Goal: Task Accomplishment & Management: Manage account settings

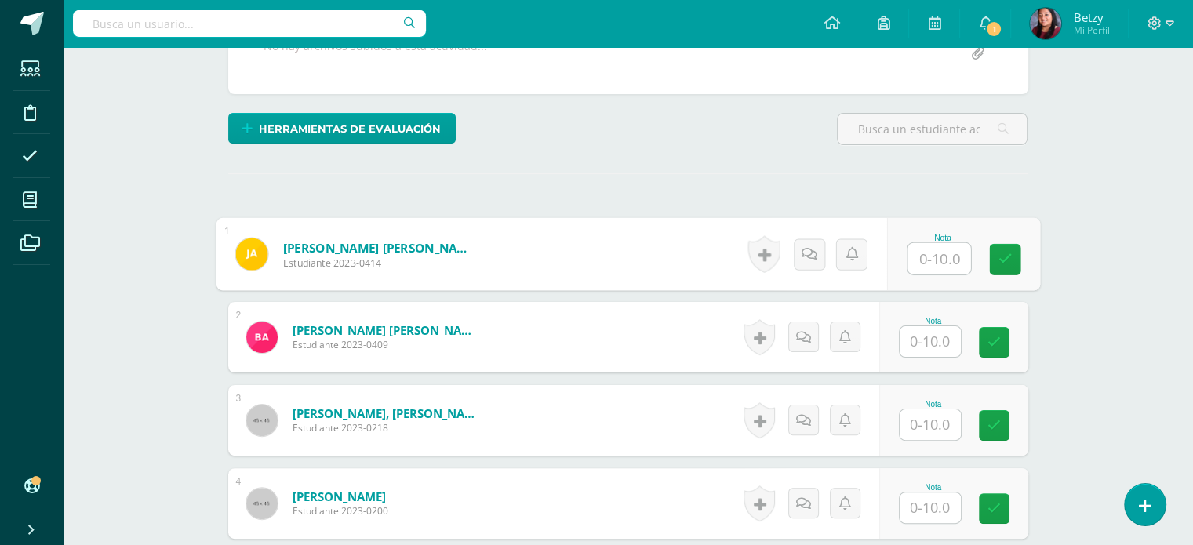
scroll to position [332, 0]
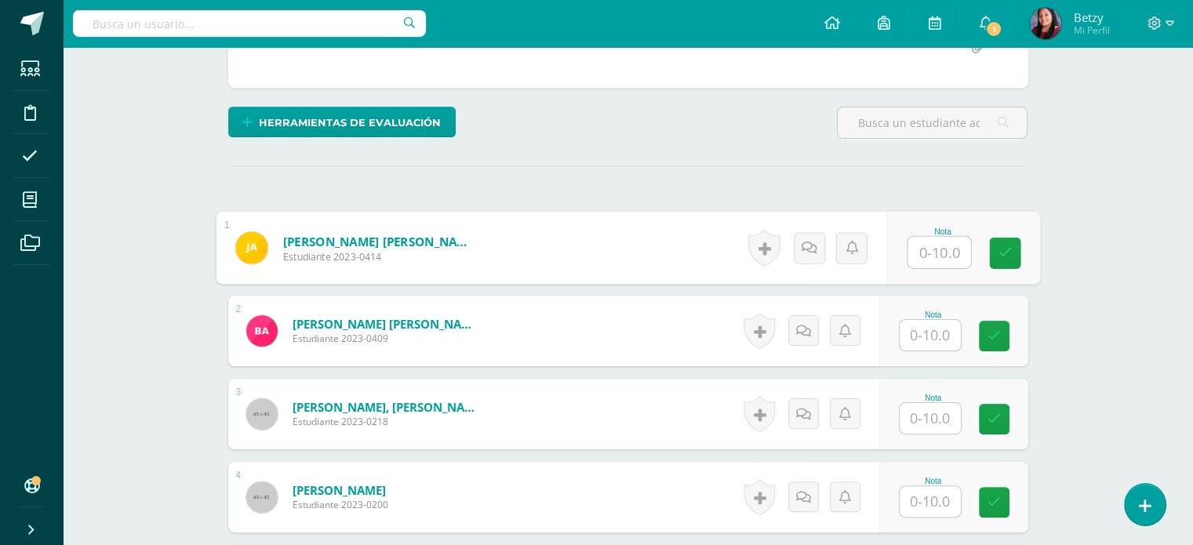
click at [941, 245] on input "text" at bounding box center [938, 252] width 63 height 31
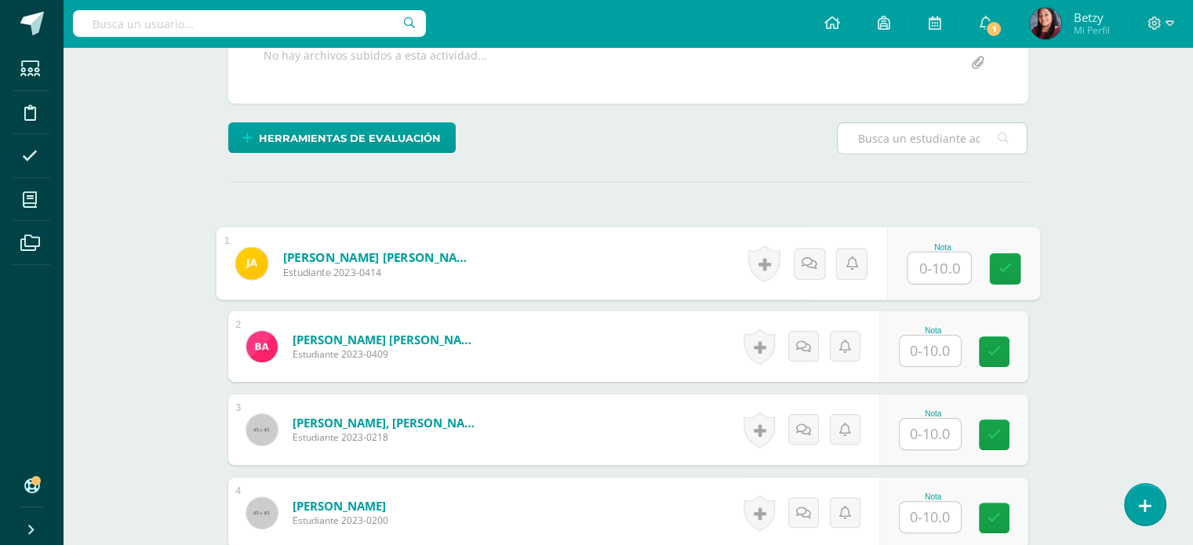
scroll to position [323, 0]
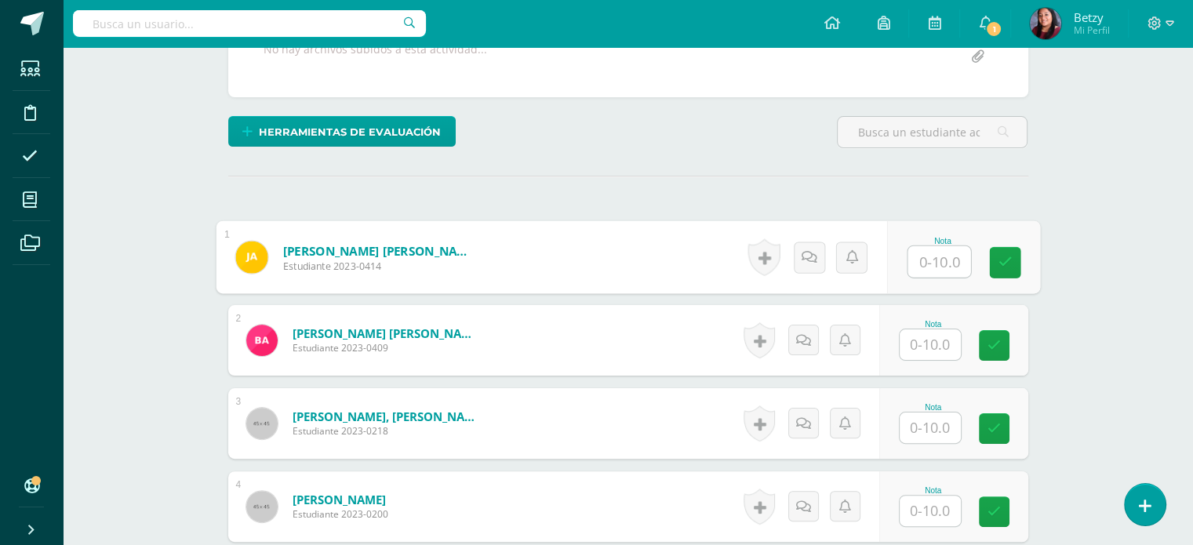
click at [944, 260] on input "text" at bounding box center [938, 261] width 63 height 31
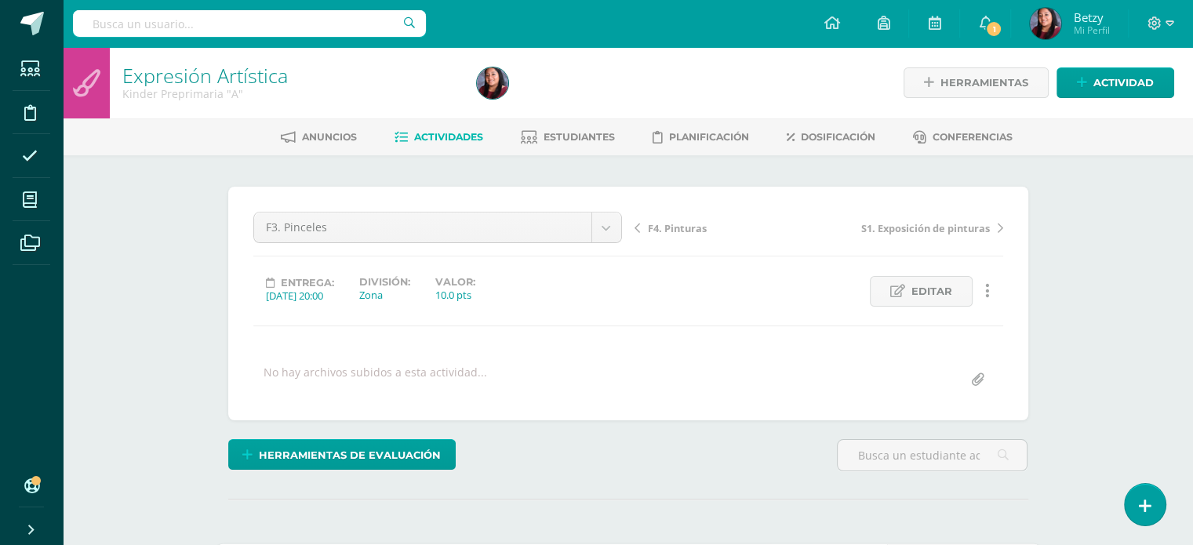
scroll to position [141, 0]
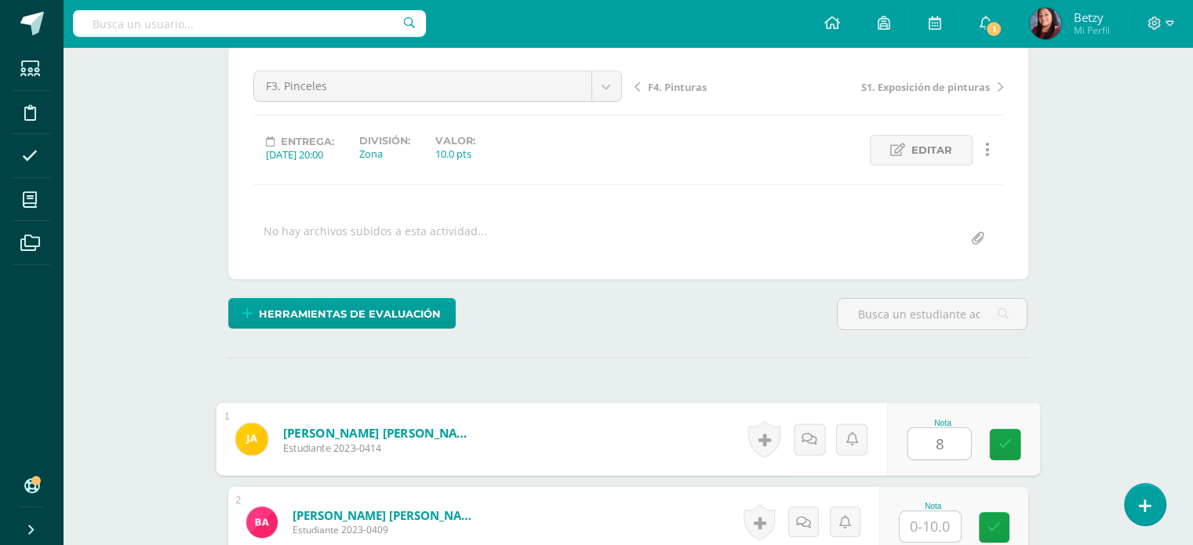
type input "8"
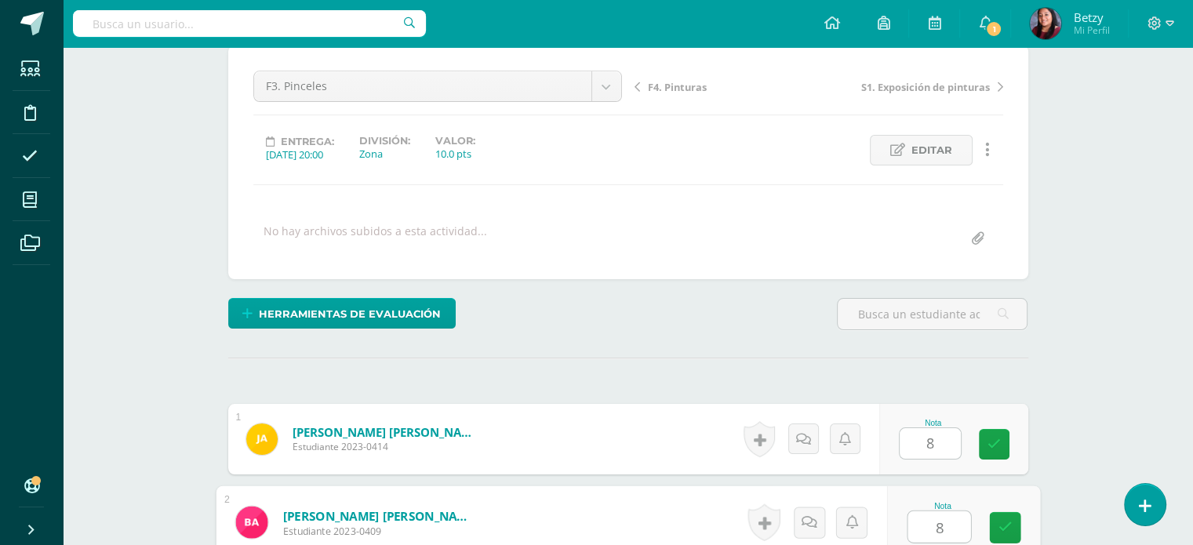
type input "8"
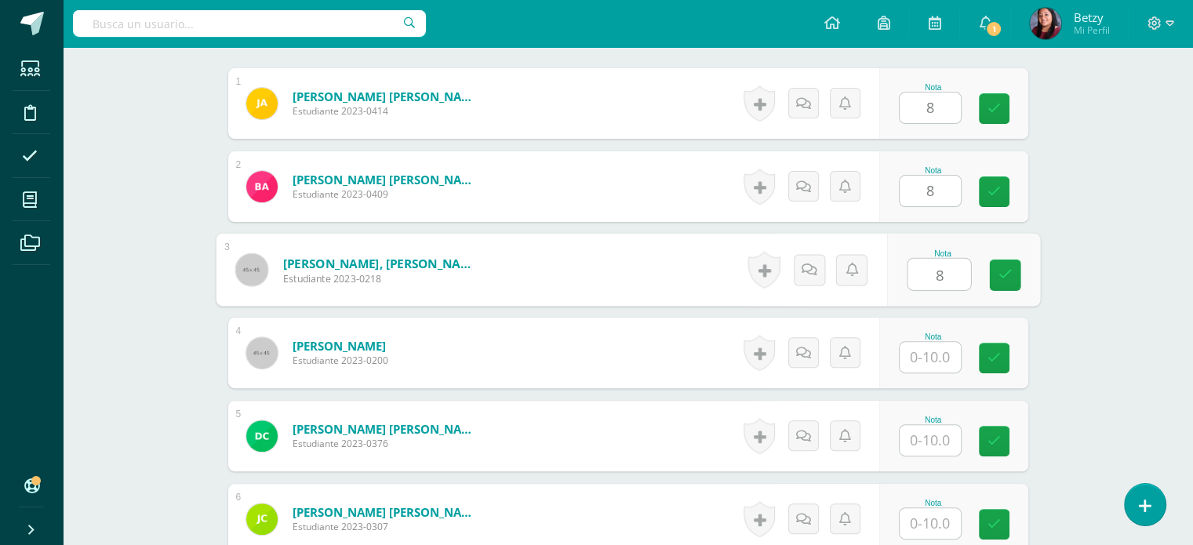
type input "8"
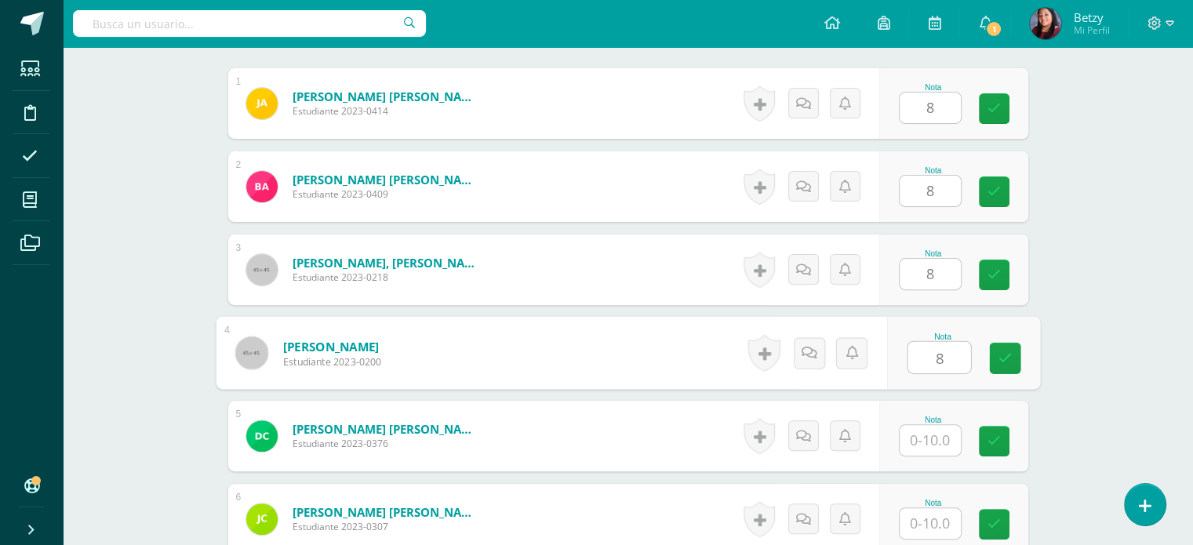
type input "8"
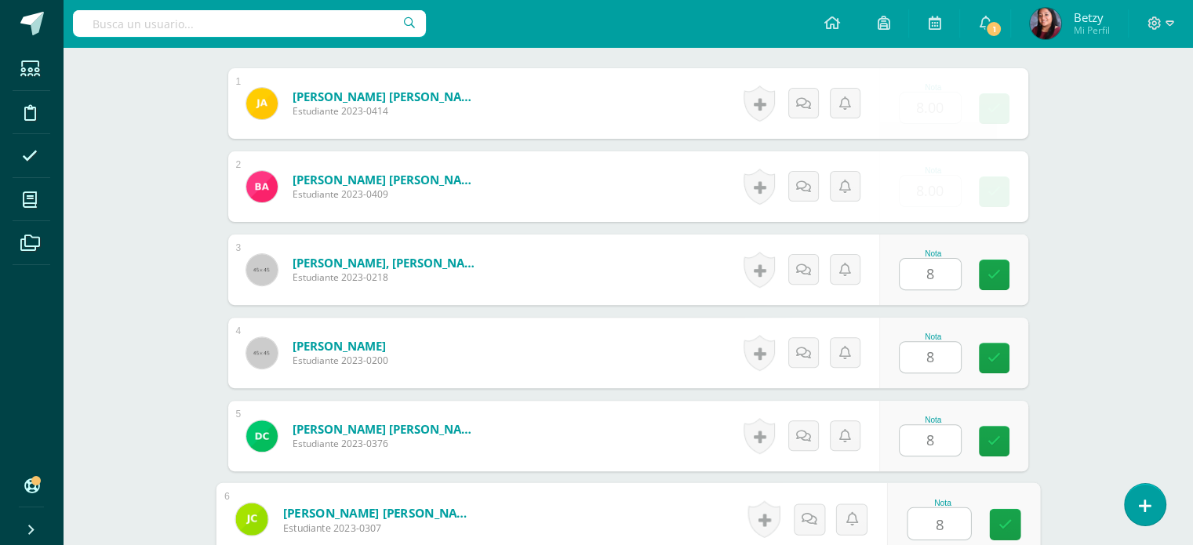
type input "8"
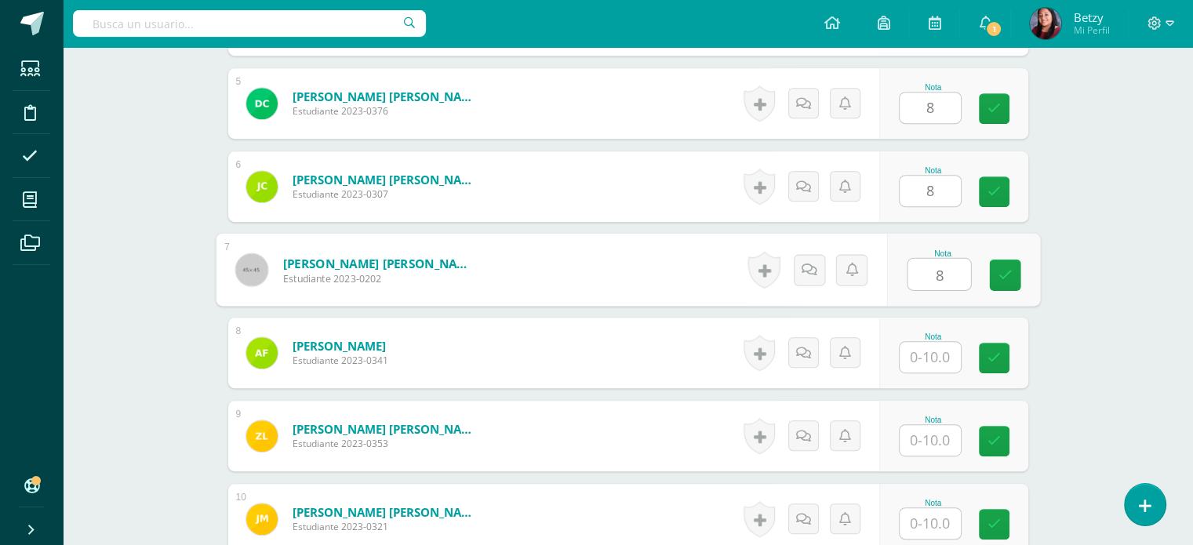
type input "8"
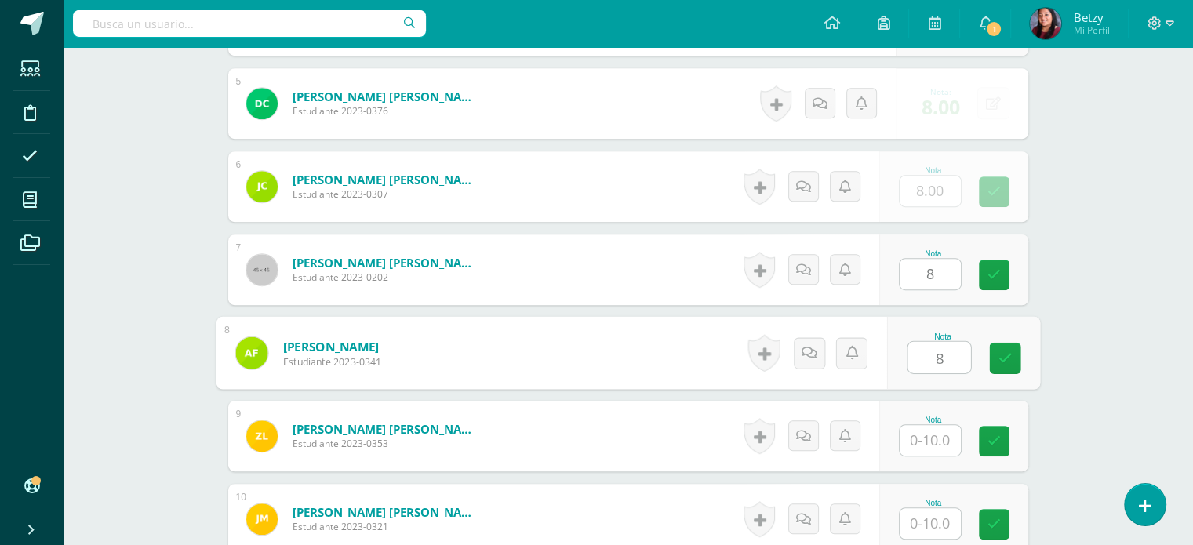
type input "8"
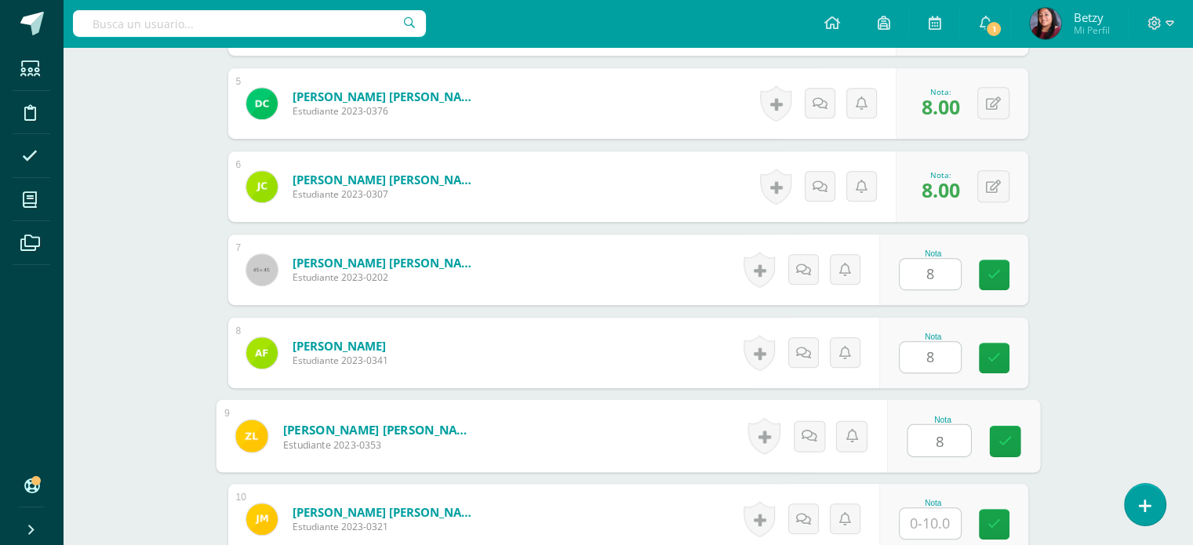
type input "8"
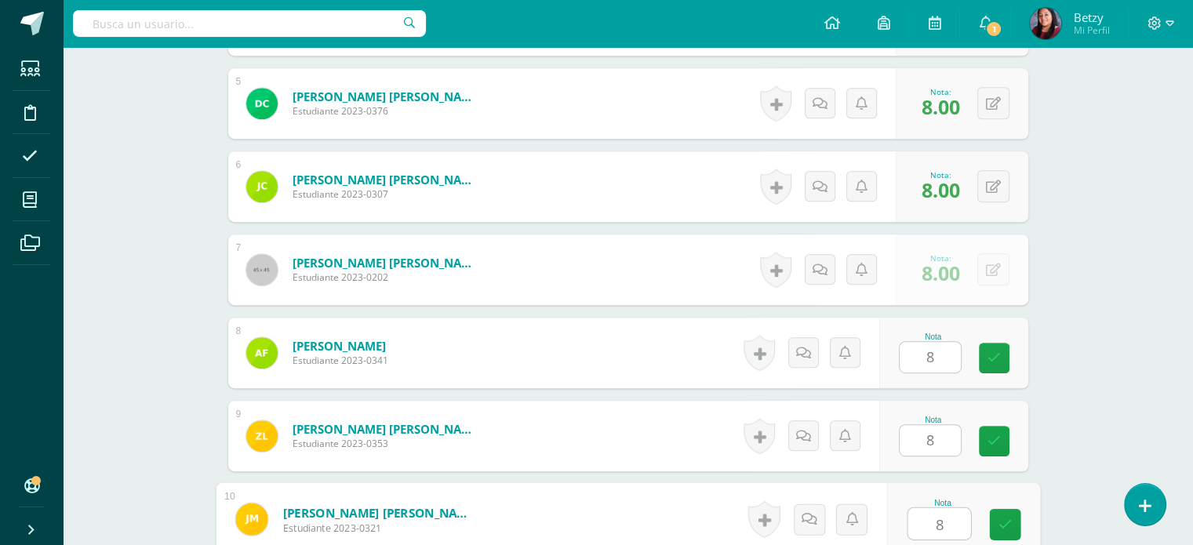
type input "8"
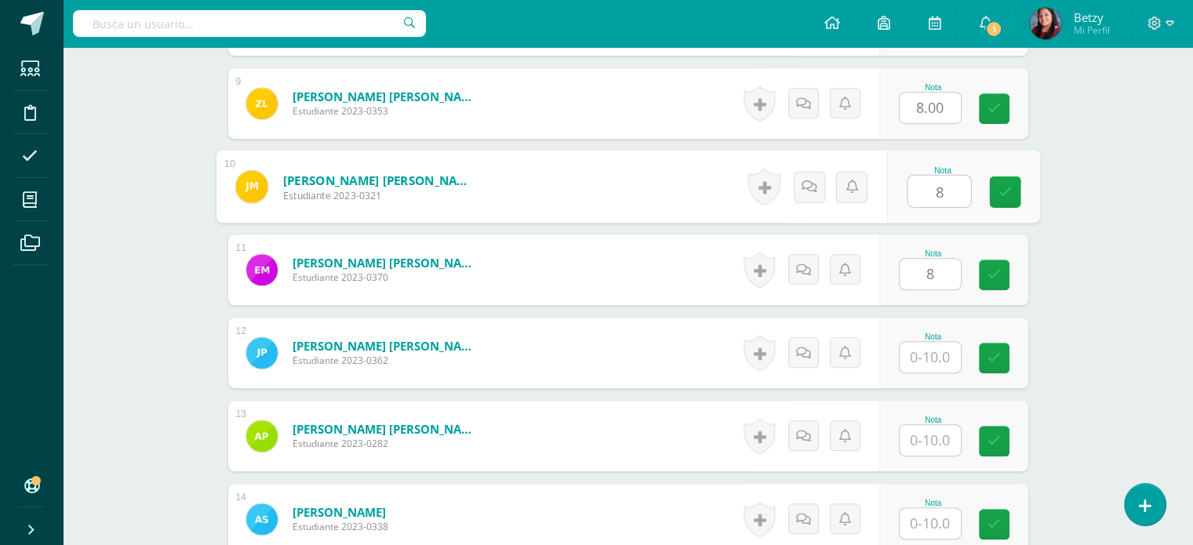
type input "8"
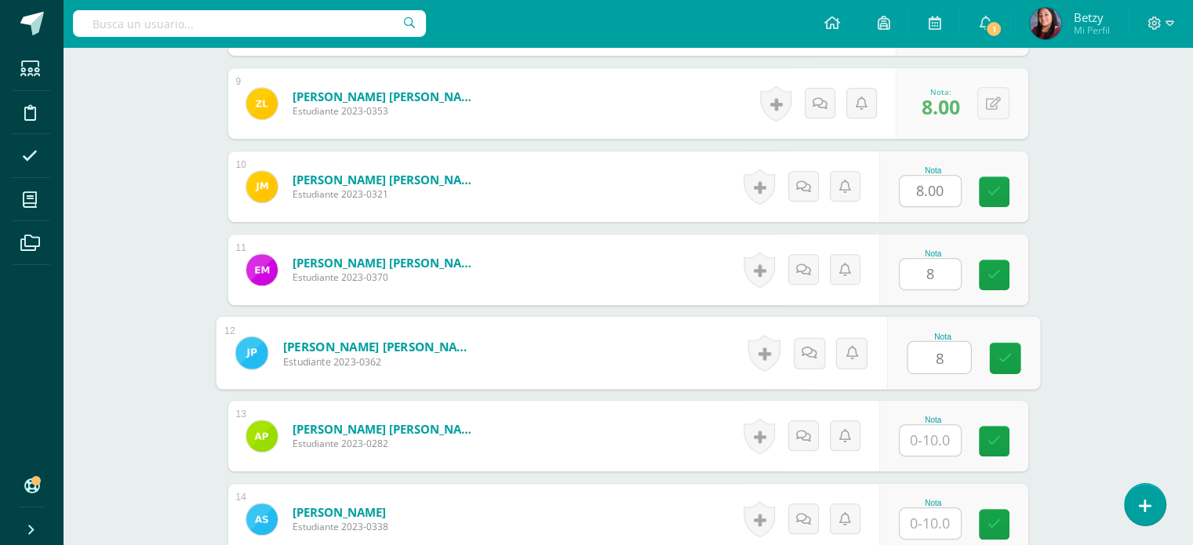
type input "8"
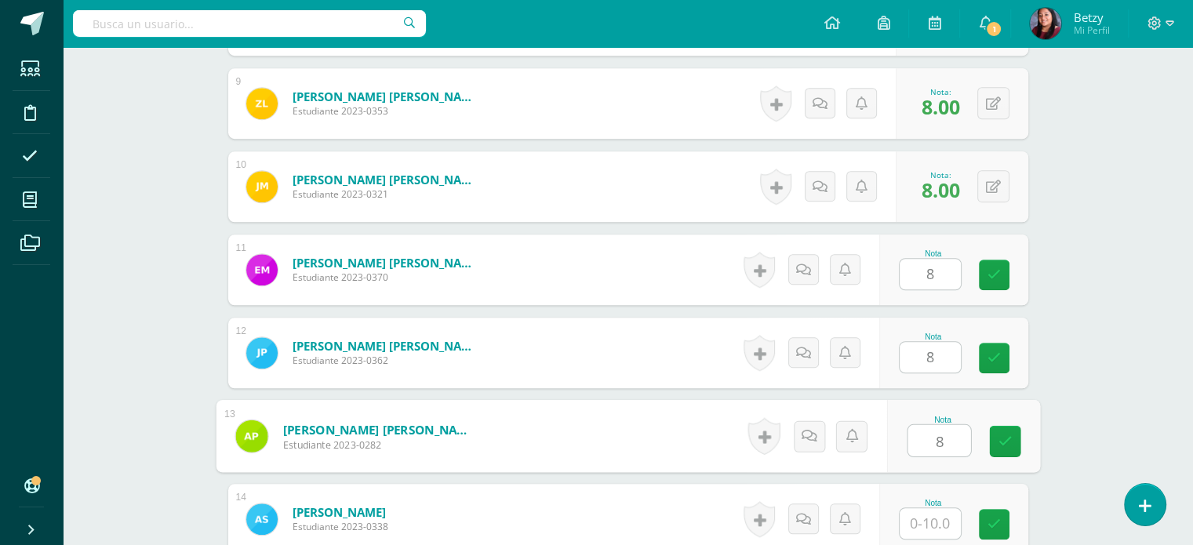
type input "8"
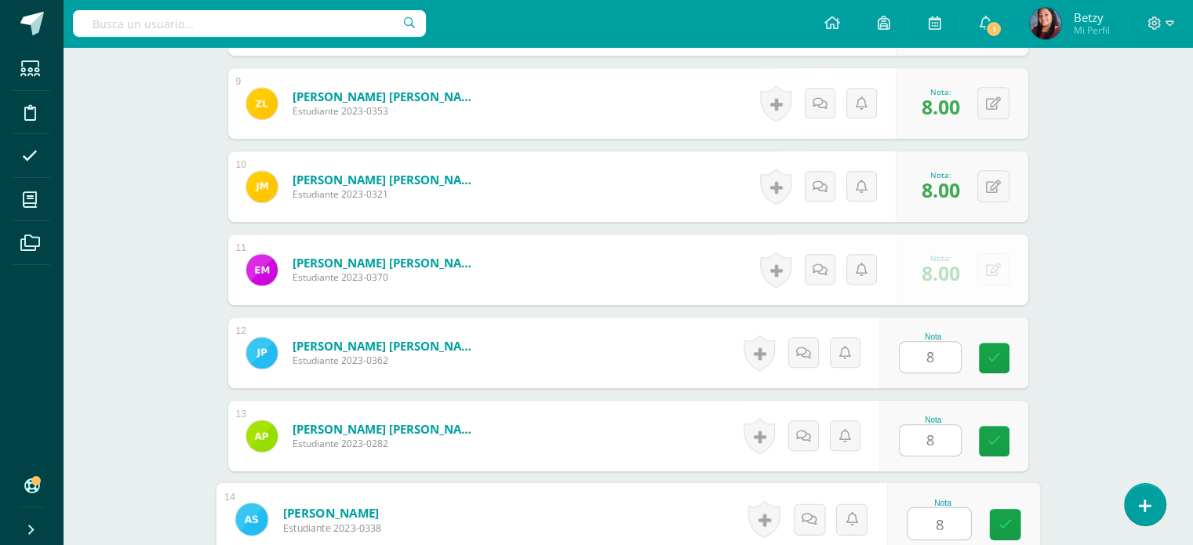
type input "8"
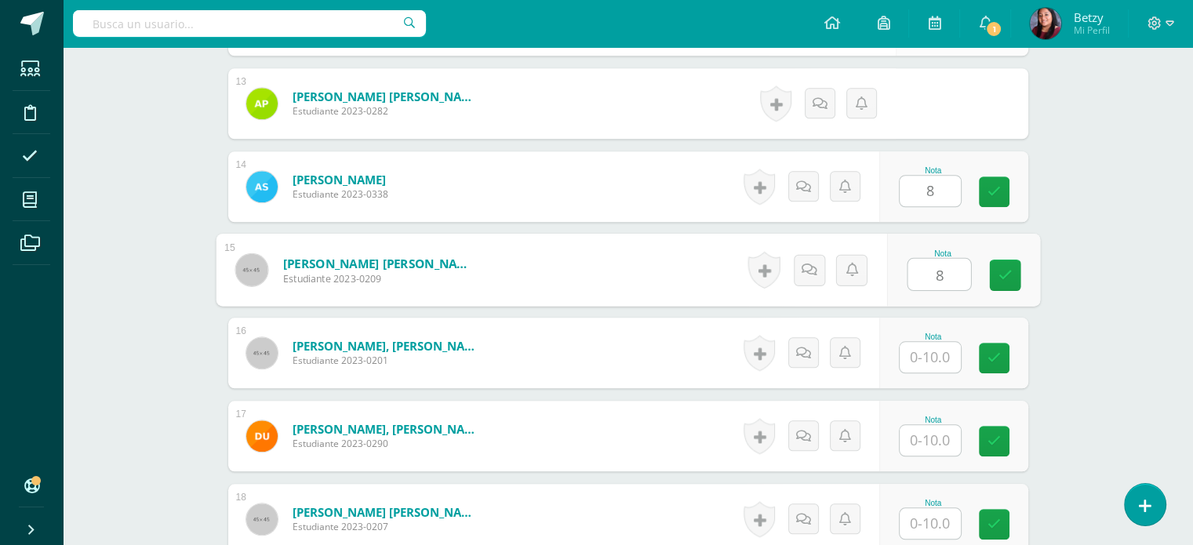
type input "8"
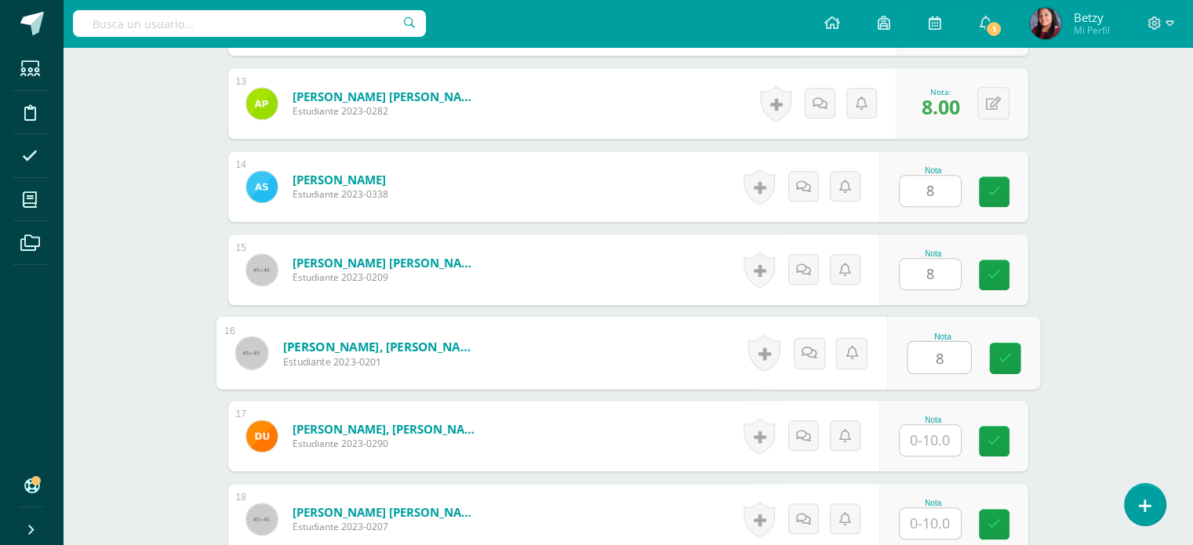
type input "8"
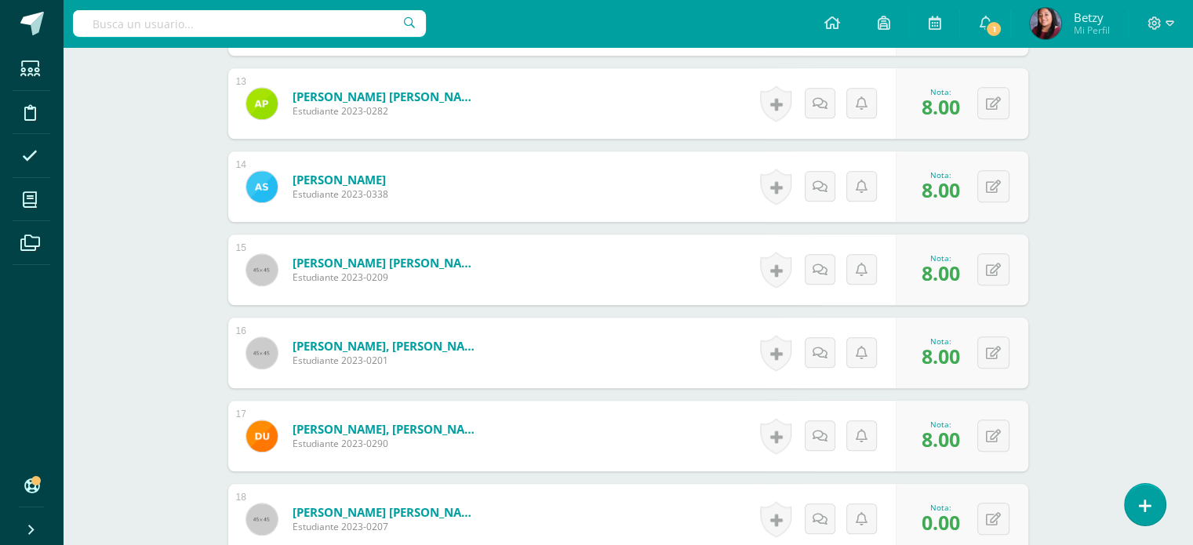
scroll to position [1662, 0]
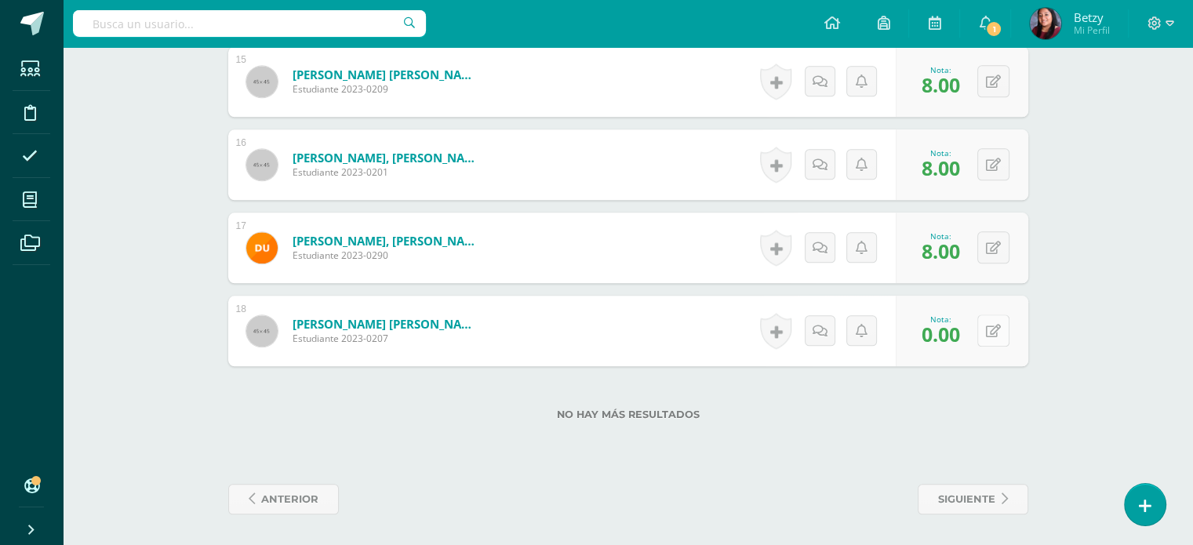
click at [986, 340] on div "0 Logros Logros obtenidos Aún no hay logros agregados Nota: 0.00" at bounding box center [961, 331] width 133 height 71
click at [1007, 332] on icon at bounding box center [1004, 330] width 16 height 13
type input "8"
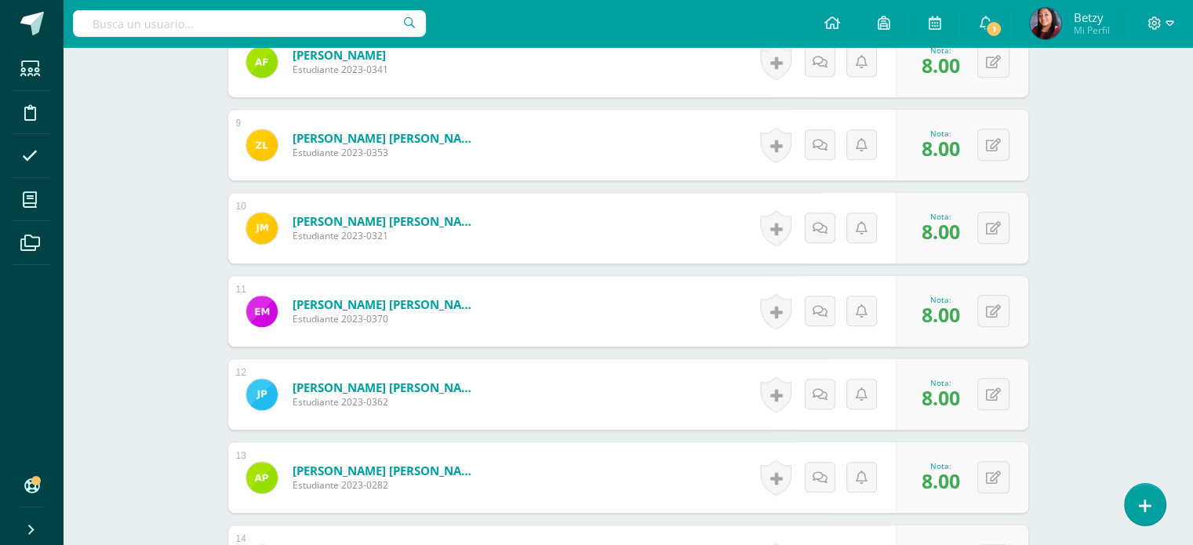
scroll to position [1104, 0]
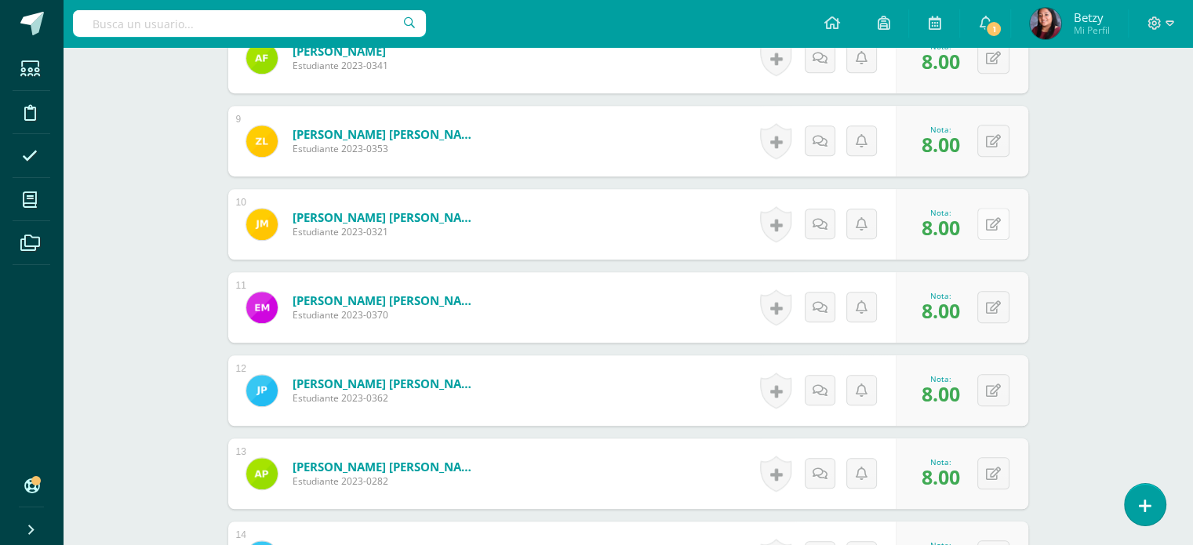
click at [991, 210] on button at bounding box center [993, 224] width 32 height 32
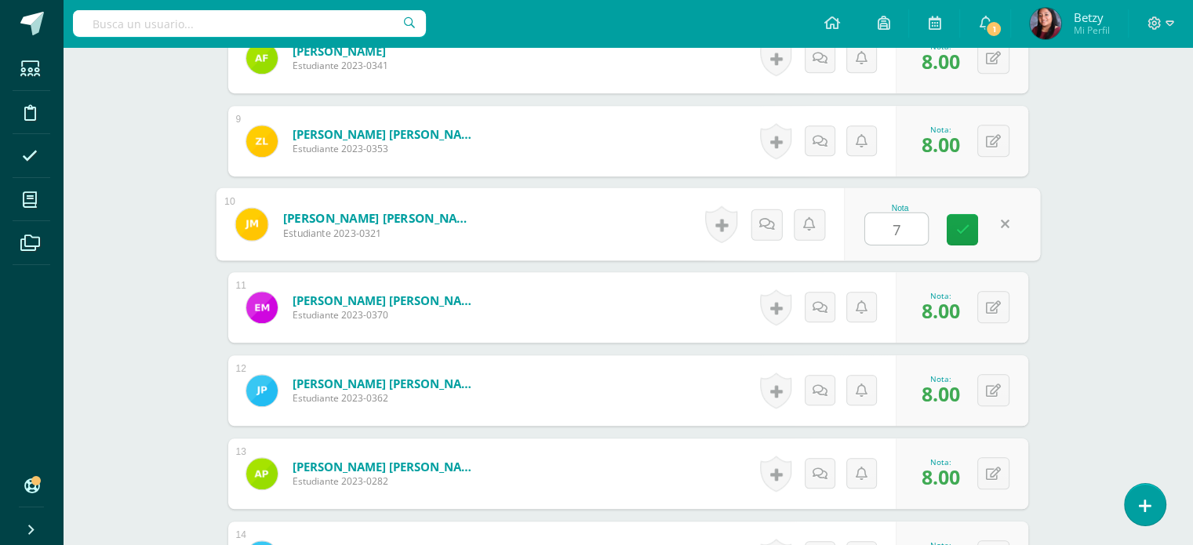
type input "7"
click at [1154, 317] on div "Expresión Artística Kinder Preprimaria "A" Herramientas Detalle de asistencias …" at bounding box center [628, 23] width 1130 height 2161
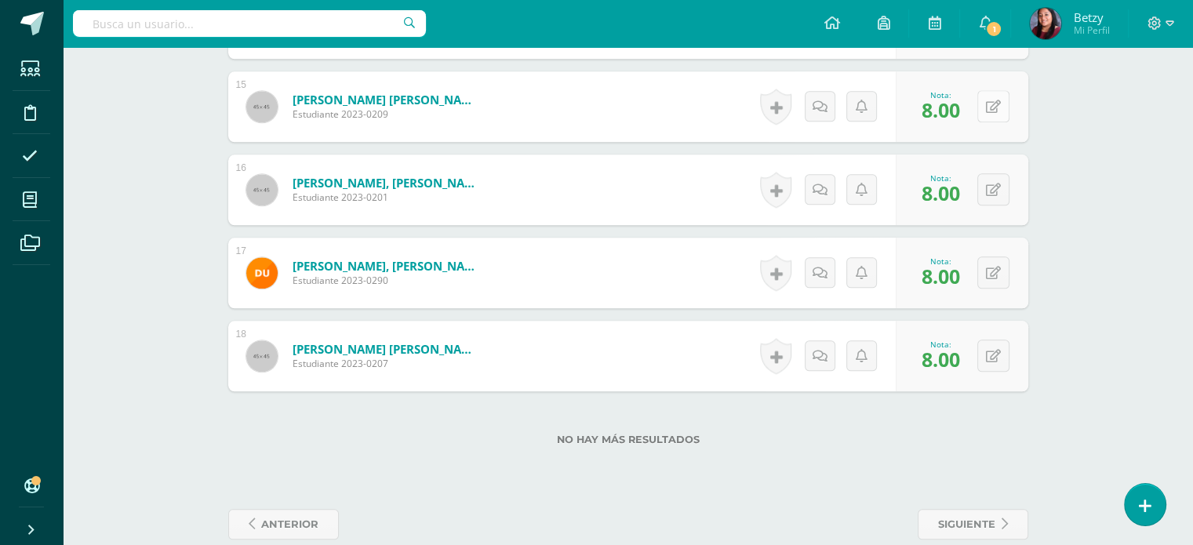
scroll to position [1662, 0]
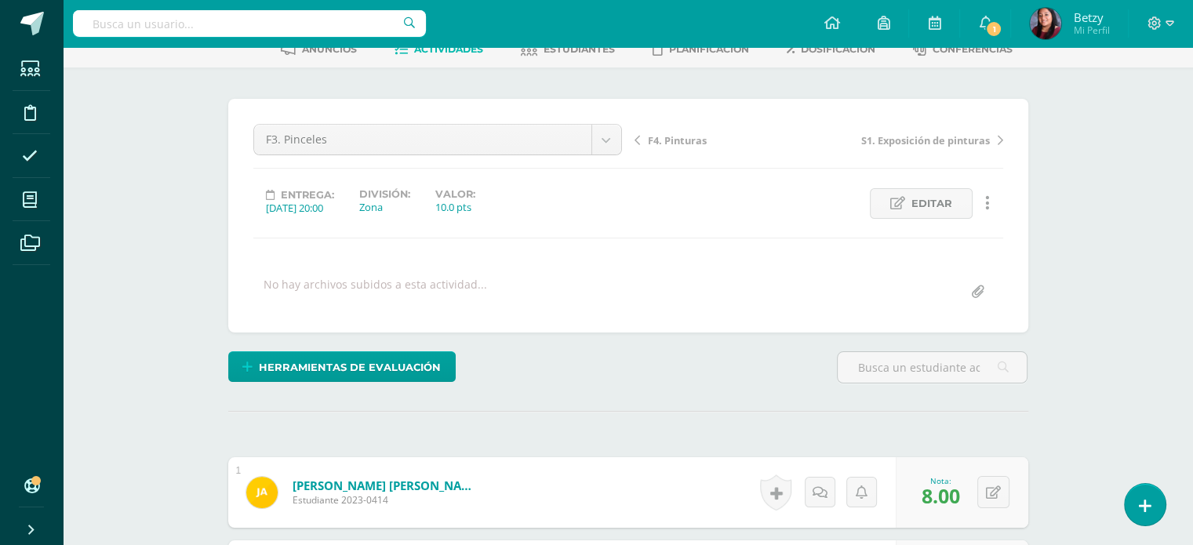
scroll to position [0, 0]
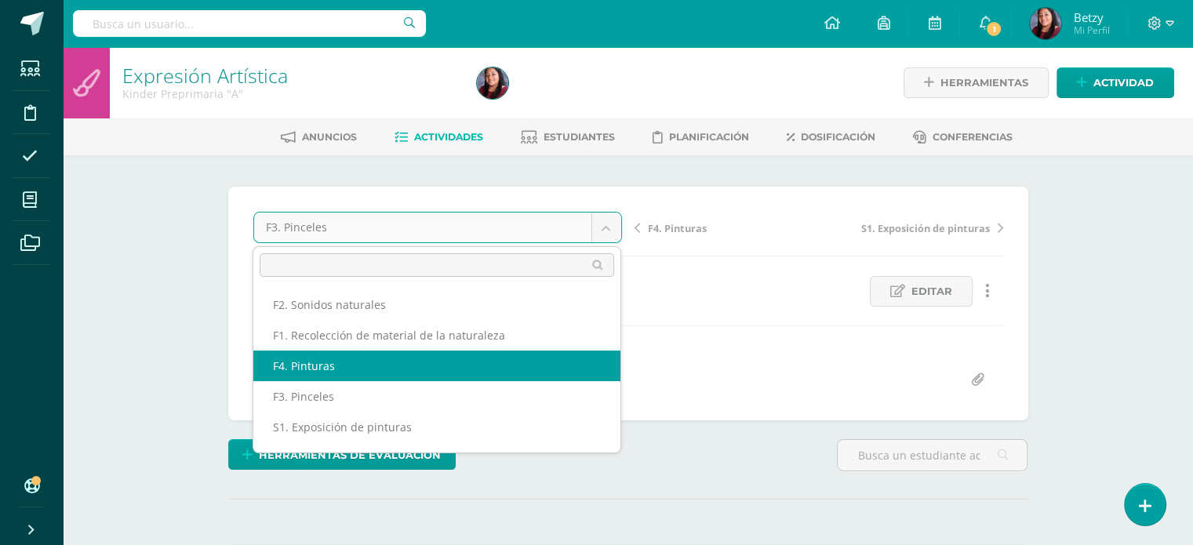
select select "/dashboard/teacher/grade-activity/47519/"
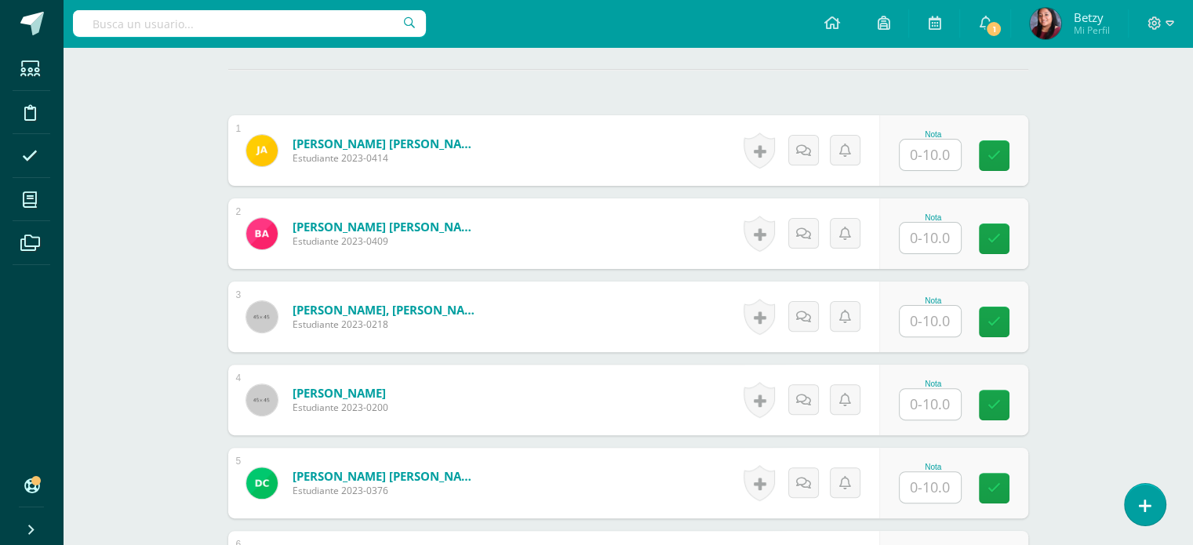
scroll to position [435, 0]
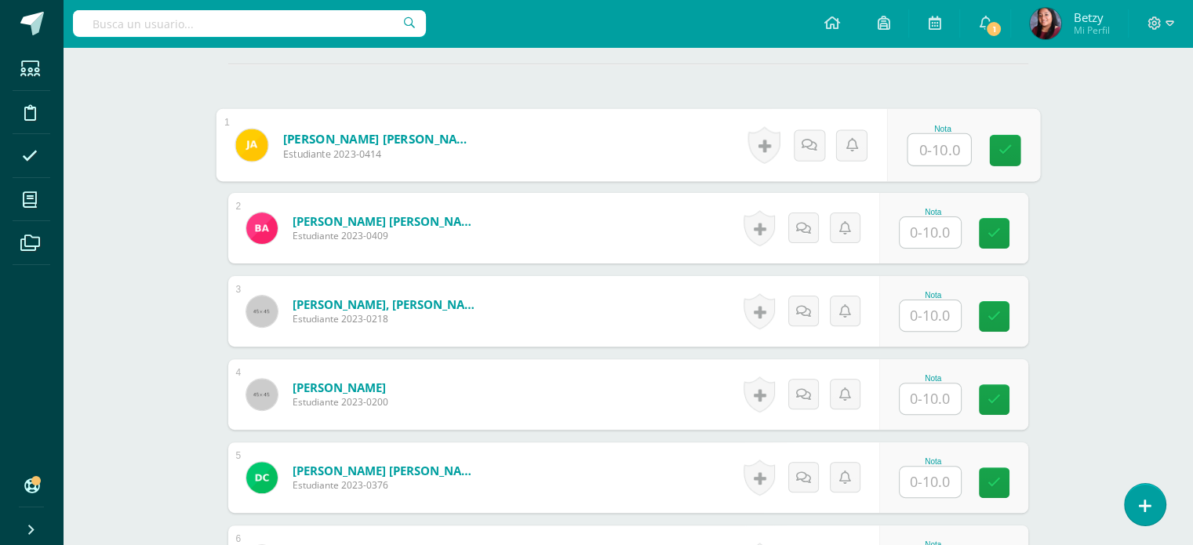
click at [944, 137] on input "text" at bounding box center [938, 149] width 63 height 31
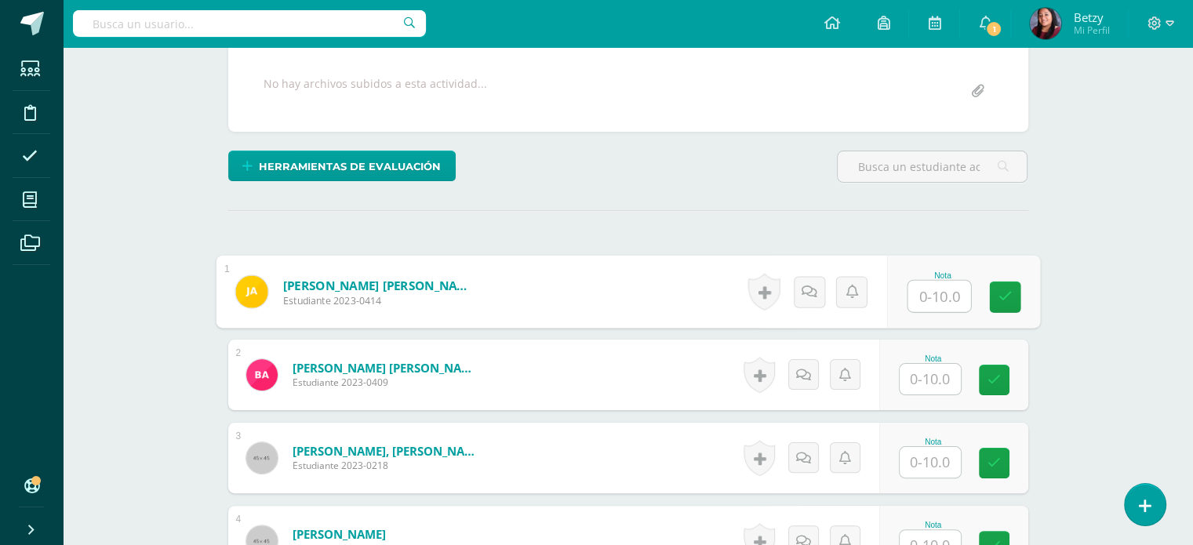
scroll to position [291, 0]
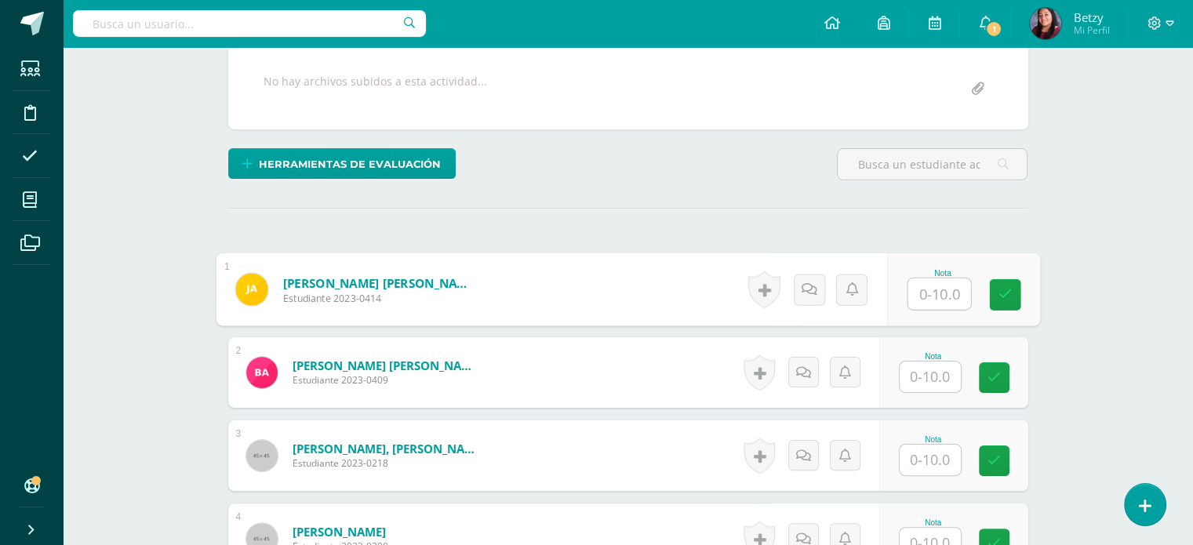
click at [957, 311] on div "Nota" at bounding box center [962, 289] width 153 height 73
click at [957, 311] on div "Nota" at bounding box center [953, 289] width 149 height 71
click at [945, 291] on input "text" at bounding box center [938, 293] width 63 height 31
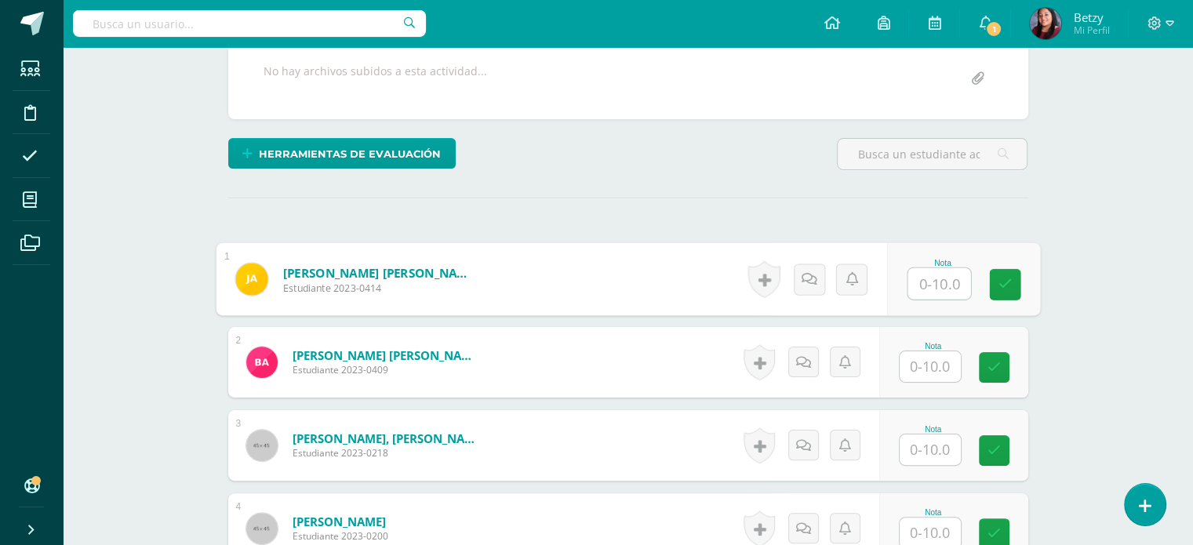
scroll to position [323, 0]
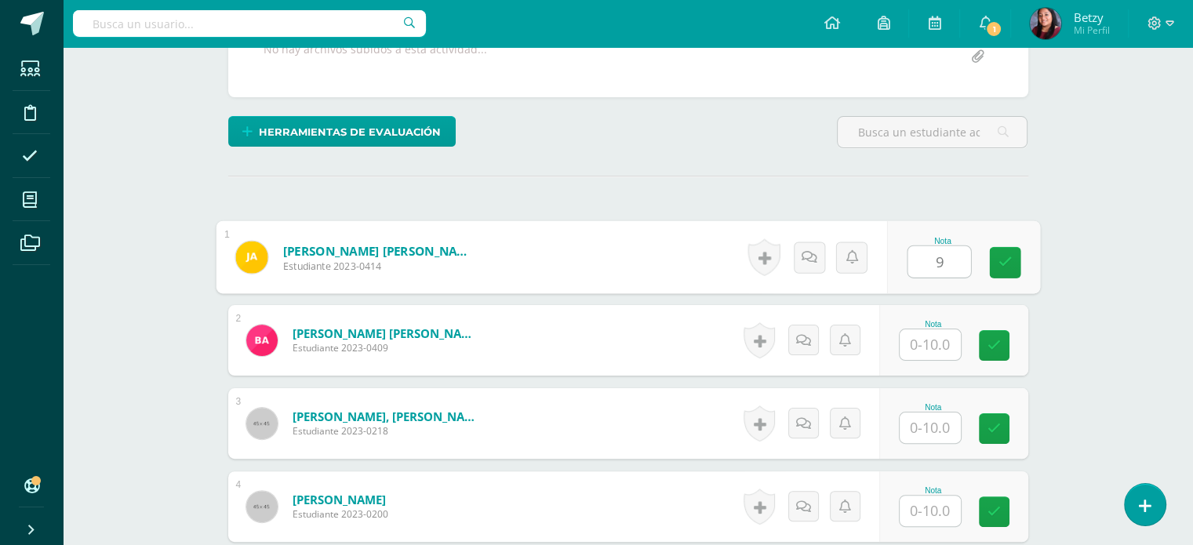
type input "9"
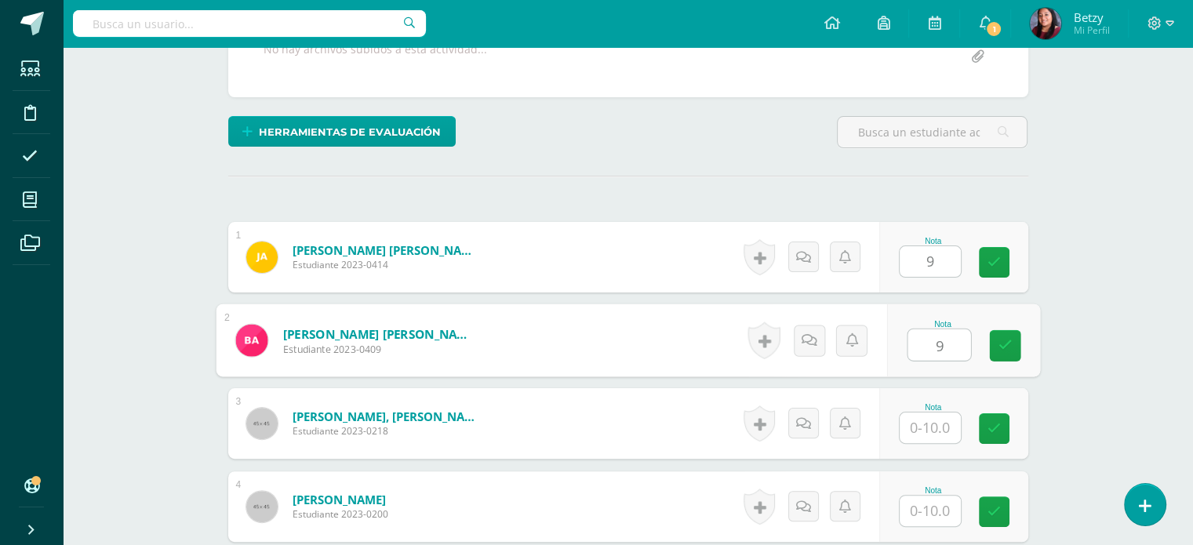
type input "9"
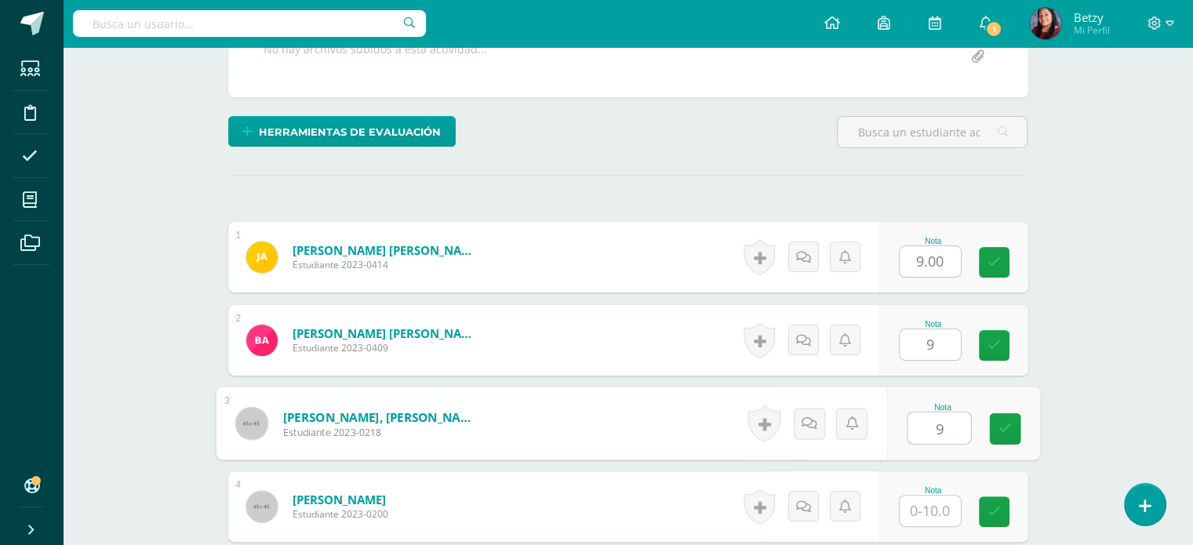
type input "9"
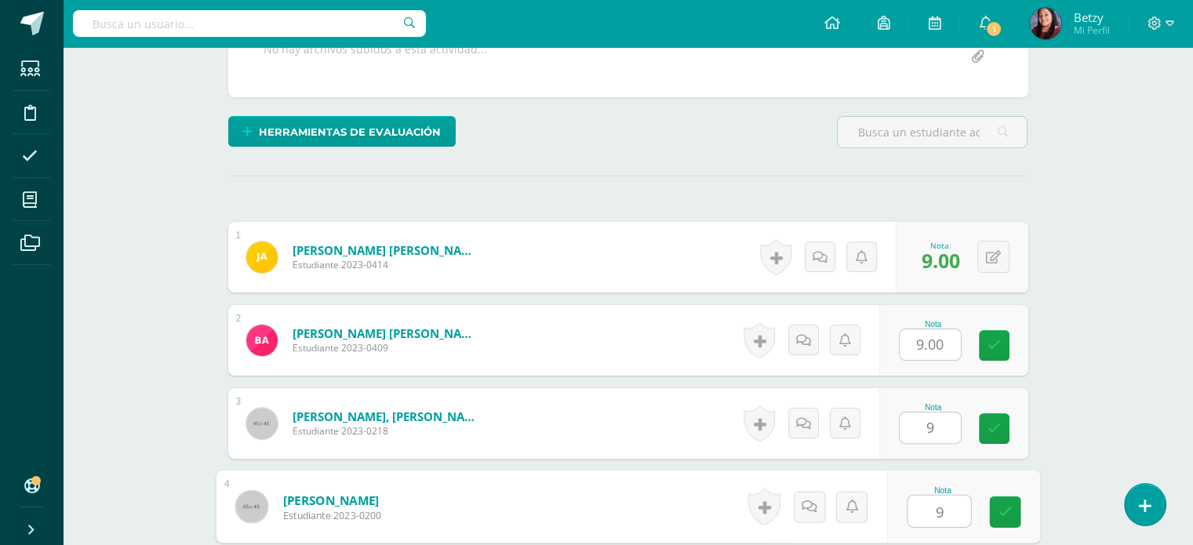
type input "9"
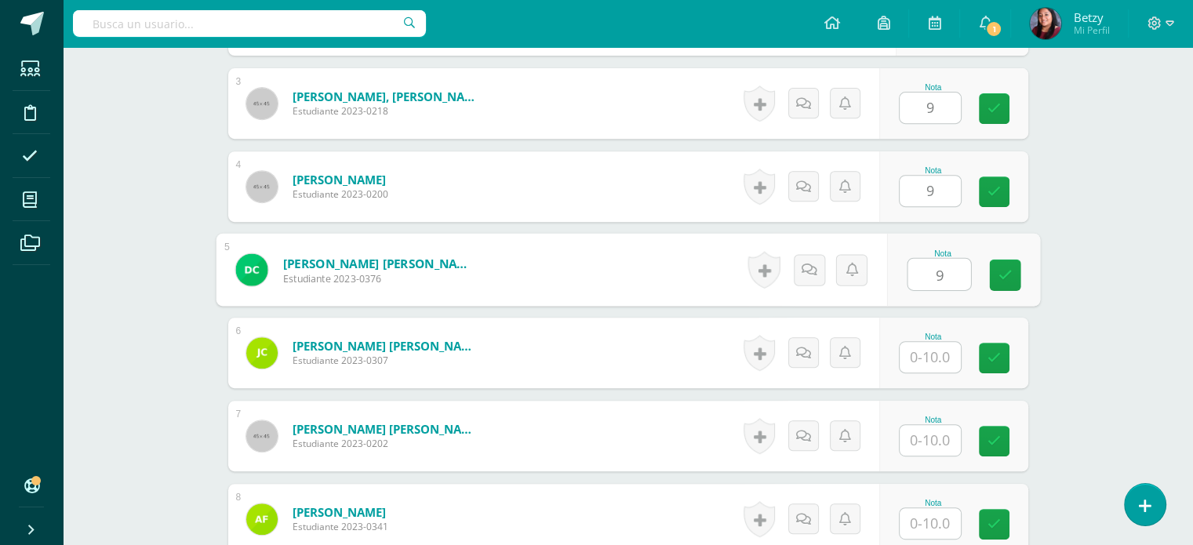
type input "9"
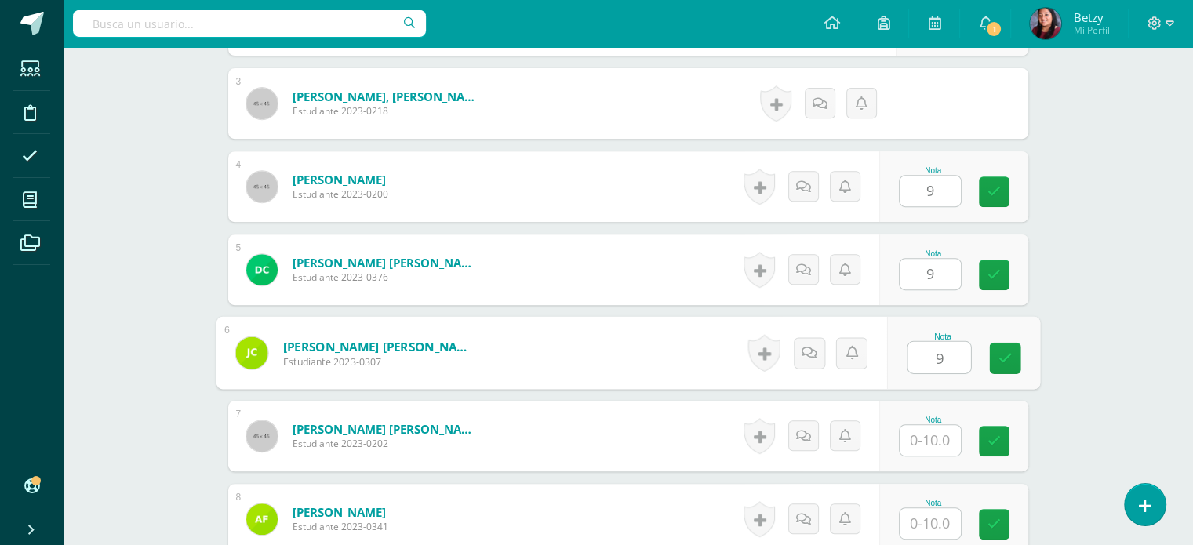
type input "9"
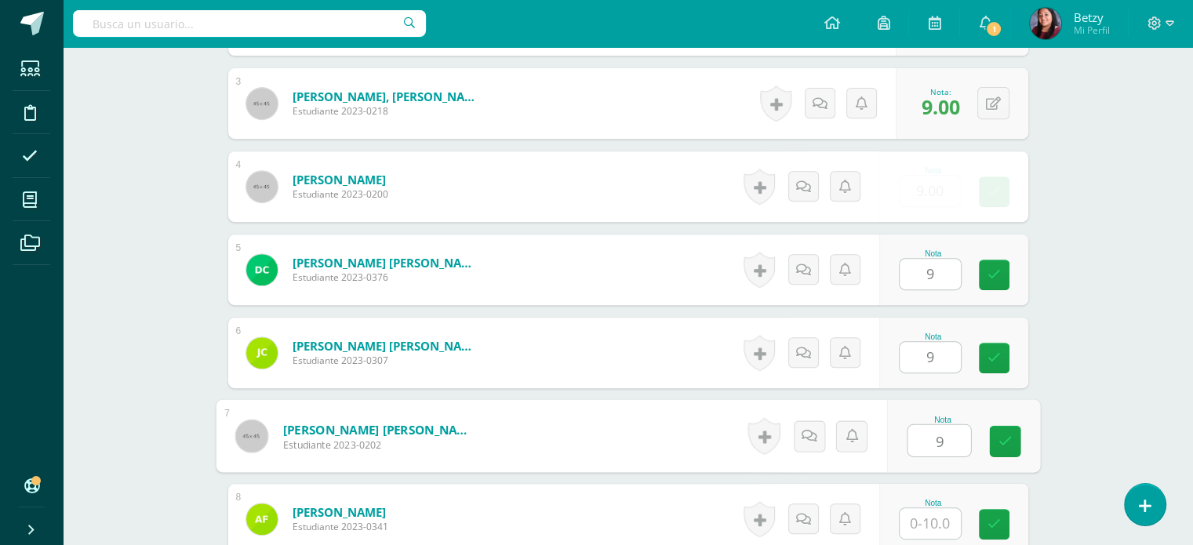
type input "9"
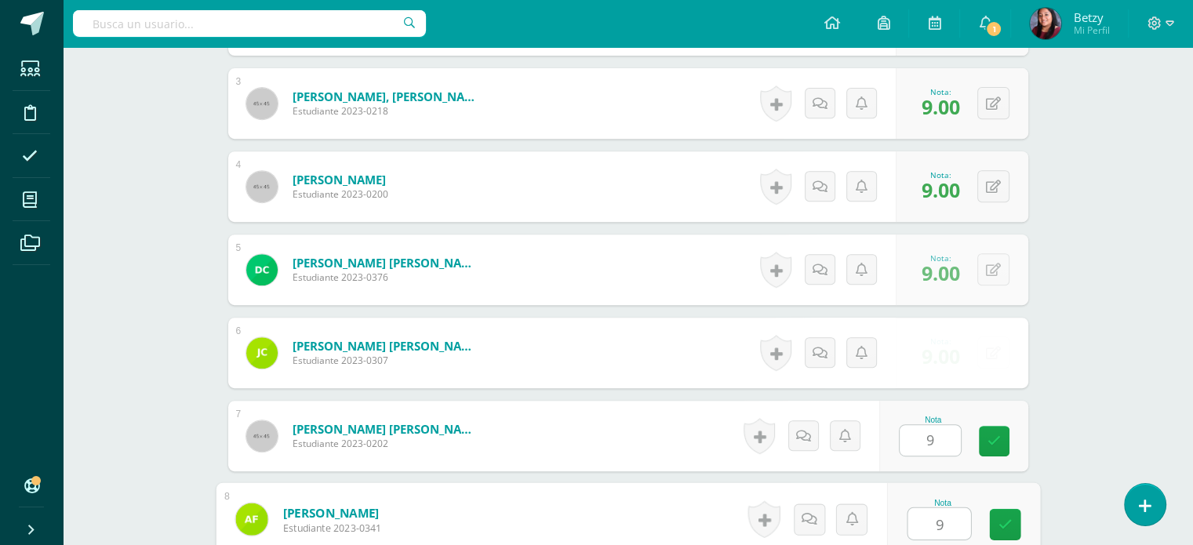
type input "9"
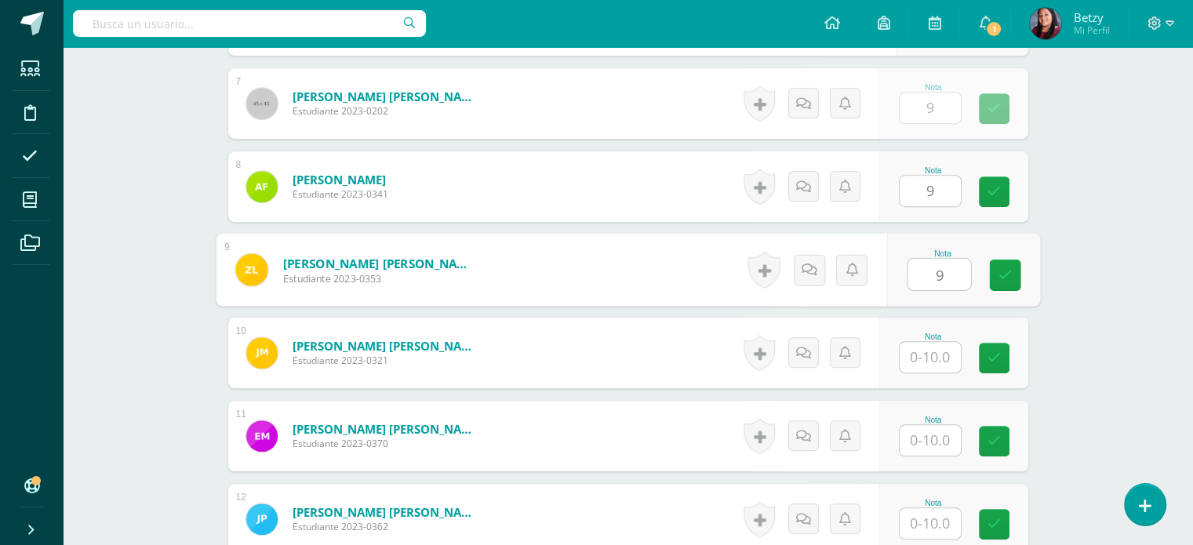
type input "9"
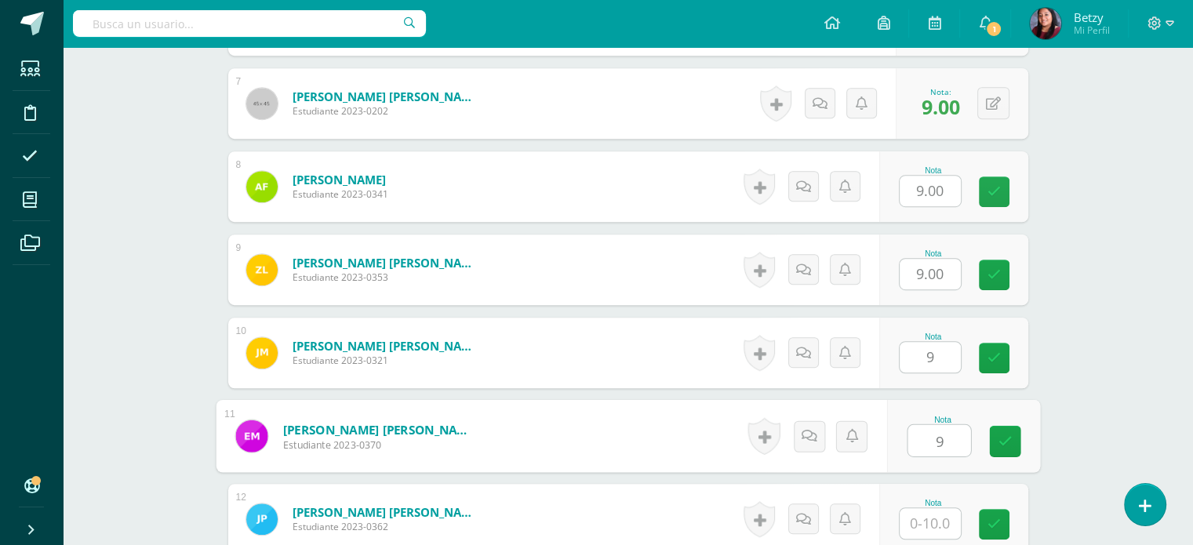
type input "9"
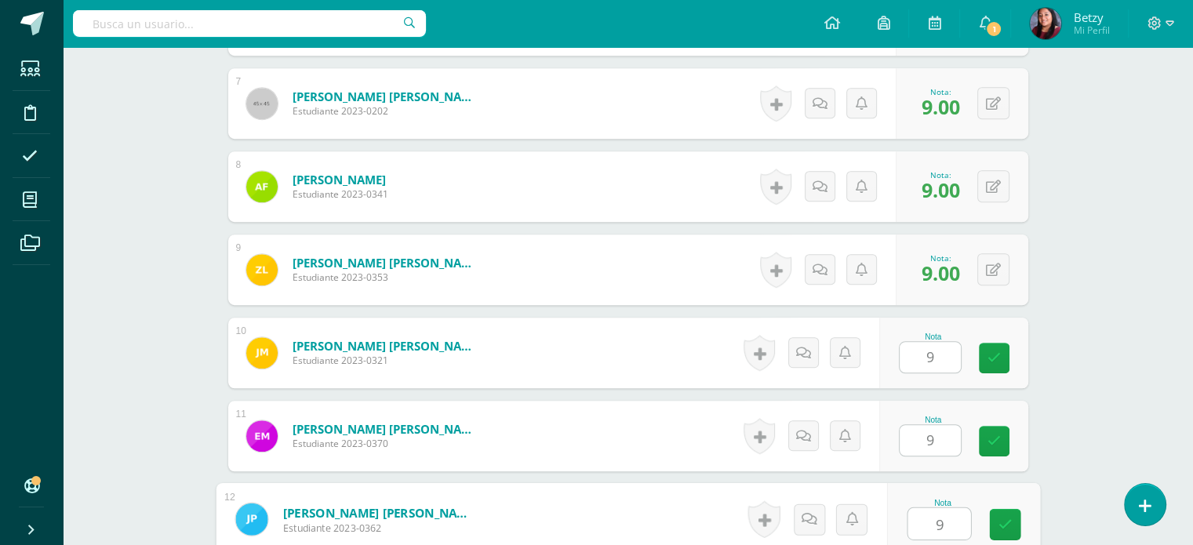
type input "9"
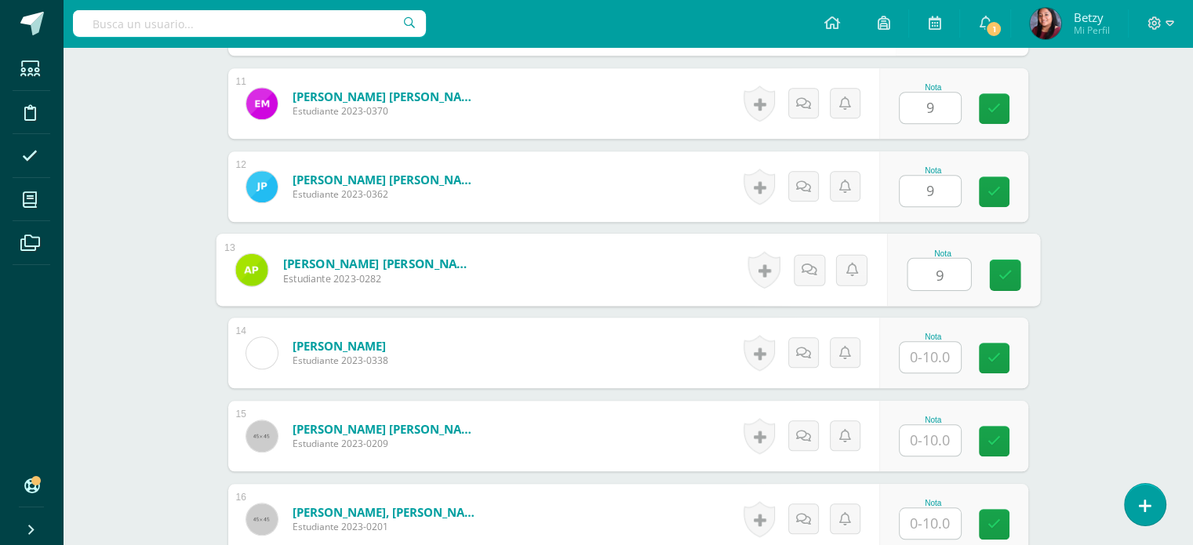
type input "9"
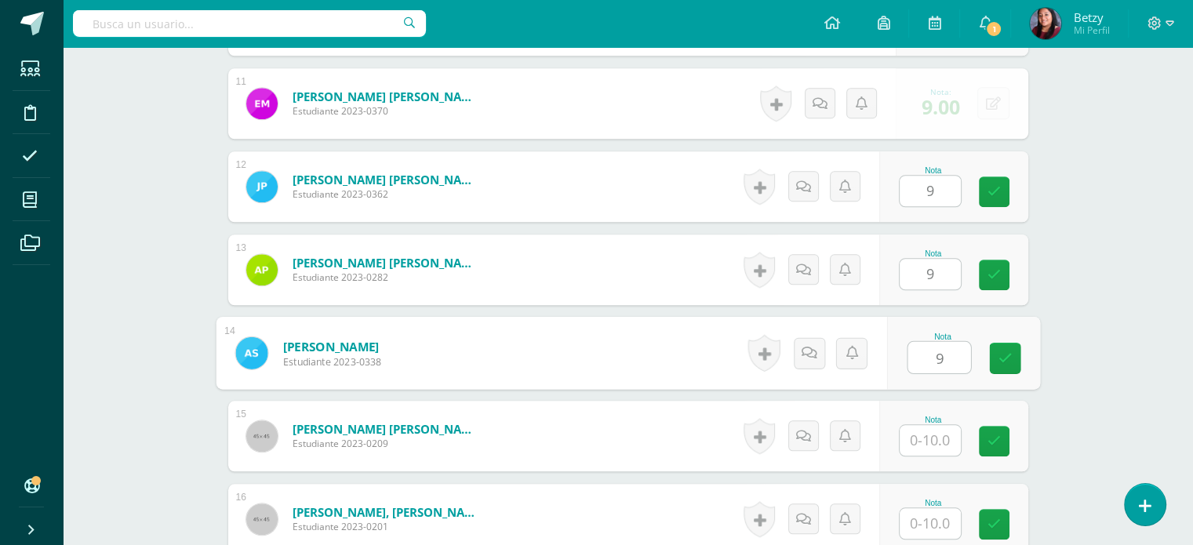
type input "9"
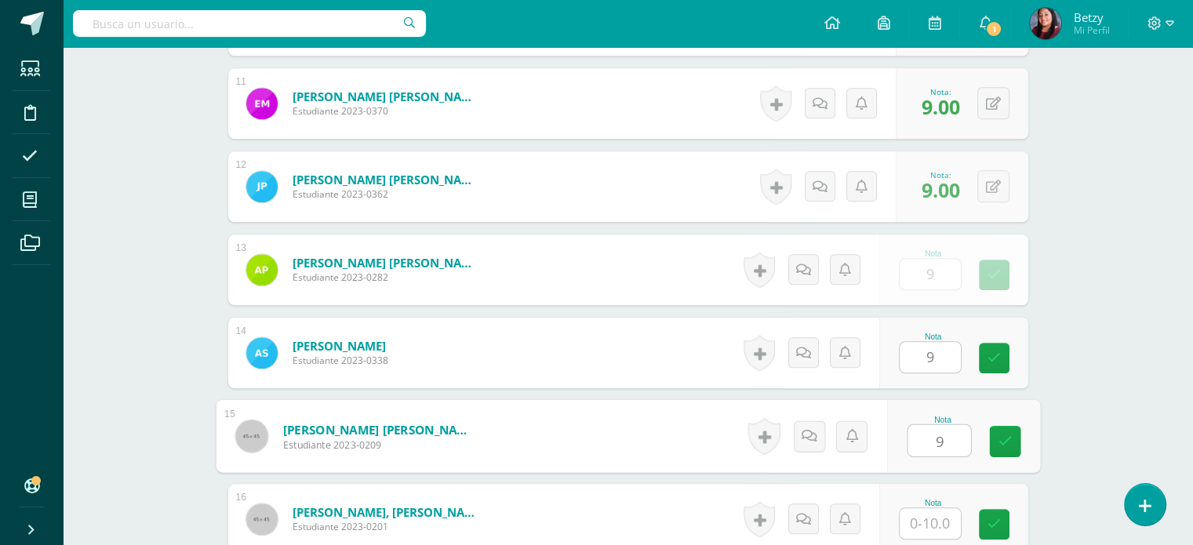
type input "9"
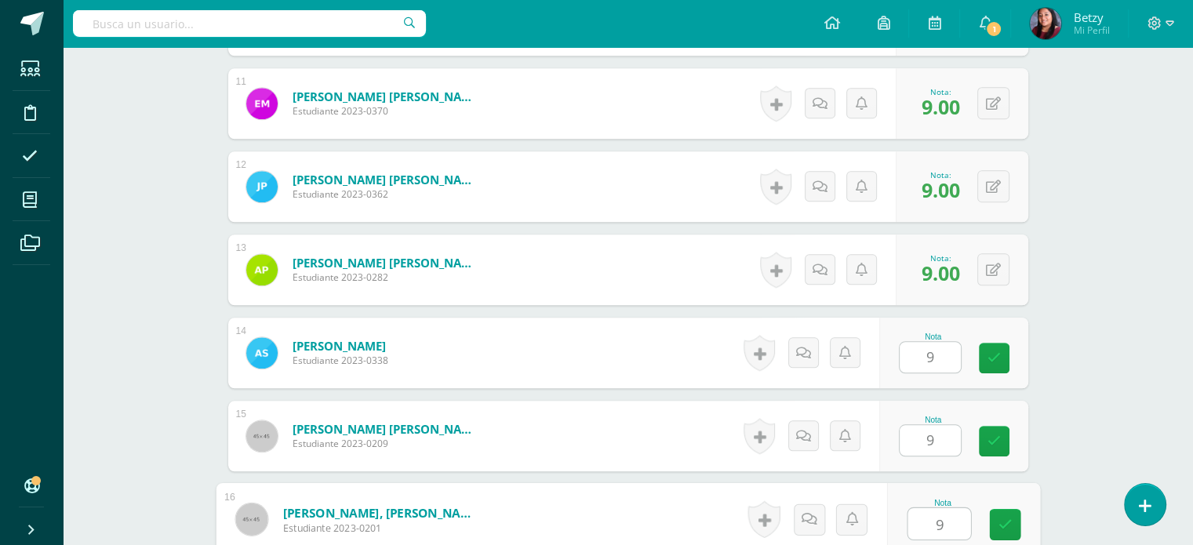
type input "9"
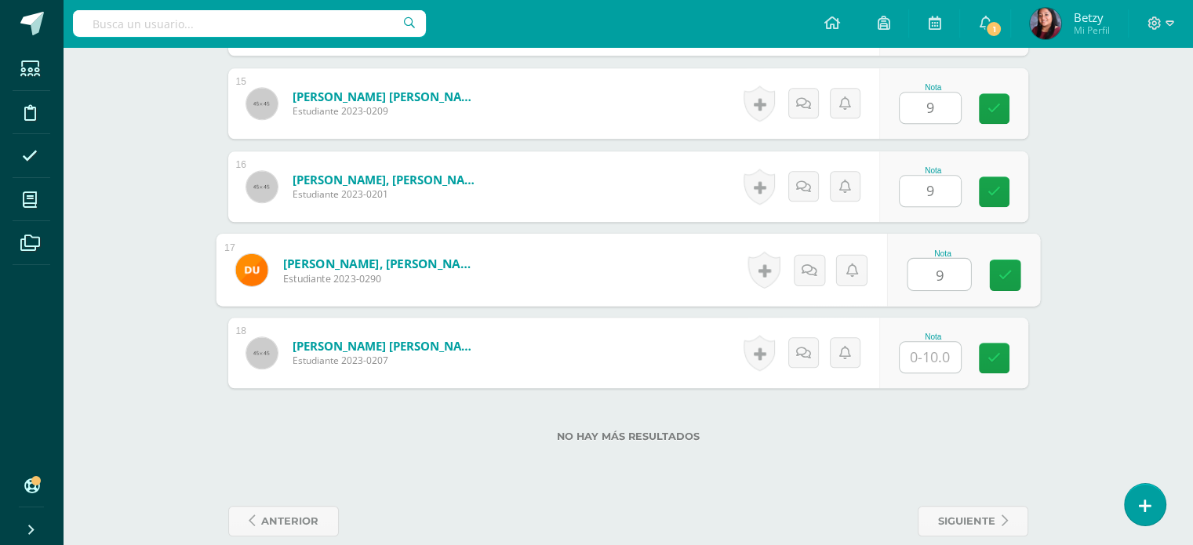
type input "9"
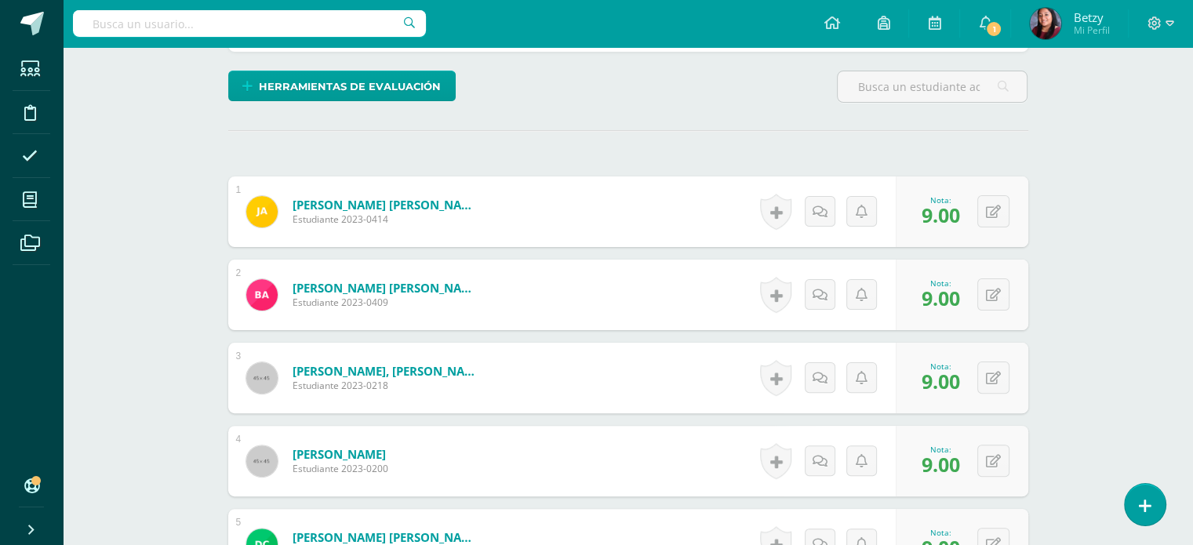
scroll to position [383, 0]
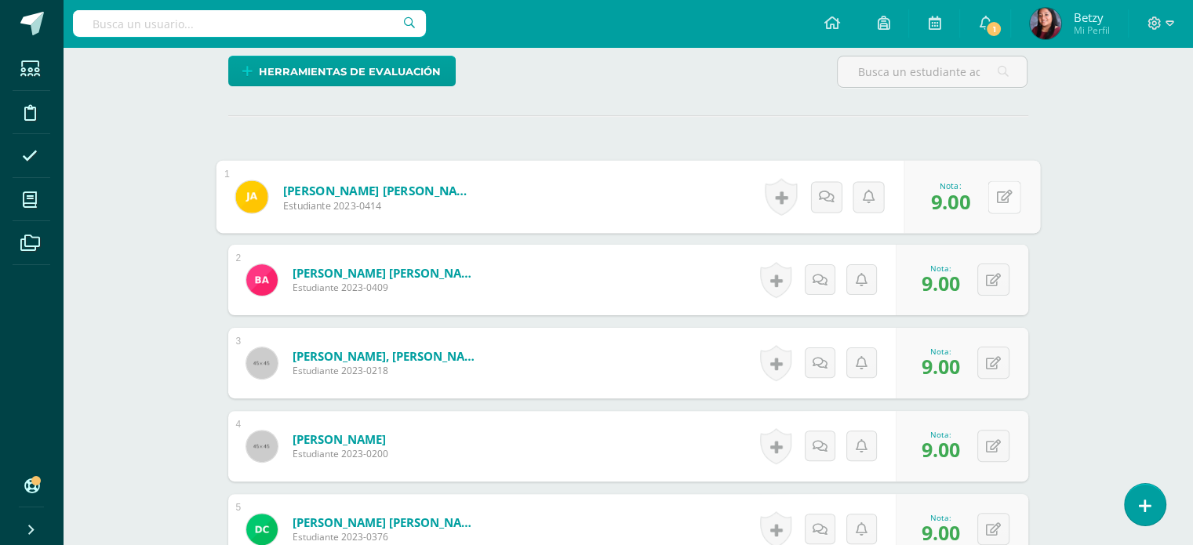
click at [1005, 197] on button at bounding box center [1003, 196] width 33 height 33
type input "8"
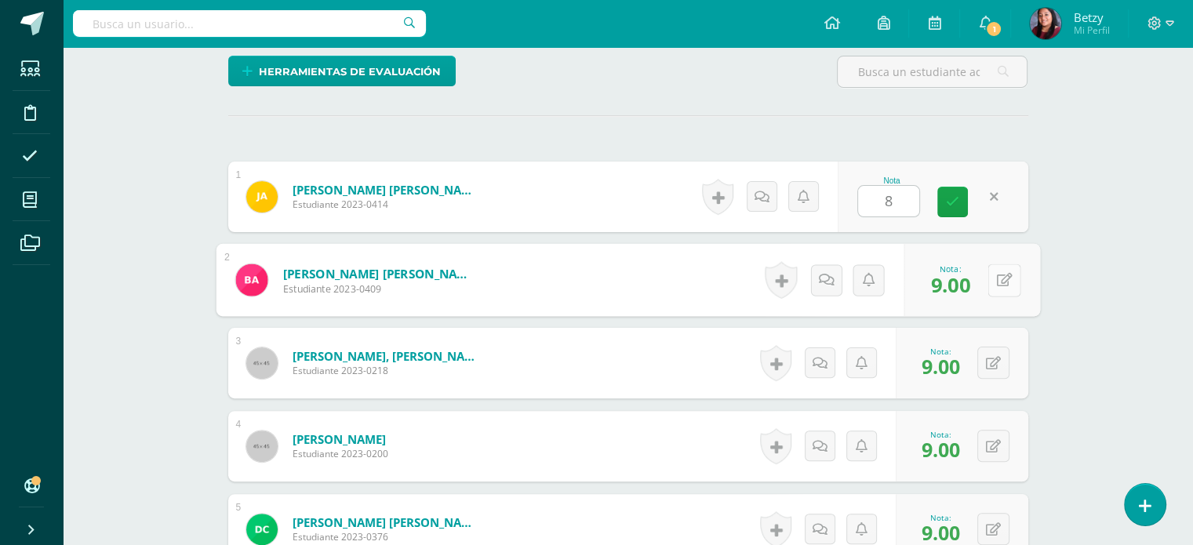
click at [1001, 278] on button at bounding box center [1003, 279] width 33 height 33
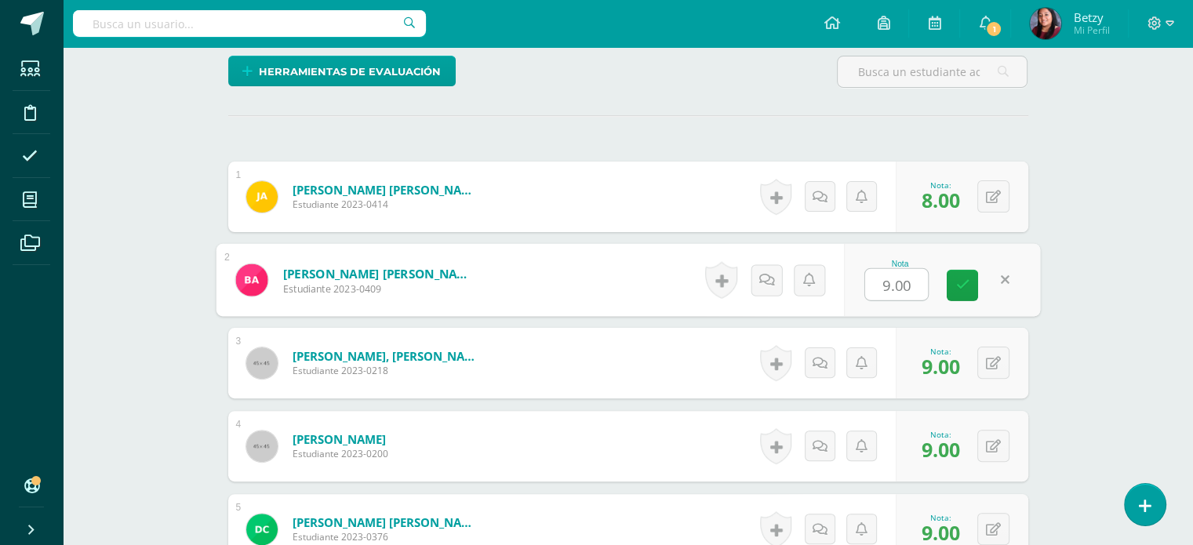
type input "/"
type input "8"
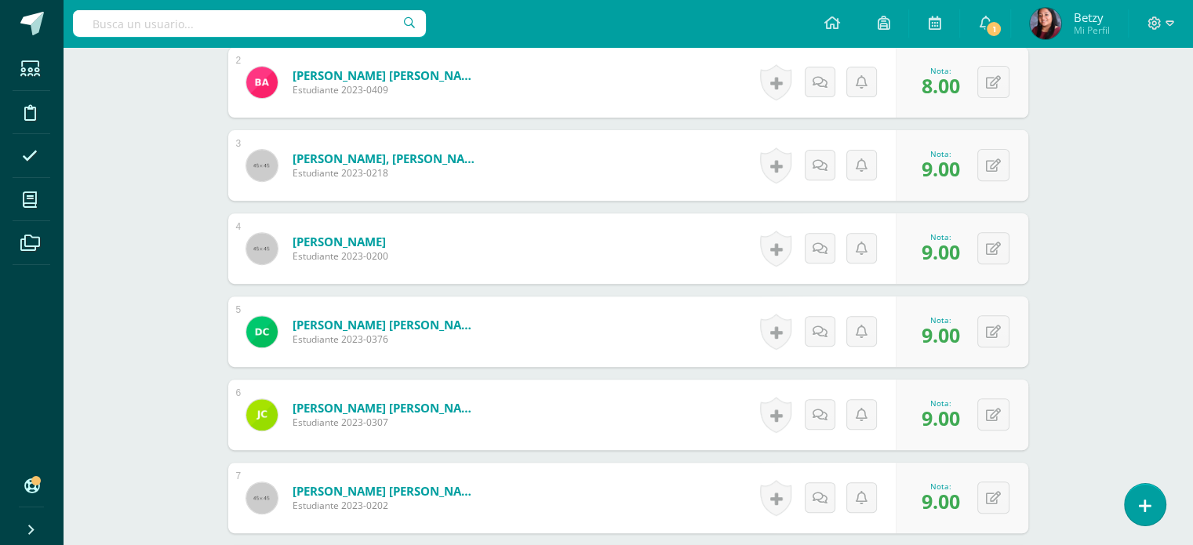
scroll to position [584, 0]
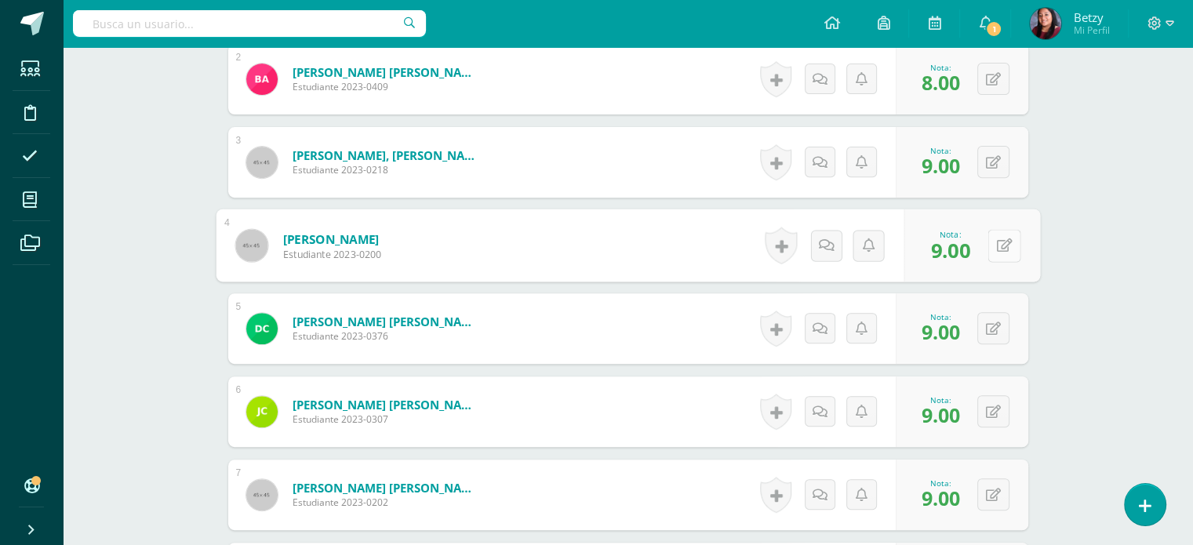
click at [1000, 239] on button at bounding box center [1003, 245] width 33 height 33
type input "7"
click at [1083, 263] on div "Expresión Artística Kinder Preprimaria "A" Herramientas Detalle de asistencias …" at bounding box center [628, 543] width 1130 height 2161
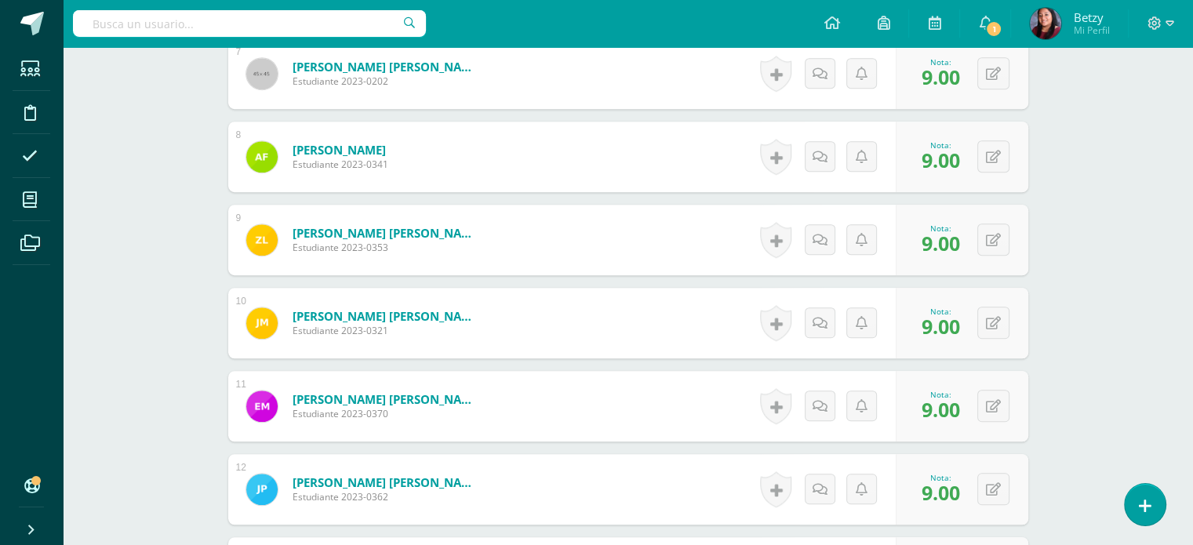
scroll to position [1004, 0]
click at [993, 313] on button at bounding box center [1003, 323] width 33 height 33
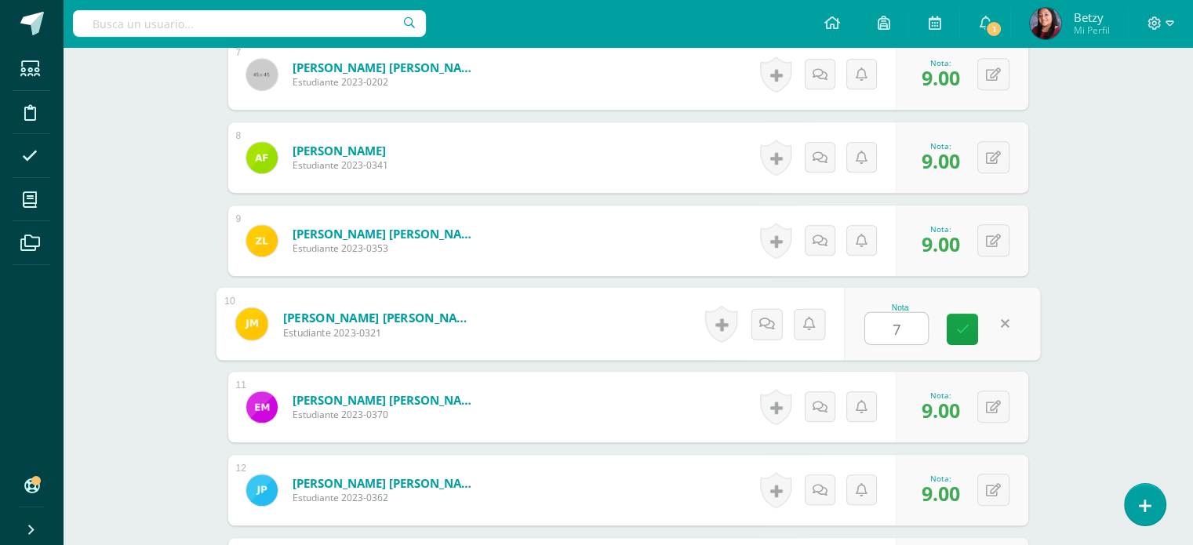
type input "7"
click at [1147, 394] on div "Expresión Artística Kinder Preprimaria "A" Herramientas Detalle de asistencias …" at bounding box center [628, 123] width 1130 height 2161
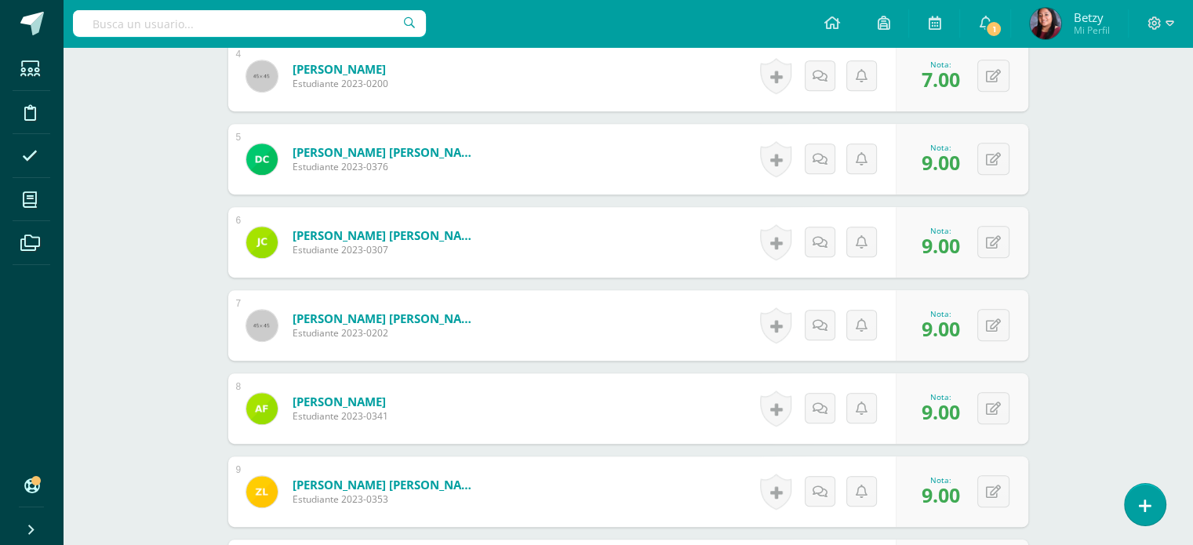
scroll to position [0, 0]
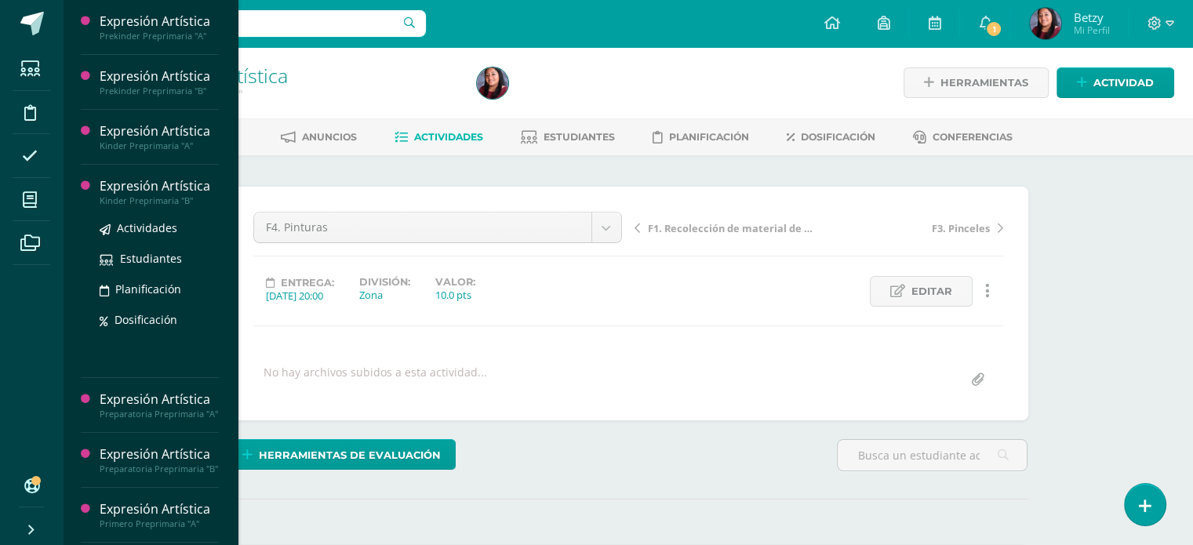
click at [136, 183] on div "Expresión Artística" at bounding box center [159, 186] width 119 height 18
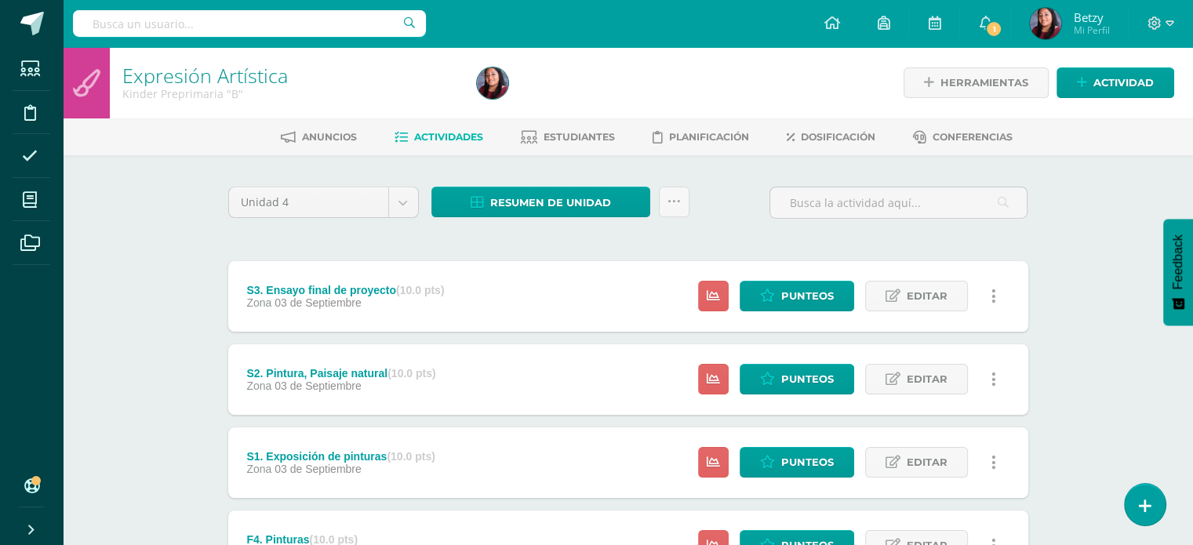
scroll to position [389, 0]
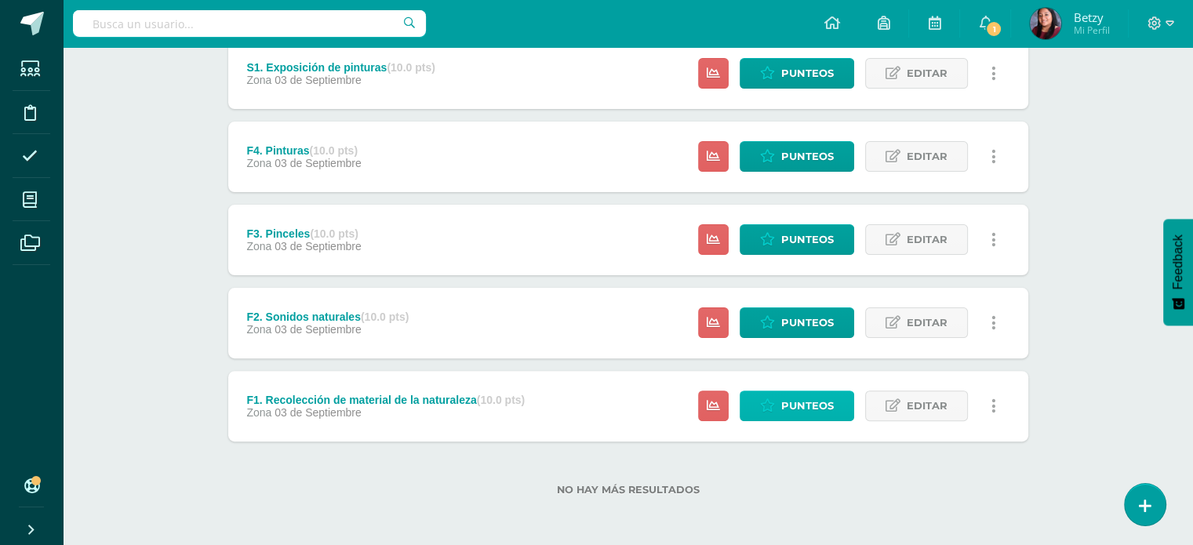
click at [819, 409] on span "Punteos" at bounding box center [807, 405] width 53 height 29
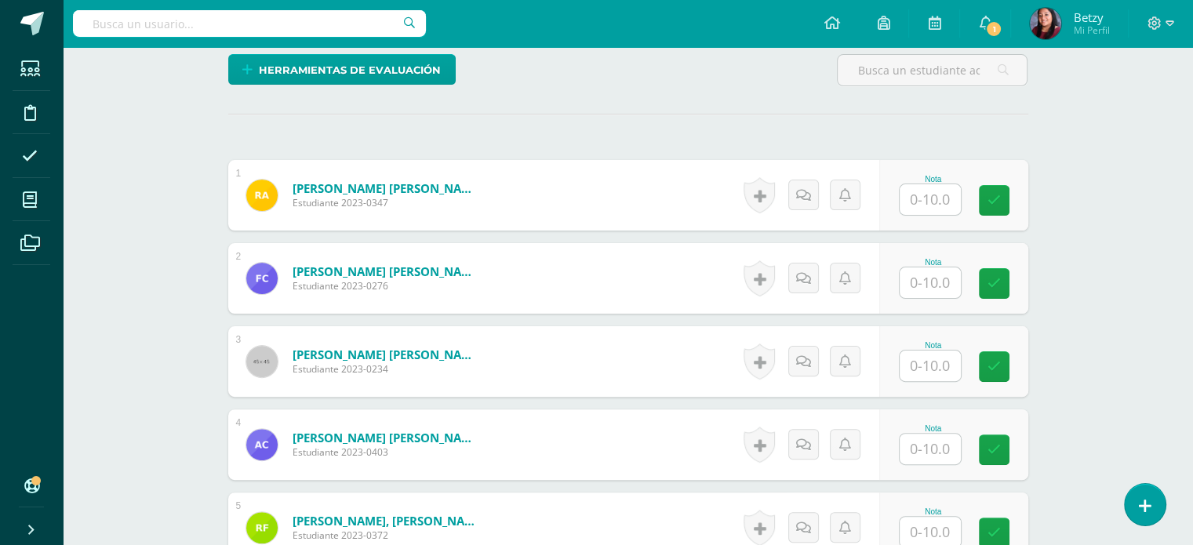
scroll to position [383, 0]
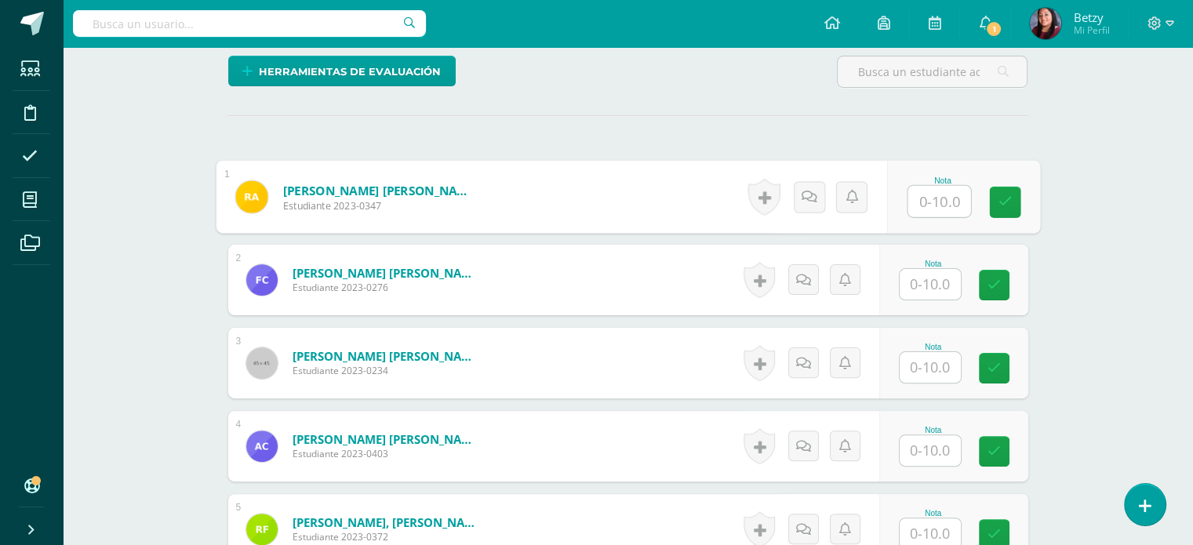
click at [942, 202] on input "text" at bounding box center [938, 201] width 63 height 31
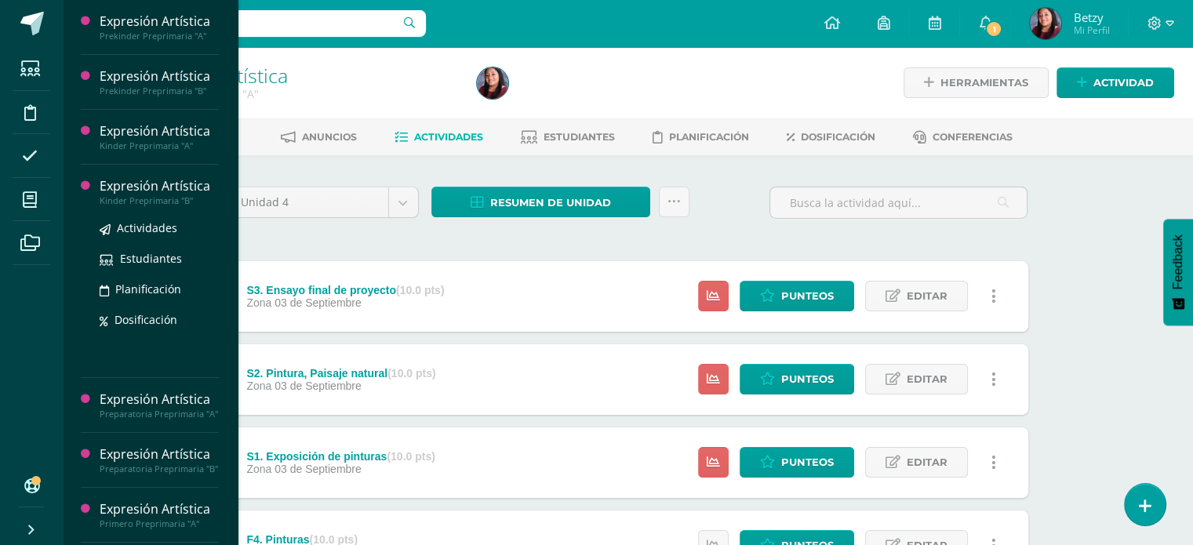
click at [148, 186] on div "Expresión Artística" at bounding box center [159, 186] width 119 height 18
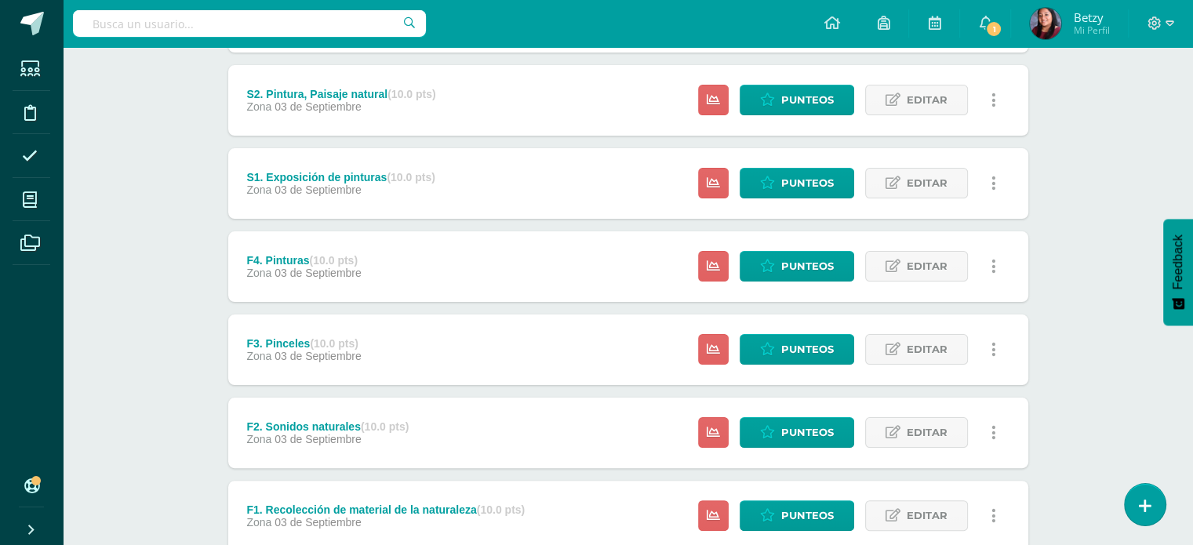
scroll to position [389, 0]
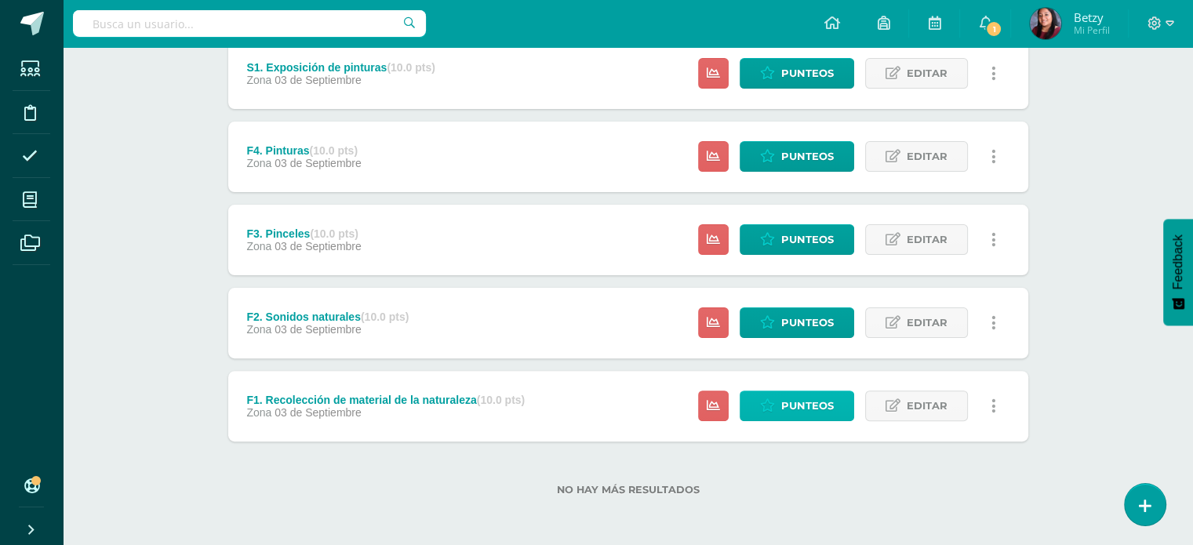
click at [803, 398] on span "Punteos" at bounding box center [807, 405] width 53 height 29
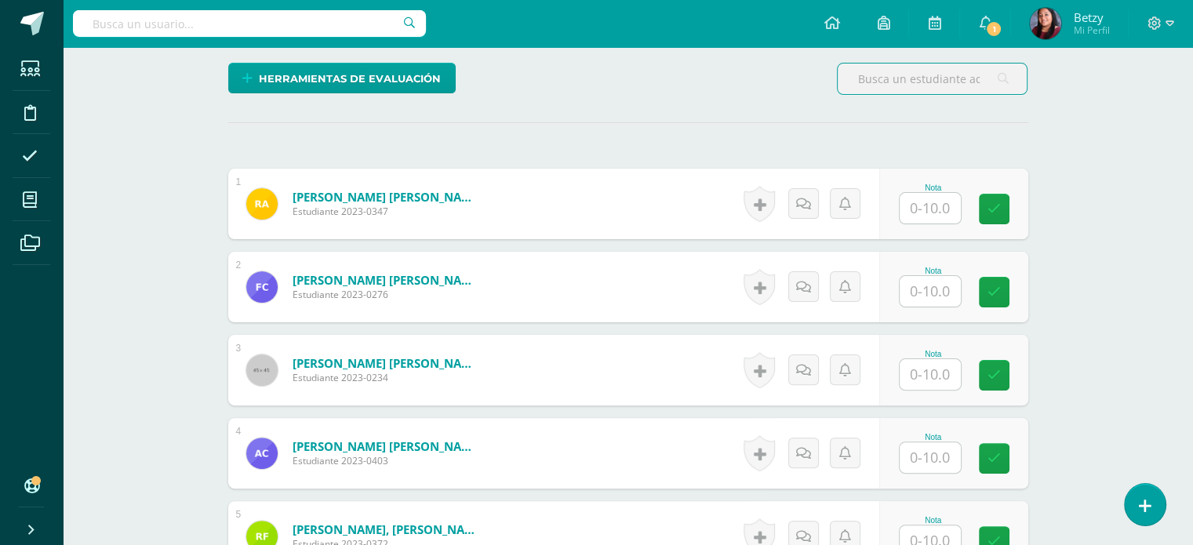
scroll to position [377, 0]
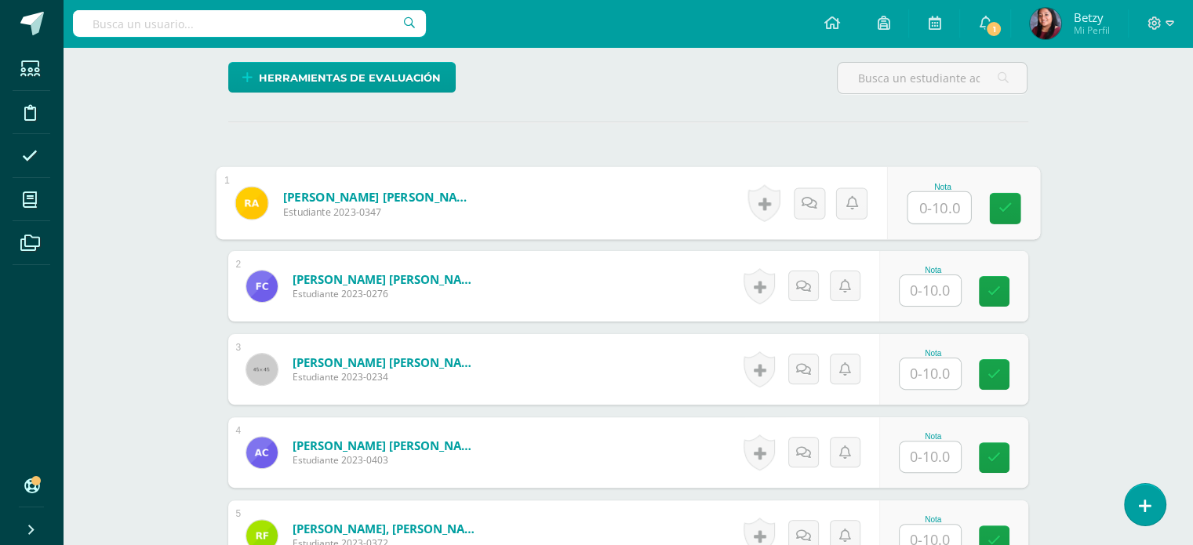
click at [929, 202] on input "text" at bounding box center [938, 207] width 63 height 31
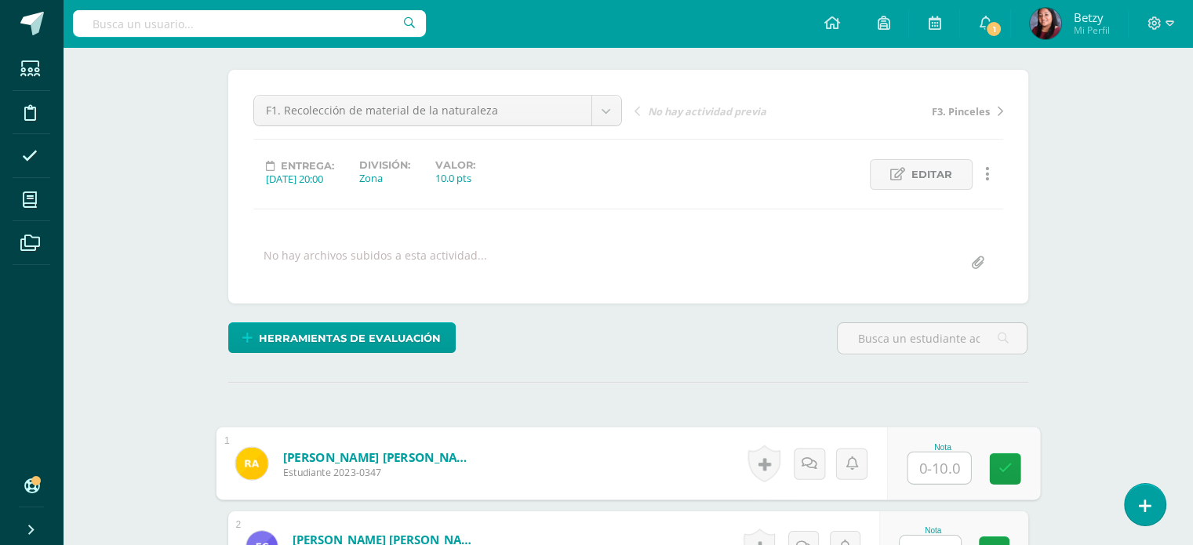
scroll to position [360, 0]
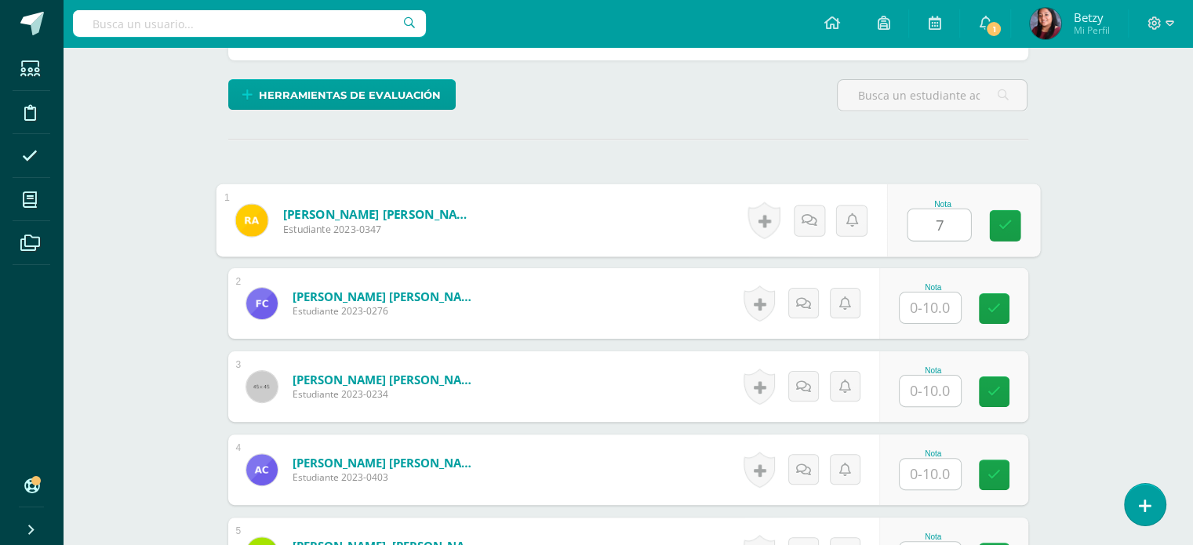
type input "7"
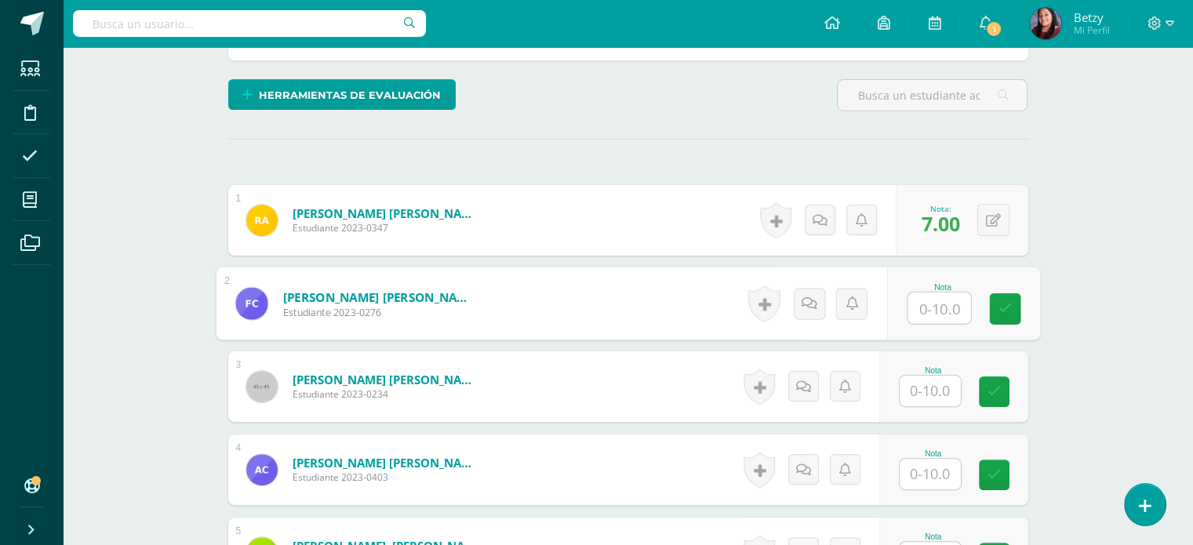
type input "8"
type input "7"
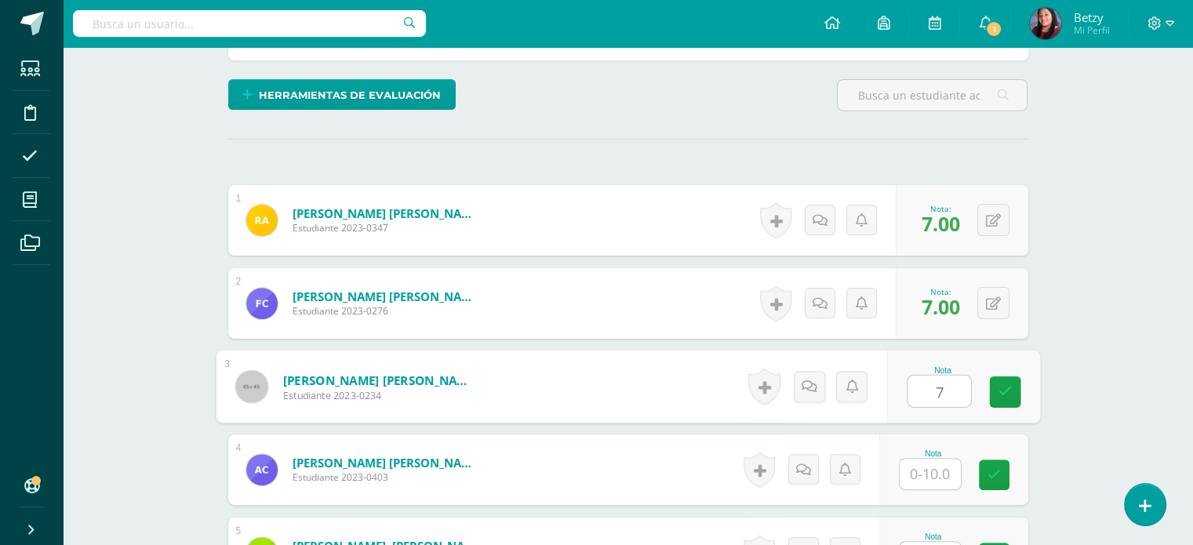
type input "7"
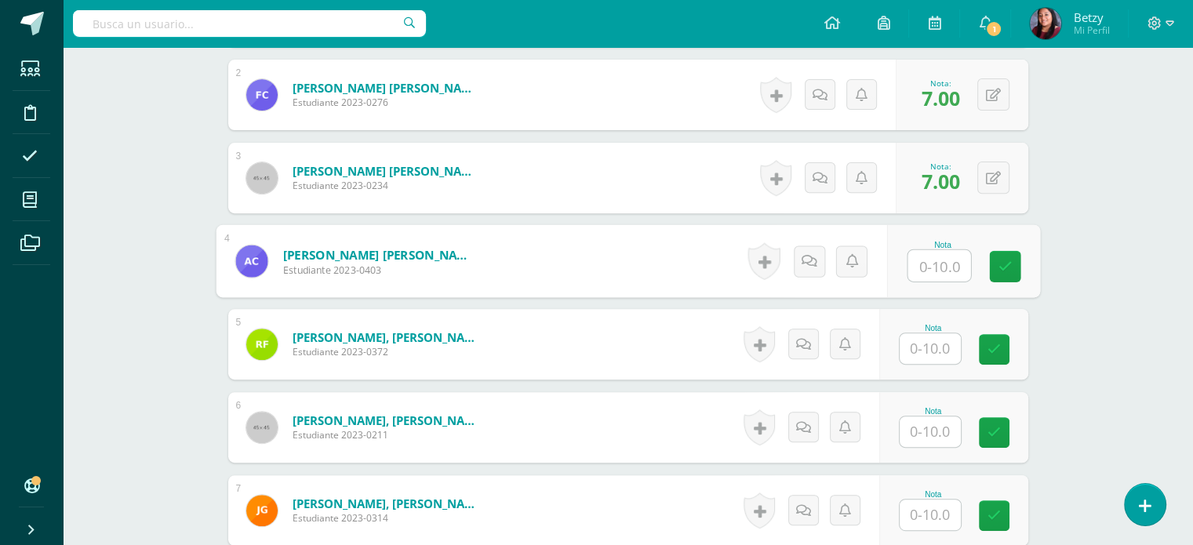
scroll to position [570, 0]
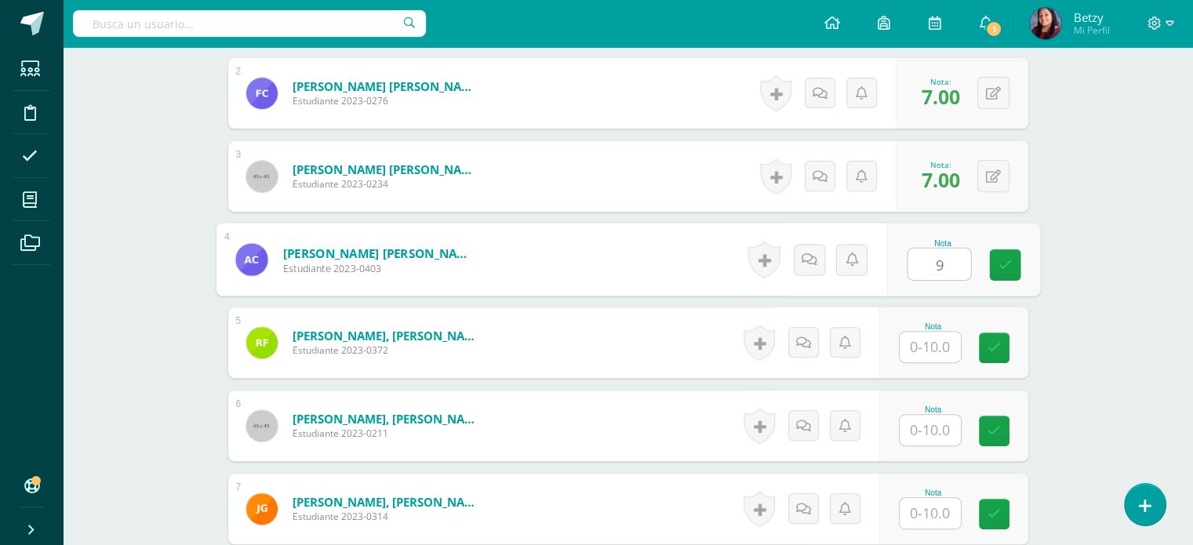
type input "9"
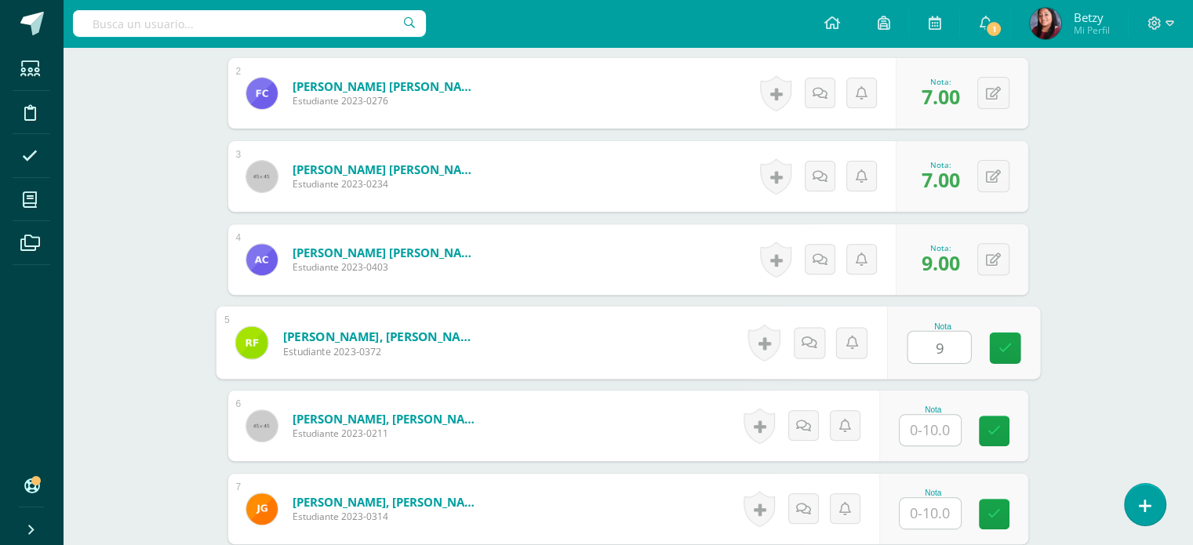
type input "9"
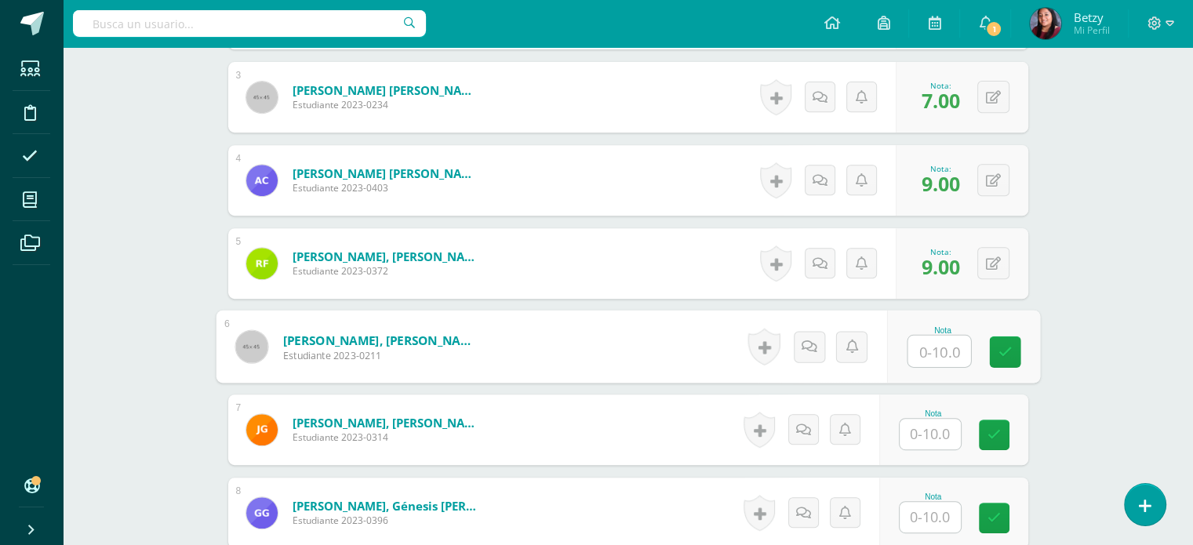
scroll to position [696, 0]
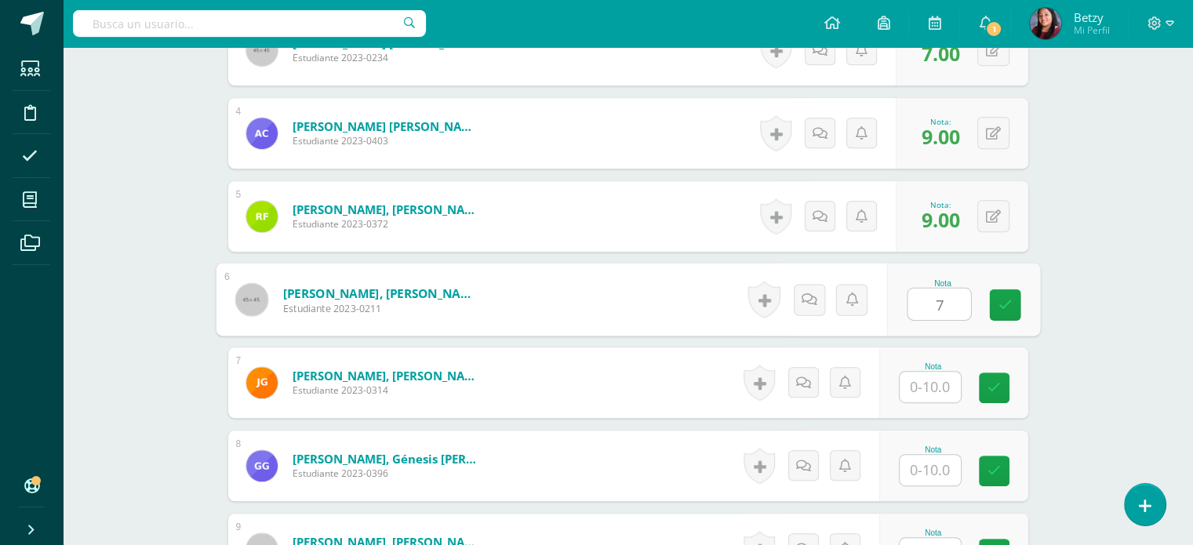
type input "7"
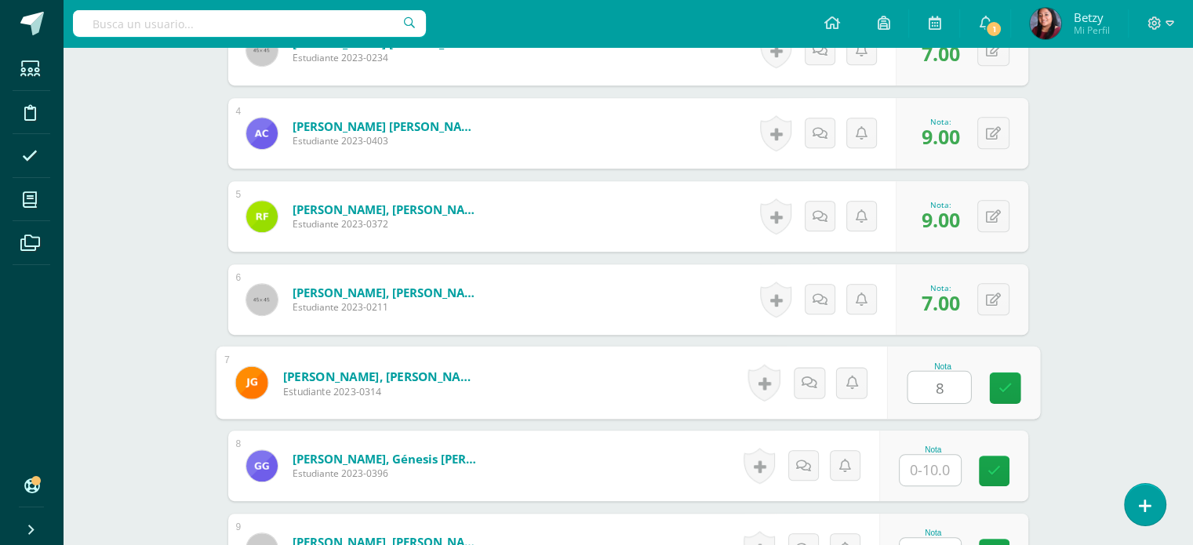
type input "8"
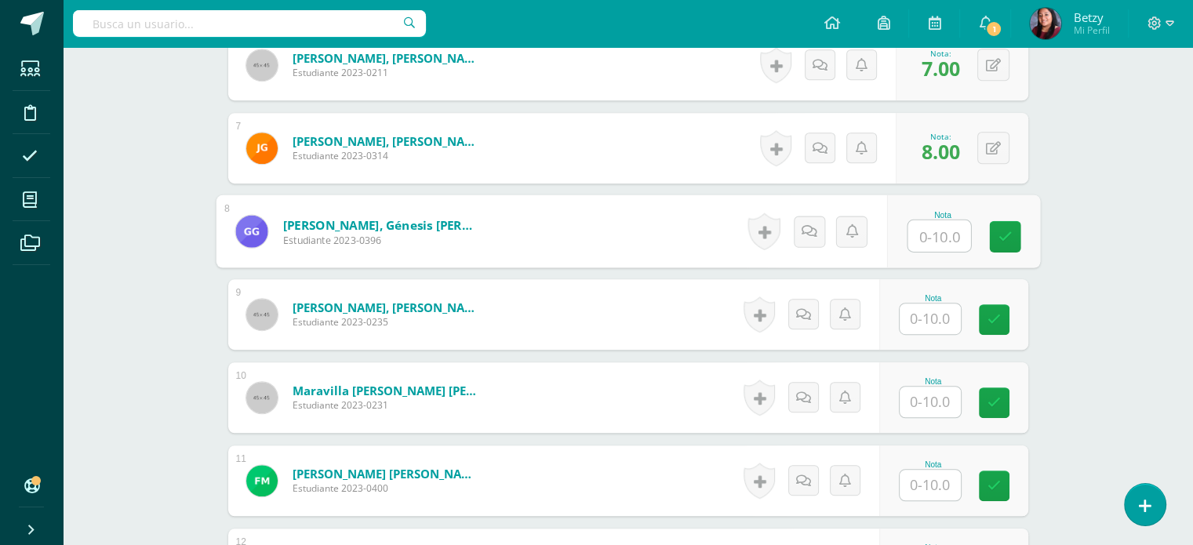
scroll to position [932, 0]
type input "9"
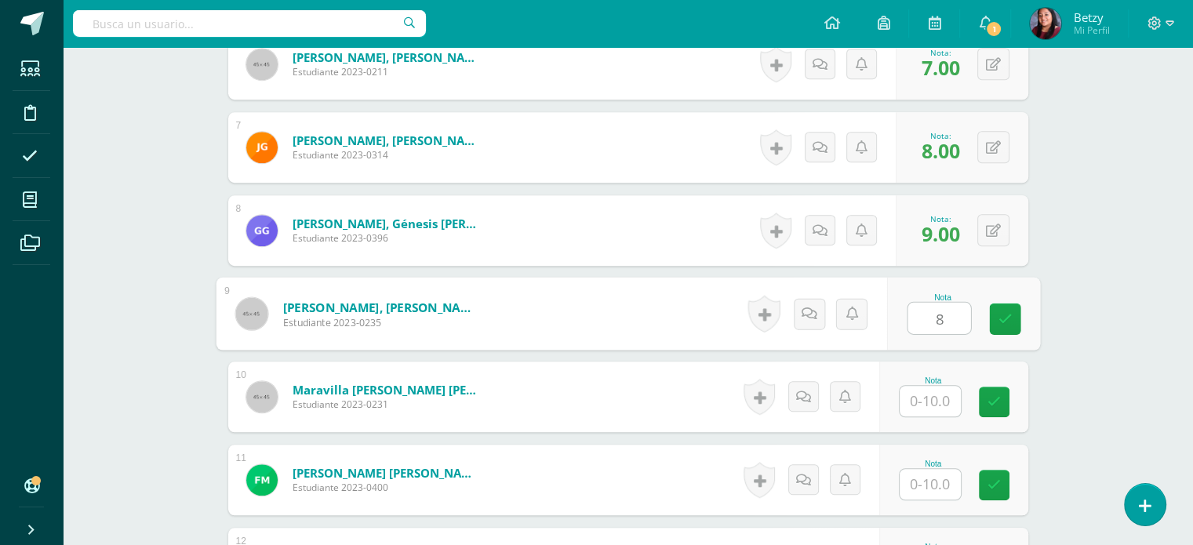
type input "8"
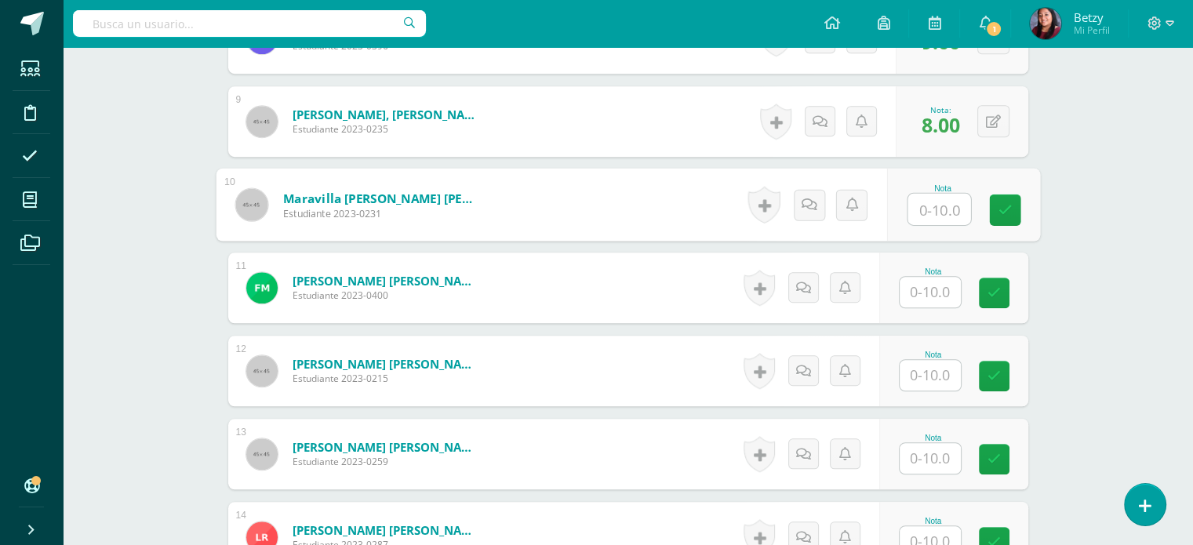
scroll to position [1125, 0]
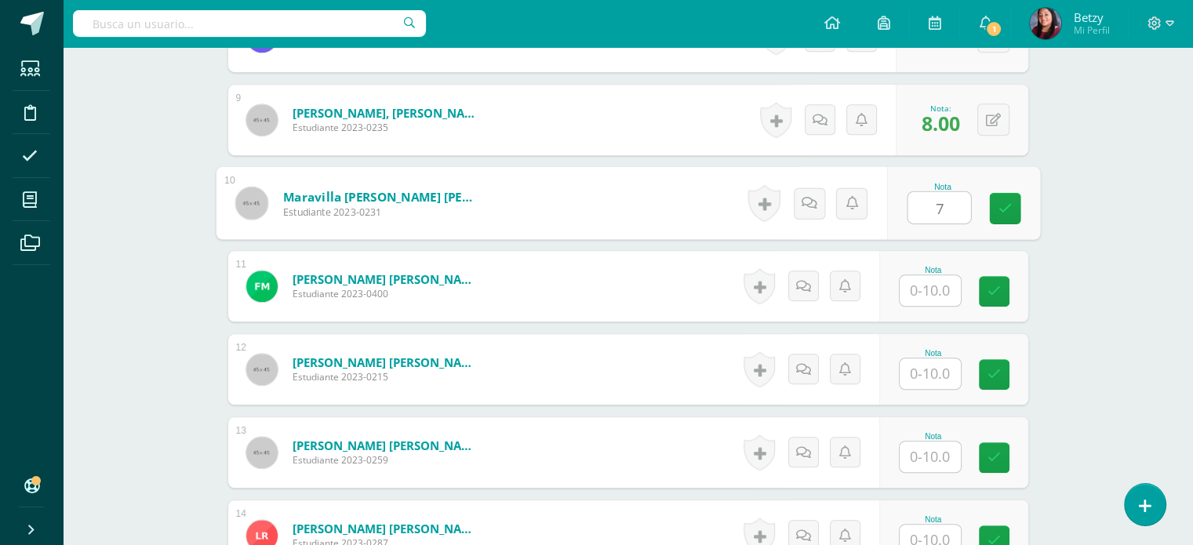
type input "7"
type input "}"
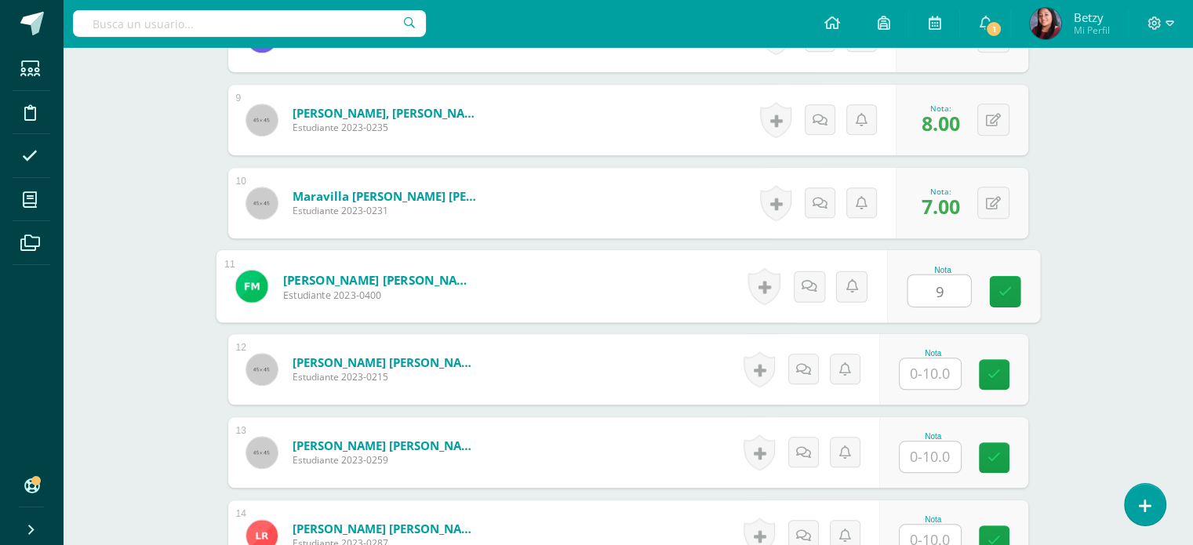
type input "9"
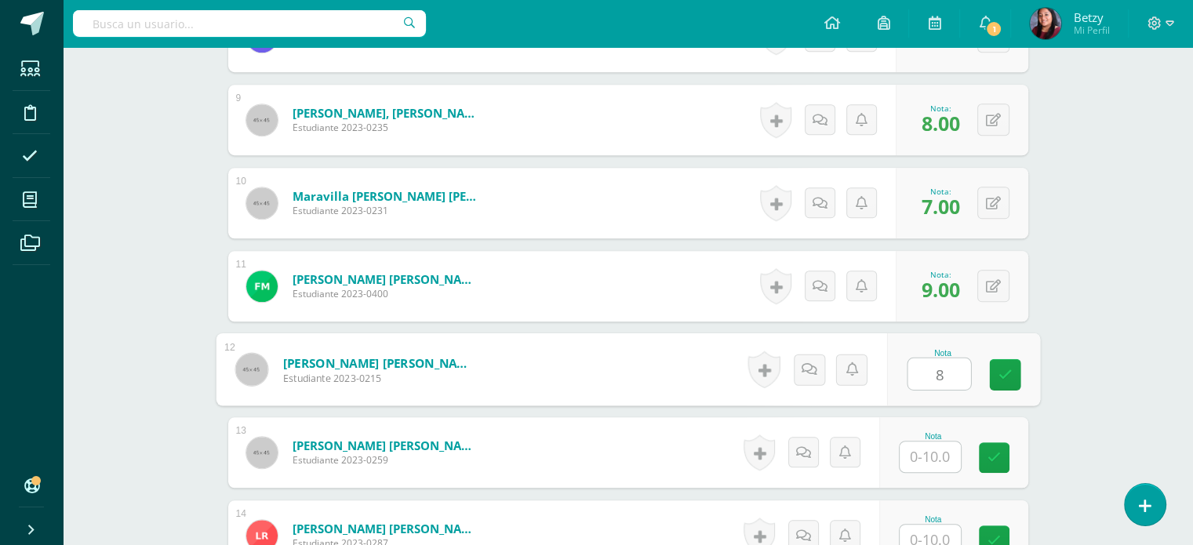
type input "8"
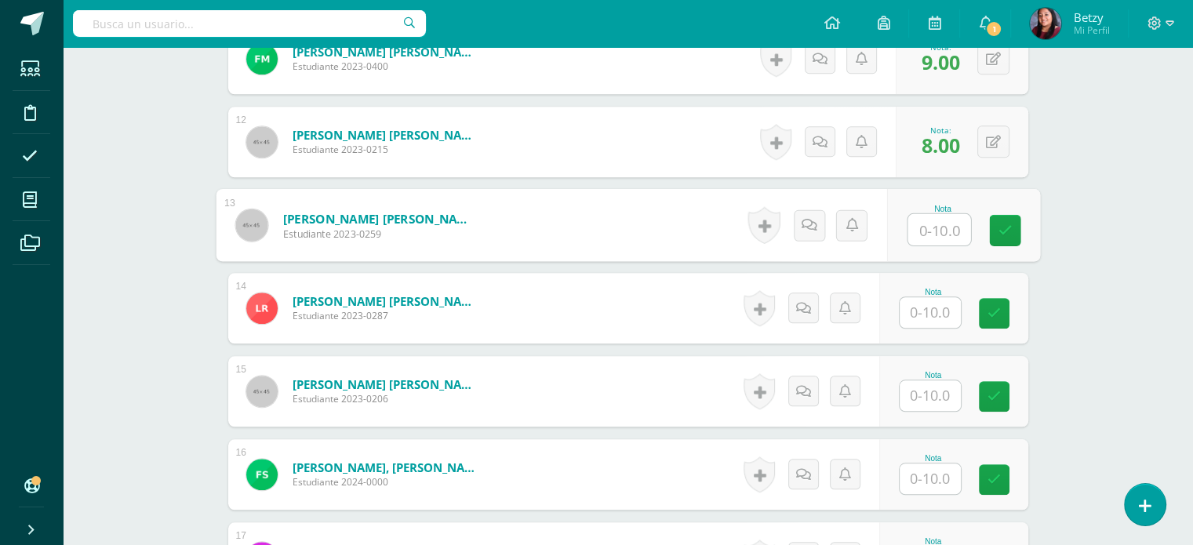
scroll to position [1357, 0]
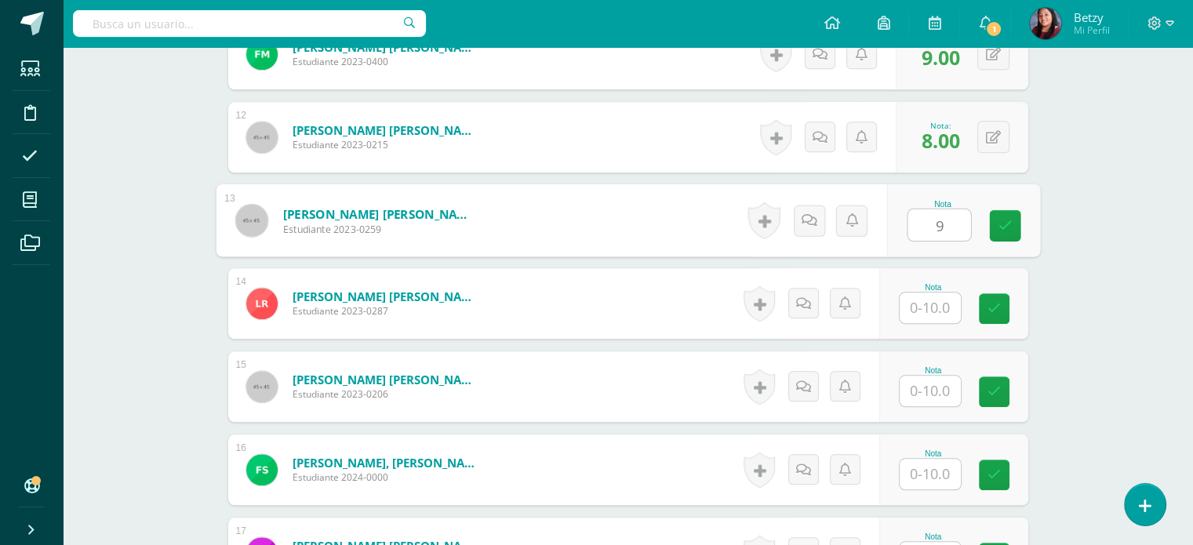
type input "9"
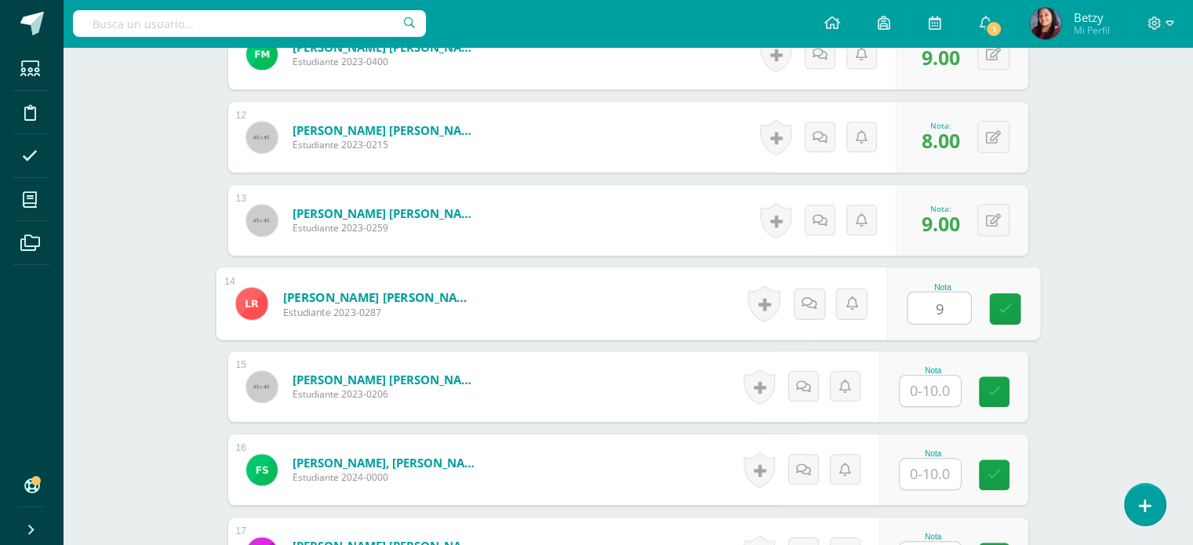
type input "9"
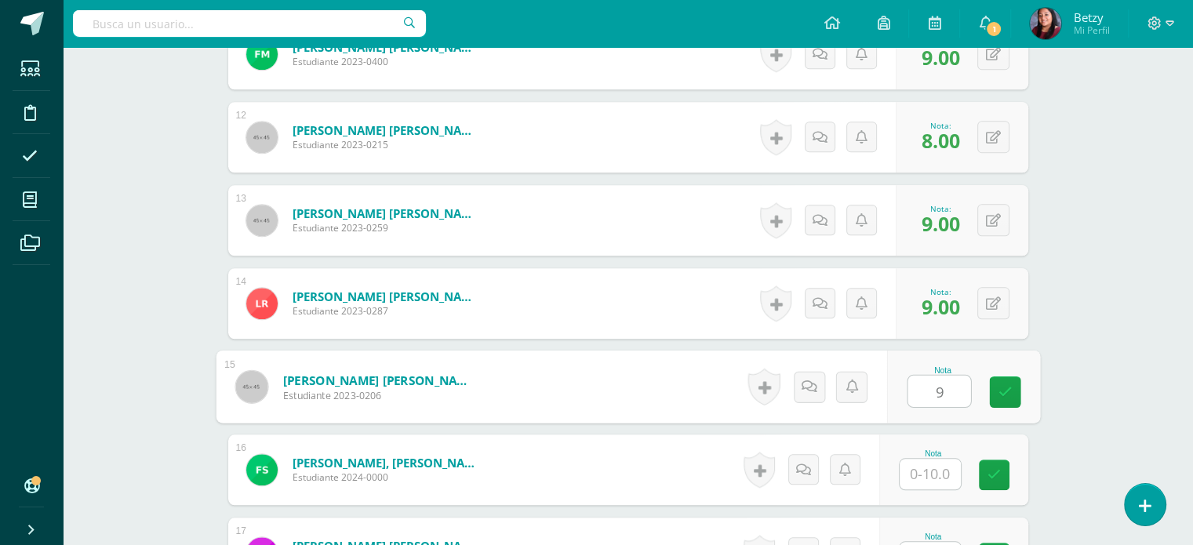
type input "9"
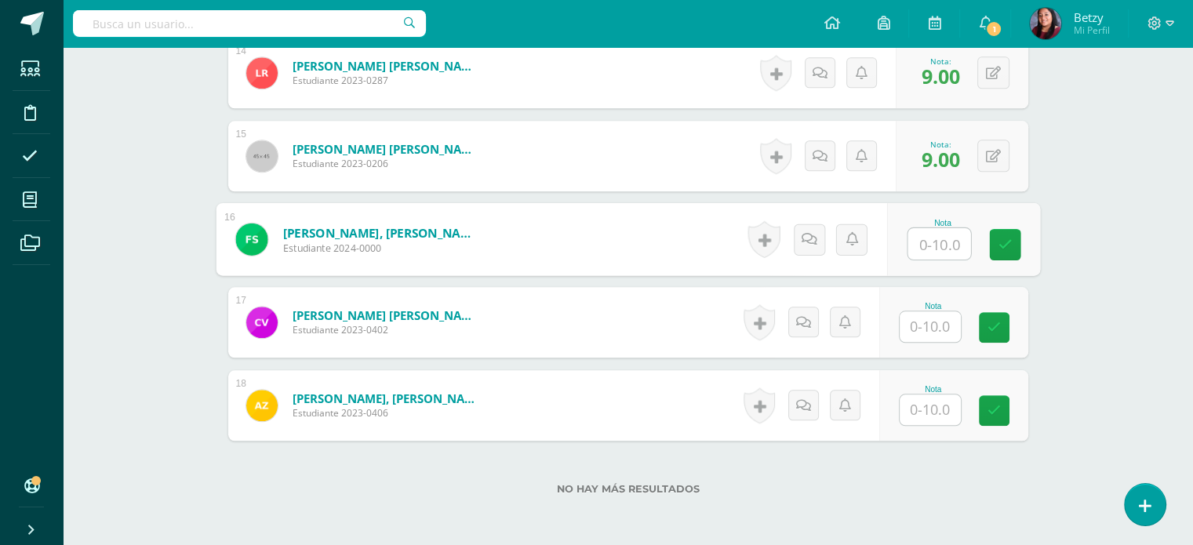
scroll to position [1605, 0]
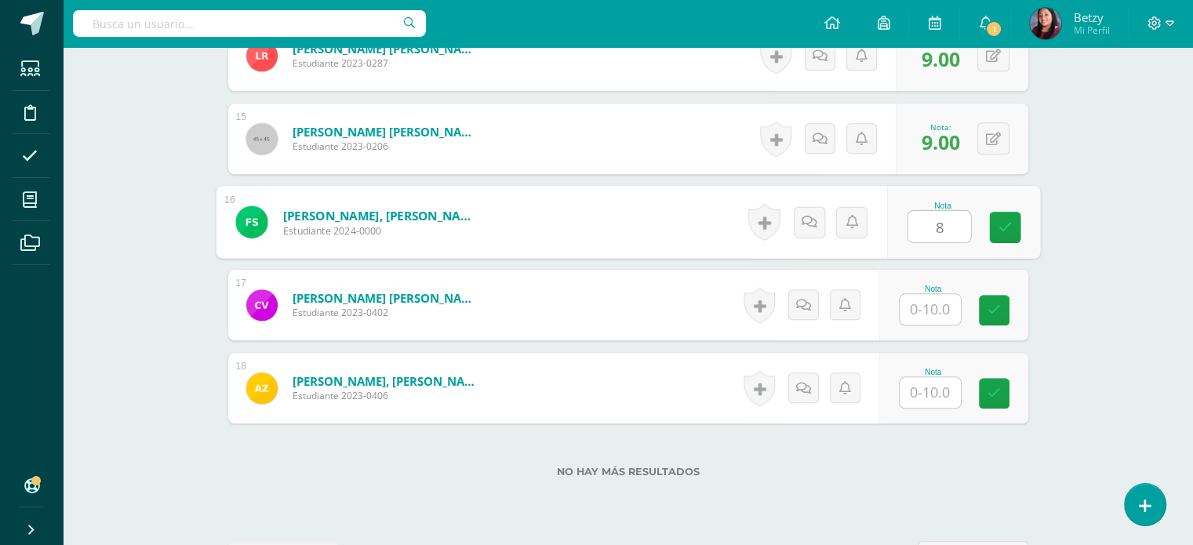
type input "8"
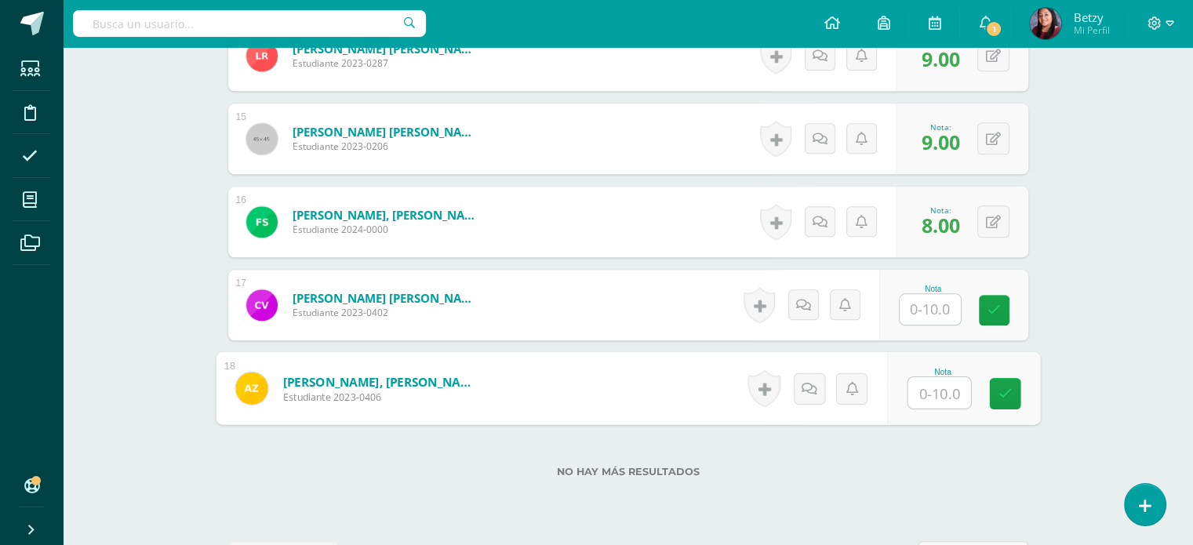
click at [941, 398] on input "text" at bounding box center [938, 392] width 63 height 31
type input "7"
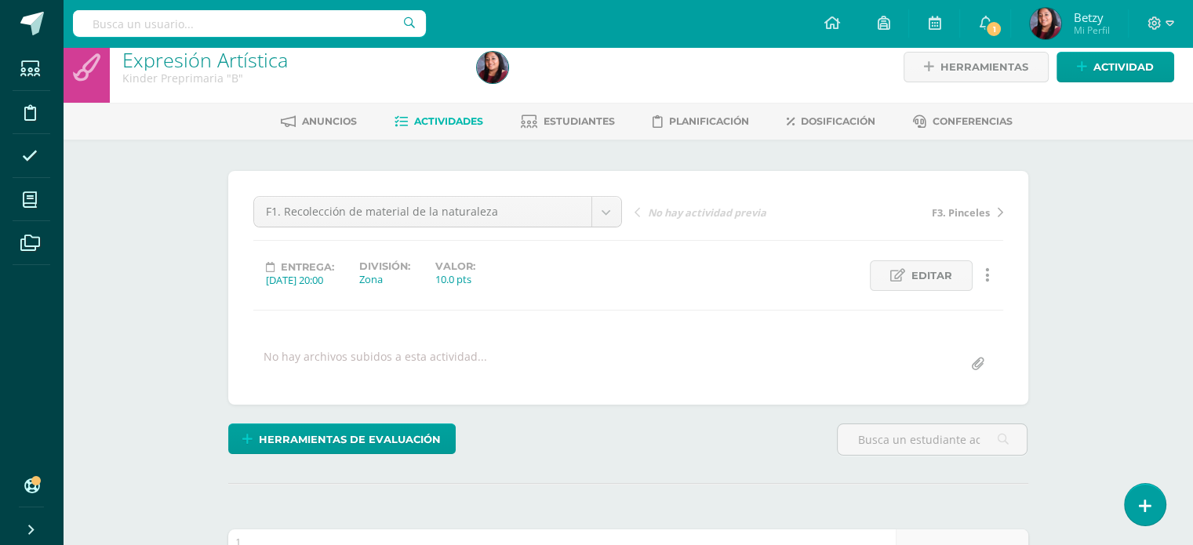
scroll to position [0, 0]
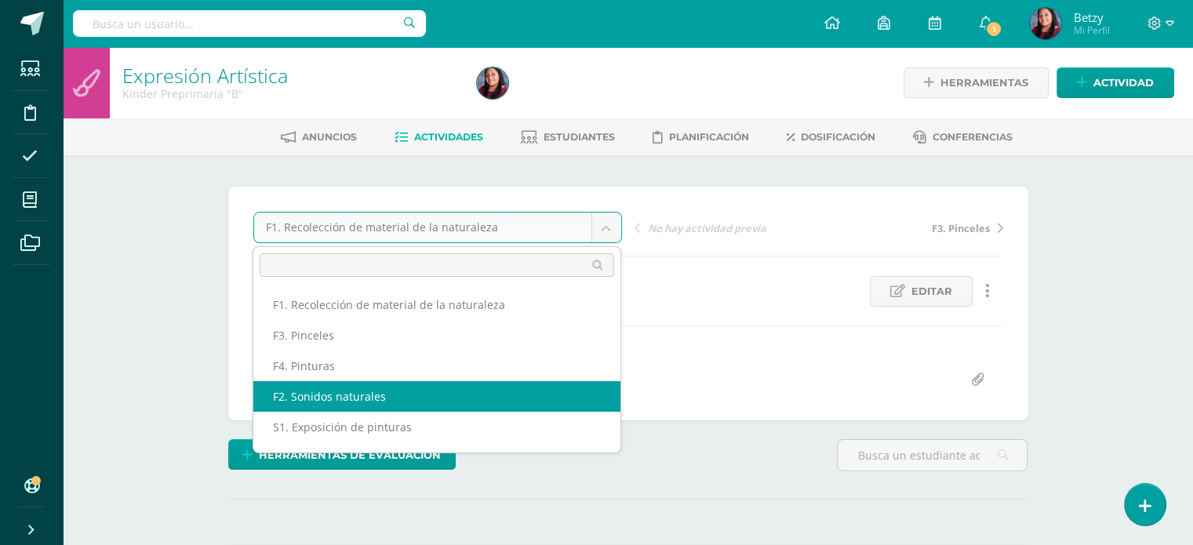
select select "/dashboard/teacher/grade-activity/47503/"
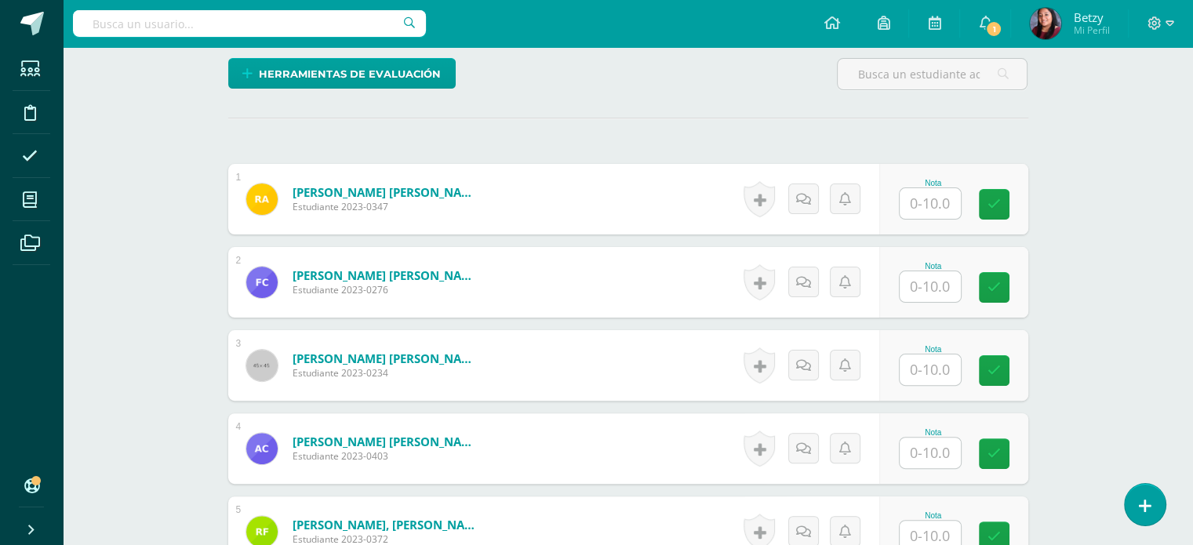
scroll to position [401, 0]
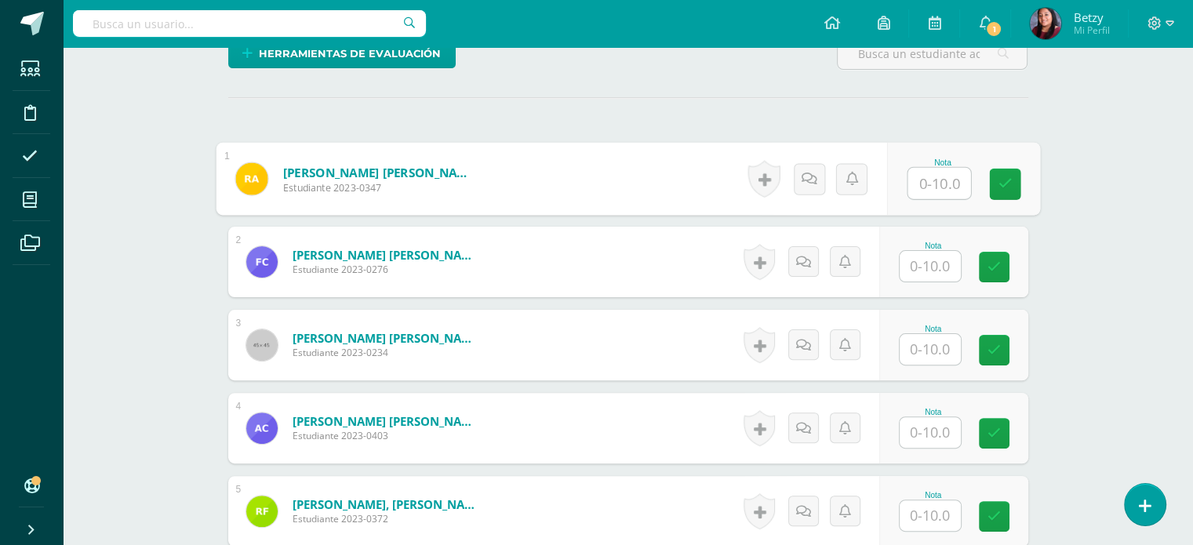
click at [932, 175] on input "text" at bounding box center [938, 183] width 63 height 31
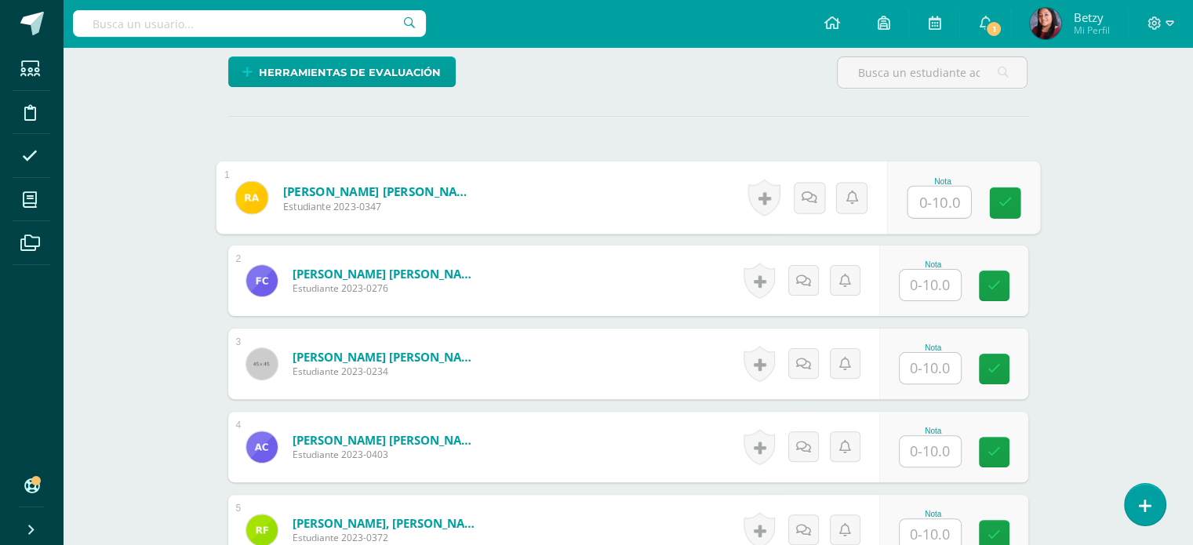
scroll to position [389, 0]
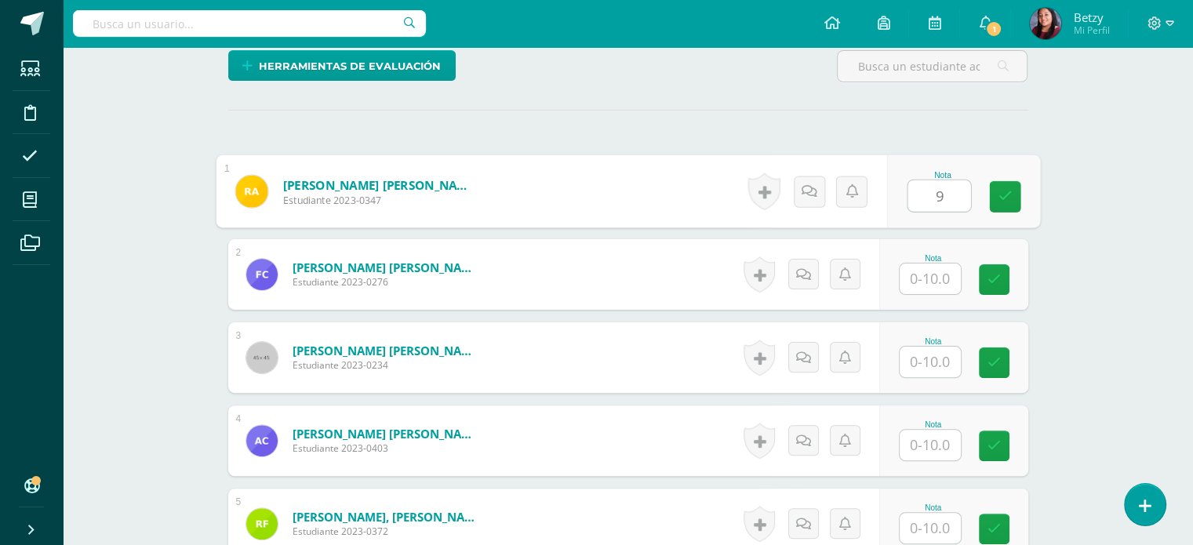
type input "9"
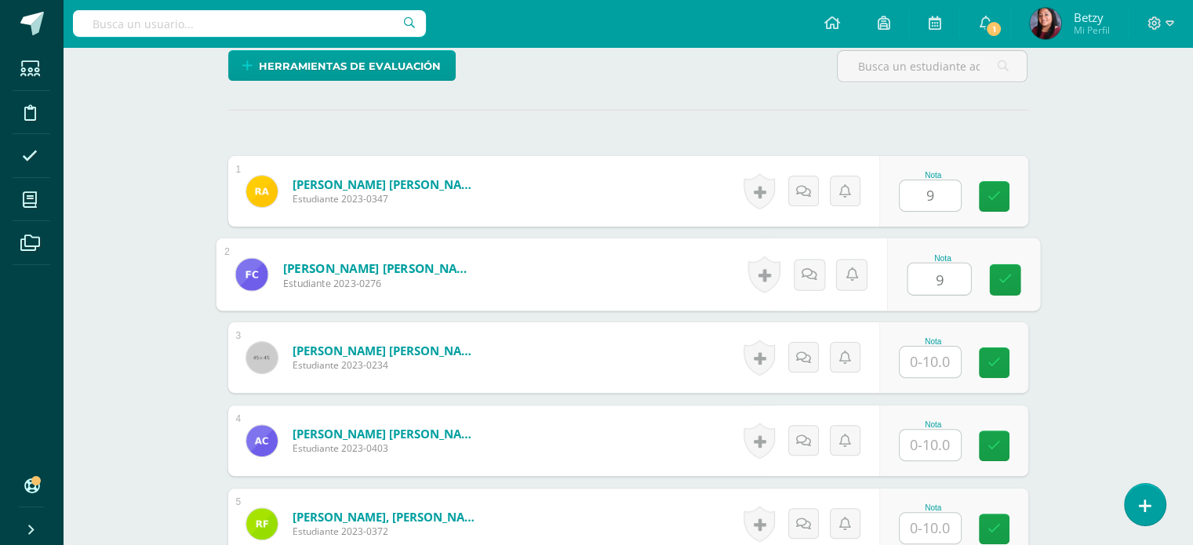
type input "9"
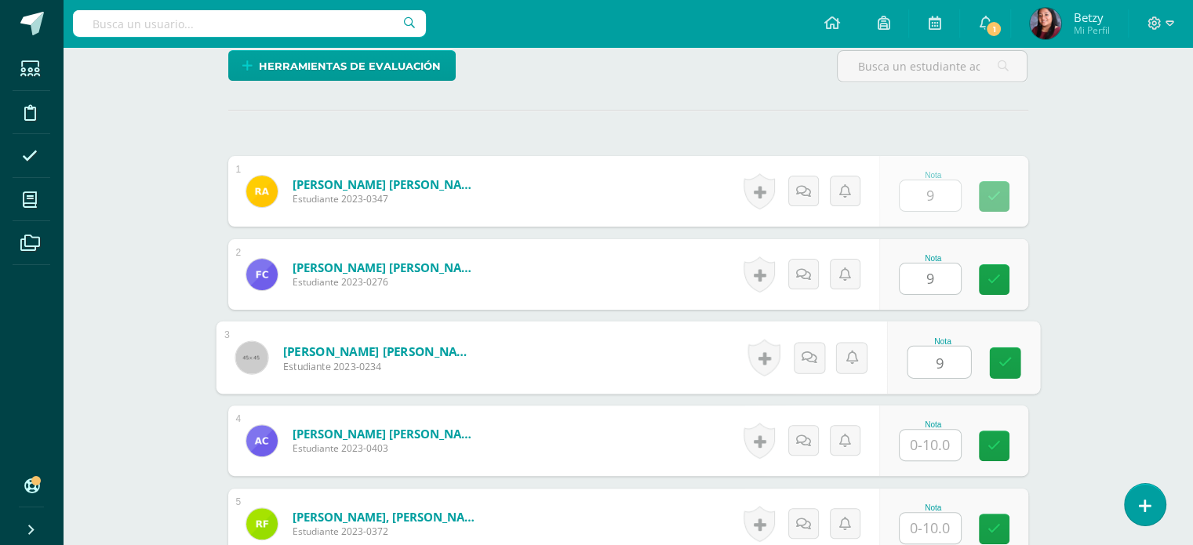
type input "9"
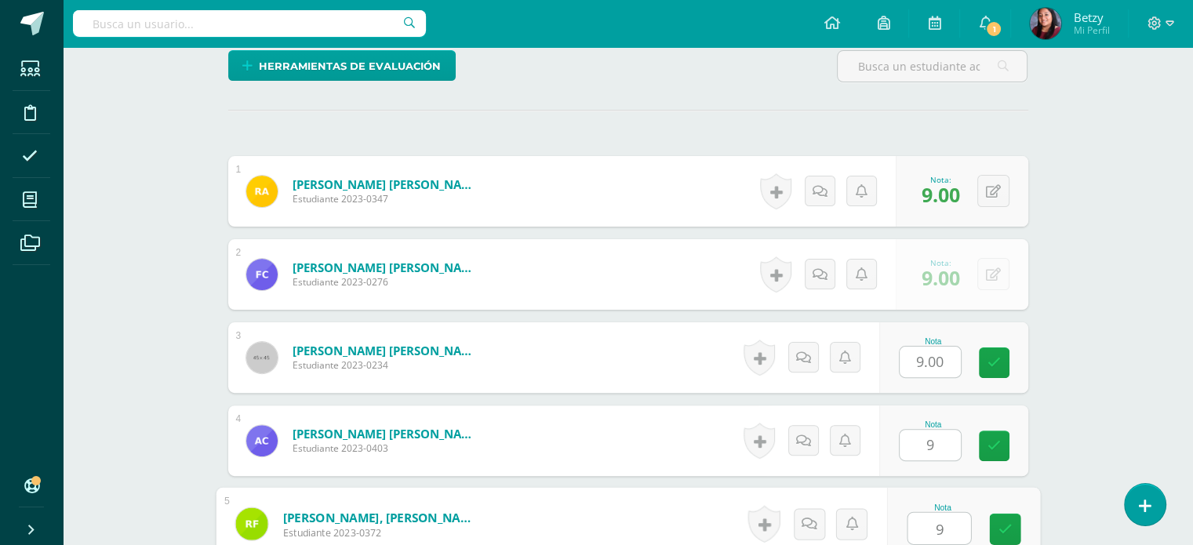
type input "9"
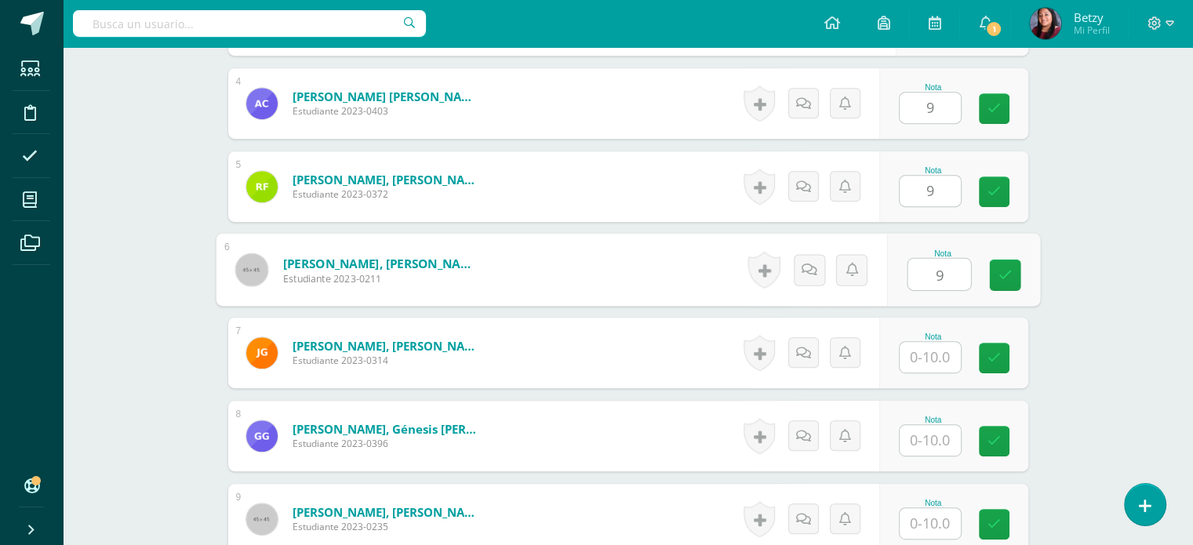
type input "9"
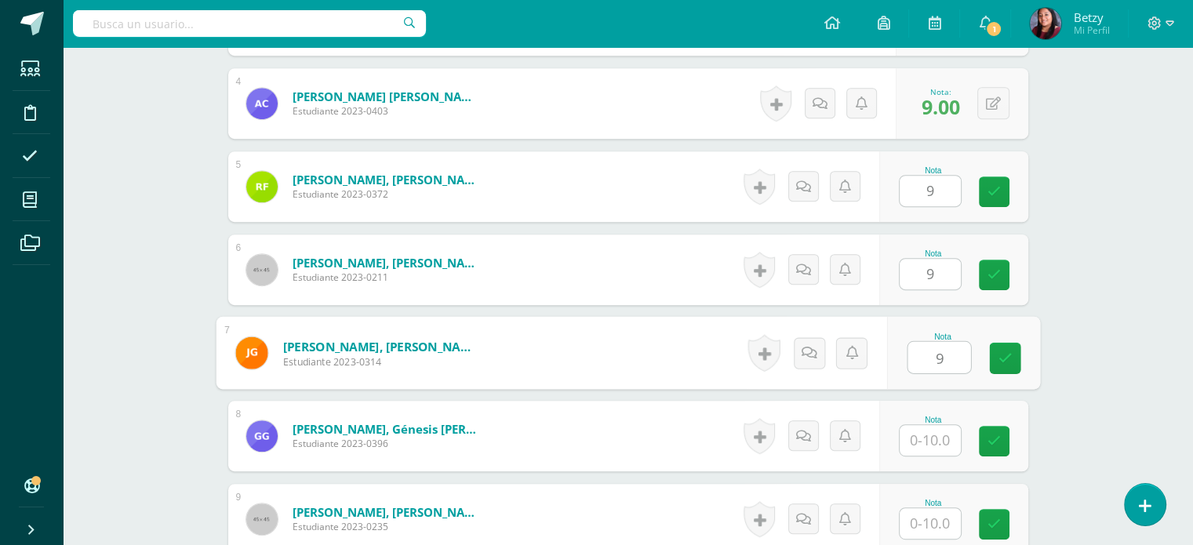
type input "9"
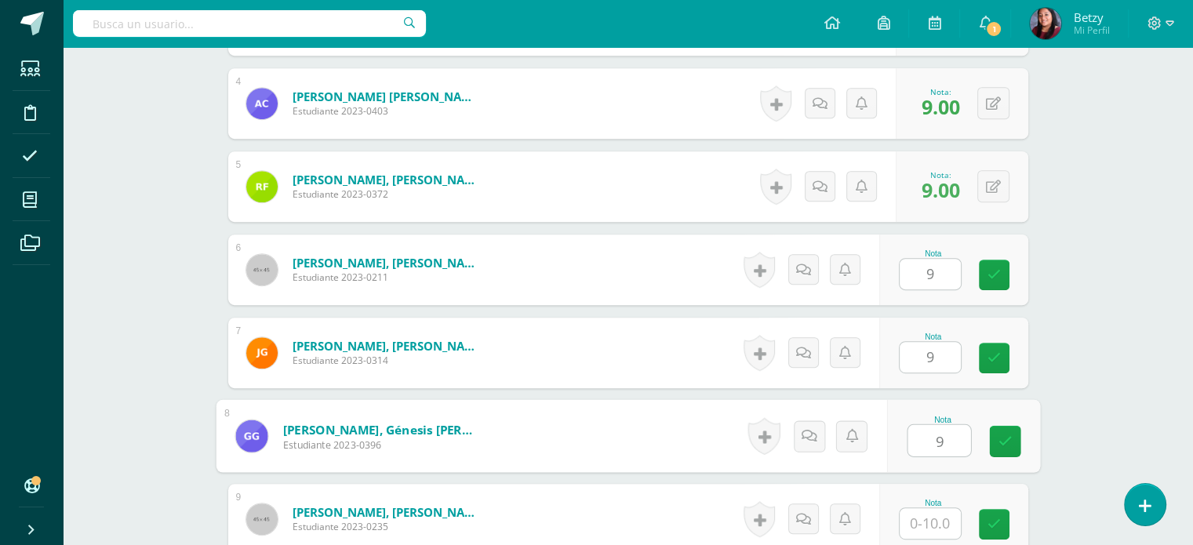
type input "9"
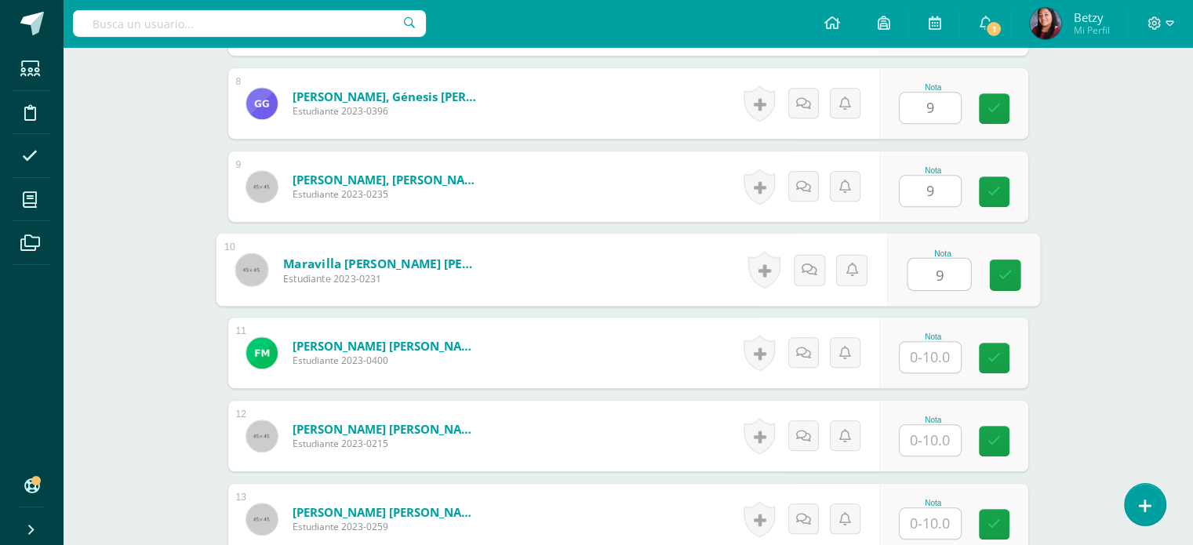
type input "9"
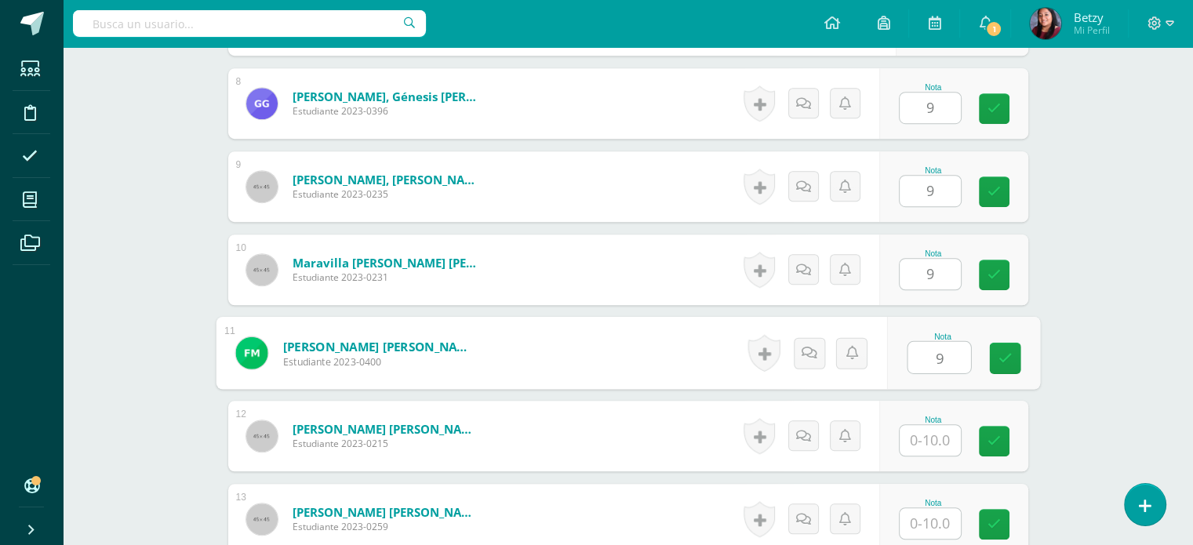
type input "9"
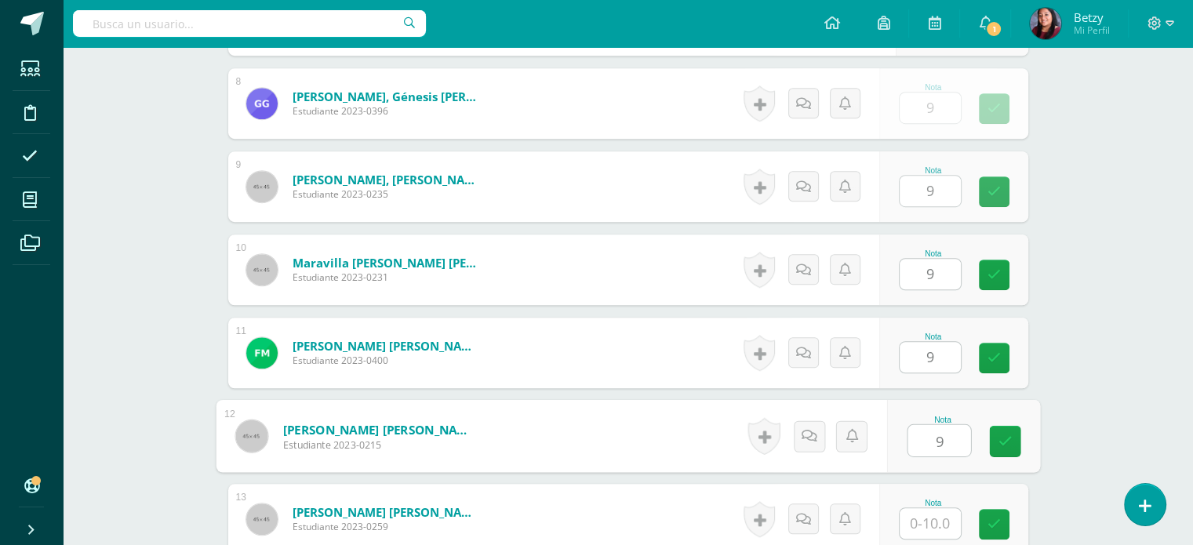
type input "9"
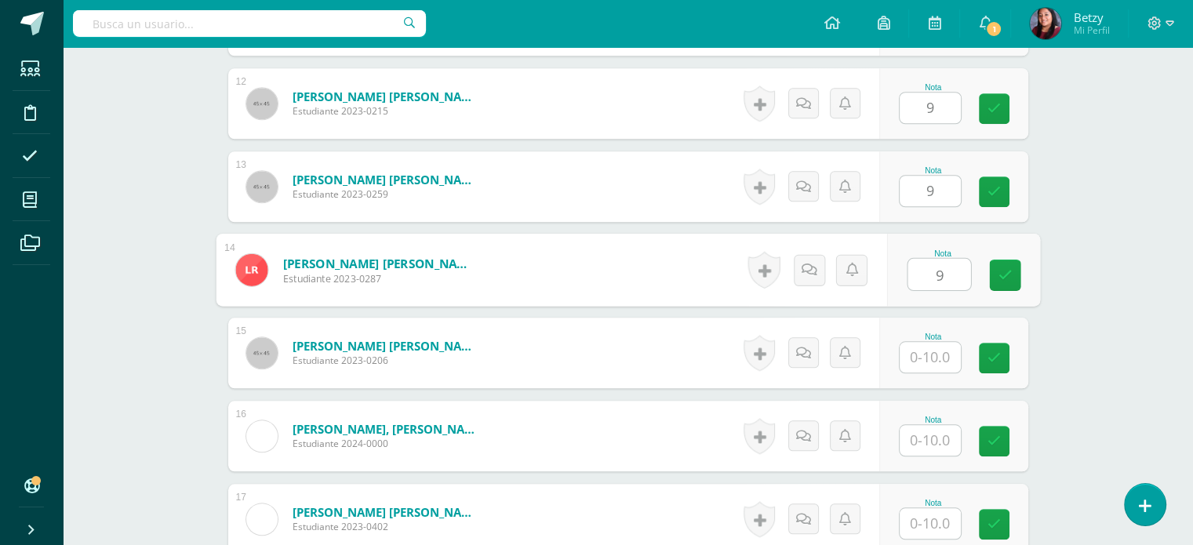
type input "9"
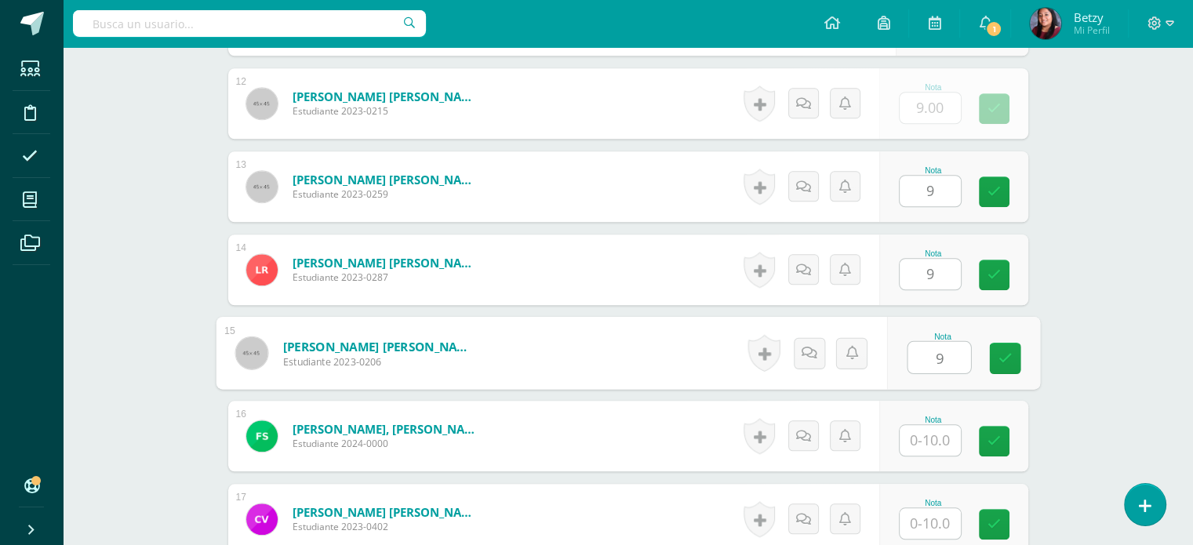
type input "9"
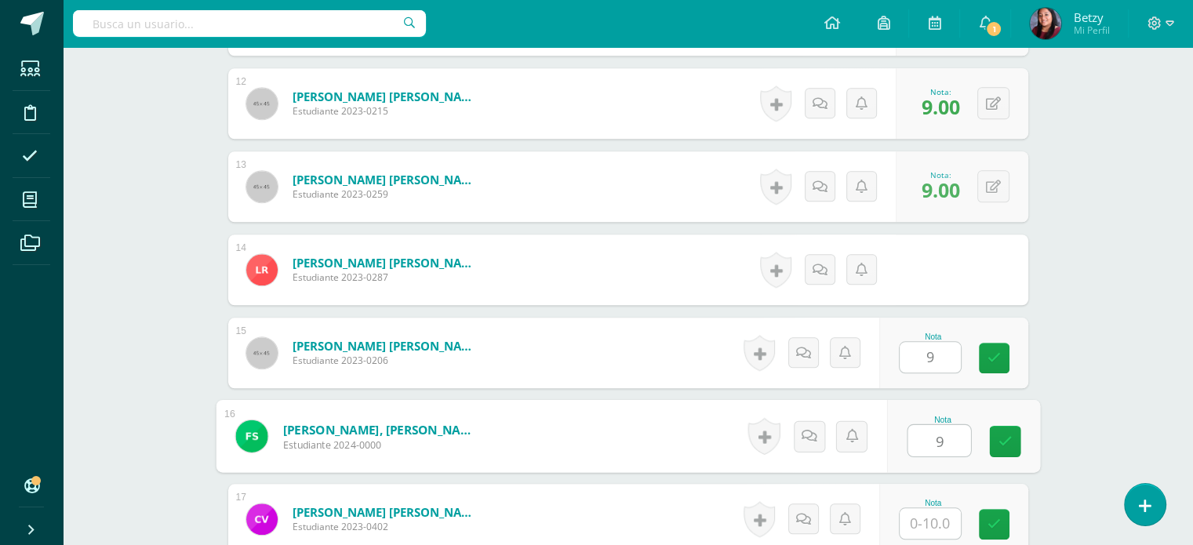
type input "9"
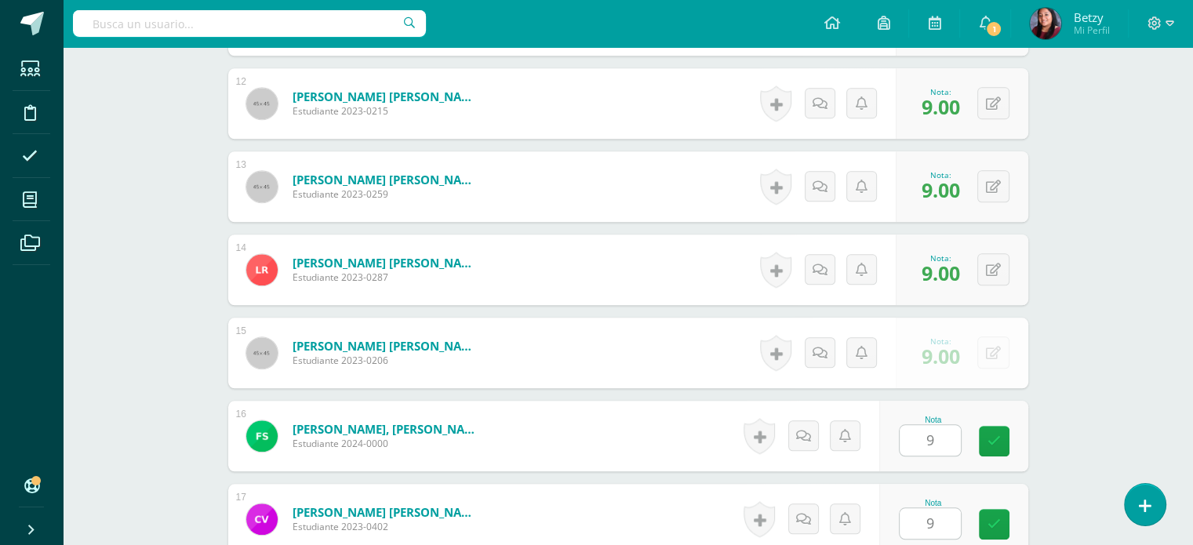
scroll to position [1662, 0]
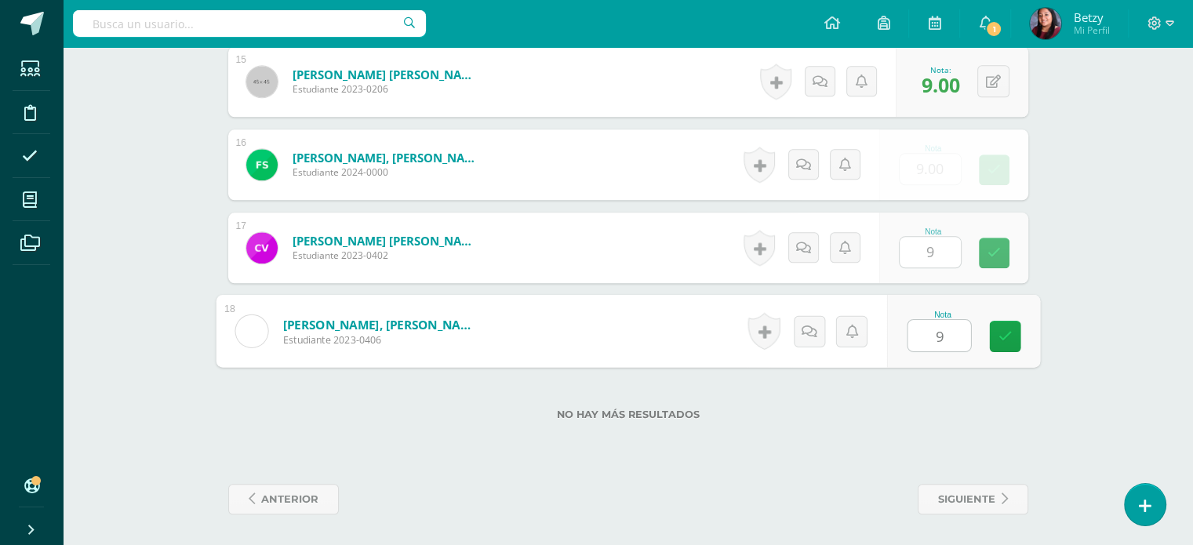
type input "99"
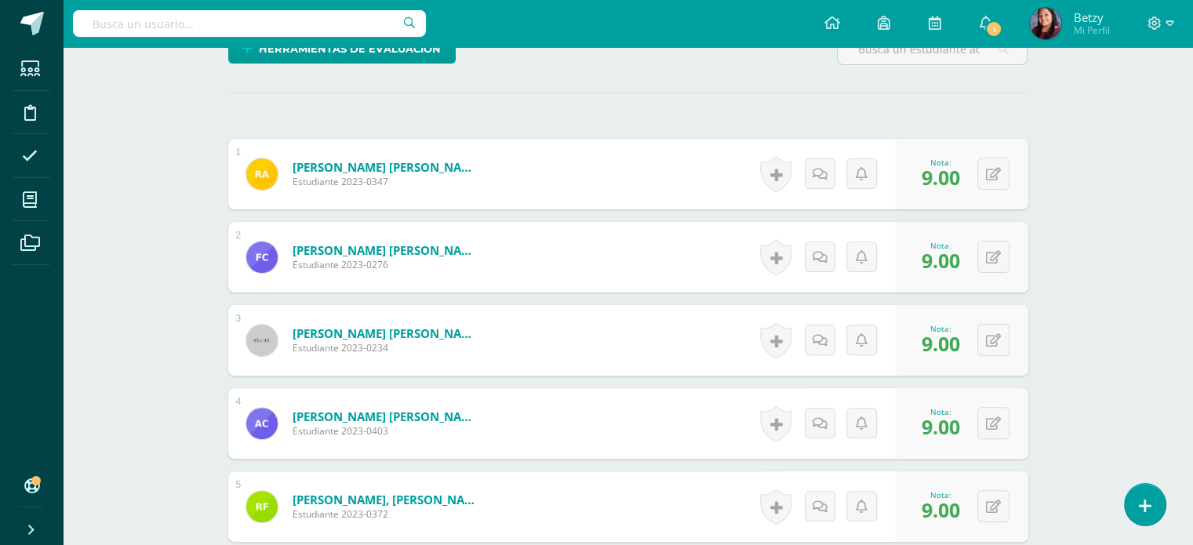
scroll to position [405, 0]
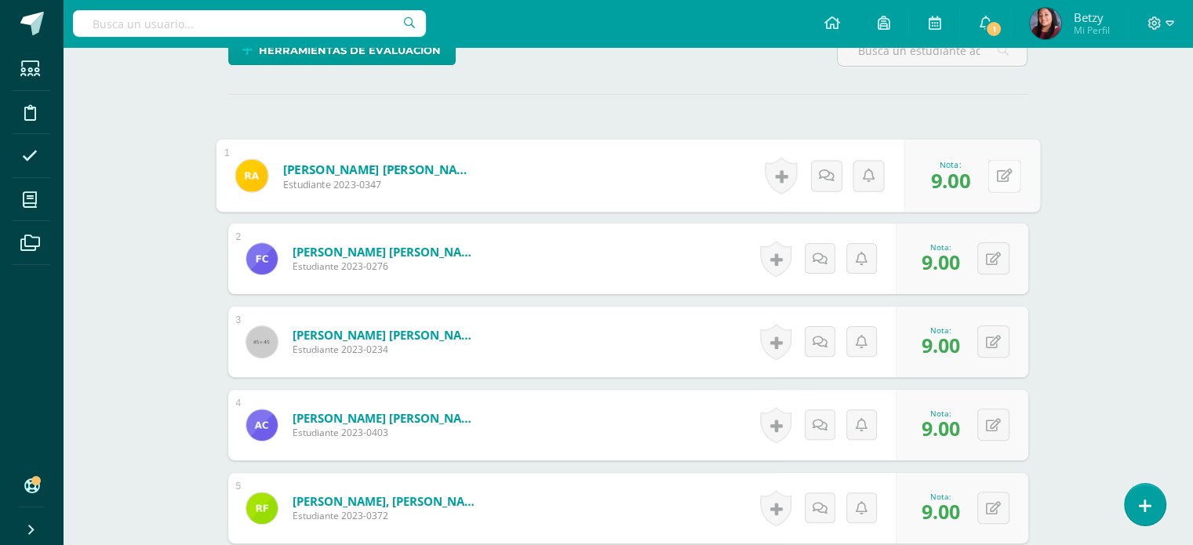
click at [999, 165] on button at bounding box center [1003, 175] width 33 height 33
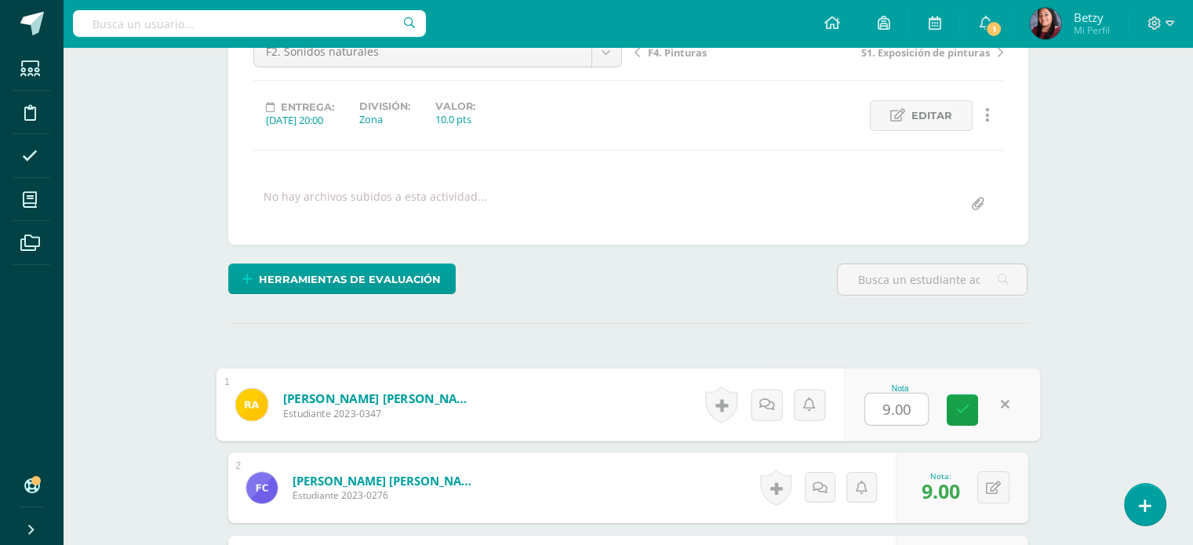
scroll to position [115, 0]
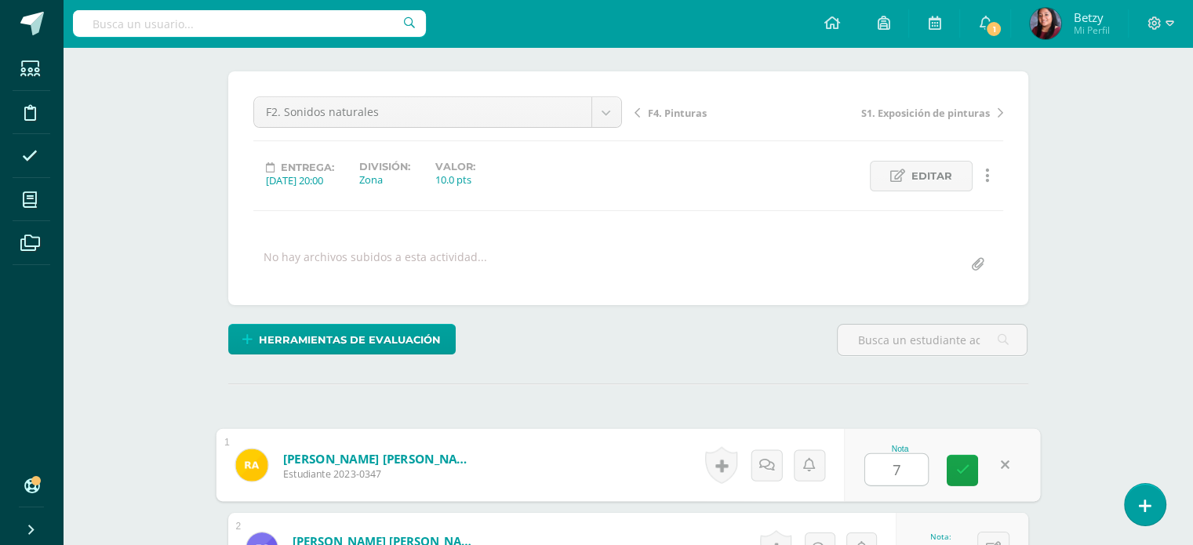
type input "7"
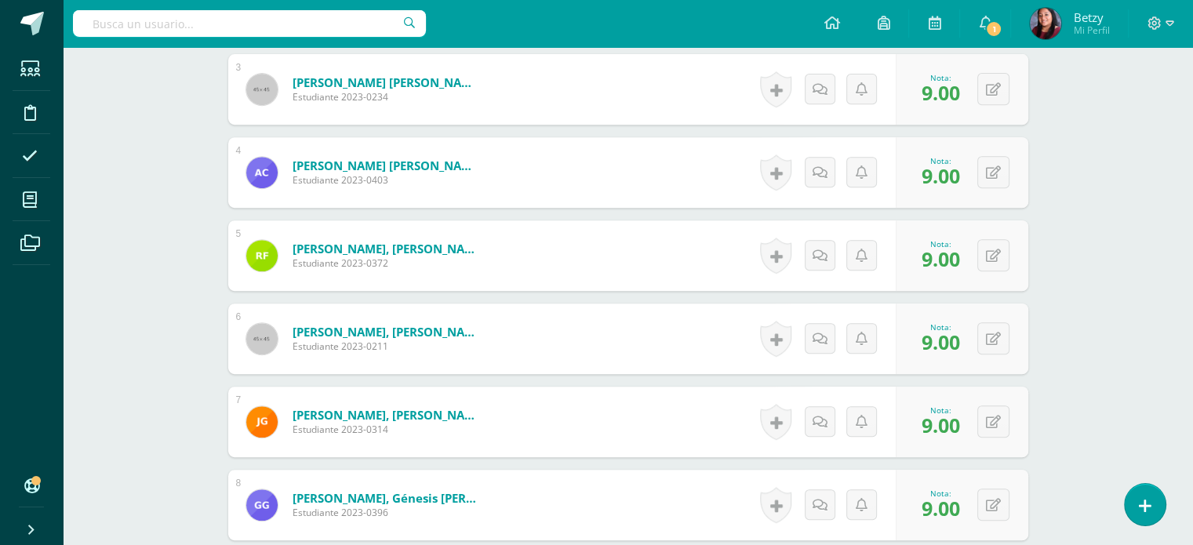
scroll to position [759, 0]
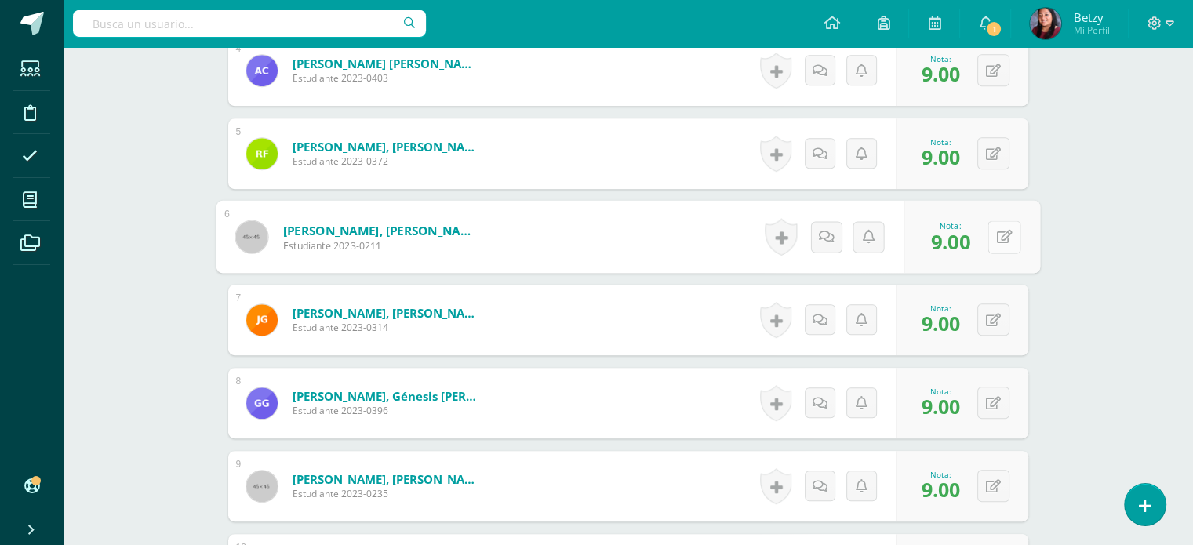
click at [990, 238] on button at bounding box center [1003, 236] width 33 height 33
type input "7"
click at [1070, 311] on div "Expresión Artística Kinder Preprimaria "B" Herramientas Detalle de asistencias …" at bounding box center [628, 368] width 1130 height 2161
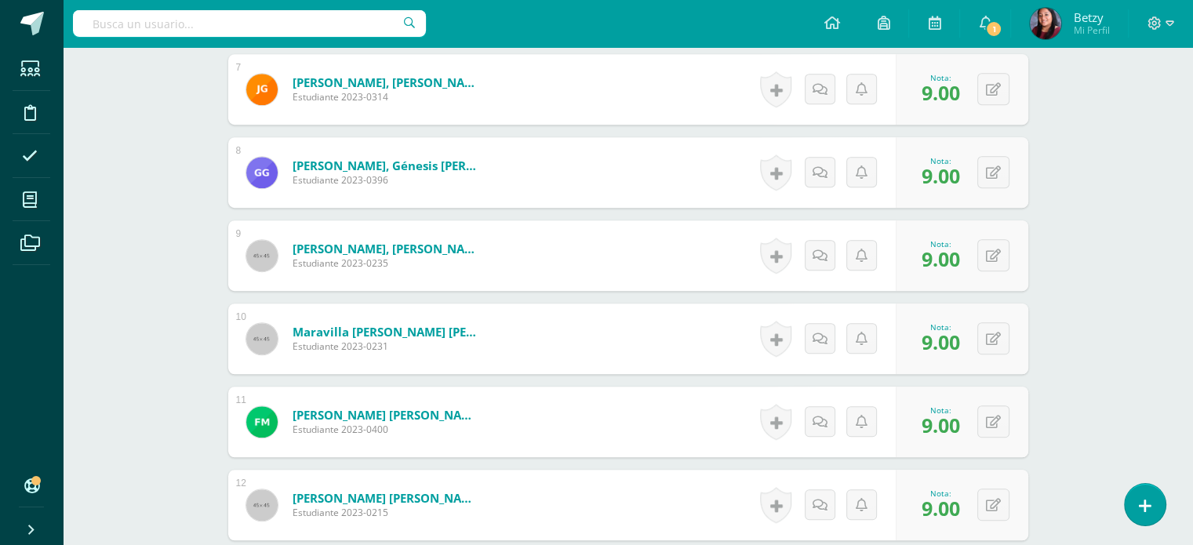
scroll to position [993, 0]
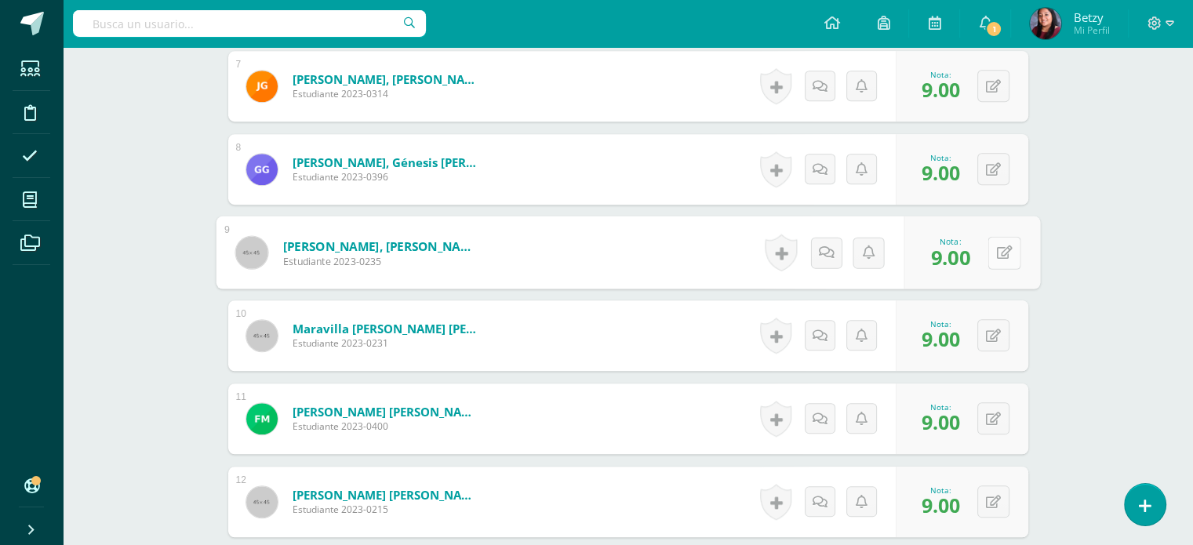
click at [993, 249] on button at bounding box center [1003, 252] width 33 height 33
type input "8"
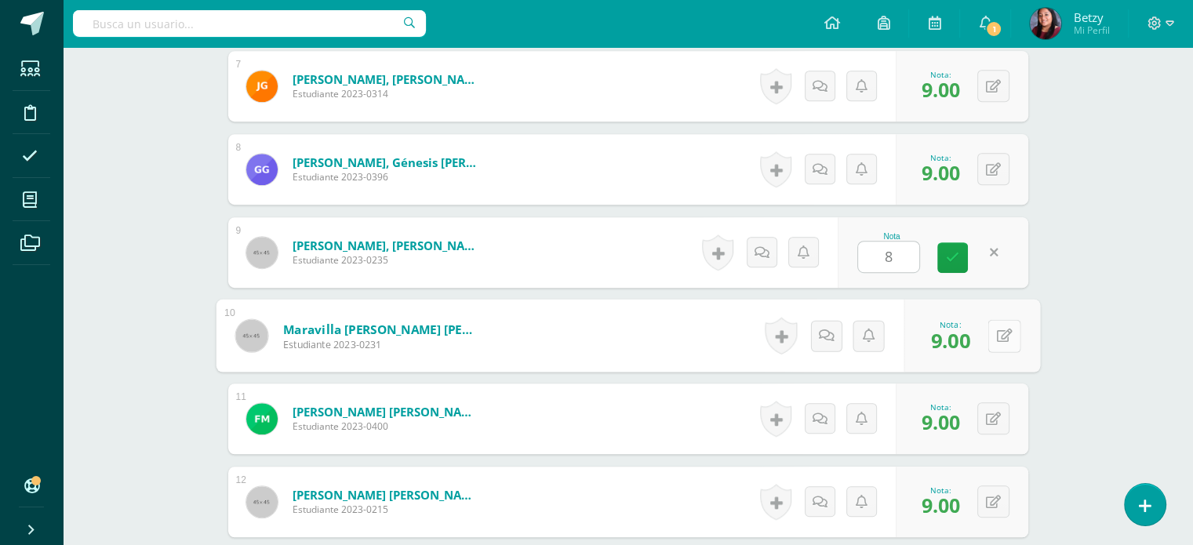
click at [990, 336] on button at bounding box center [1003, 335] width 33 height 33
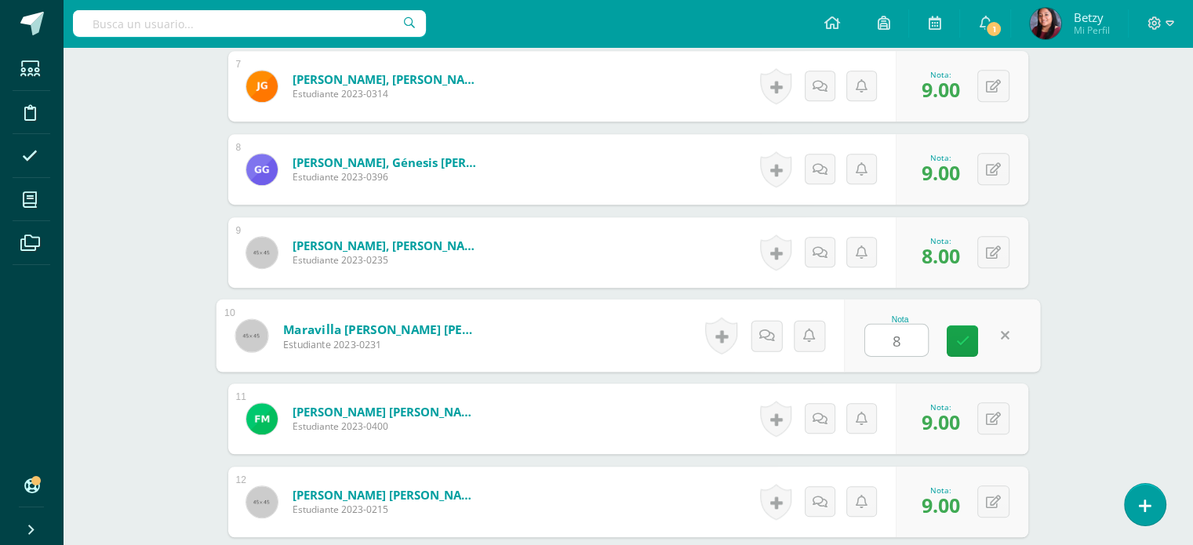
type input "8"
click at [1043, 383] on div "¿Estás seguro que quieres eliminar esta actividad? Esto borrará la actividad y …" at bounding box center [628, 189] width 863 height 2053
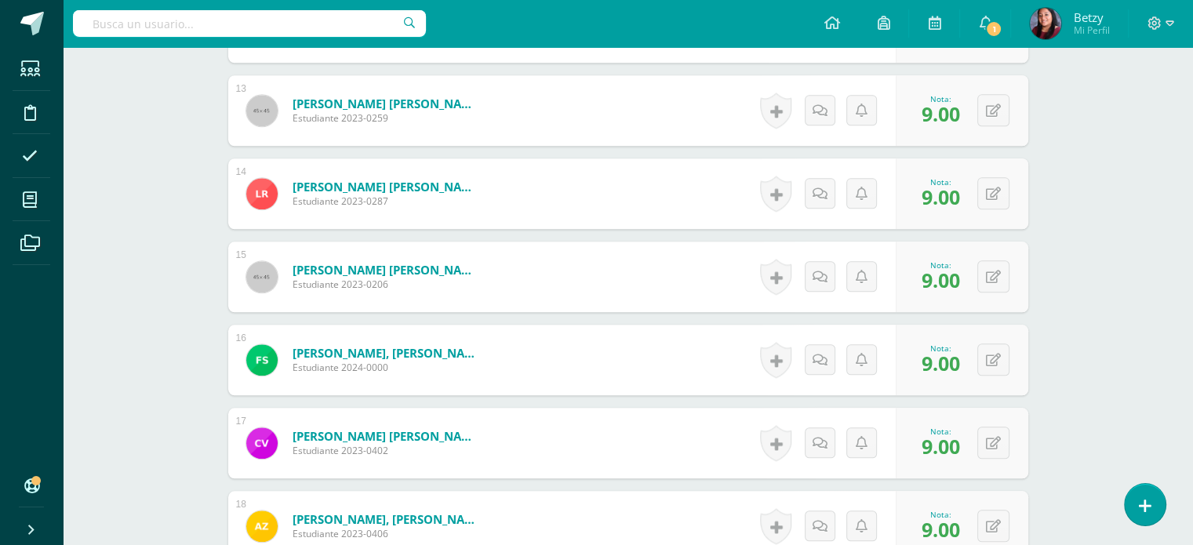
scroll to position [1555, 0]
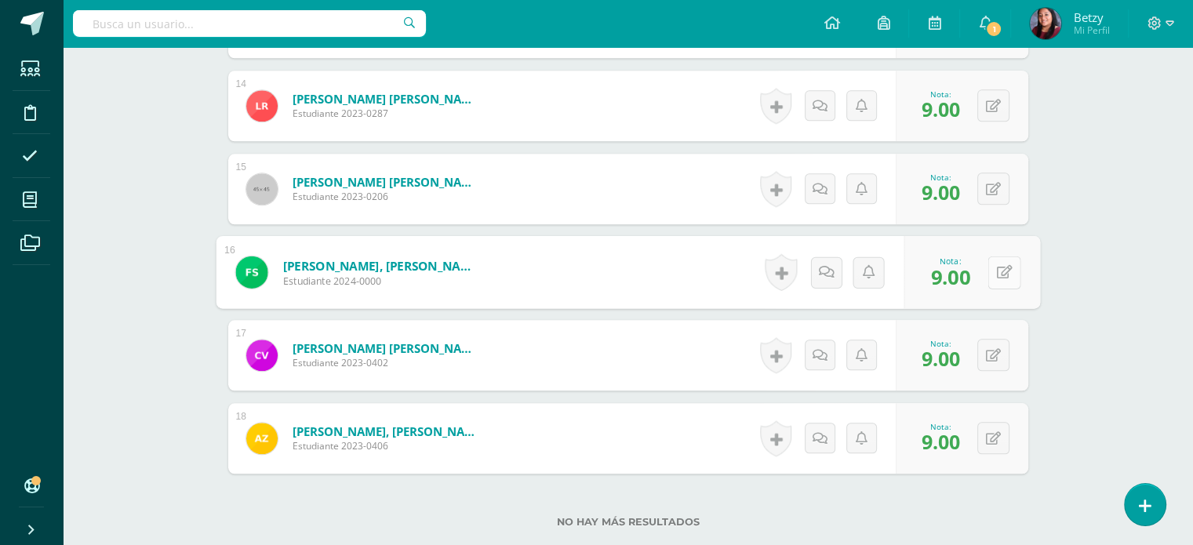
click at [991, 266] on button at bounding box center [1003, 272] width 33 height 33
type input "8"
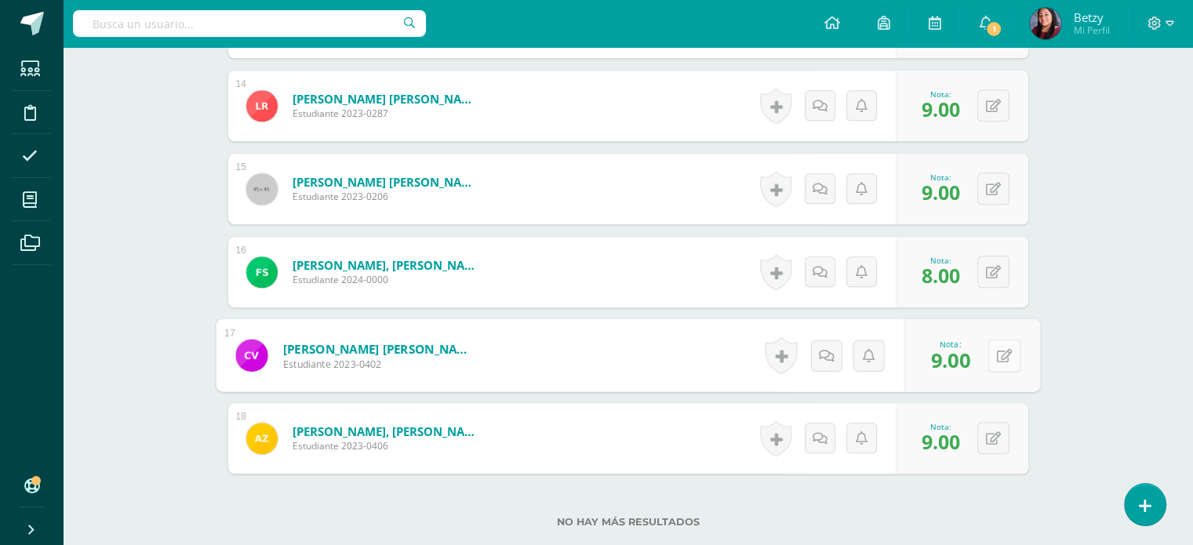
click at [998, 352] on icon at bounding box center [1004, 354] width 16 height 13
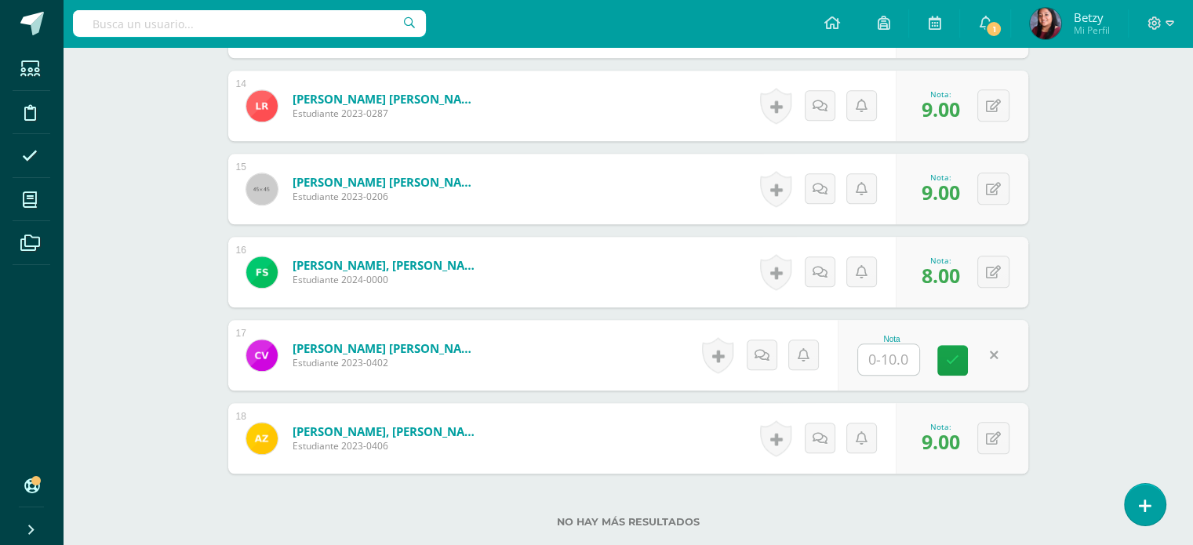
click at [943, 358] on link at bounding box center [952, 360] width 31 height 31
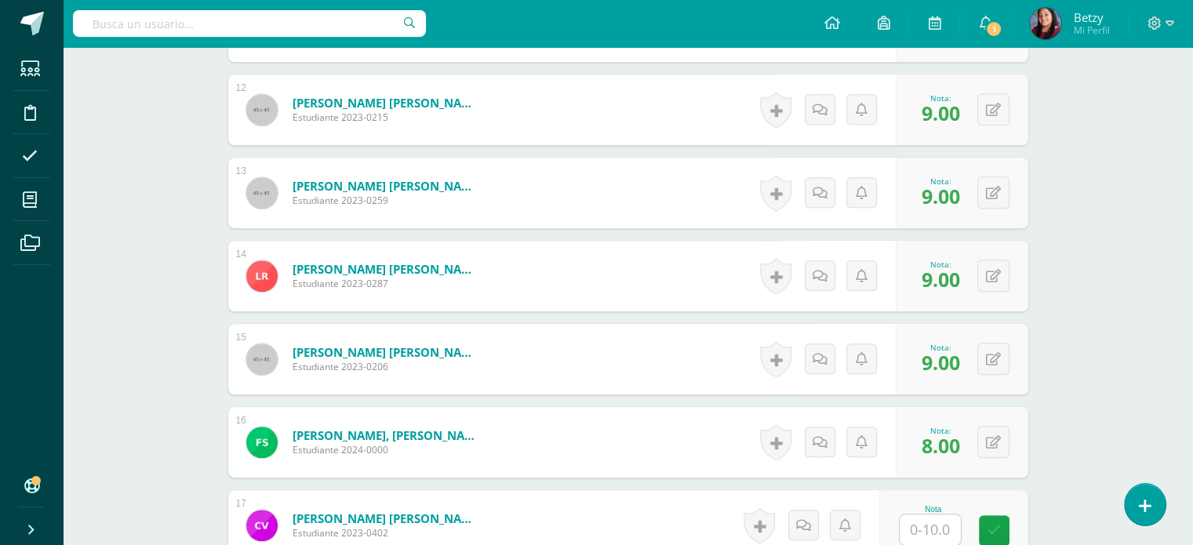
scroll to position [1401, 0]
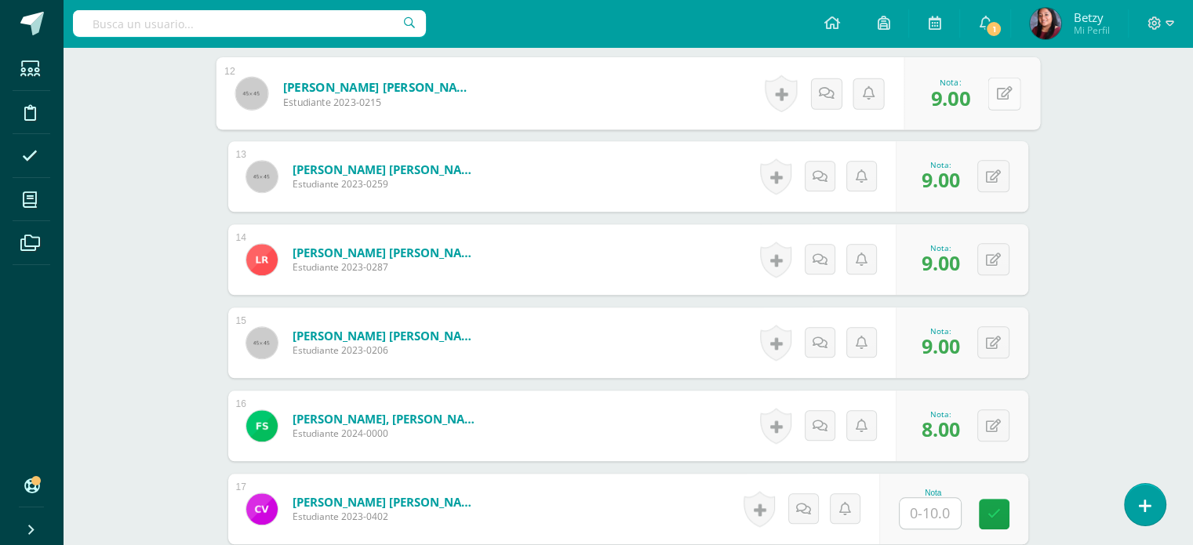
click at [990, 104] on button at bounding box center [1003, 93] width 33 height 33
type input "8"
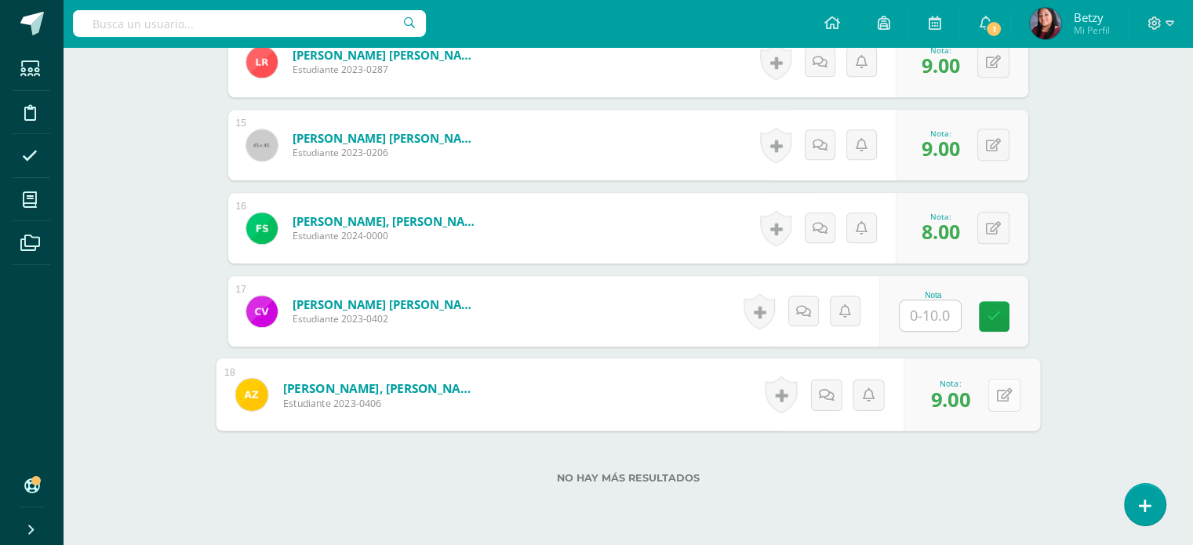
click at [994, 392] on button at bounding box center [1003, 394] width 33 height 33
type input "7"
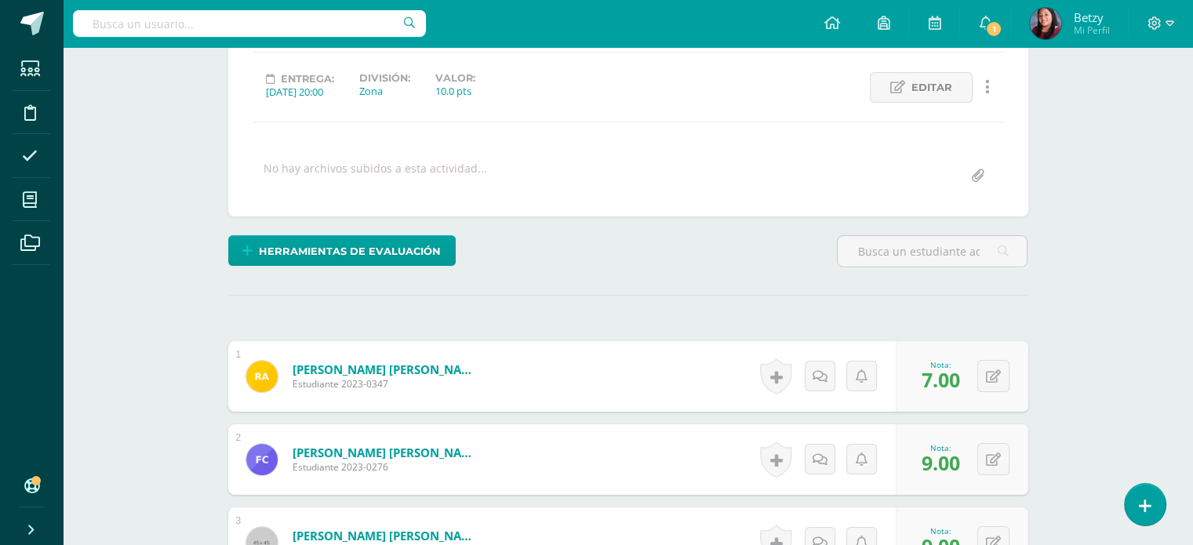
scroll to position [0, 0]
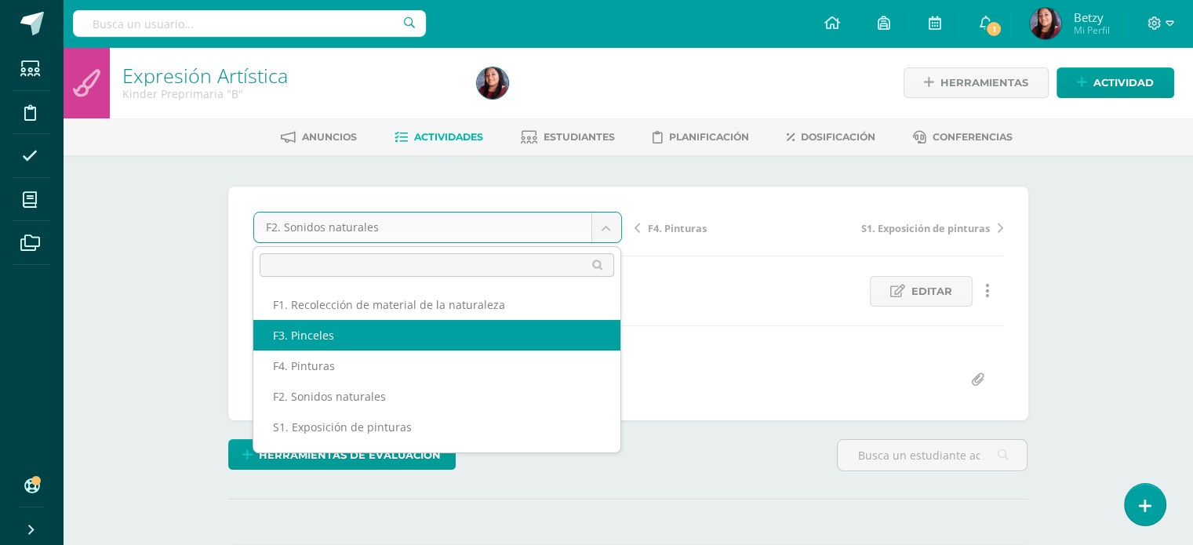
select select "/dashboard/teacher/grade-activity/47511/"
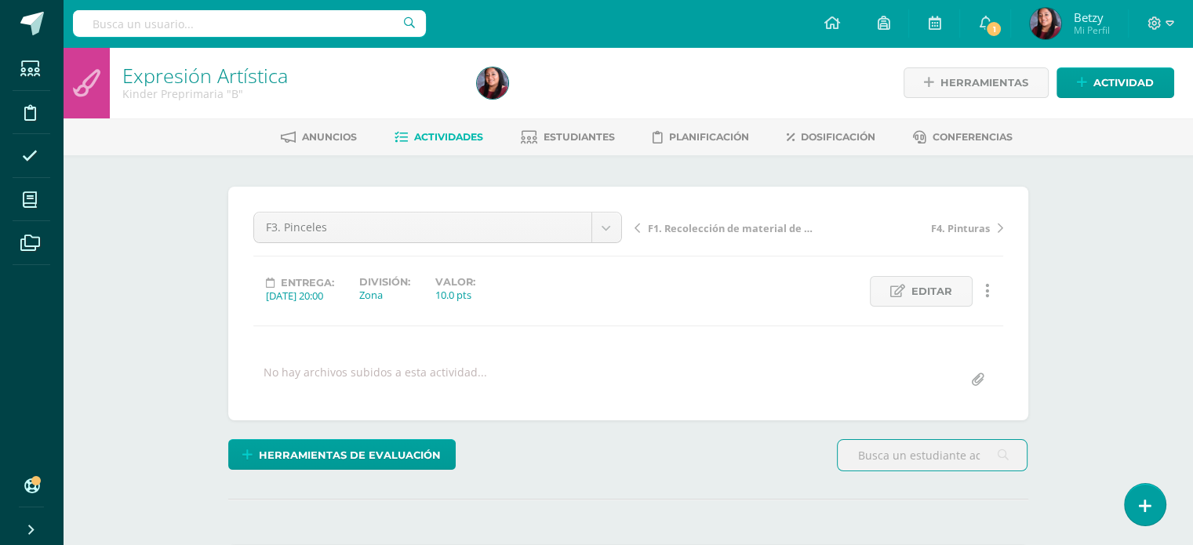
scroll to position [449, 0]
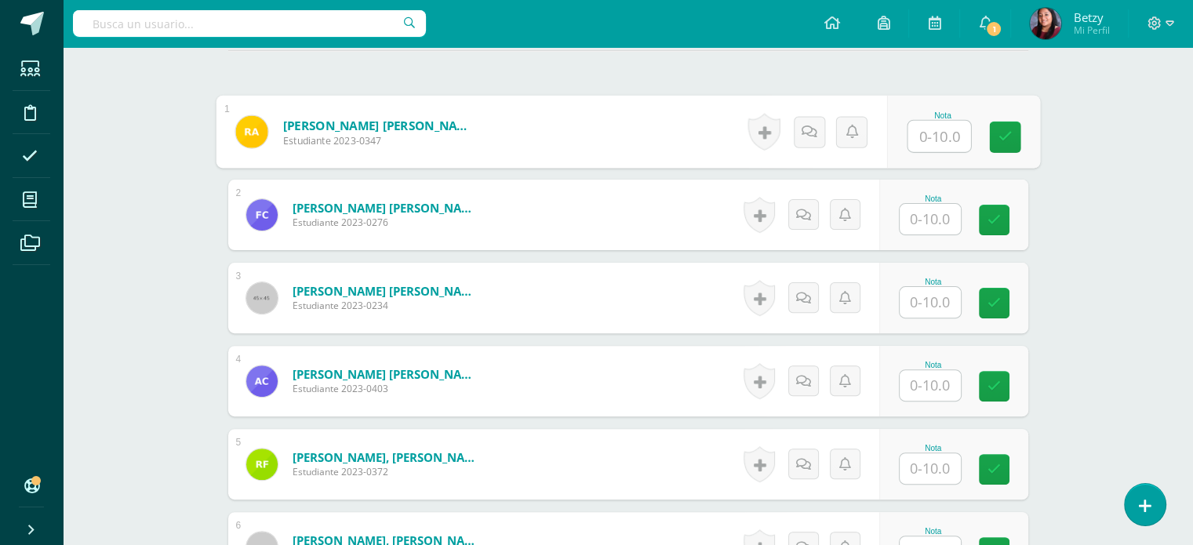
click at [949, 122] on input "text" at bounding box center [938, 136] width 63 height 31
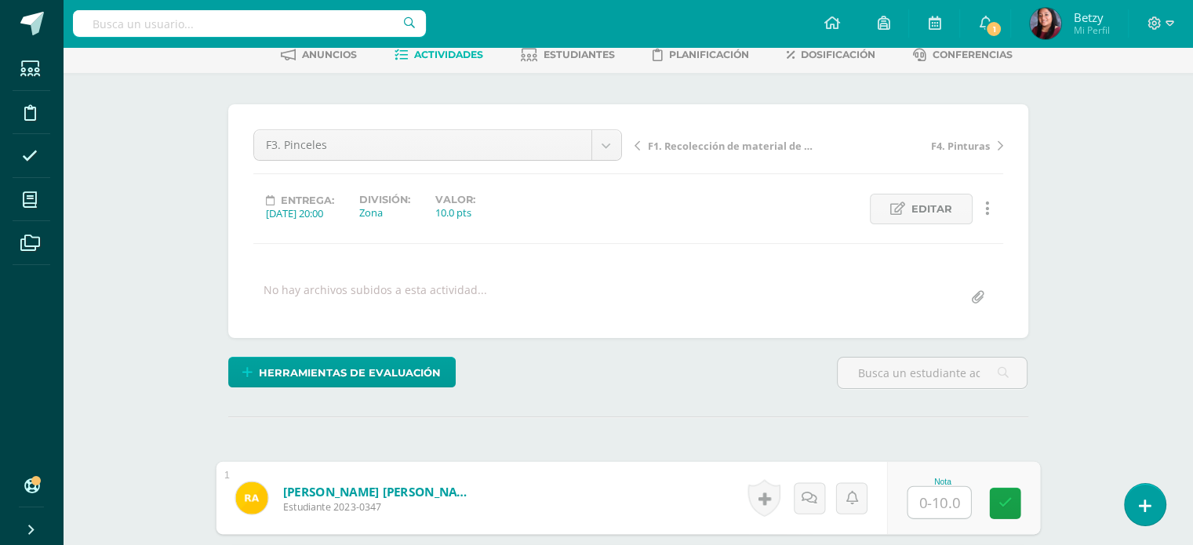
scroll to position [474, 0]
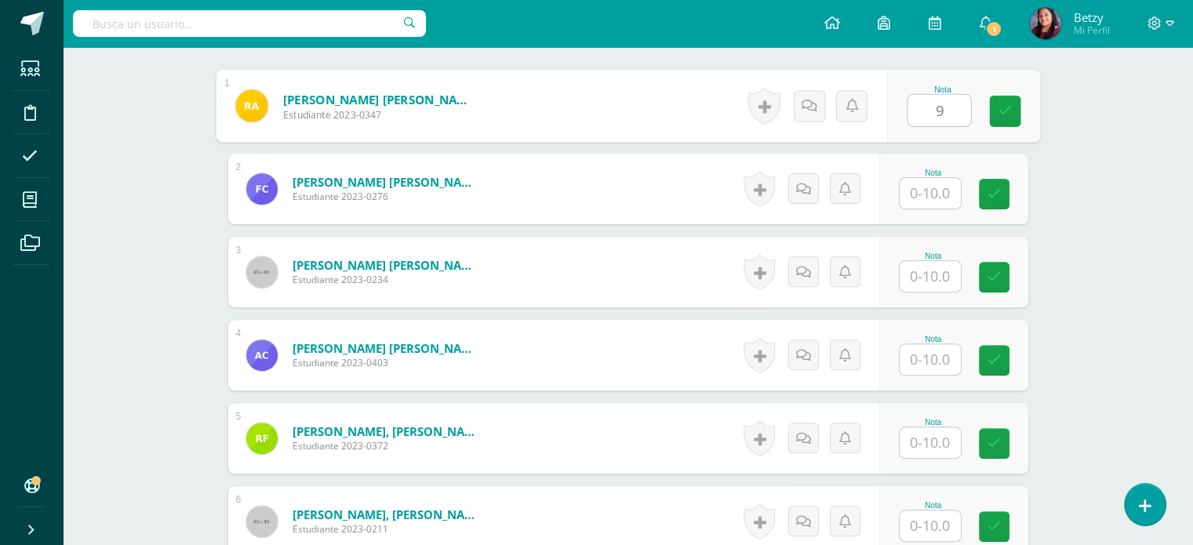
type input "9"
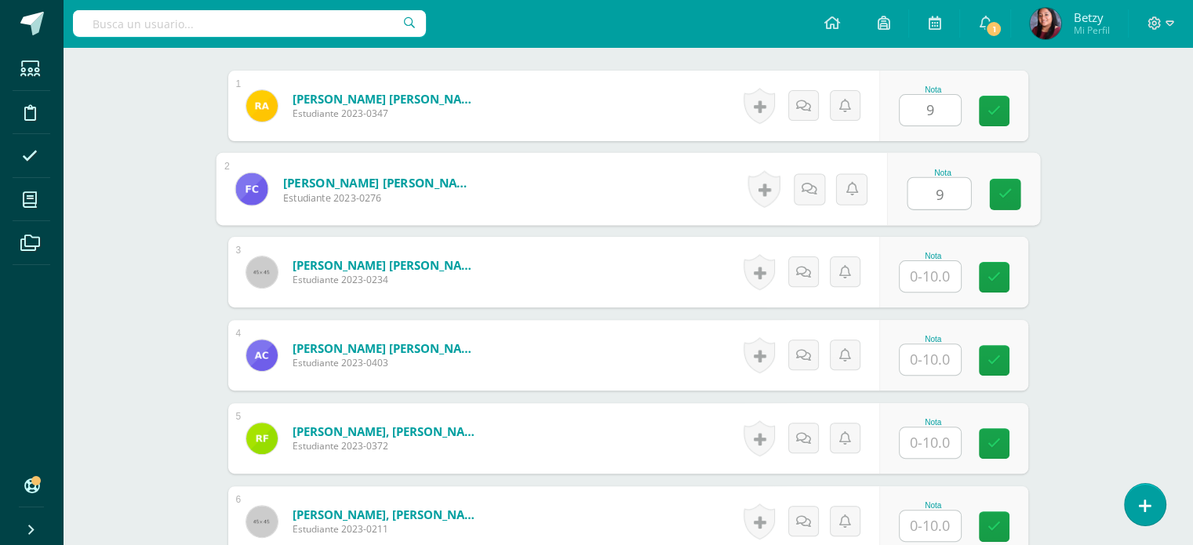
type input "9"
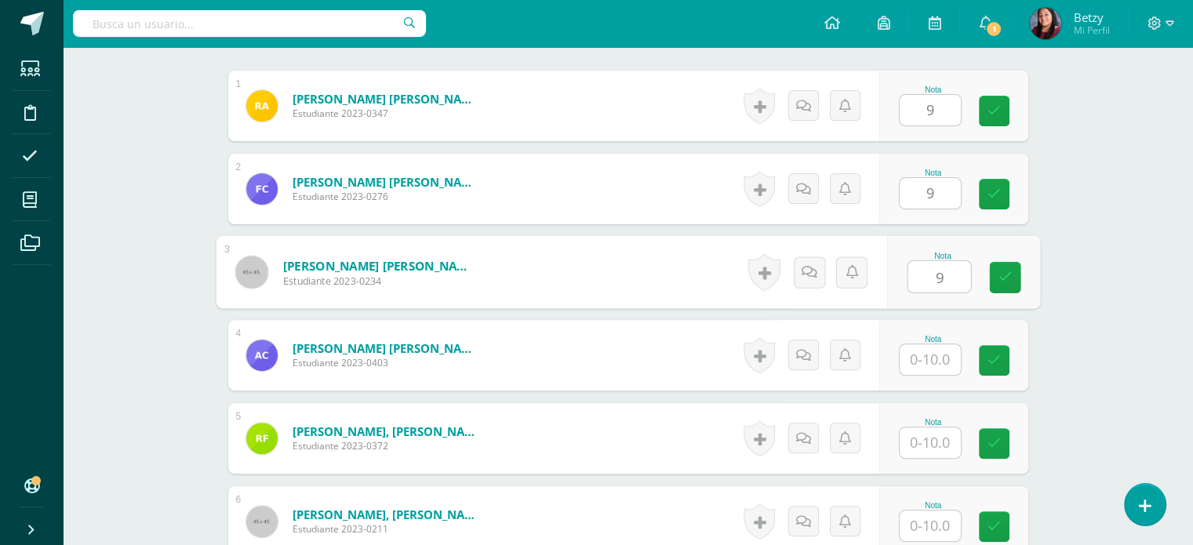
type input "9"
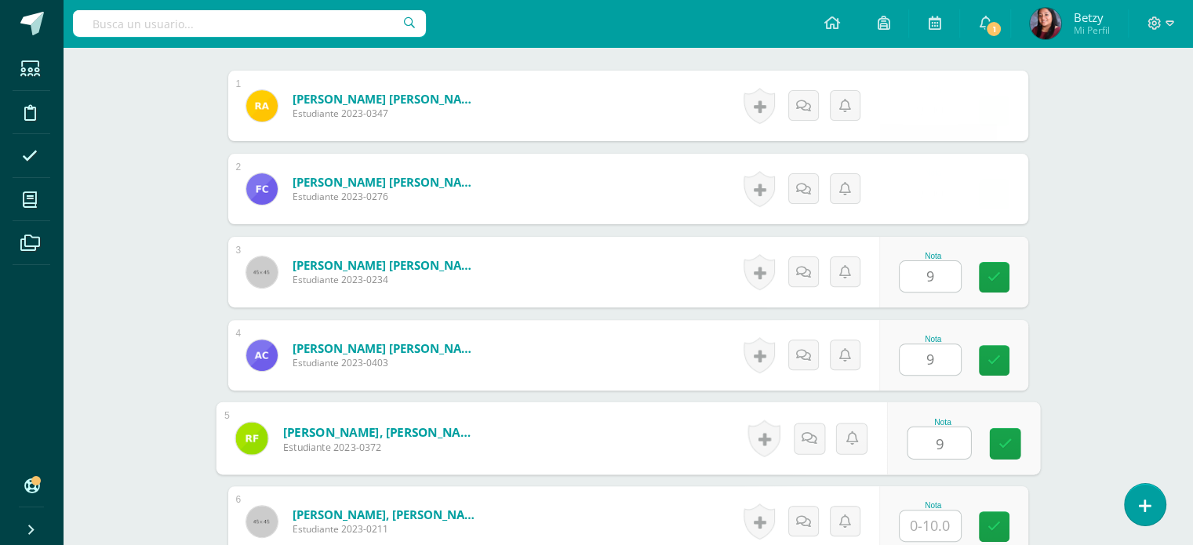
type input "9"
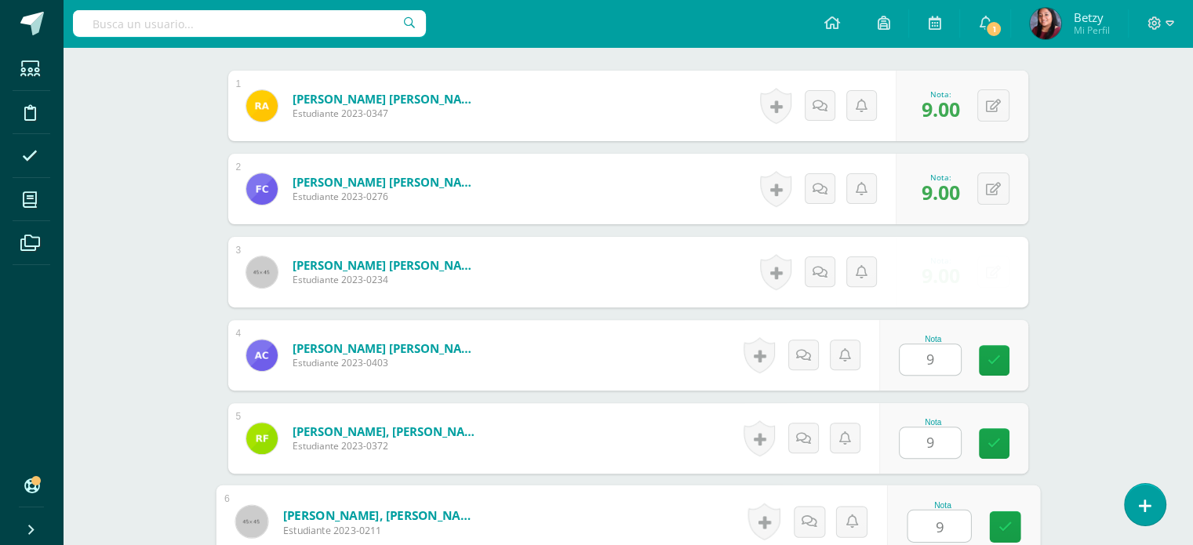
type input "9"
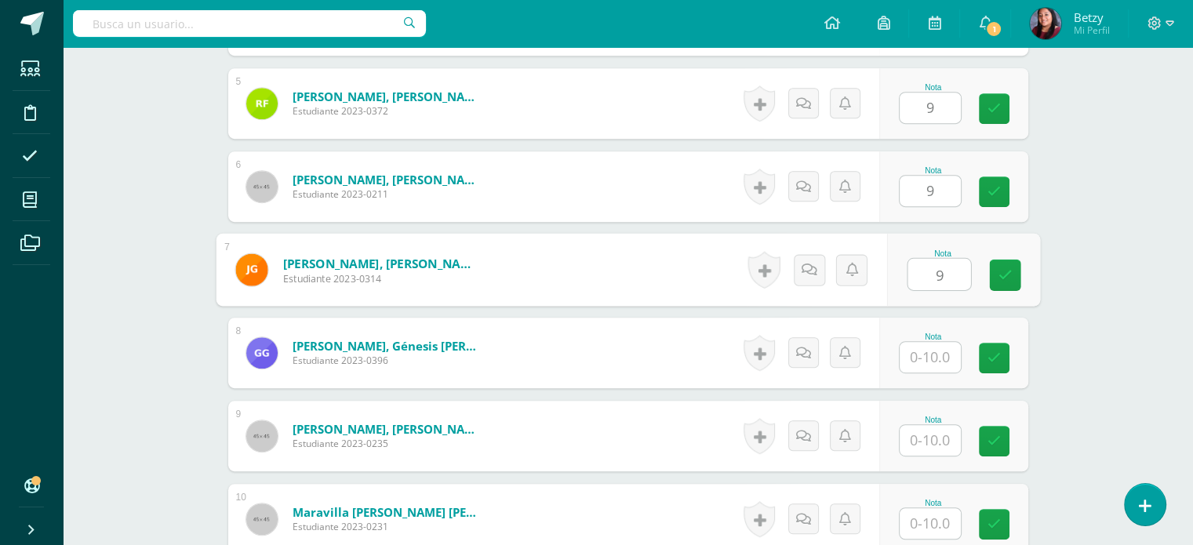
type input "9"
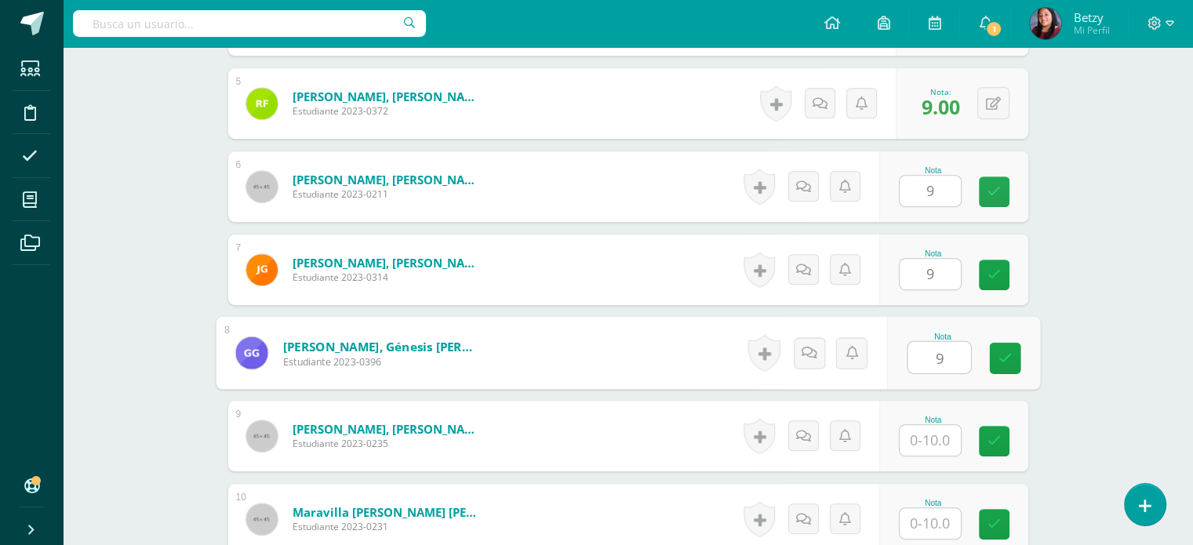
type input "9"
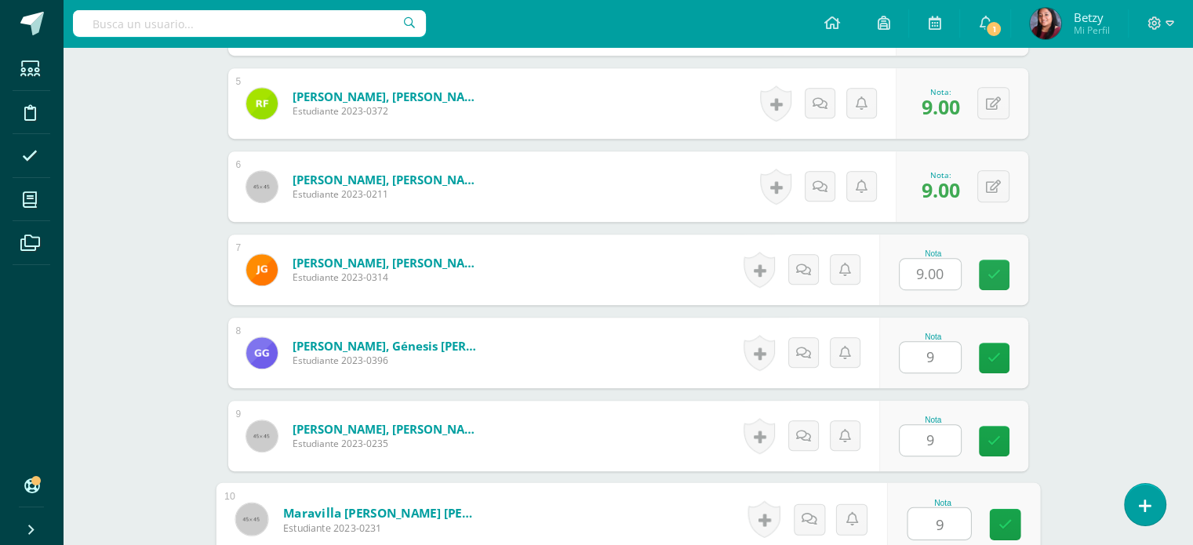
type input "9"
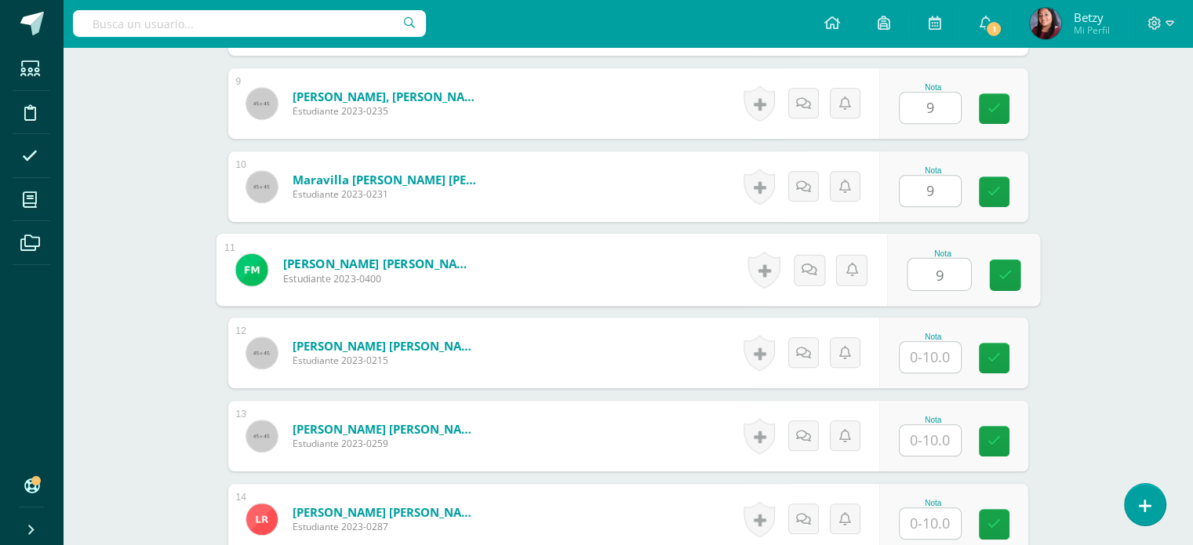
type input "9"
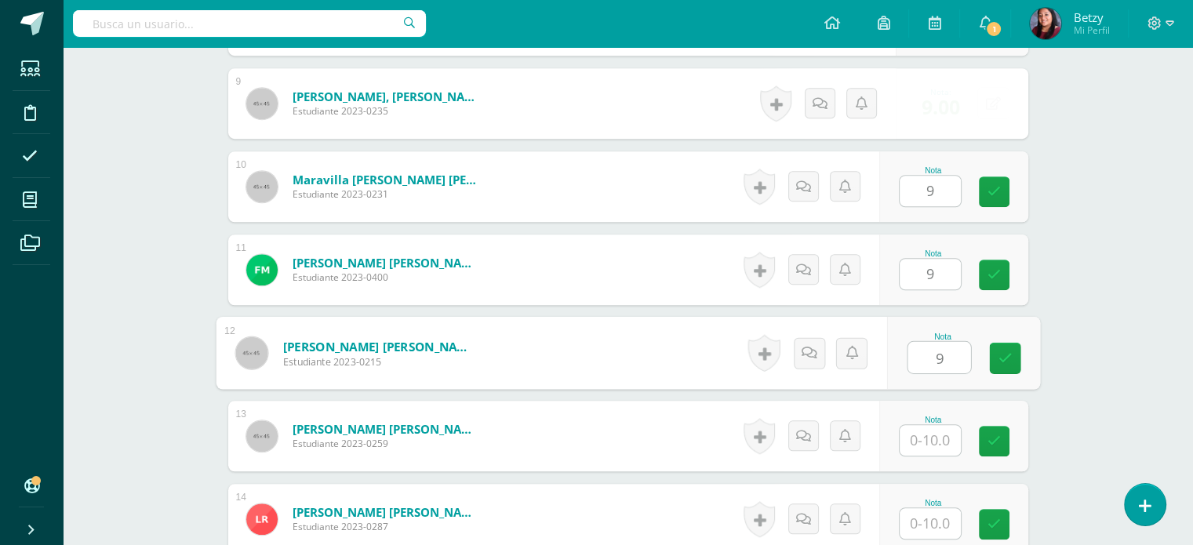
type input "9"
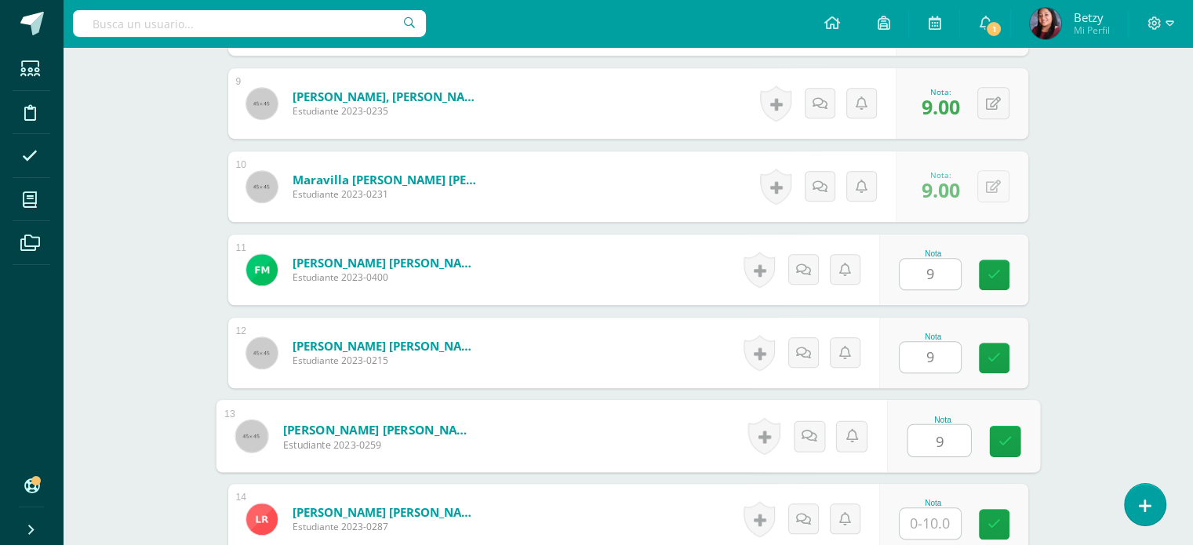
type input "9"
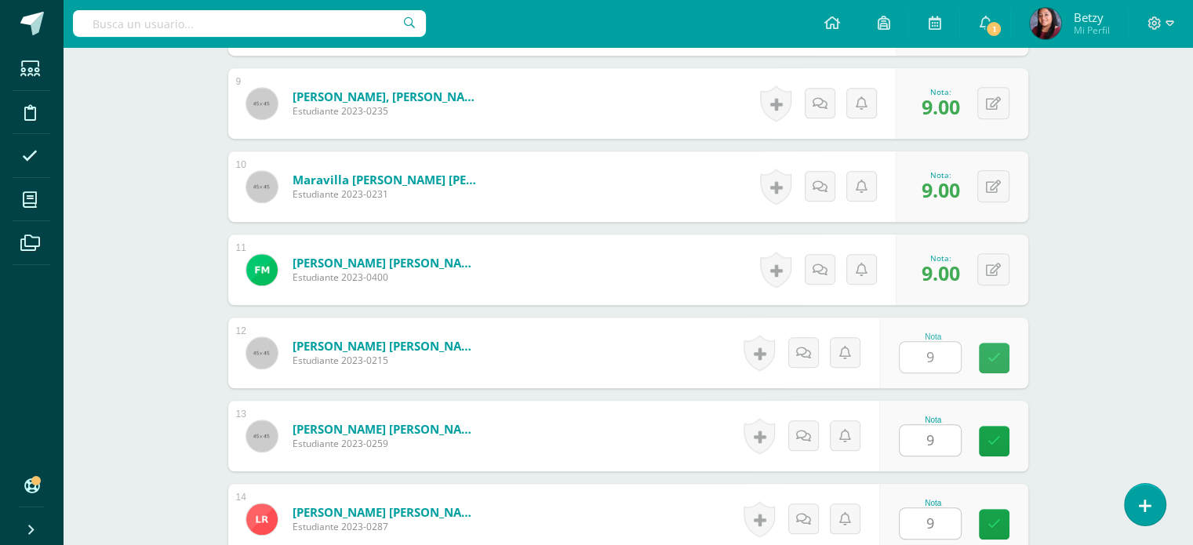
scroll to position [1474, 0]
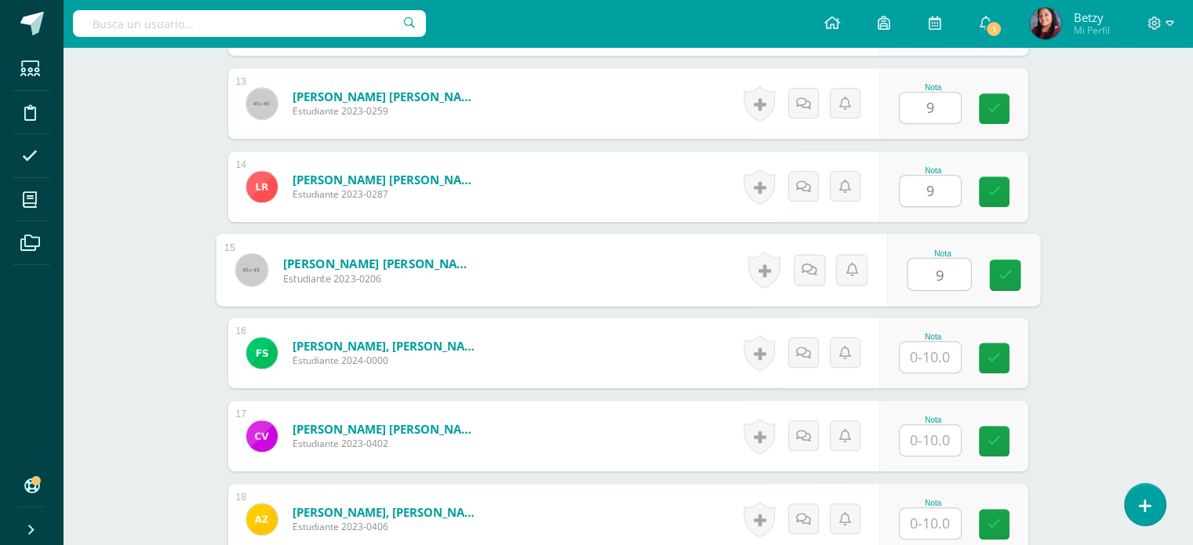
type input "9"
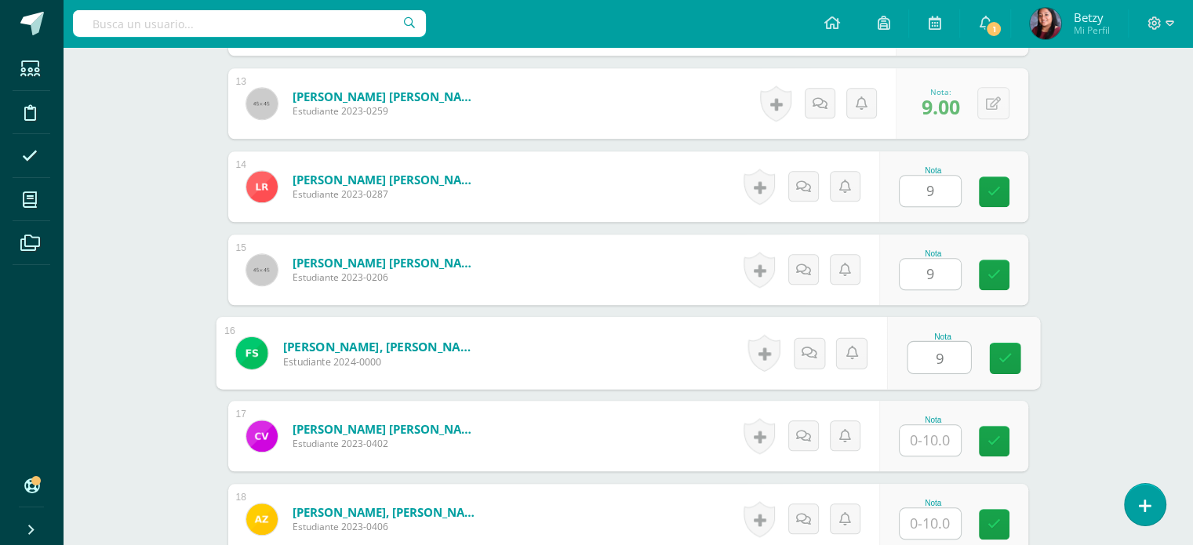
type input "9"
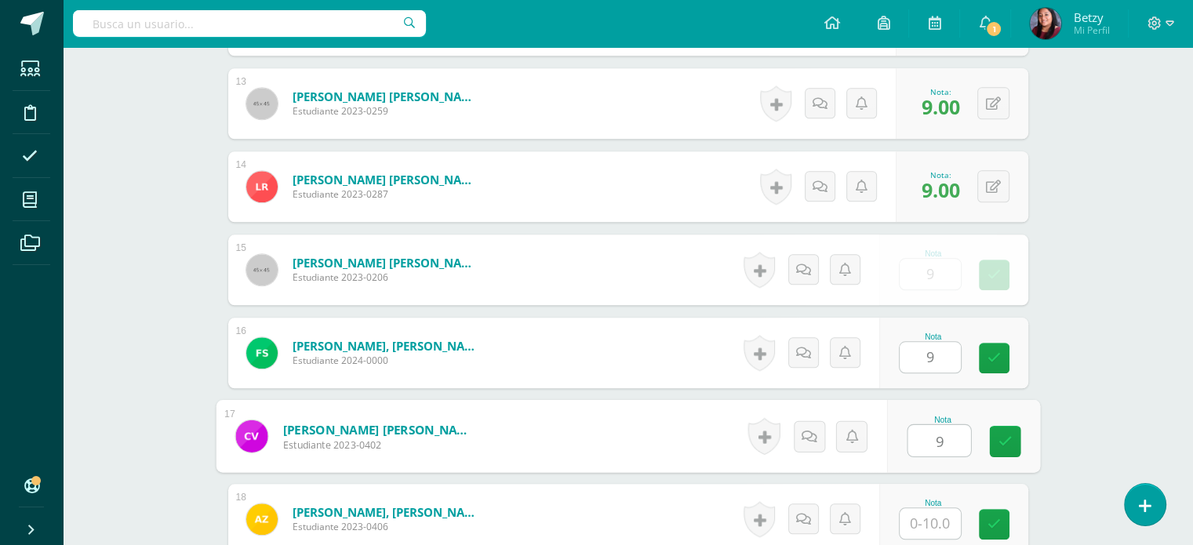
type input "9"
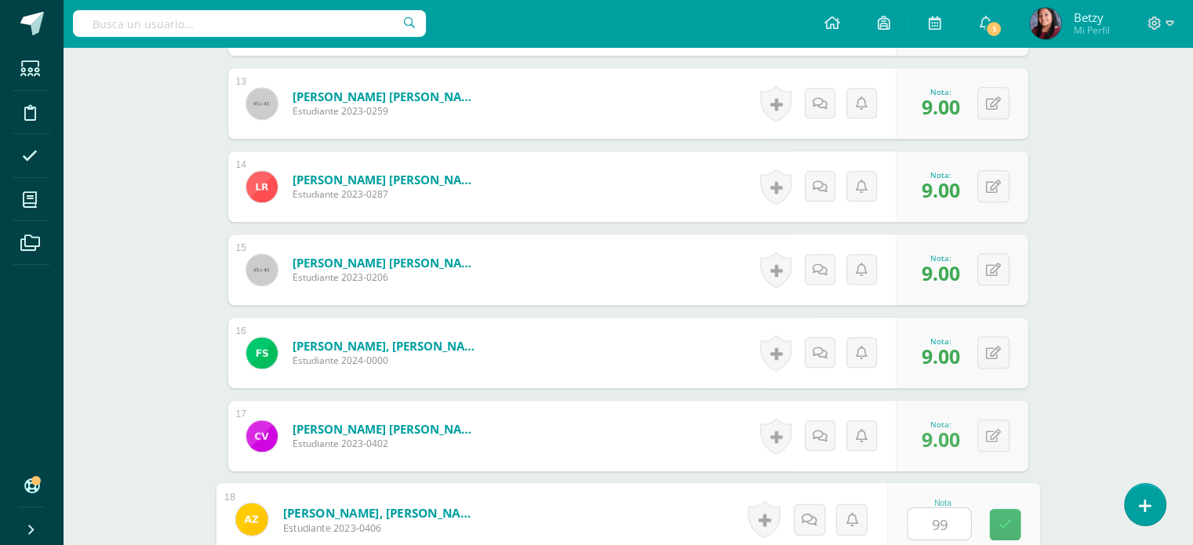
type input "999"
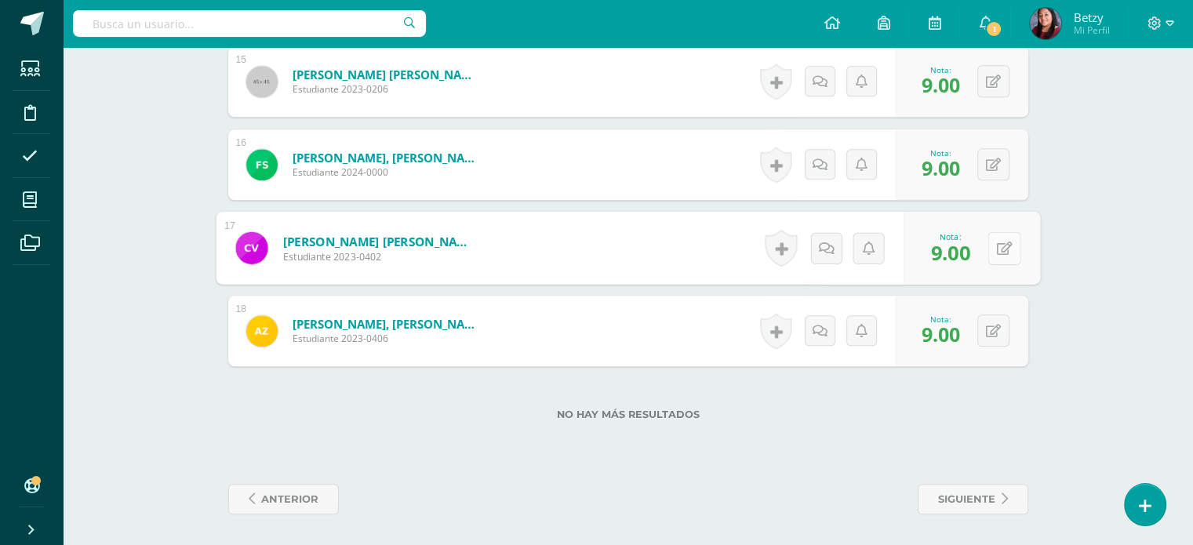
click at [986, 252] on div "0 [GEOGRAPHIC_DATA] Logros obtenidos Aún no hay logros agregados Nota: 9.00" at bounding box center [971, 248] width 136 height 73
click at [992, 252] on button at bounding box center [1003, 247] width 33 height 33
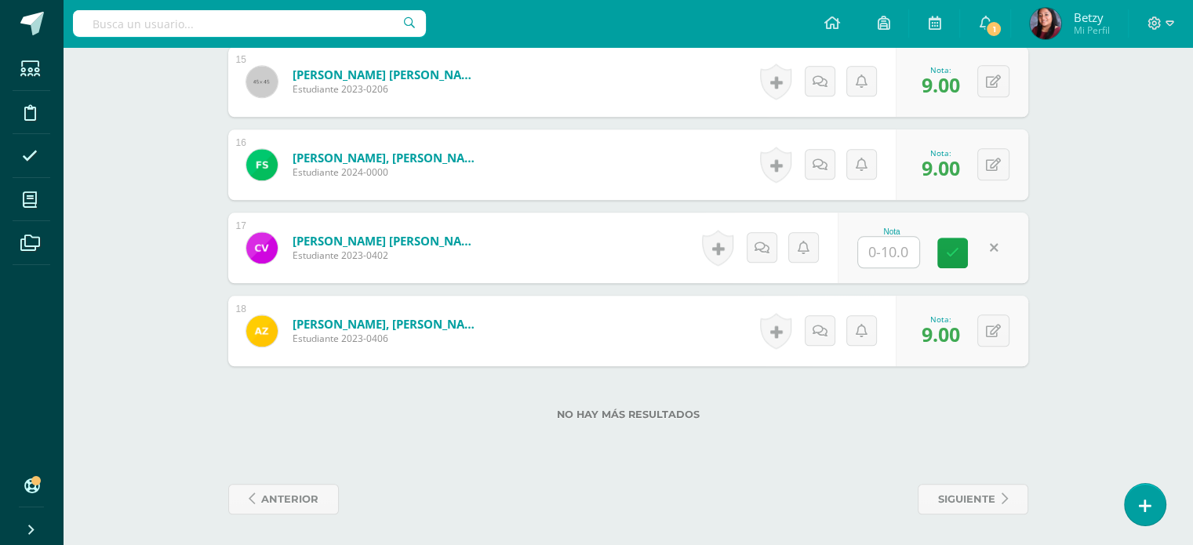
click at [953, 249] on icon at bounding box center [952, 252] width 13 height 13
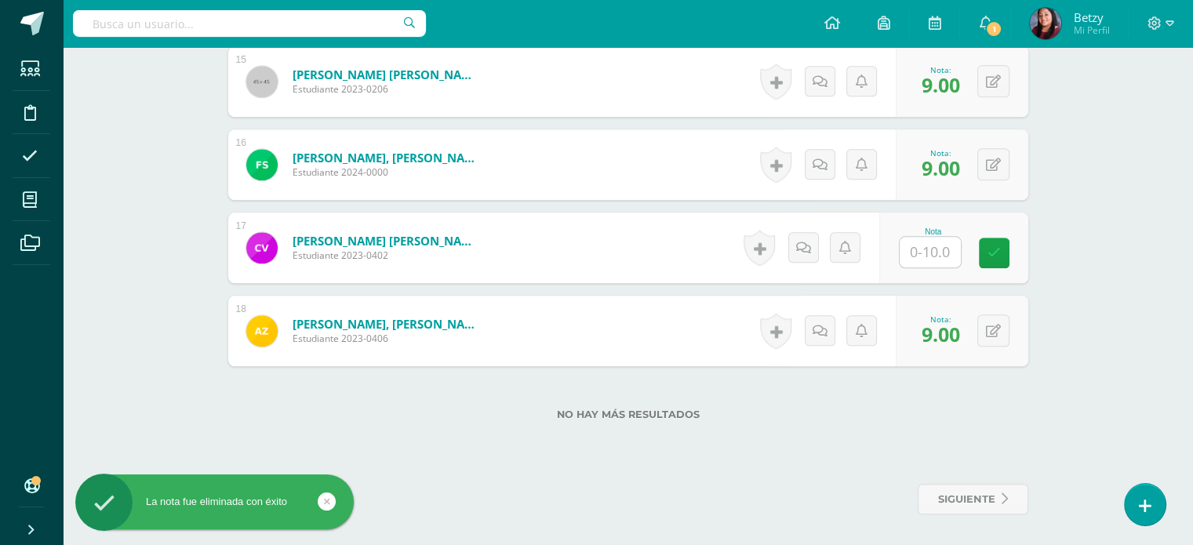
click at [1020, 266] on div "Nota" at bounding box center [953, 247] width 149 height 71
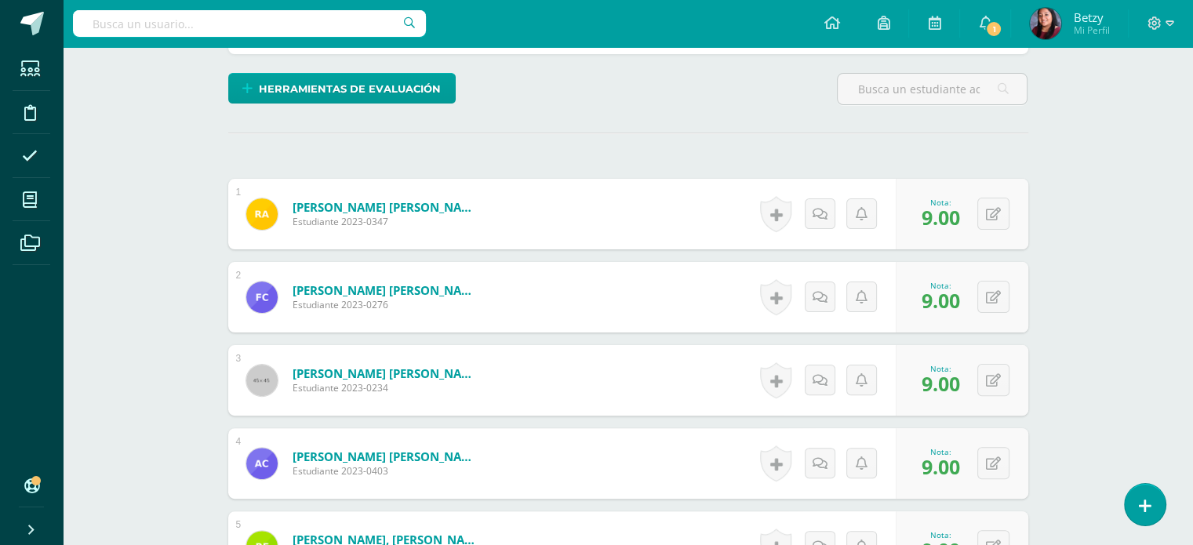
scroll to position [439, 0]
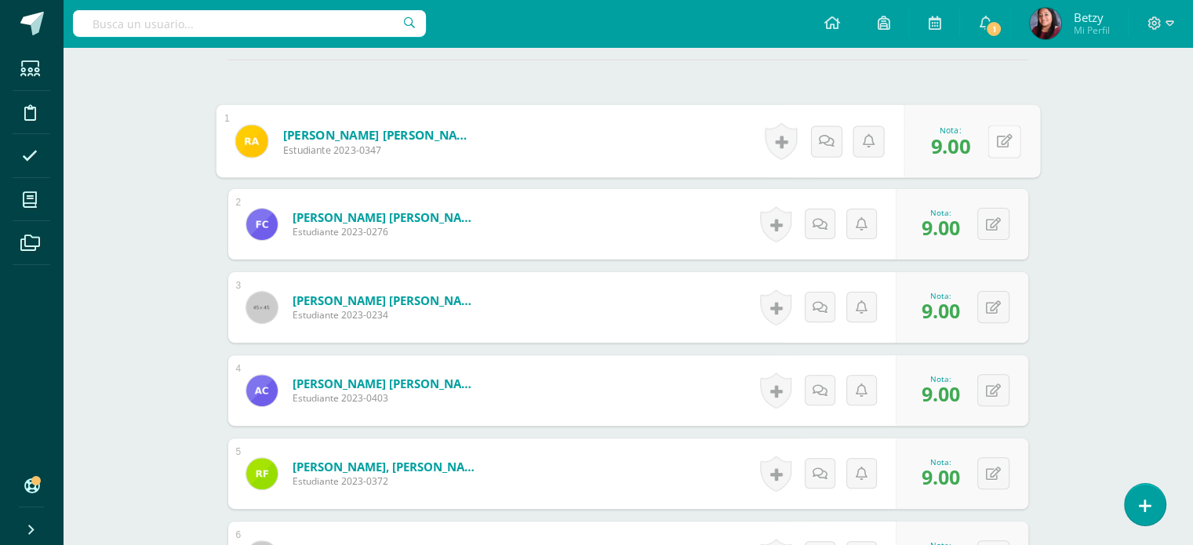
click at [1003, 136] on button at bounding box center [1003, 141] width 33 height 33
type input "7"
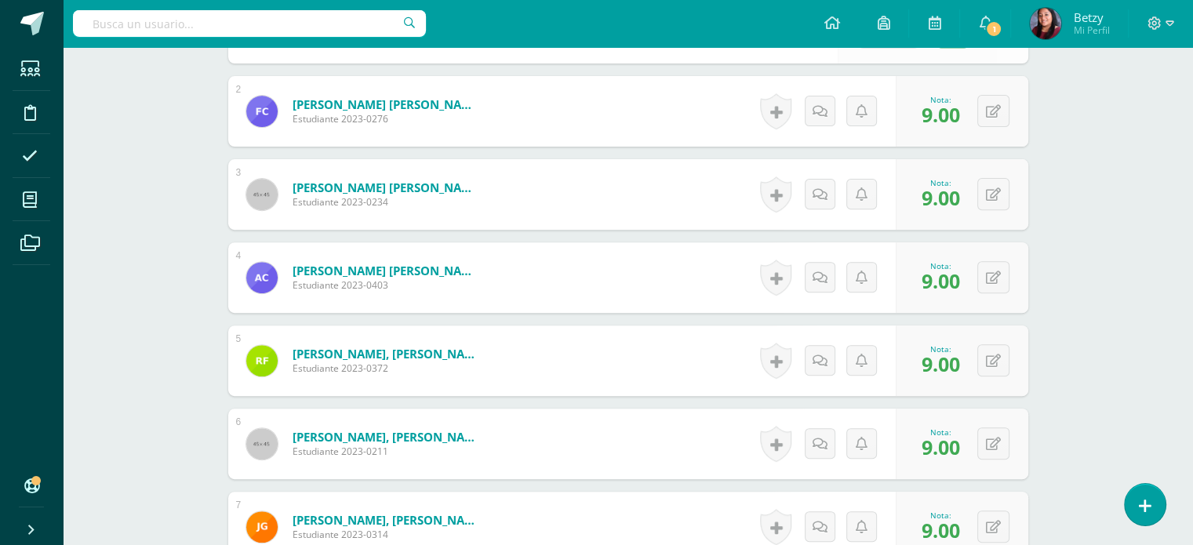
scroll to position [618, 0]
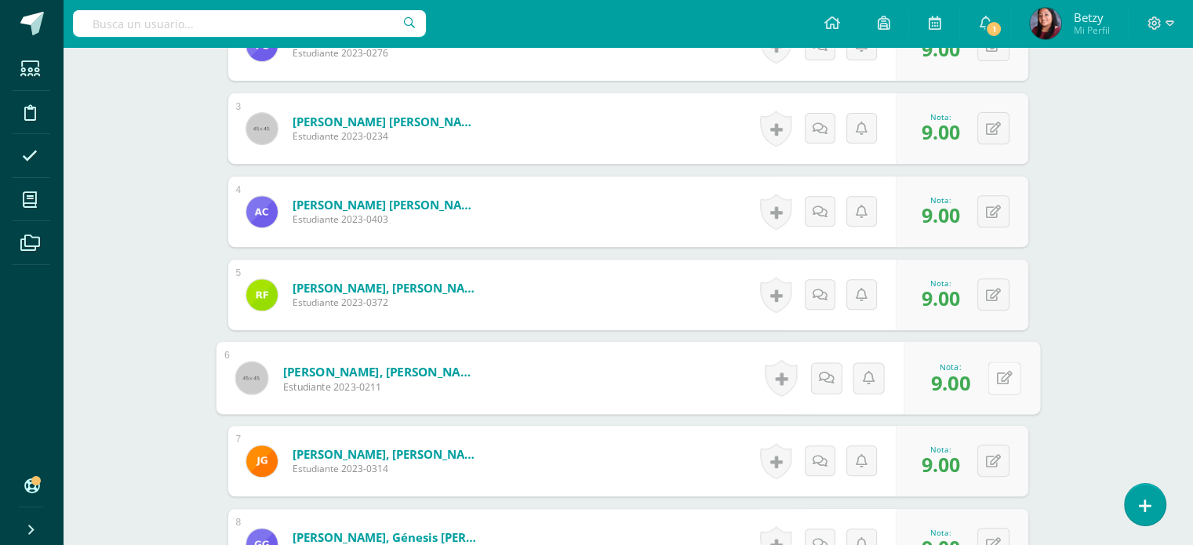
click at [987, 371] on button at bounding box center [1003, 377] width 33 height 33
type input "7"
click at [1063, 405] on div "Expresión Artística Kinder Preprimaria "B" Herramientas Detalle de asistencias …" at bounding box center [628, 509] width 1130 height 2161
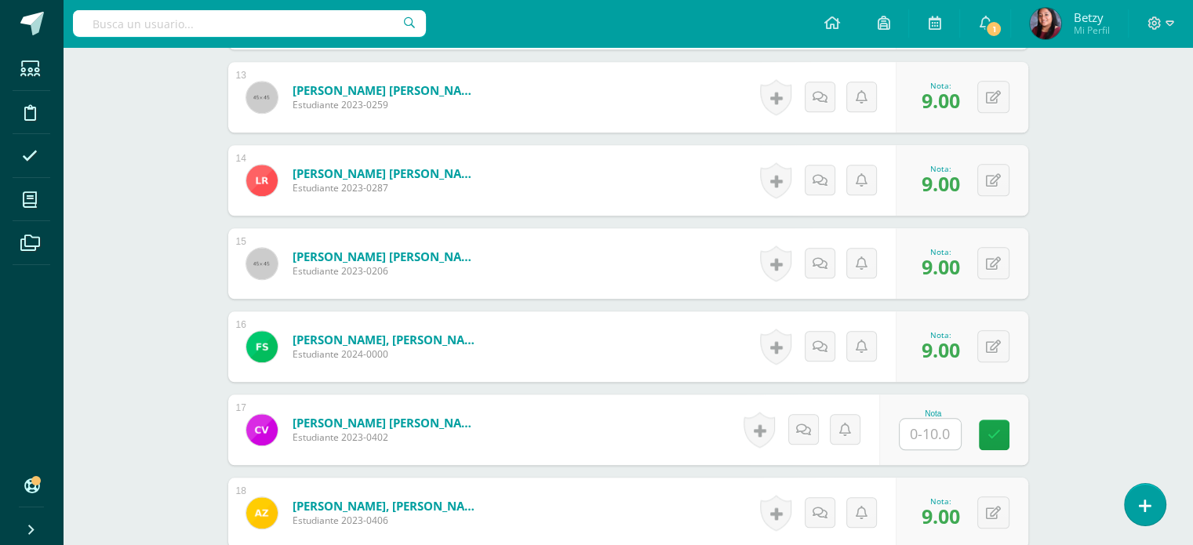
scroll to position [1496, 0]
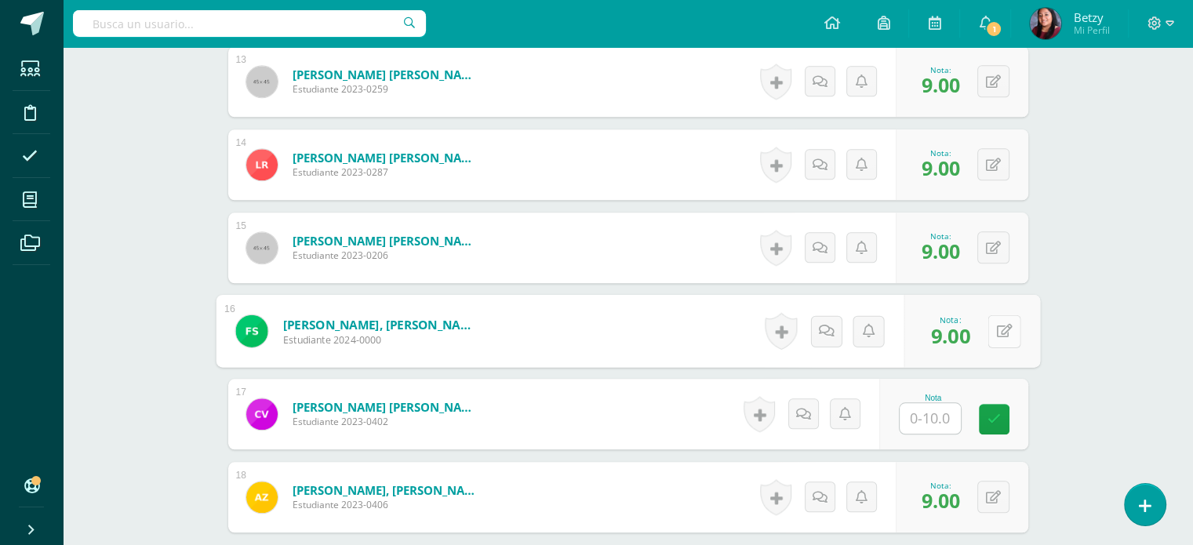
click at [999, 336] on button at bounding box center [1003, 330] width 33 height 33
type input "8"
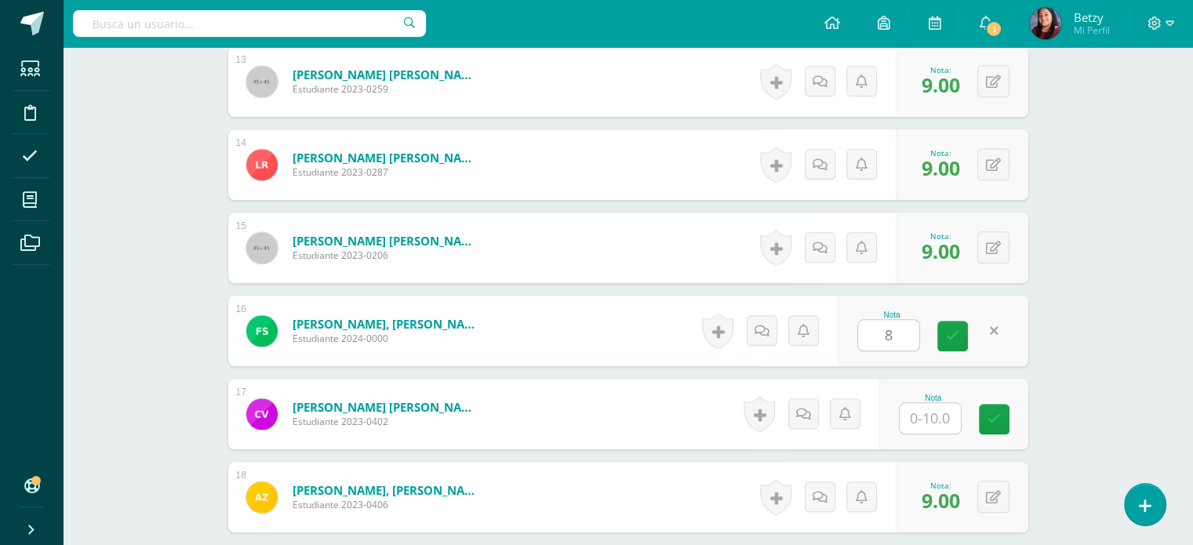
click at [1001, 492] on button at bounding box center [993, 497] width 32 height 32
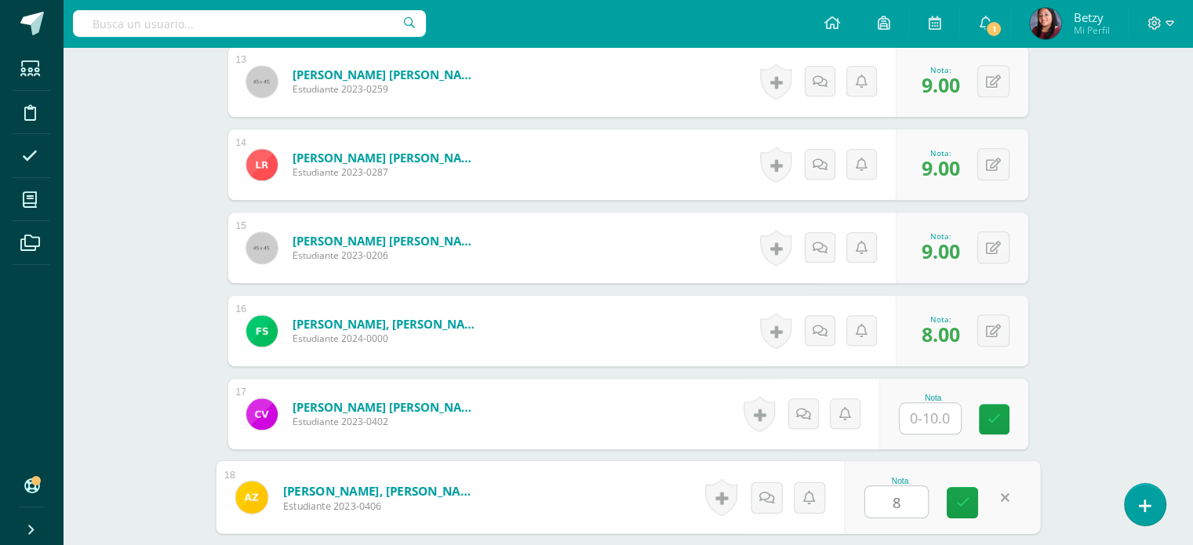
type input "8"
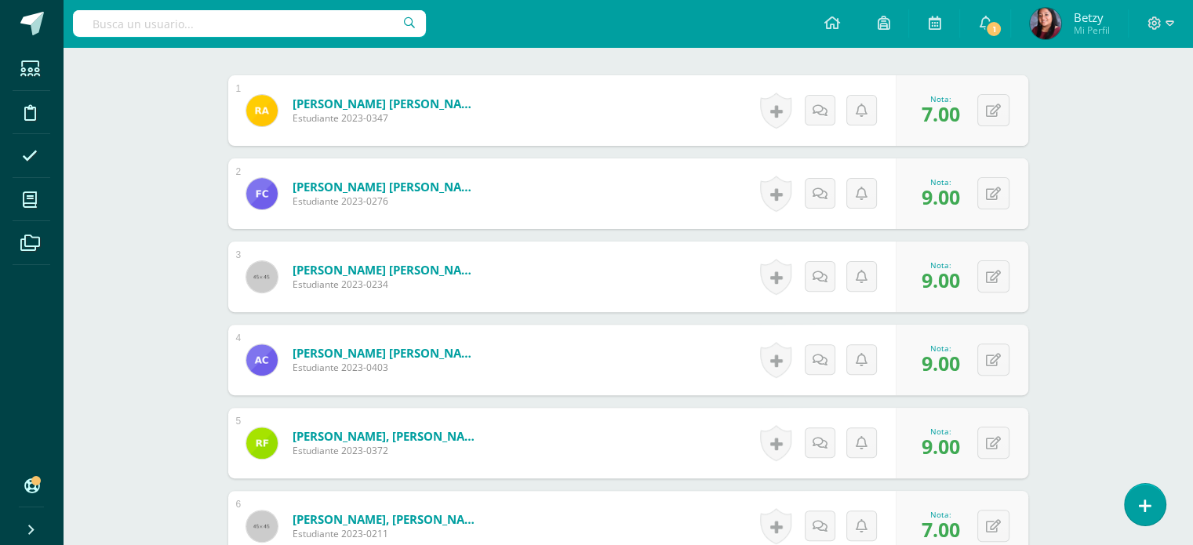
scroll to position [469, 0]
click at [983, 284] on div "0 [GEOGRAPHIC_DATA] Logros obtenidos Aún no hay logros agregados Nota: 9.00" at bounding box center [971, 278] width 136 height 73
click at [1001, 274] on icon at bounding box center [1004, 277] width 16 height 13
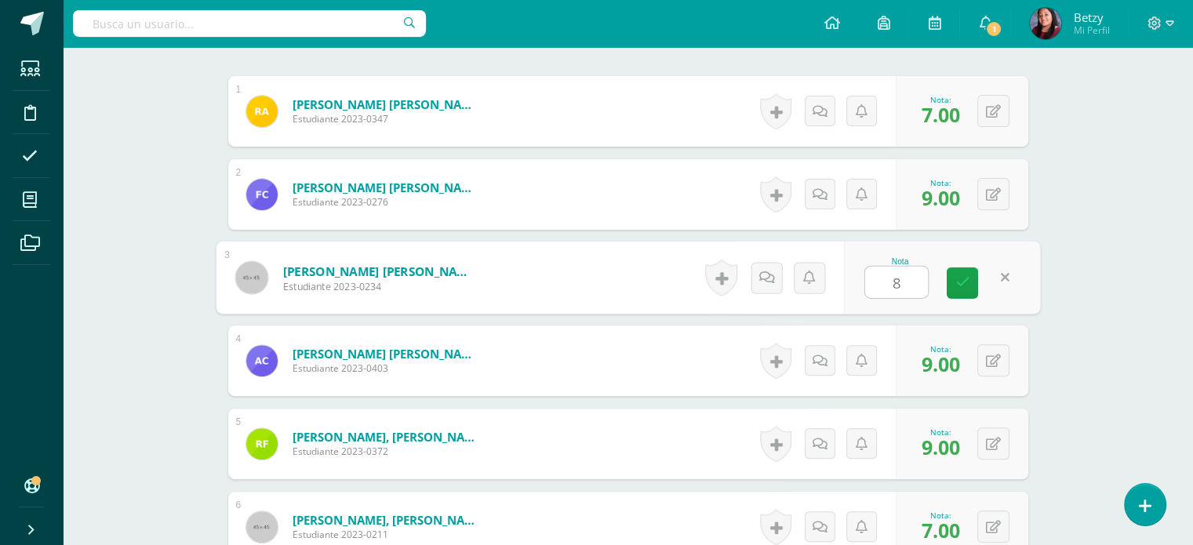
type input "8"
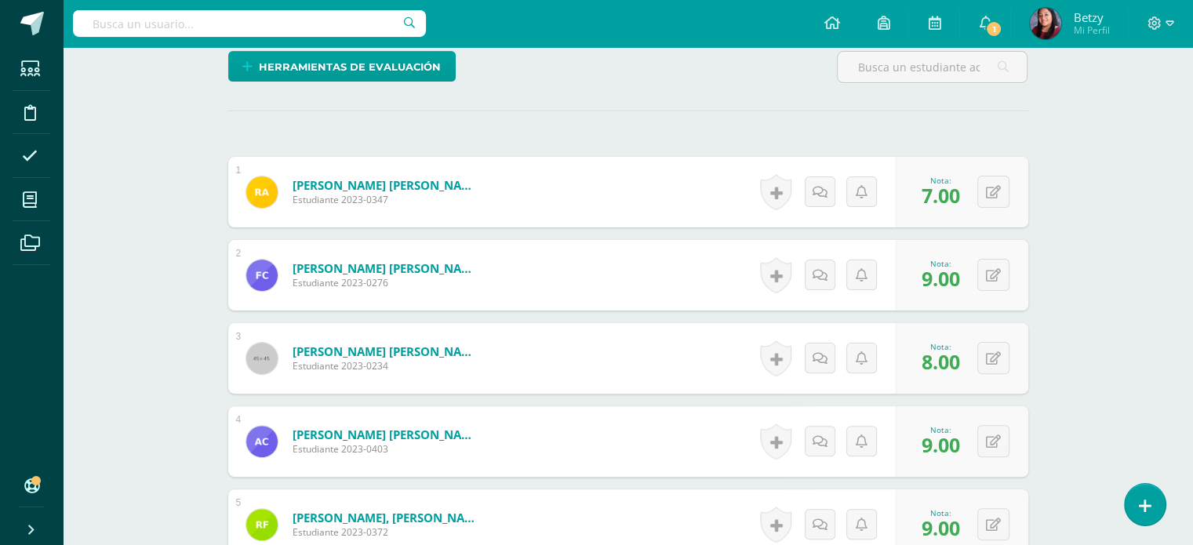
scroll to position [387, 0]
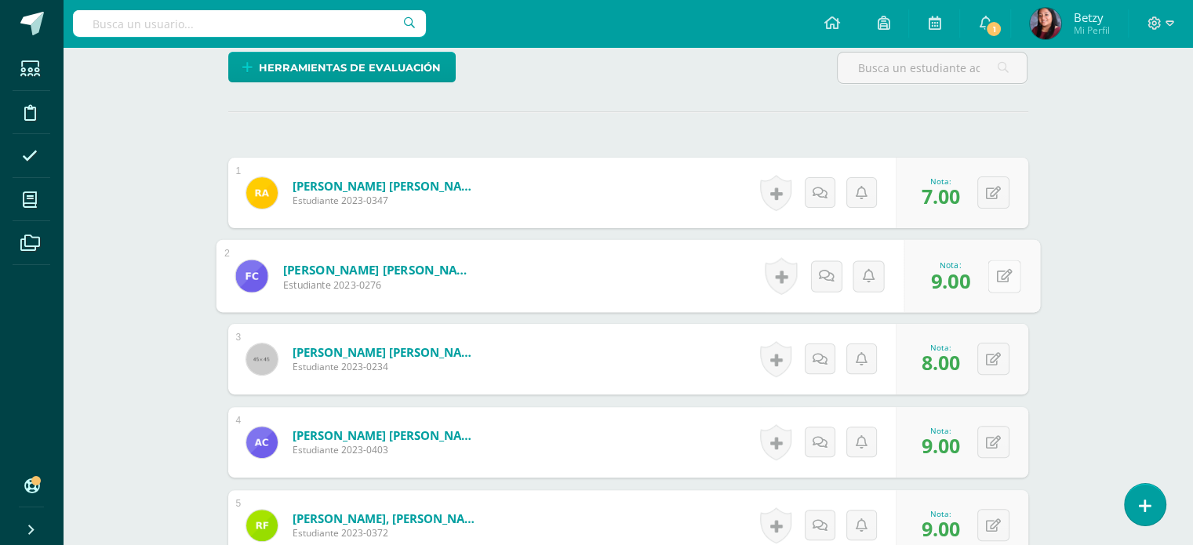
click at [1001, 279] on button at bounding box center [1003, 276] width 33 height 33
type input "8"
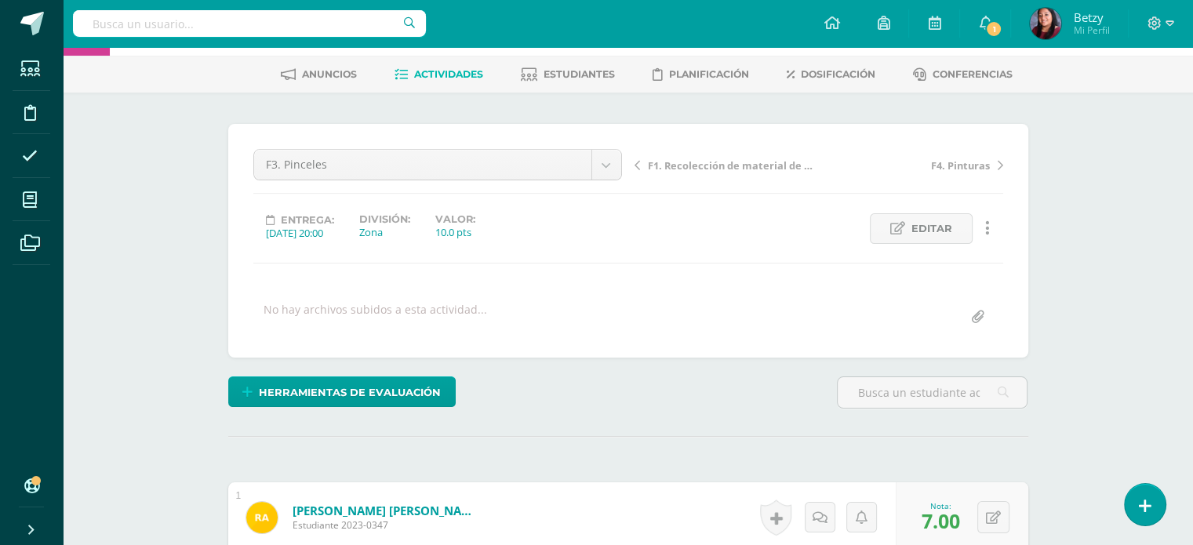
scroll to position [0, 0]
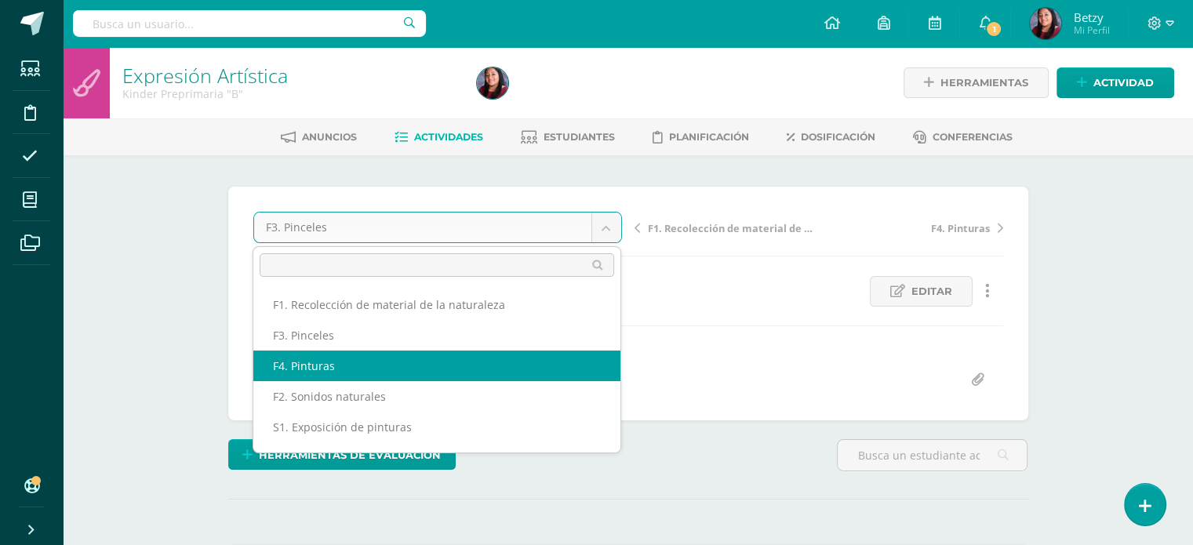
select select "/dashboard/teacher/grade-activity/47520/"
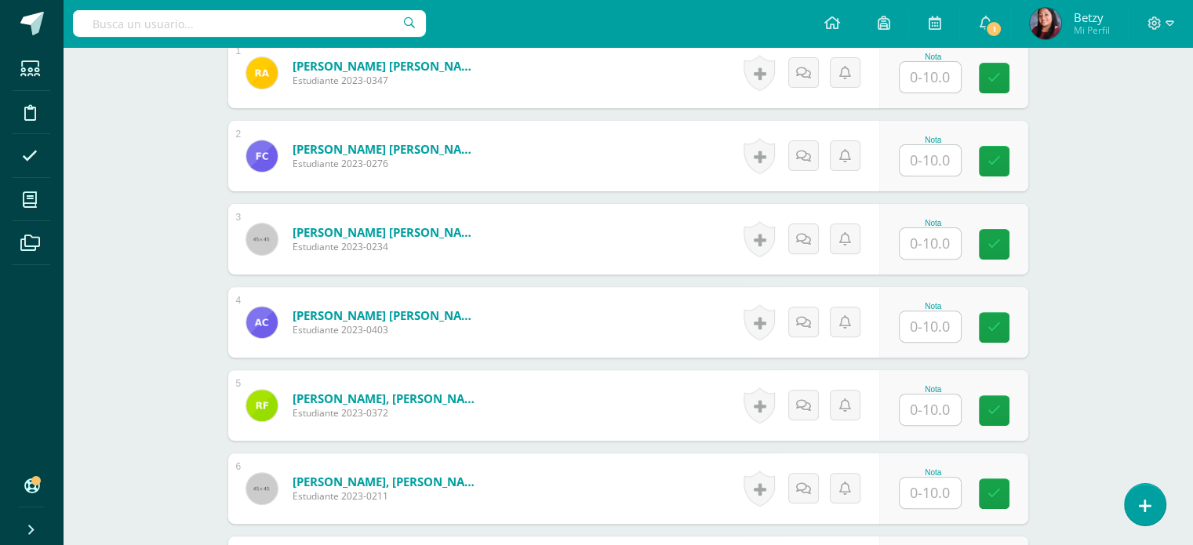
scroll to position [343, 0]
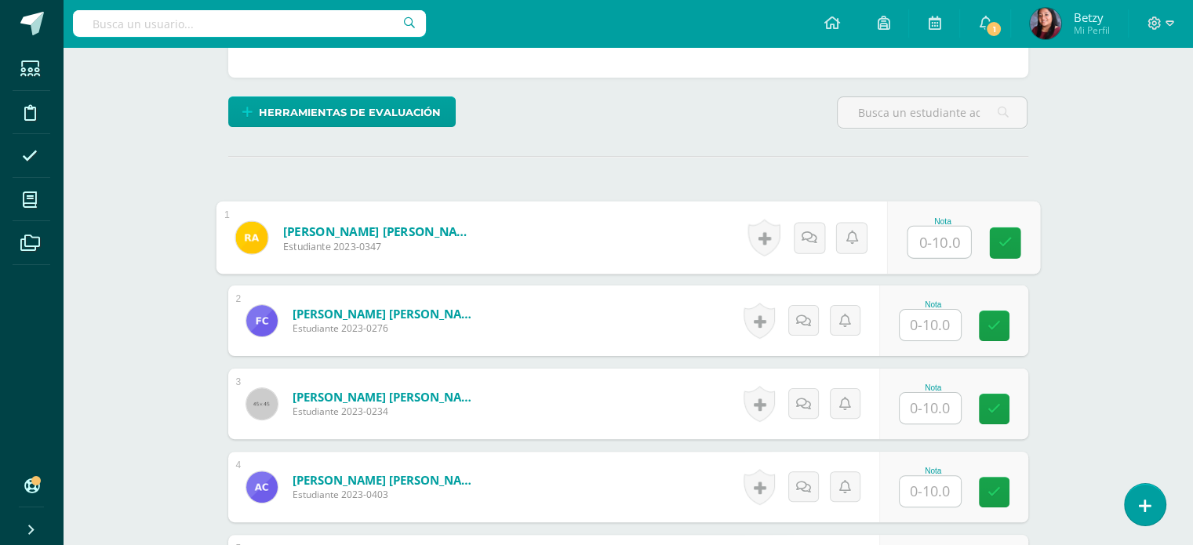
click at [928, 241] on input "text" at bounding box center [938, 242] width 63 height 31
type input "9"
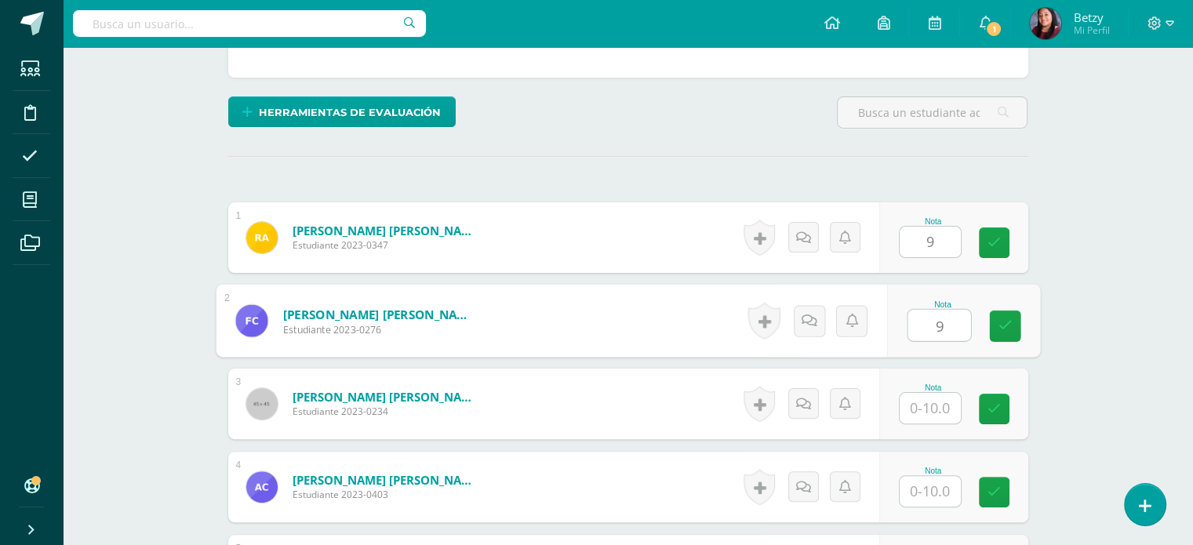
type input "9"
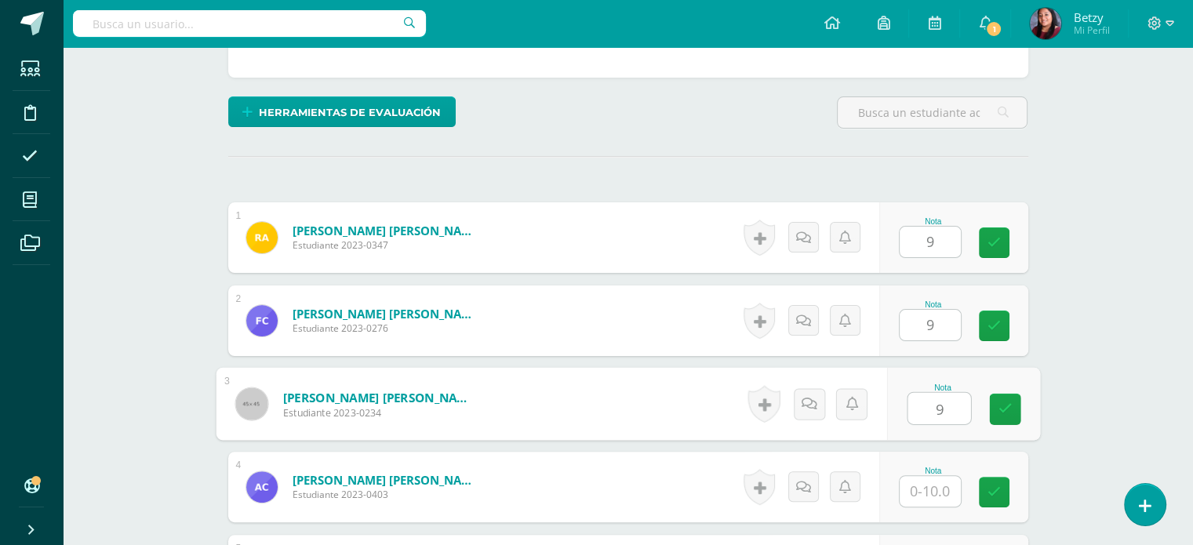
type input "9"
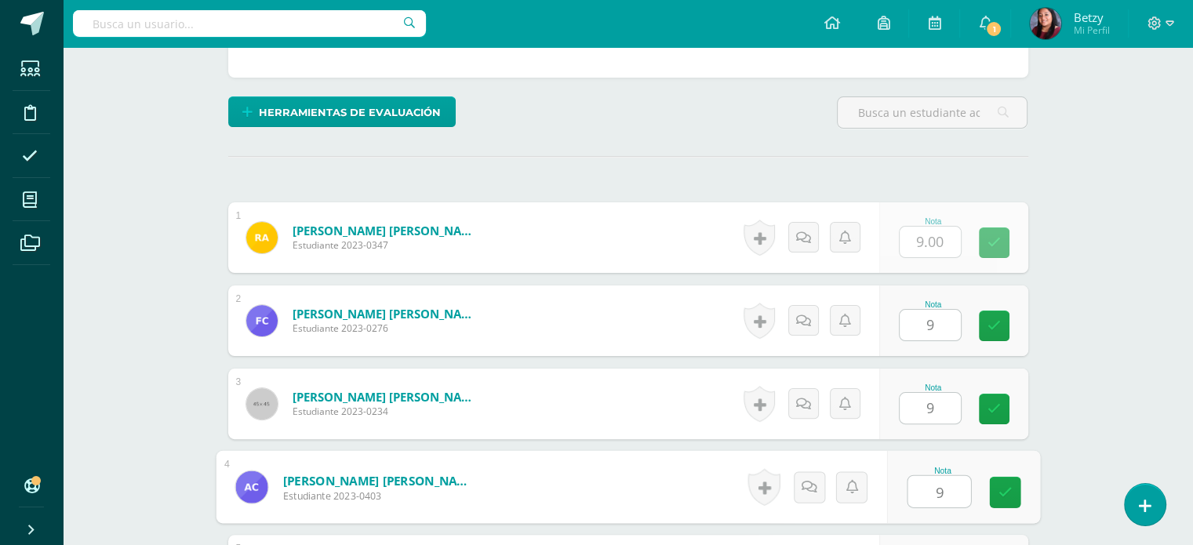
type input "9"
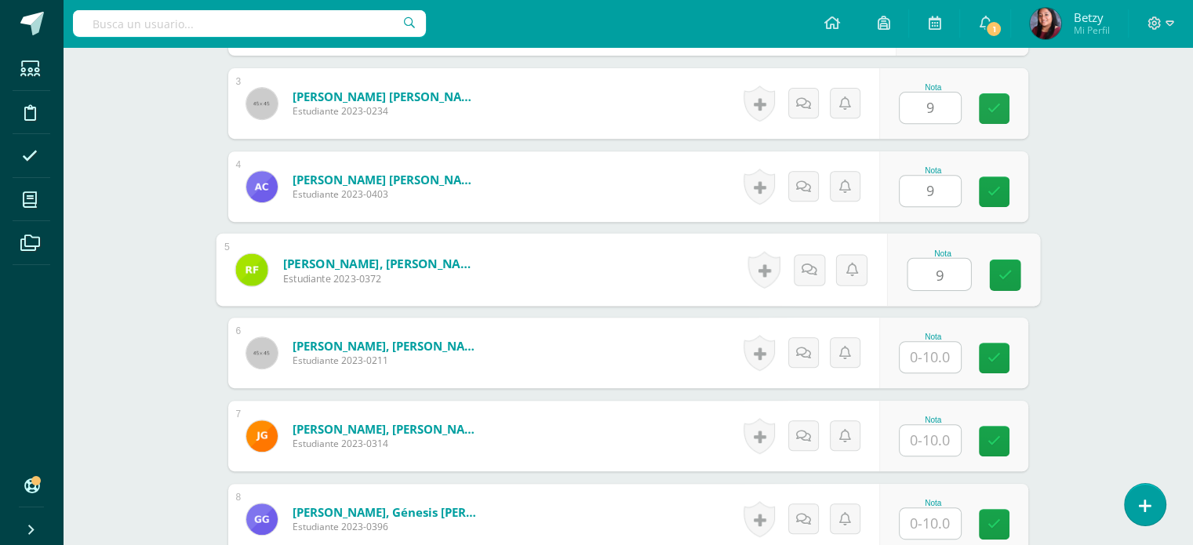
type input "9"
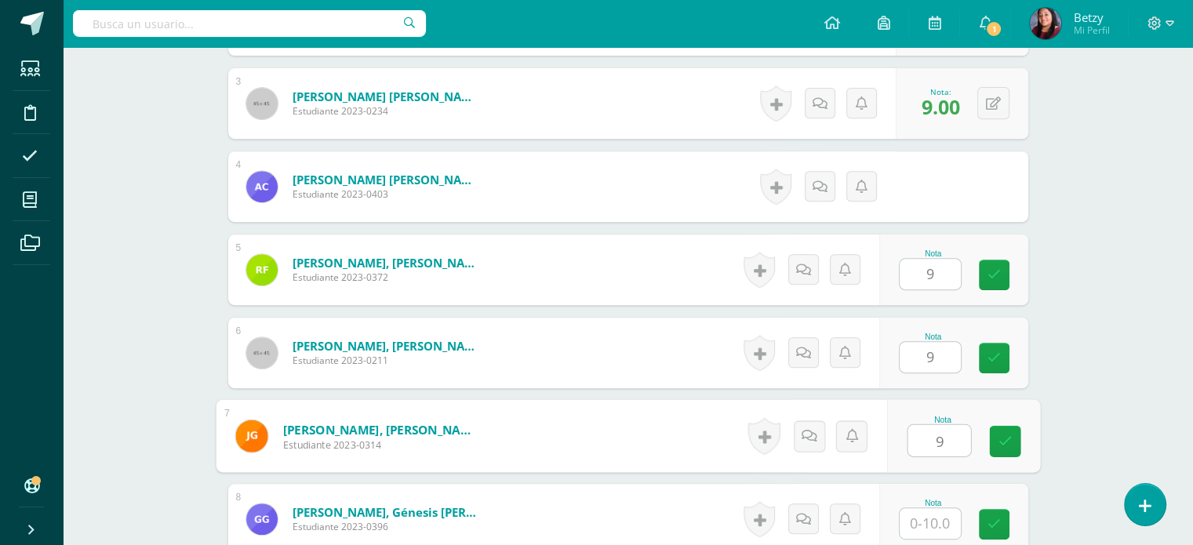
type input "9"
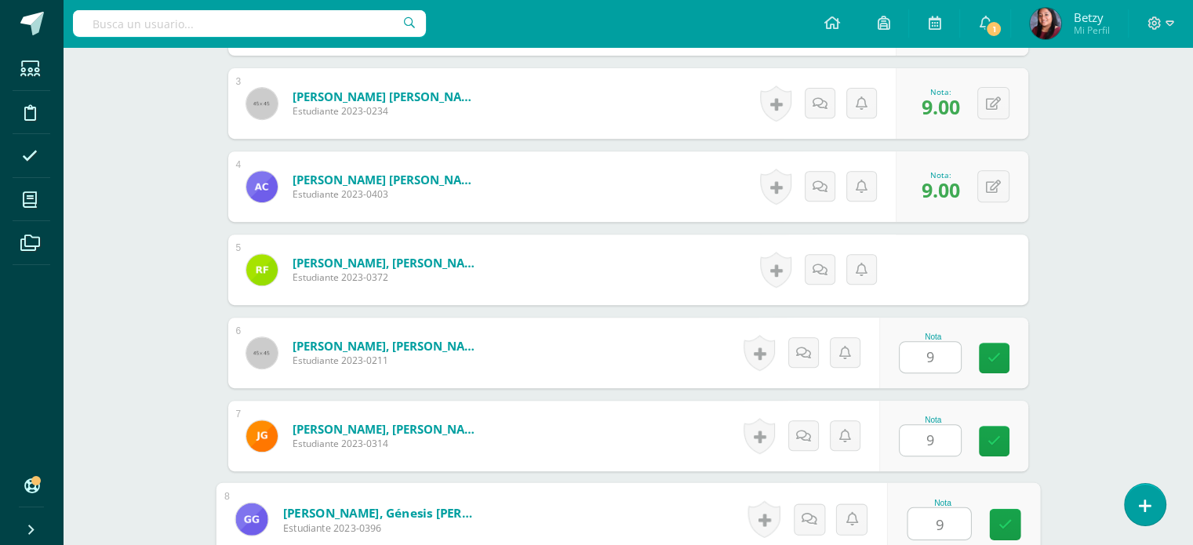
type input "9"
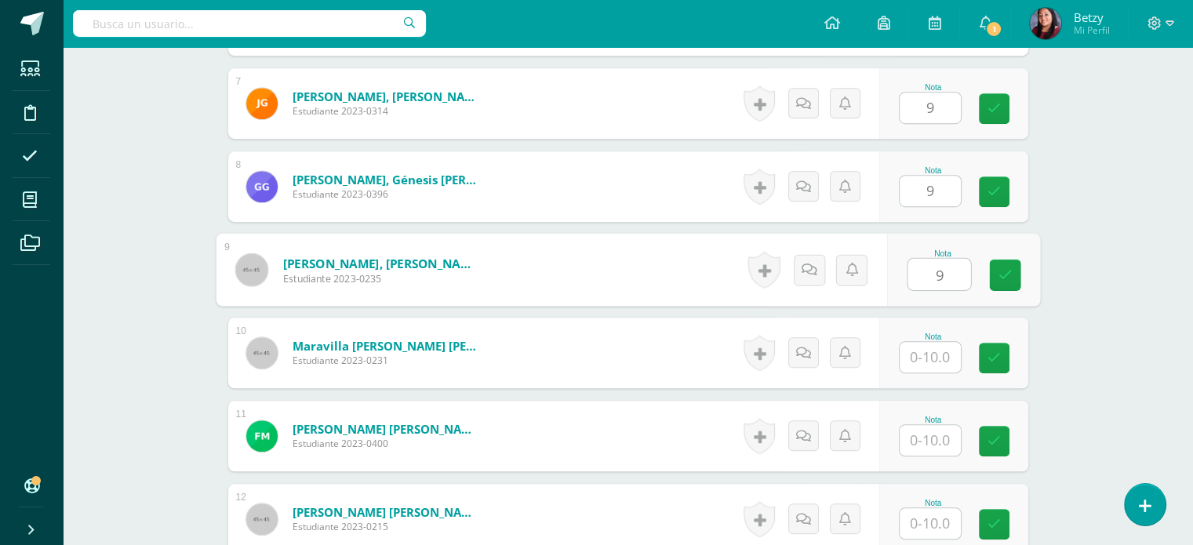
type input "9"
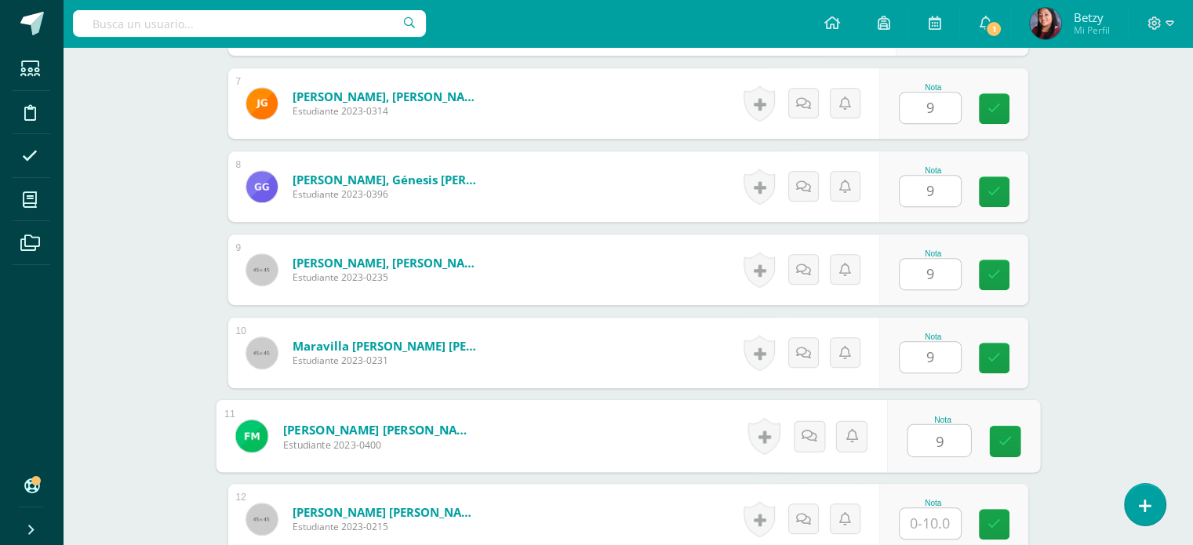
type input "9"
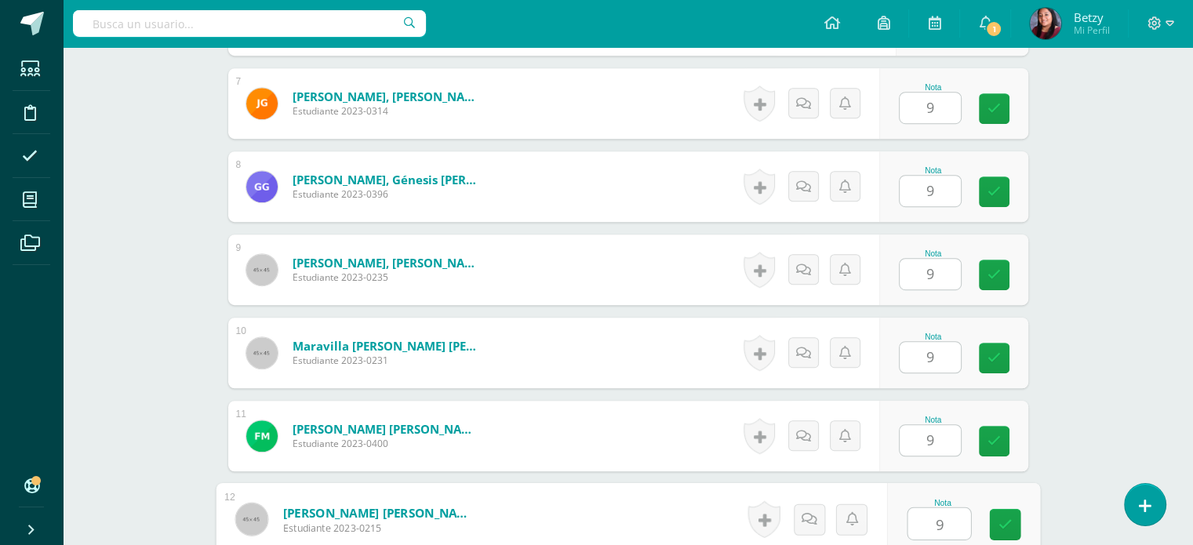
type input "9"
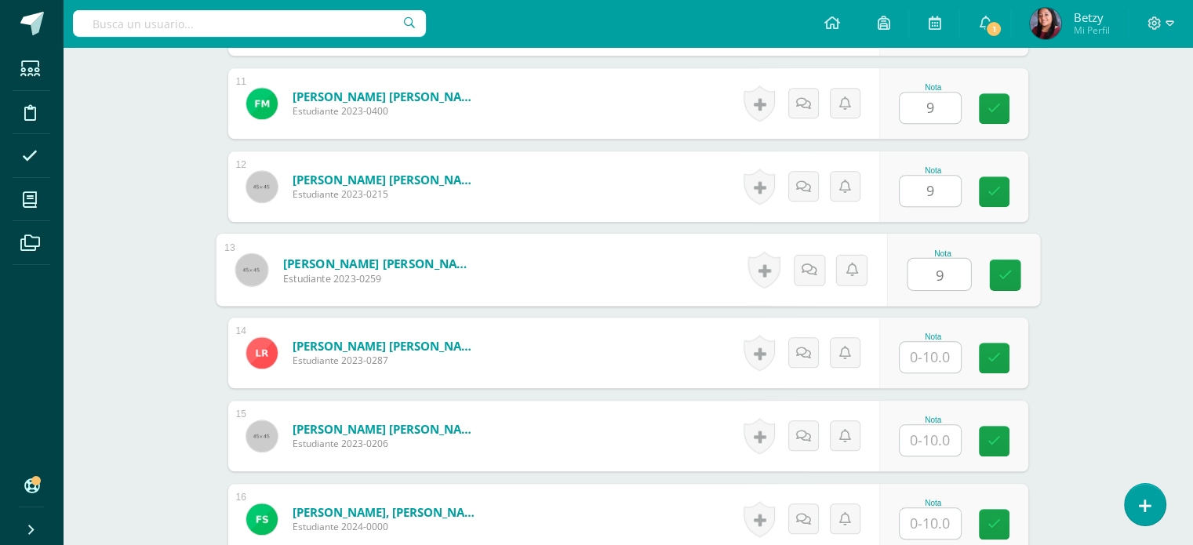
type input "9"
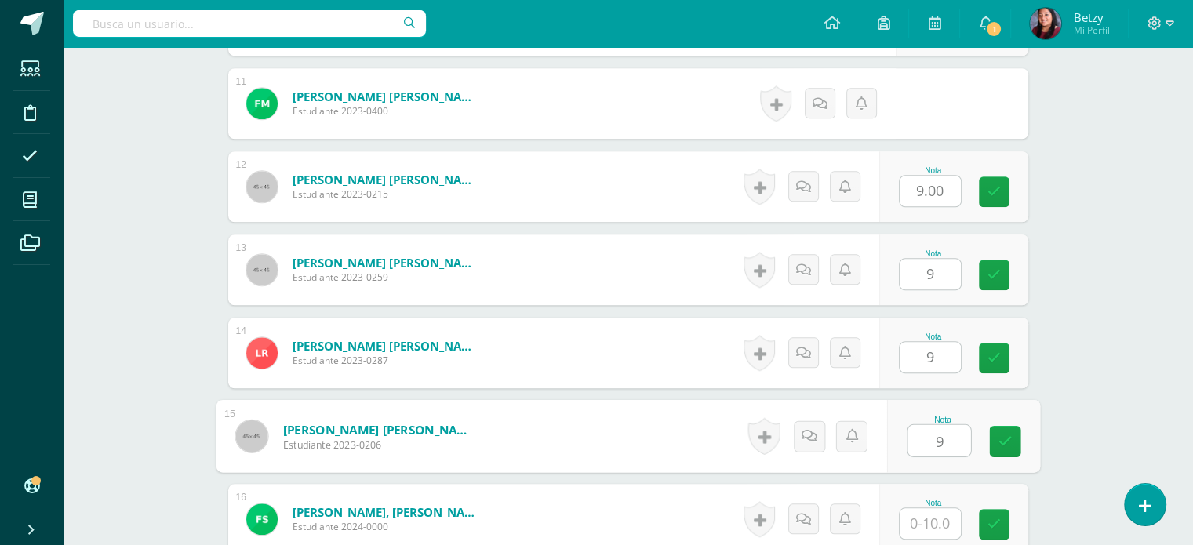
type input "9"
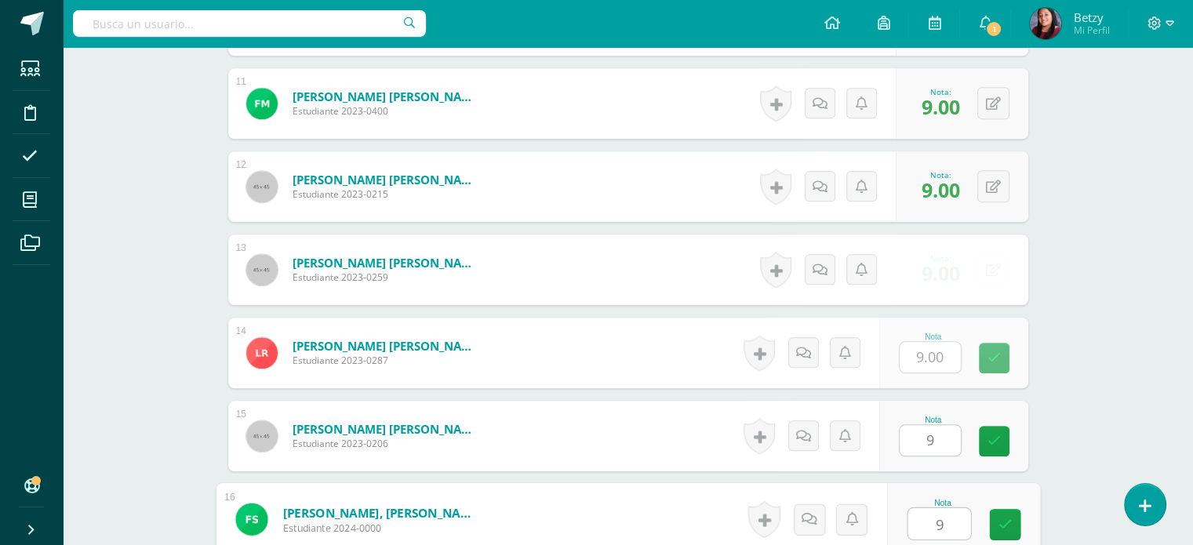
type input "9"
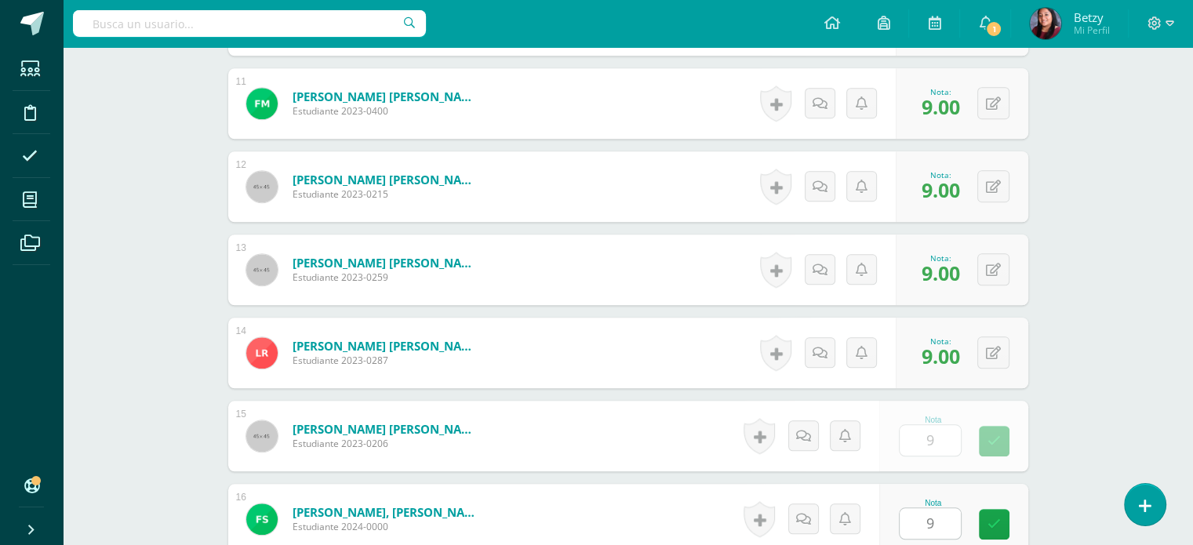
scroll to position [1640, 0]
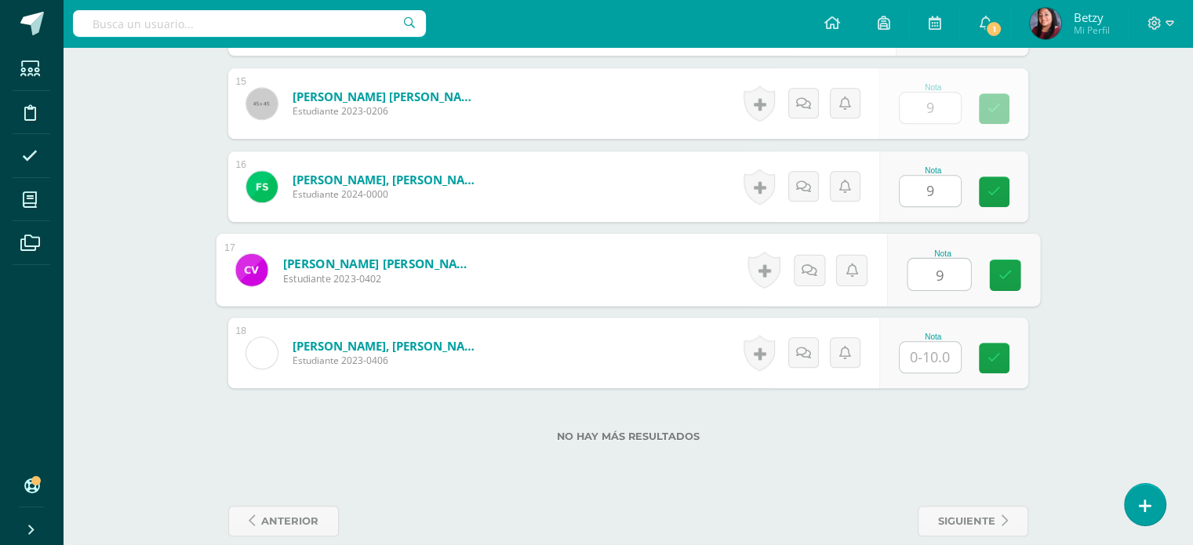
type input "9"
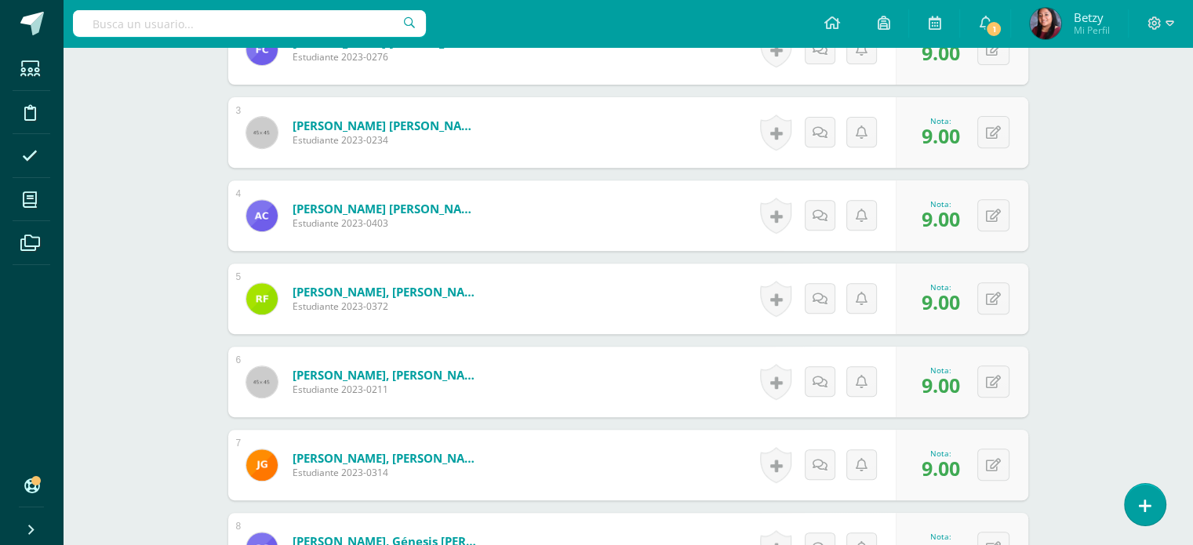
scroll to position [260, 0]
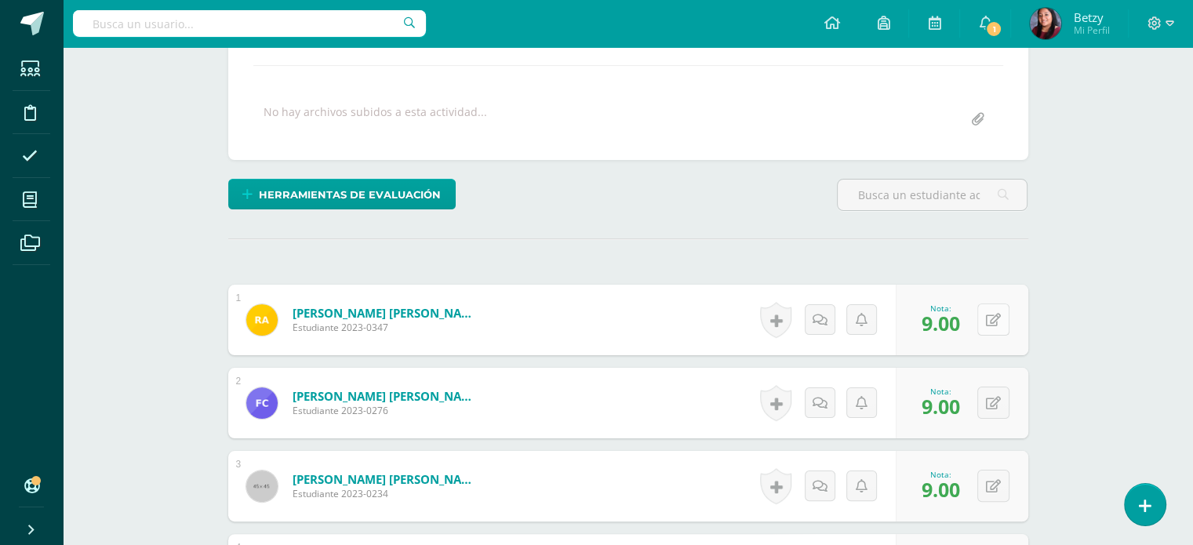
click at [990, 332] on button at bounding box center [993, 319] width 32 height 32
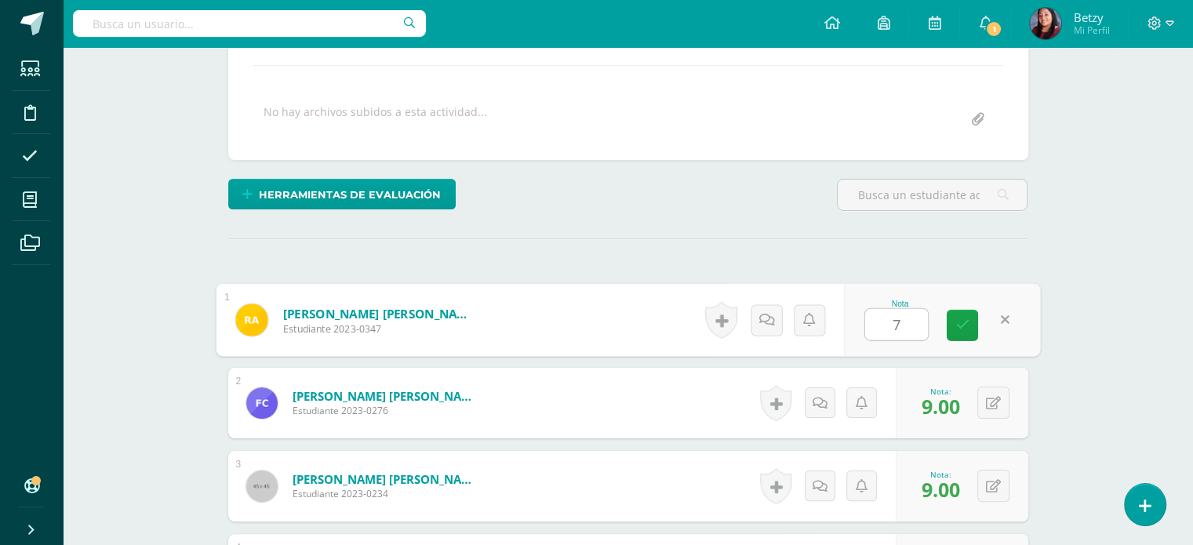
type input "7"
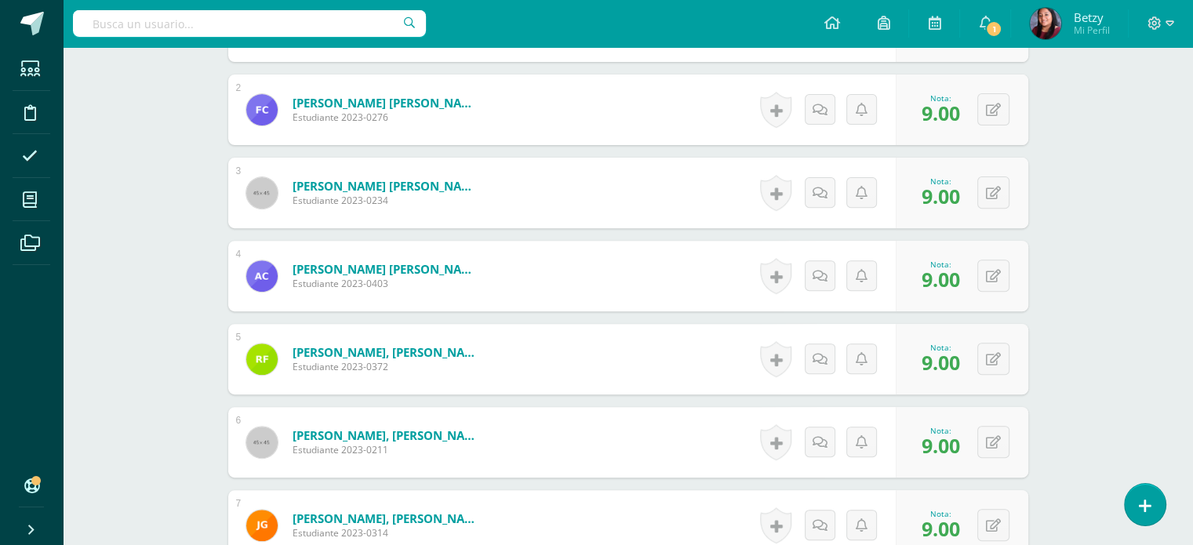
scroll to position [578, 0]
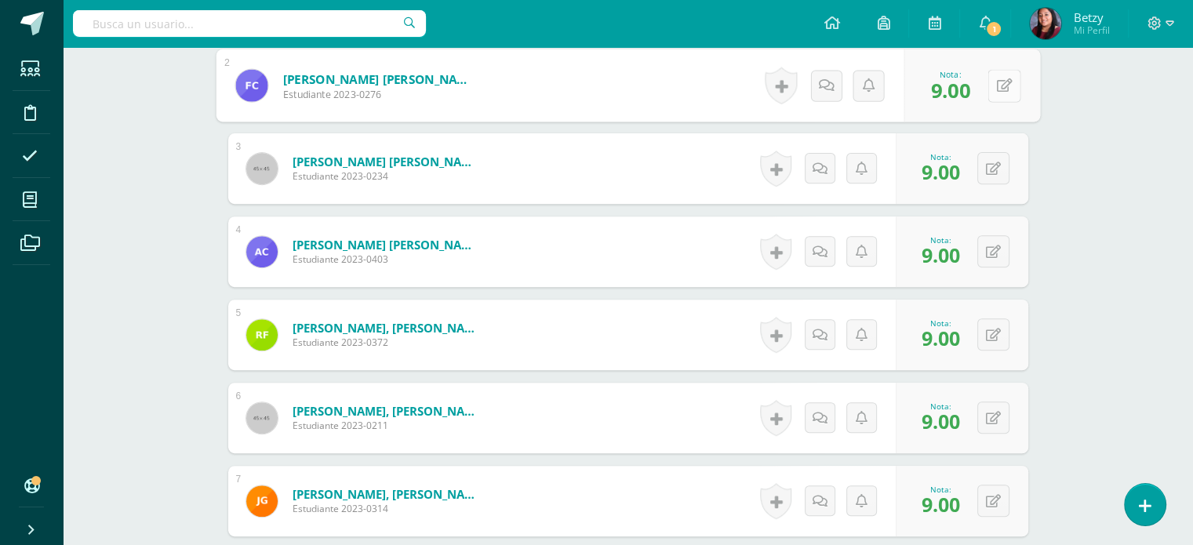
click at [986, 81] on div "0 Logros Logros obtenidos Aún no hay logros agregados Nota: 9.00" at bounding box center [971, 85] width 136 height 73
click at [992, 82] on button at bounding box center [1003, 85] width 33 height 33
type input "8"
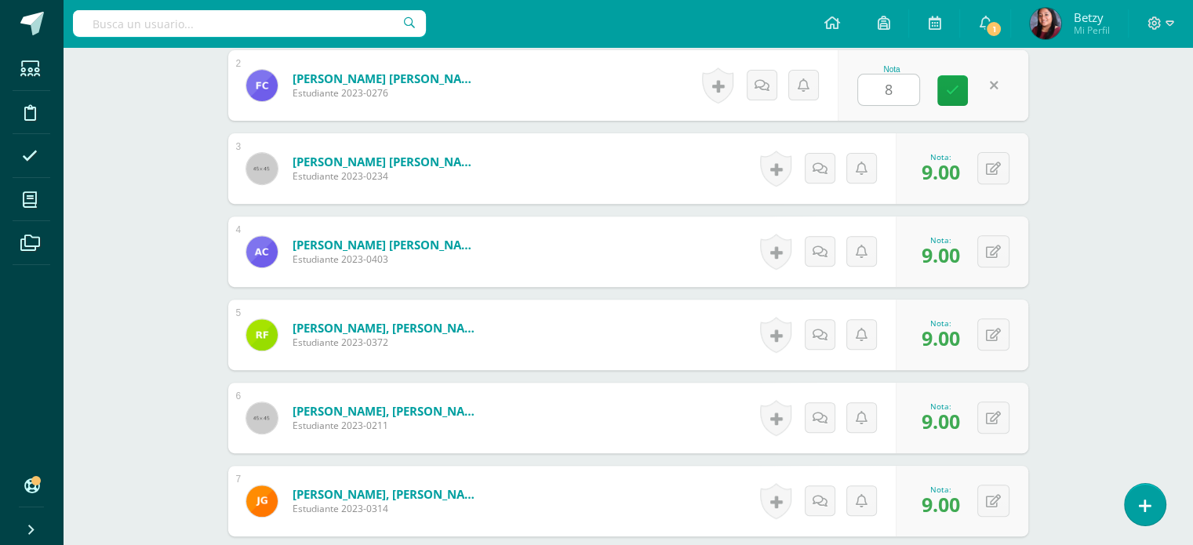
click at [1085, 131] on div "Expresión Artística Kinder Preprimaria "B" Herramientas Detalle de asistencias …" at bounding box center [628, 549] width 1130 height 2161
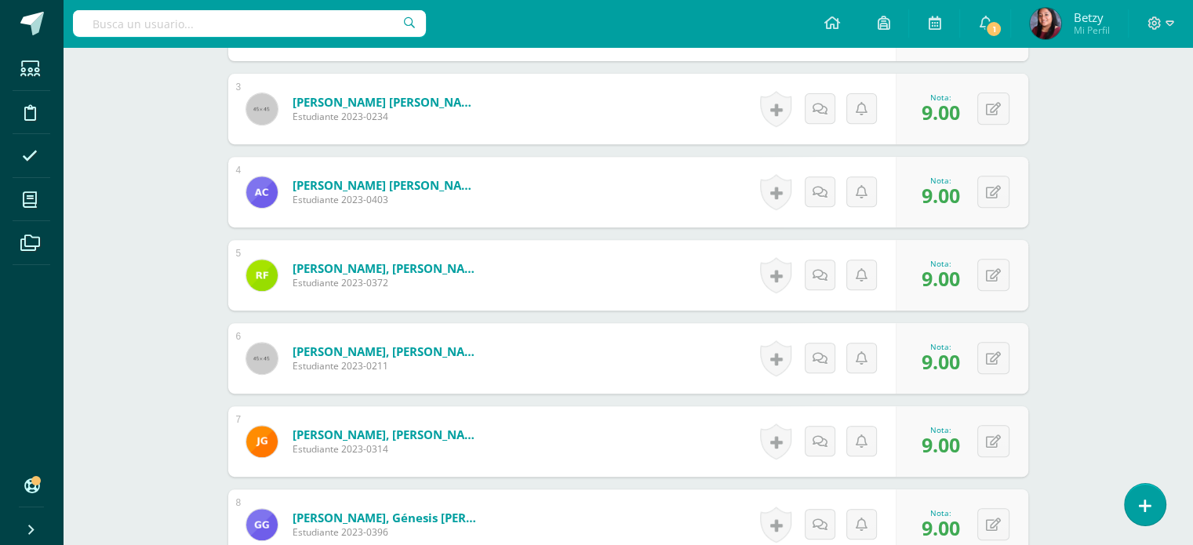
scroll to position [650, 0]
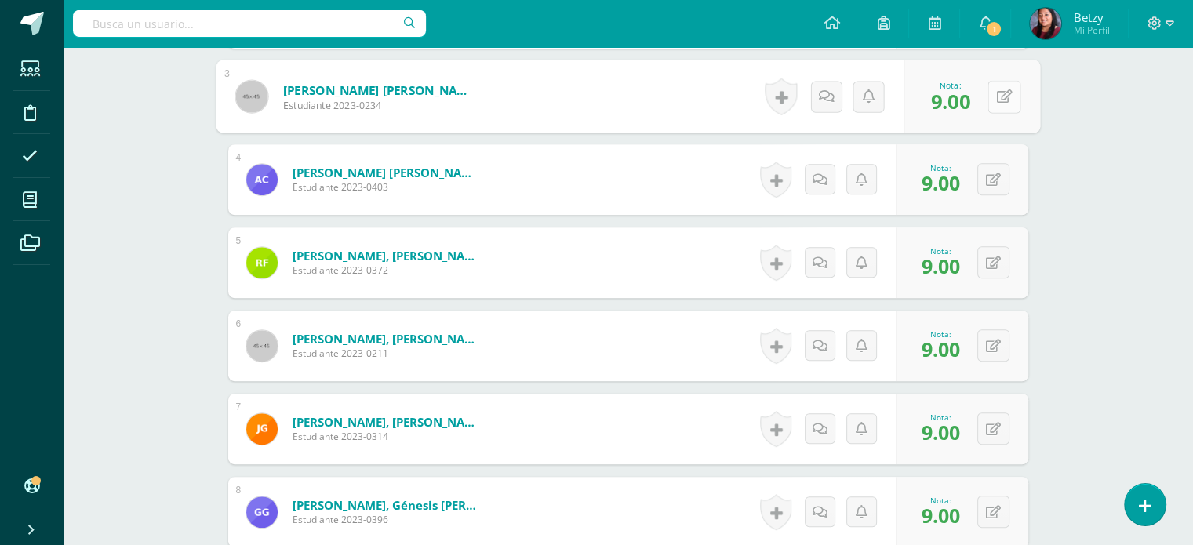
click at [987, 96] on button at bounding box center [1003, 96] width 33 height 33
type input "8"
click at [1086, 159] on div "Expresión Artística Kinder Preprimaria "B" Herramientas Detalle de asistencias …" at bounding box center [628, 477] width 1130 height 2161
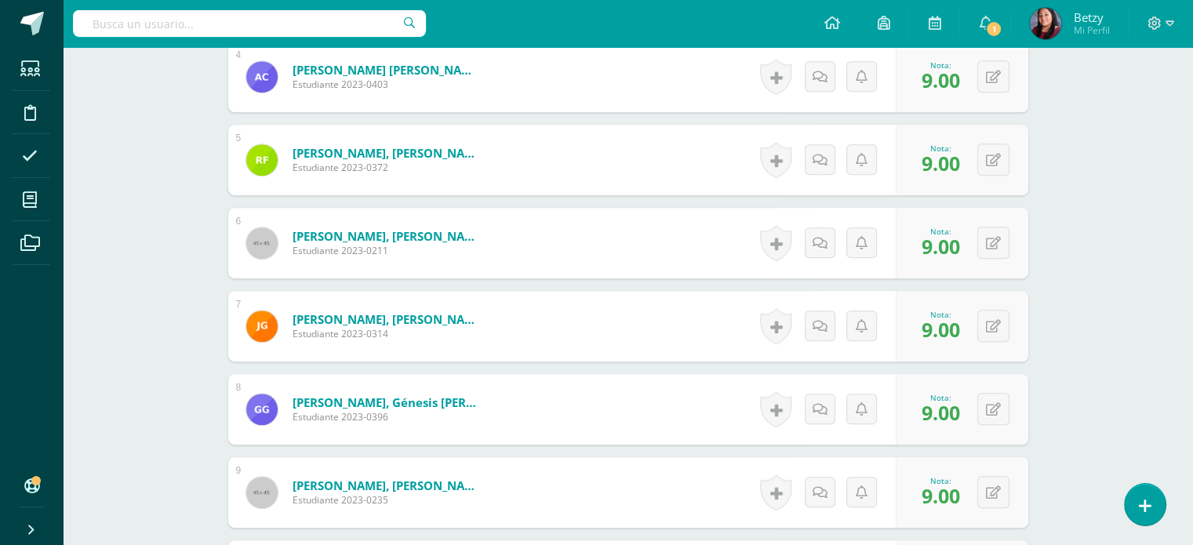
scroll to position [754, 0]
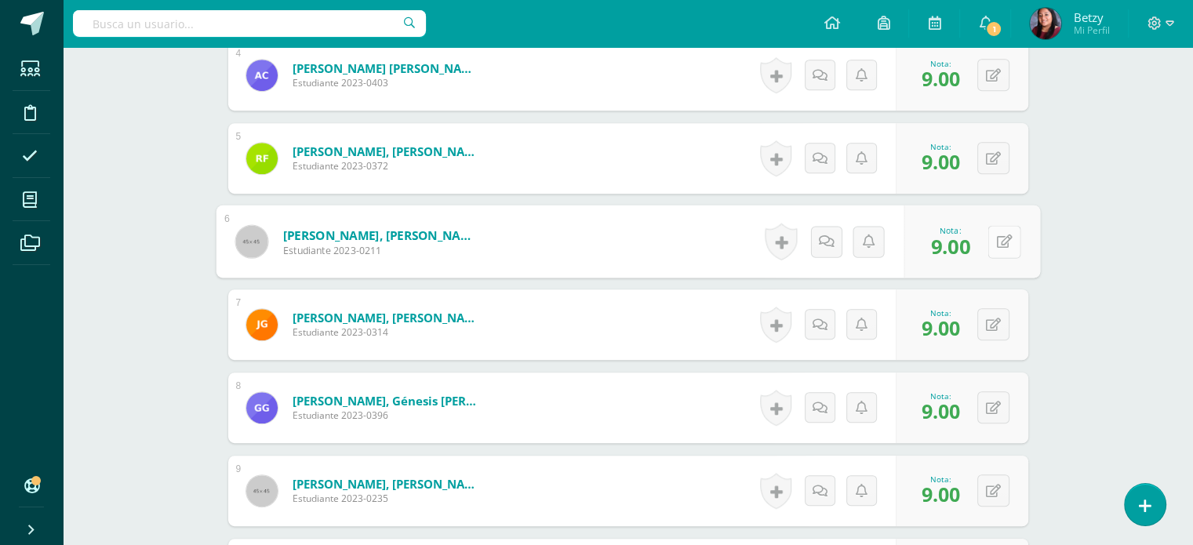
click at [997, 238] on icon at bounding box center [1004, 240] width 16 height 13
type input "8"
click at [1100, 291] on div "Expresión Artística Kinder Preprimaria "B" Herramientas Detalle de asistencias …" at bounding box center [628, 373] width 1130 height 2161
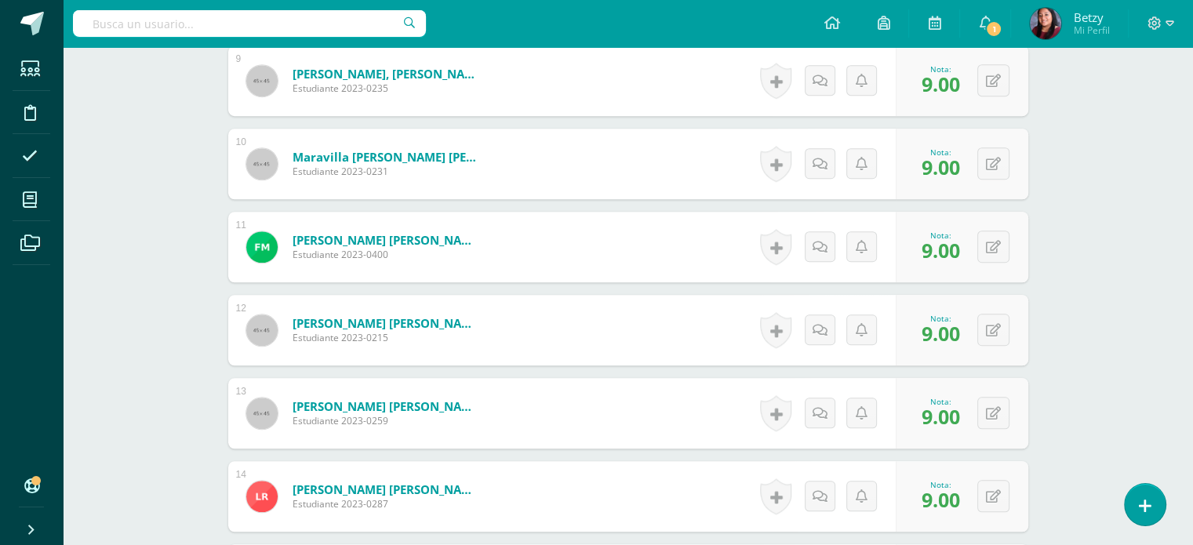
scroll to position [1167, 0]
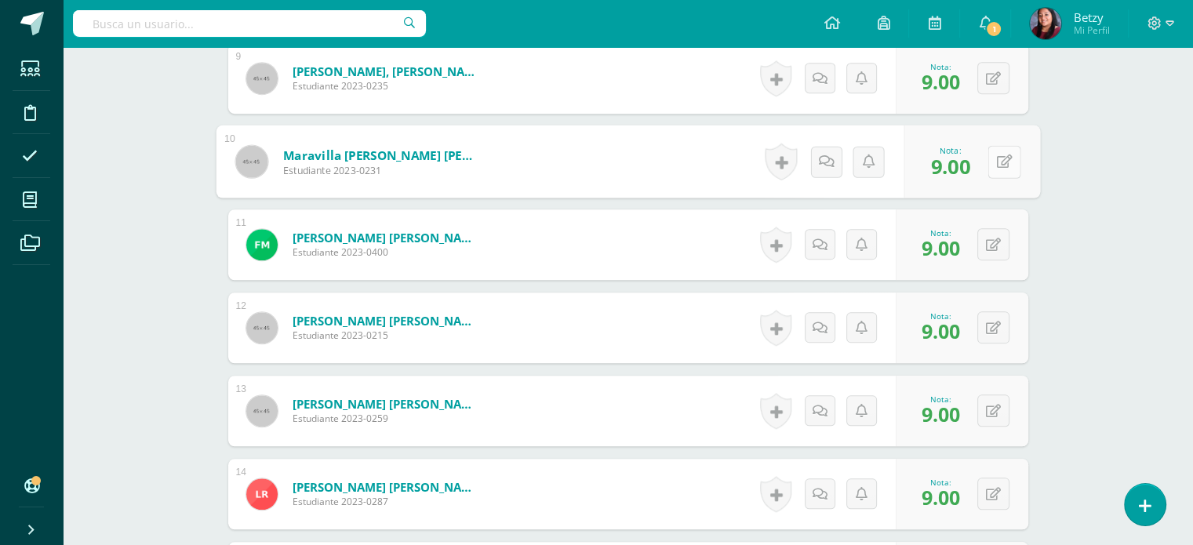
click at [998, 162] on icon at bounding box center [1004, 160] width 16 height 13
type input "8"
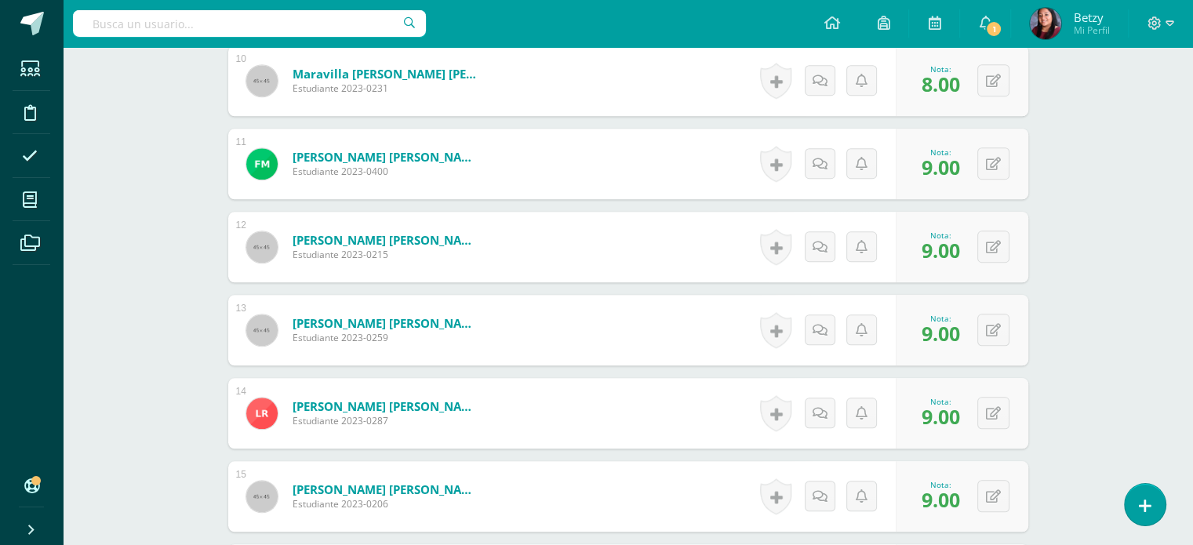
scroll to position [1253, 0]
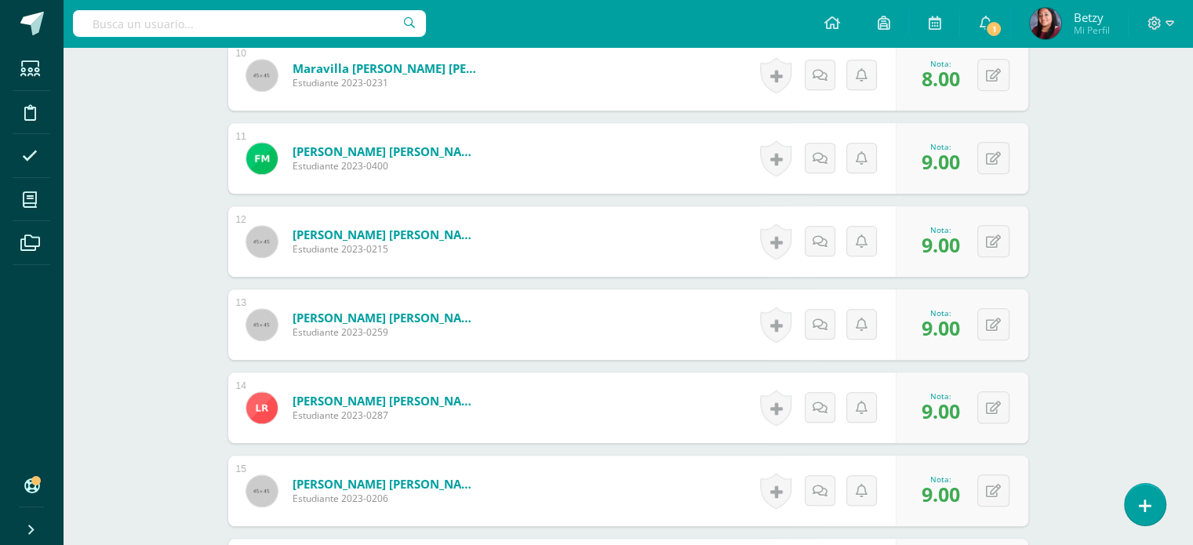
click at [1000, 256] on div "0 [GEOGRAPHIC_DATA] Logros obtenidos Aún no hay logros agregados Nota: 9.00" at bounding box center [961, 241] width 133 height 71
click at [997, 249] on button at bounding box center [1003, 241] width 33 height 33
type input "8"
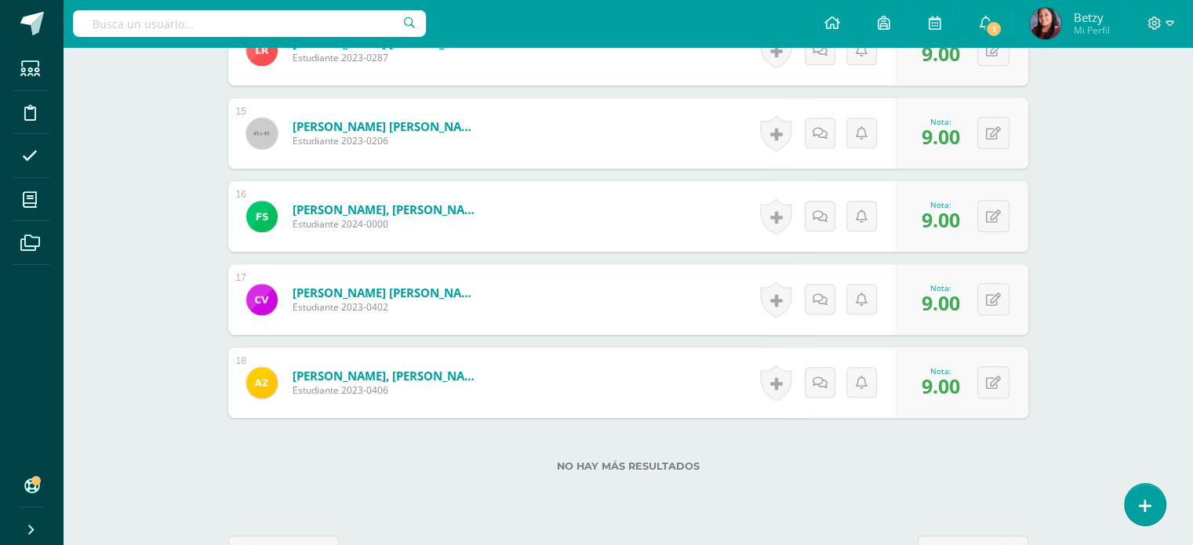
scroll to position [1619, 0]
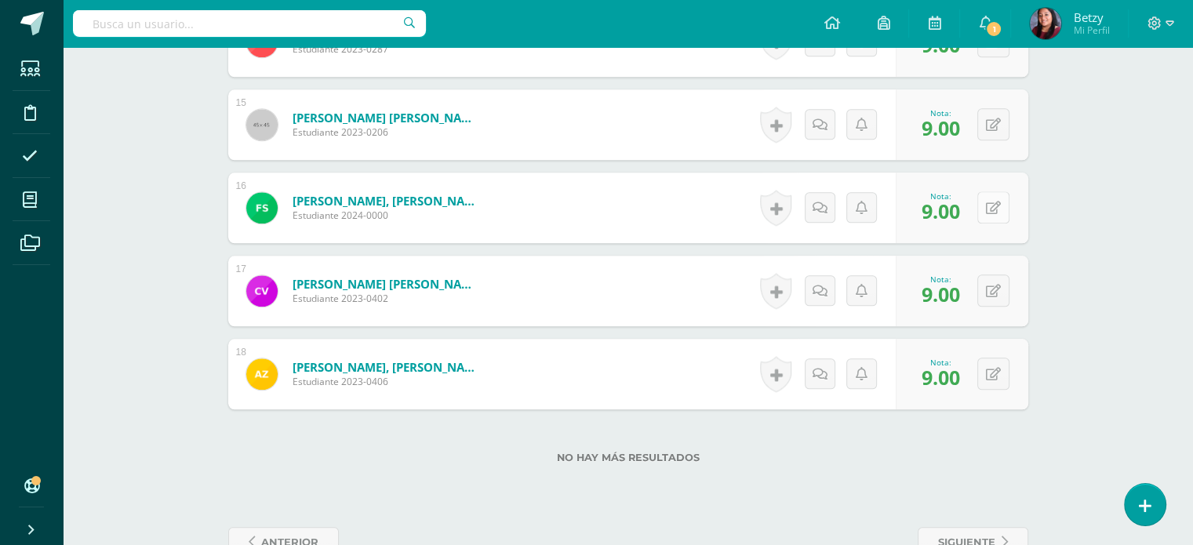
click at [999, 210] on icon at bounding box center [993, 208] width 15 height 13
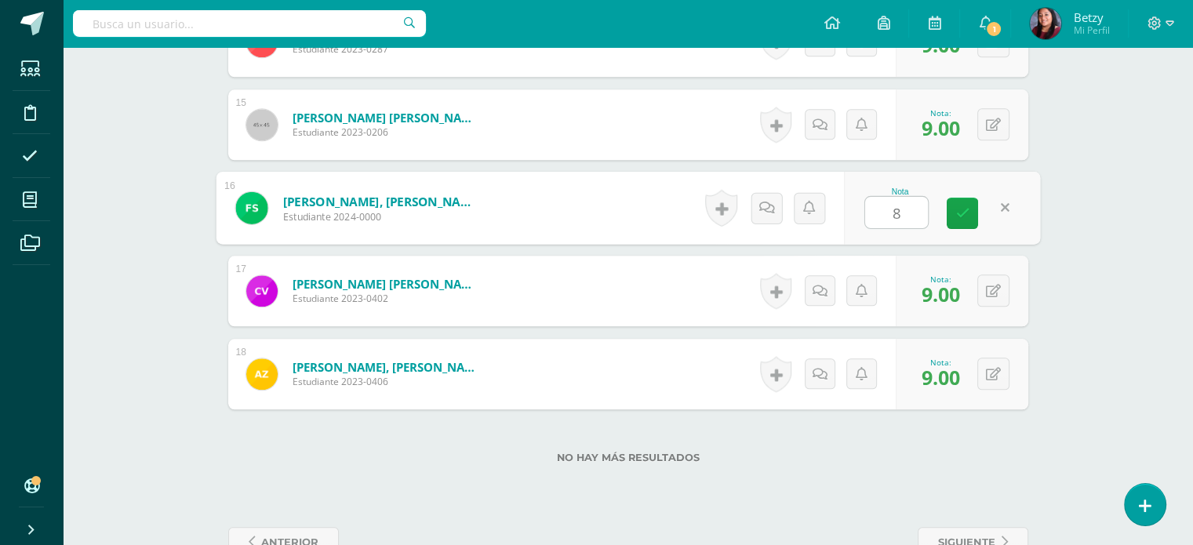
type input "8"
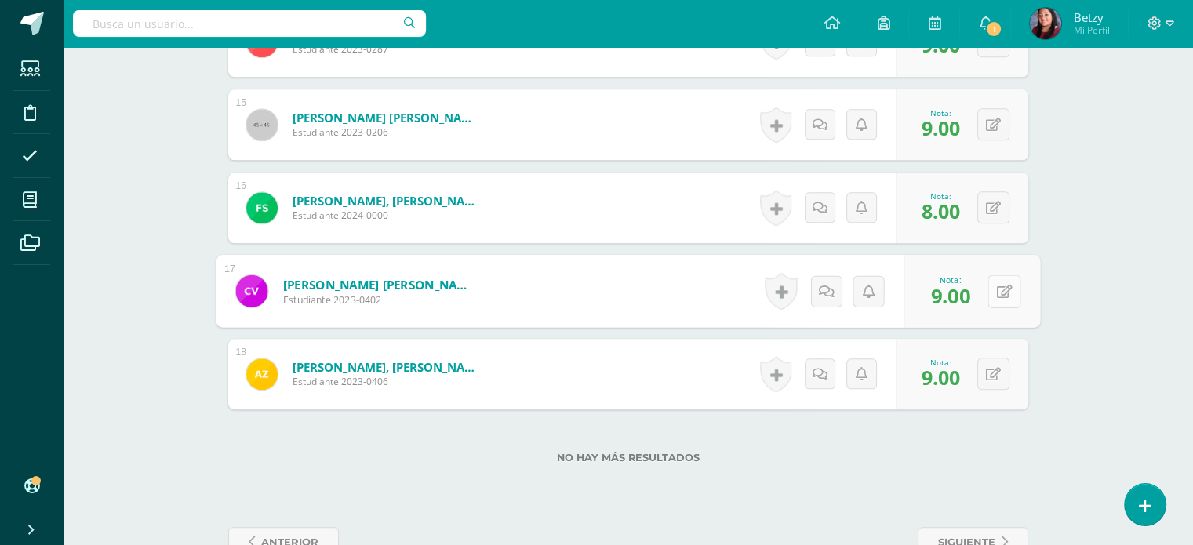
click at [997, 289] on icon at bounding box center [1004, 290] width 16 height 13
click at [971, 300] on link at bounding box center [961, 296] width 31 height 31
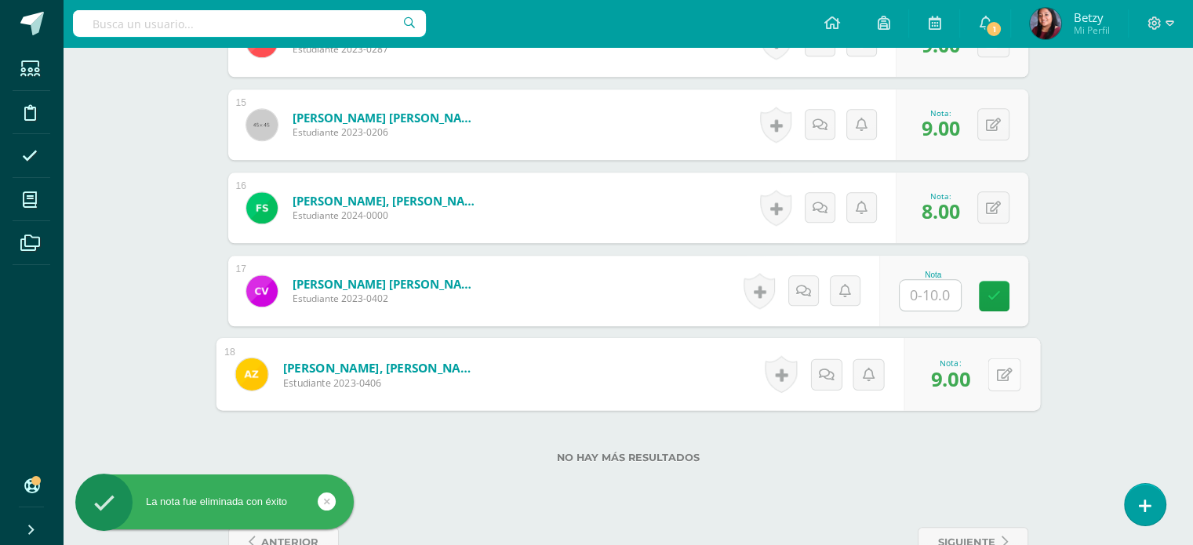
click at [997, 369] on icon at bounding box center [1004, 373] width 16 height 13
click at [952, 383] on link at bounding box center [961, 379] width 31 height 31
click at [989, 376] on button at bounding box center [1003, 374] width 33 height 33
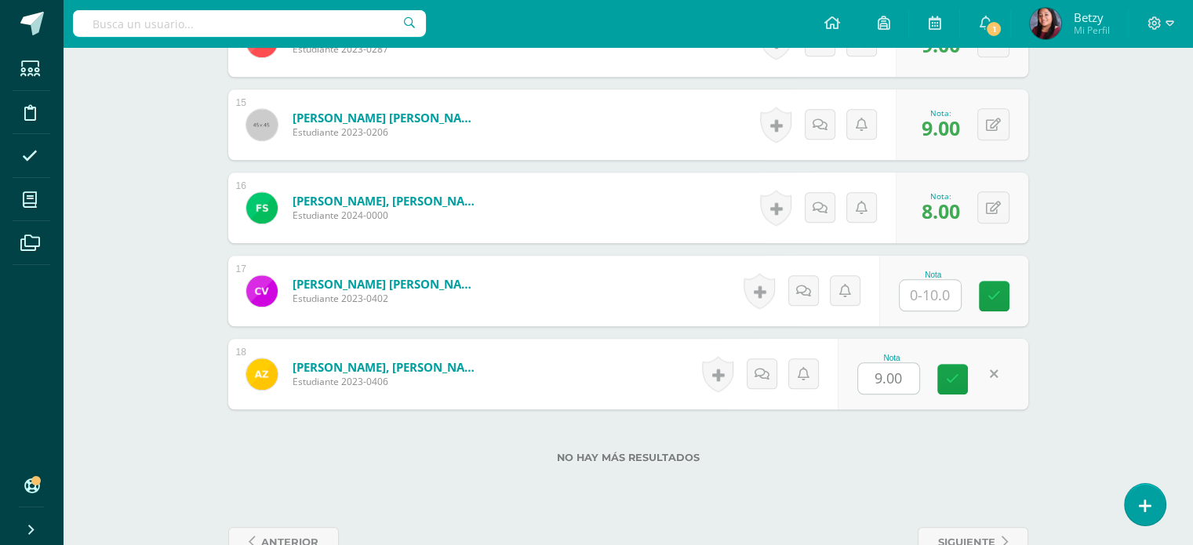
drag, startPoint x: 928, startPoint y: 376, endPoint x: 910, endPoint y: 377, distance: 18.1
click at [910, 377] on div "9.00" at bounding box center [888, 378] width 63 height 32
click at [910, 377] on div "0 Logros Logros obtenidos Aún no hay logros agregados Nota: 9.00" at bounding box center [961, 374] width 133 height 71
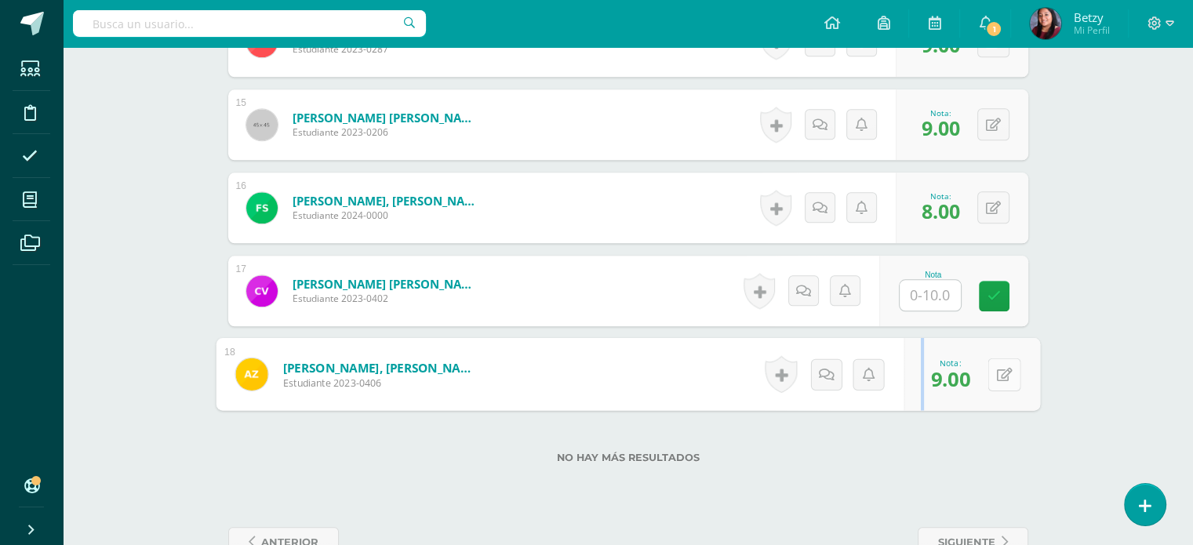
click at [979, 373] on div "0 Logros Logros obtenidos Aún no hay logros agregados Nota: 9.00" at bounding box center [971, 374] width 136 height 73
click at [993, 378] on button at bounding box center [1003, 374] width 33 height 33
type input "8"
click at [952, 388] on link at bounding box center [961, 379] width 31 height 31
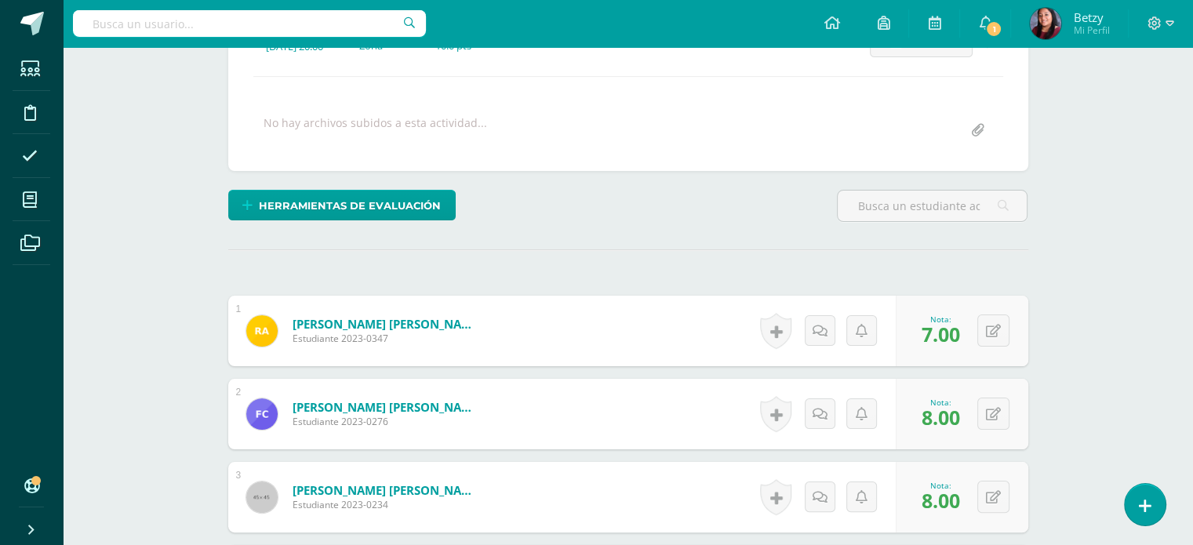
scroll to position [0, 0]
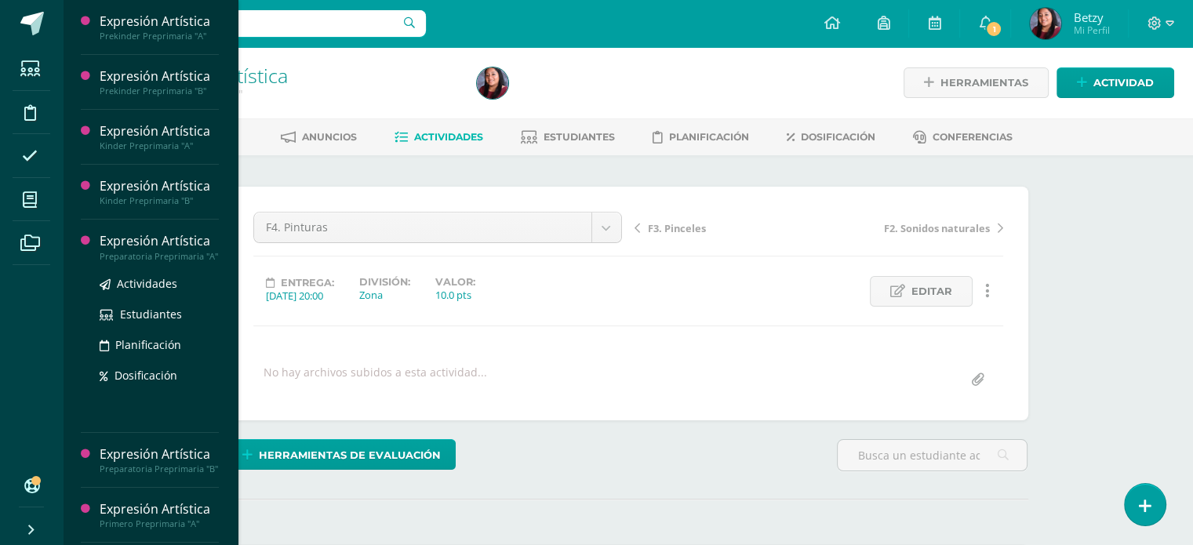
click at [151, 238] on div "Expresión Artística" at bounding box center [159, 241] width 119 height 18
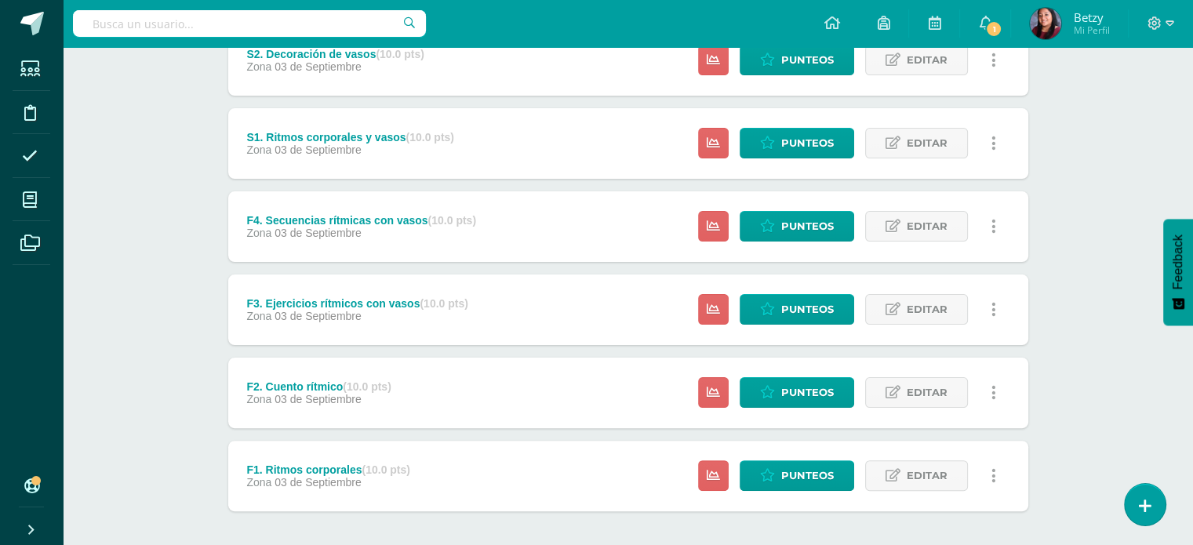
scroll to position [320, 0]
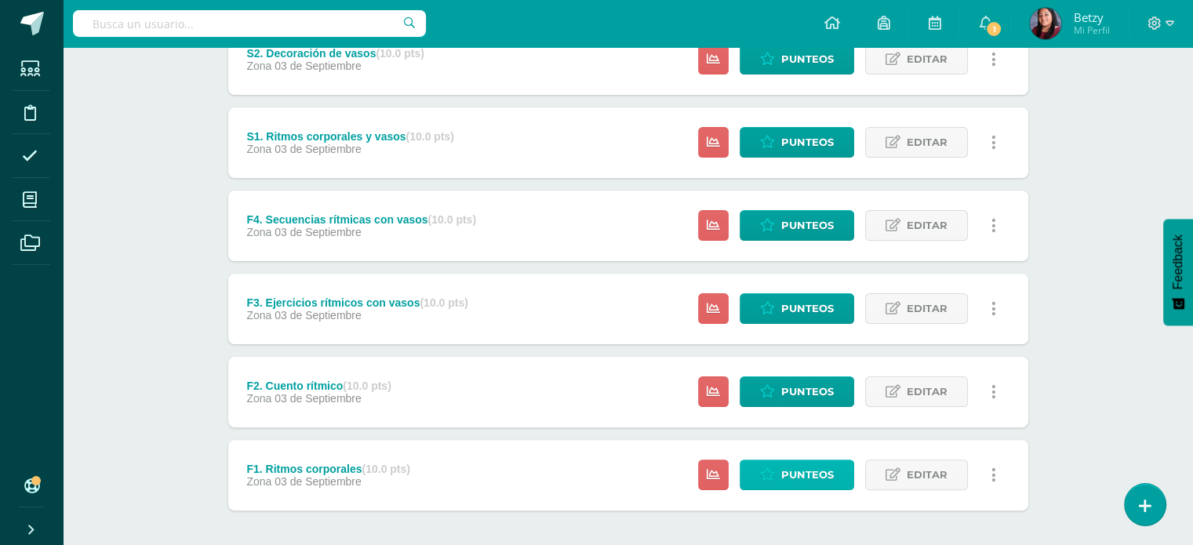
click at [808, 463] on span "Punteos" at bounding box center [807, 474] width 53 height 29
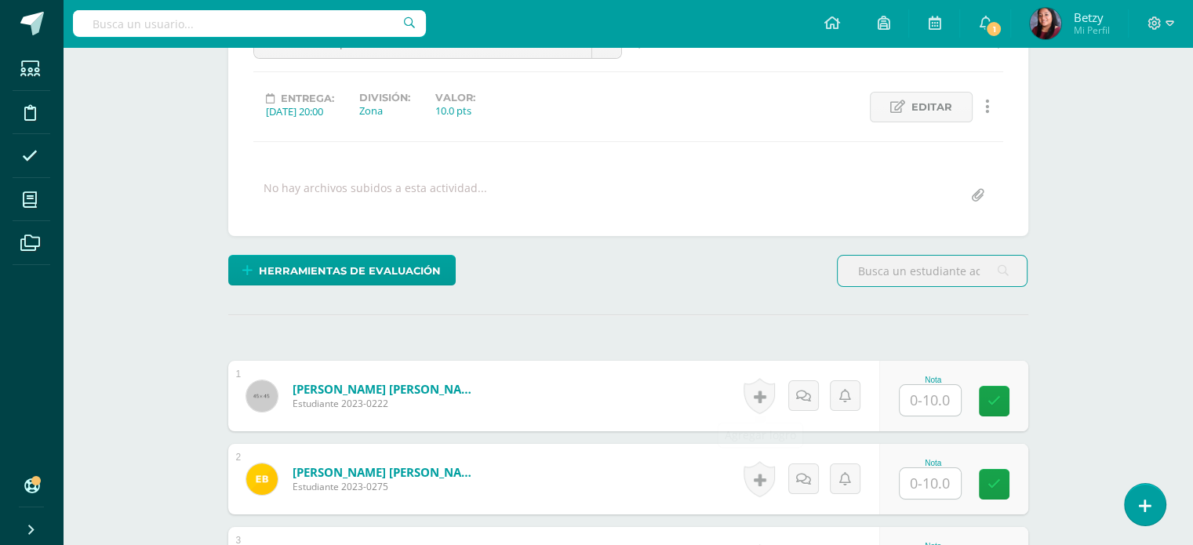
scroll to position [185, 0]
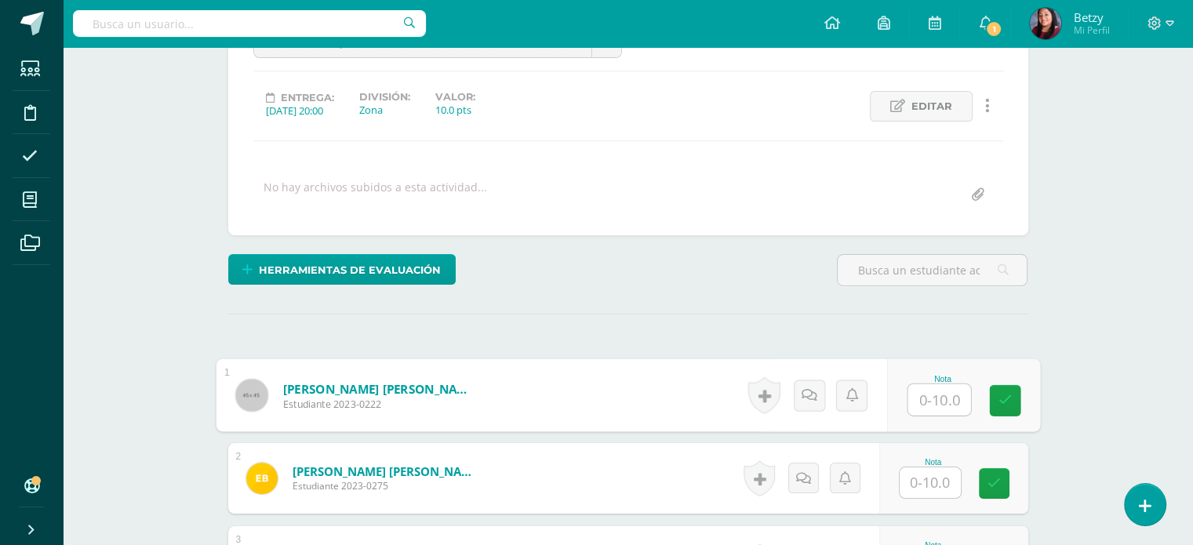
click at [947, 404] on input "text" at bounding box center [938, 399] width 63 height 31
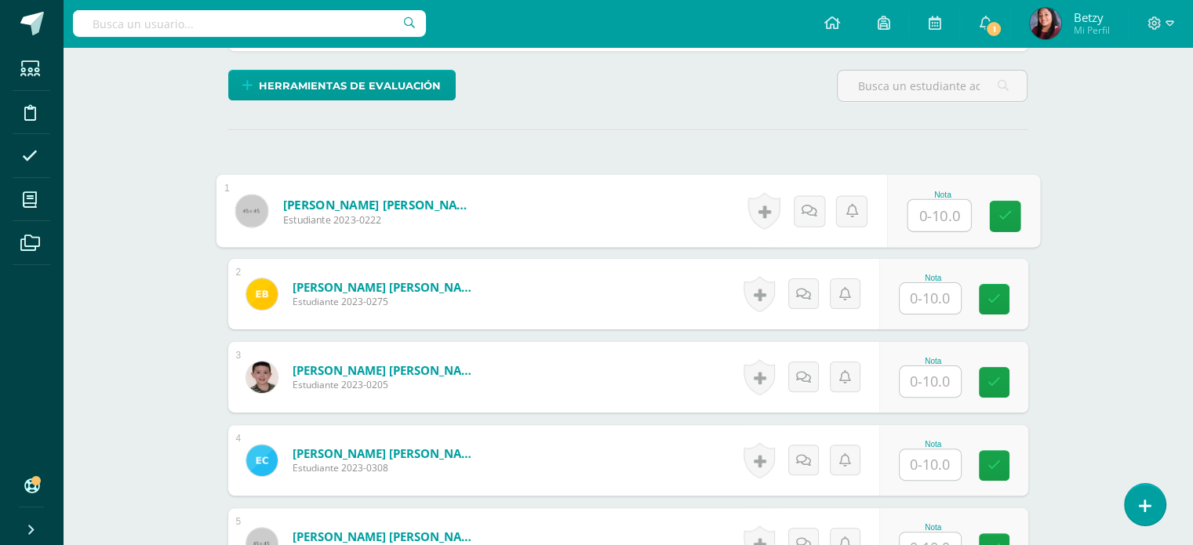
scroll to position [370, 0]
type input "7"
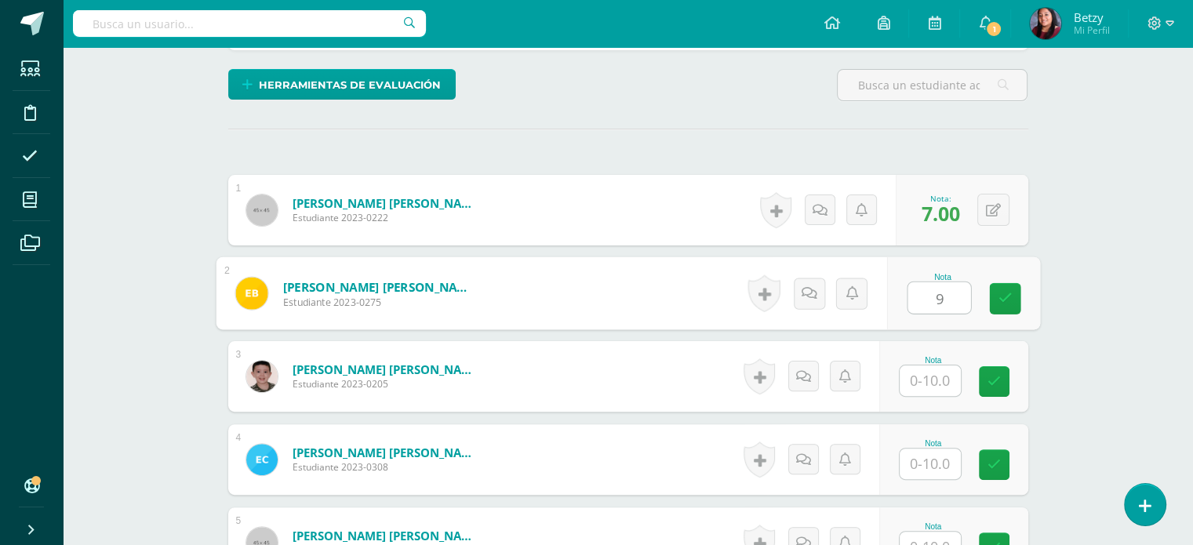
type input "9"
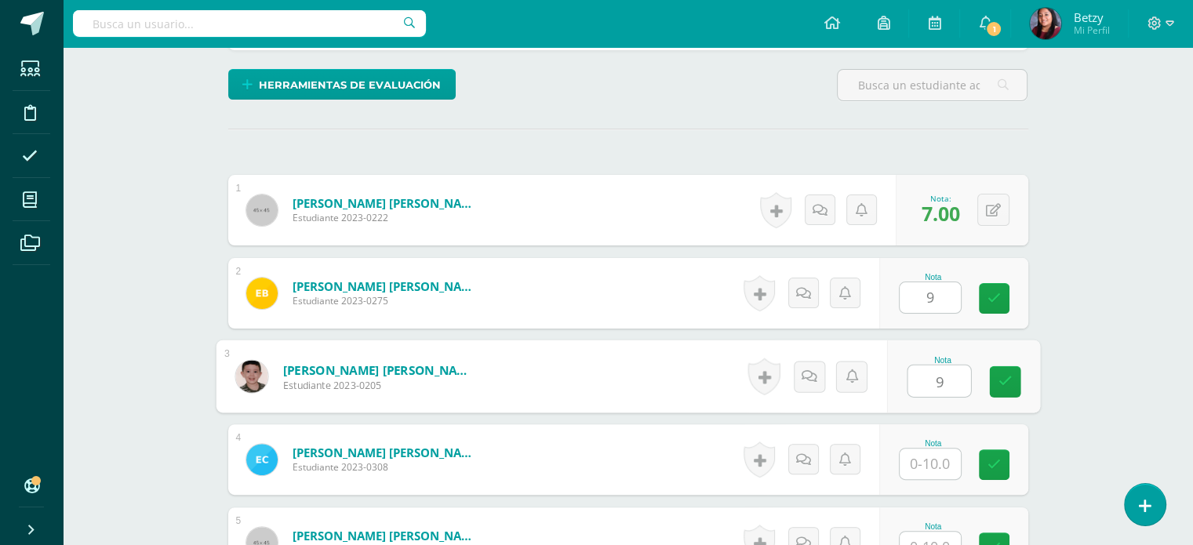
type input "9"
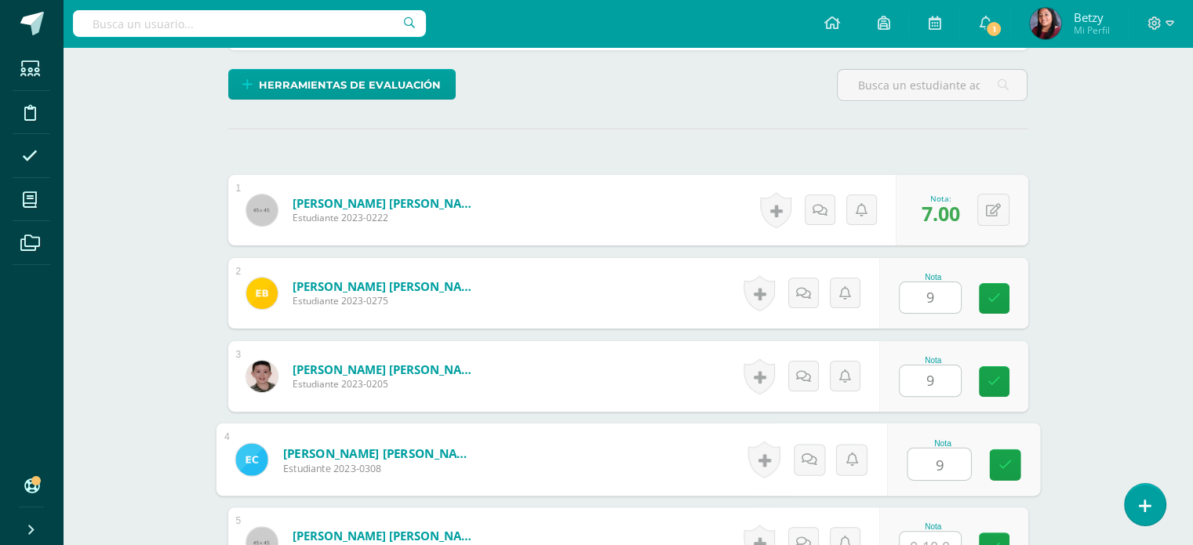
type input "9"
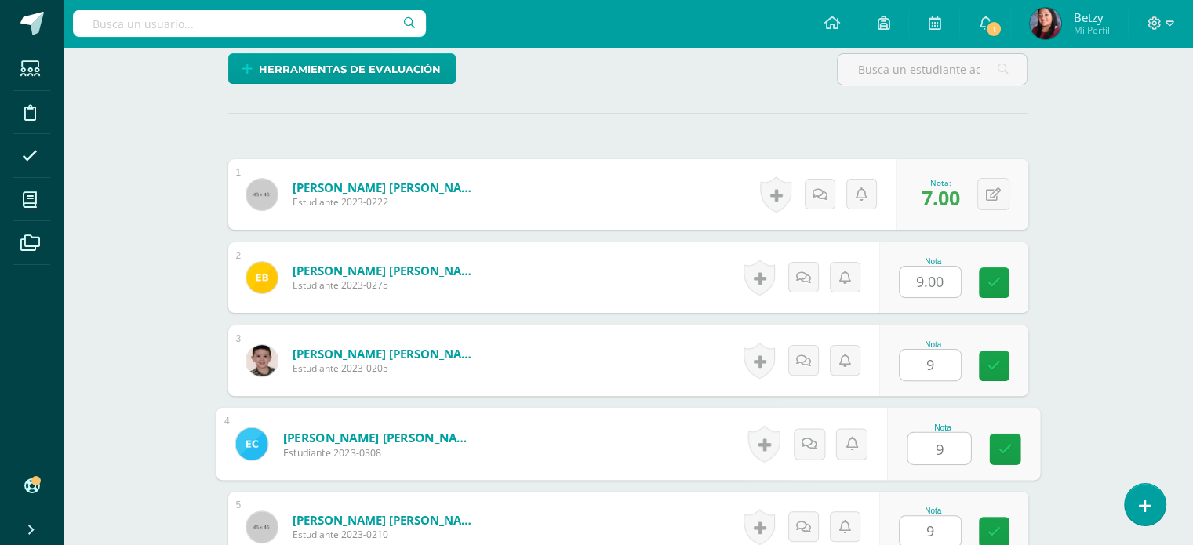
type input "9"
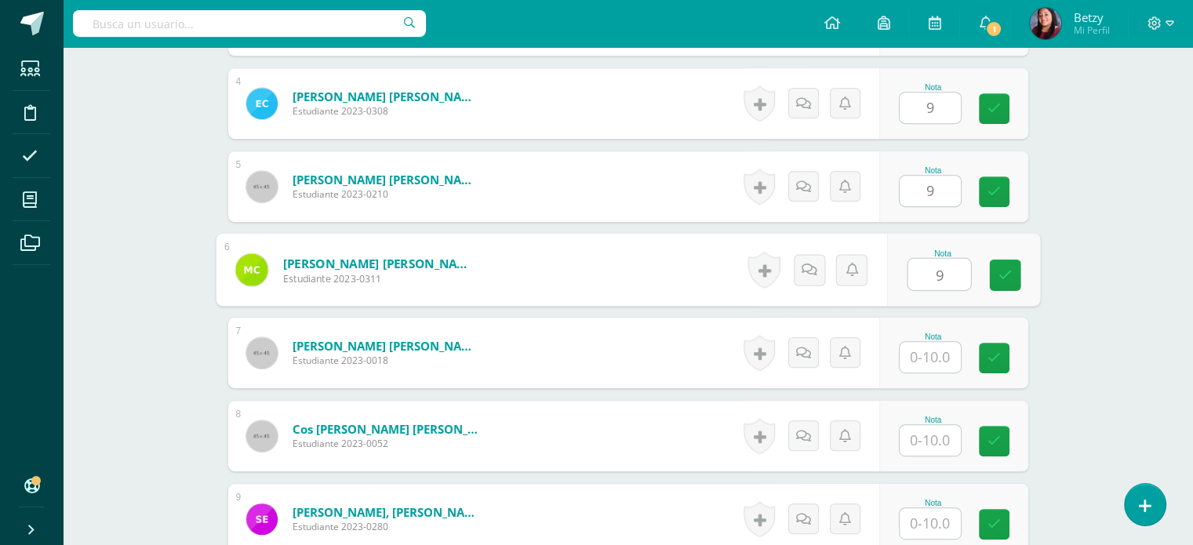
type input "9"
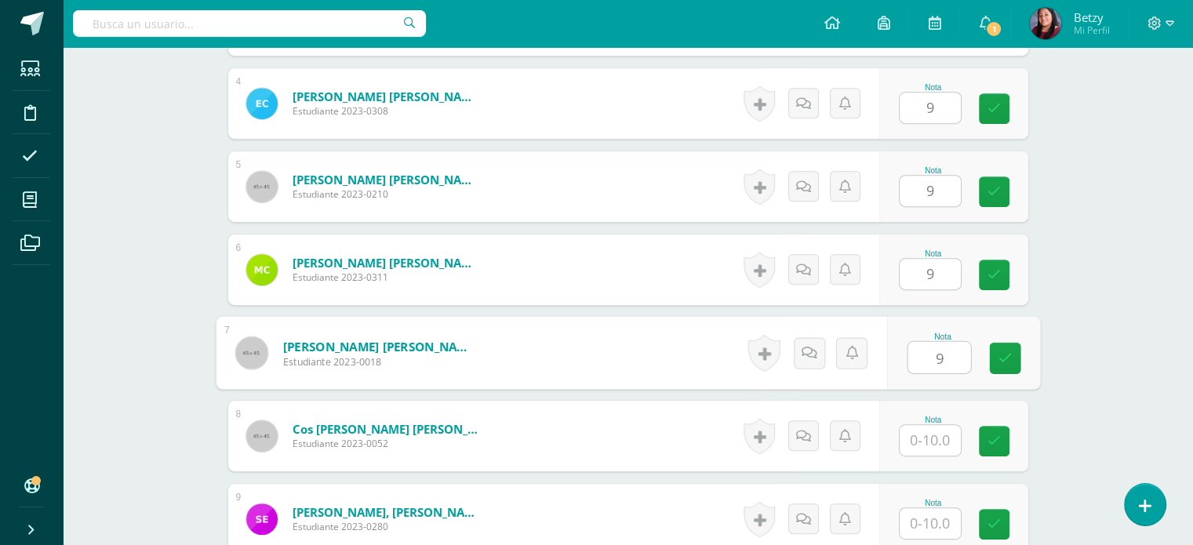
type input "9"
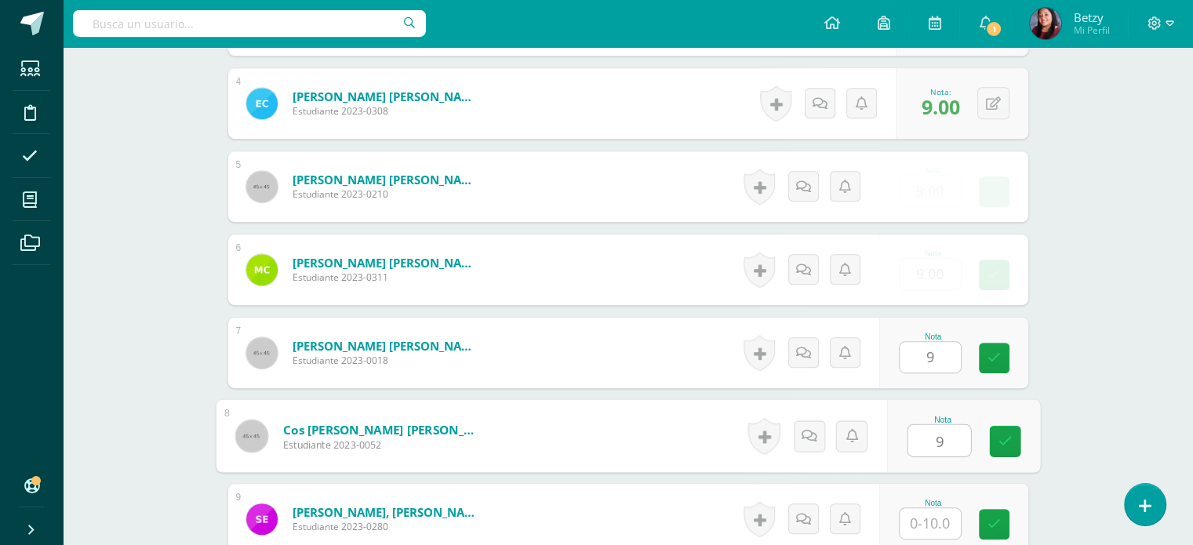
type input "9"
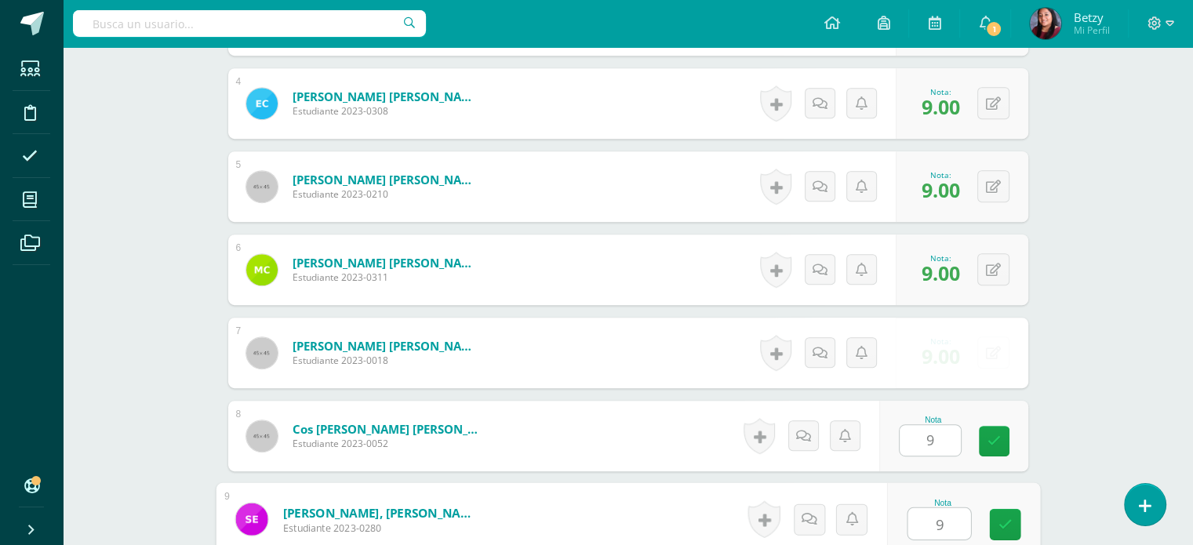
type input "9"
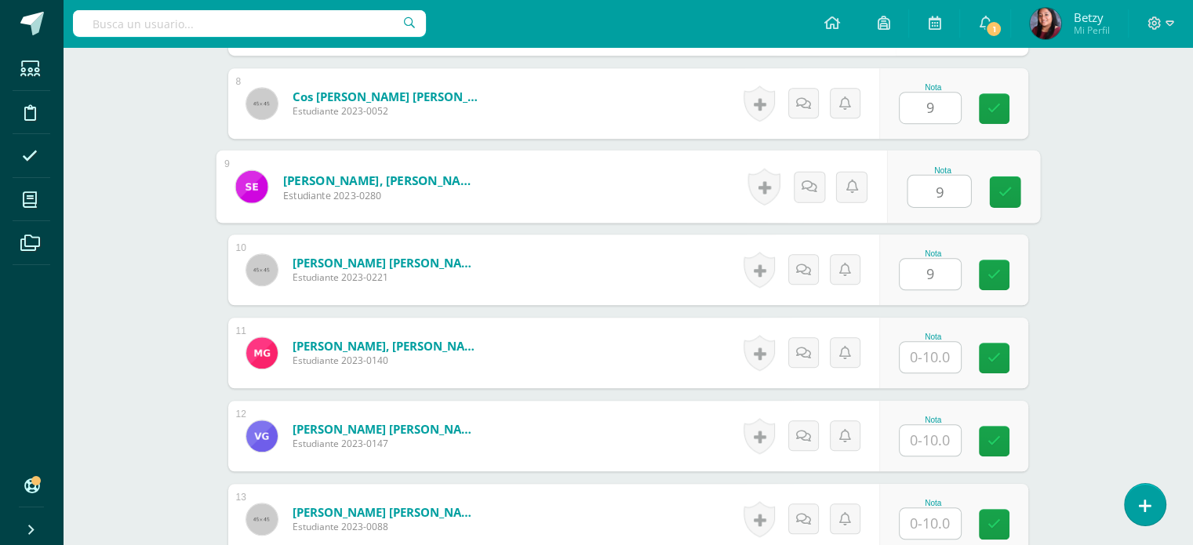
type input "9"
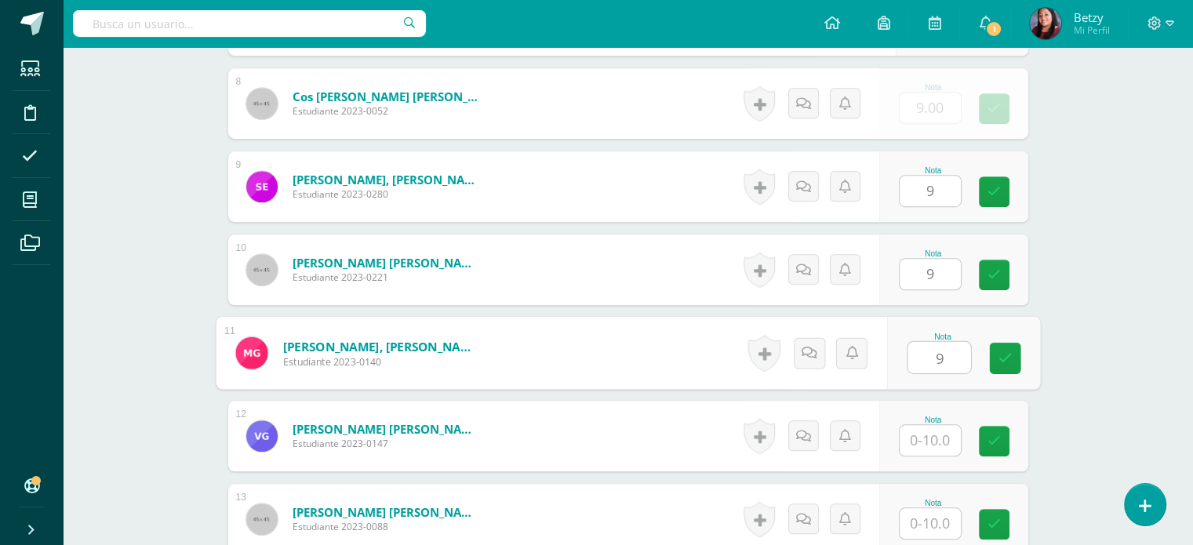
type input "9"
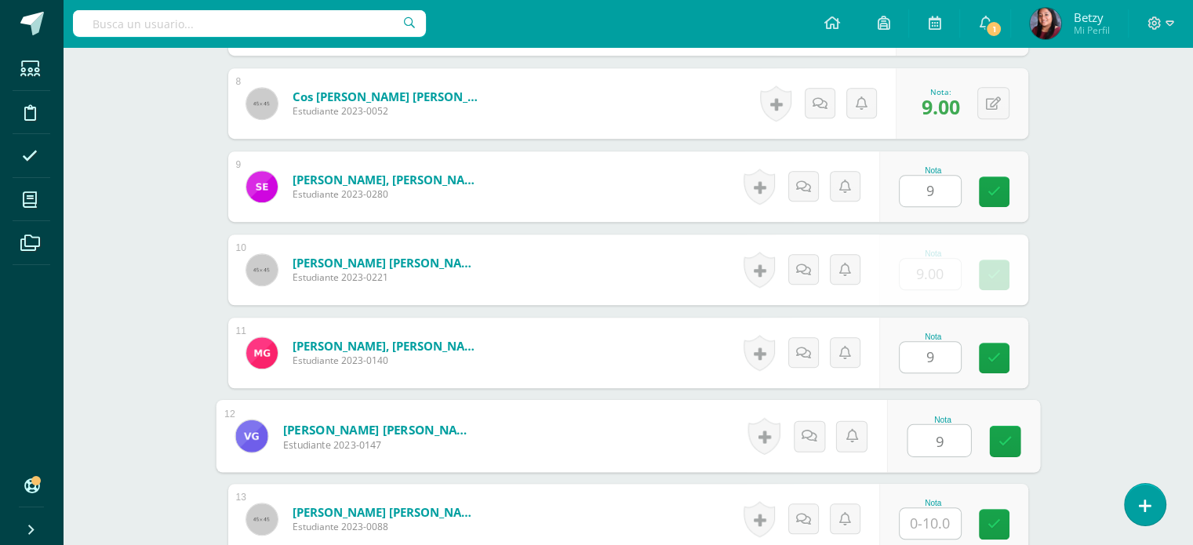
type input "9"
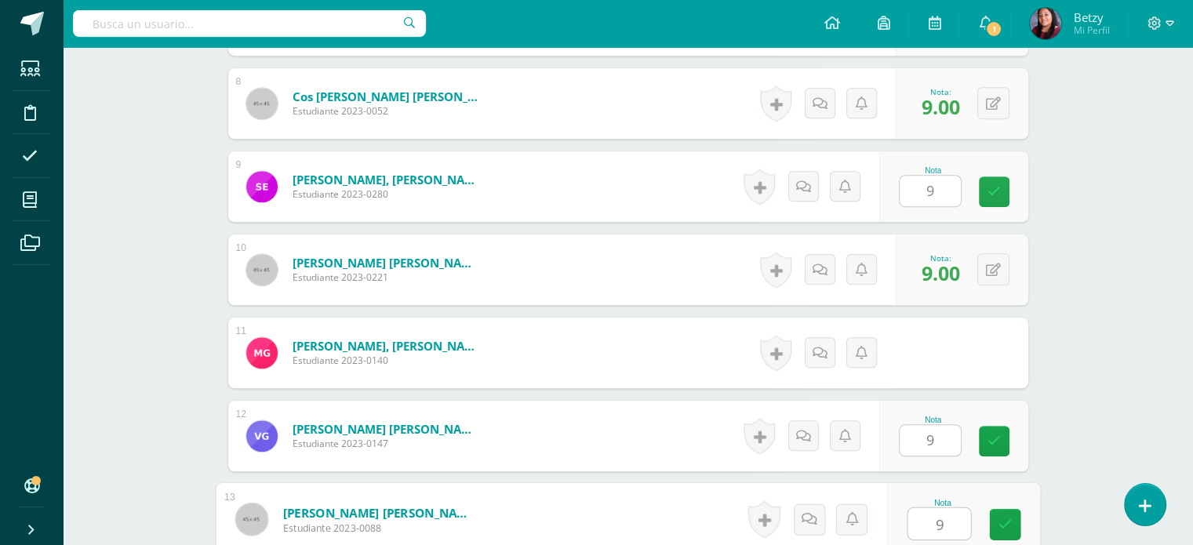
type input "9"
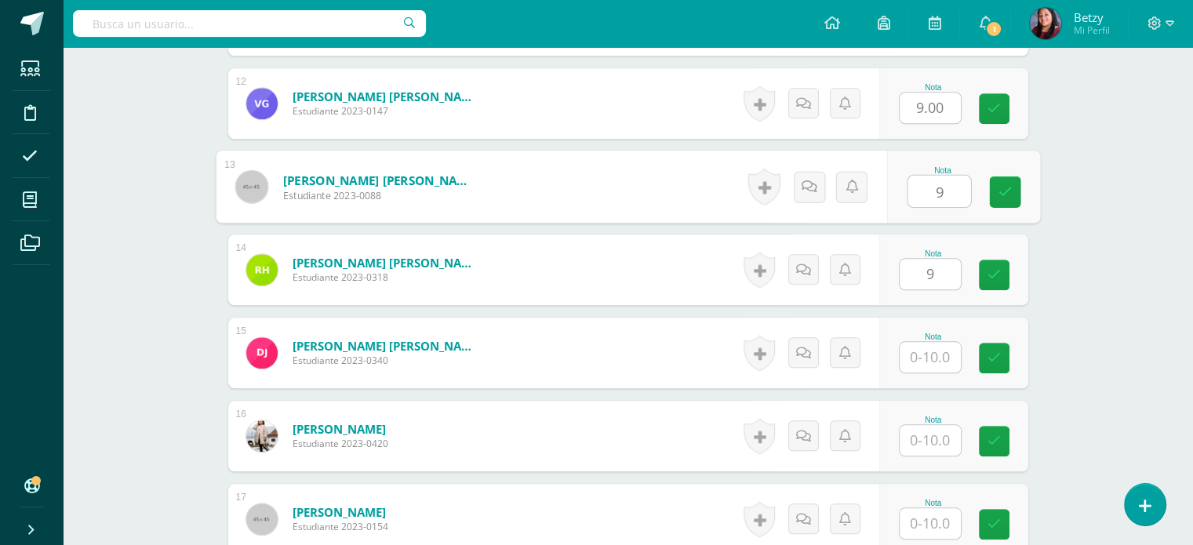
type input "9"
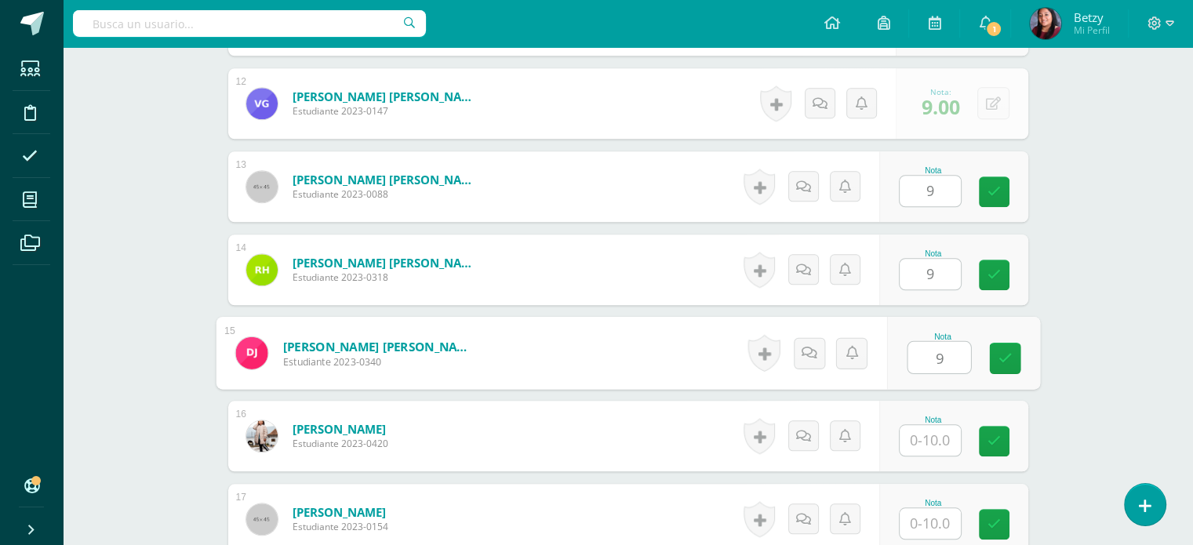
type input "9"
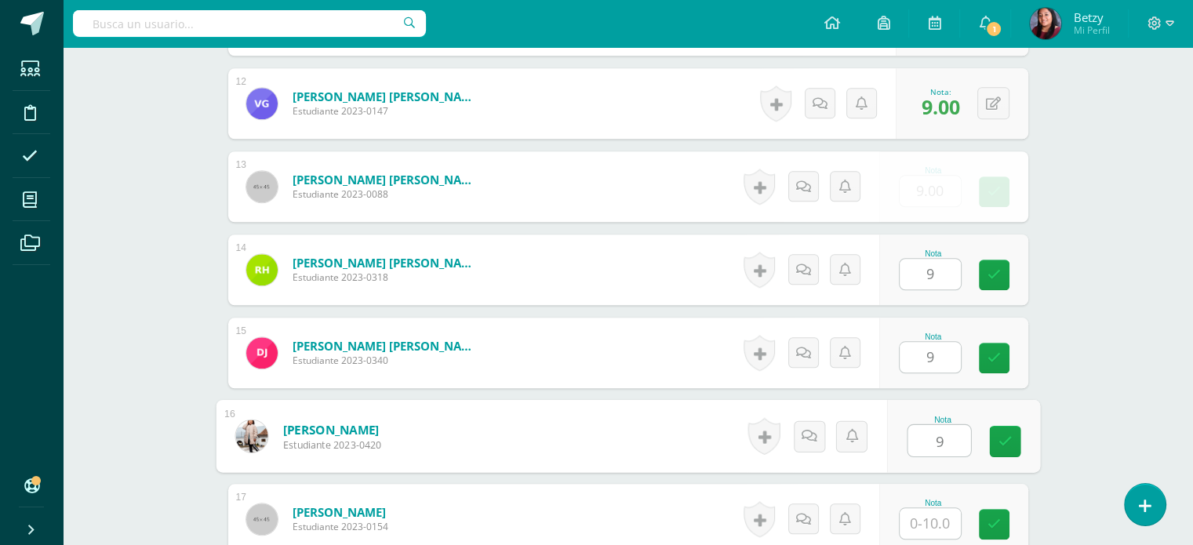
type input "9"
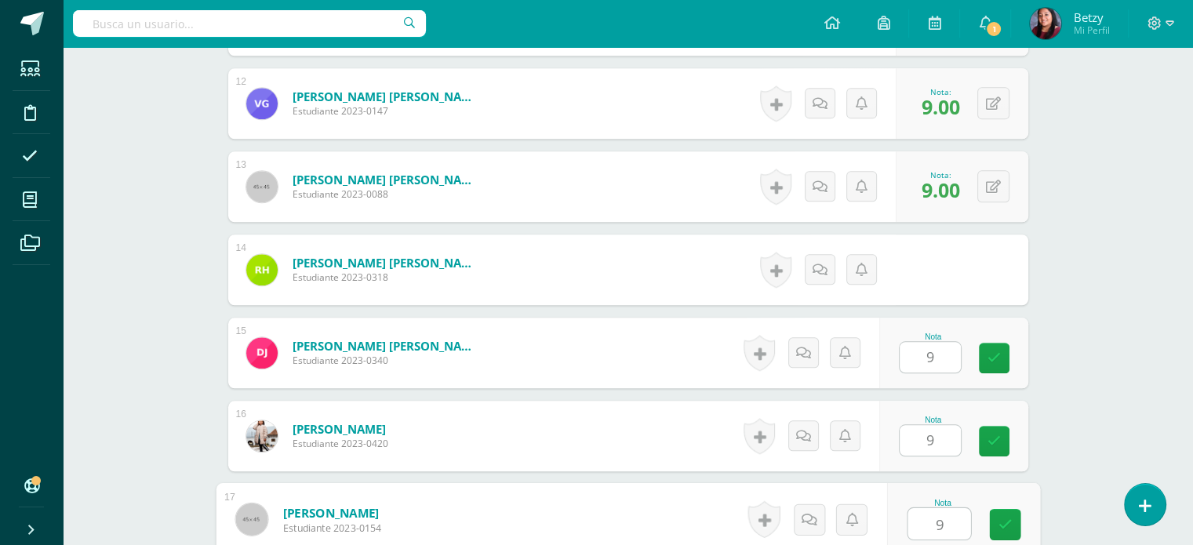
type input "9"
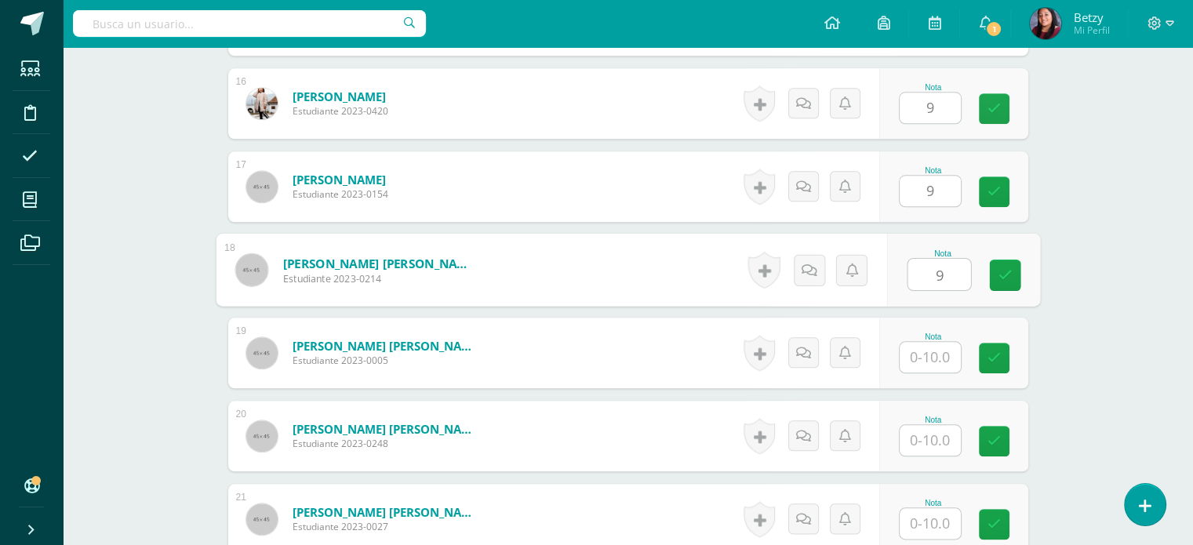
type input "9"
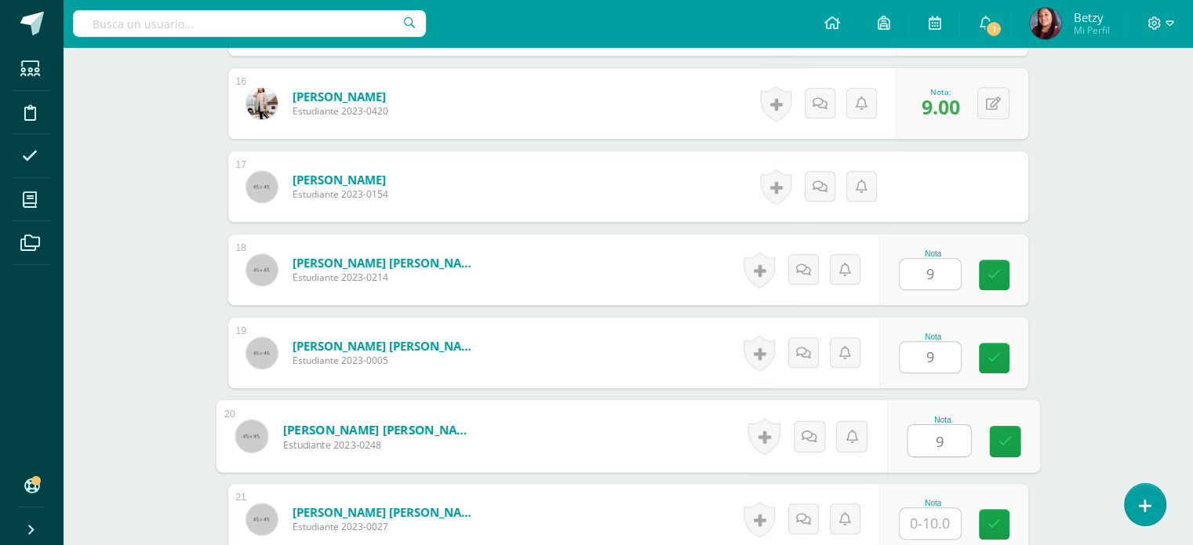
type input "9"
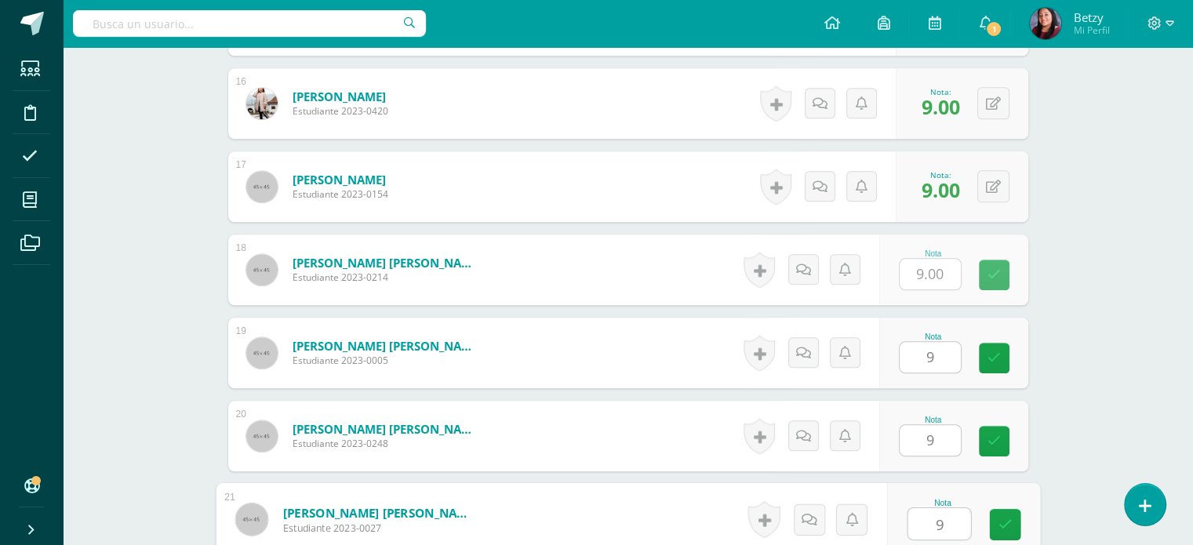
type input "9"
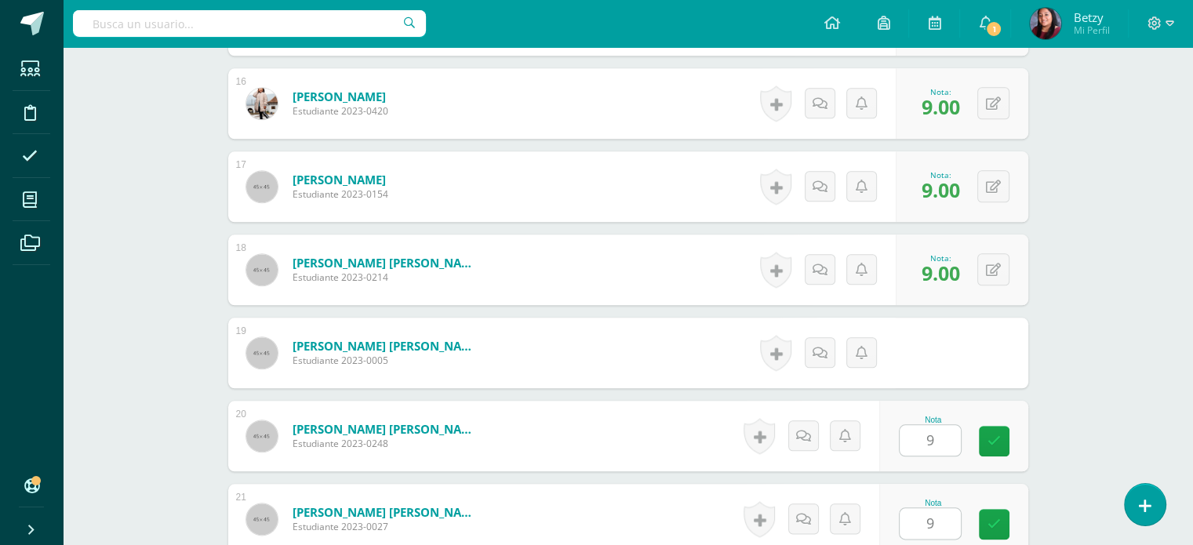
scroll to position [1995, 0]
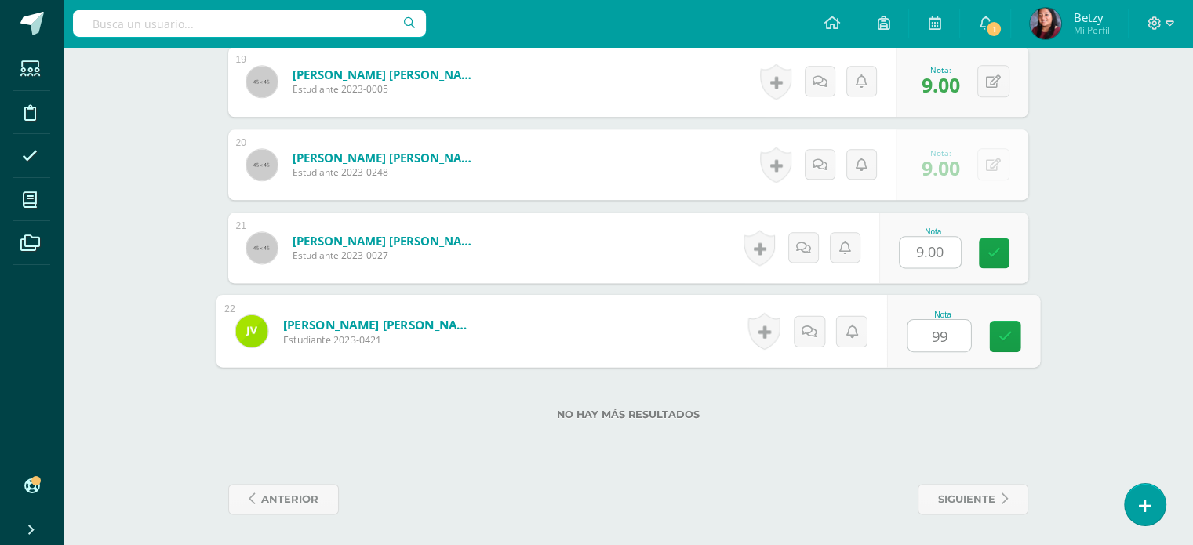
type input "0"
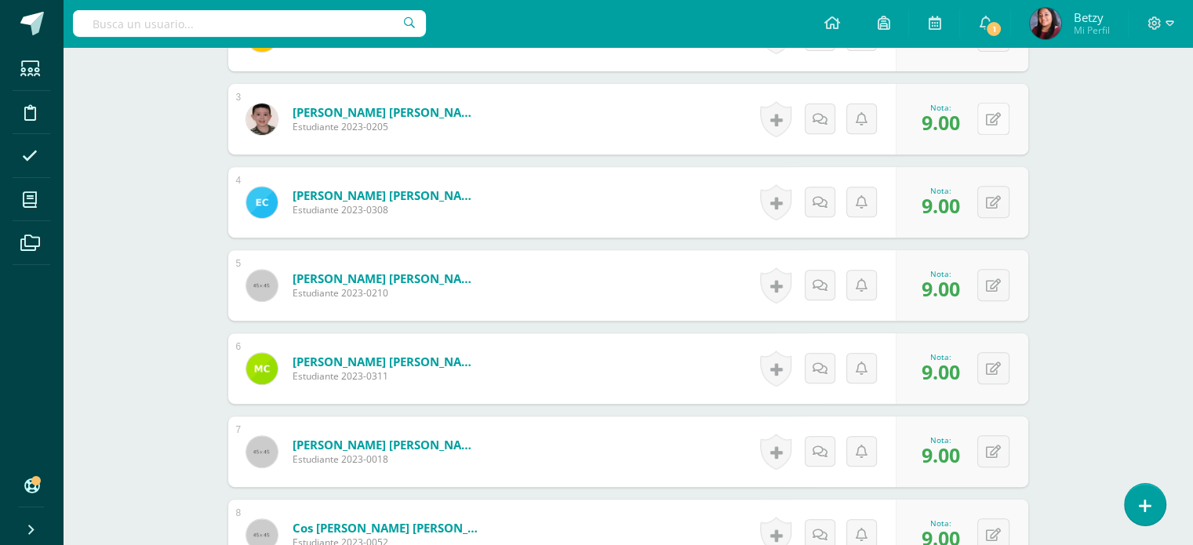
scroll to position [630, 0]
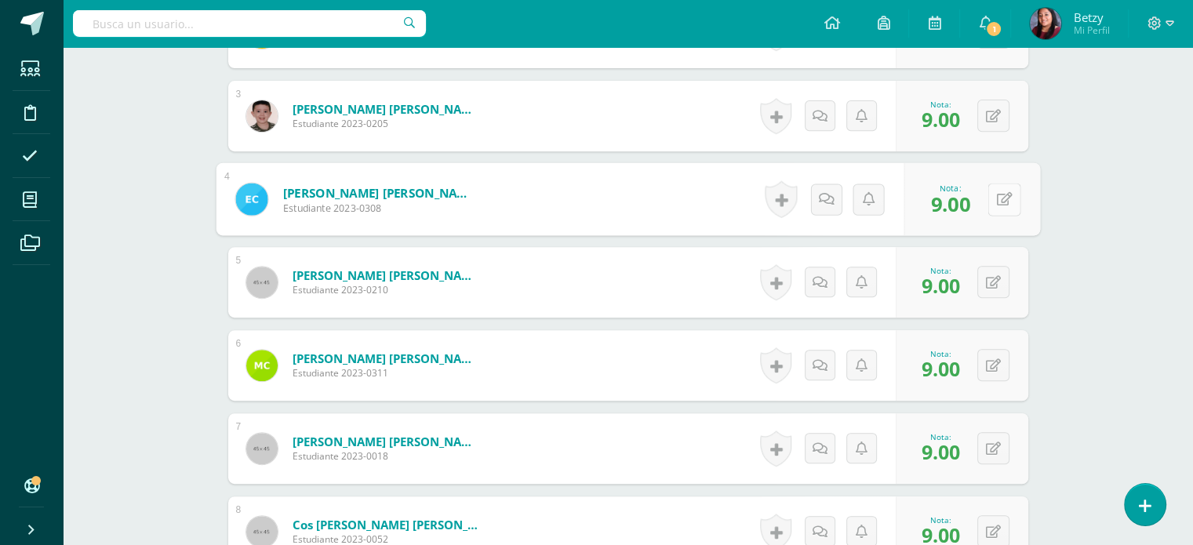
click at [996, 194] on icon at bounding box center [1004, 198] width 16 height 13
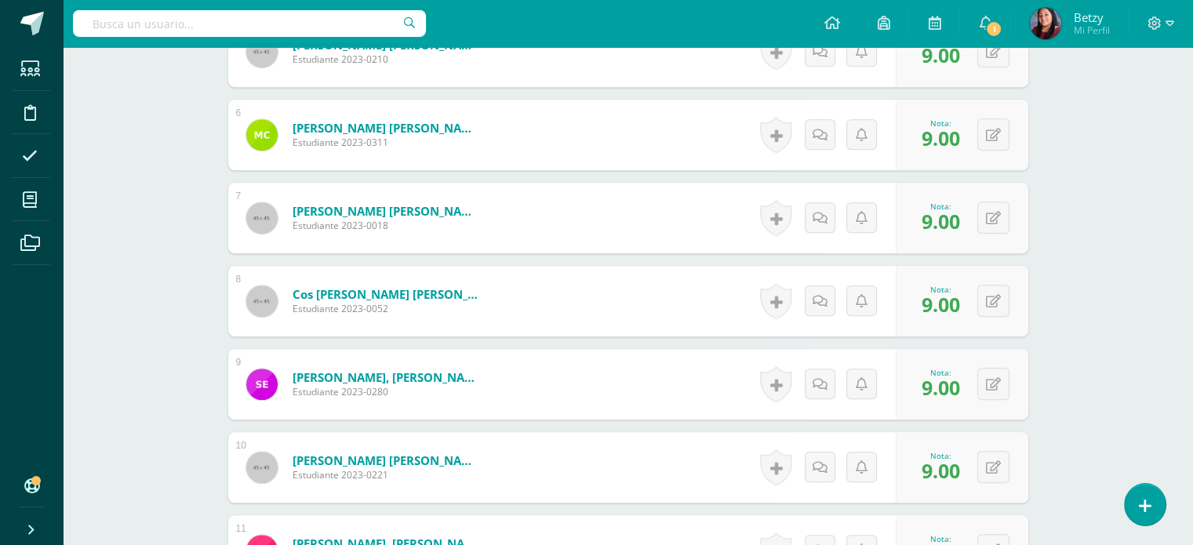
scroll to position [862, 0]
type input "8"
click at [990, 136] on button at bounding box center [1003, 134] width 33 height 33
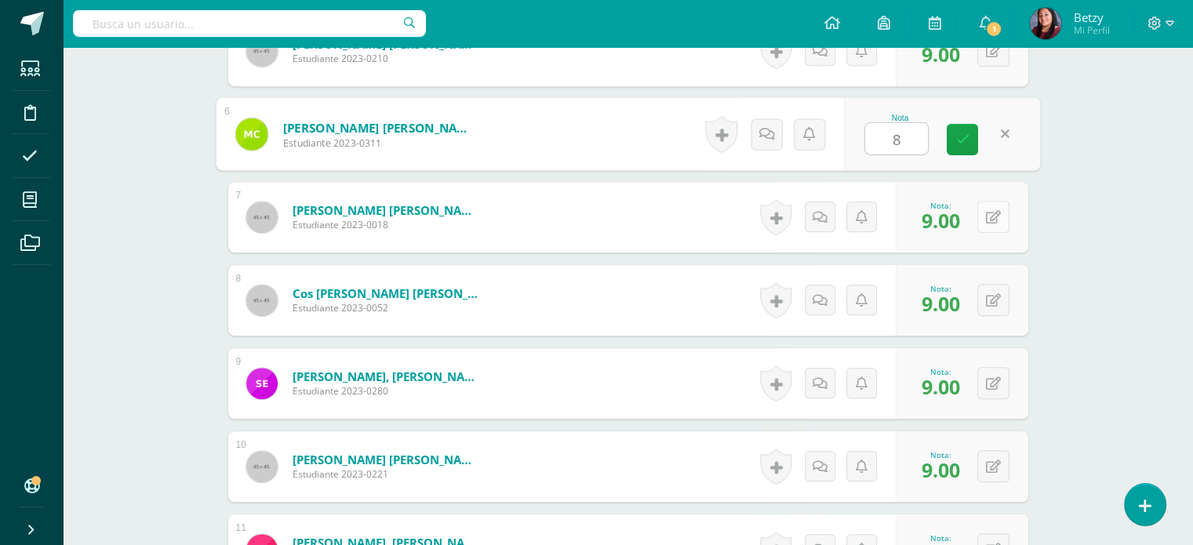
type input "8"
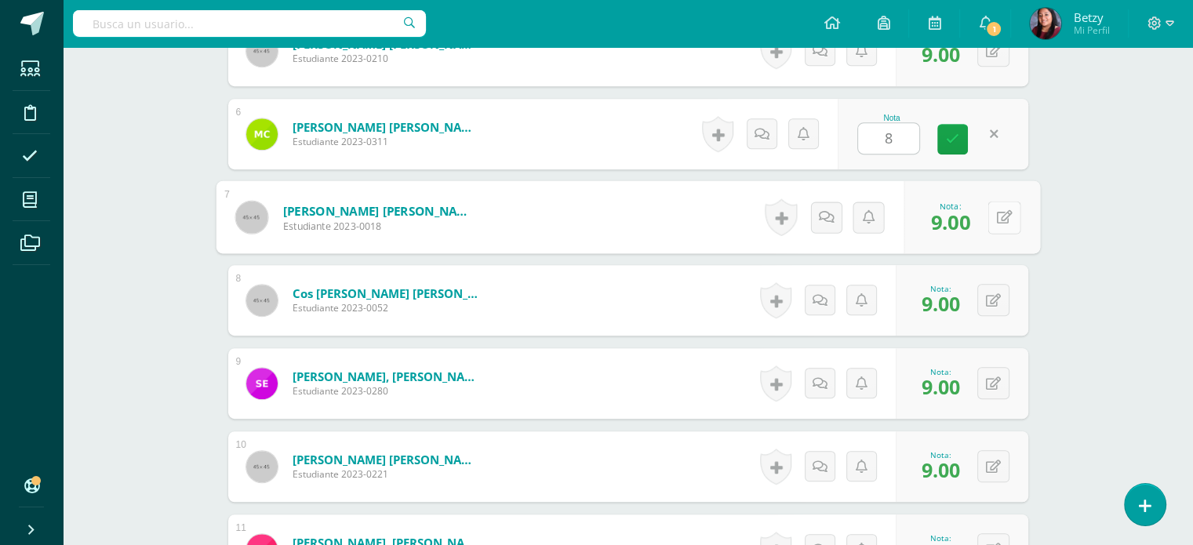
click at [991, 225] on button at bounding box center [1003, 217] width 33 height 33
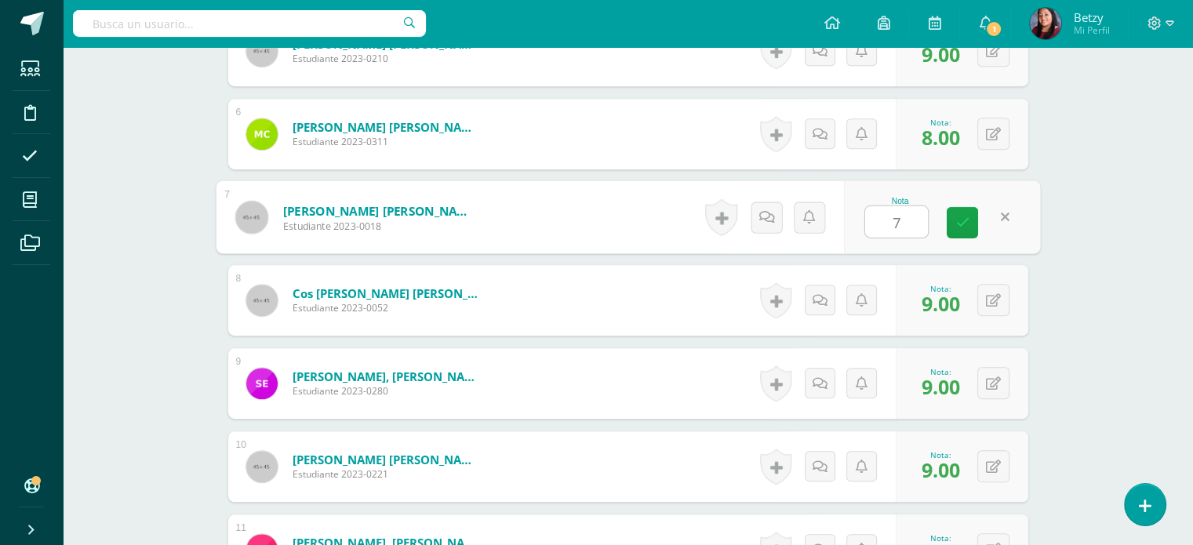
type input "7"
click at [1095, 351] on div "Expresión Artística Preparatoria Preprimaria "A" Herramientas Detalle de asiste…" at bounding box center [628, 431] width 1130 height 2493
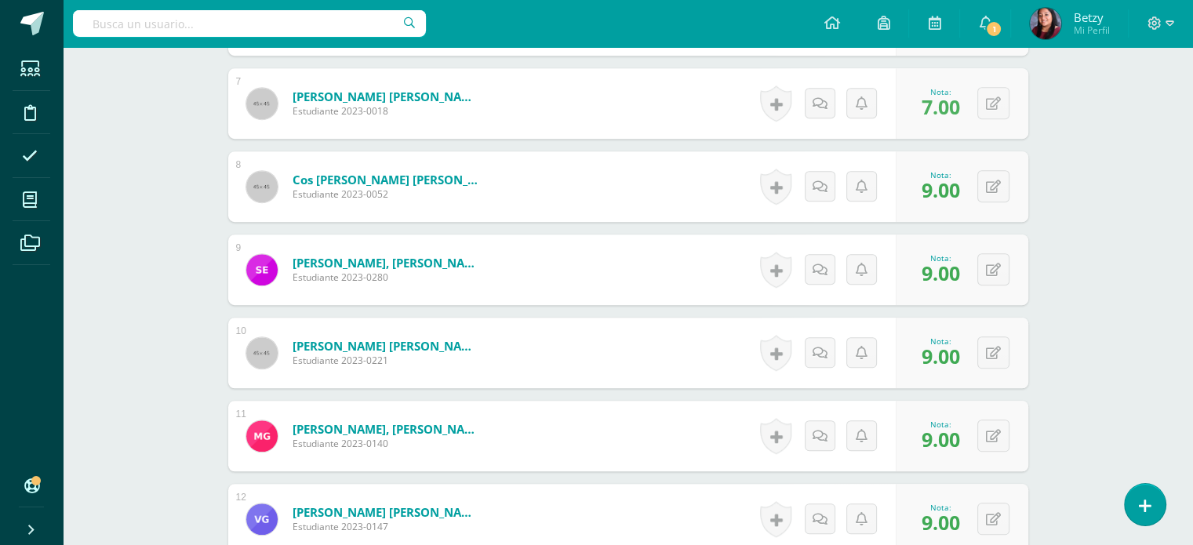
scroll to position [985, 0]
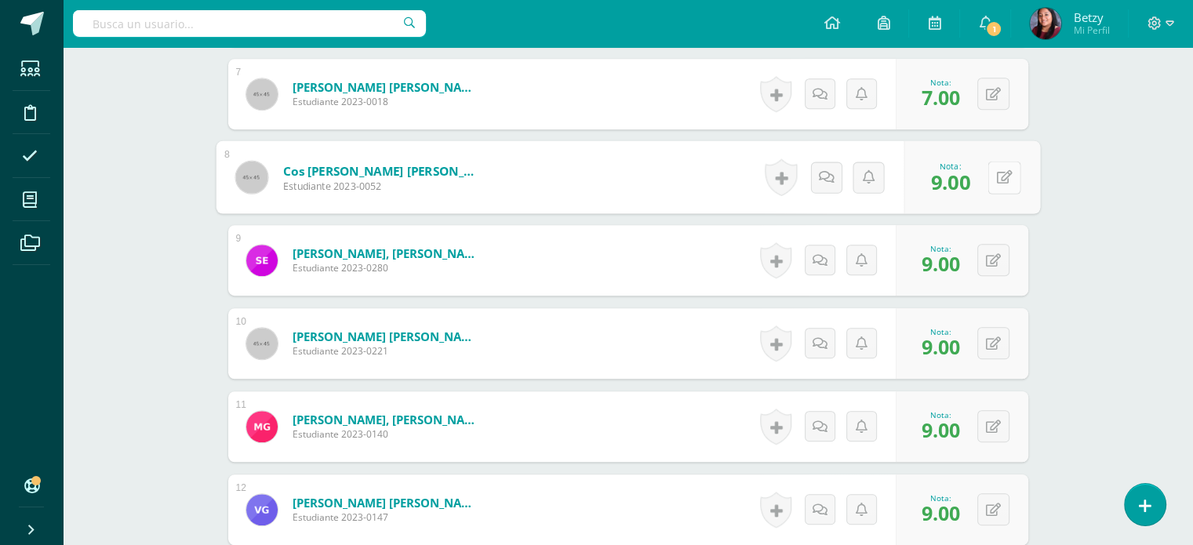
click at [990, 183] on button at bounding box center [1003, 177] width 33 height 33
type input "8"
click at [1099, 234] on div "Expresión Artística Preparatoria Preprimaria "A" Herramientas Detalle de asiste…" at bounding box center [628, 308] width 1130 height 2493
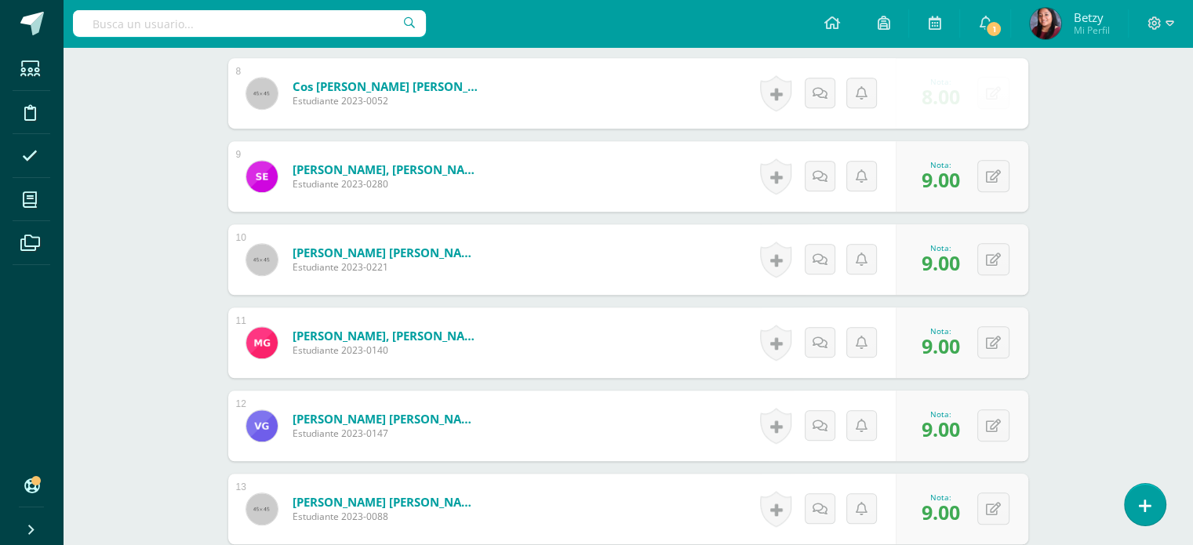
scroll to position [1076, 0]
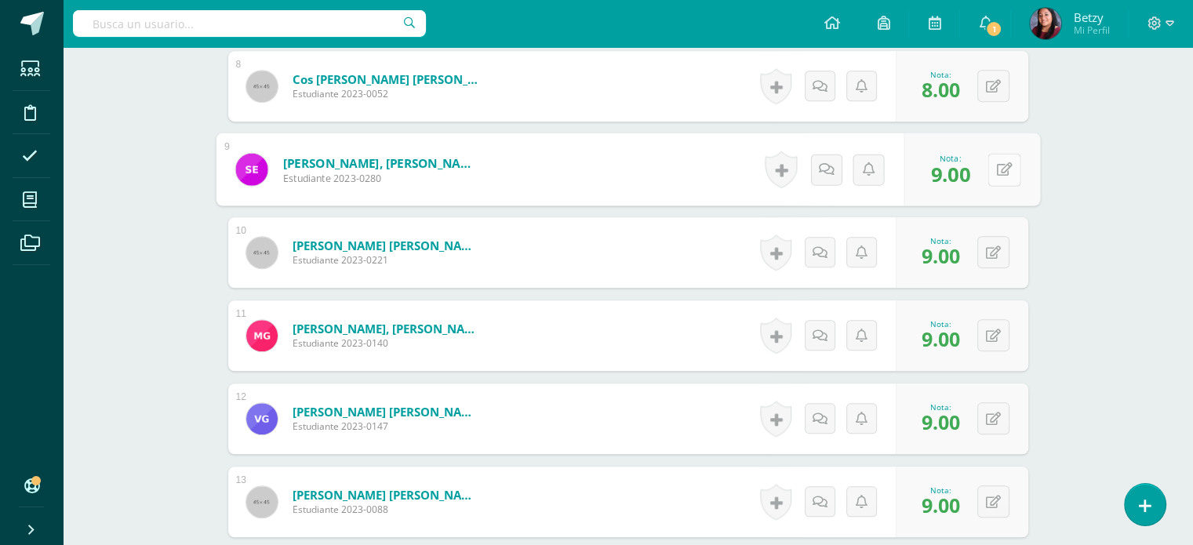
click at [993, 169] on button at bounding box center [1003, 169] width 33 height 33
type input "8"
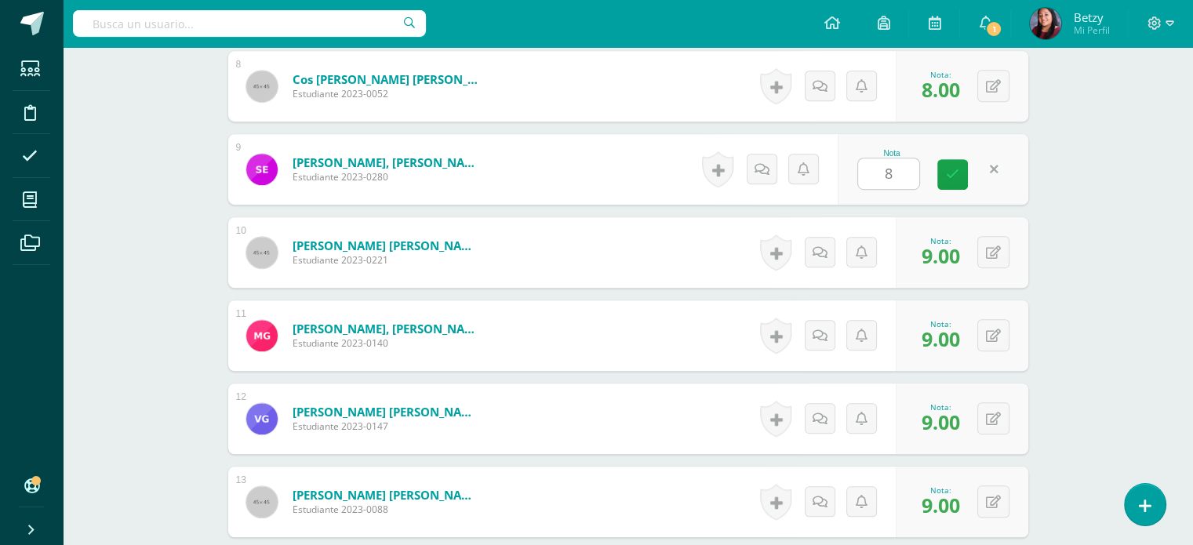
click at [1115, 302] on div "Expresión Artística Preparatoria Preprimaria "A" Herramientas Detalle de asiste…" at bounding box center [628, 217] width 1130 height 2493
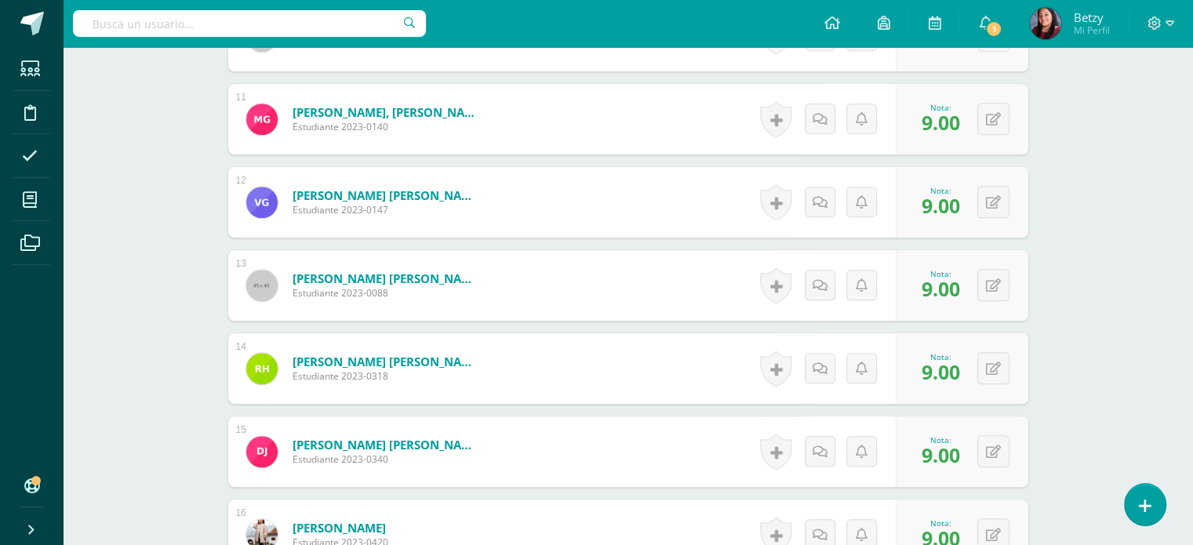
scroll to position [1302, 0]
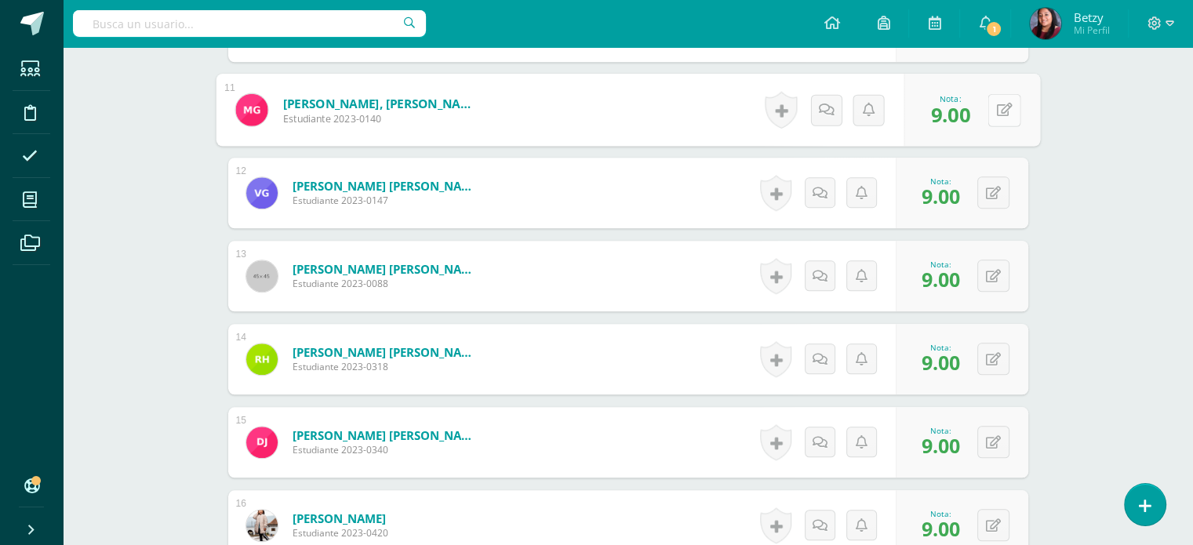
click at [997, 94] on button at bounding box center [1003, 109] width 33 height 33
type input "7"
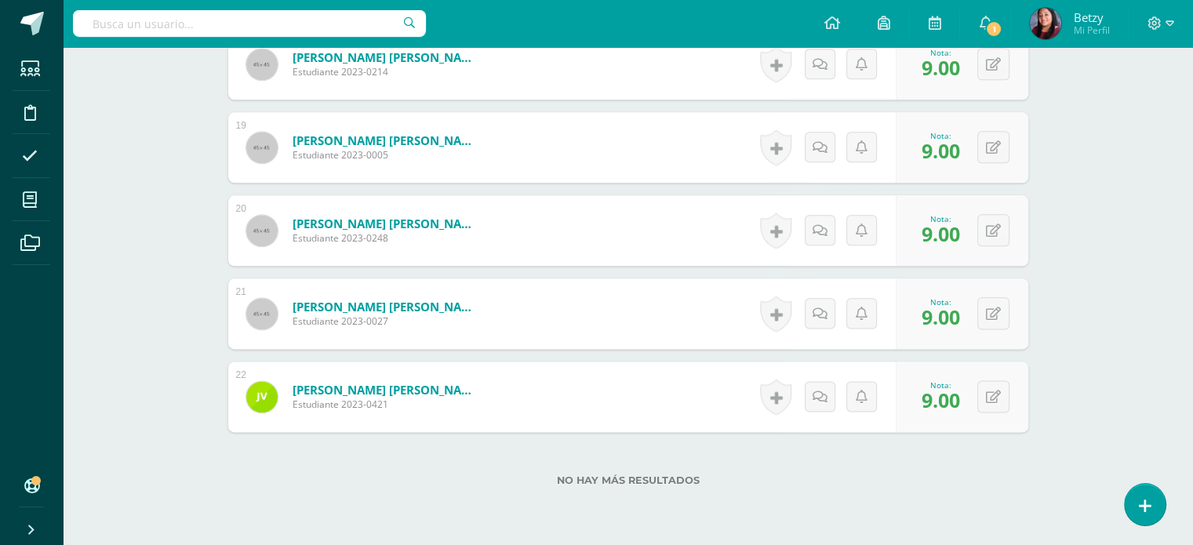
scroll to position [1932, 0]
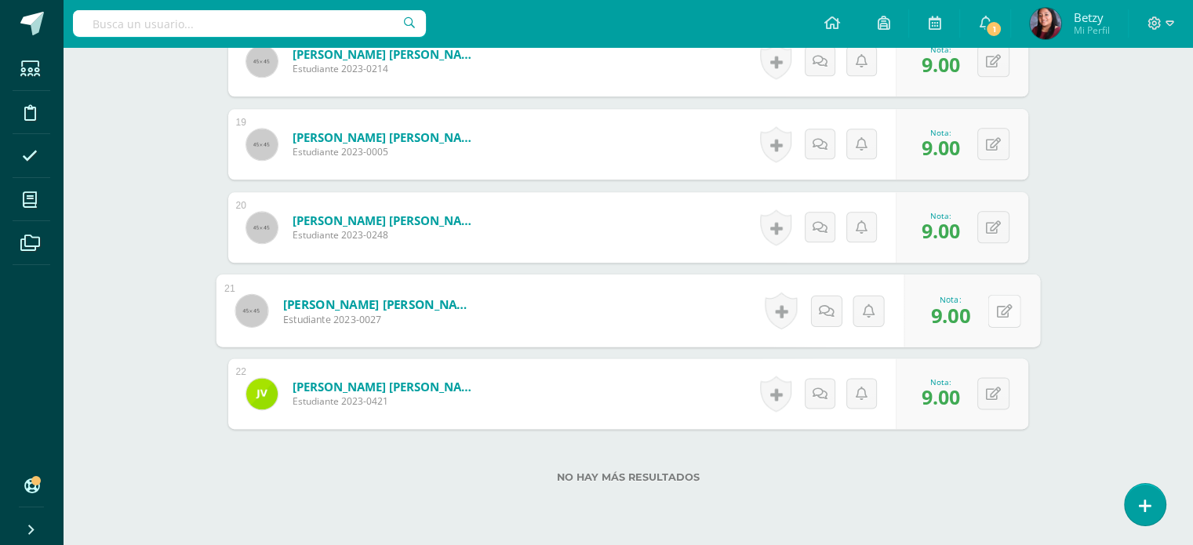
click at [996, 295] on button at bounding box center [1003, 310] width 33 height 33
type input "7"
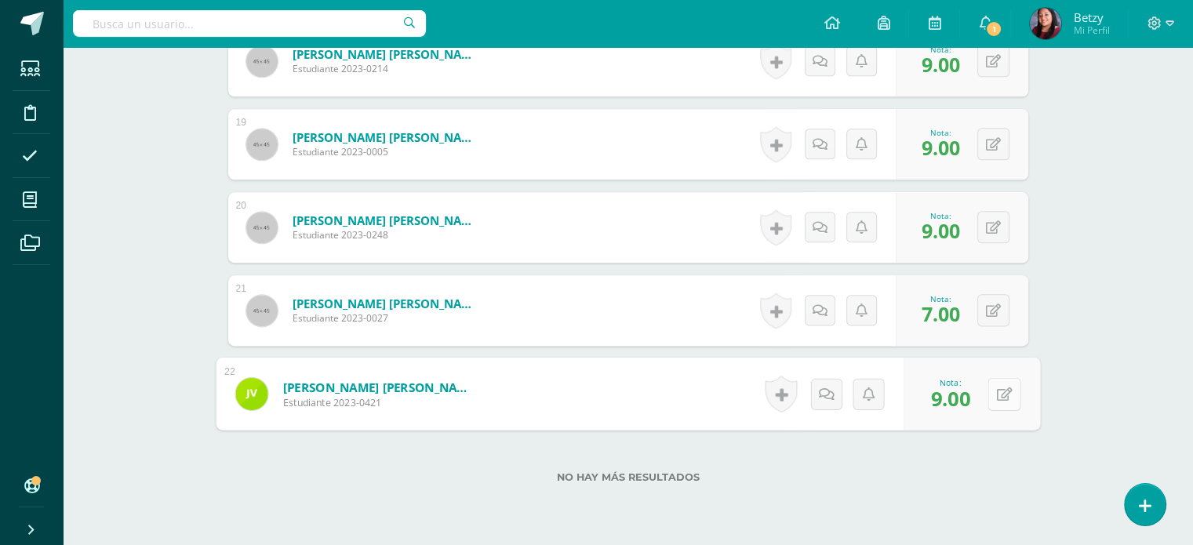
click at [986, 400] on div "0 [GEOGRAPHIC_DATA] Logros obtenidos Aún no hay logros agregados Nota: 9.00" at bounding box center [971, 394] width 136 height 73
click at [1016, 399] on button at bounding box center [1003, 393] width 33 height 33
type input "7"
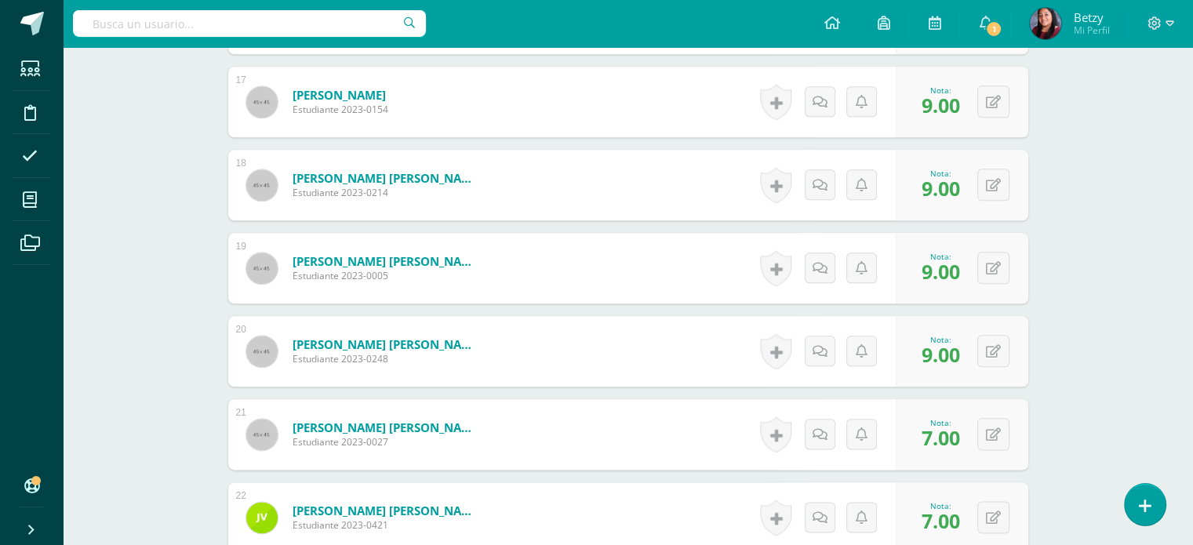
scroll to position [1807, 0]
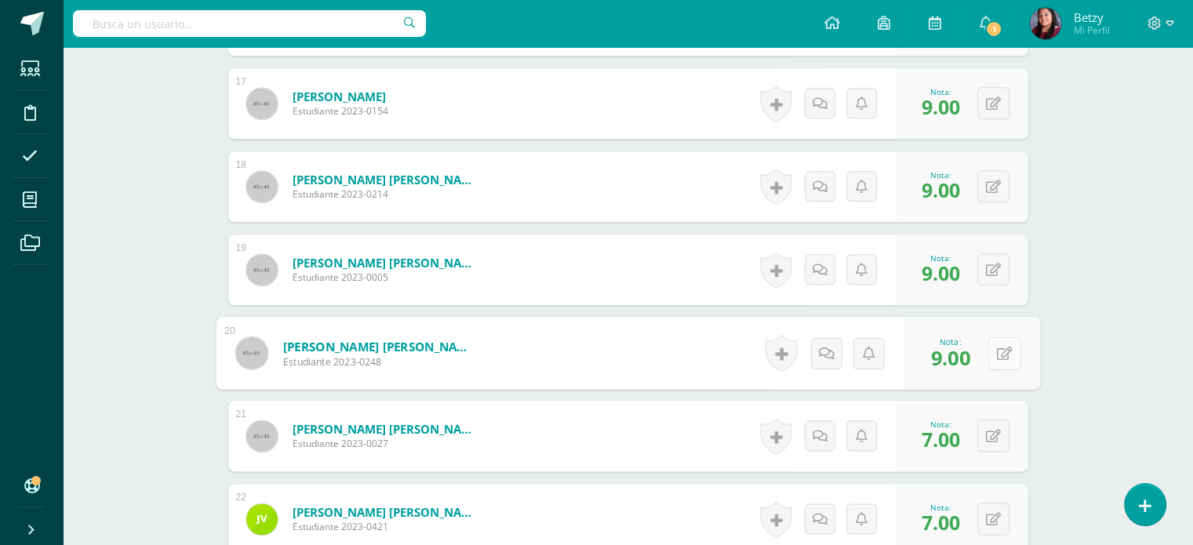
click at [993, 347] on button at bounding box center [1003, 352] width 33 height 33
type input "8"
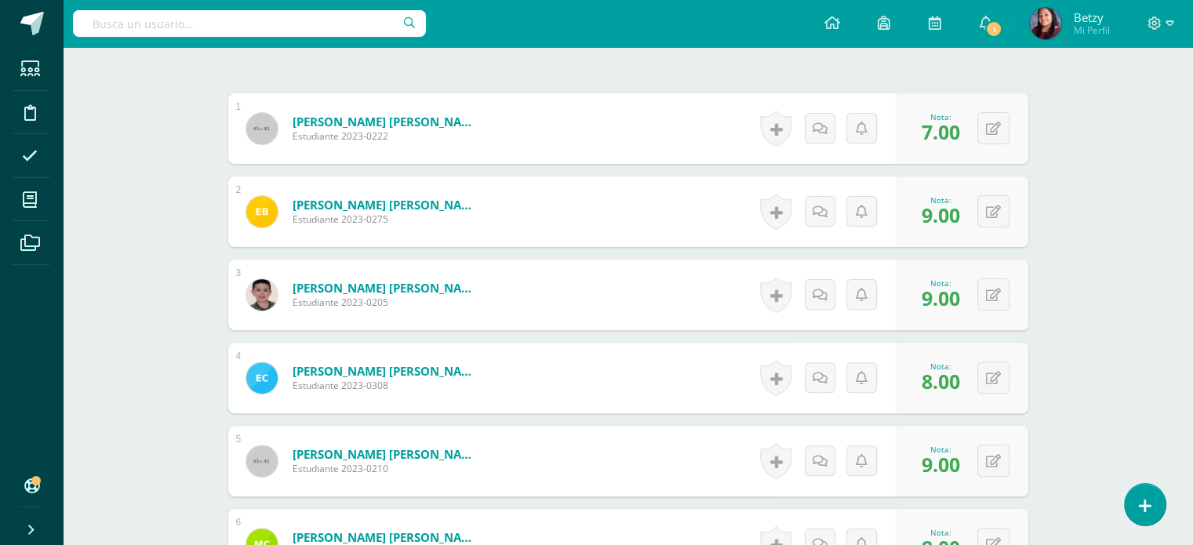
scroll to position [382, 0]
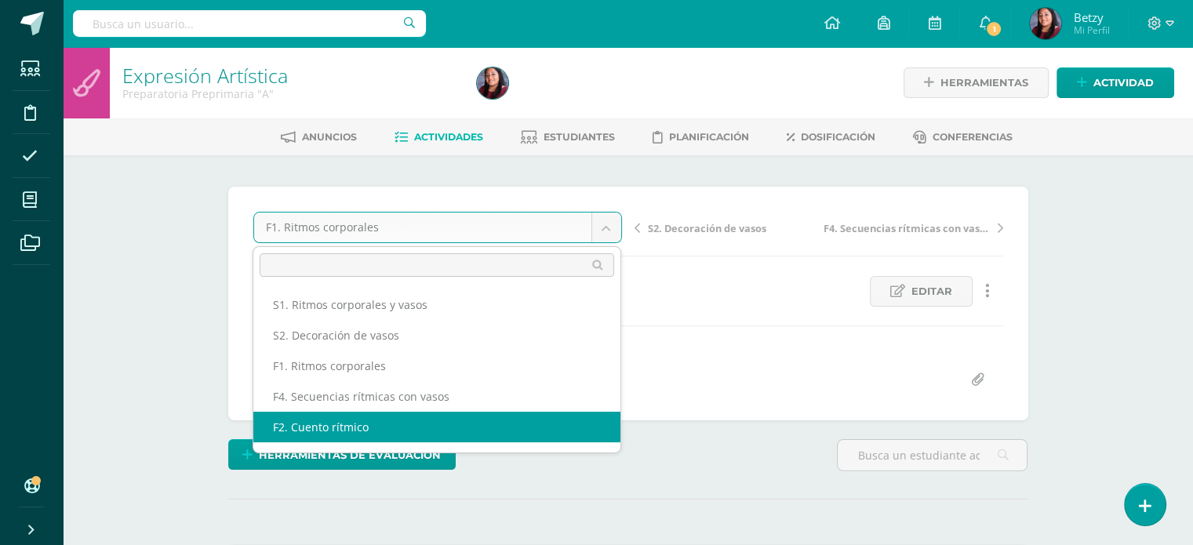
select select "/dashboard/teacher/grade-activity/47654/"
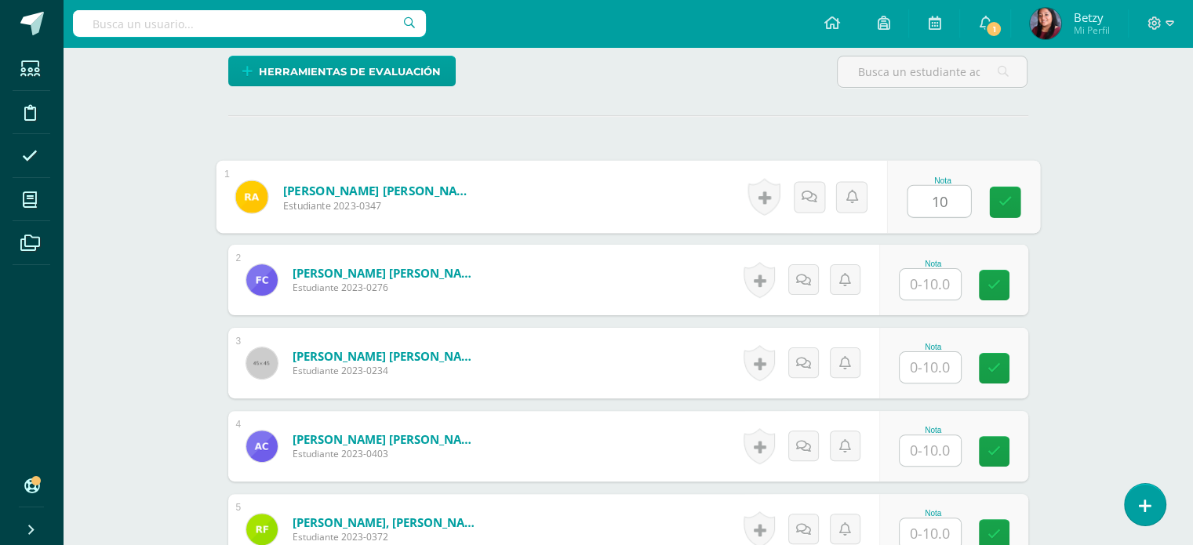
type input "1"
type input "9"
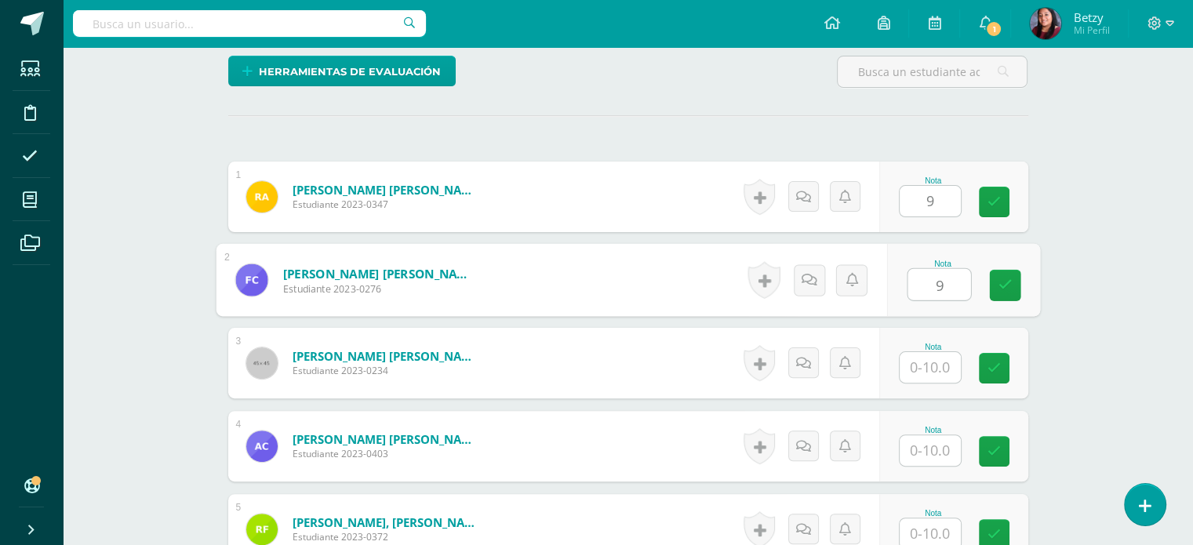
type input "9"
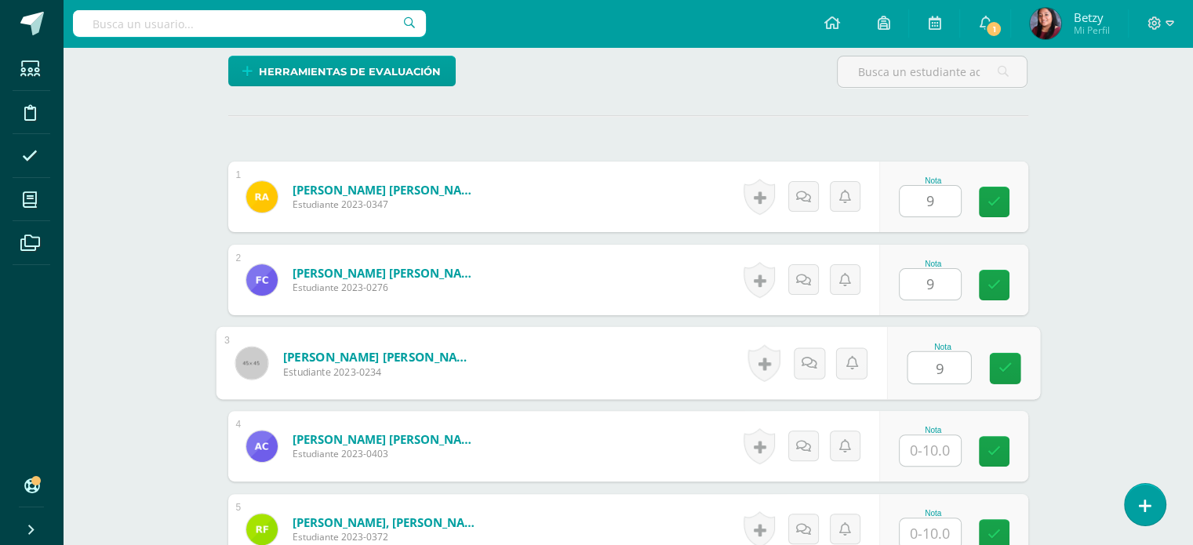
type input "9"
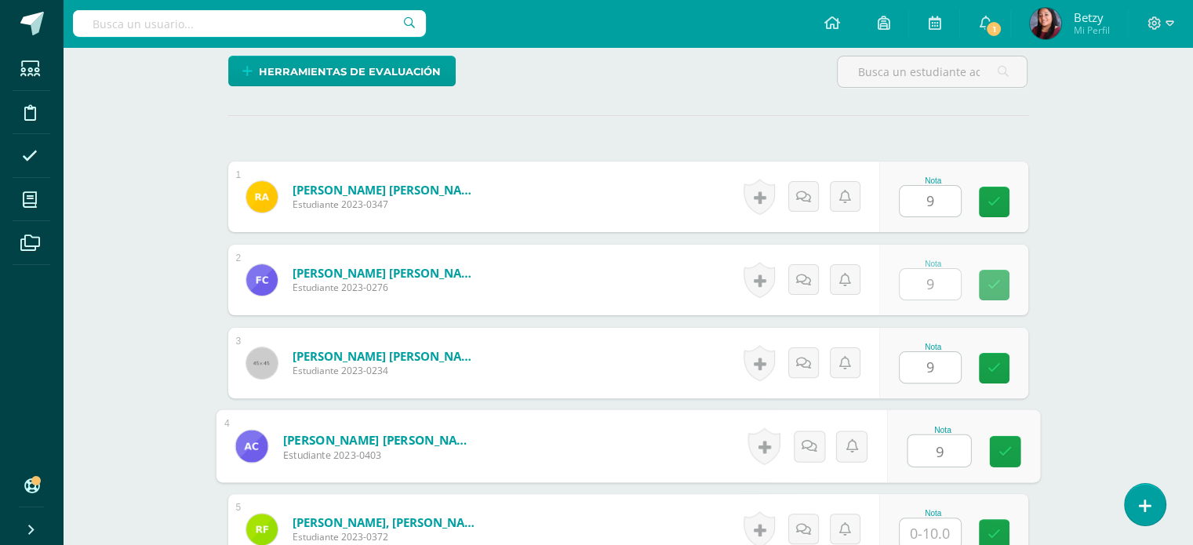
type input "9"
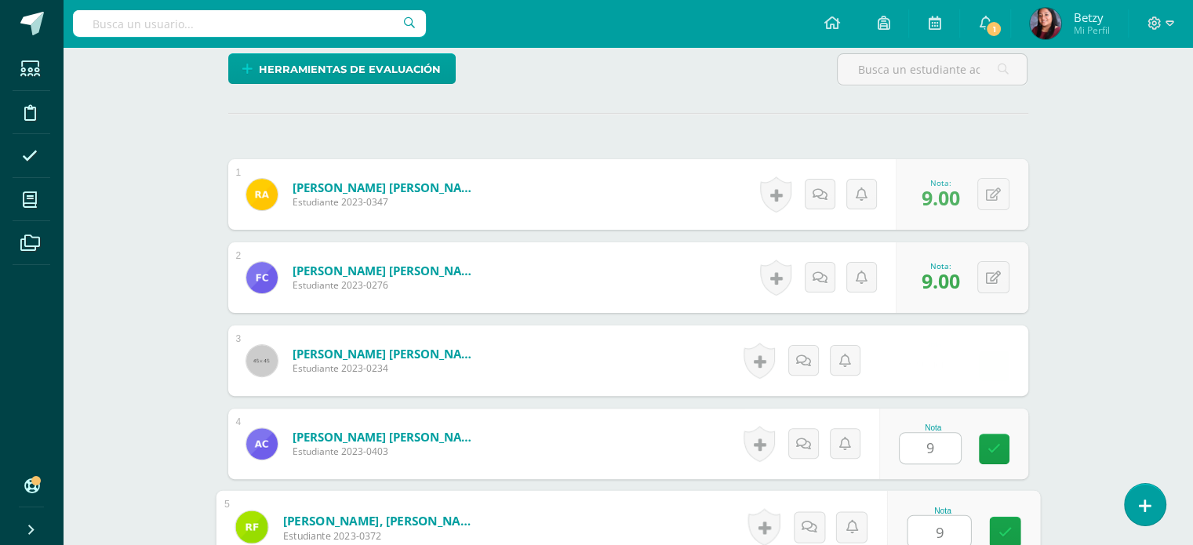
type input "9"
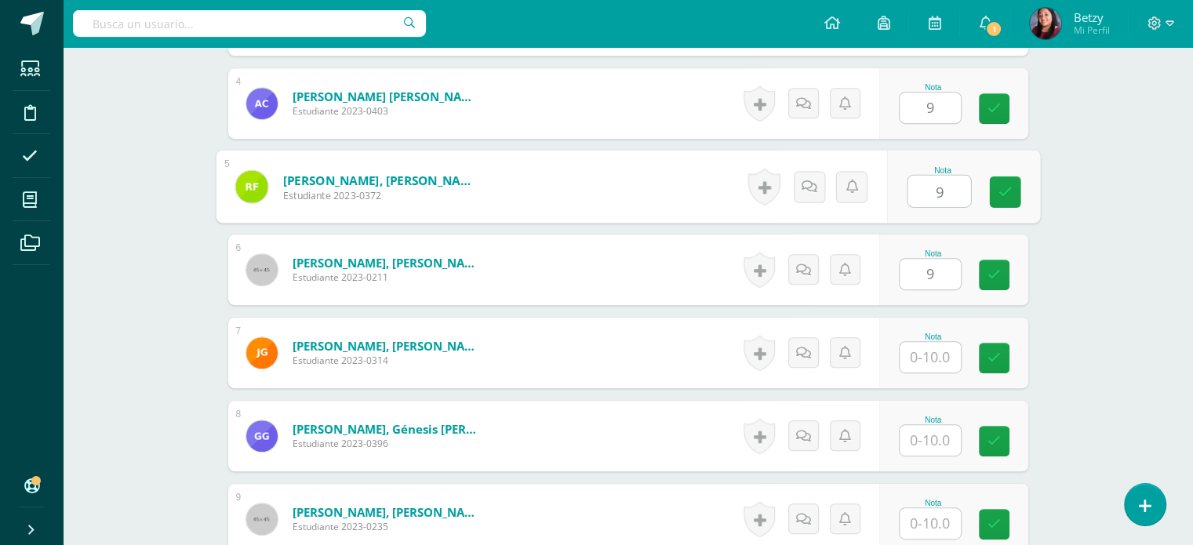
type input "9"
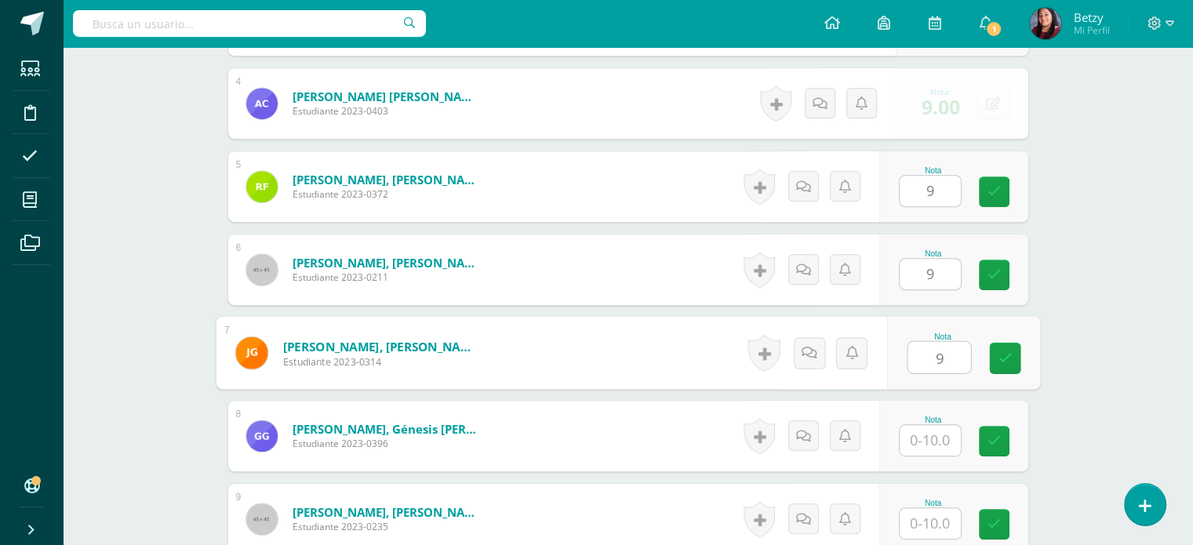
type input "9"
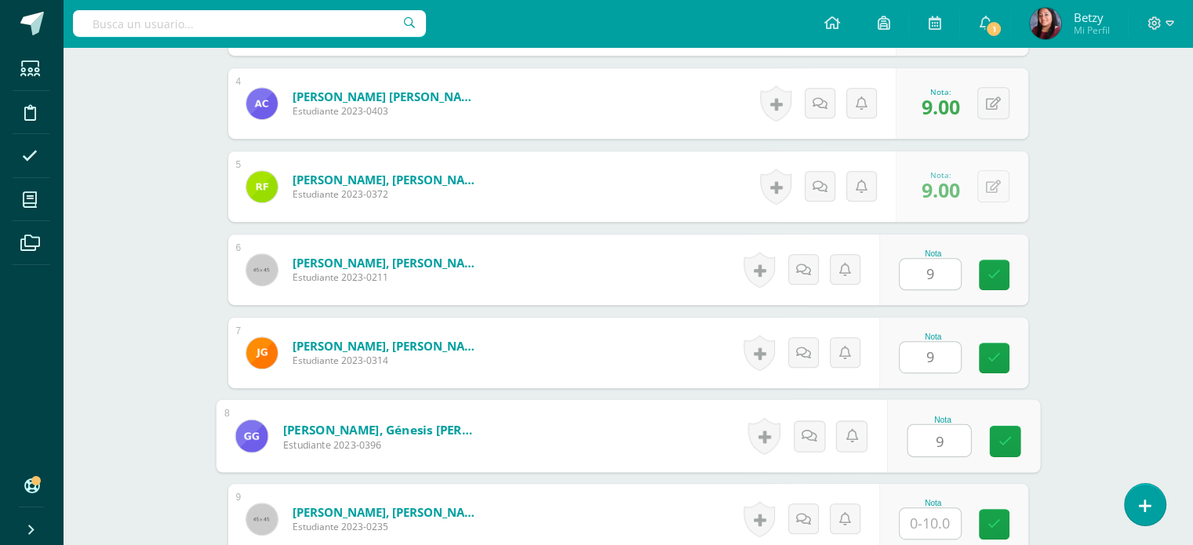
type input "9"
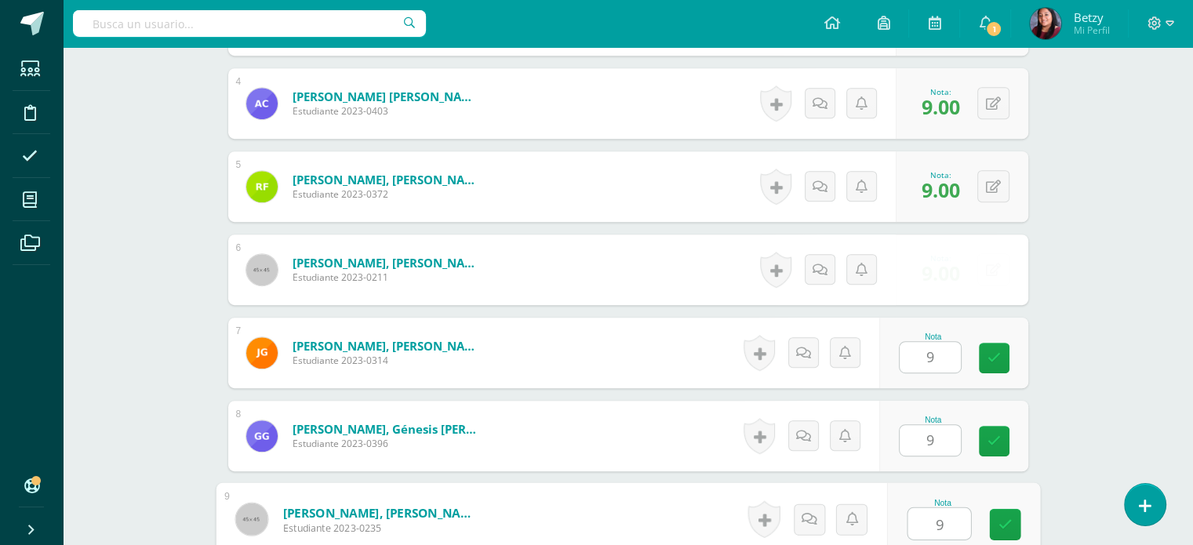
type input "9"
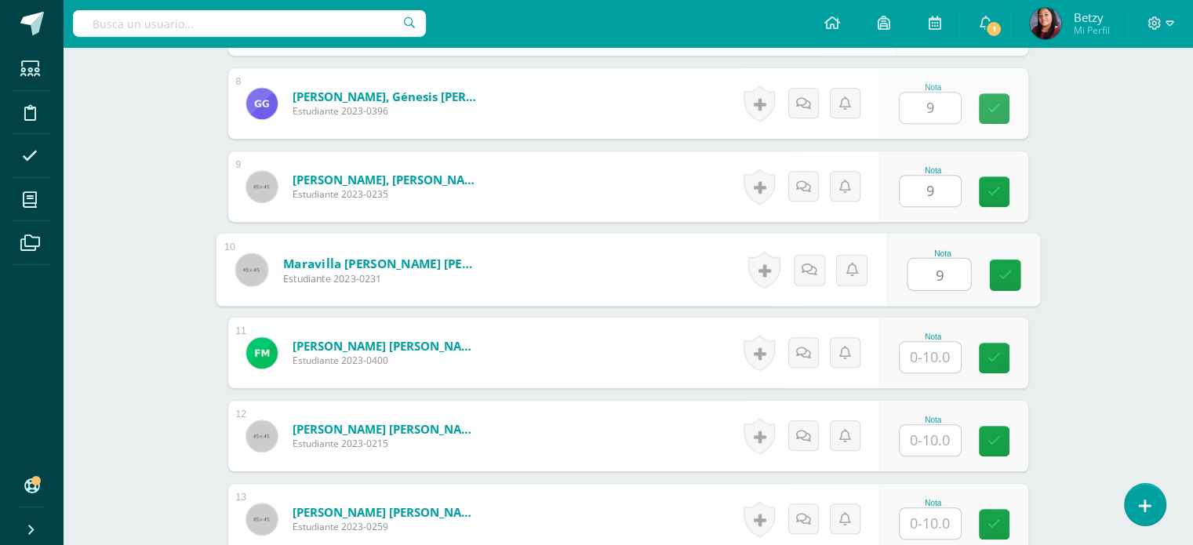
type input "9"
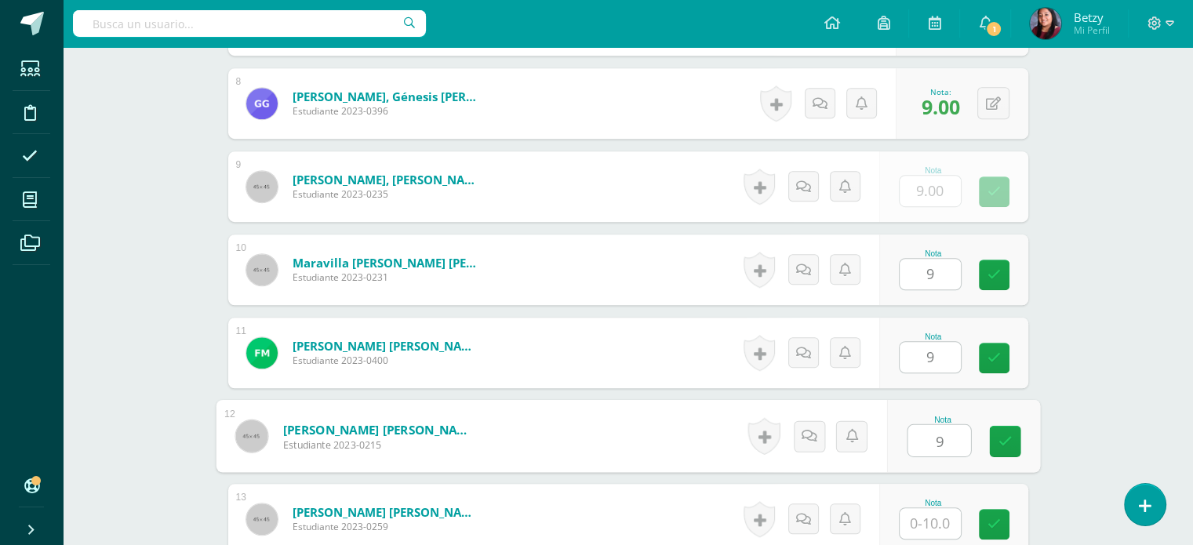
type input "9"
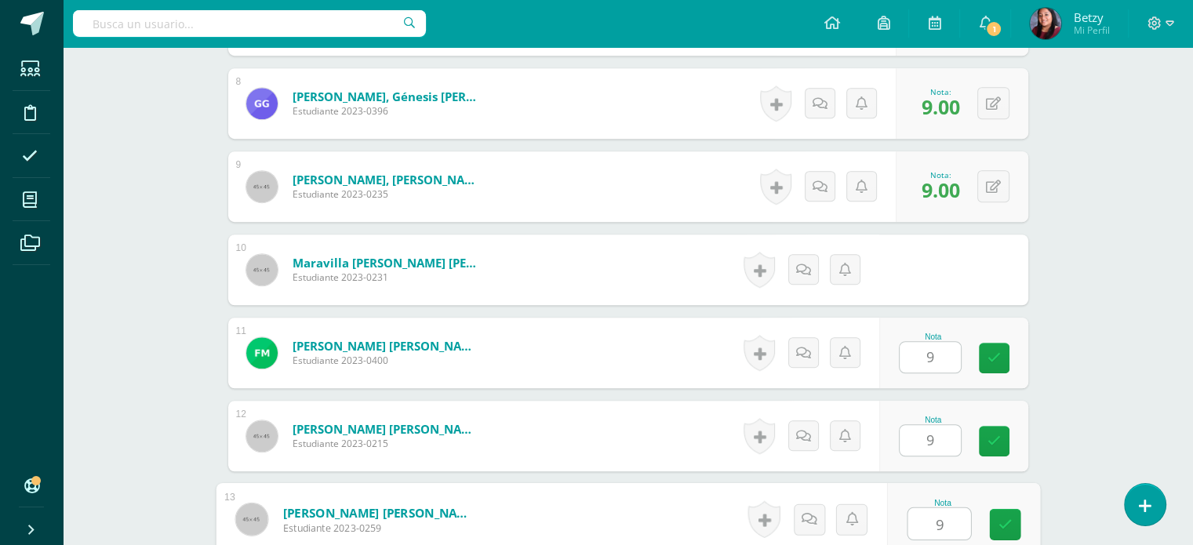
type input "9"
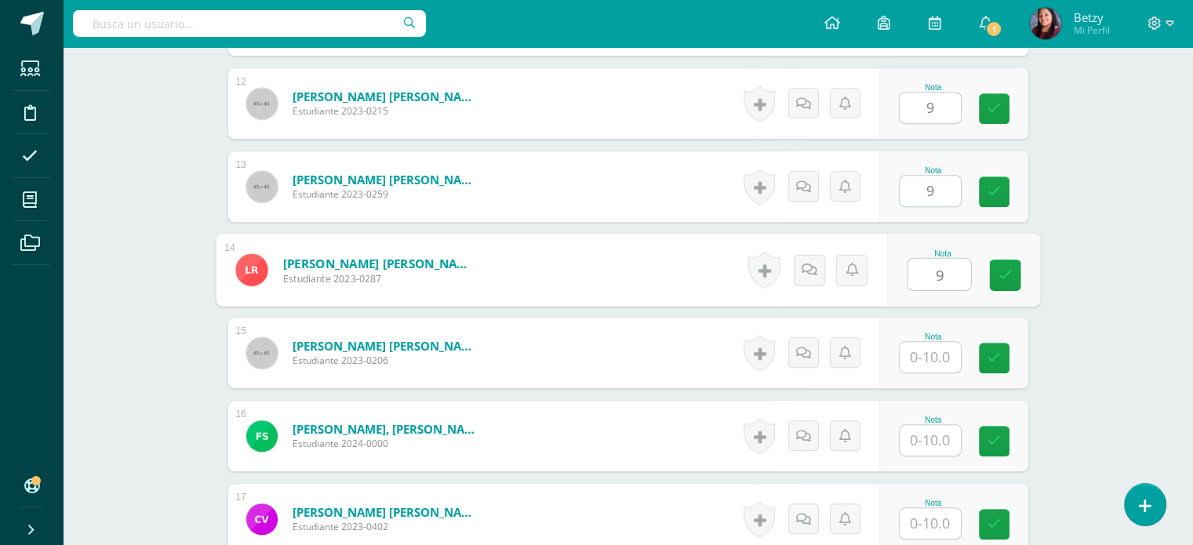
type input "9"
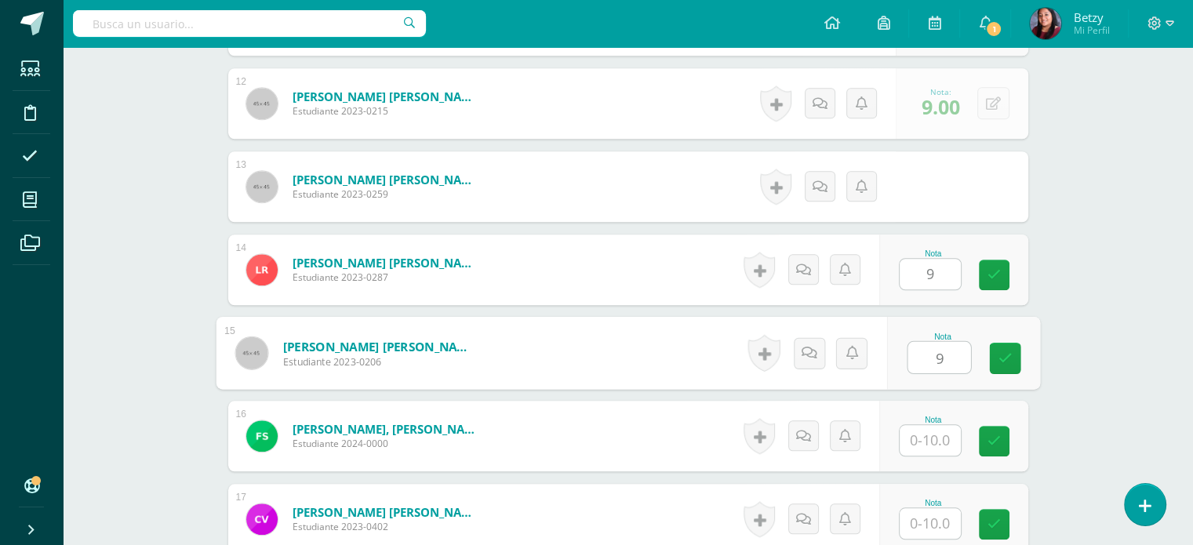
type input "9"
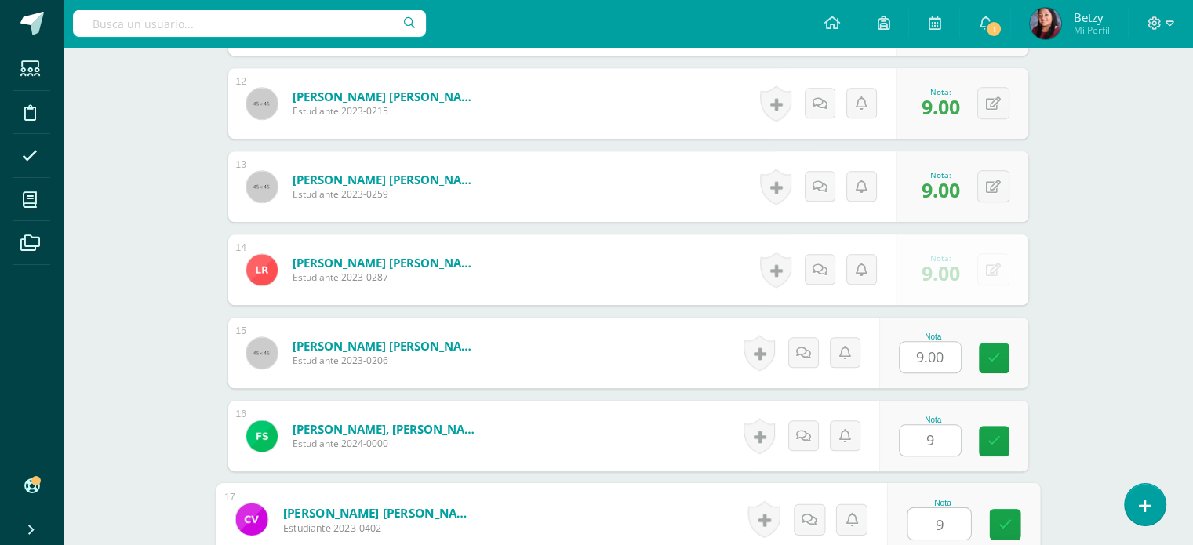
type input "9"
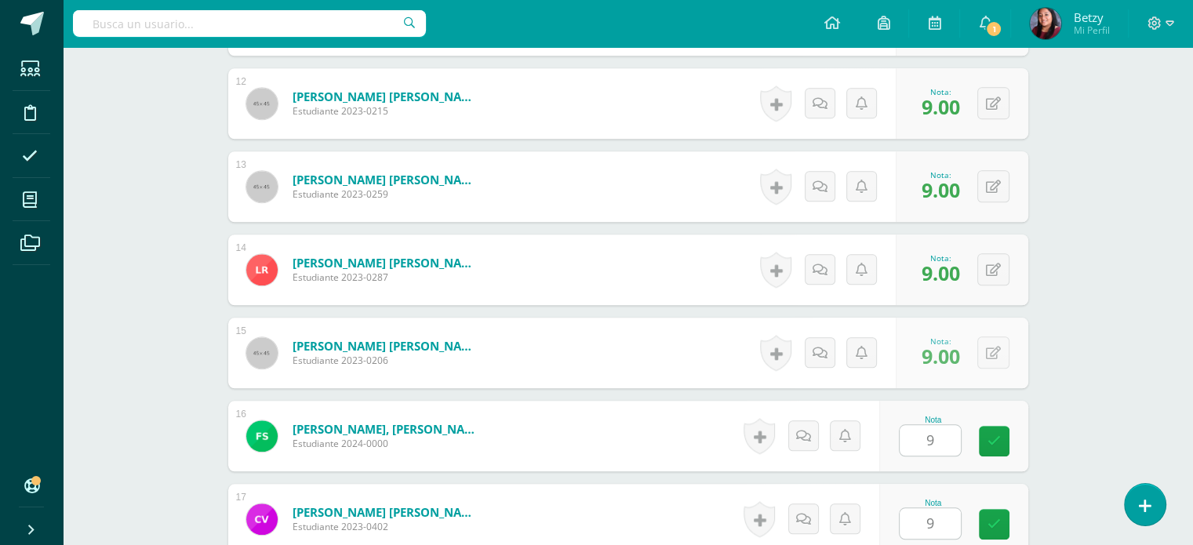
scroll to position [1662, 0]
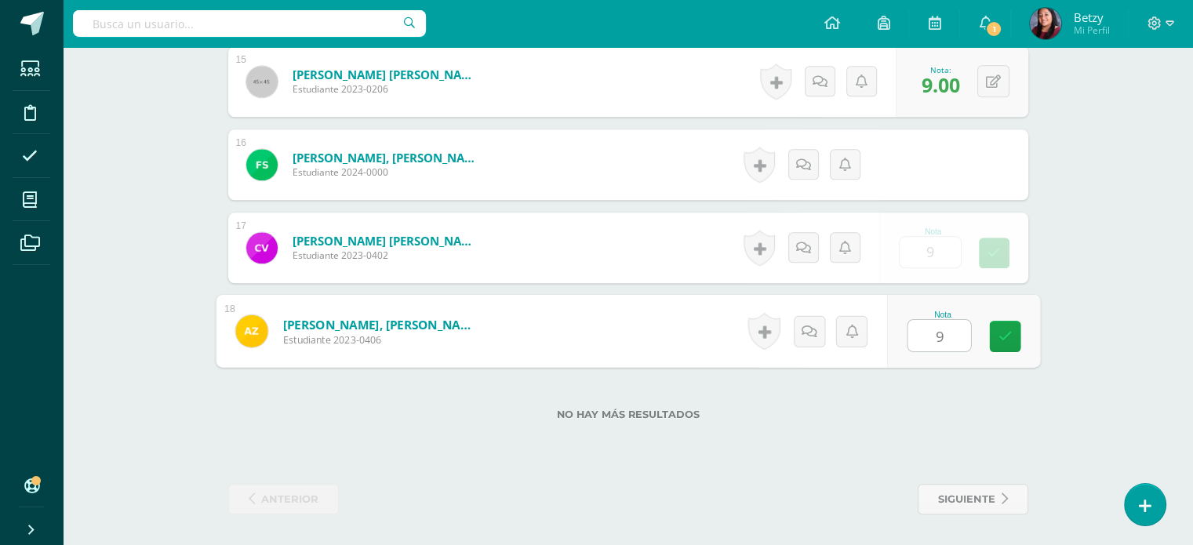
type input "99"
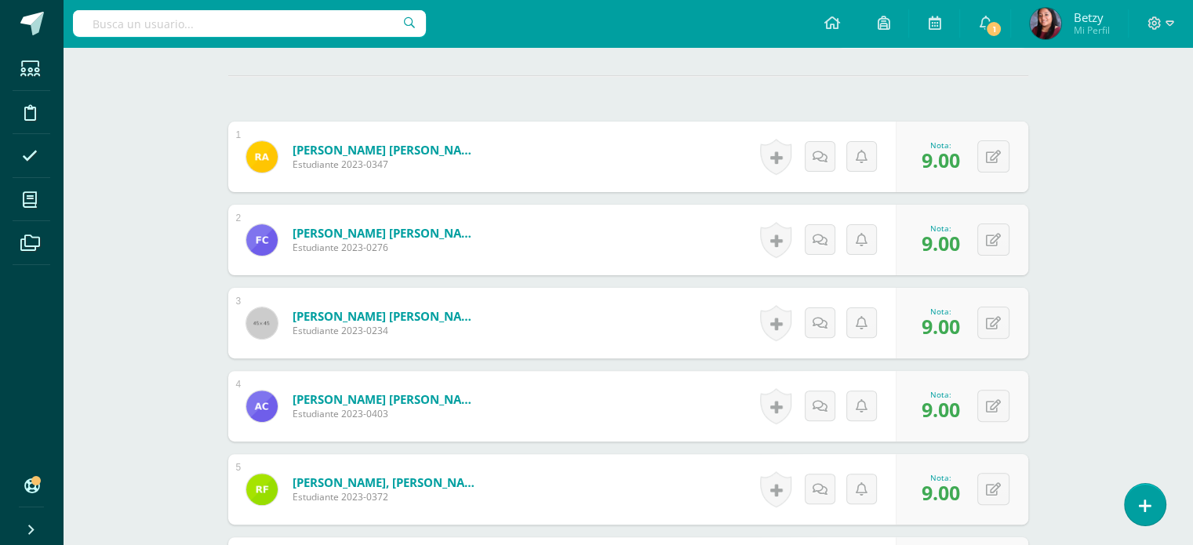
scroll to position [433, 0]
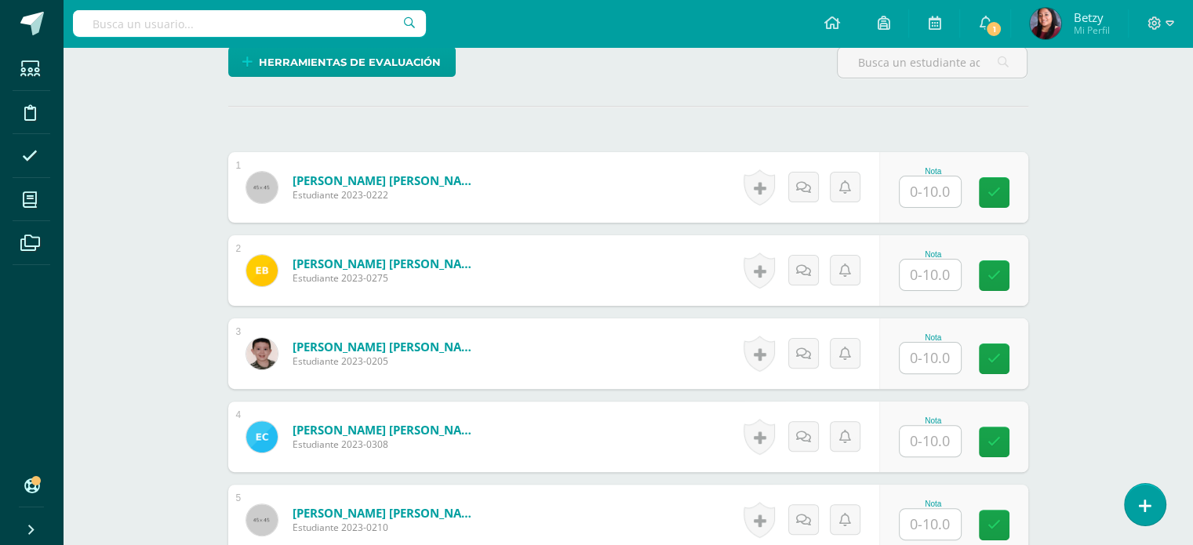
scroll to position [394, 0]
click at [937, 183] on input "text" at bounding box center [938, 191] width 63 height 31
type input "9"
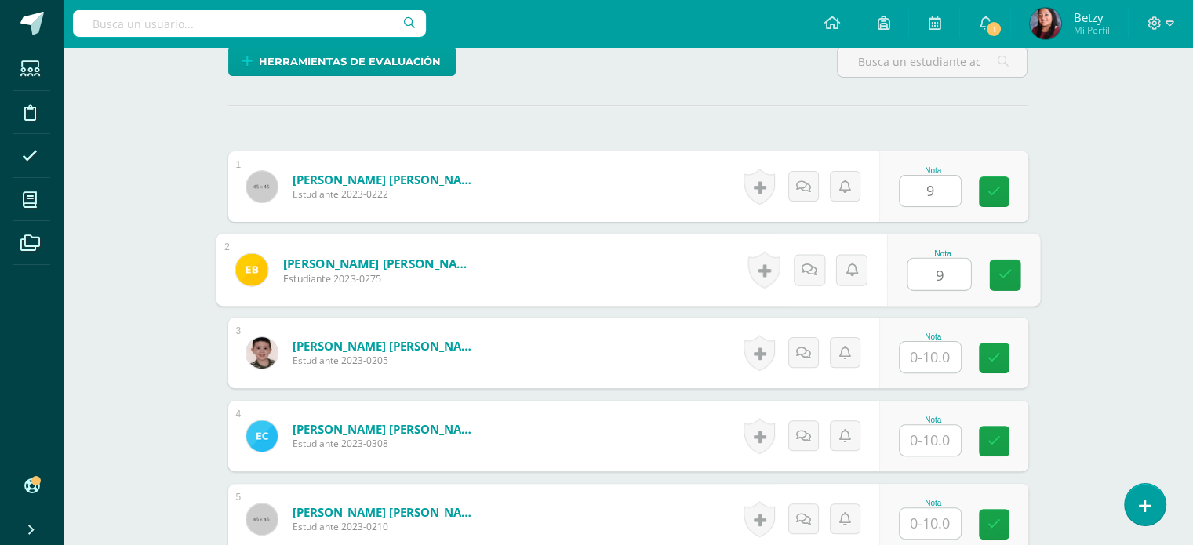
type input "9"
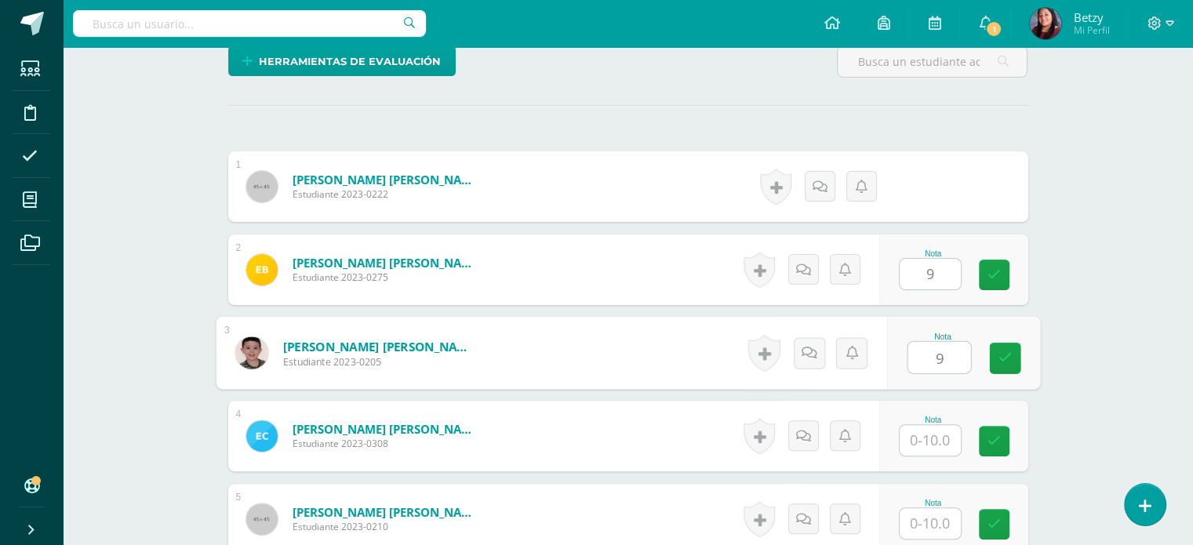
type input "9"
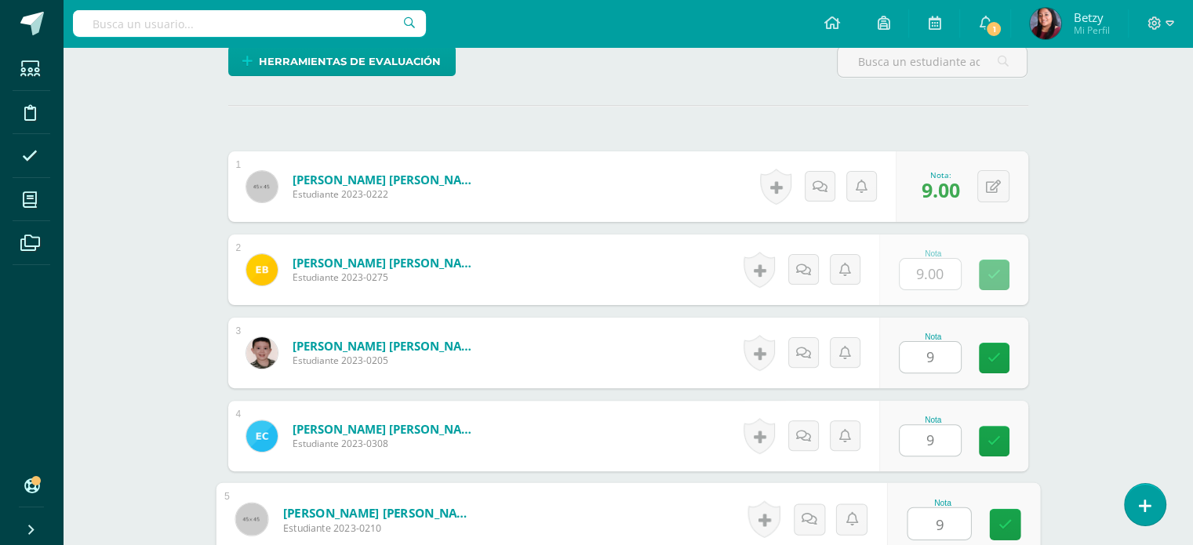
type input "9"
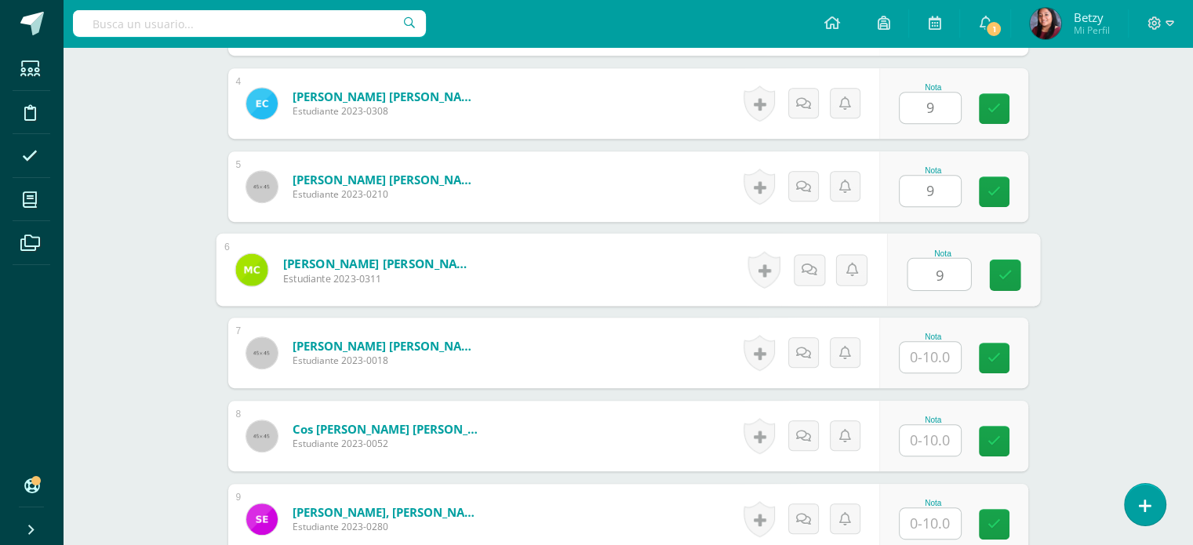
type input "9"
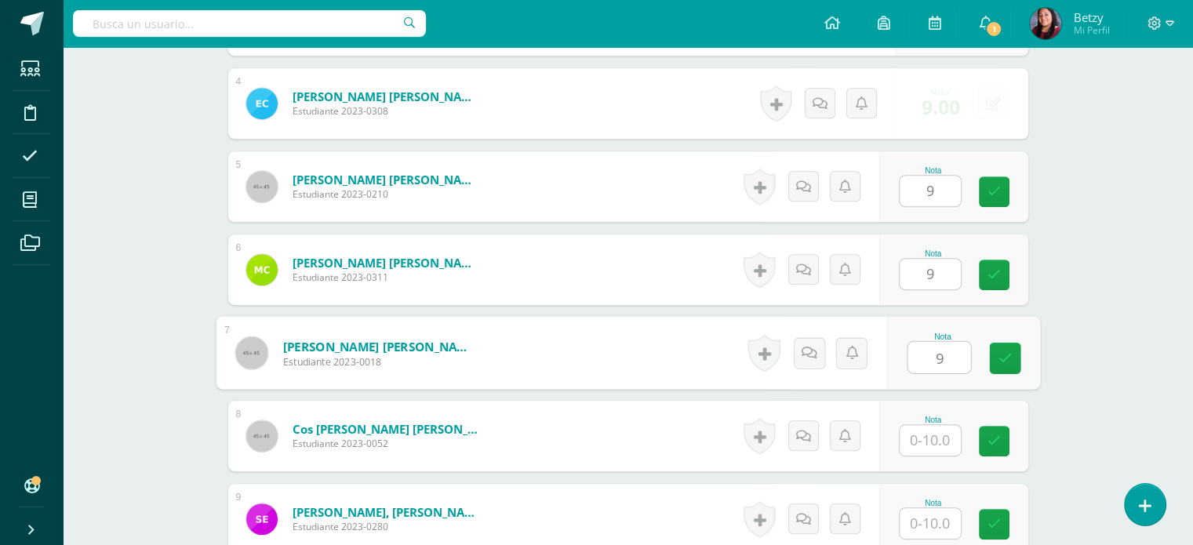
type input "9"
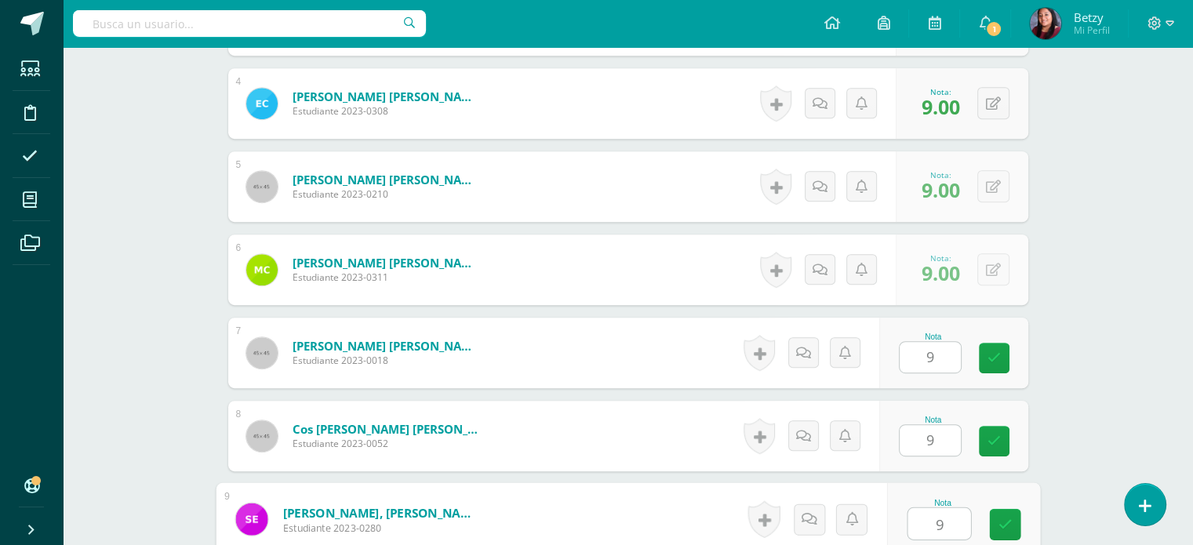
type input "9"
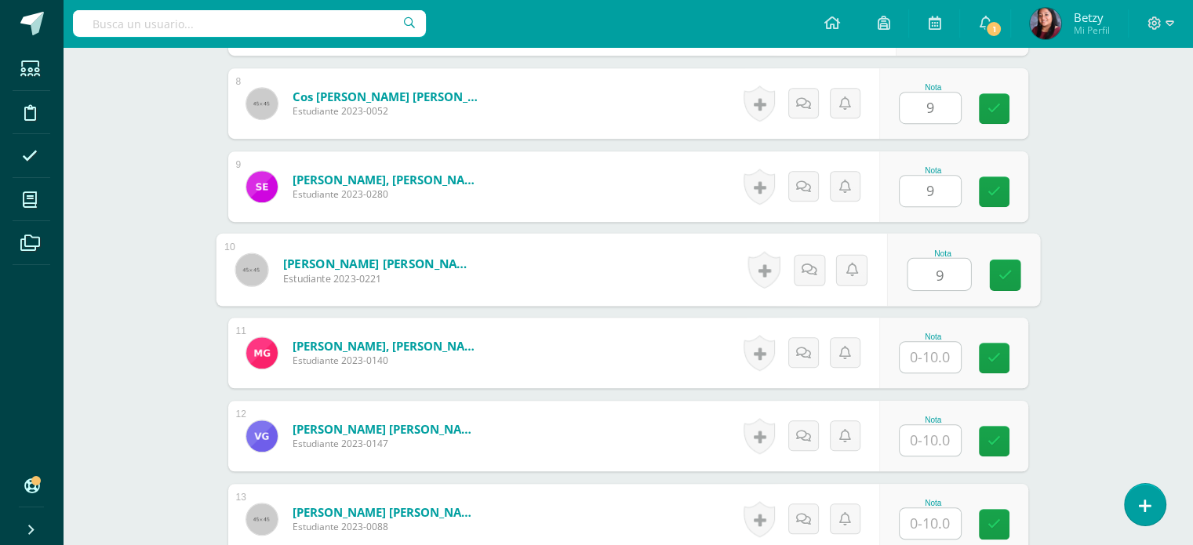
type input "9"
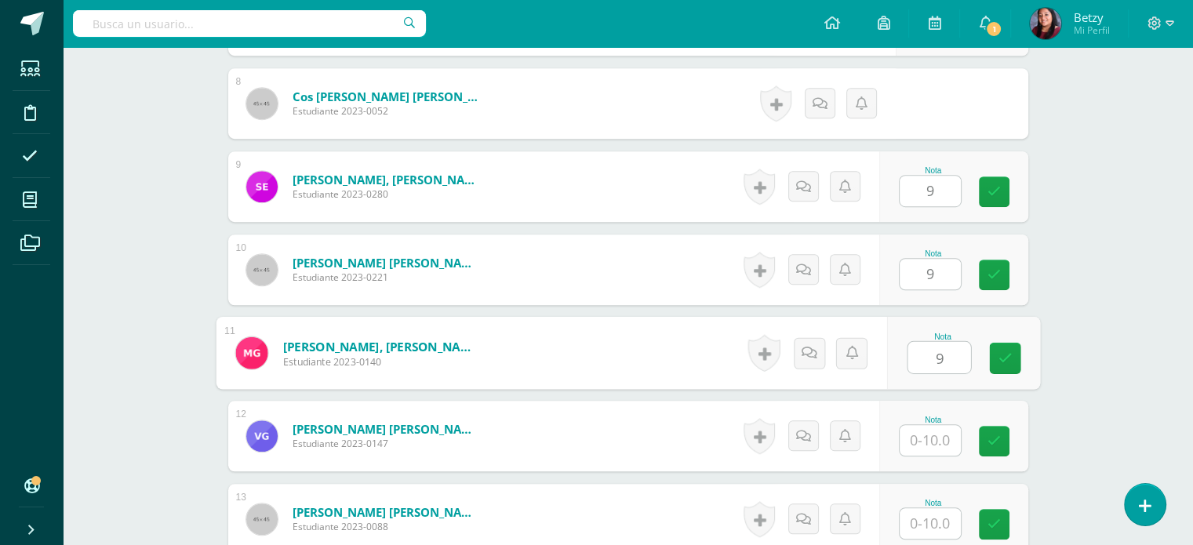
type input "9"
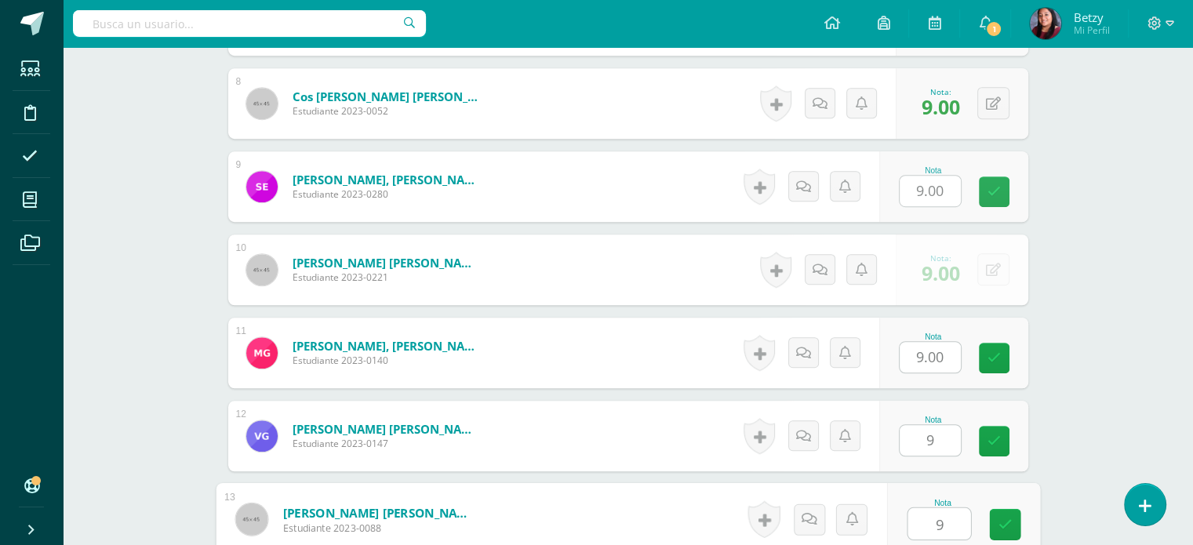
type input "9"
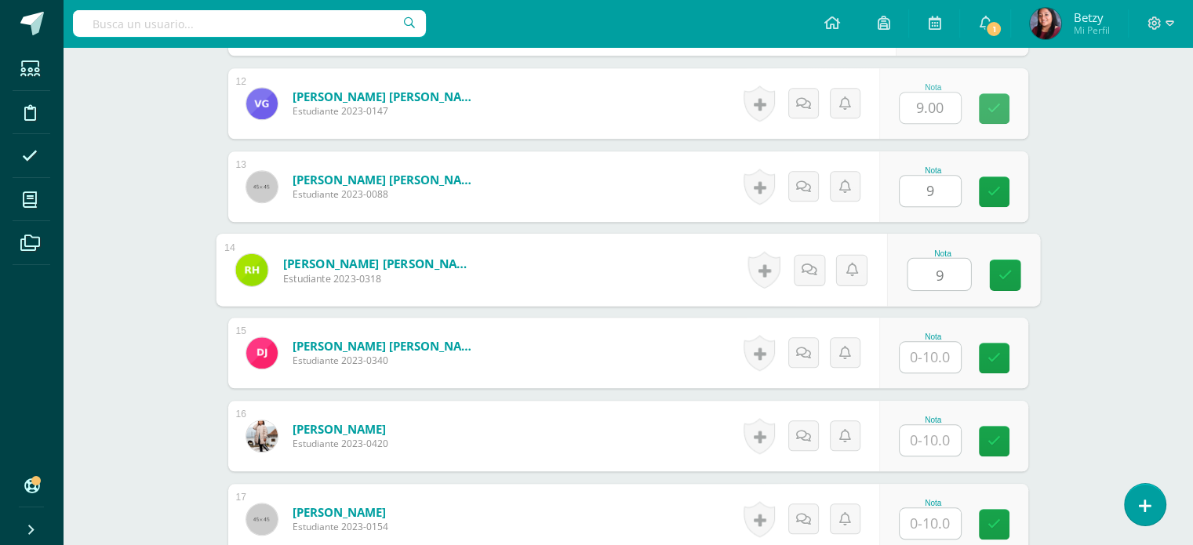
type input "9"
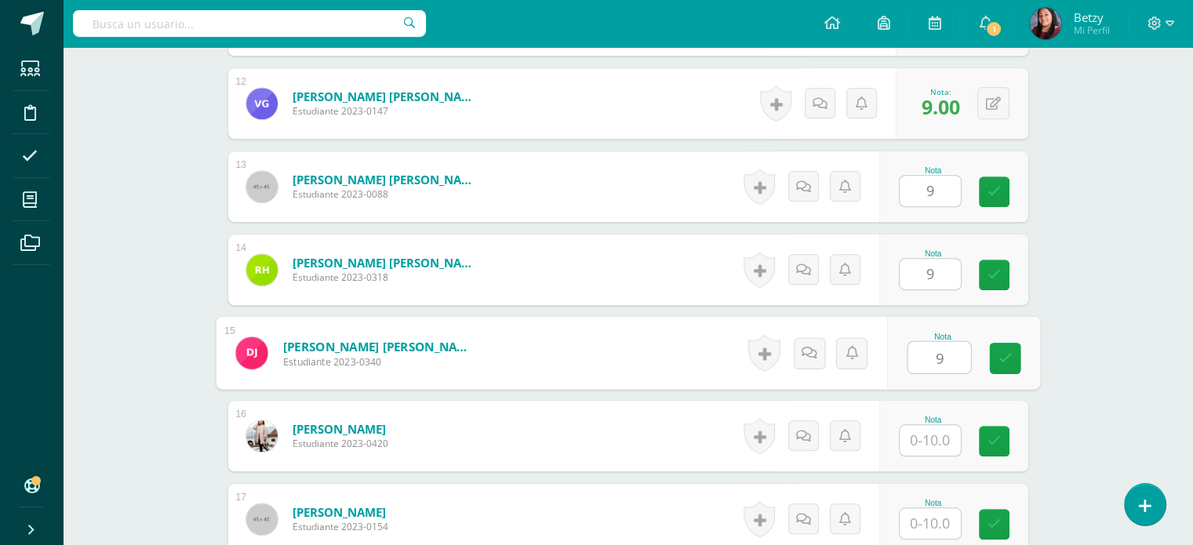
type input "9"
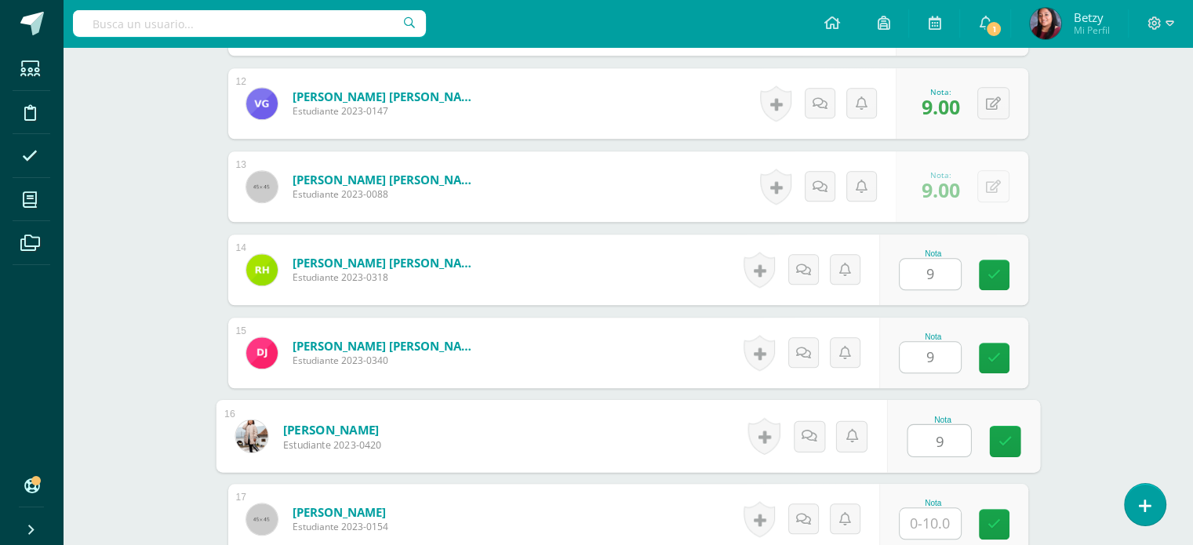
type input "9"
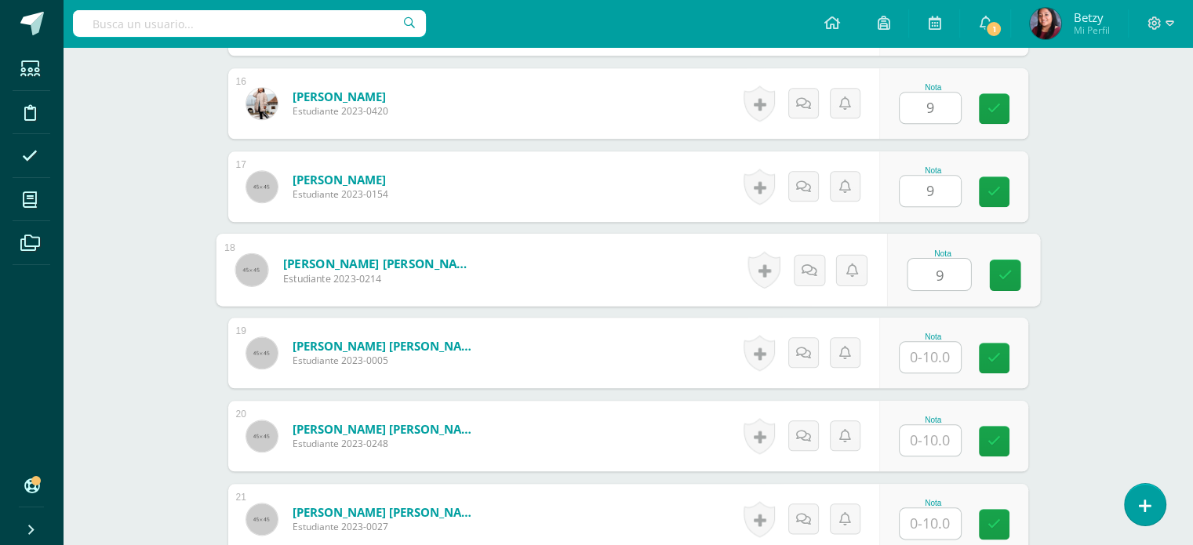
type input "9"
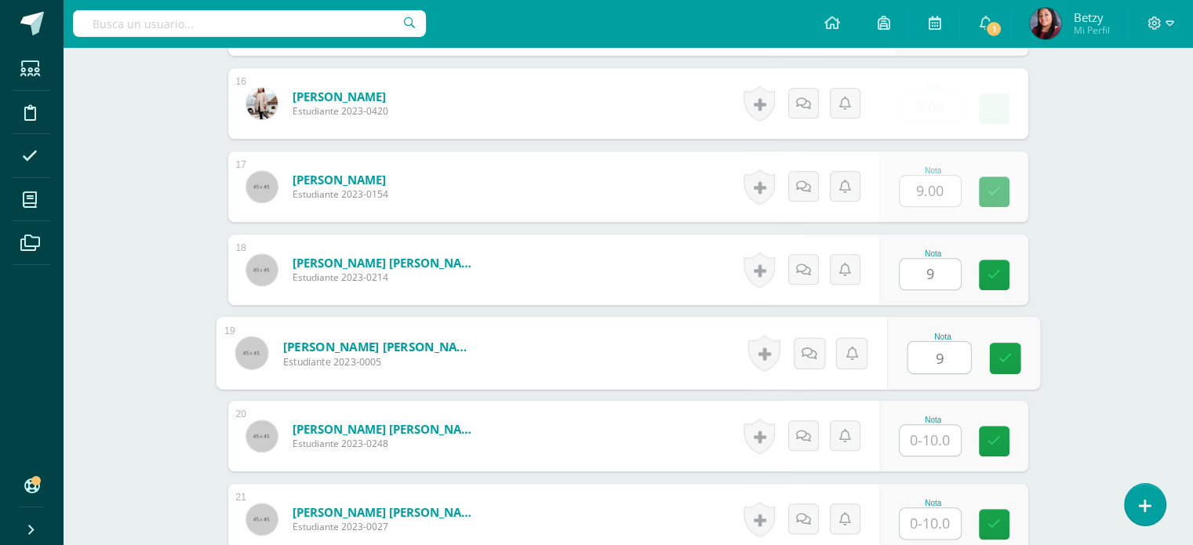
type input "9"
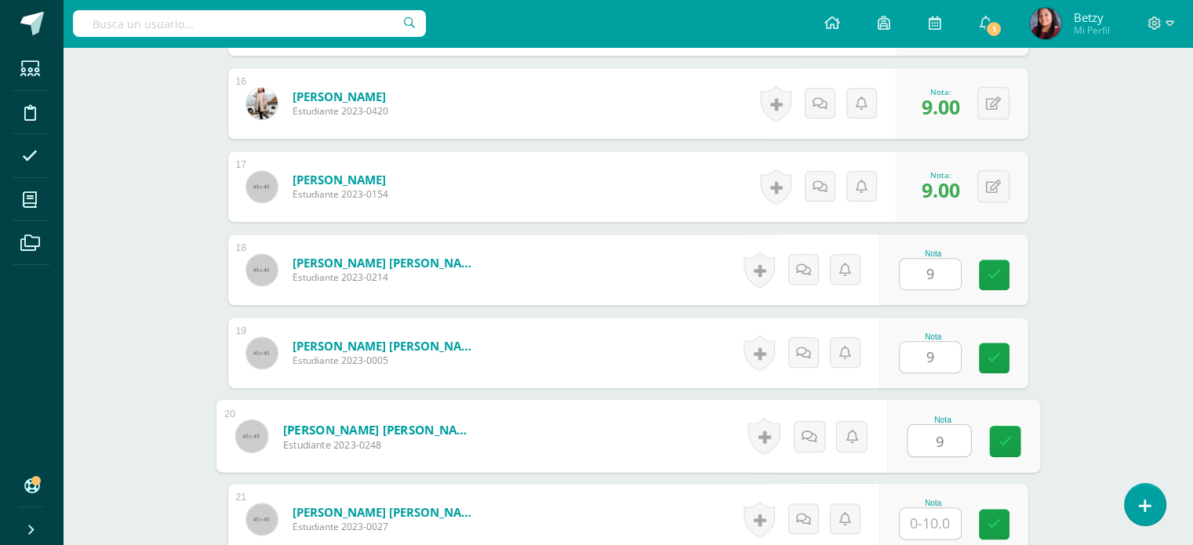
type input "9"
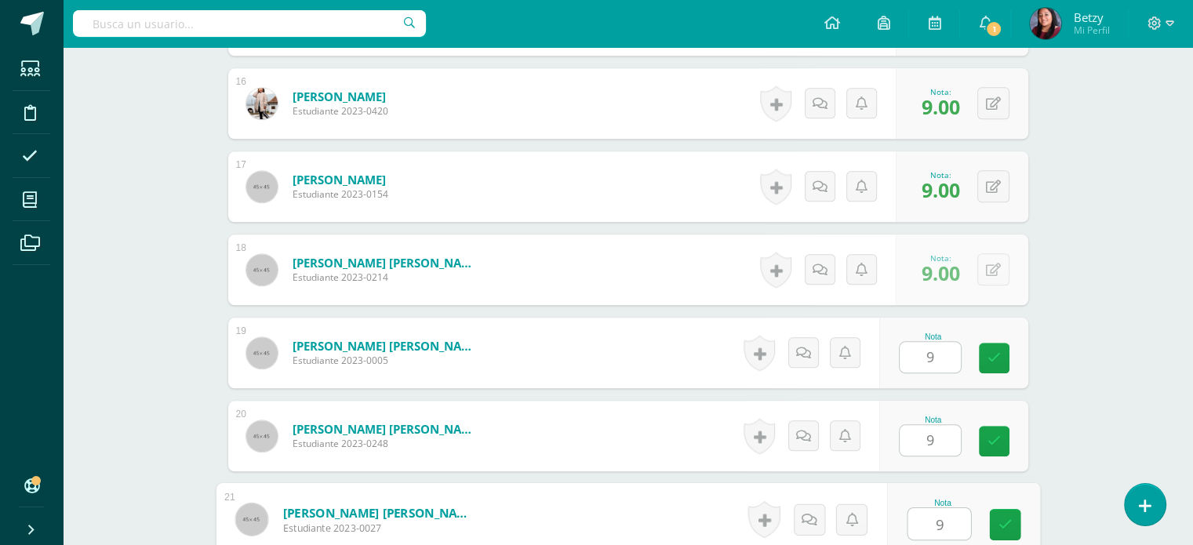
type input "9"
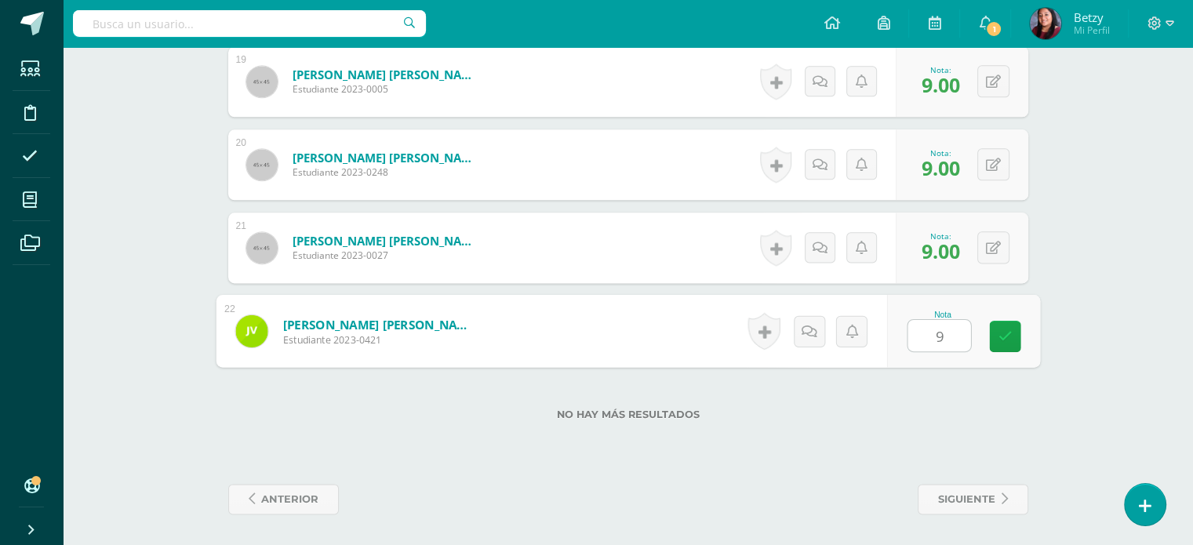
type input "9"
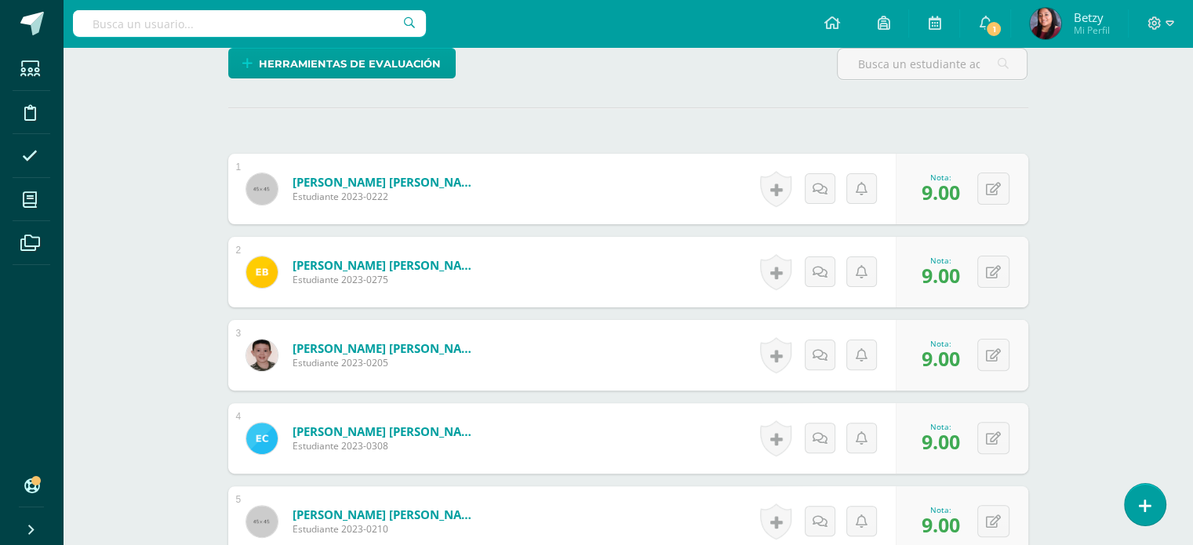
scroll to position [408, 0]
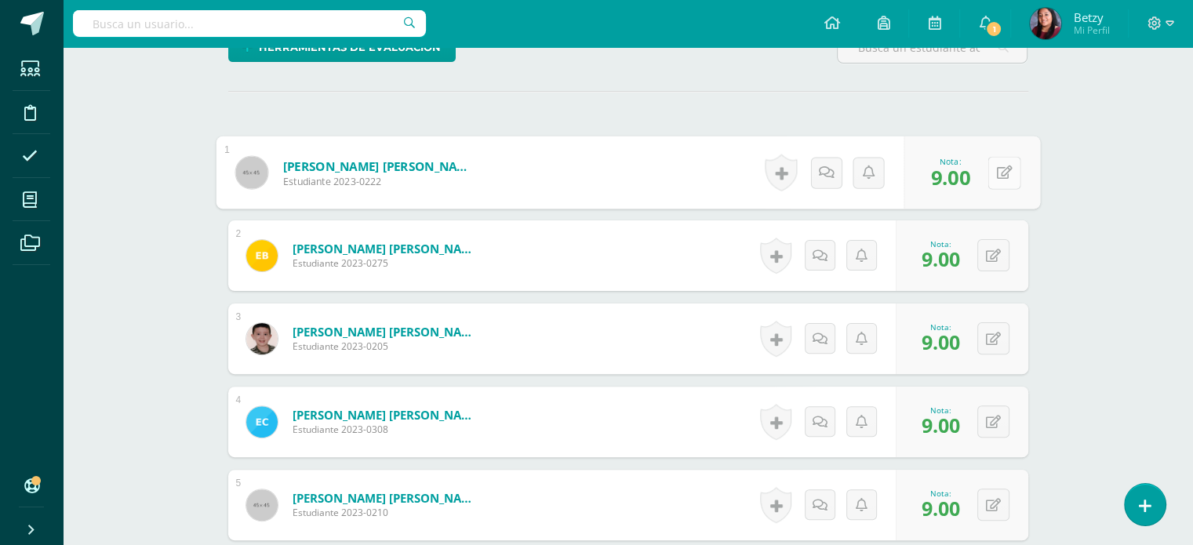
click at [989, 164] on button at bounding box center [1003, 172] width 33 height 33
type input "7"
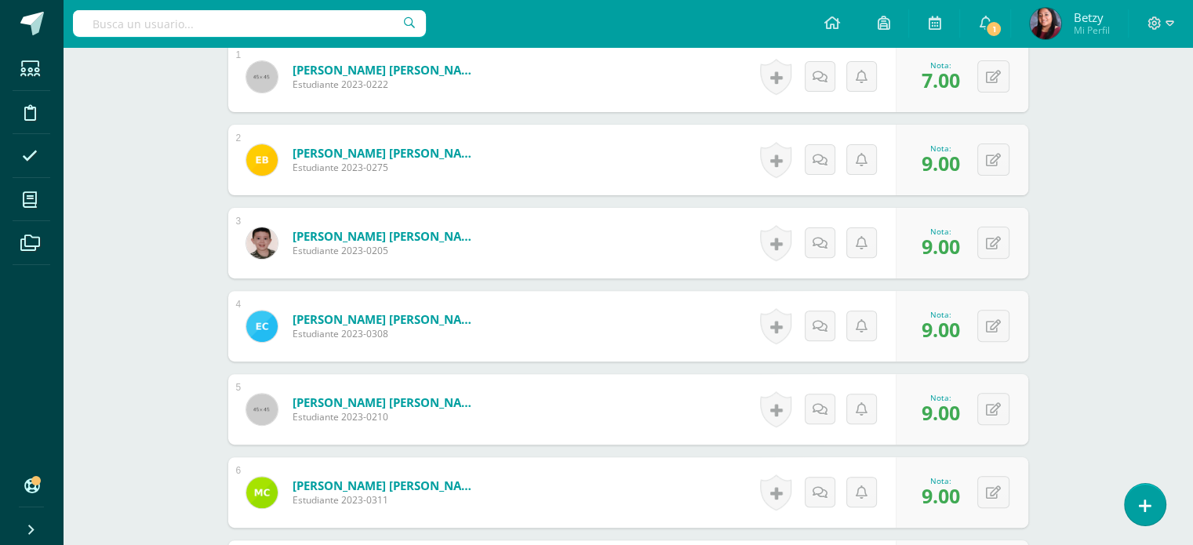
scroll to position [523, 0]
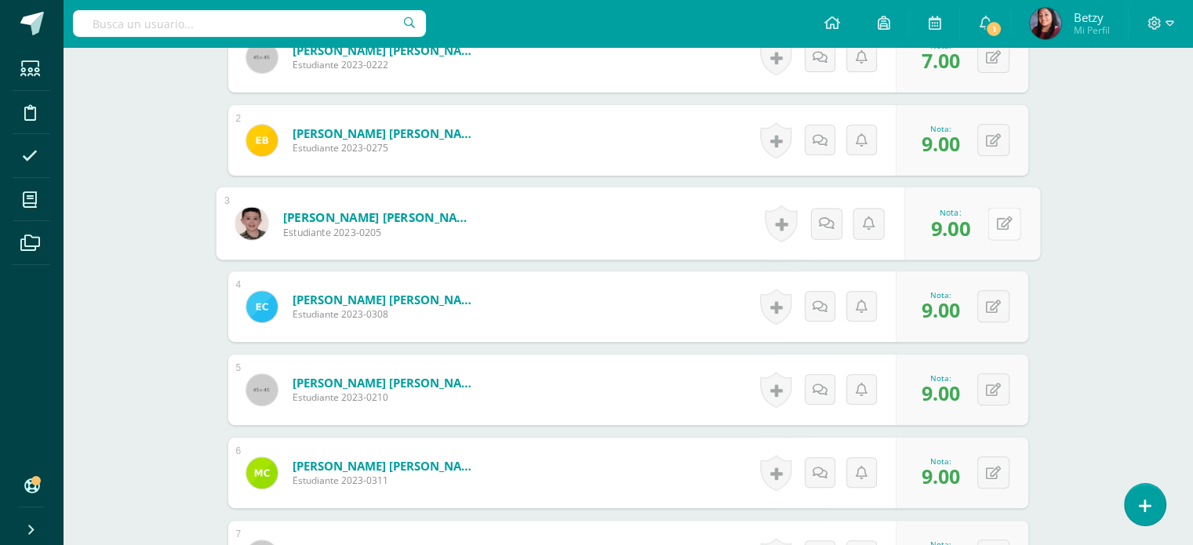
click at [988, 219] on button at bounding box center [1003, 223] width 33 height 33
type input "8"
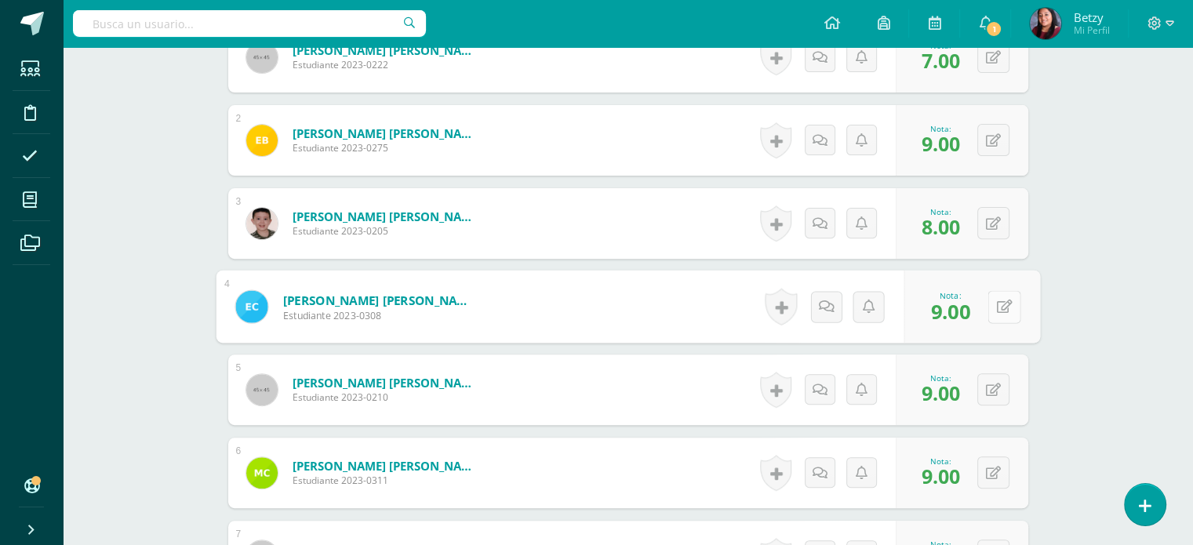
click at [1001, 311] on button at bounding box center [1003, 306] width 33 height 33
type input "7"
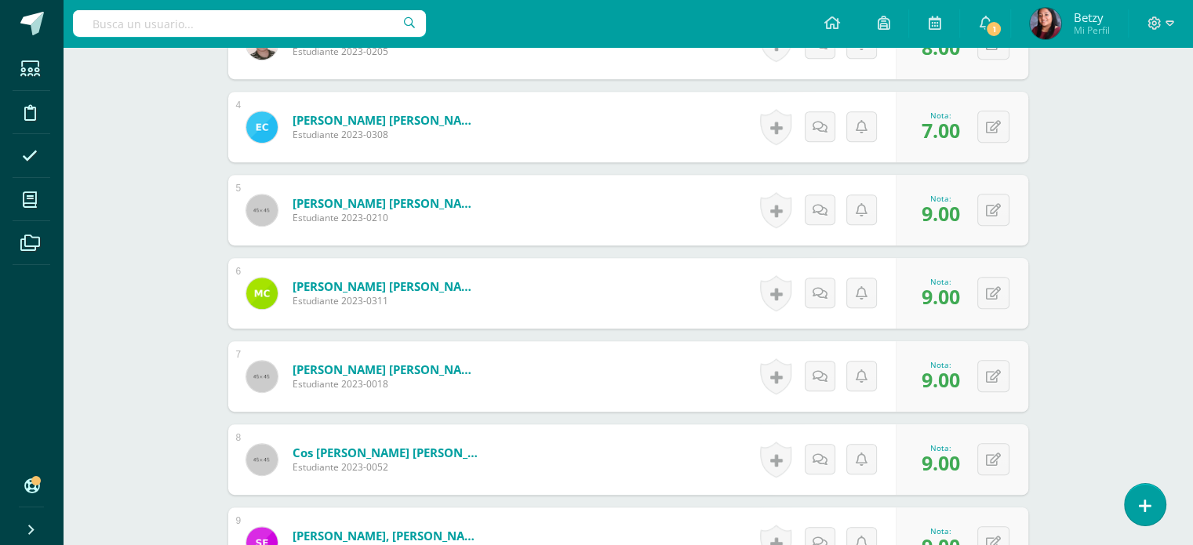
scroll to position [705, 0]
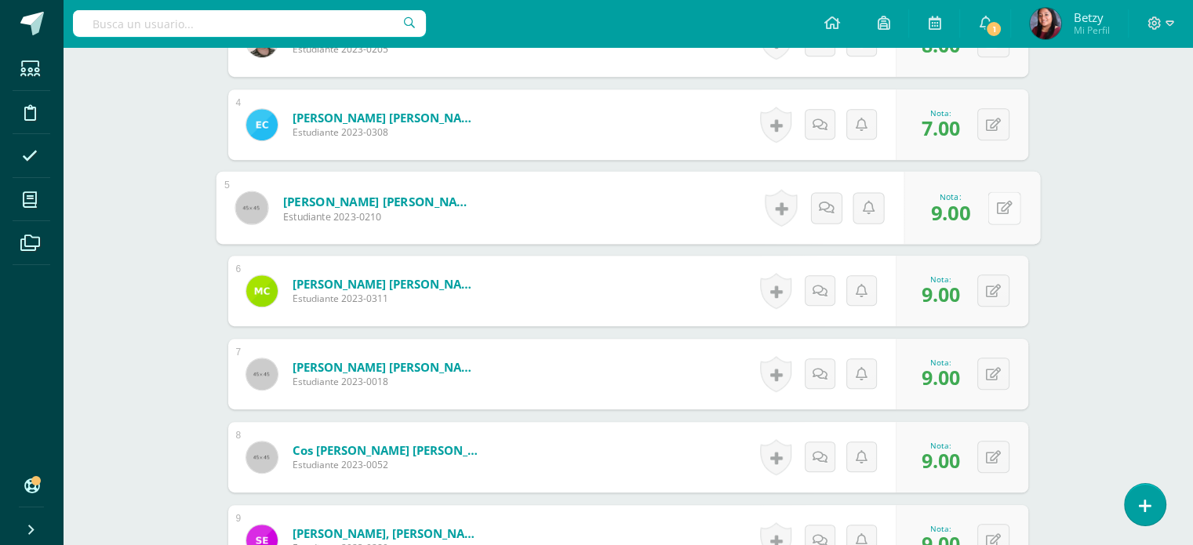
click at [1001, 202] on button at bounding box center [1003, 207] width 33 height 33
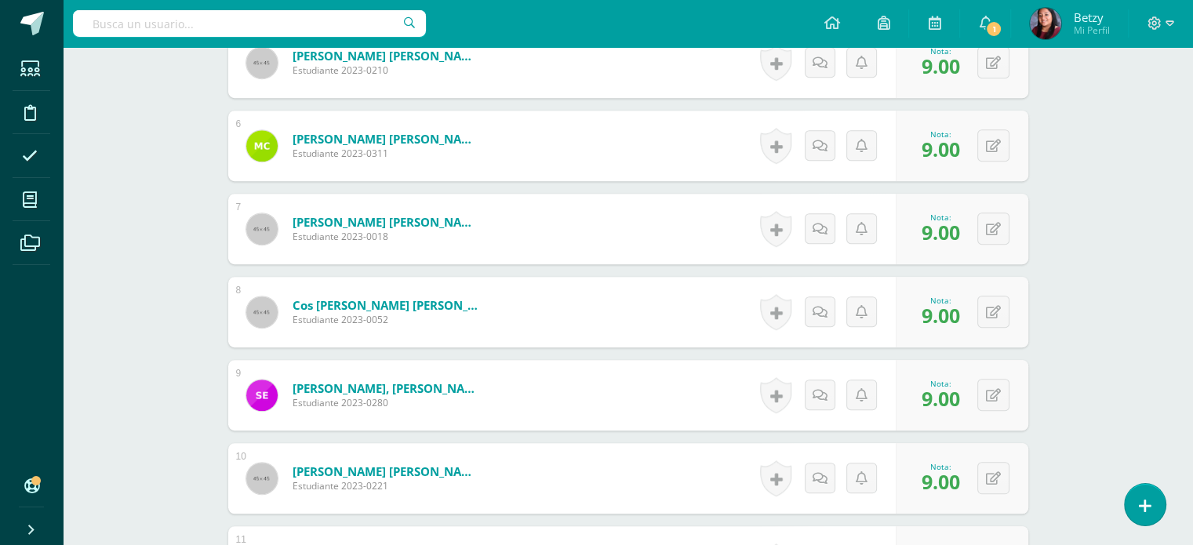
scroll to position [867, 0]
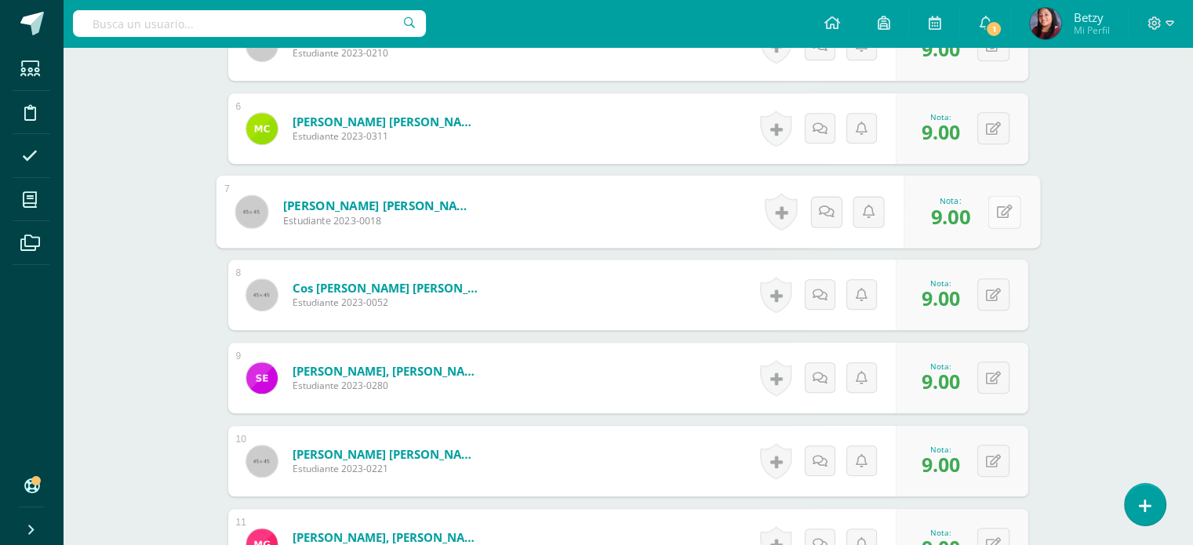
click at [990, 204] on button at bounding box center [1003, 211] width 33 height 33
type input "7"
drag, startPoint x: 1071, startPoint y: 299, endPoint x: 1001, endPoint y: 298, distance: 70.6
click at [1001, 298] on div "Expresión Artística Preparatoria Preprimaria "A" Herramientas Detalle de asiste…" at bounding box center [628, 426] width 1130 height 2493
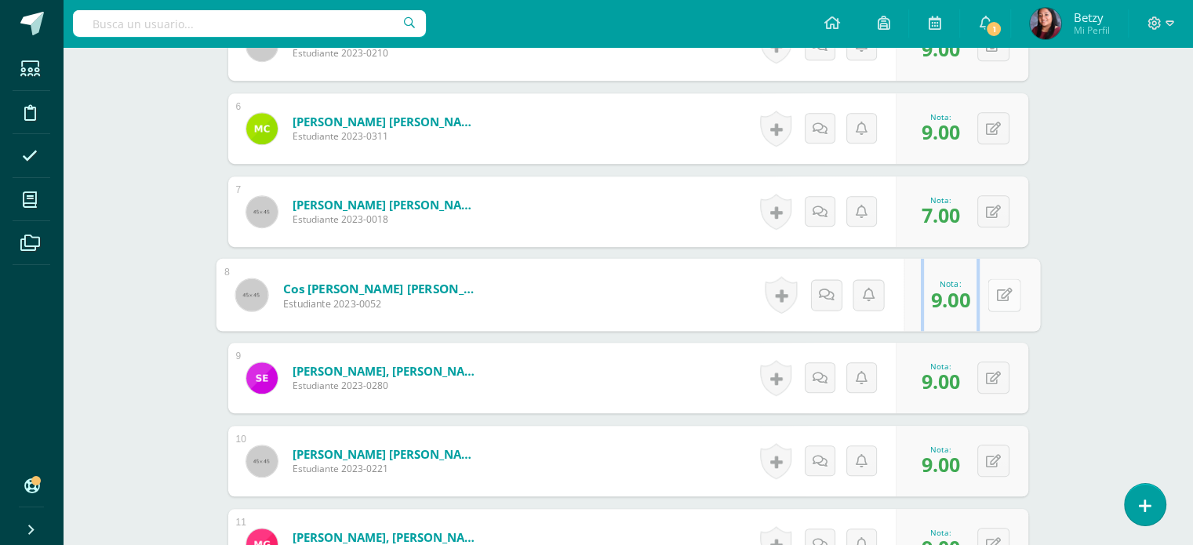
click at [1001, 298] on button at bounding box center [1003, 294] width 33 height 33
type input "8"
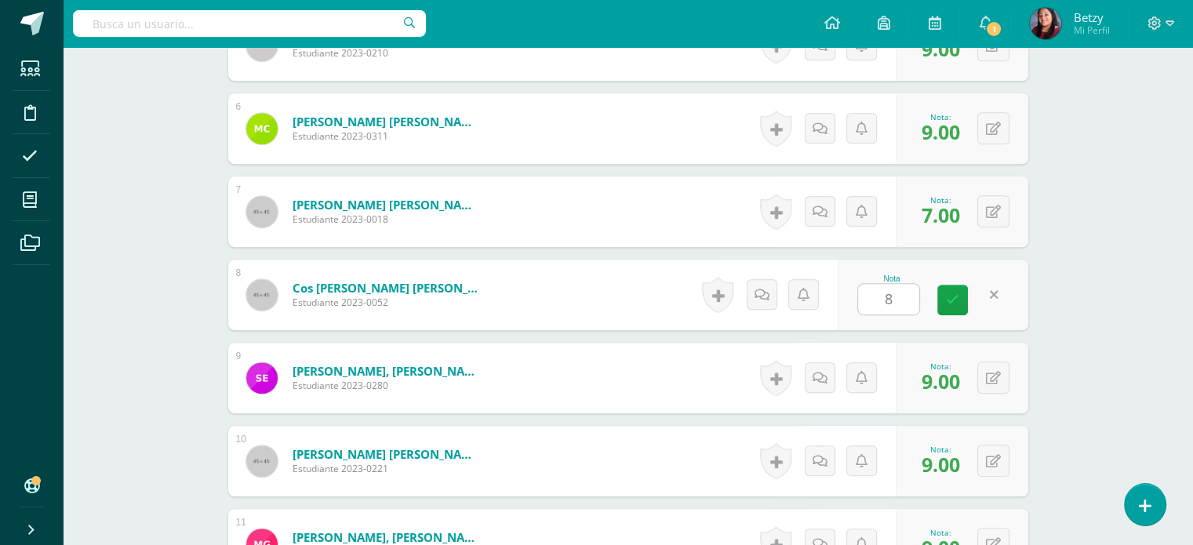
click at [1076, 338] on div "Expresión Artística Preparatoria Preprimaria "A" Herramientas Detalle de asiste…" at bounding box center [628, 426] width 1130 height 2493
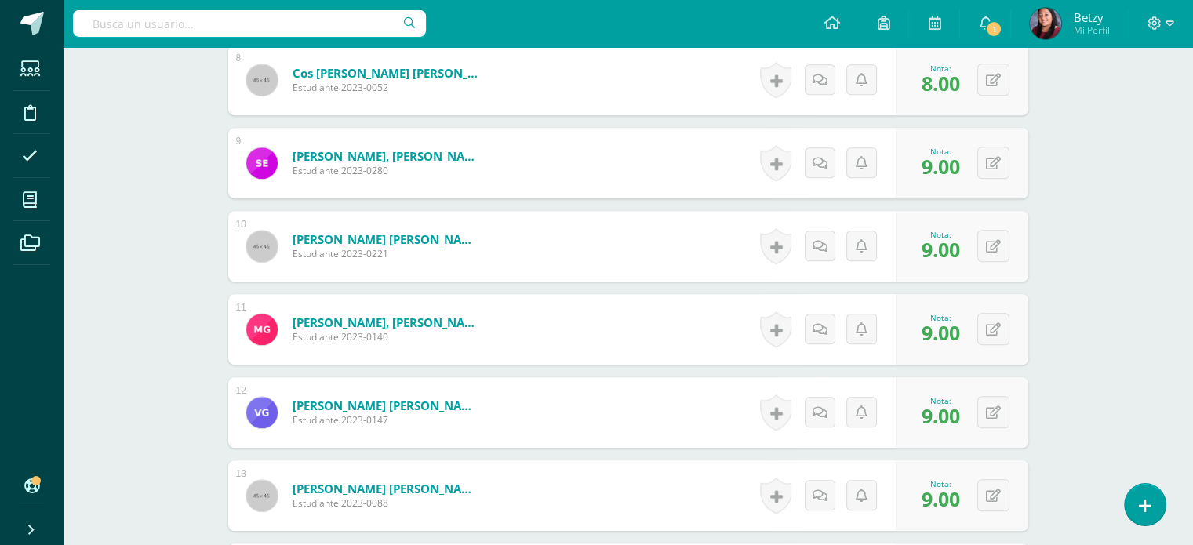
scroll to position [1084, 0]
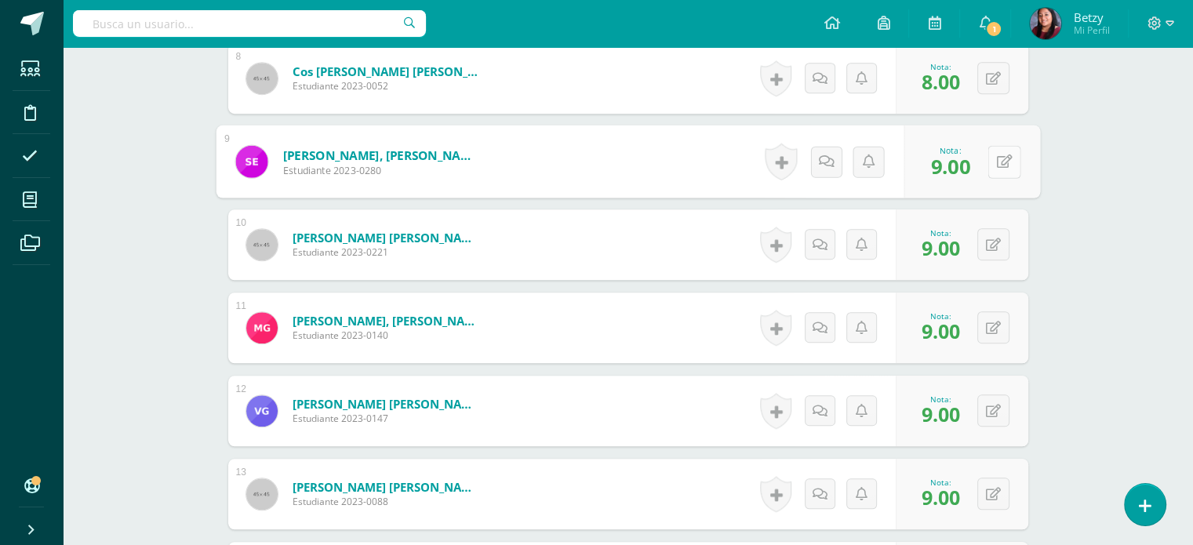
click at [1001, 163] on button at bounding box center [1003, 161] width 33 height 33
type input "8"
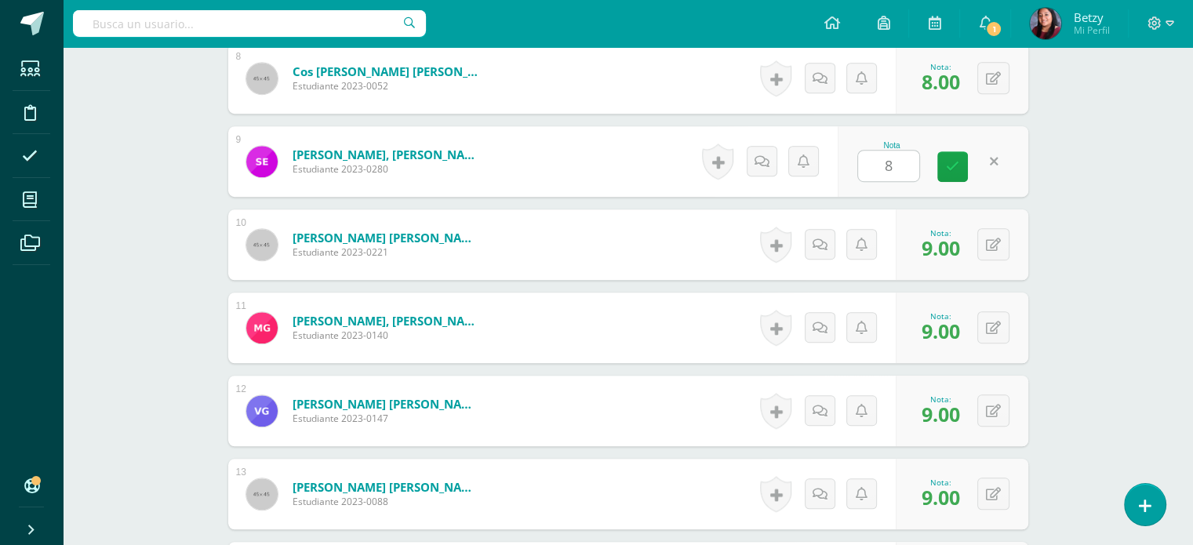
click at [1075, 209] on div "Expresión Artística Preparatoria Preprimaria "A" Herramientas Detalle de asiste…" at bounding box center [628, 209] width 1130 height 2493
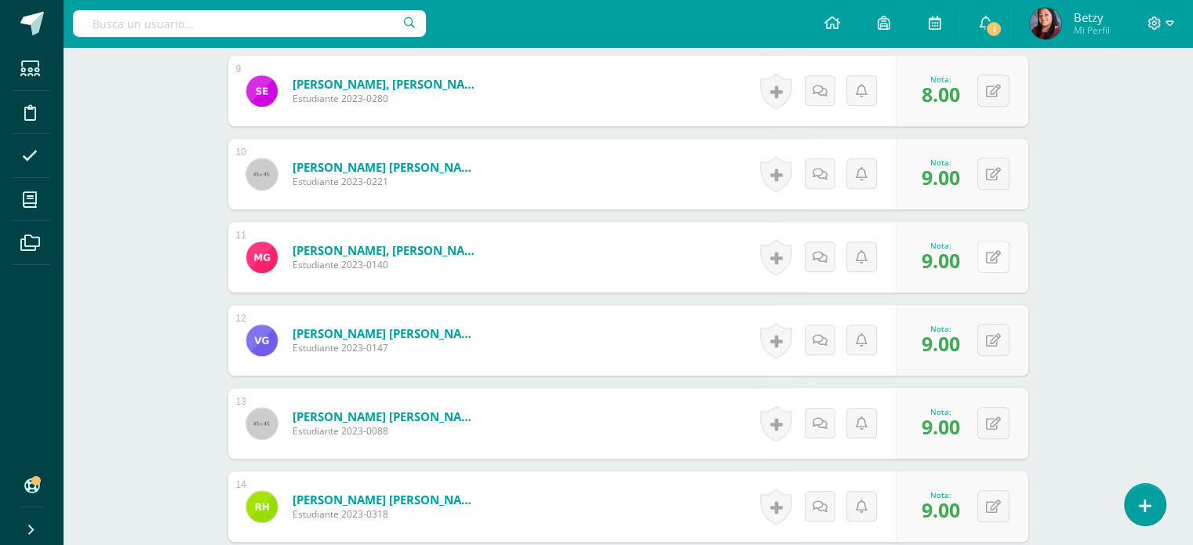
click at [994, 255] on button at bounding box center [993, 257] width 32 height 32
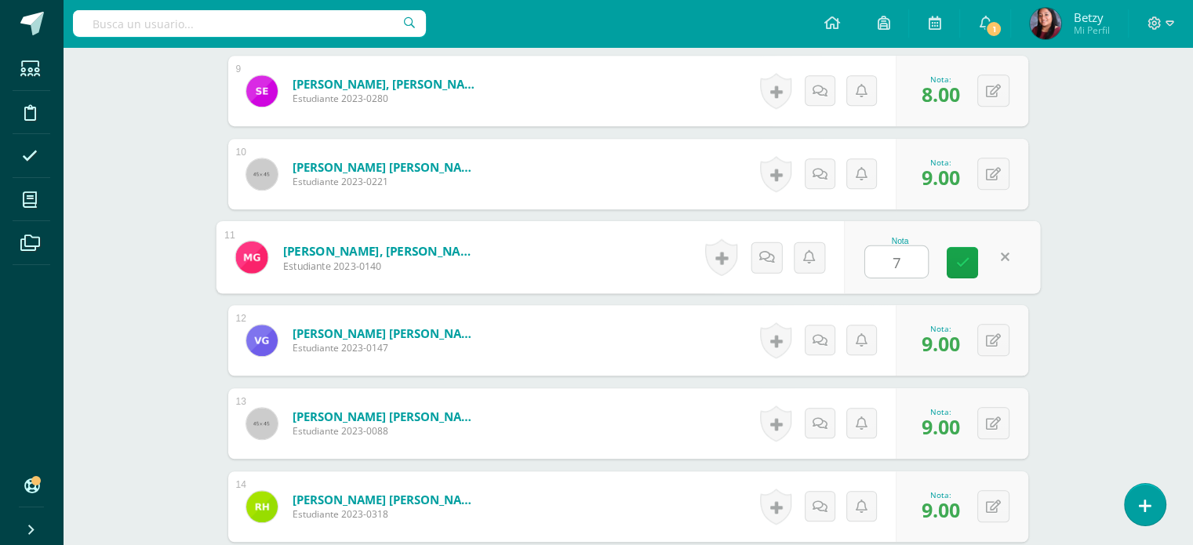
type input "7"
click at [1188, 313] on div "Expresión Artística Preparatoria Preprimaria "A" Herramientas Detalle de asiste…" at bounding box center [628, 139] width 1130 height 2493
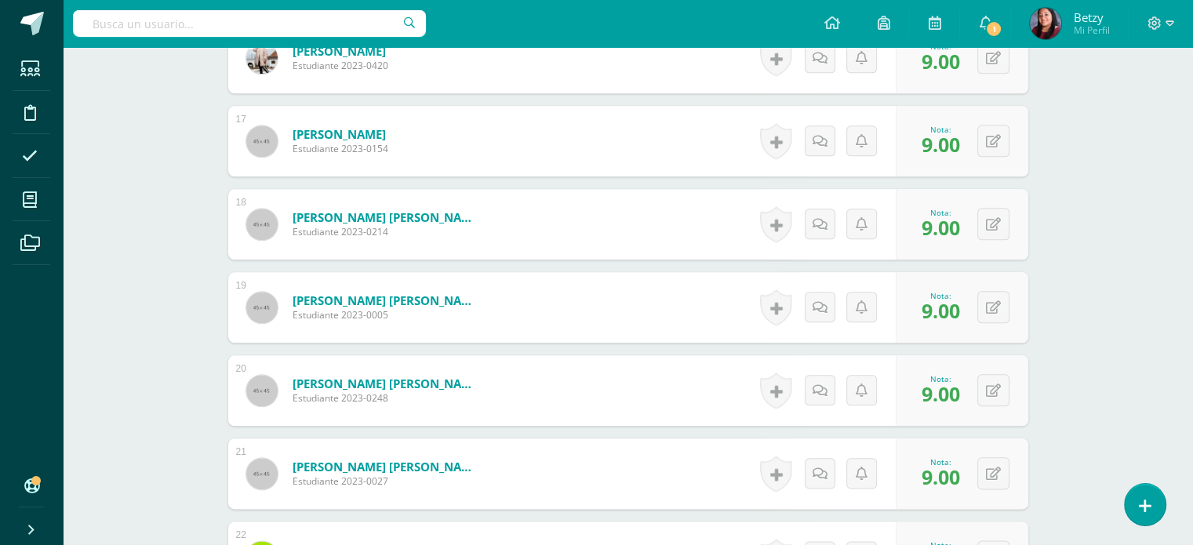
scroll to position [1866, 0]
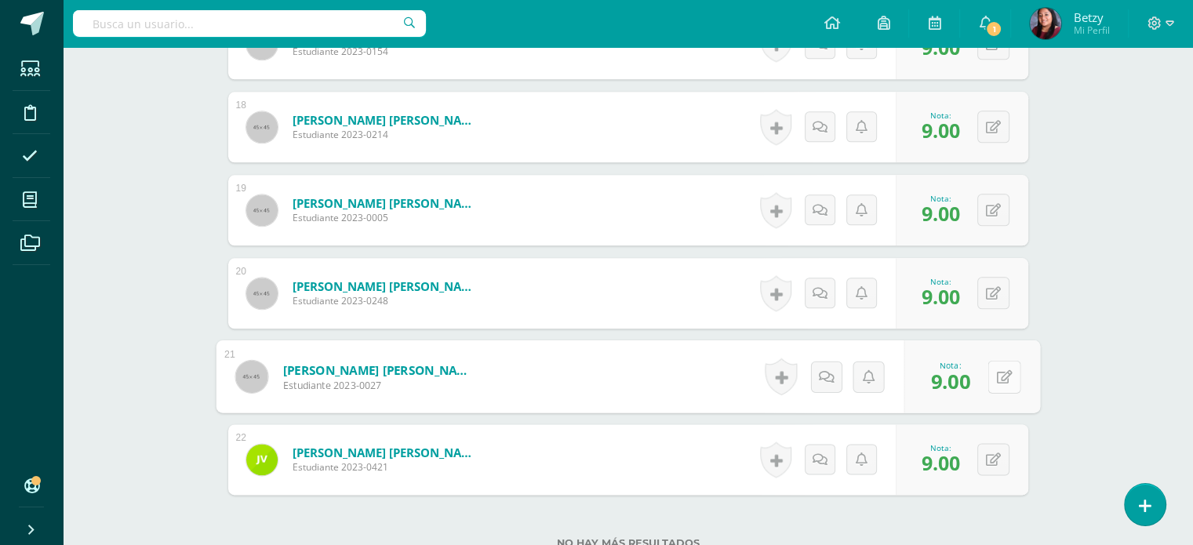
click at [992, 376] on button at bounding box center [1003, 376] width 33 height 33
type input "7"
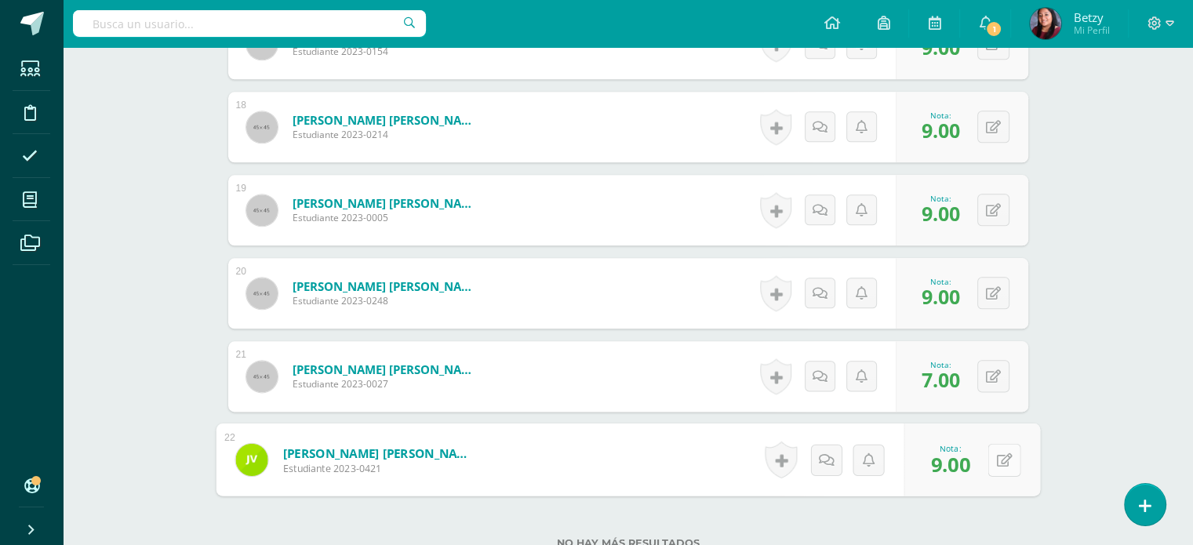
click at [1001, 448] on button at bounding box center [1003, 459] width 33 height 33
type input "7"
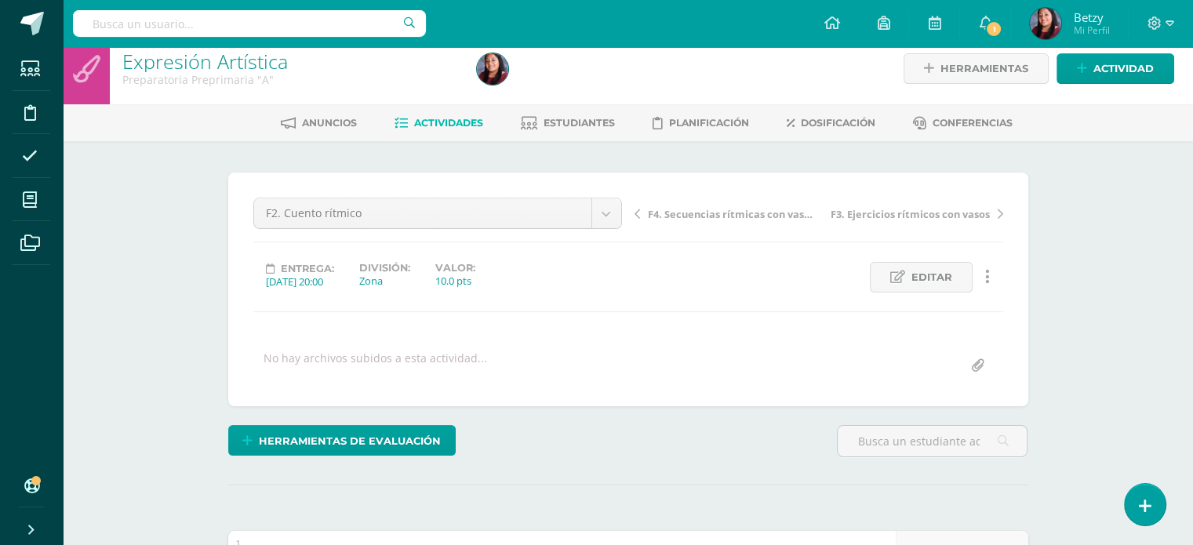
scroll to position [0, 0]
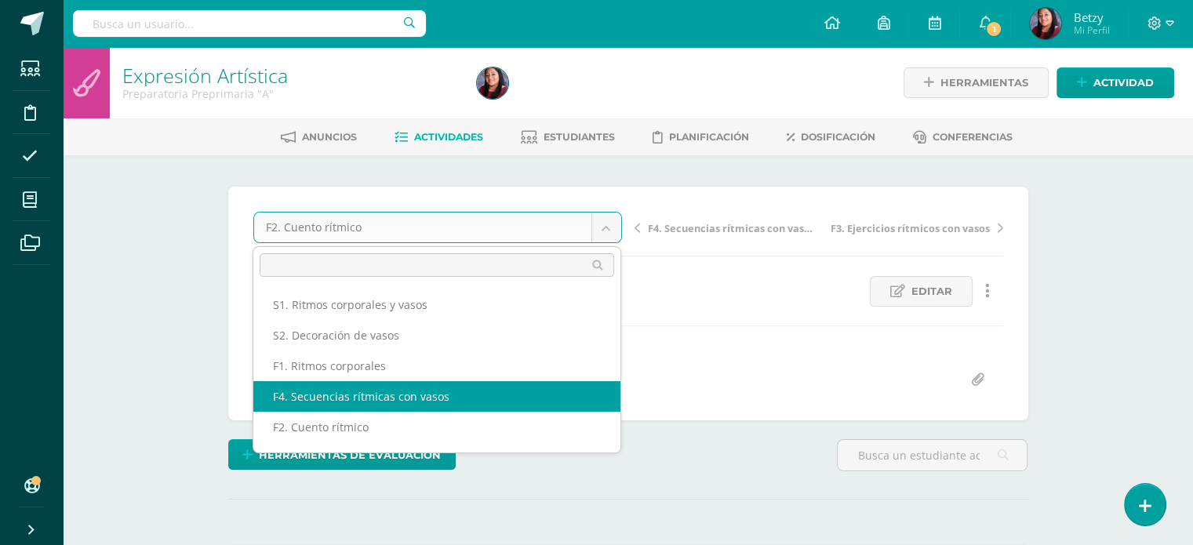
scroll to position [56, 0]
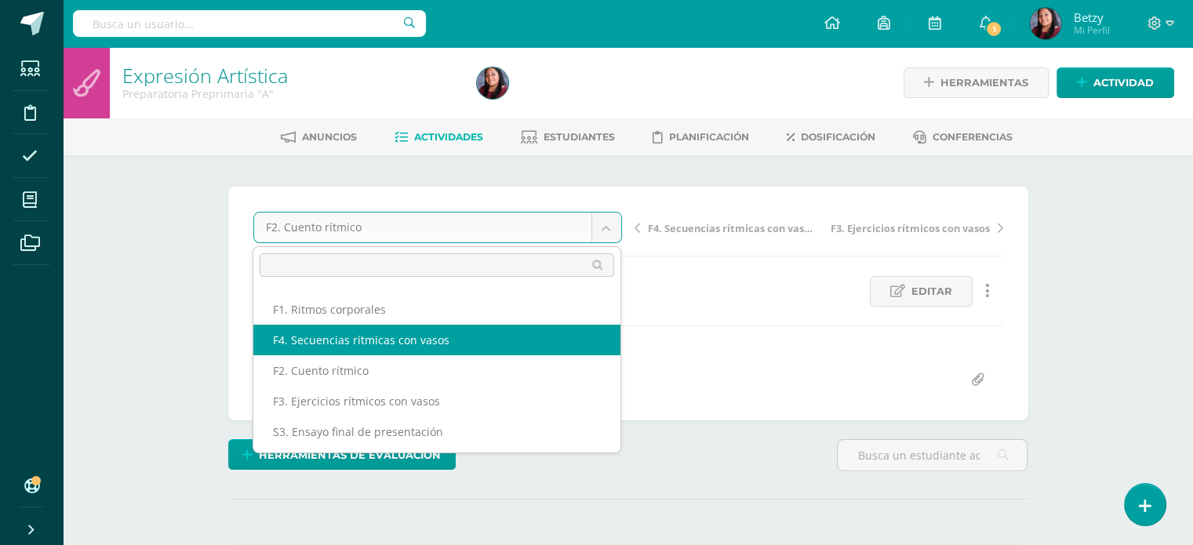
select select "/dashboard/teacher/grade-activity/47659/"
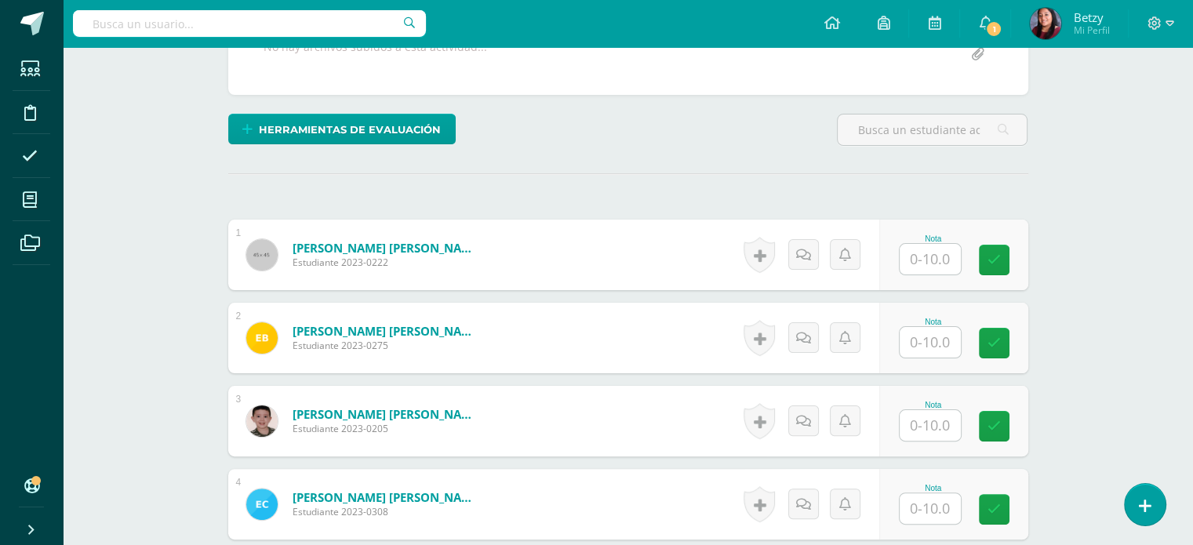
scroll to position [334, 0]
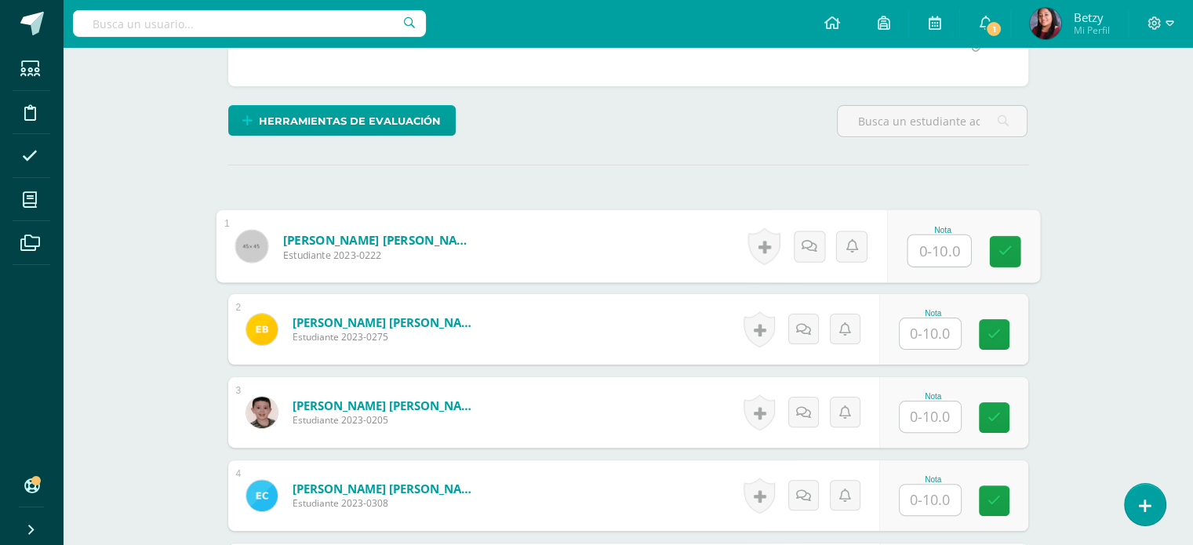
click at [927, 256] on input "text" at bounding box center [938, 250] width 63 height 31
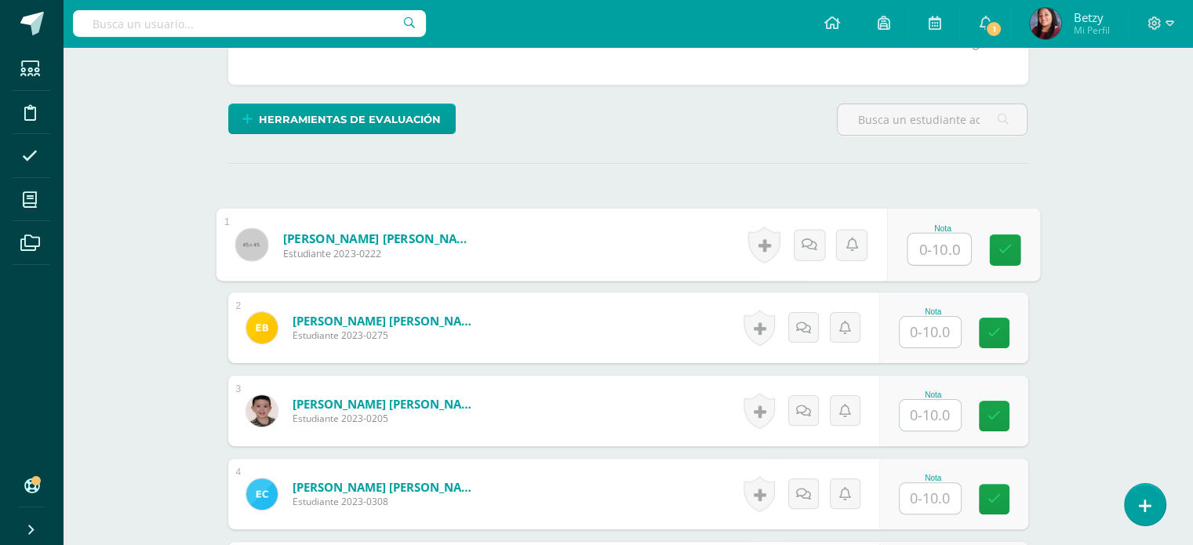
click at [951, 247] on input "text" at bounding box center [938, 249] width 63 height 31
type input "9"
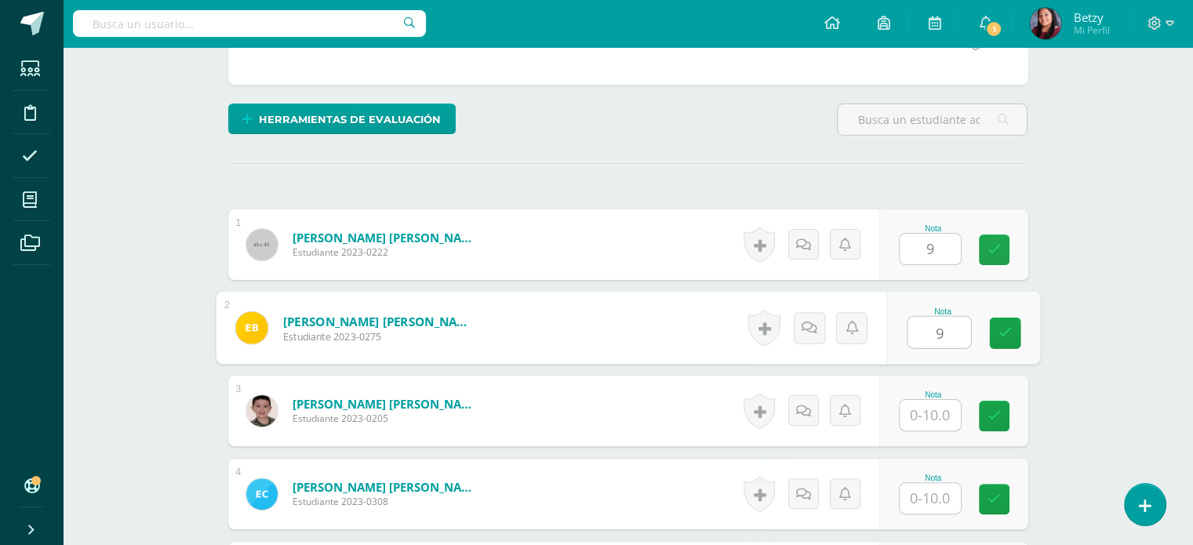
type input "9"
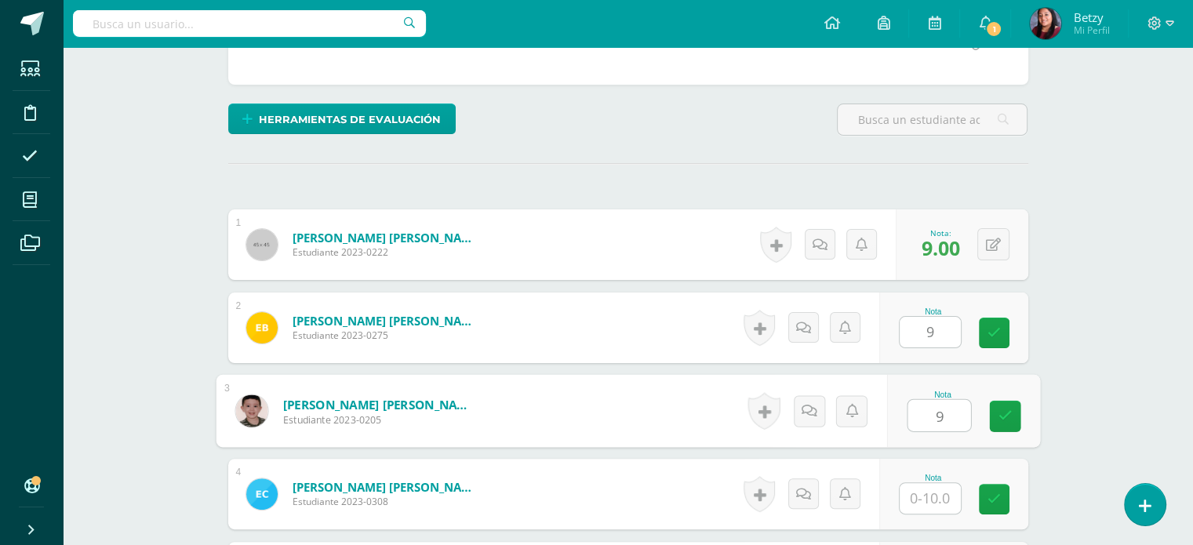
type input "9"
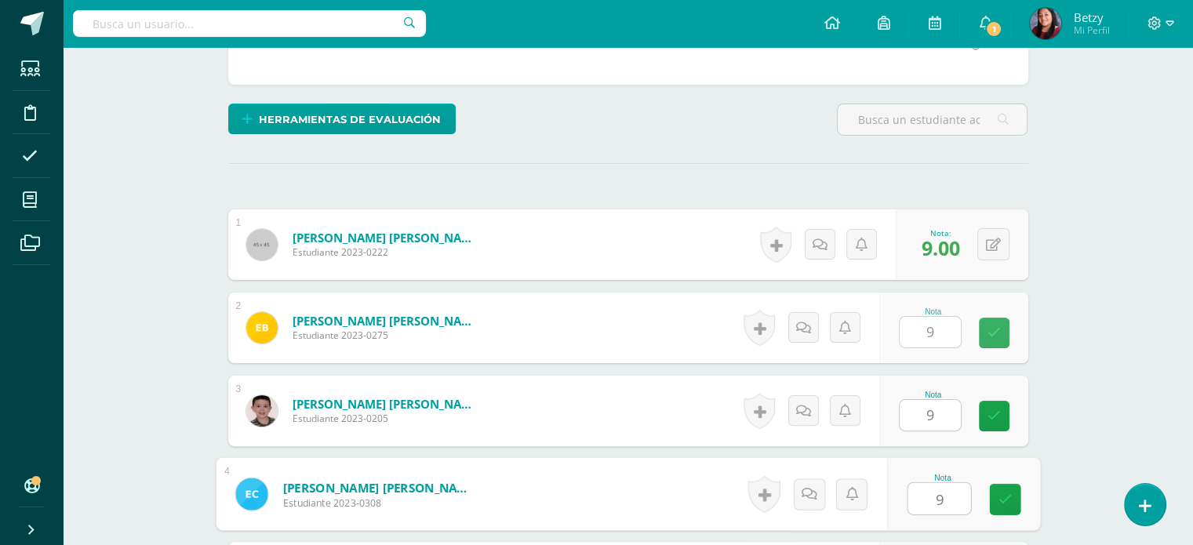
type input "9"
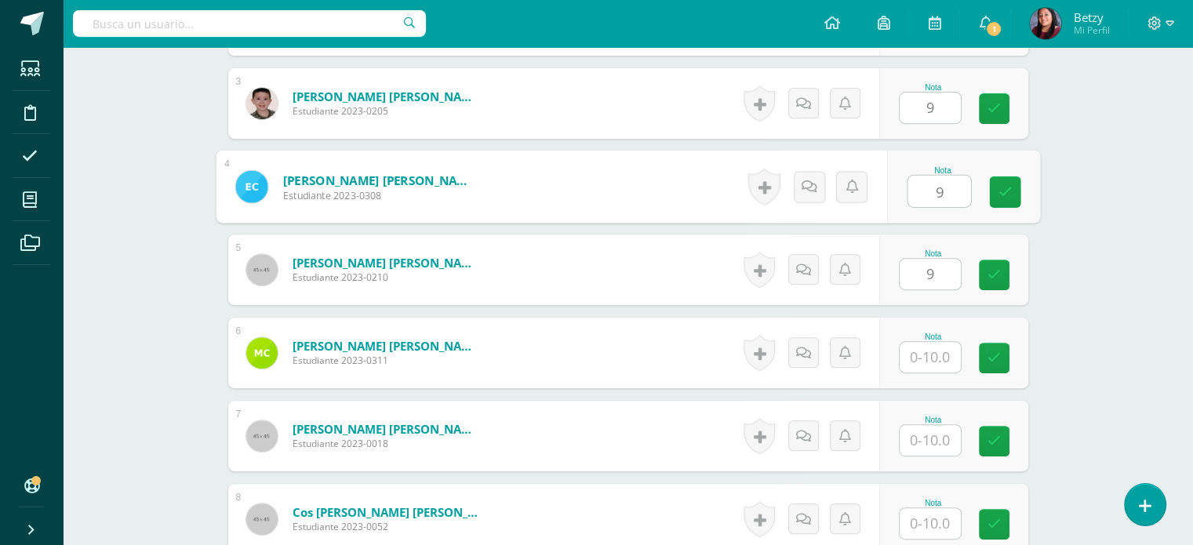
type input "9"
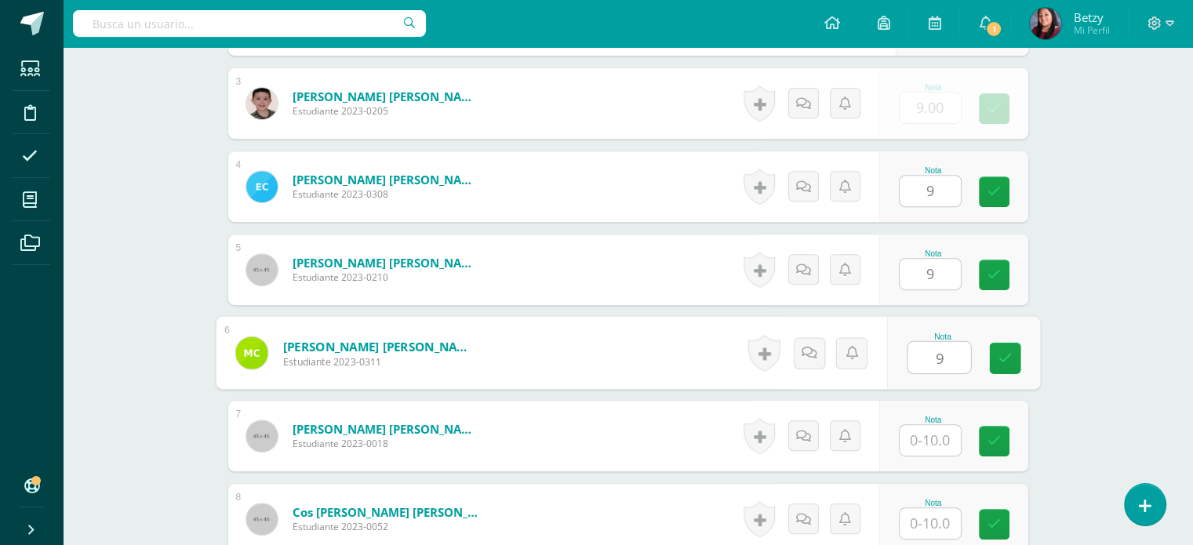
type input "9"
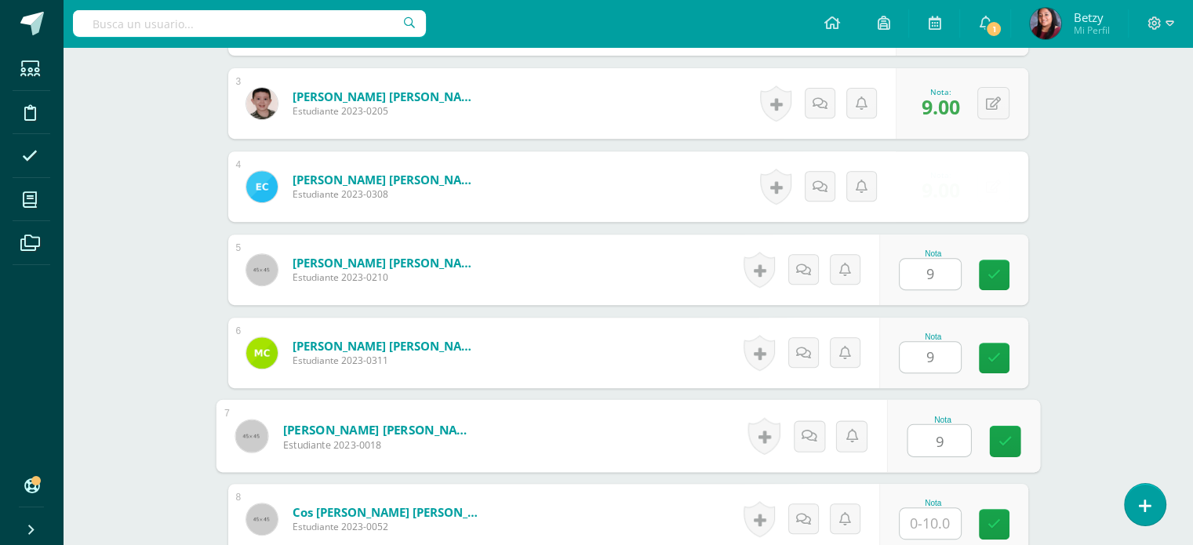
type input "9"
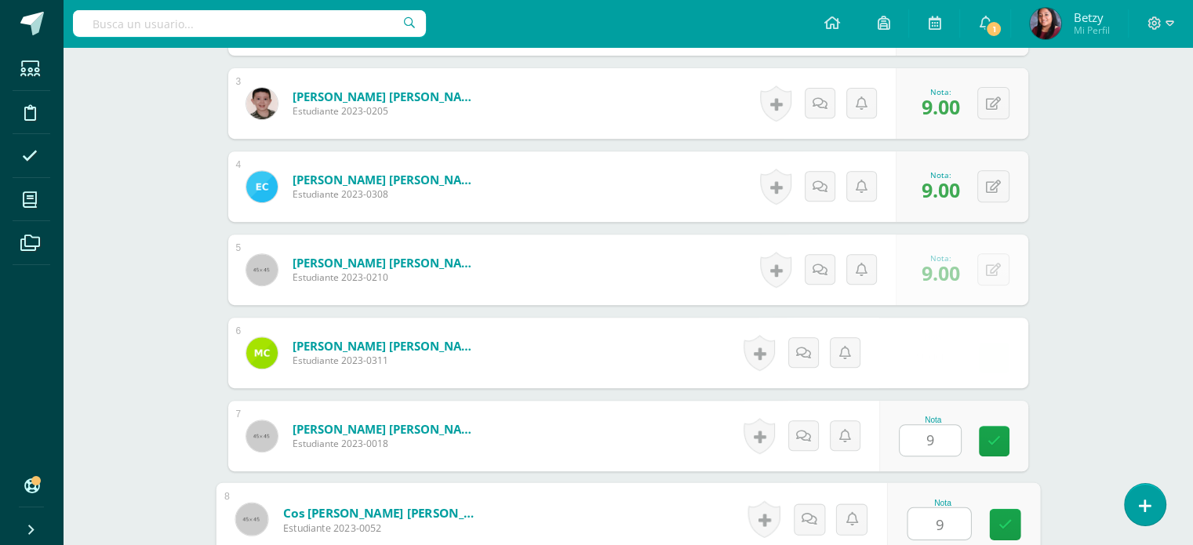
type input "9"
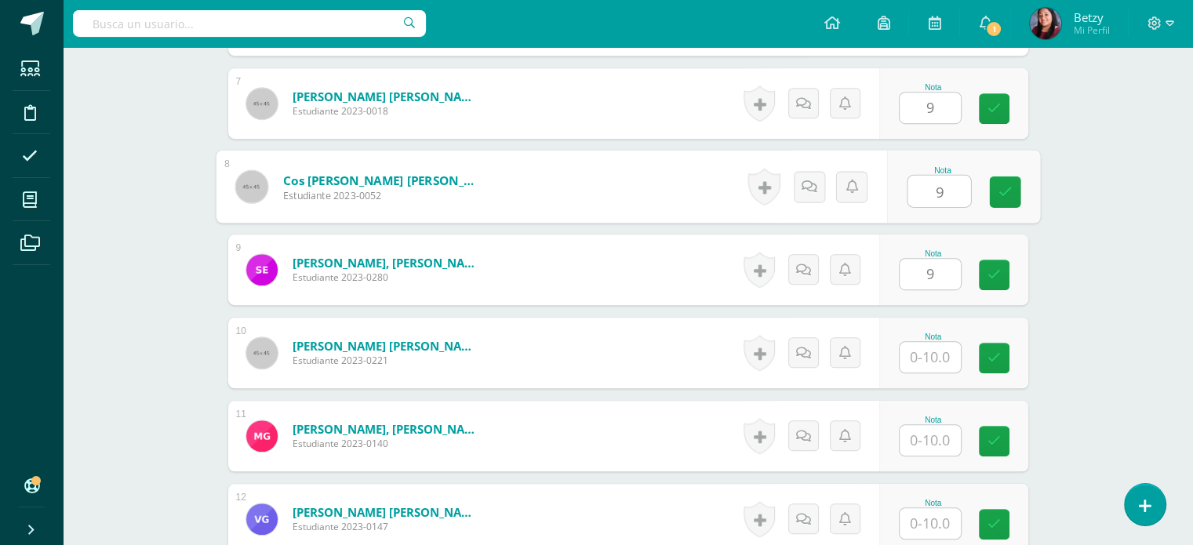
type input "9"
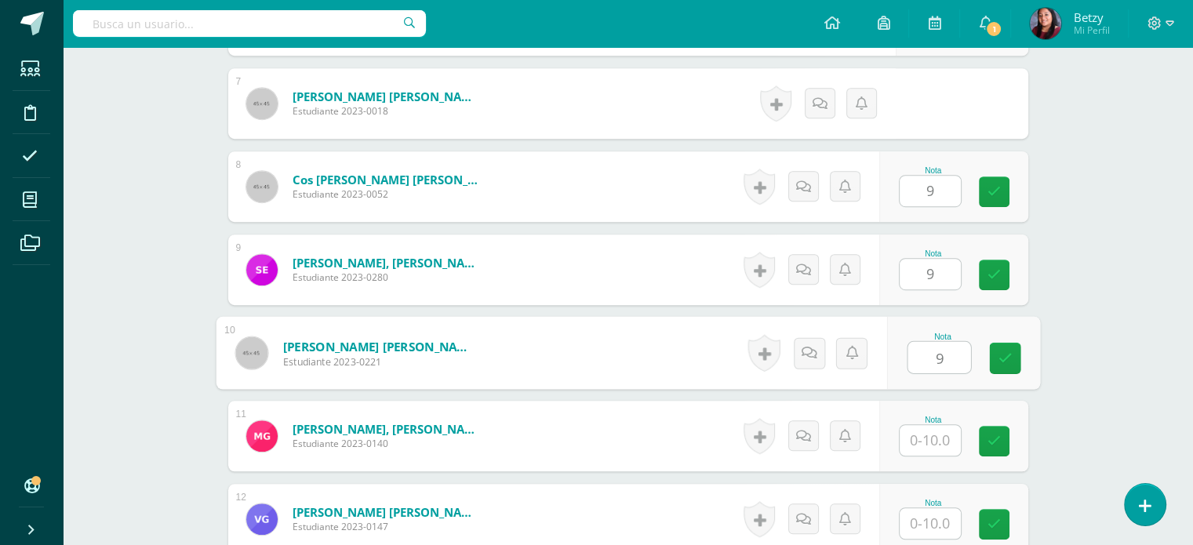
type input "9"
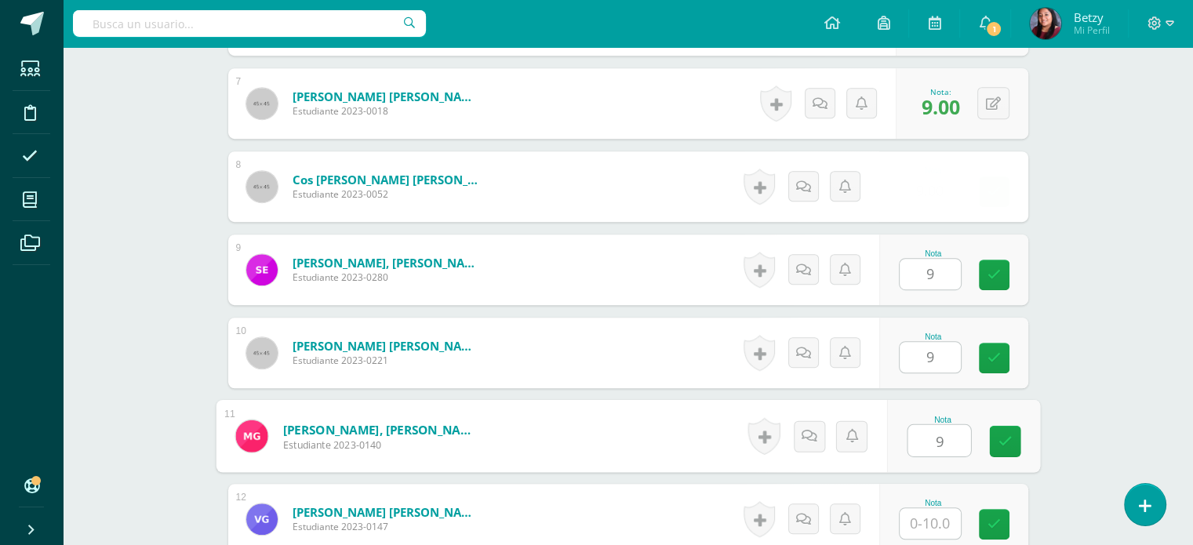
type input "9"
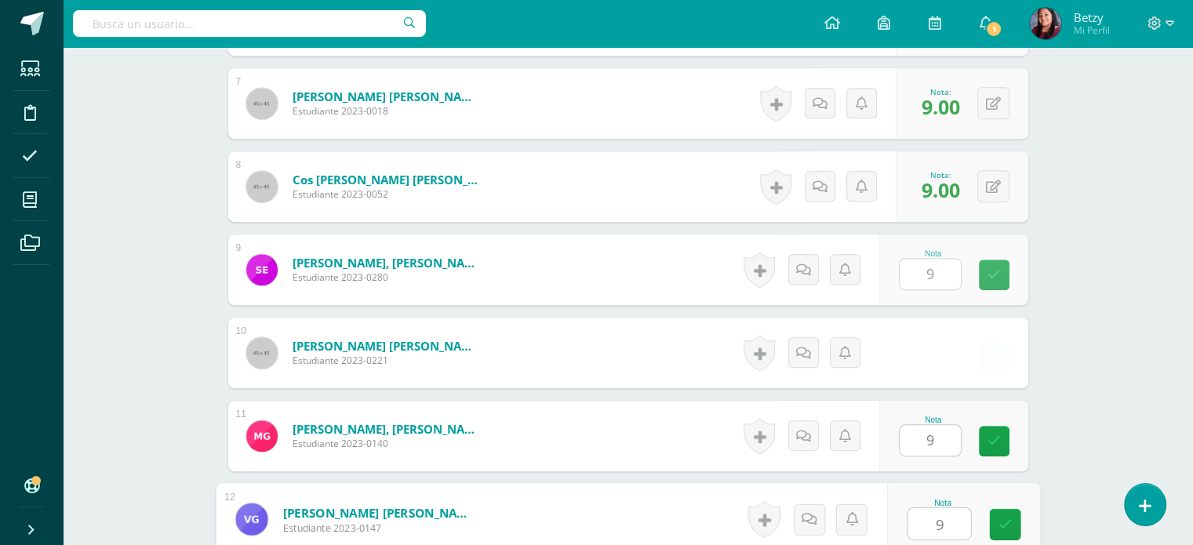
type input "9"
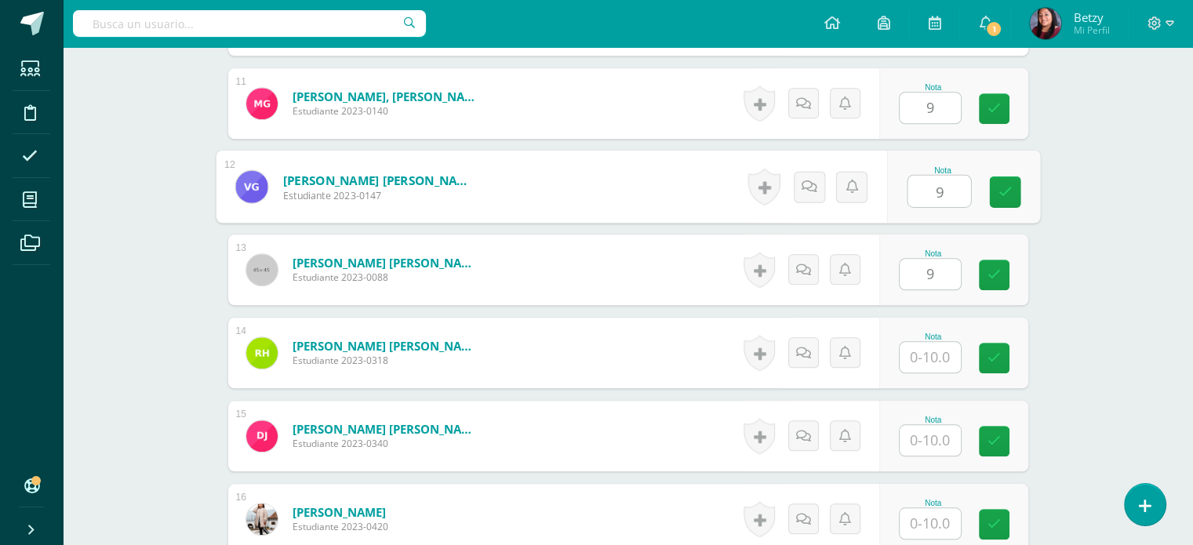
type input "9"
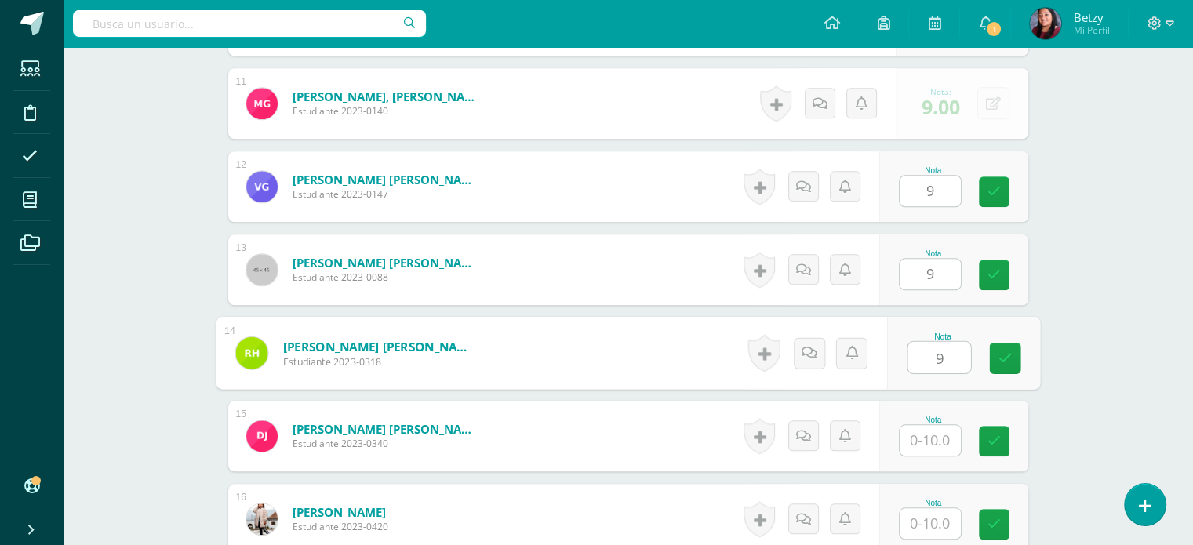
type input "9"
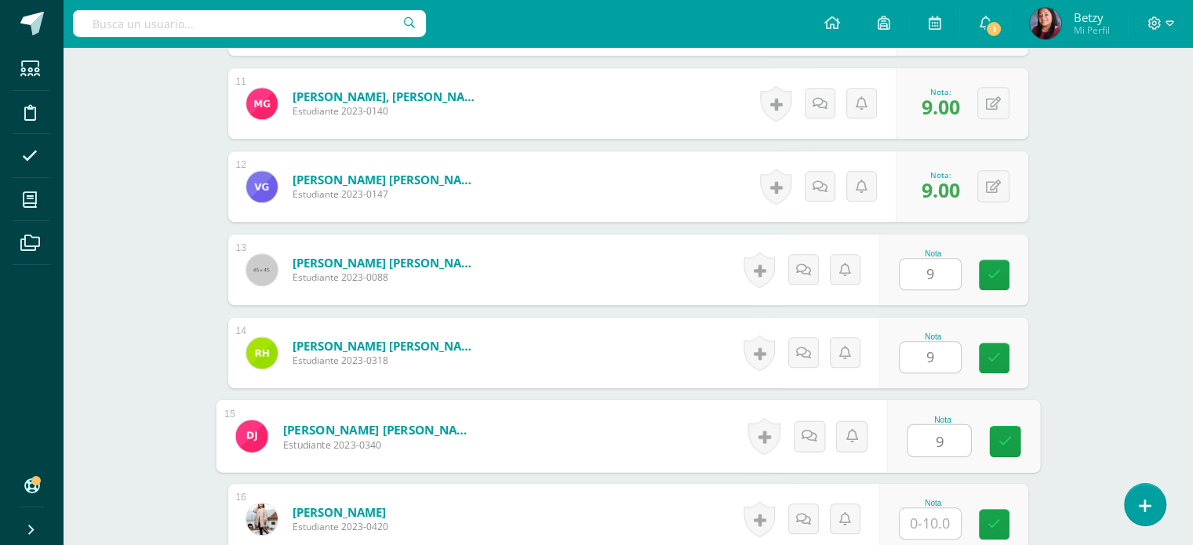
type input "9"
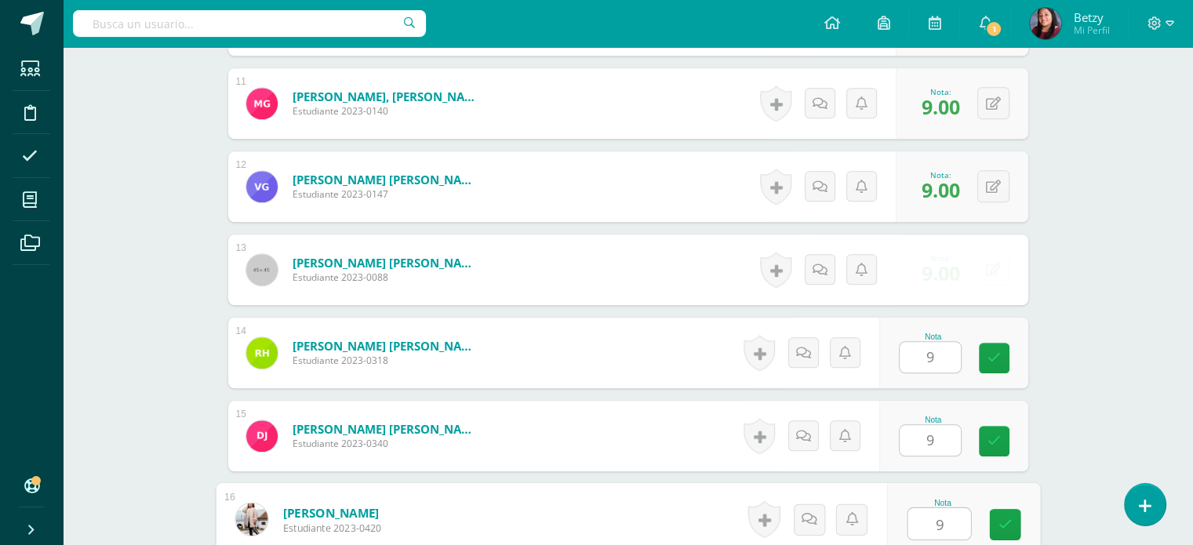
type input "9"
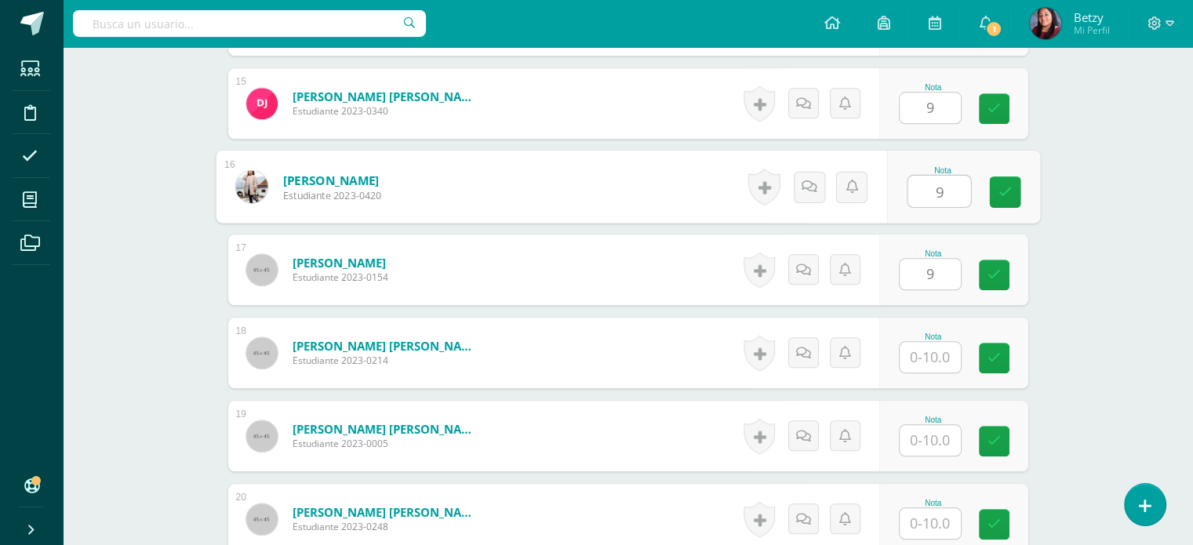
type input "9"
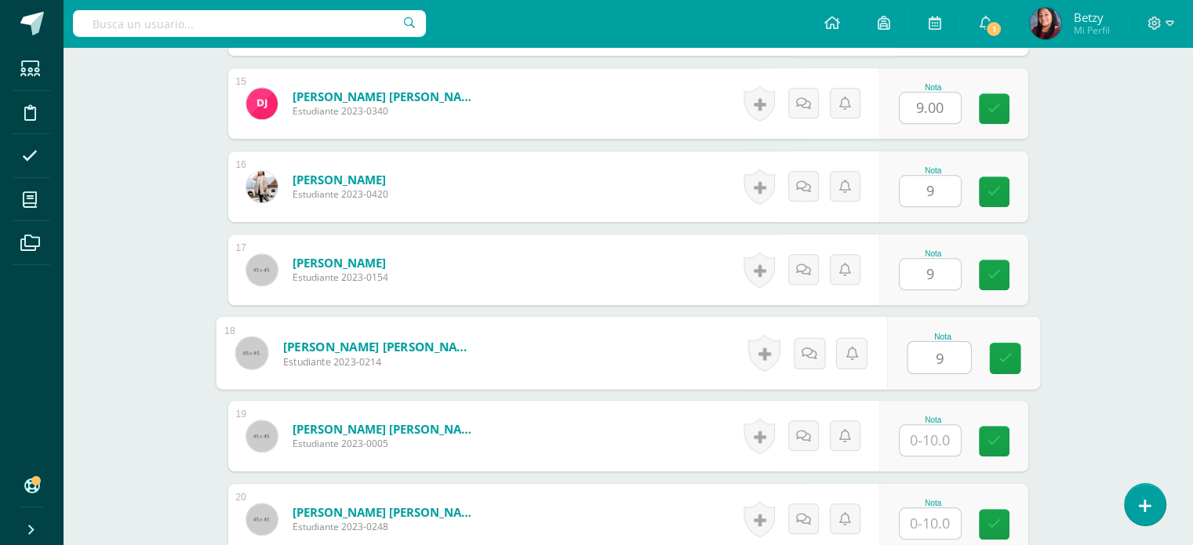
type input "9"
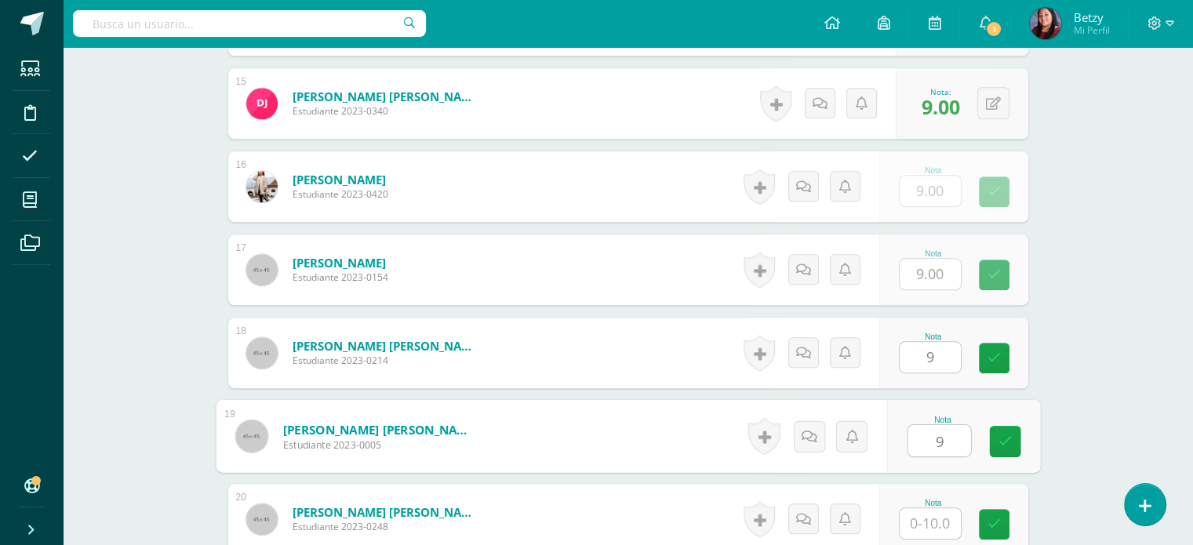
type input "9"
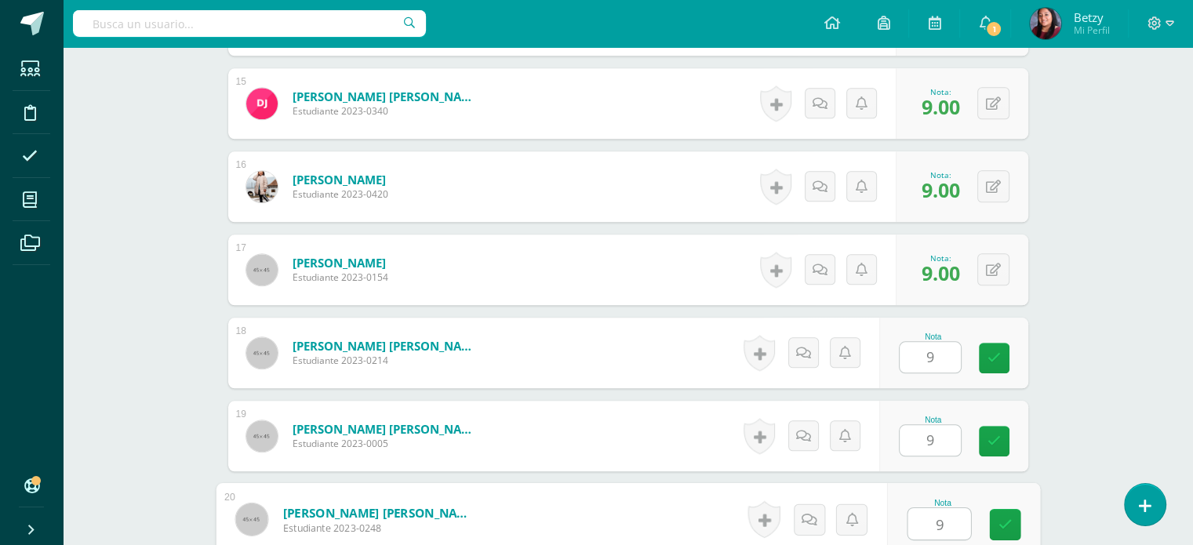
type input "9"
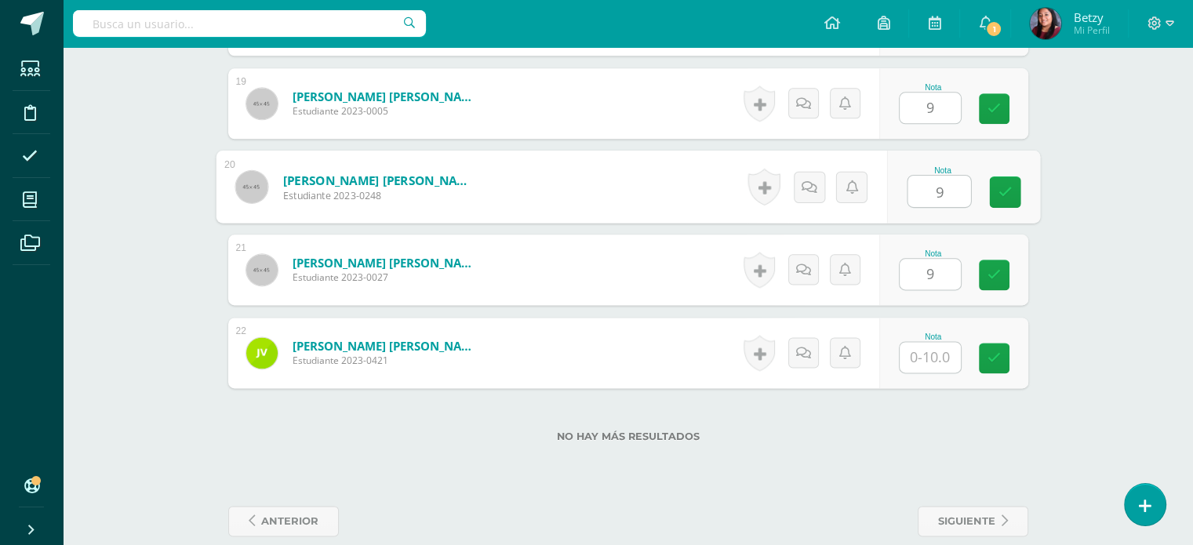
type input "9"
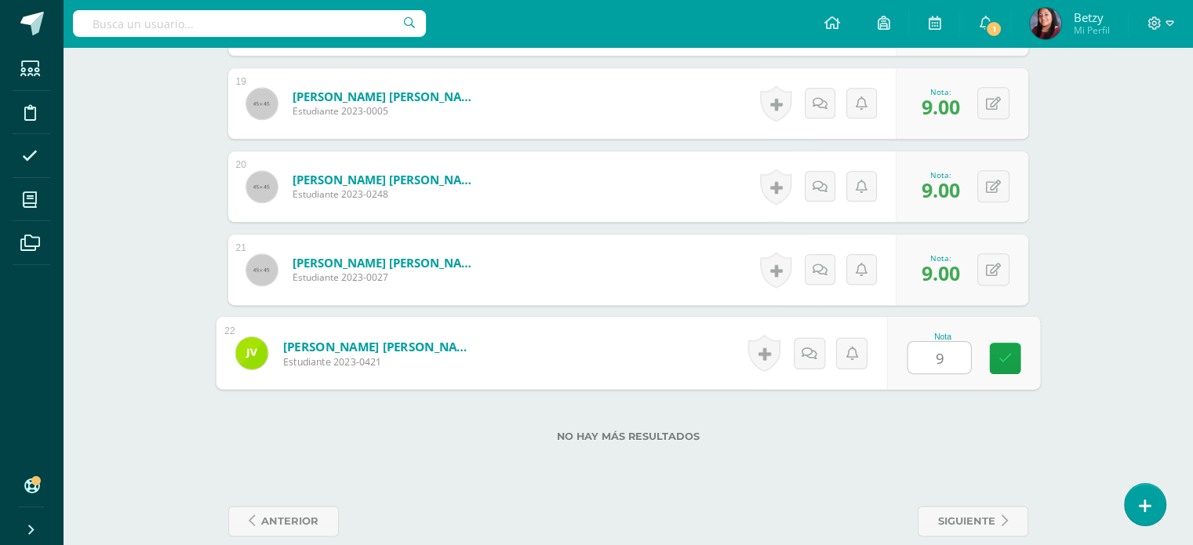
type input "9"
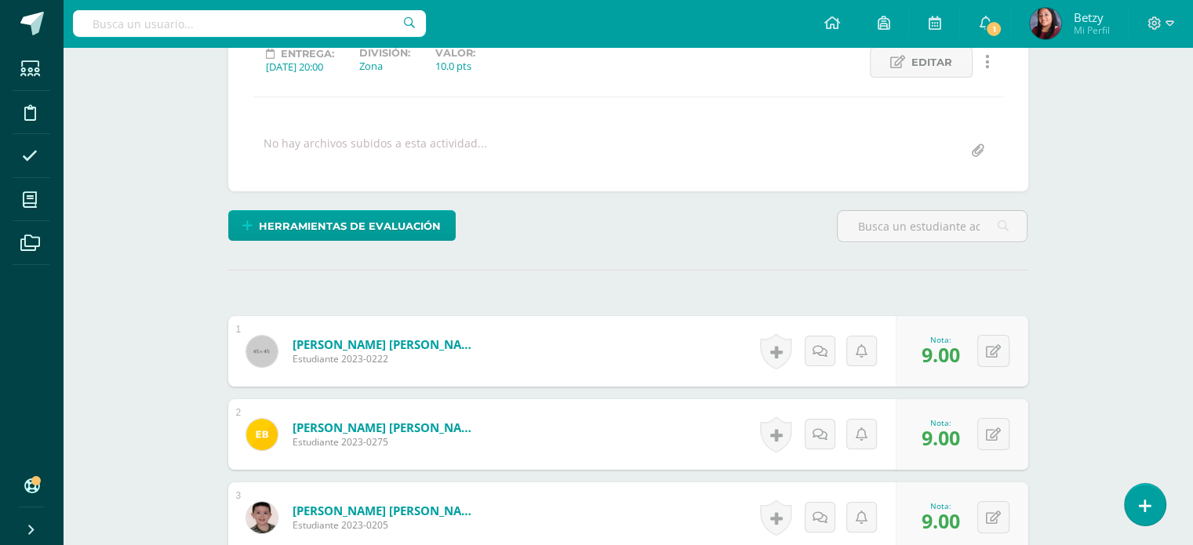
scroll to position [409, 0]
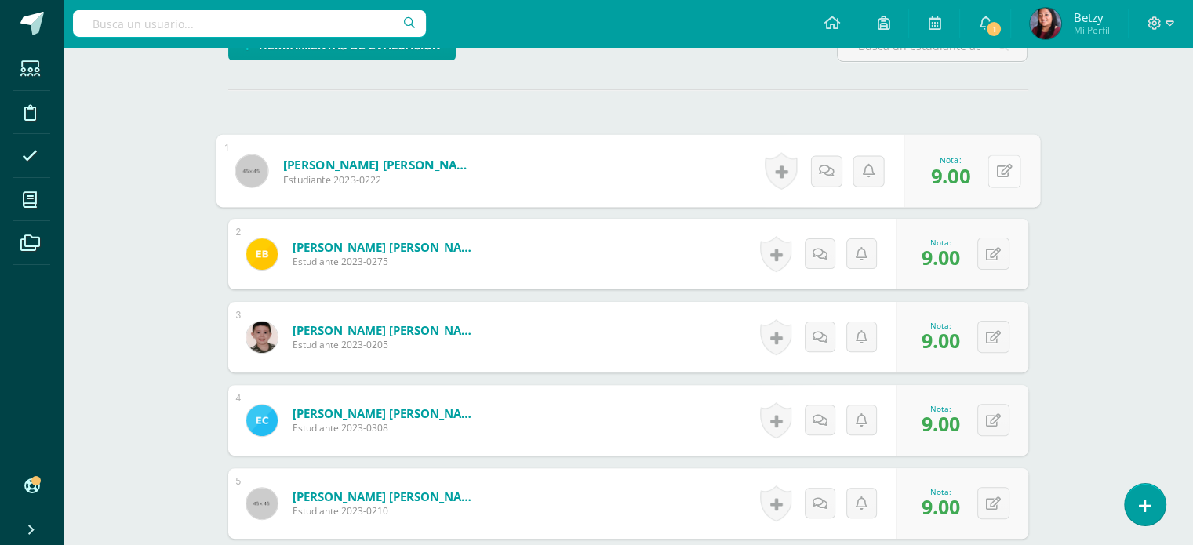
click at [994, 172] on button at bounding box center [1003, 170] width 33 height 33
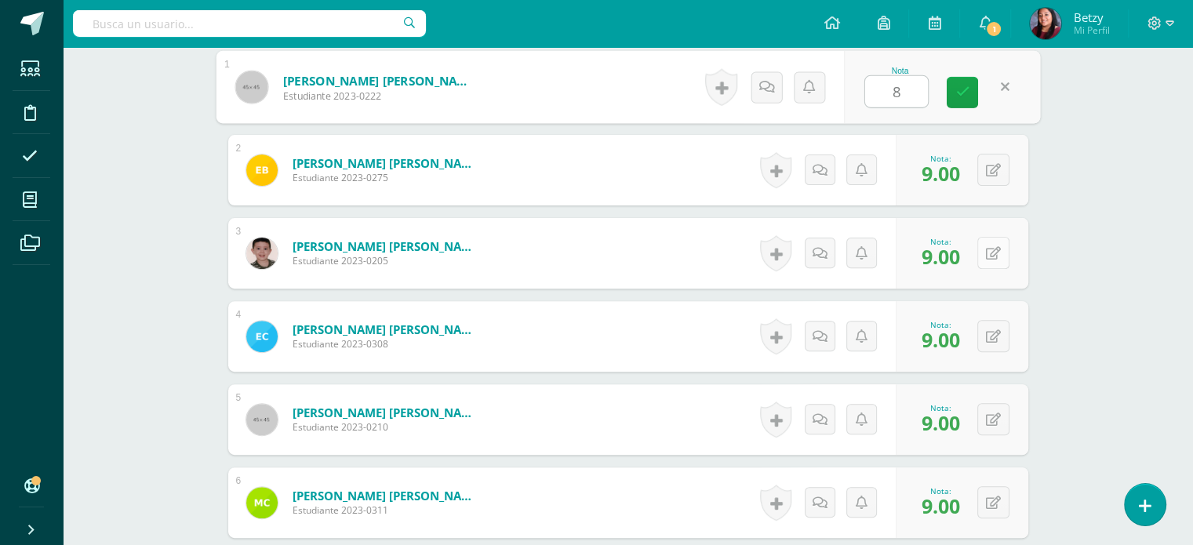
type input "8"
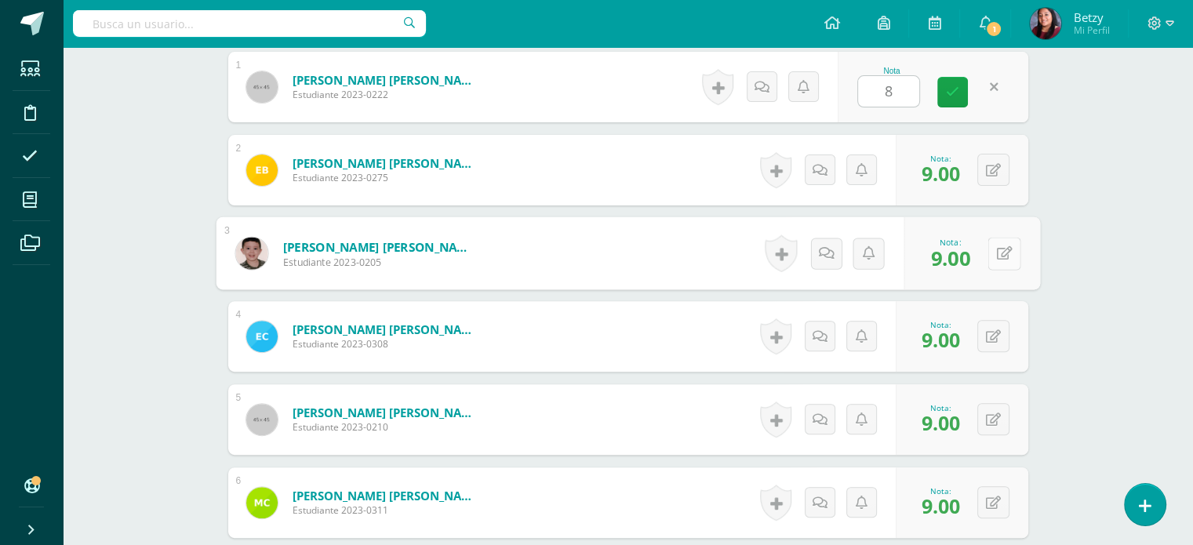
click at [990, 246] on button at bounding box center [1003, 253] width 33 height 33
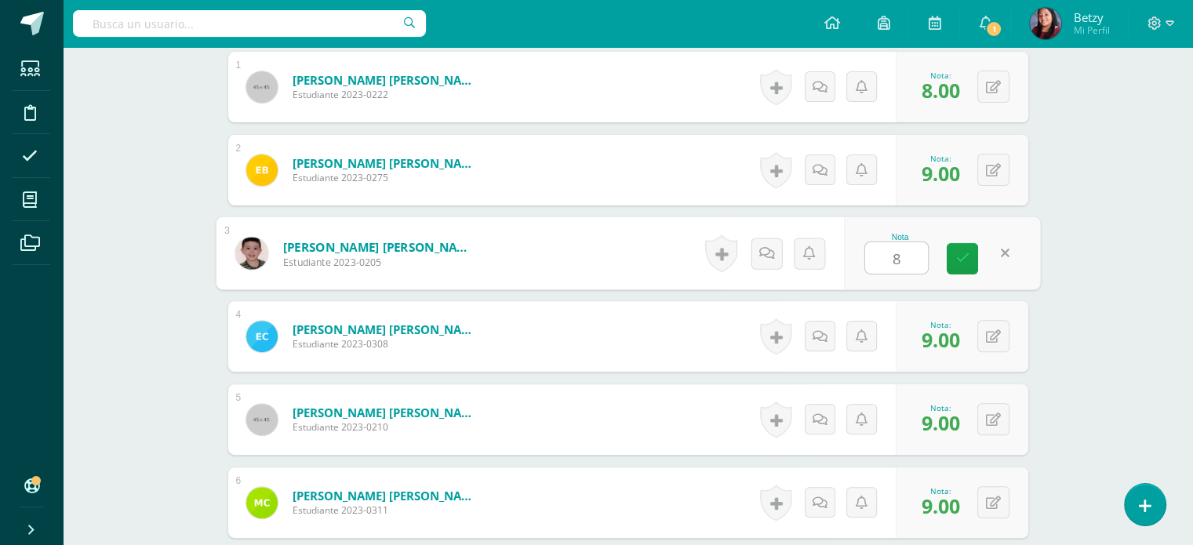
type input "8"
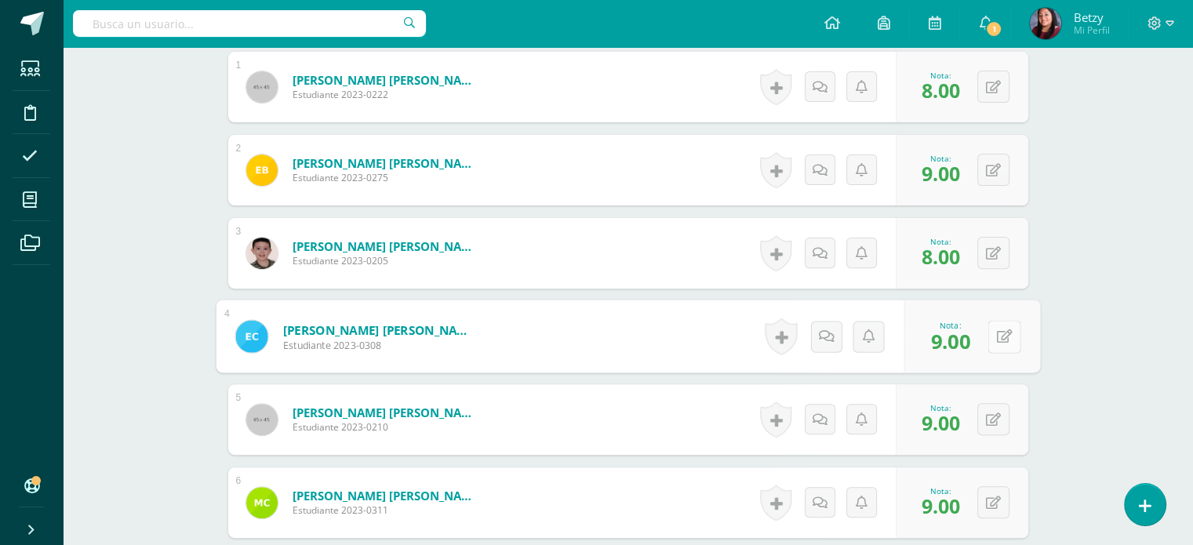
click at [1007, 329] on button at bounding box center [1003, 336] width 33 height 33
type input "8"
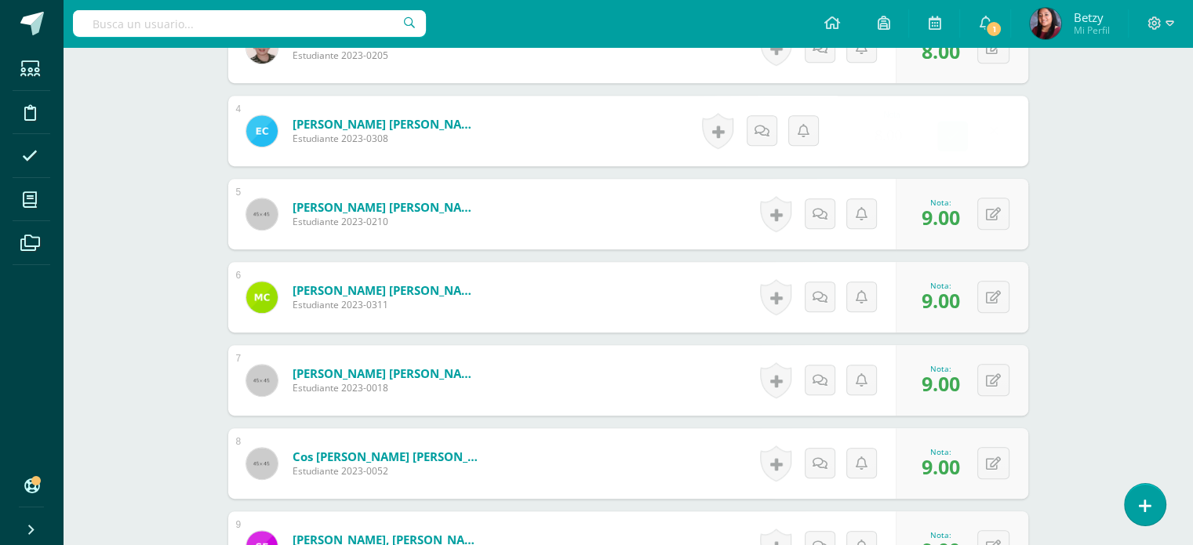
scroll to position [699, 0]
click at [993, 209] on button at bounding box center [993, 213] width 32 height 32
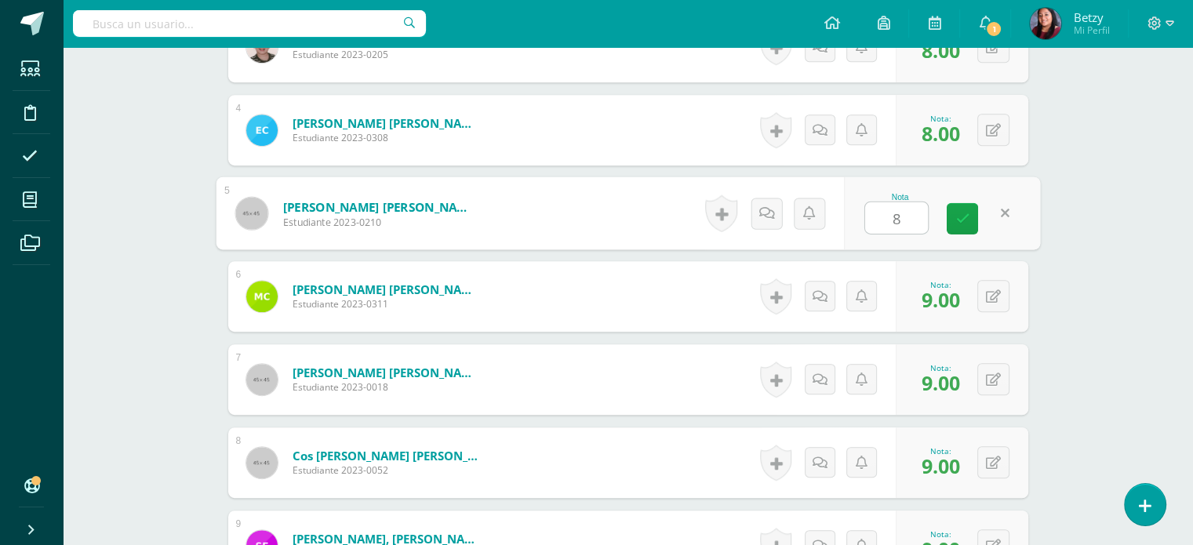
type input "8"
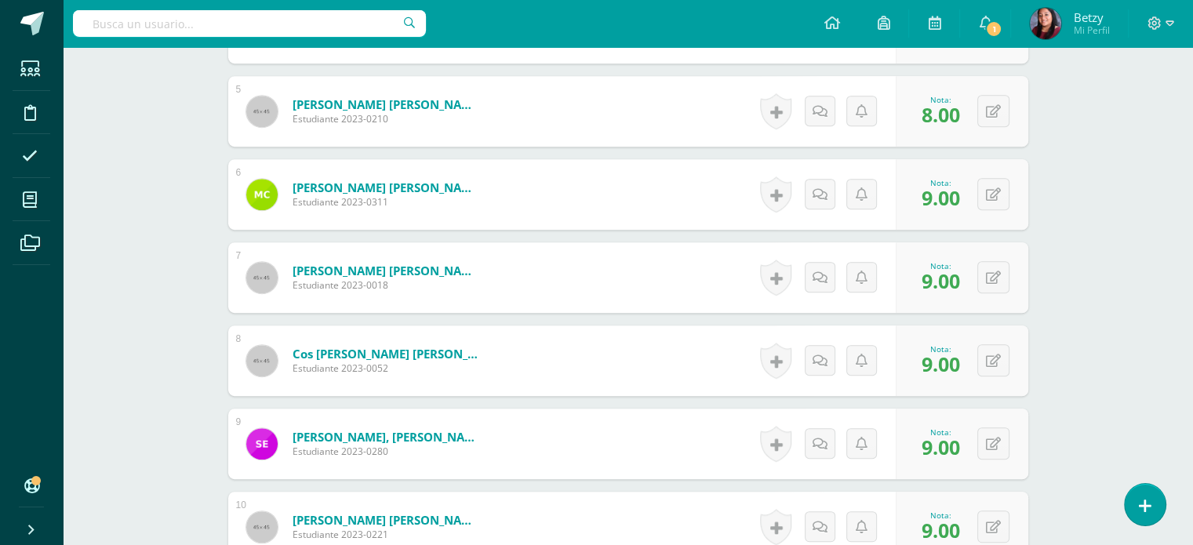
scroll to position [802, 0]
click at [997, 272] on icon at bounding box center [1004, 276] width 16 height 13
type input "7"
click at [1076, 301] on div "Expresión Artística Preparatoria Preprimaria "A" Herramientas Detalle de asiste…" at bounding box center [628, 491] width 1130 height 2493
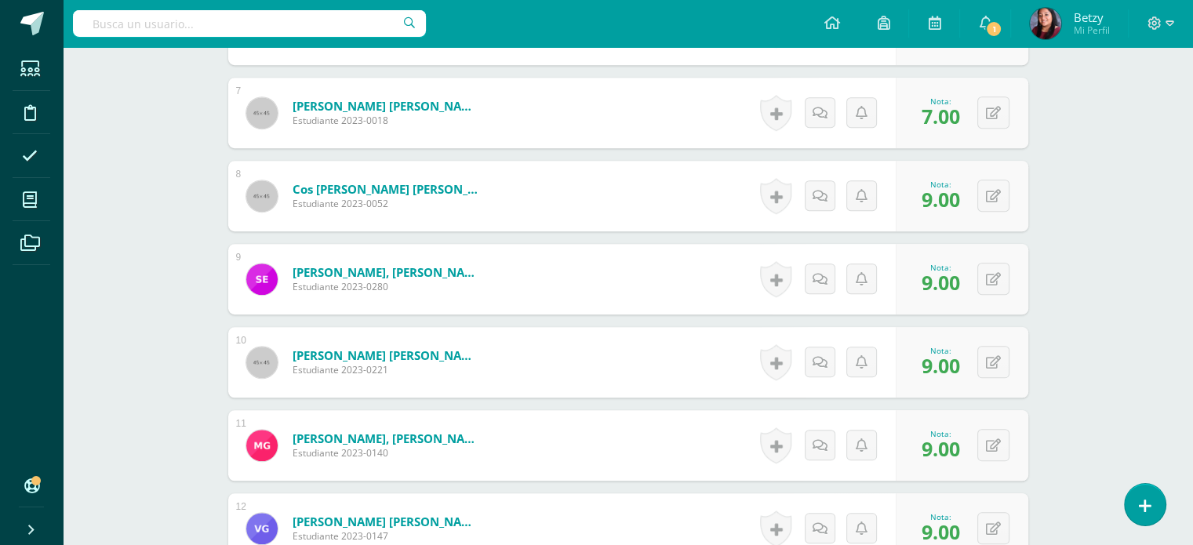
scroll to position [968, 0]
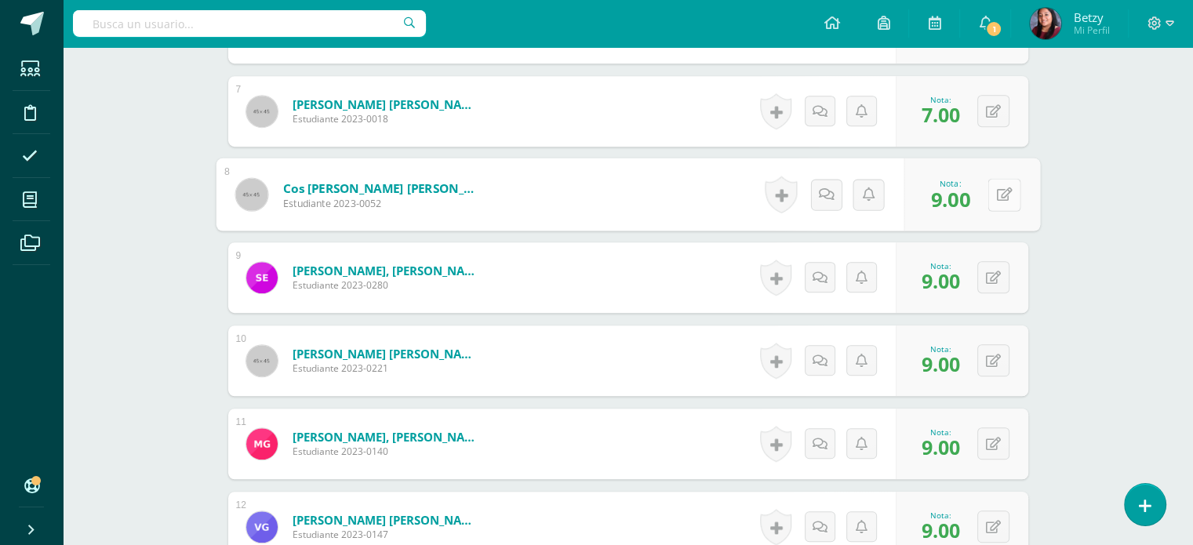
click at [1000, 194] on button at bounding box center [1003, 194] width 33 height 33
type input "8"
click at [1121, 271] on div "Expresión Artística Preparatoria Preprimaria "A" Herramientas Detalle de asiste…" at bounding box center [628, 325] width 1130 height 2493
click at [1008, 285] on button at bounding box center [993, 277] width 32 height 32
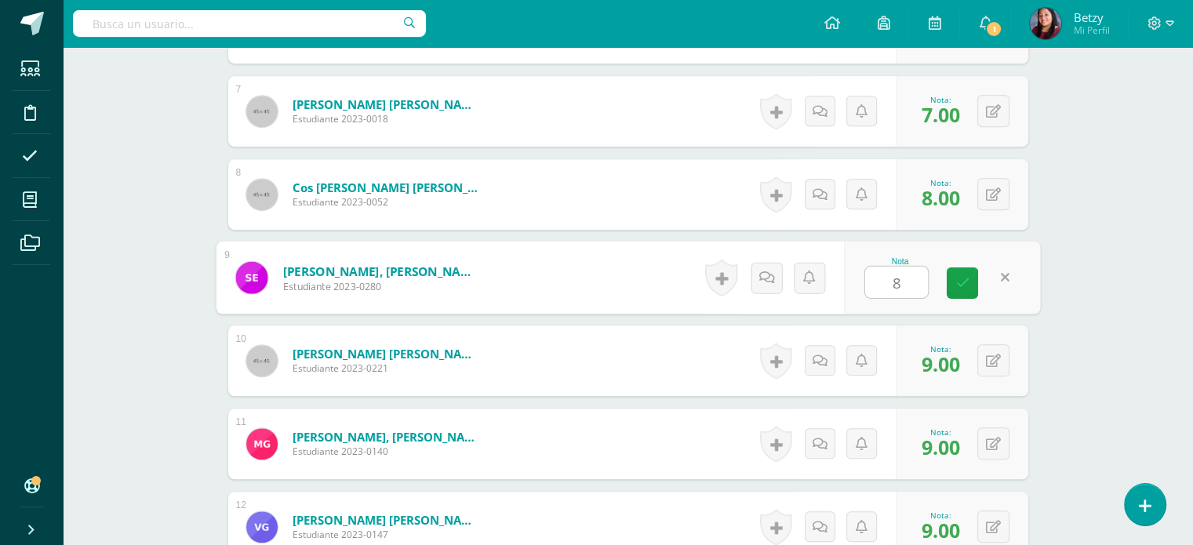
type input "8"
click at [1069, 361] on div "Expresión Artística Preparatoria Preprimaria "A" Herramientas Detalle de asiste…" at bounding box center [628, 325] width 1130 height 2493
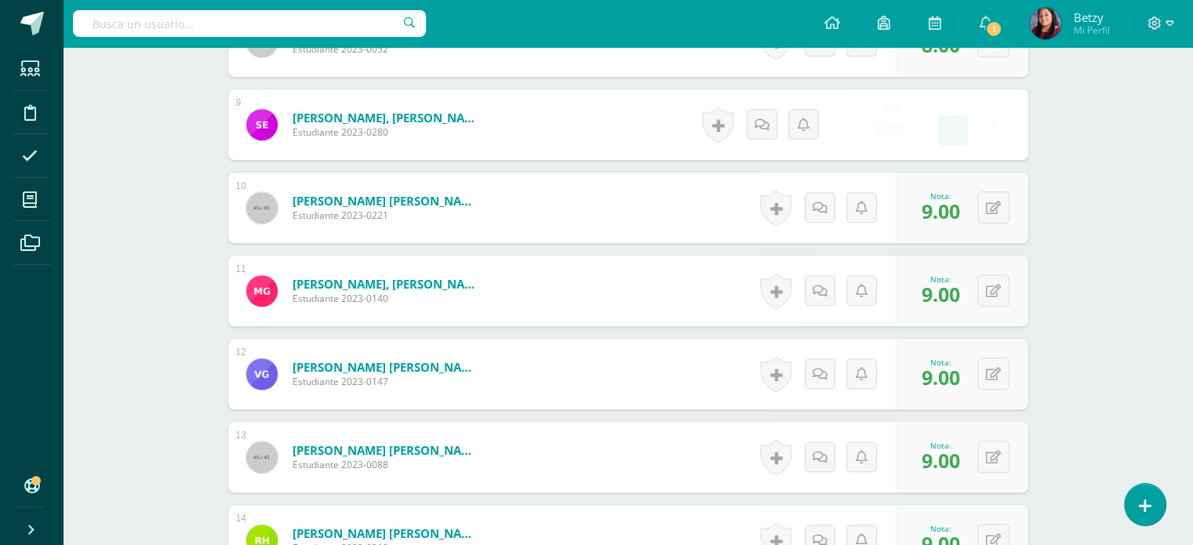
scroll to position [1121, 0]
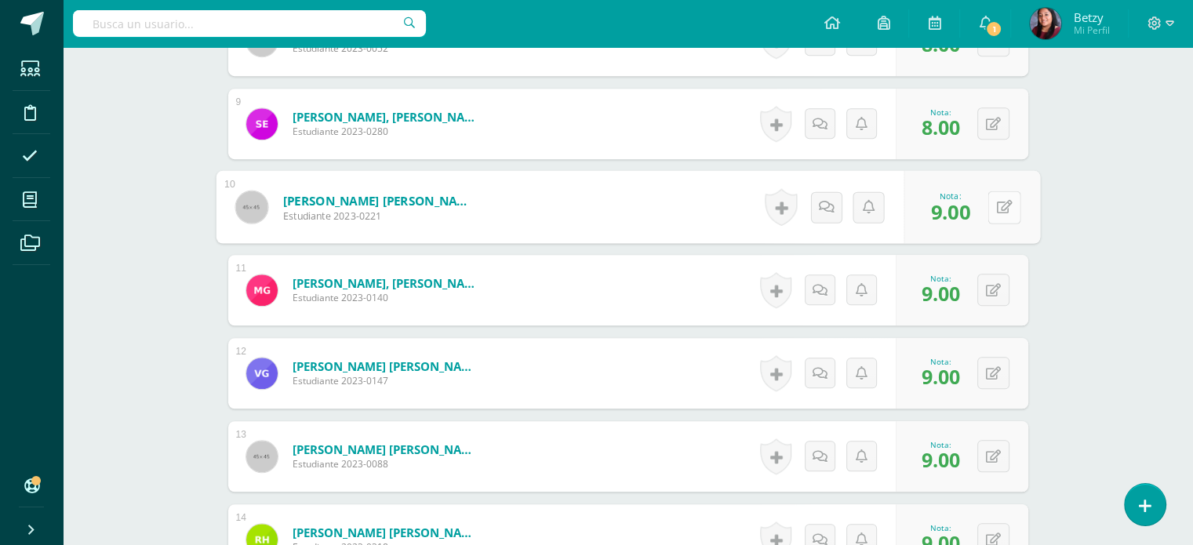
click at [991, 194] on button at bounding box center [1003, 207] width 33 height 33
type input "8"
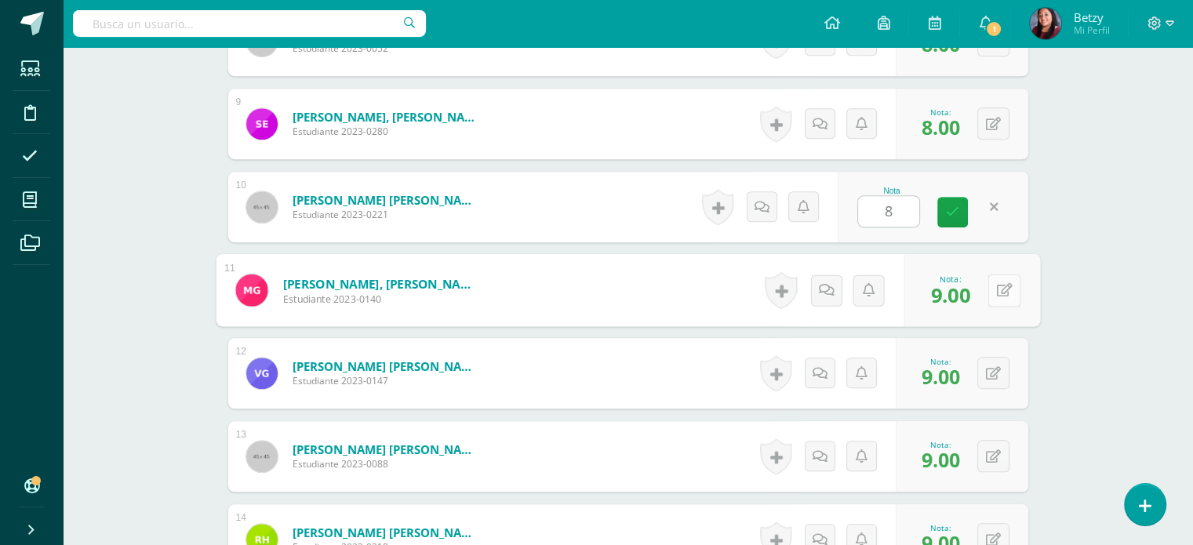
click at [1001, 297] on button at bounding box center [1003, 290] width 33 height 33
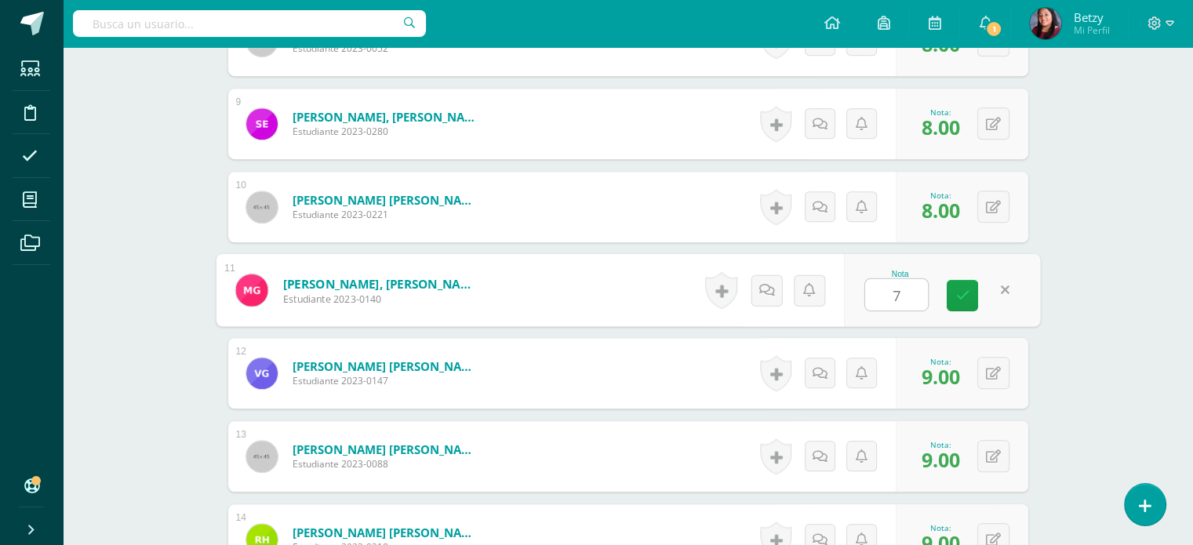
type input "7"
click at [1129, 364] on div "Expresión Artística Preparatoria Preprimaria "A" Herramientas Detalle de asiste…" at bounding box center [628, 172] width 1130 height 2493
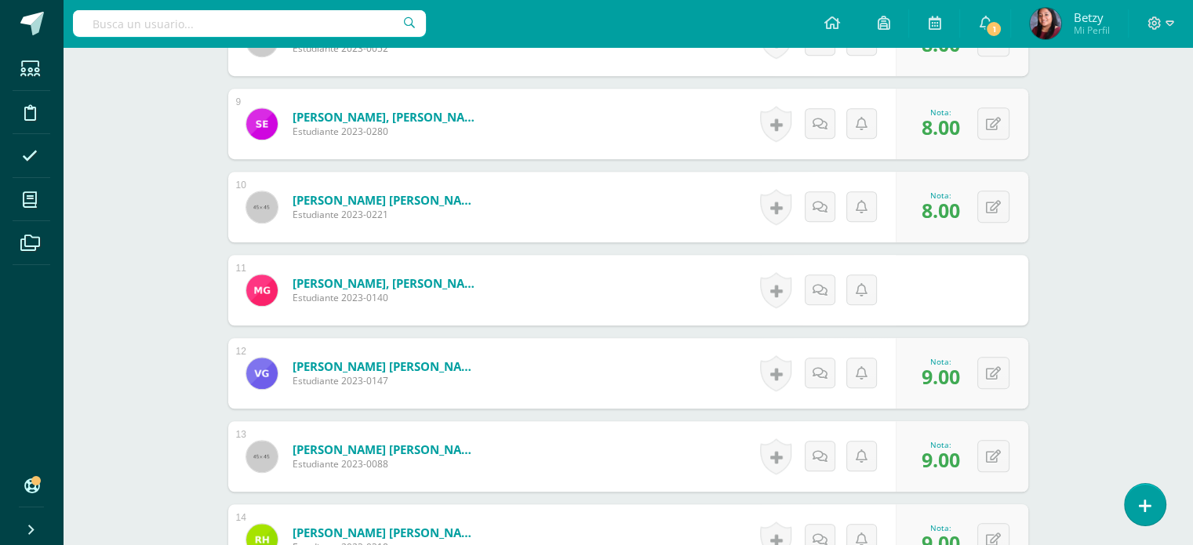
scroll to position [1350, 0]
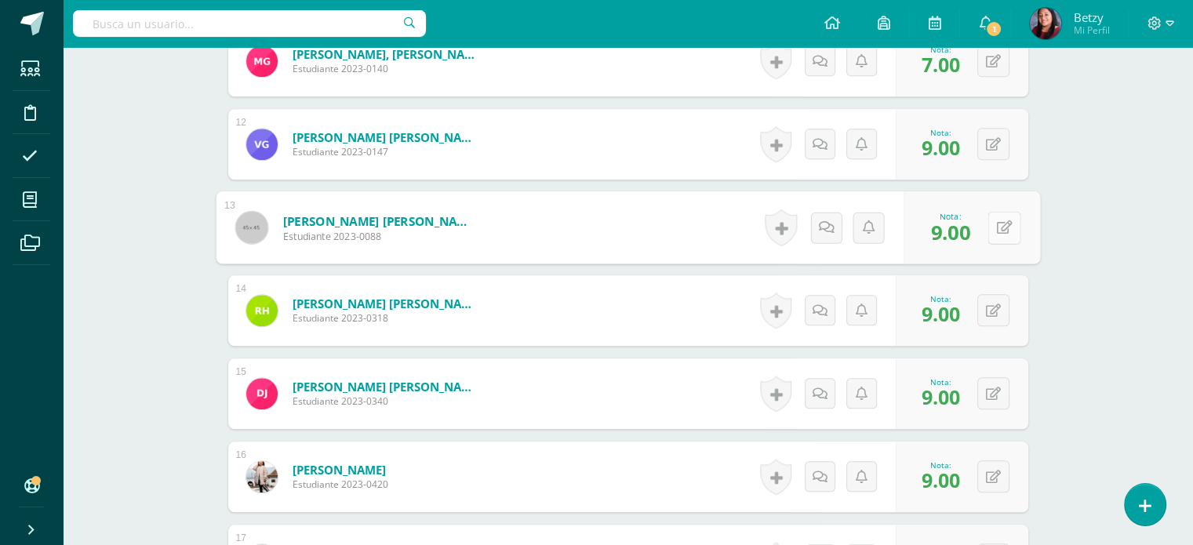
click at [990, 225] on button at bounding box center [1003, 227] width 33 height 33
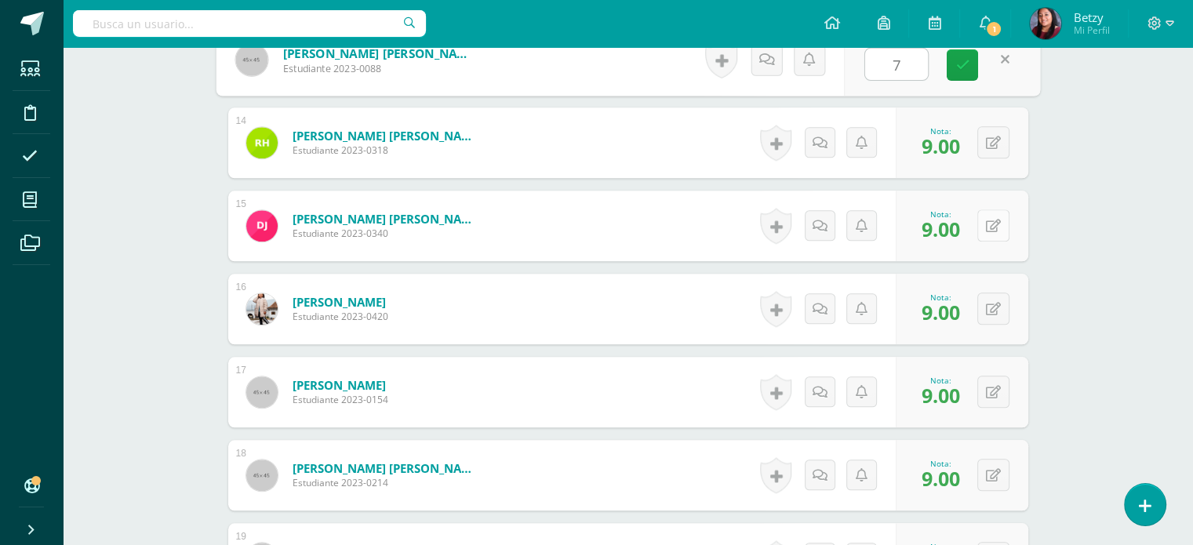
scroll to position [1520, 0]
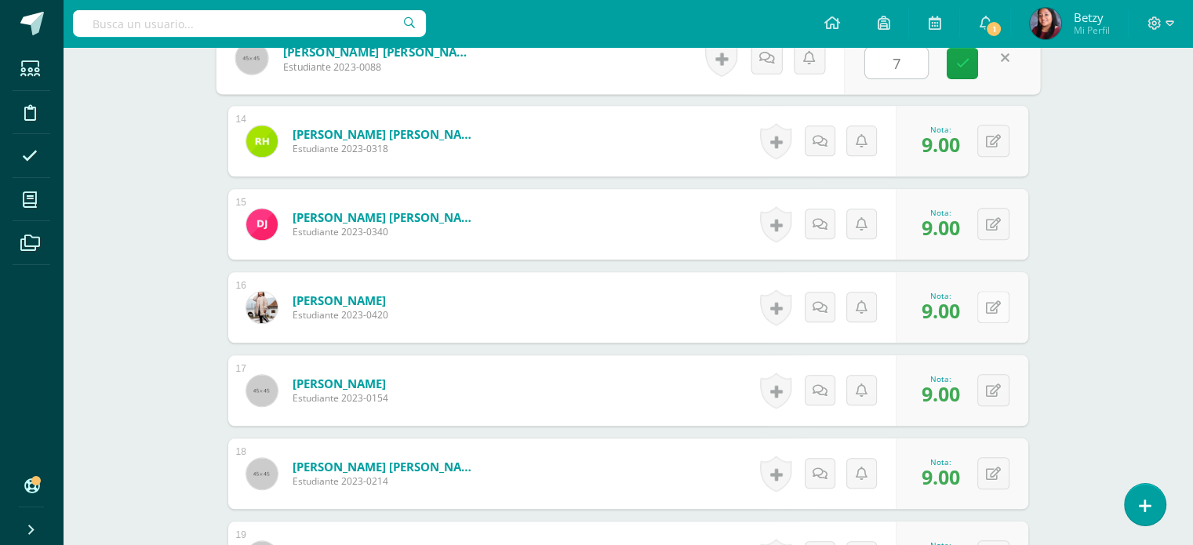
type input "7"
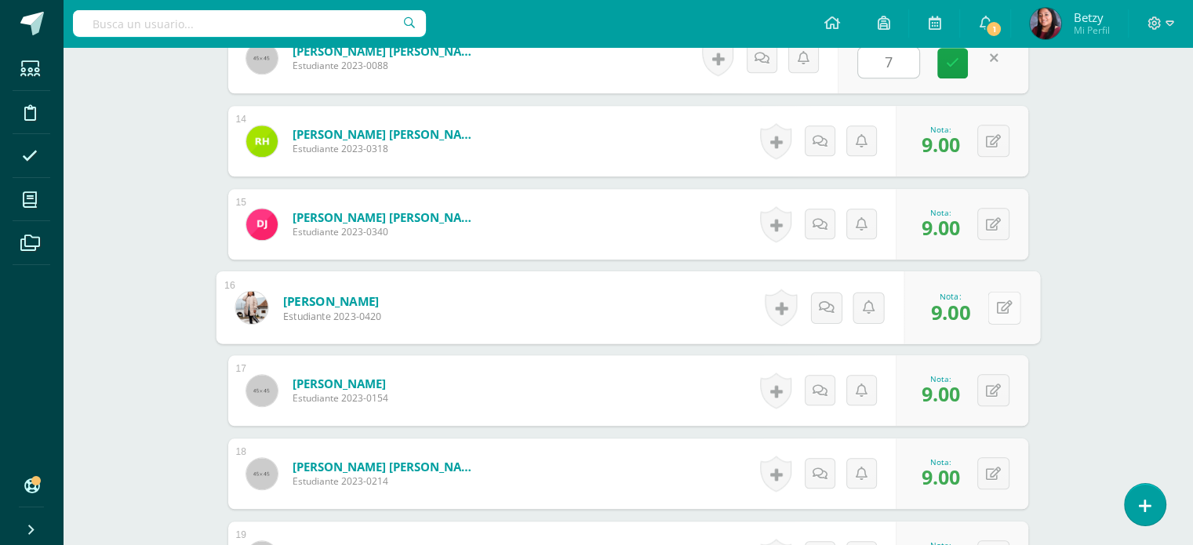
click at [996, 305] on icon at bounding box center [1004, 306] width 16 height 13
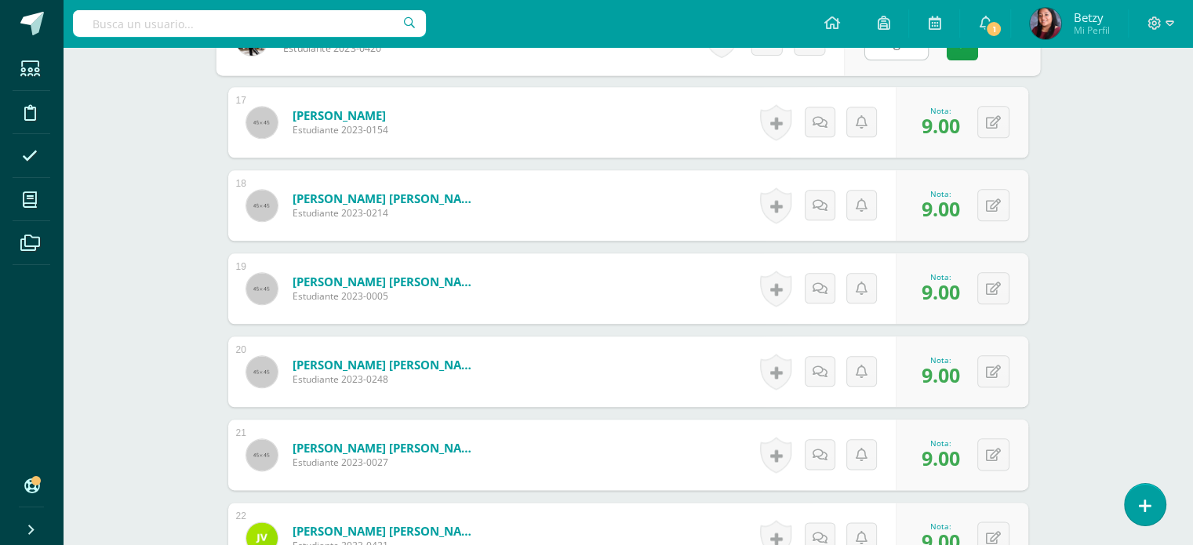
scroll to position [1789, 0]
type input "8"
click at [996, 300] on button at bounding box center [1003, 287] width 33 height 33
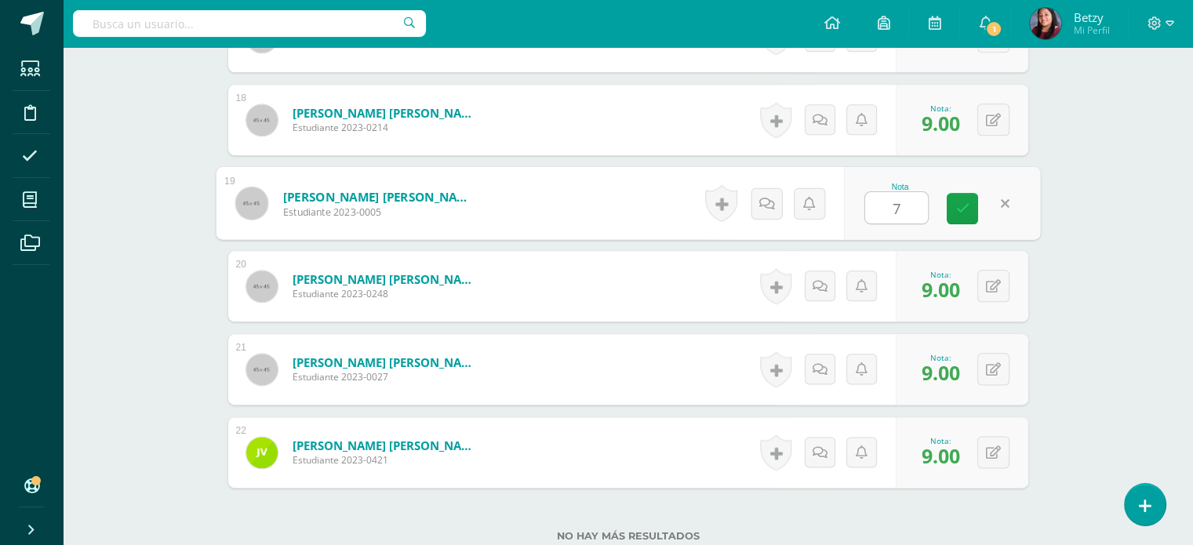
scroll to position [1905, 0]
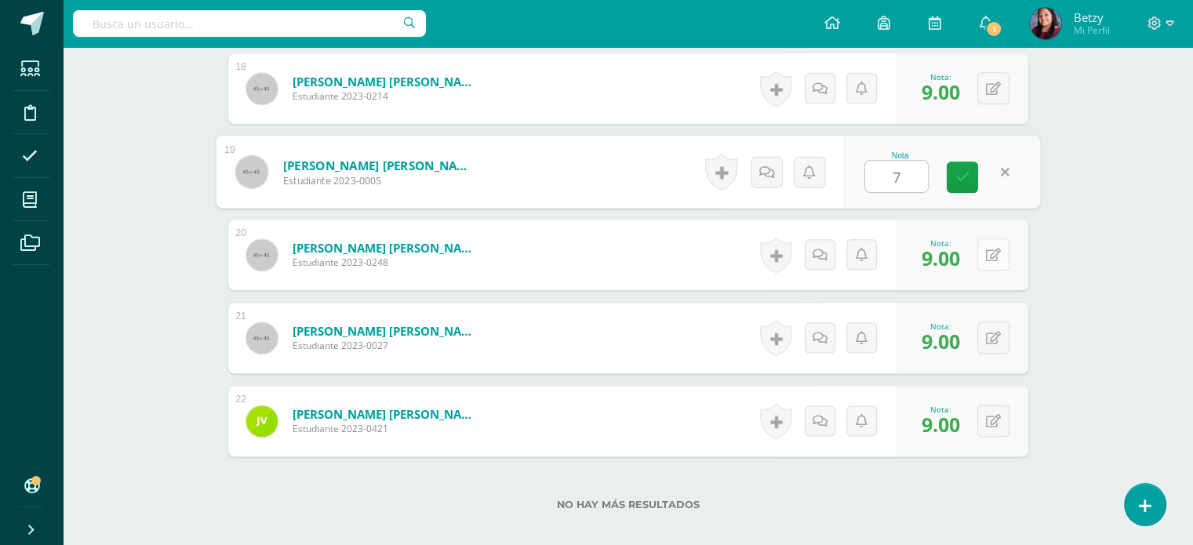
type input "7"
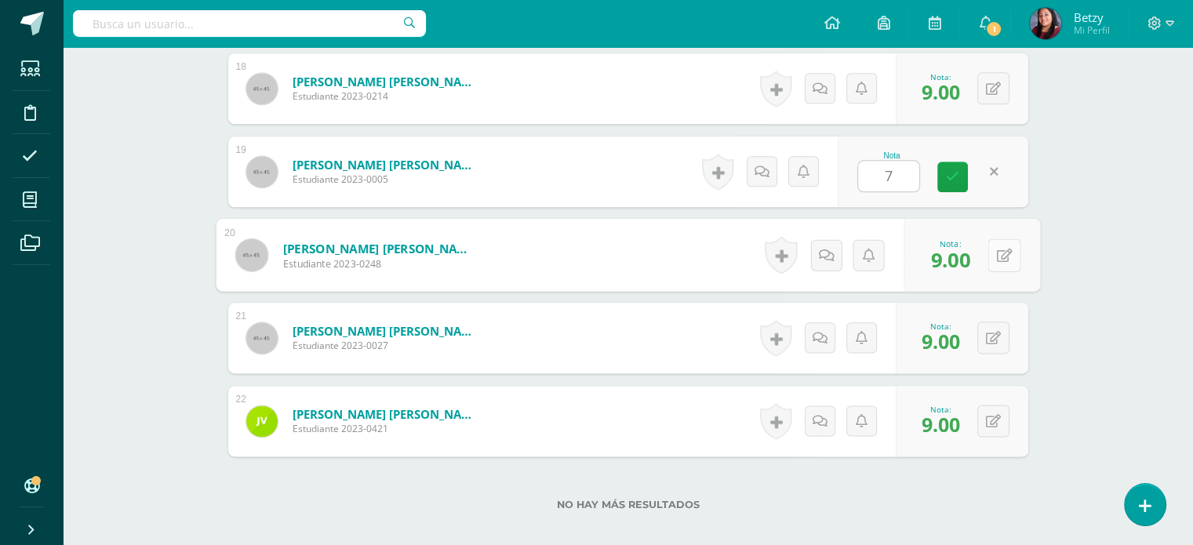
click at [1000, 260] on button at bounding box center [1003, 254] width 33 height 33
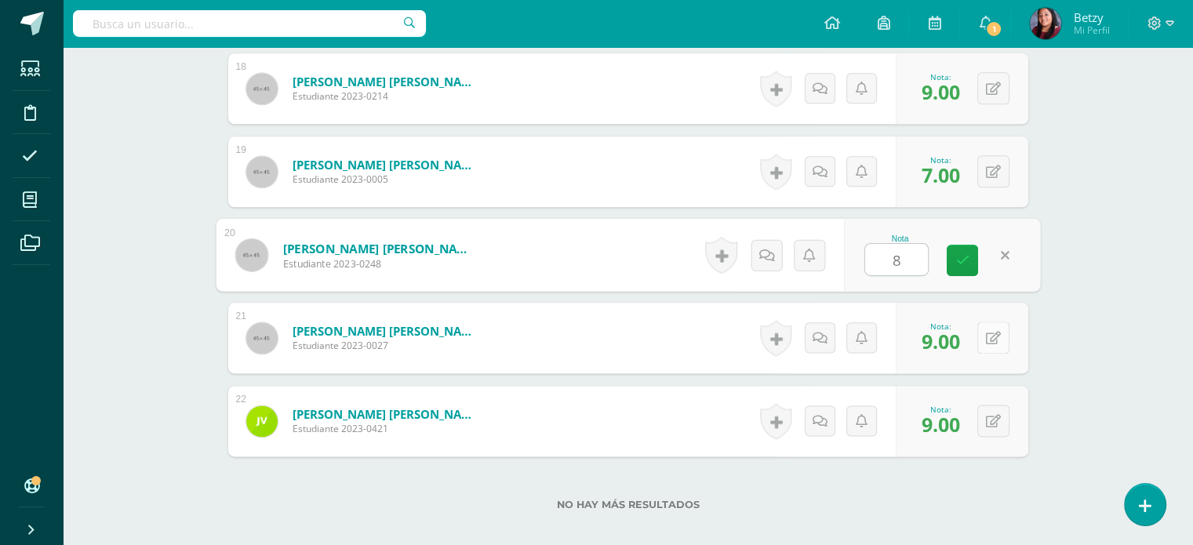
type input "8"
click at [994, 332] on button at bounding box center [993, 337] width 32 height 32
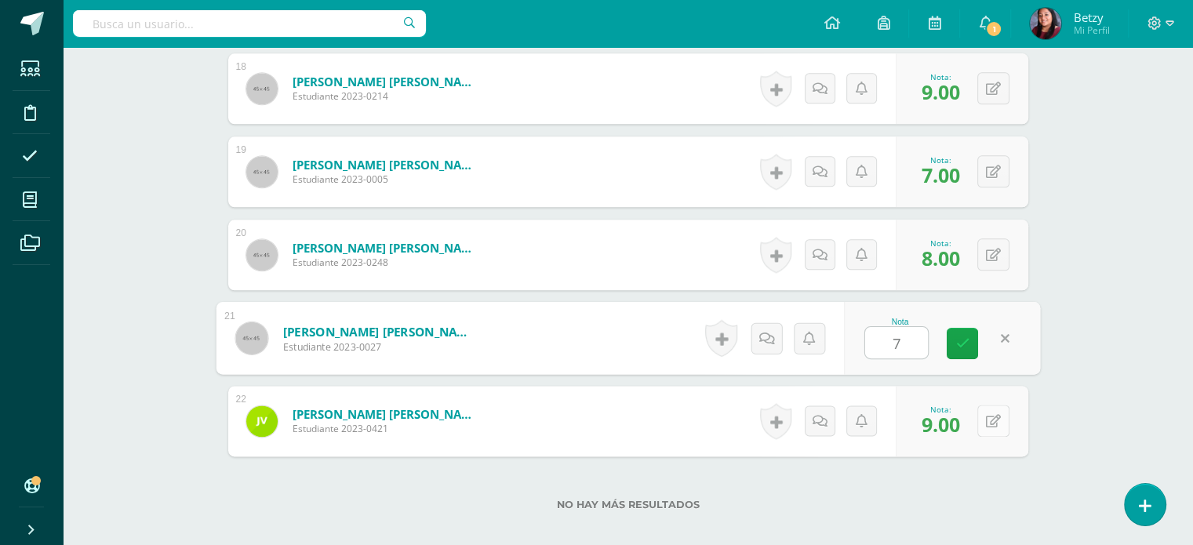
type input "7"
click at [990, 410] on button at bounding box center [993, 421] width 32 height 32
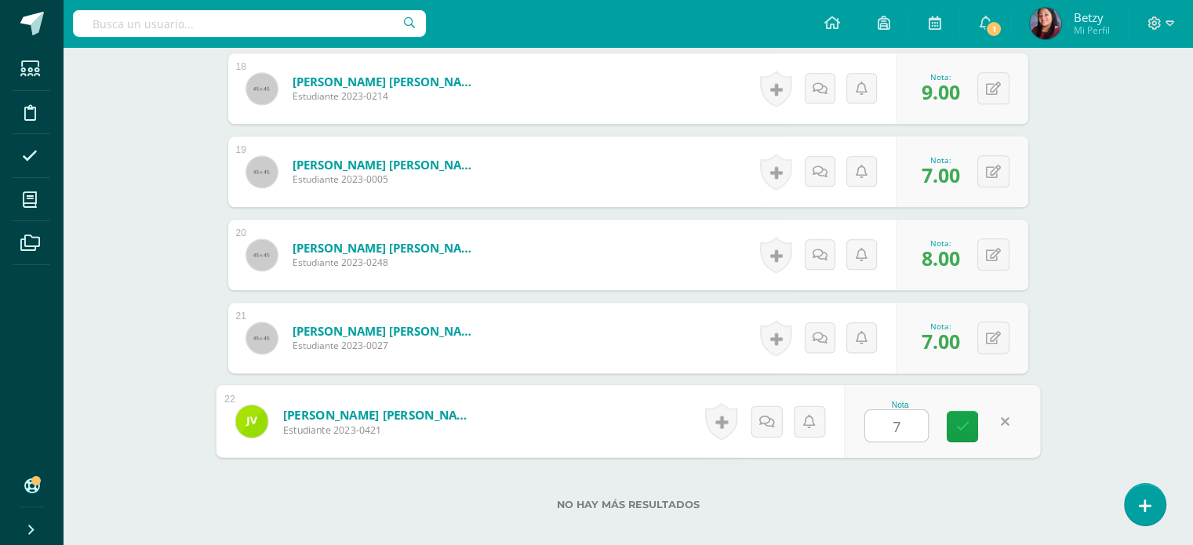
type input "7"
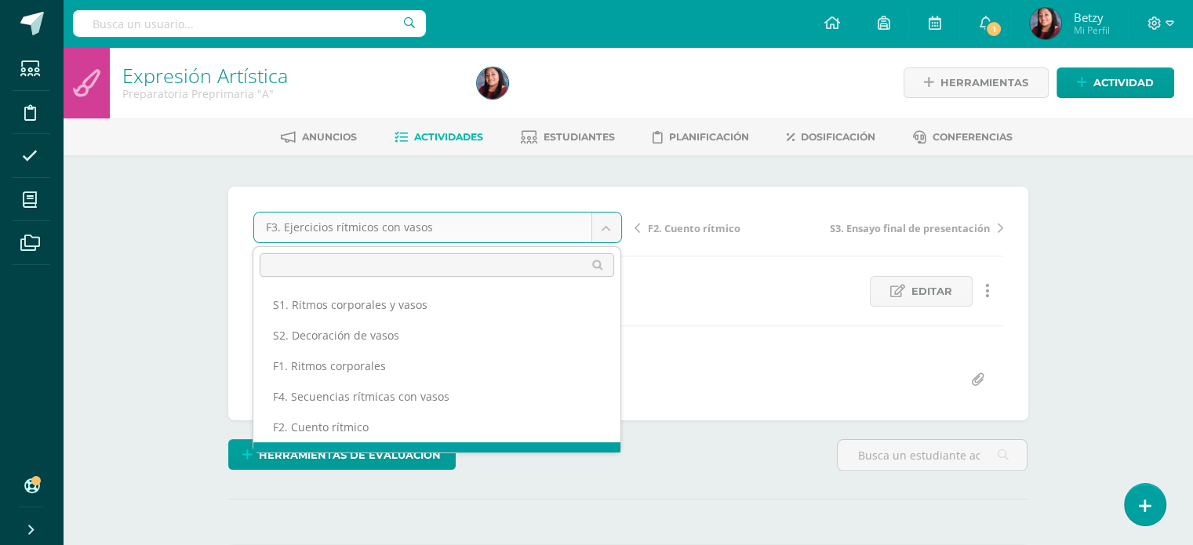
scroll to position [20, 0]
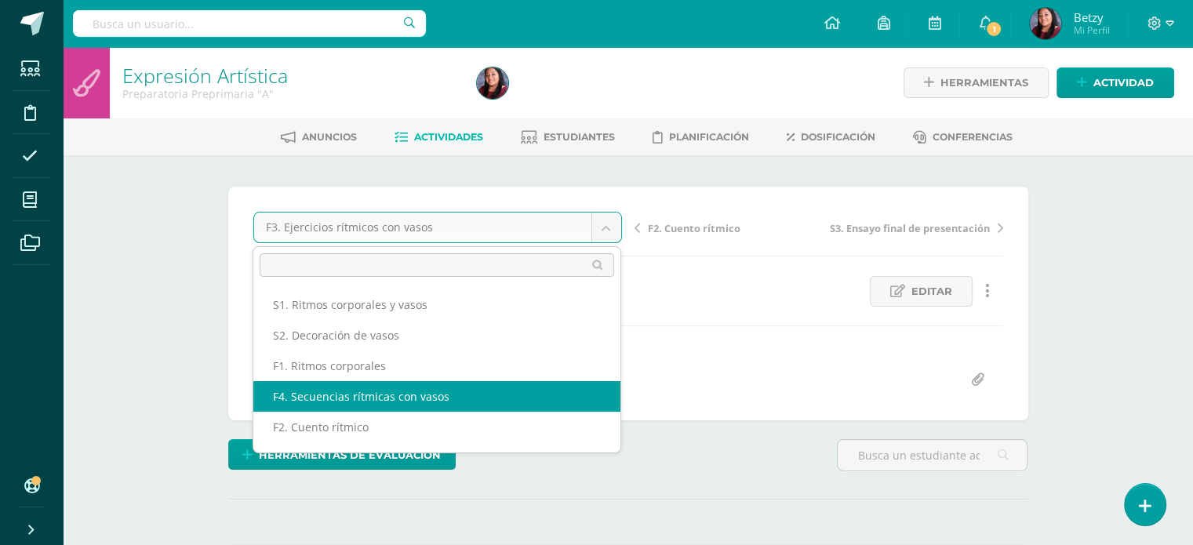
select select "/dashboard/teacher/grade-activity/47662/"
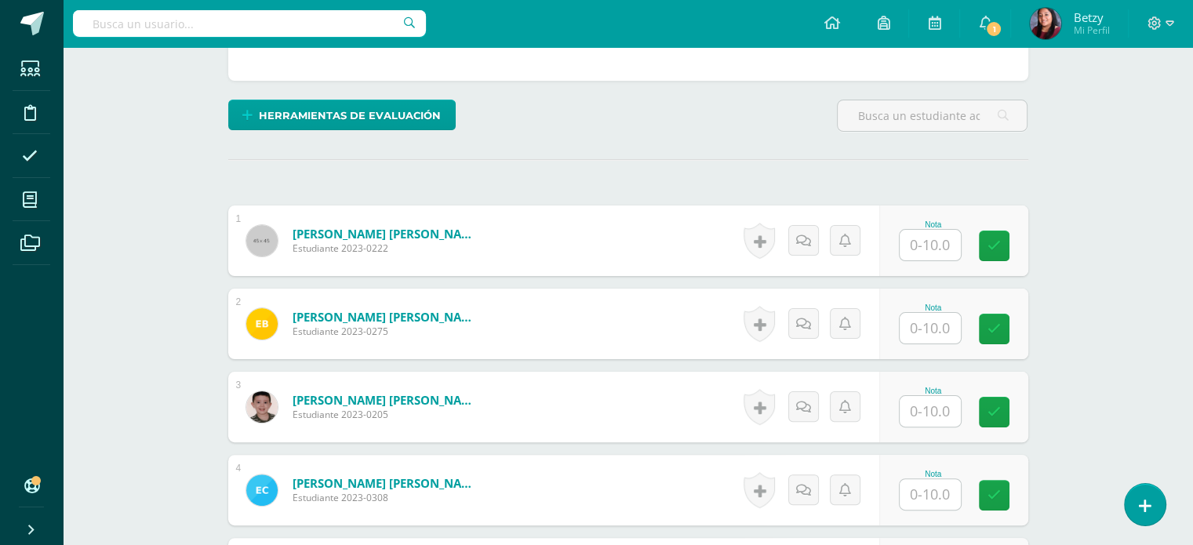
scroll to position [340, 0]
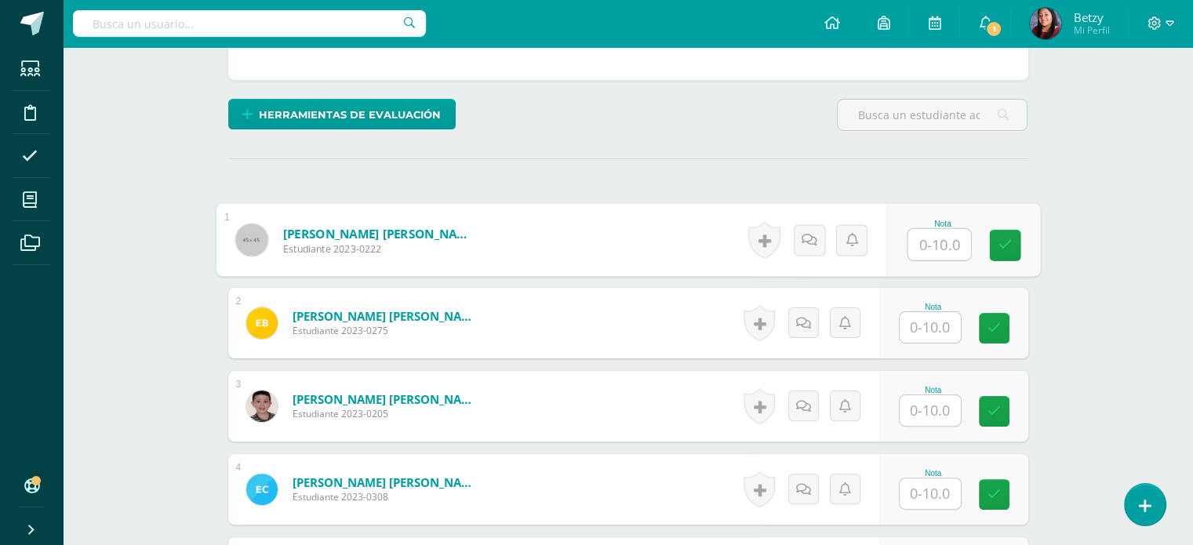
click at [932, 243] on input "text" at bounding box center [938, 244] width 63 height 31
type input "8"
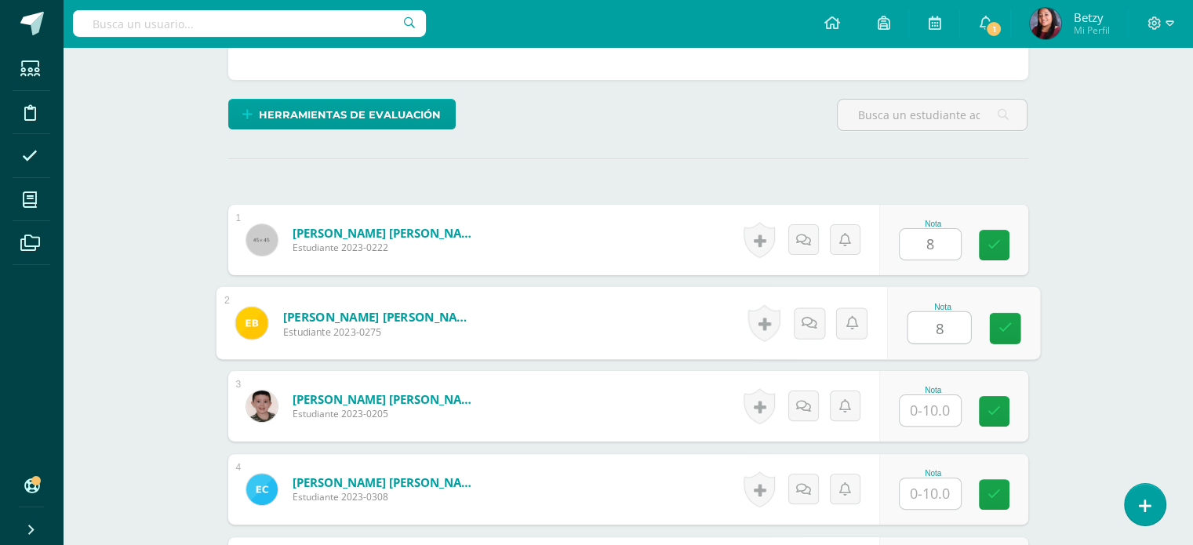
type input "8"
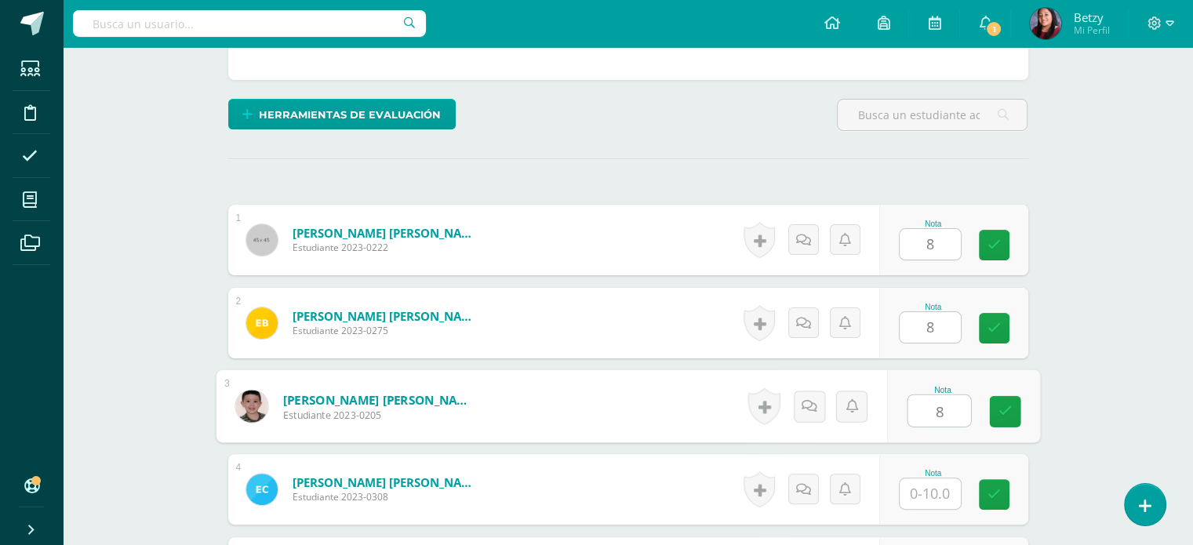
type input "8"
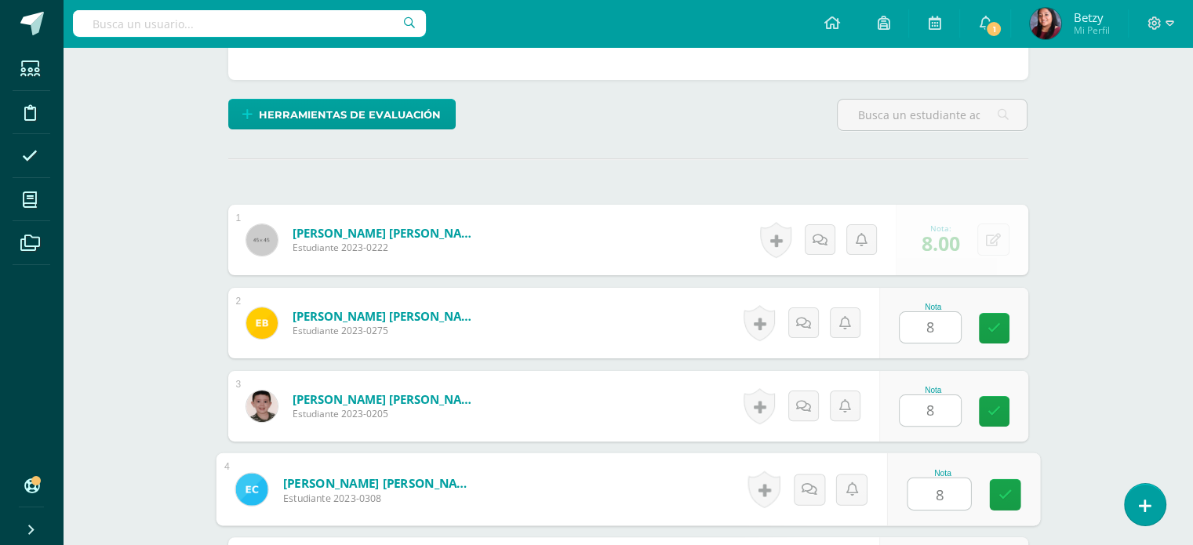
type input "8"
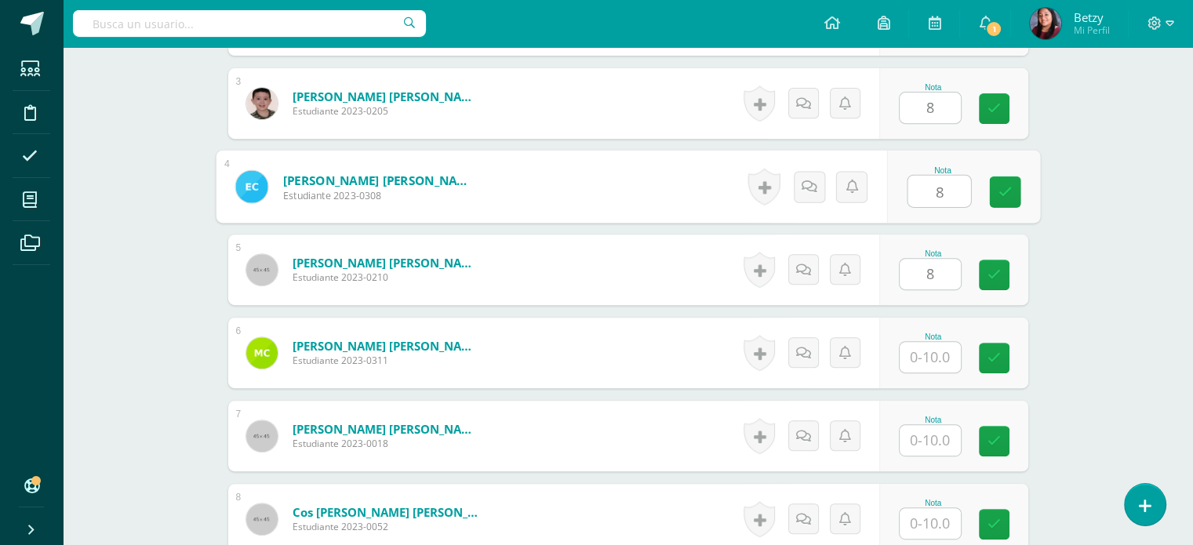
type input "8"
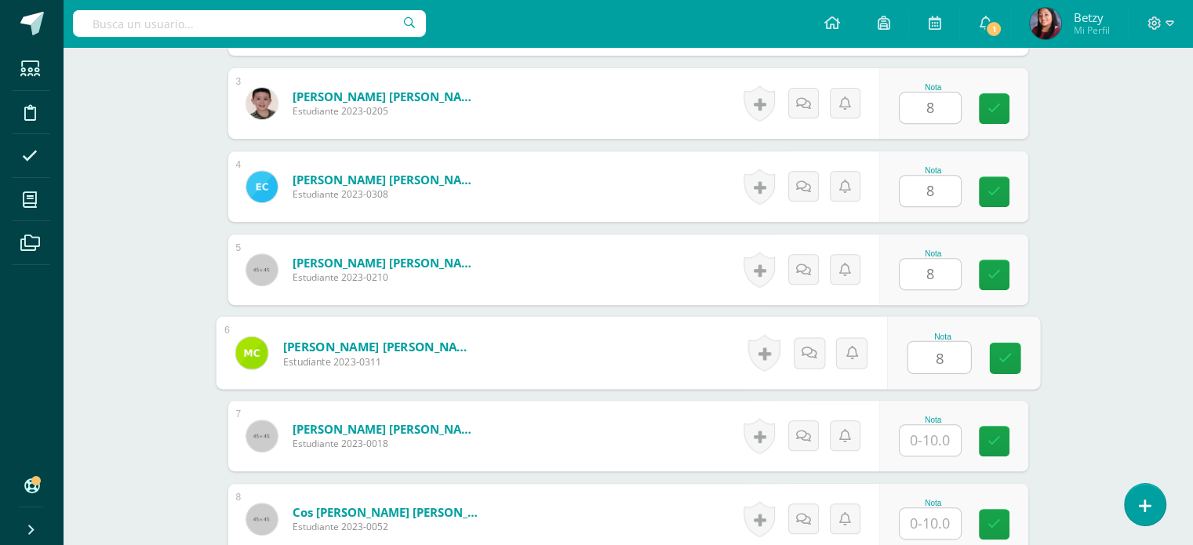
type input "8"
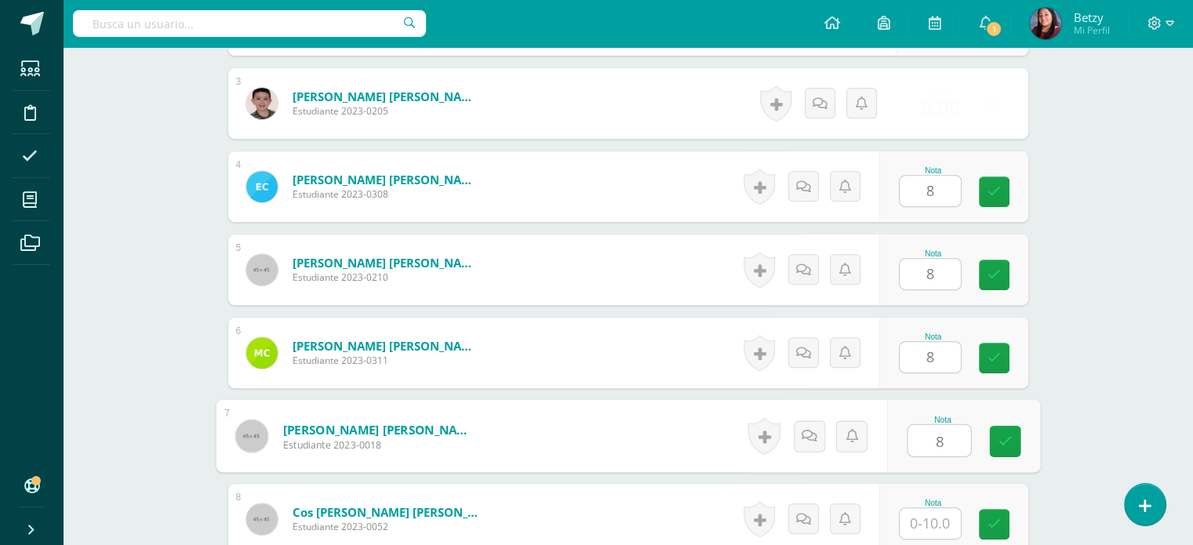
type input "8"
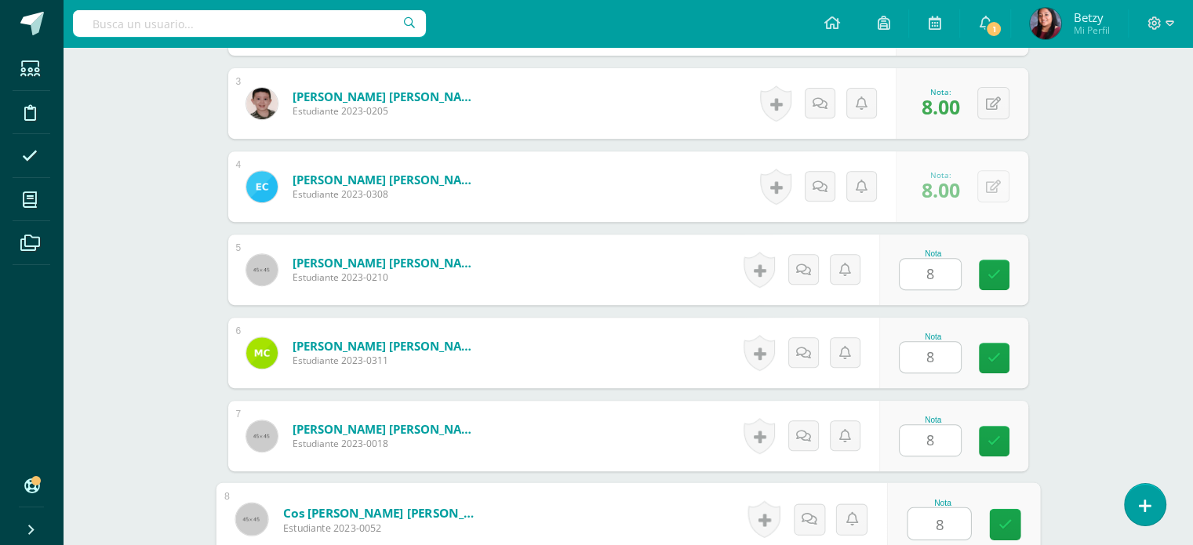
type input "8"
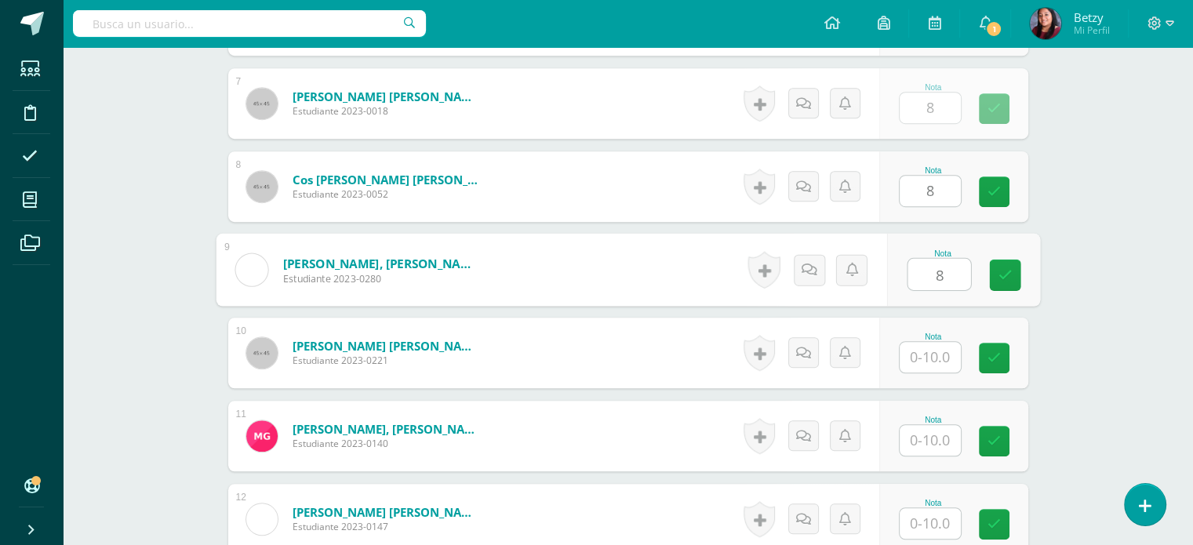
type input "8"
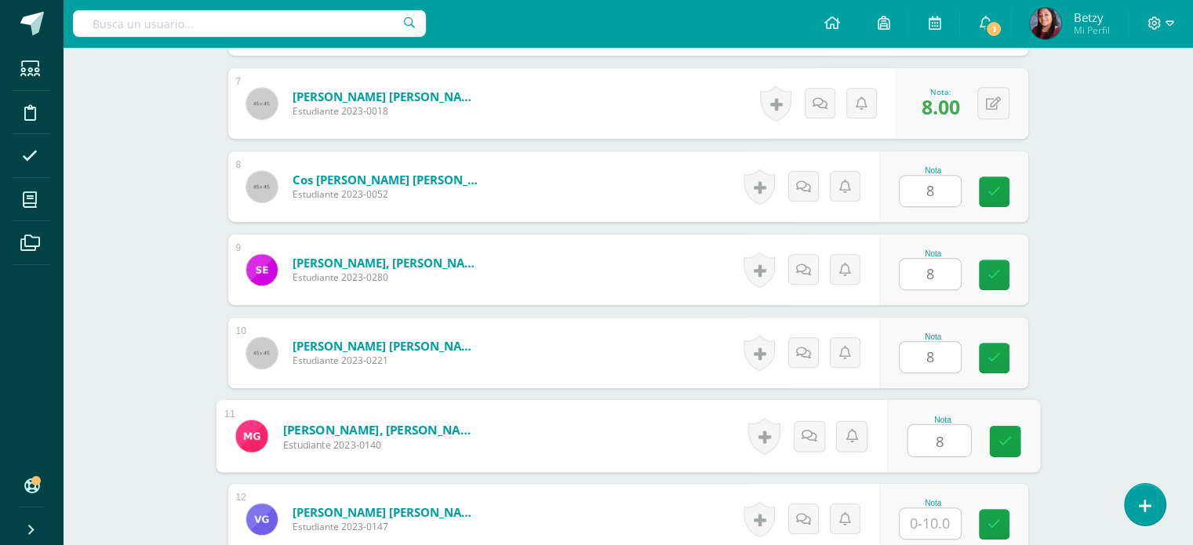
type input "8"
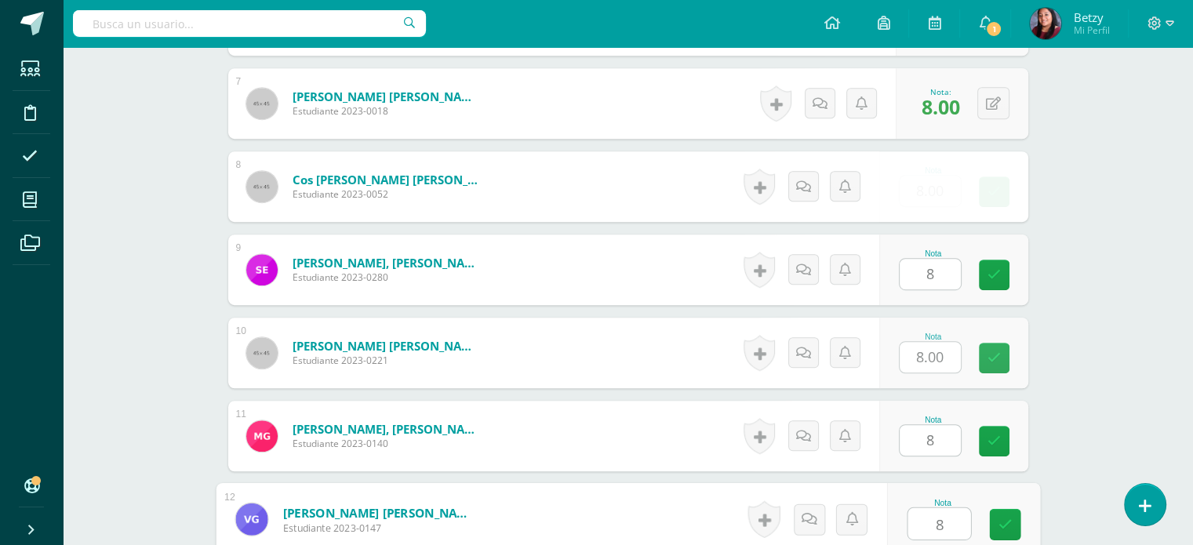
type input "8"
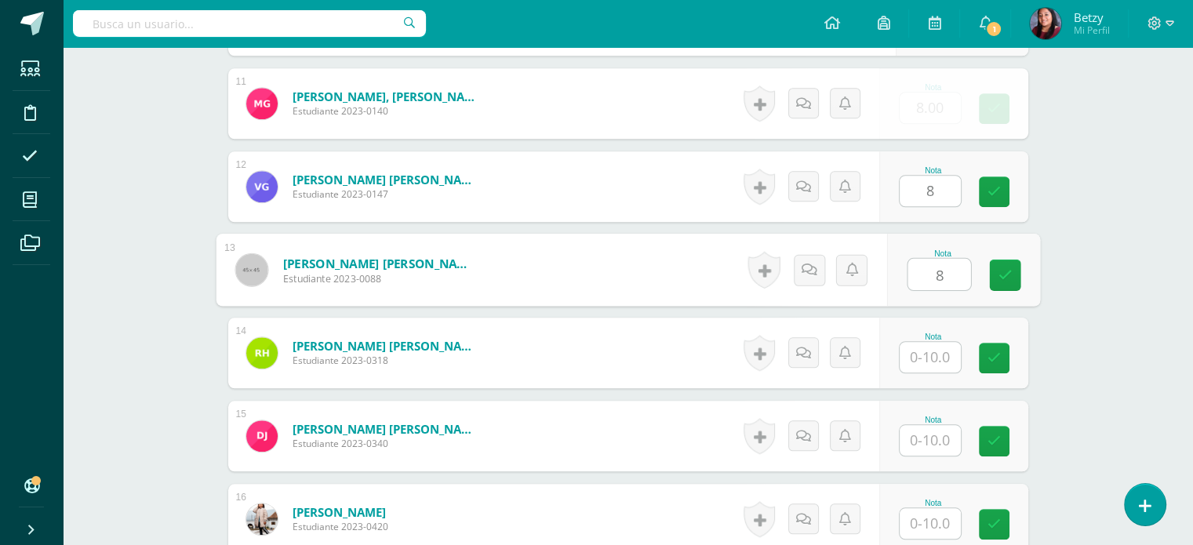
type input "8"
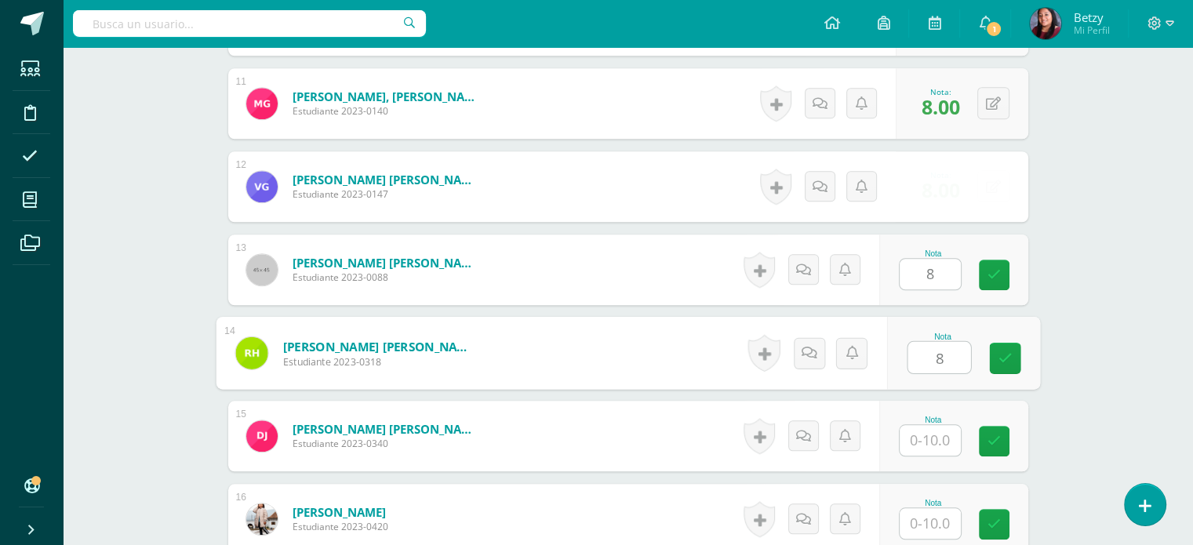
type input "8"
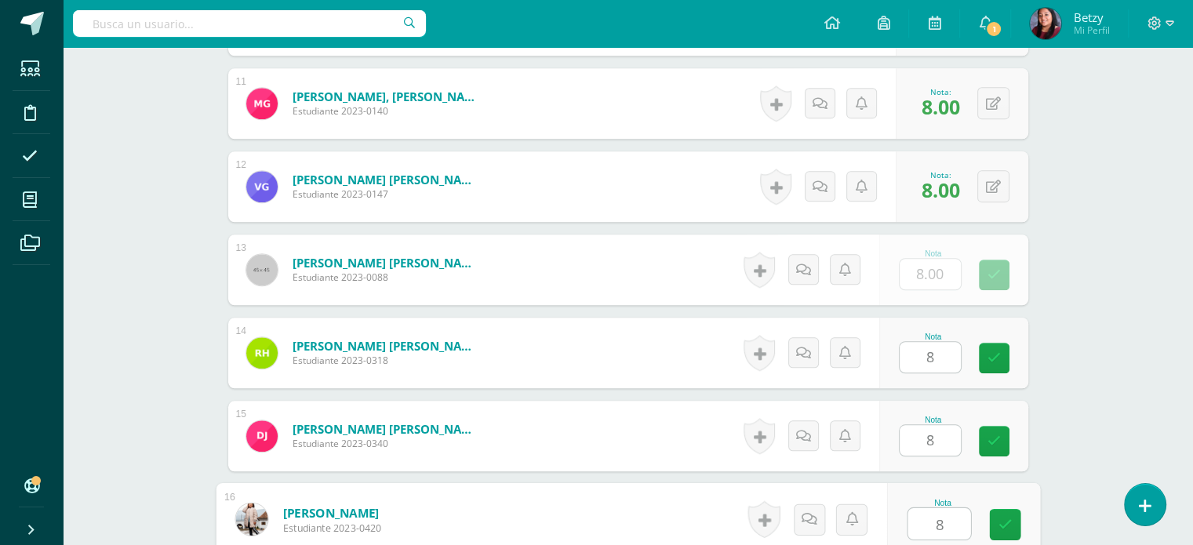
type input "8"
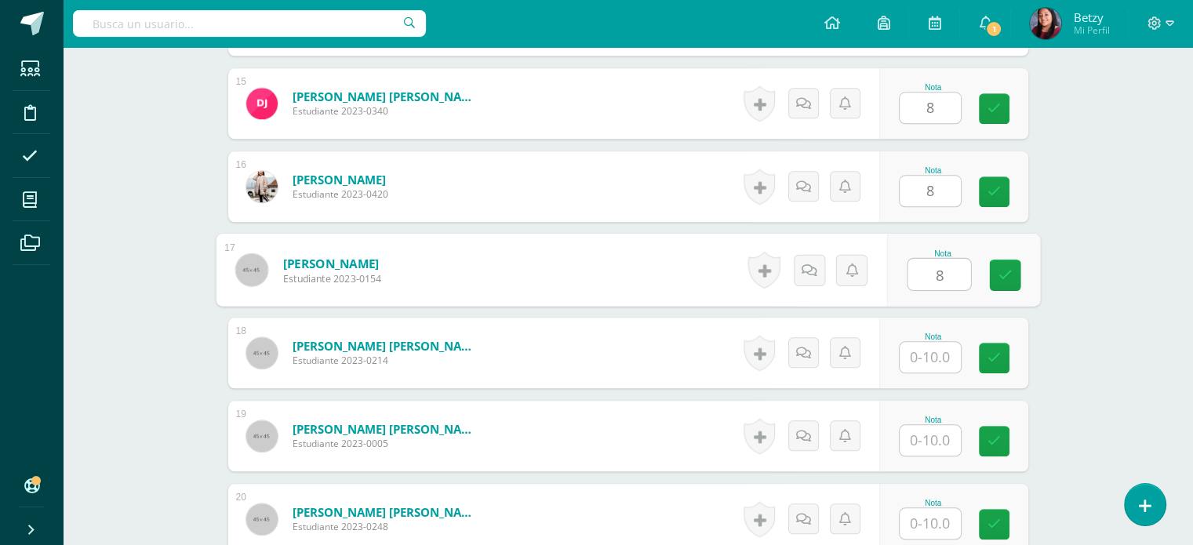
type input "8"
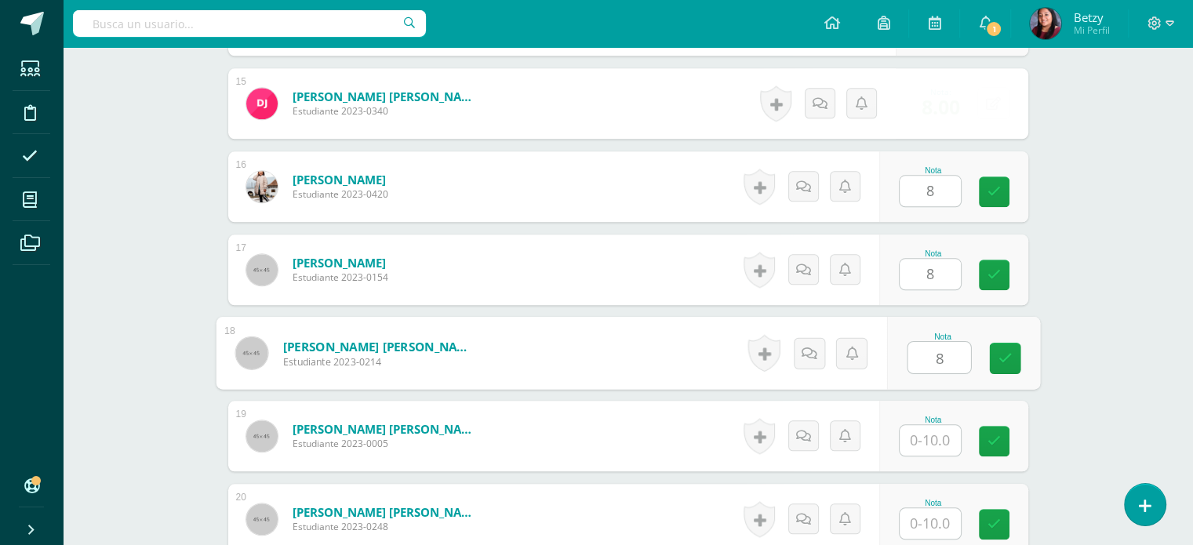
type input "8"
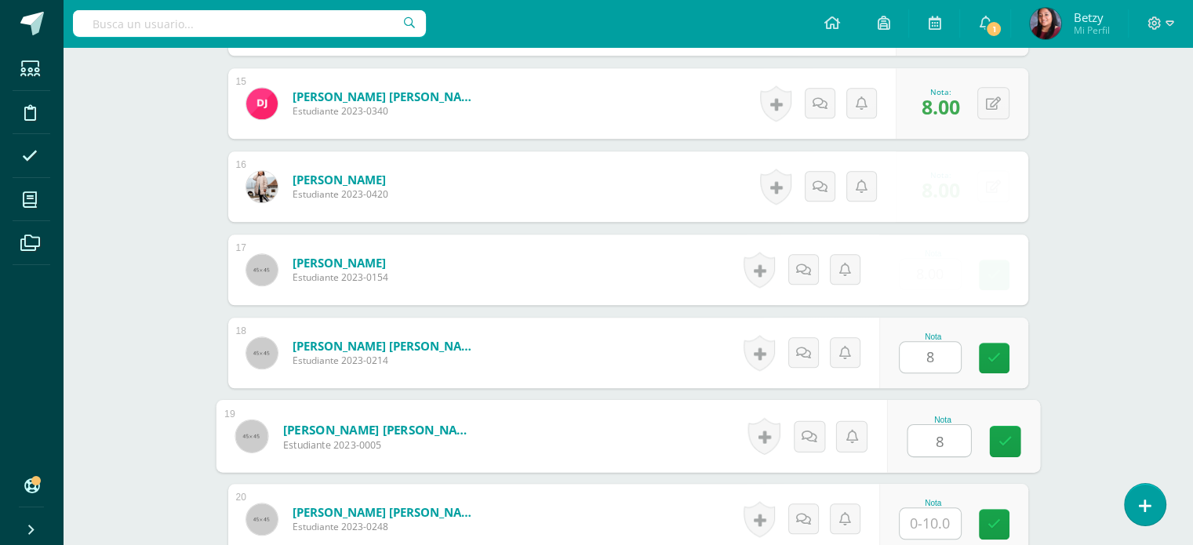
type input "8"
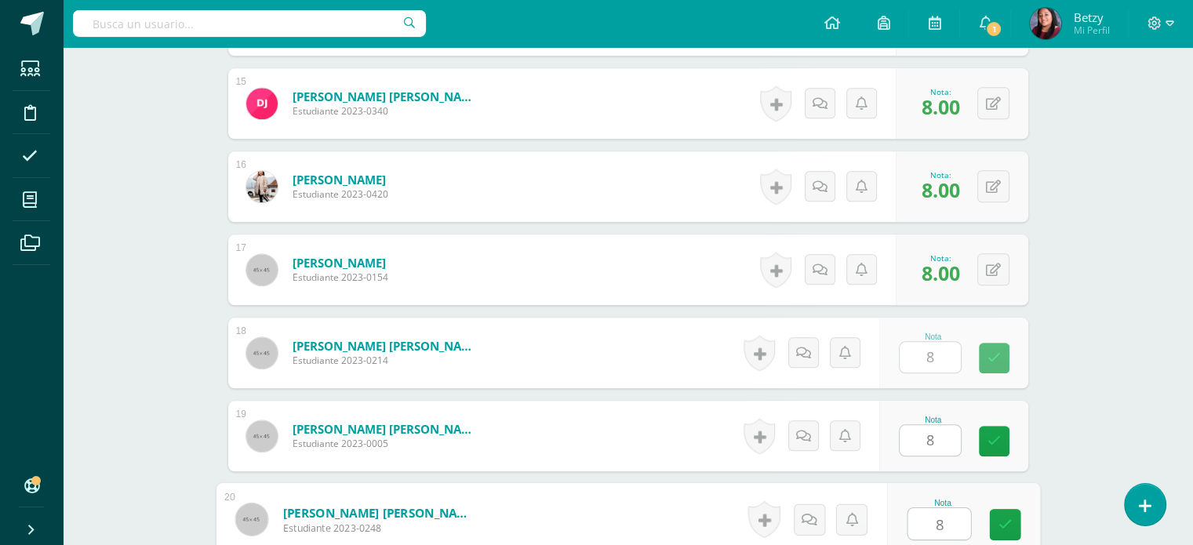
type input "8"
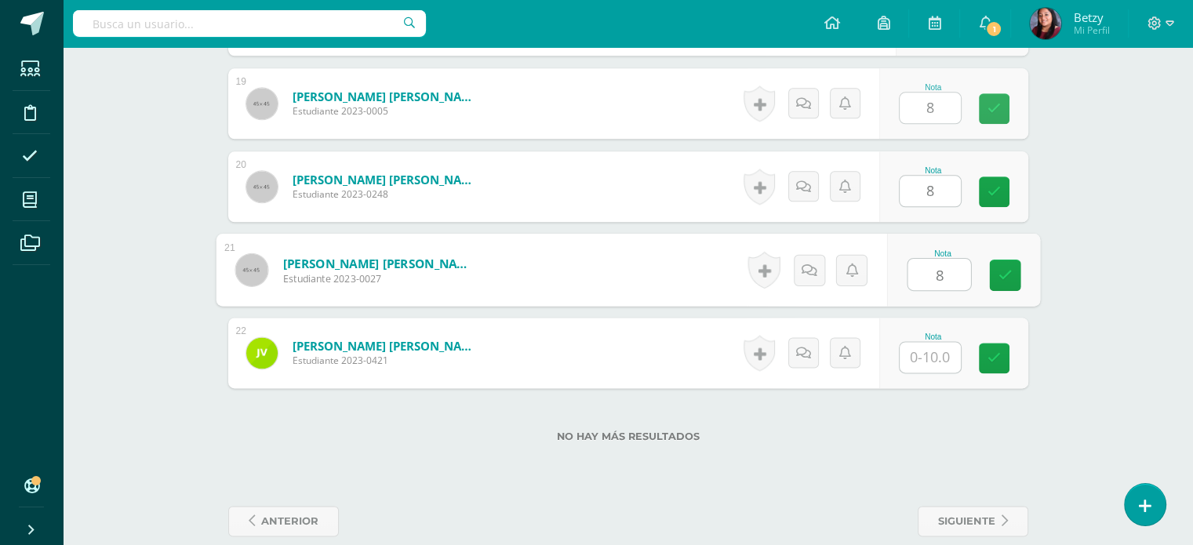
type input "8"
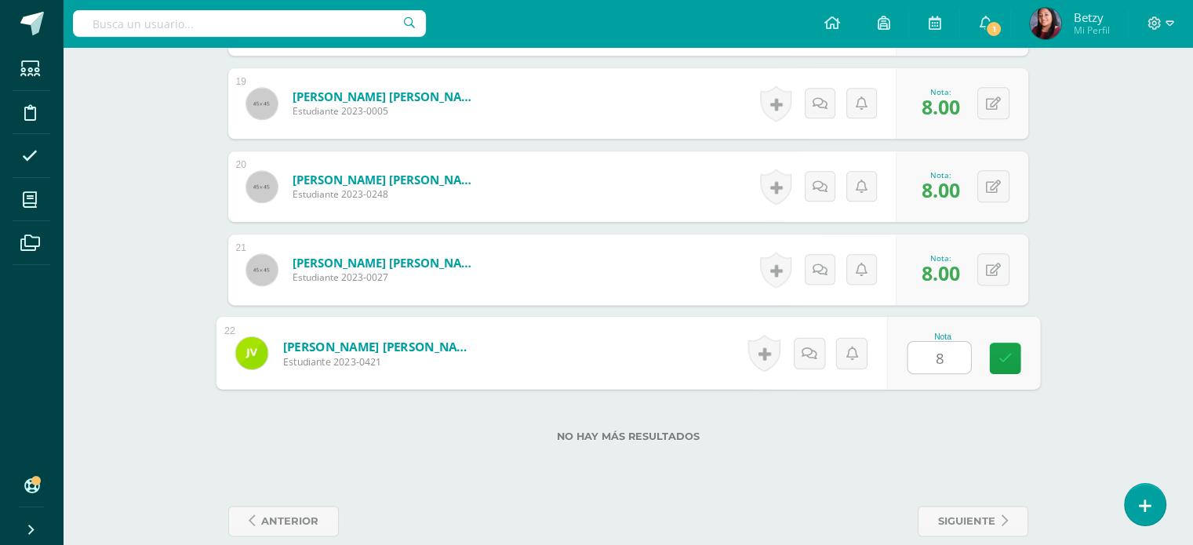
type input "8"
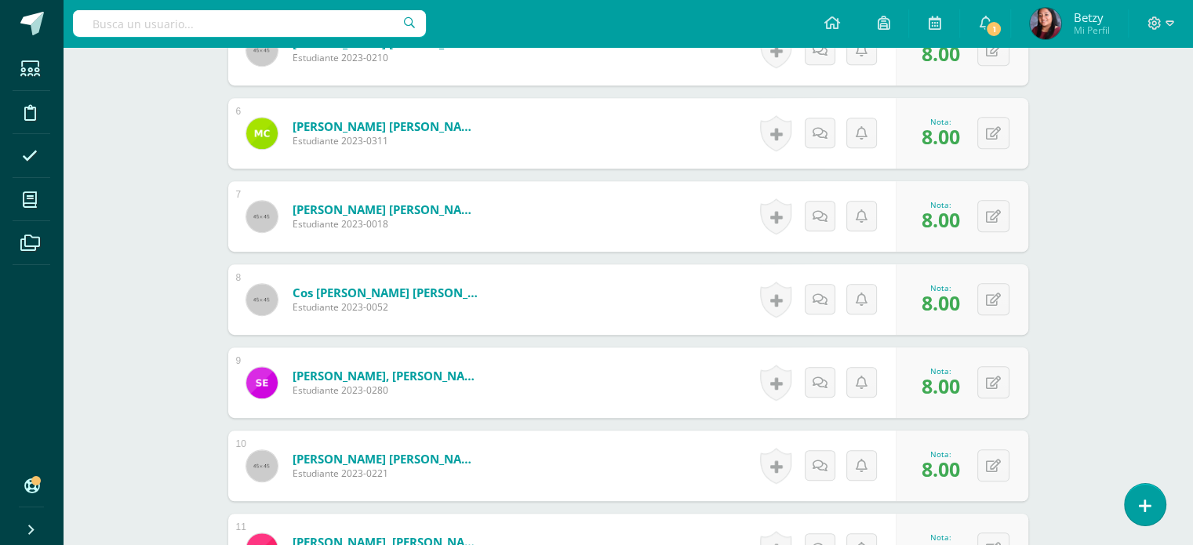
scroll to position [881, 0]
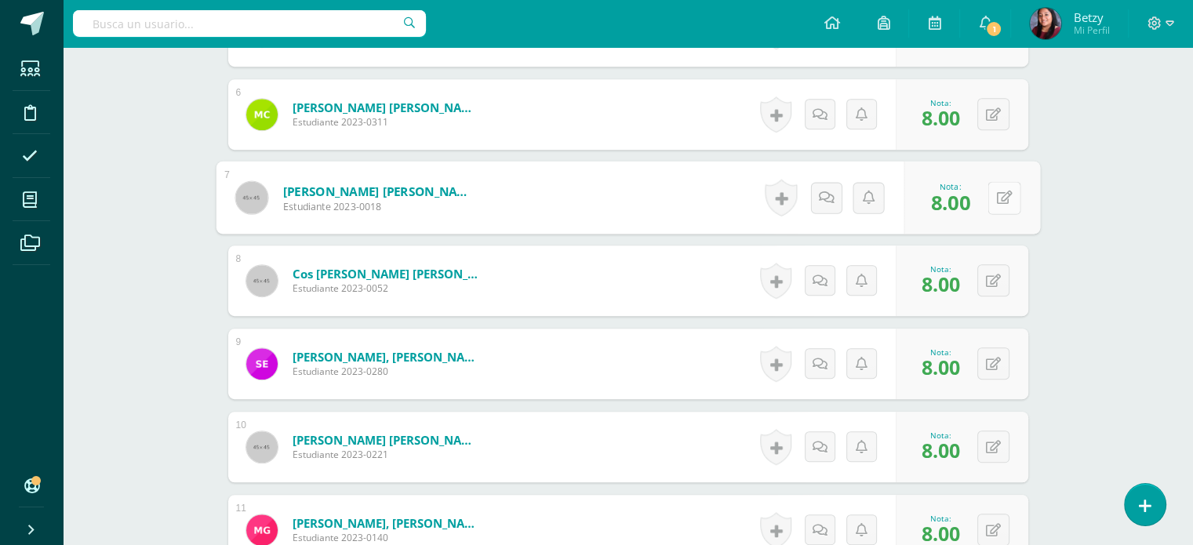
click at [995, 186] on button at bounding box center [1003, 197] width 33 height 33
type input "7"
click at [1104, 252] on div "Expresión Artística Preparatoria Preprimaria "A" Herramientas Detalle de asiste…" at bounding box center [628, 412] width 1130 height 2493
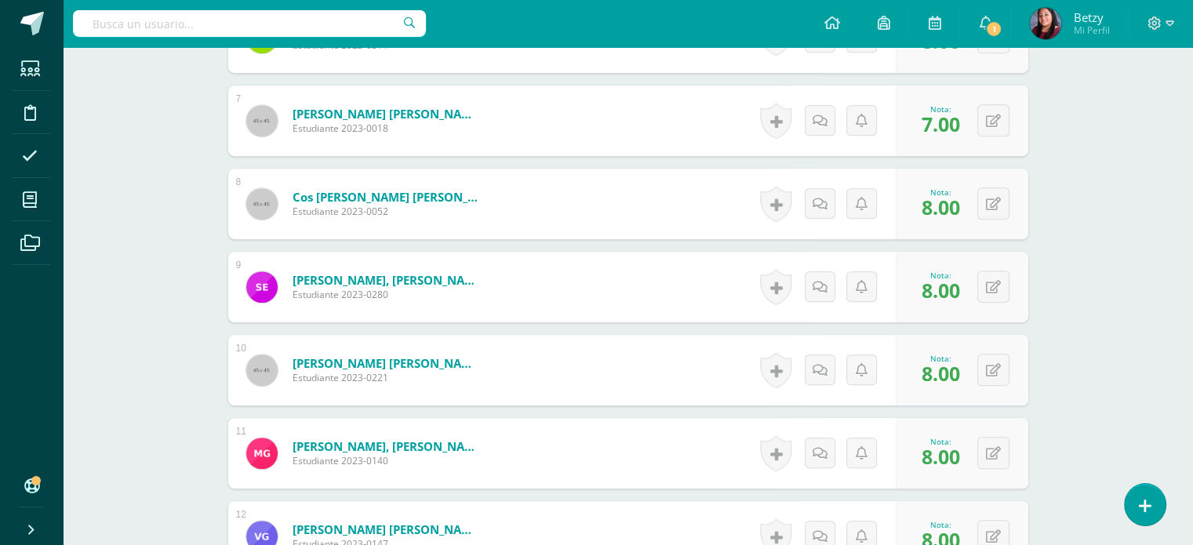
scroll to position [962, 0]
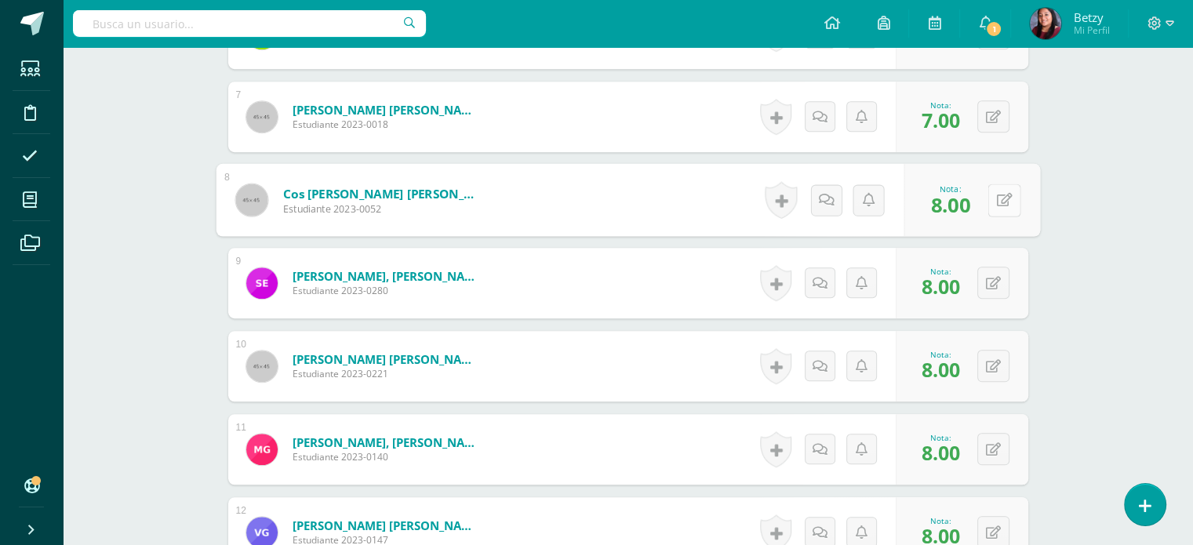
click at [1001, 196] on button at bounding box center [1003, 199] width 33 height 33
type input "7"
click at [1091, 288] on div "Expresión Artística Preparatoria Preprimaria "A" Herramientas Detalle de asiste…" at bounding box center [628, 331] width 1130 height 2493
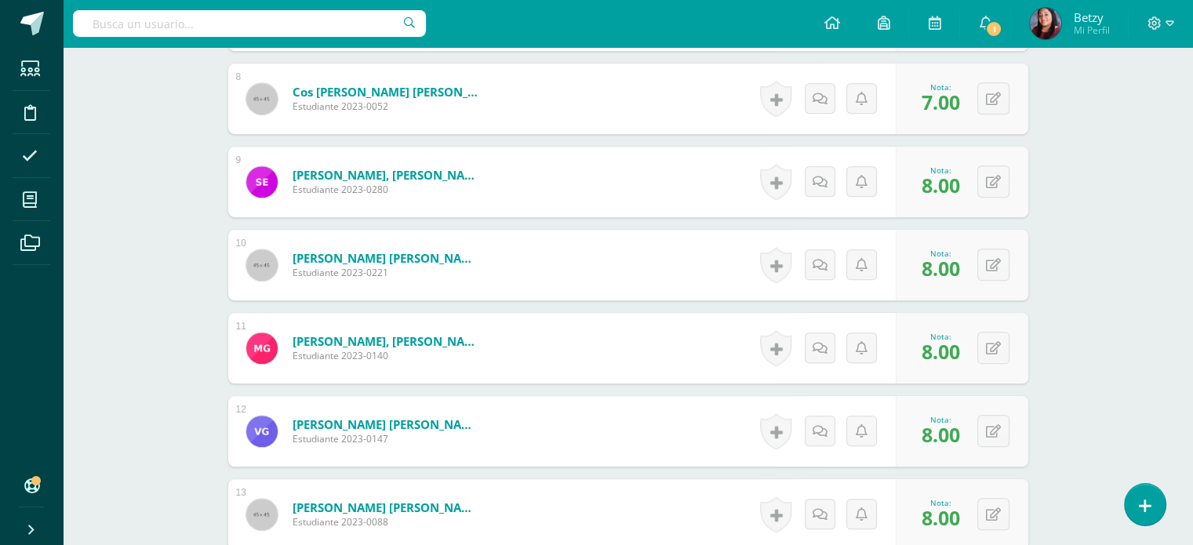
scroll to position [1065, 0]
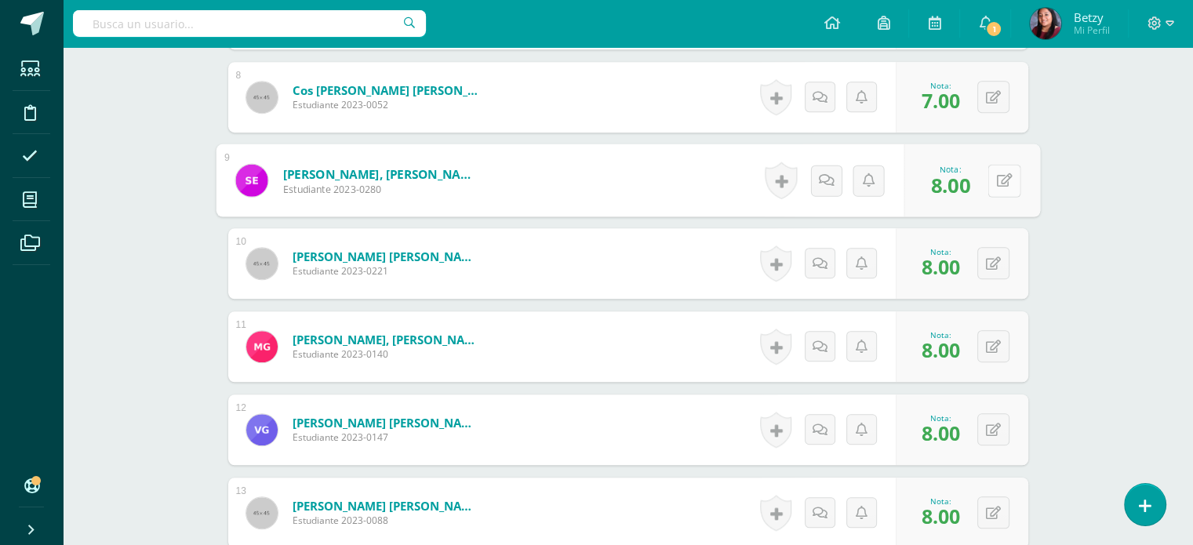
click at [982, 188] on div "0 [GEOGRAPHIC_DATA] Logros obtenidos Aún no hay logros agregados Nota: 8.00" at bounding box center [971, 180] width 136 height 73
click at [990, 189] on button at bounding box center [1003, 180] width 33 height 33
type input "7"
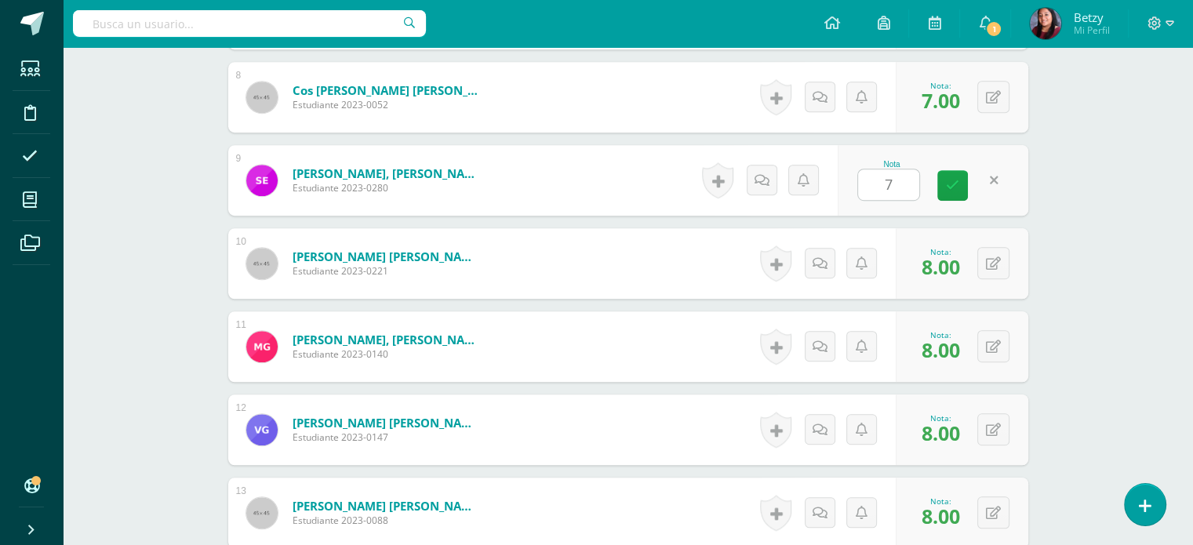
click at [1117, 287] on div "Expresión Artística Preparatoria Preprimaria "A" Herramientas Detalle de asiste…" at bounding box center [628, 228] width 1130 height 2493
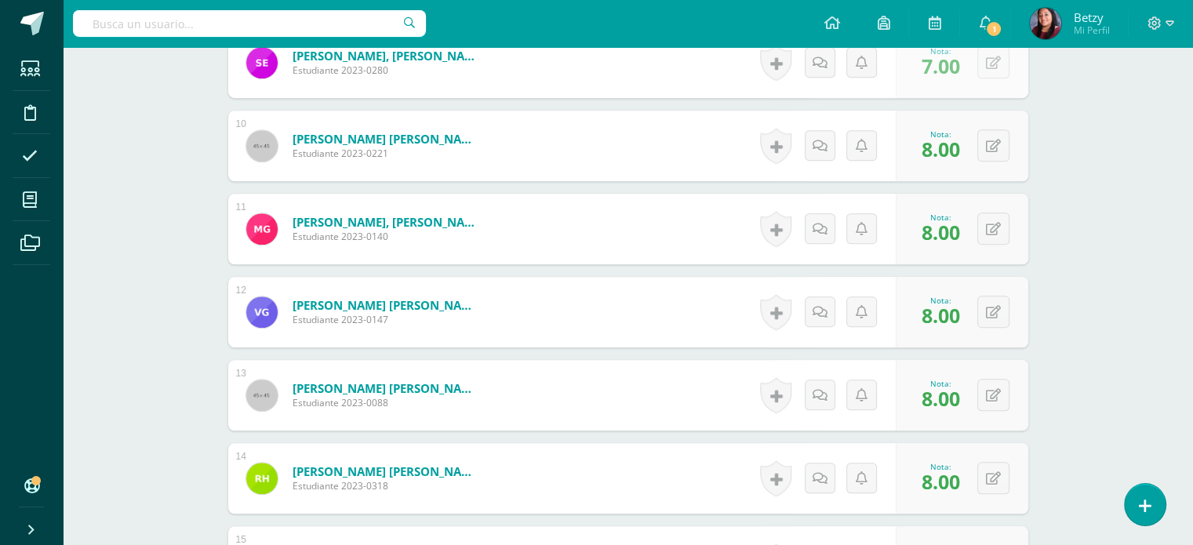
scroll to position [1203, 0]
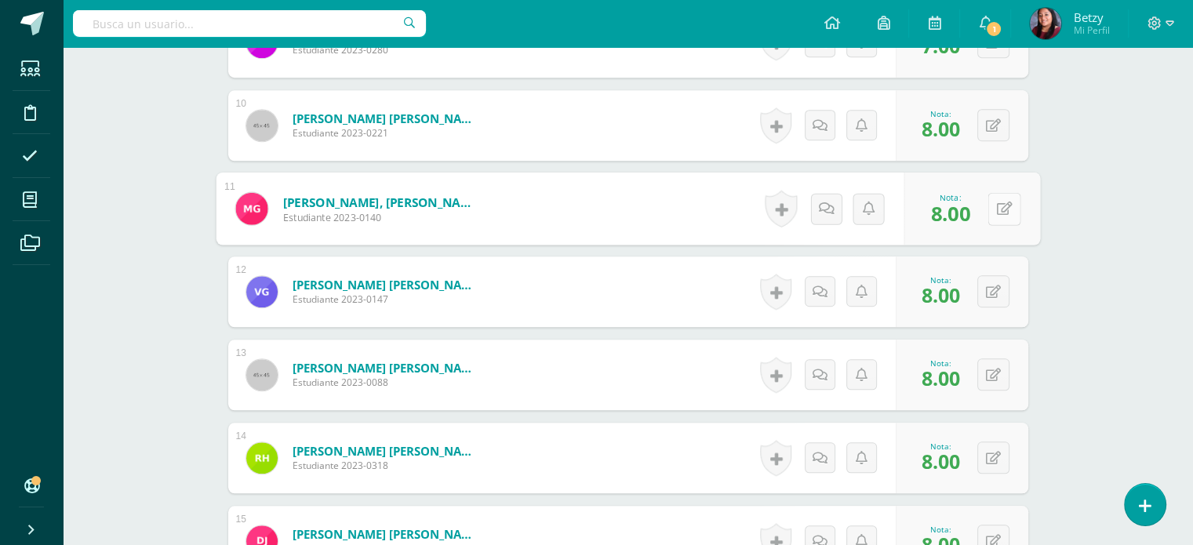
click at [1001, 211] on button at bounding box center [1003, 208] width 33 height 33
type input "7"
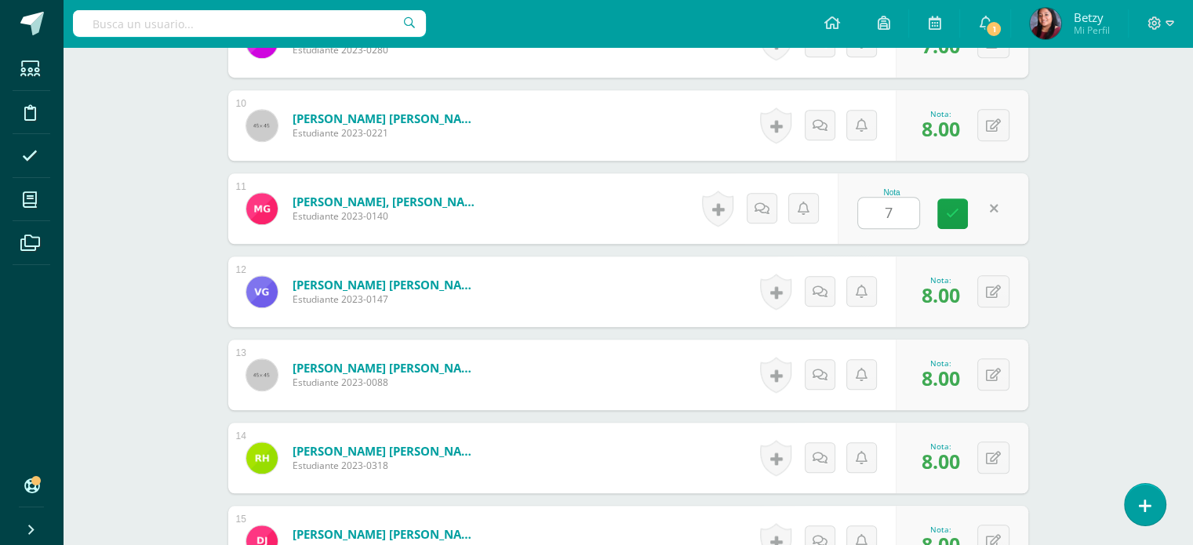
click at [1087, 343] on div "Expresión Artística Preparatoria Preprimaria "A" Herramientas Detalle de asiste…" at bounding box center [628, 90] width 1130 height 2493
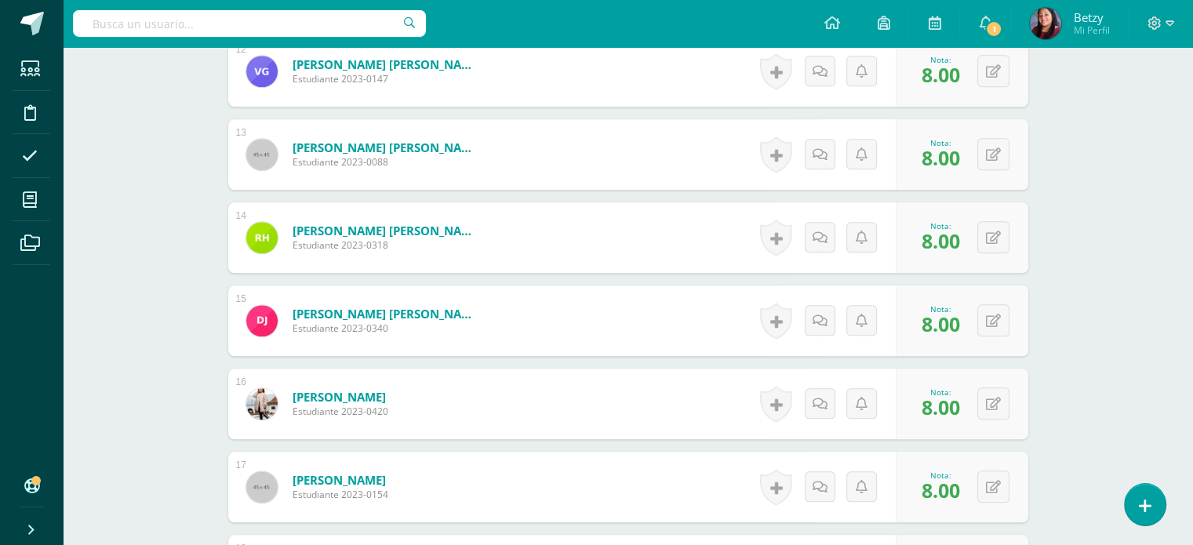
scroll to position [1424, 0]
click at [997, 147] on icon at bounding box center [1004, 153] width 16 height 13
type input "8"
type input "7"
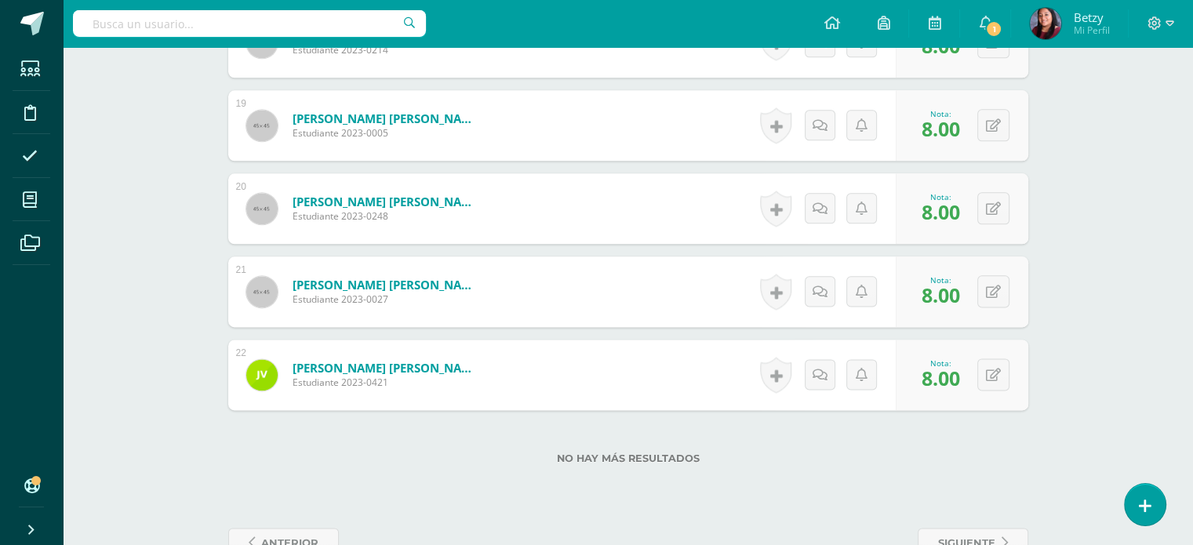
scroll to position [1951, 0]
click at [990, 292] on button at bounding box center [1003, 291] width 33 height 33
type input "7"
click at [990, 371] on button at bounding box center [1003, 374] width 33 height 33
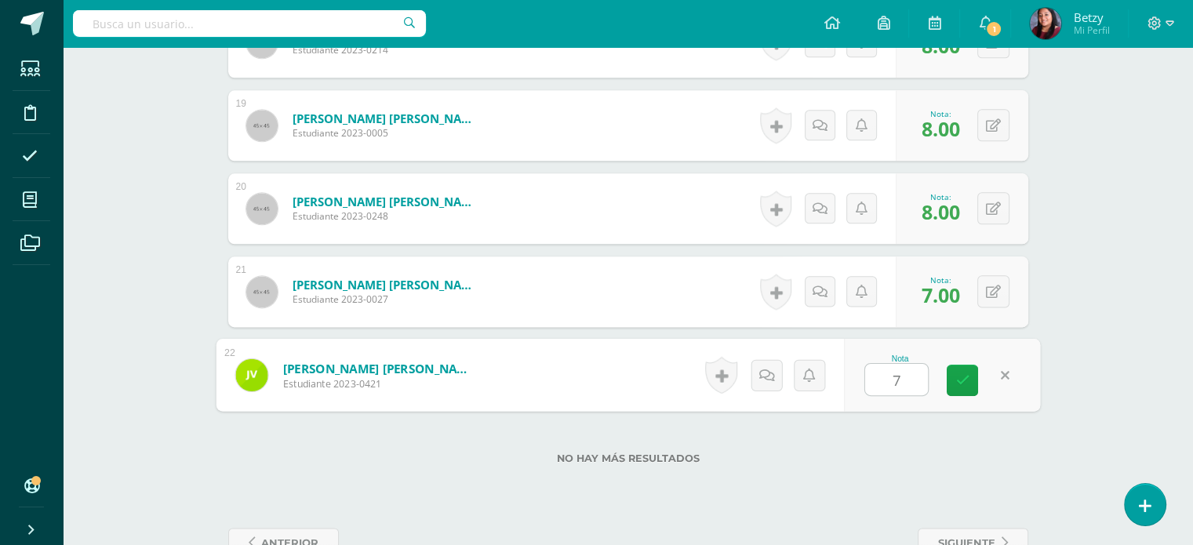
type input "7"
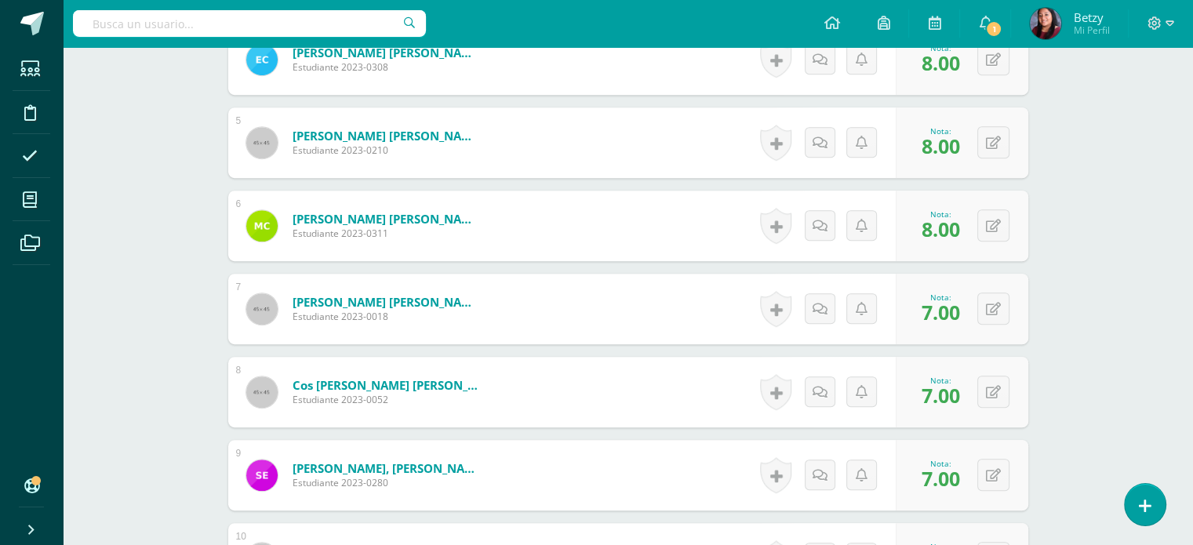
scroll to position [0, 0]
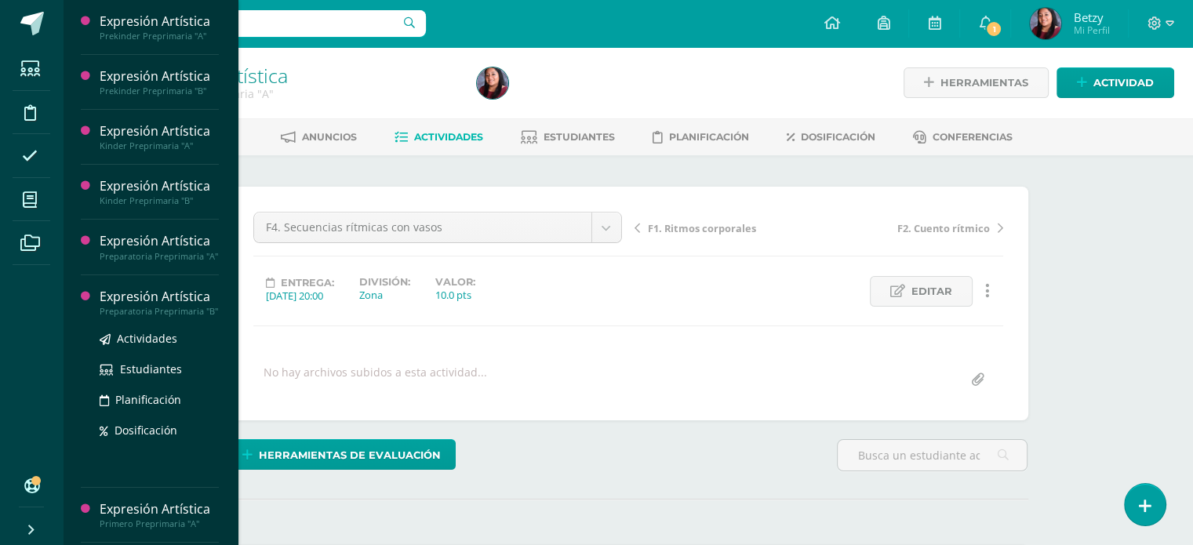
click at [144, 317] on div "Preparatoria Preprimaria "B"" at bounding box center [159, 311] width 119 height 11
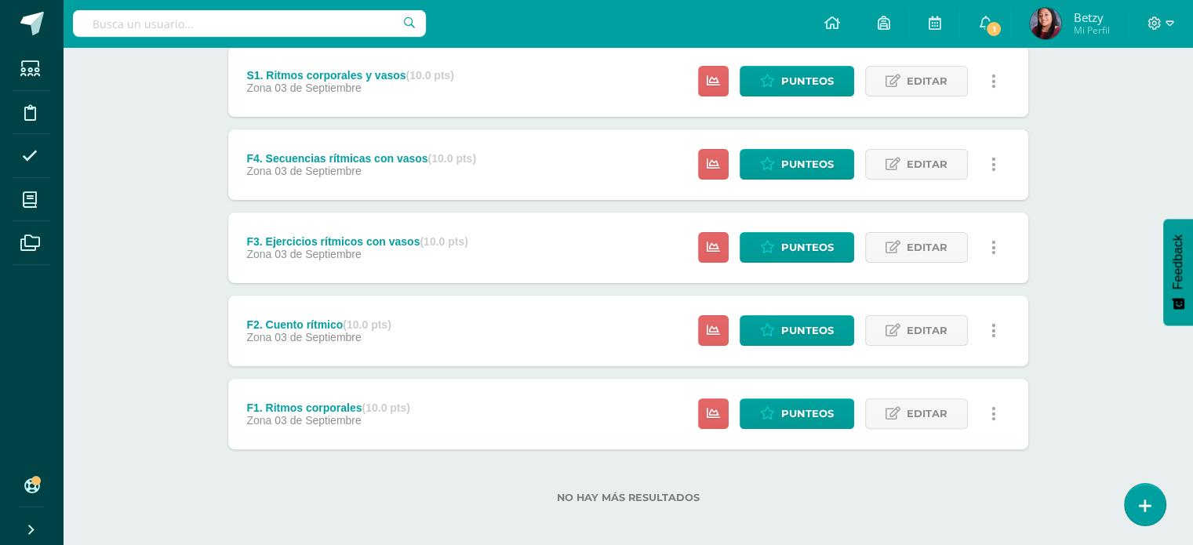
scroll to position [389, 0]
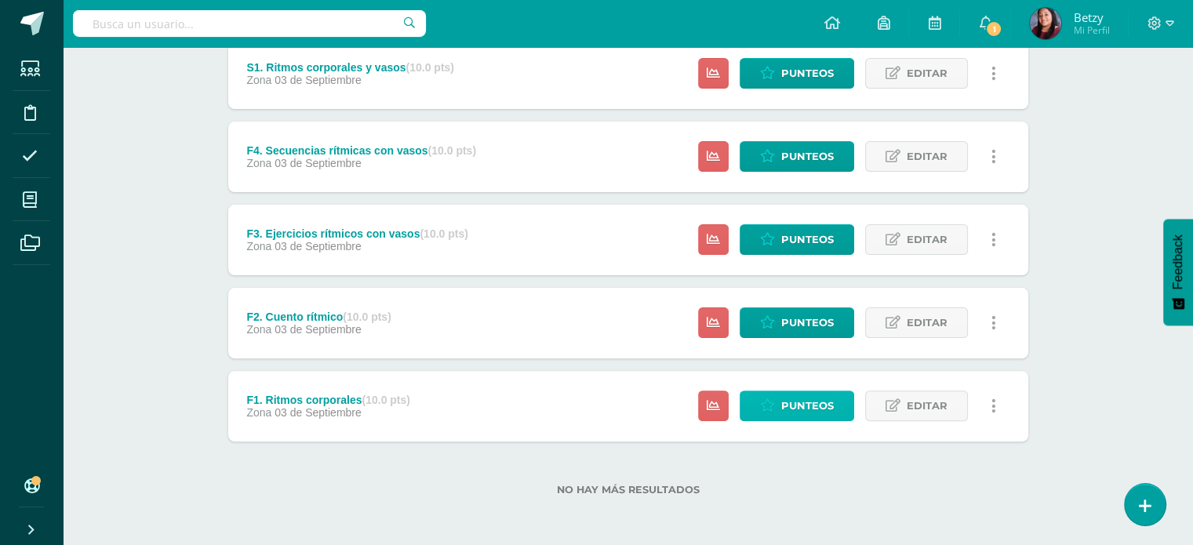
click at [815, 394] on span "Punteos" at bounding box center [807, 405] width 53 height 29
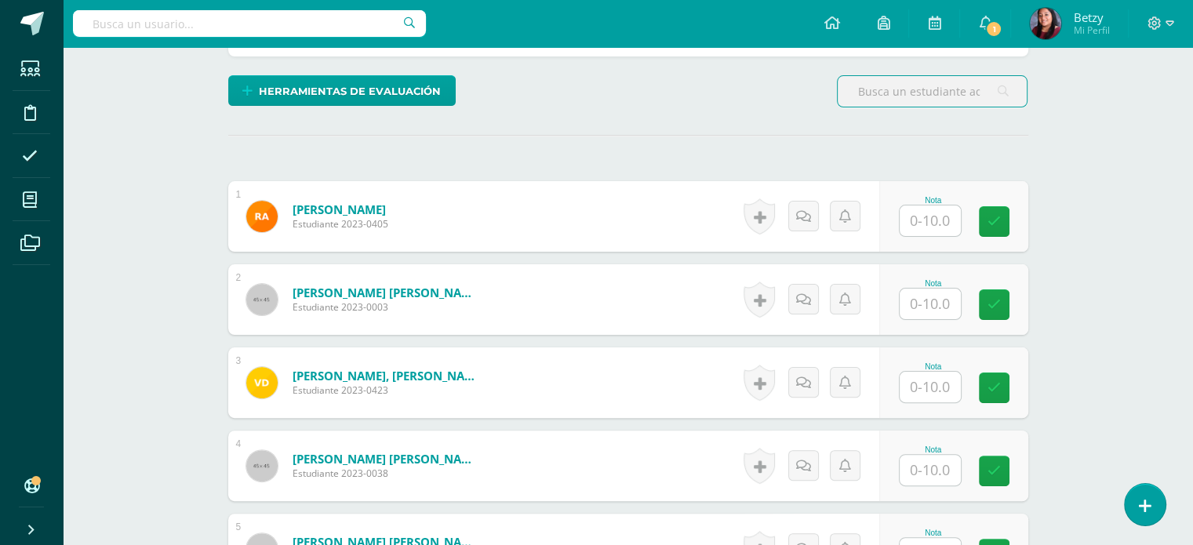
scroll to position [380, 0]
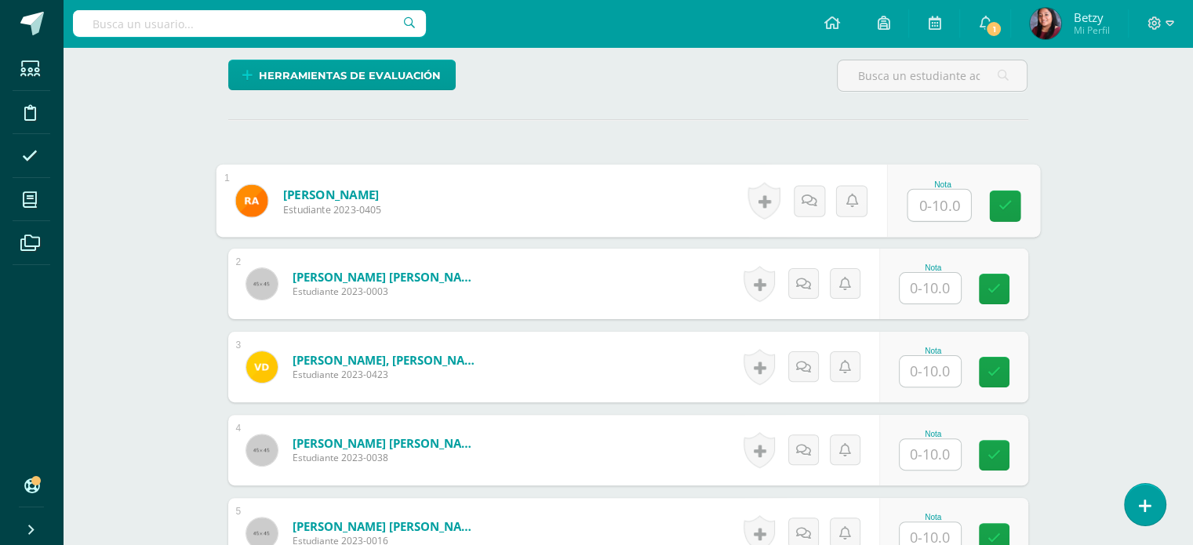
click at [939, 197] on input "text" at bounding box center [938, 205] width 63 height 31
type input "9"
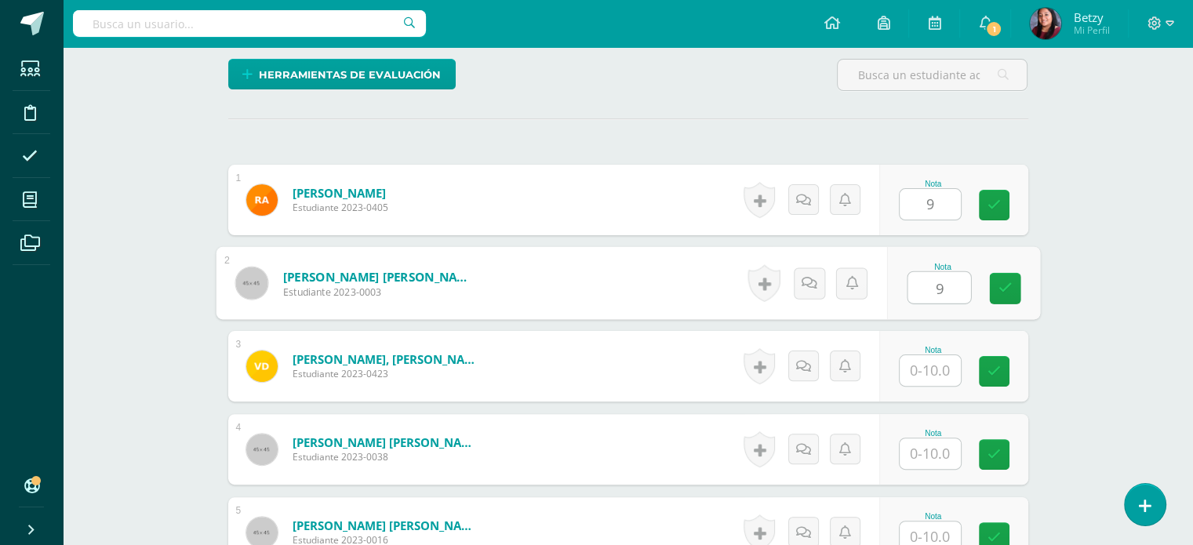
type input "9"
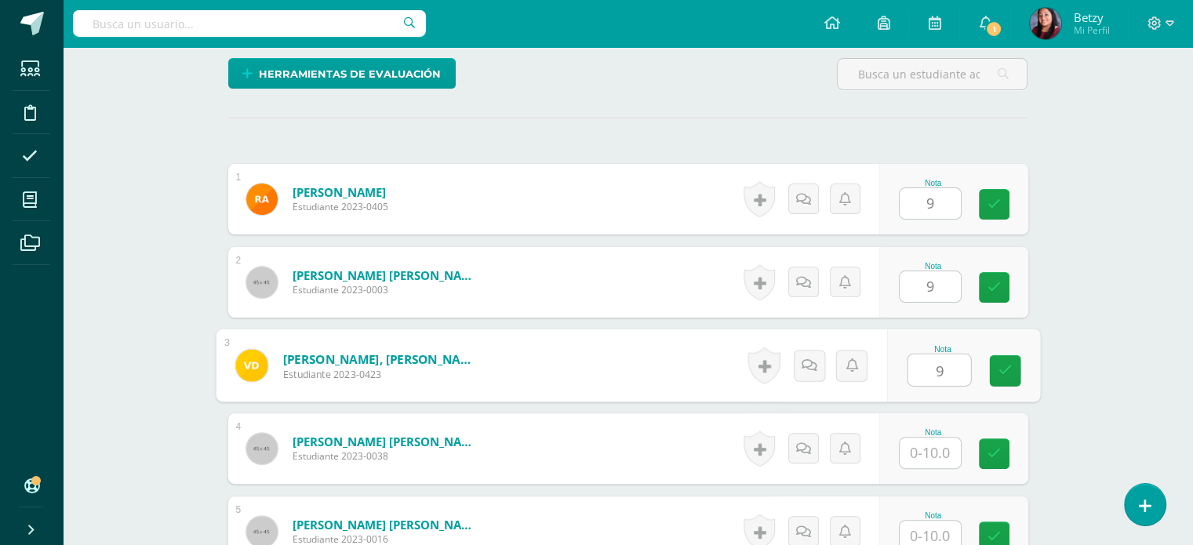
type input "9"
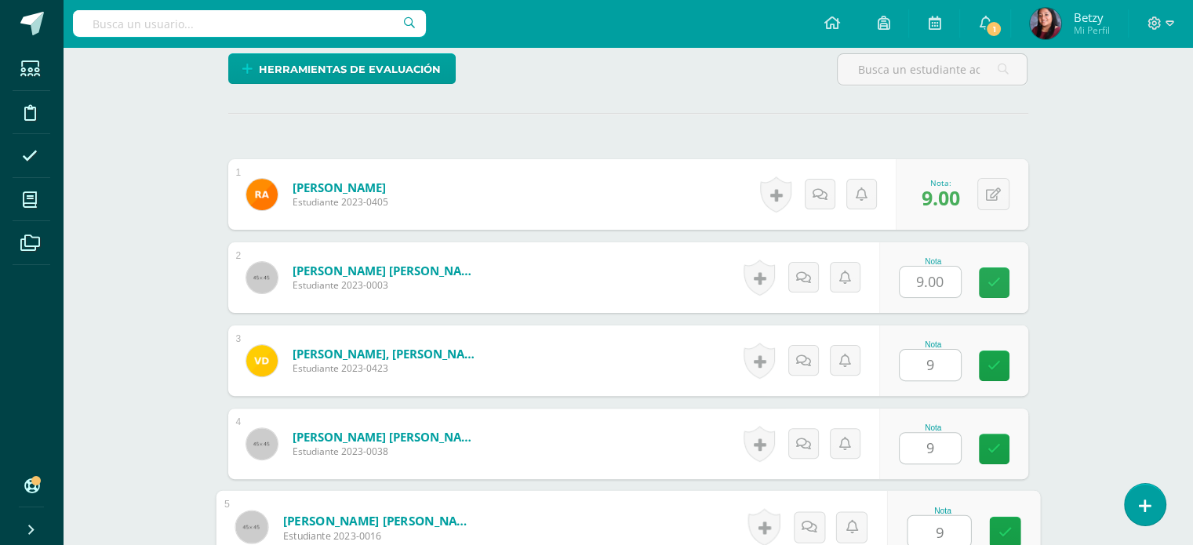
type input "9"
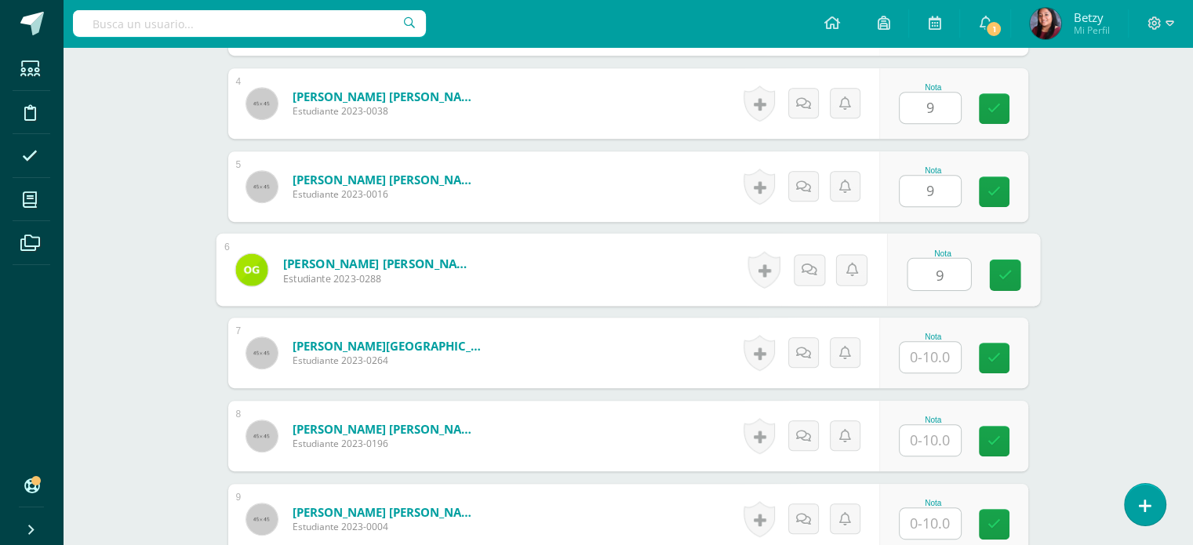
type input "9"
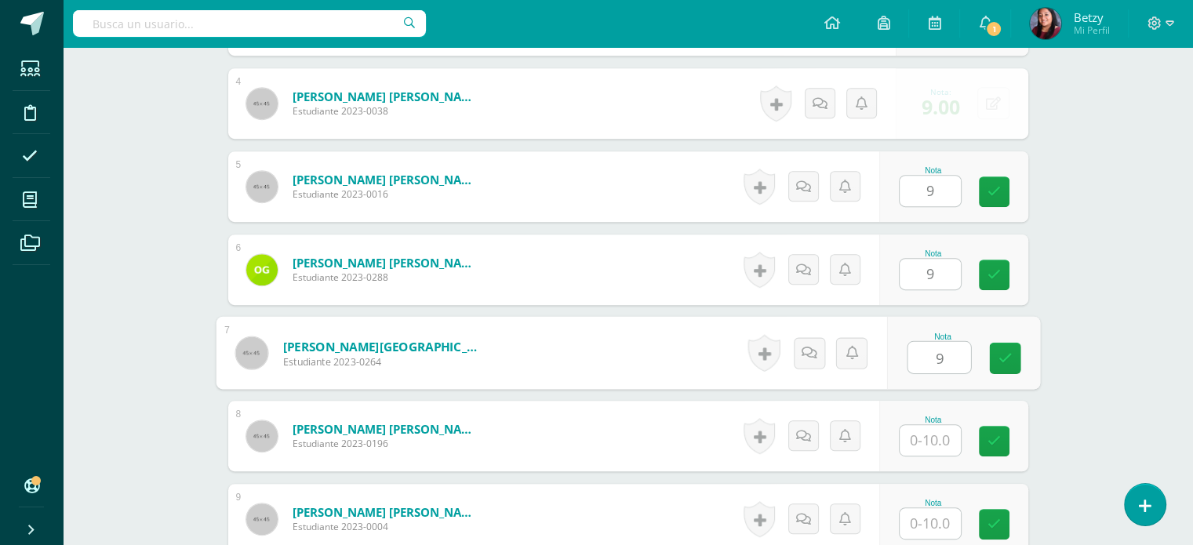
type input "9"
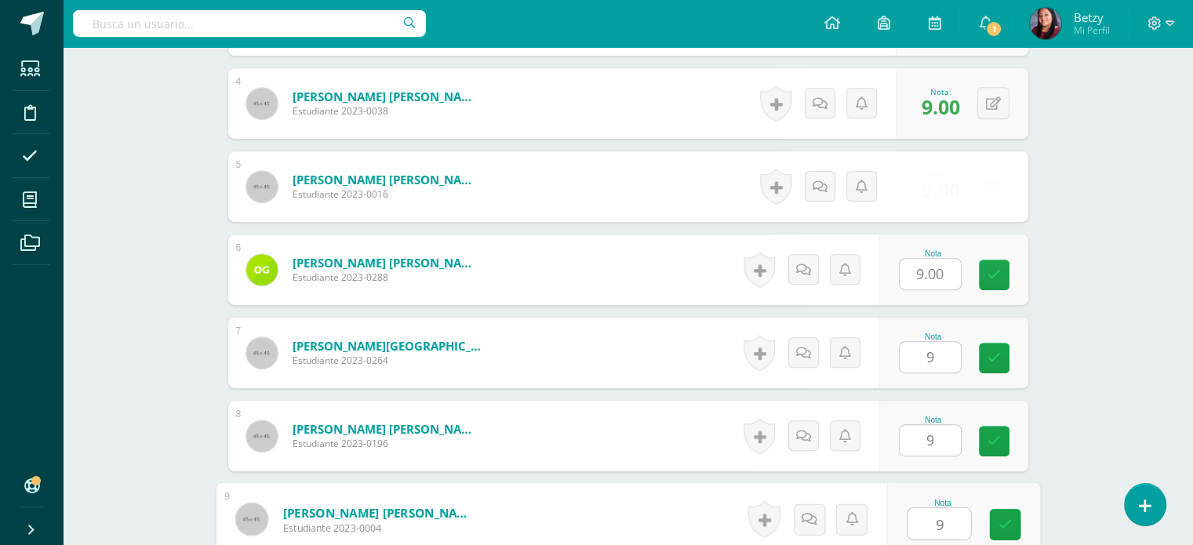
type input "9"
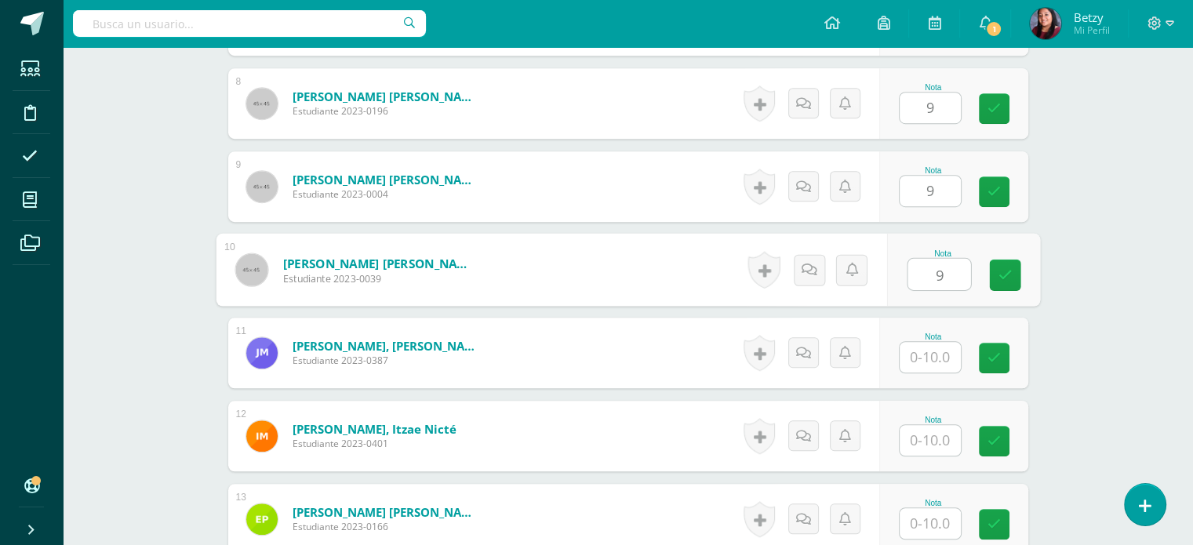
type input "9"
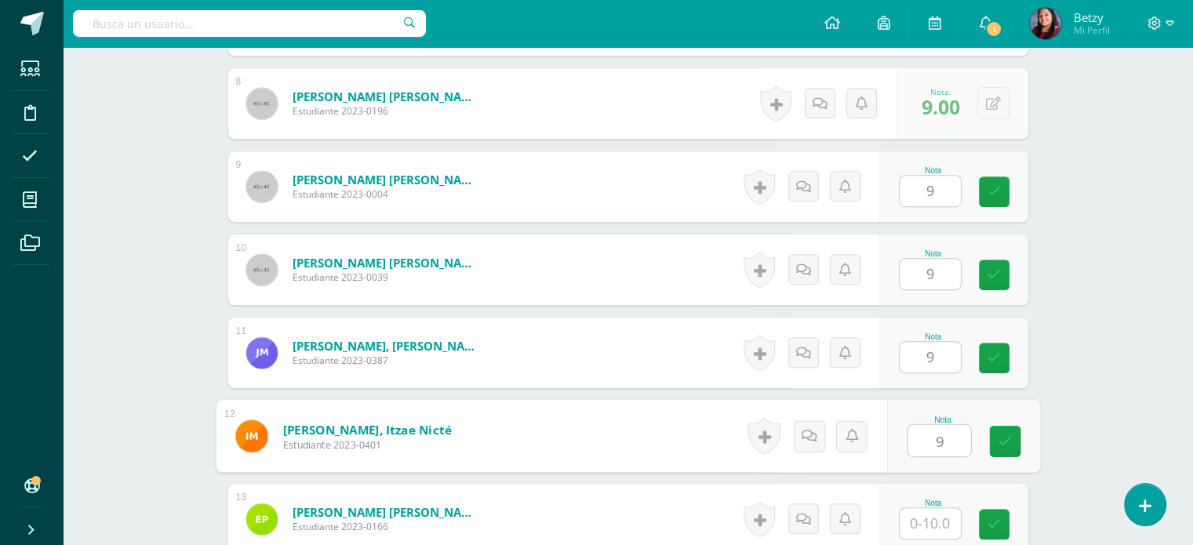
type input "9"
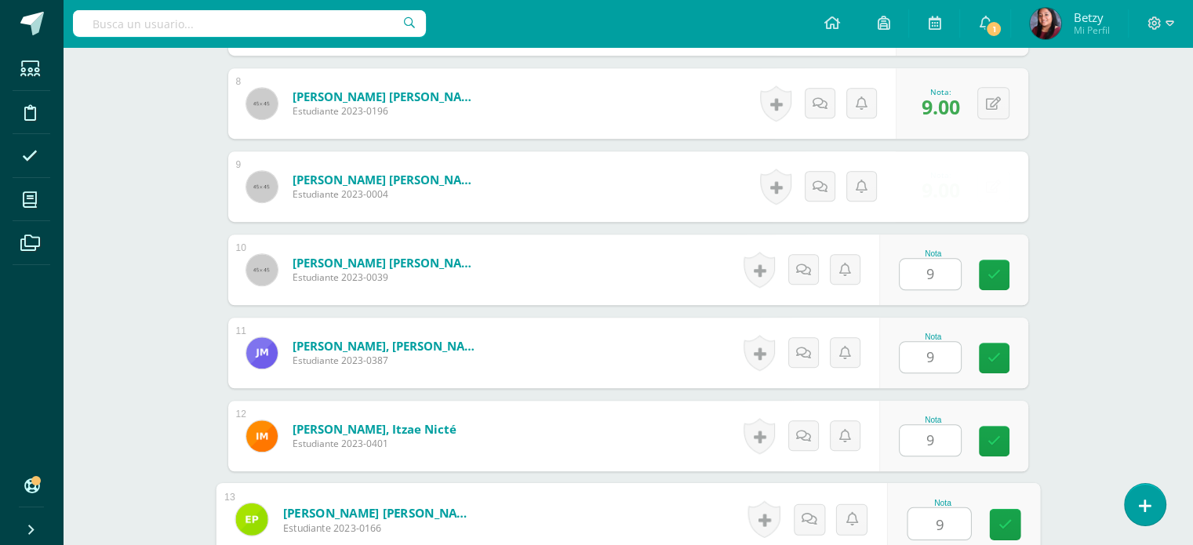
type input "9"
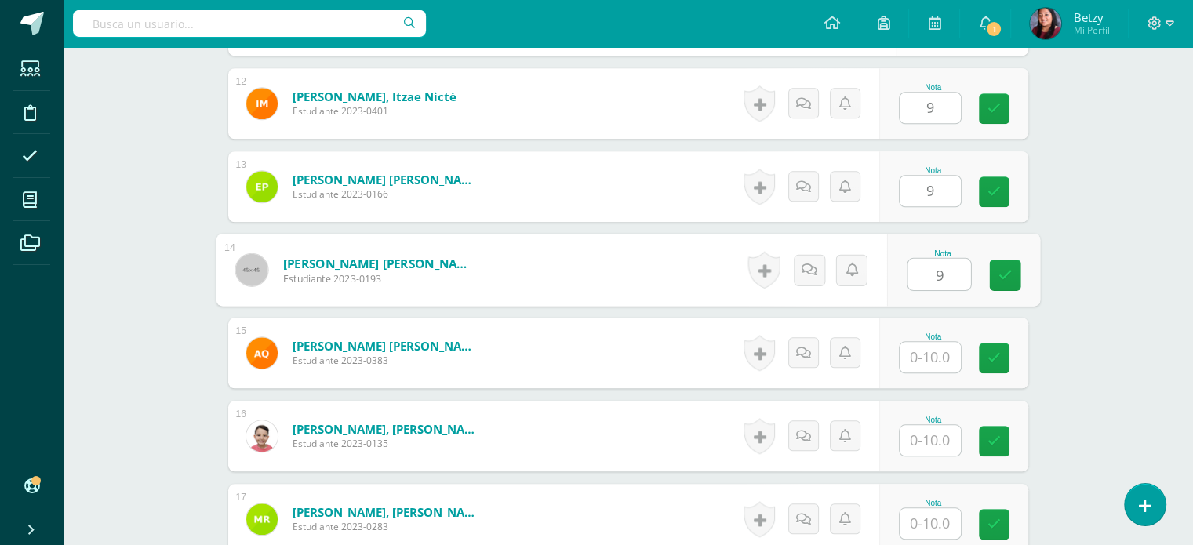
type input "9"
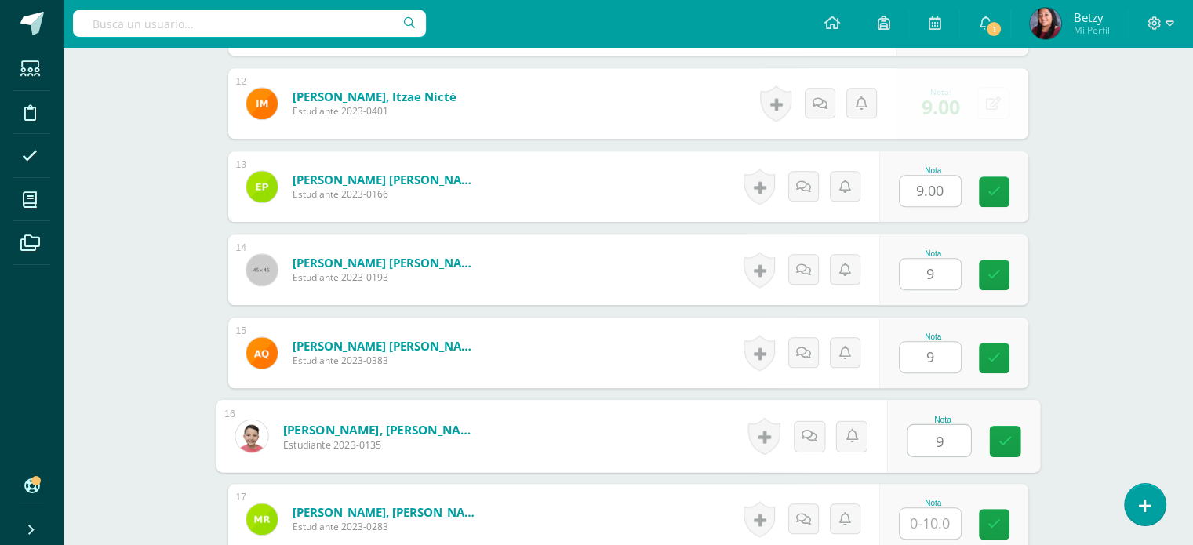
type input "9"
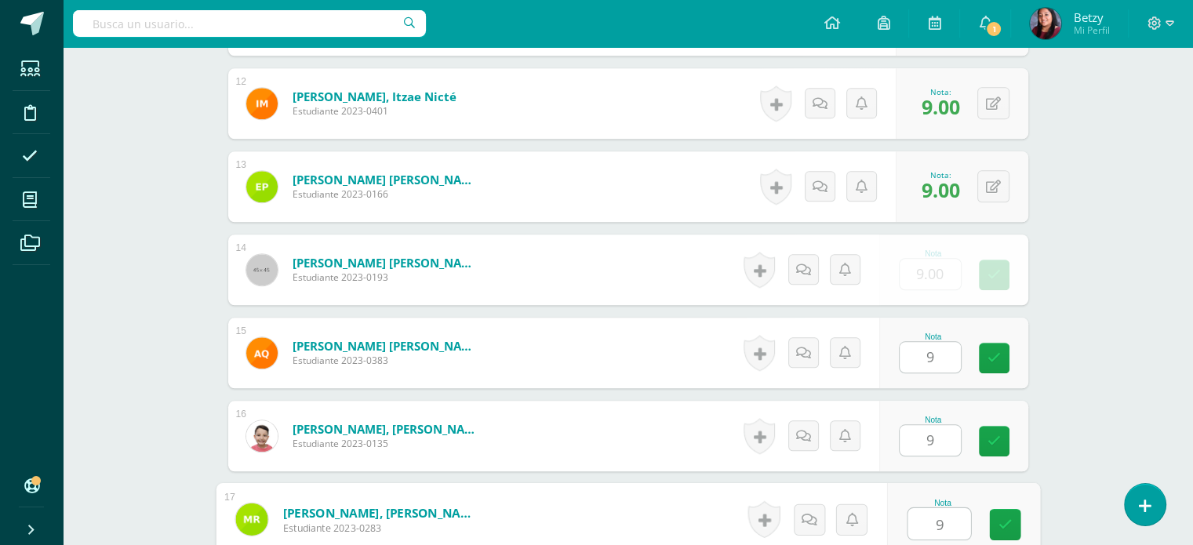
type input "9"
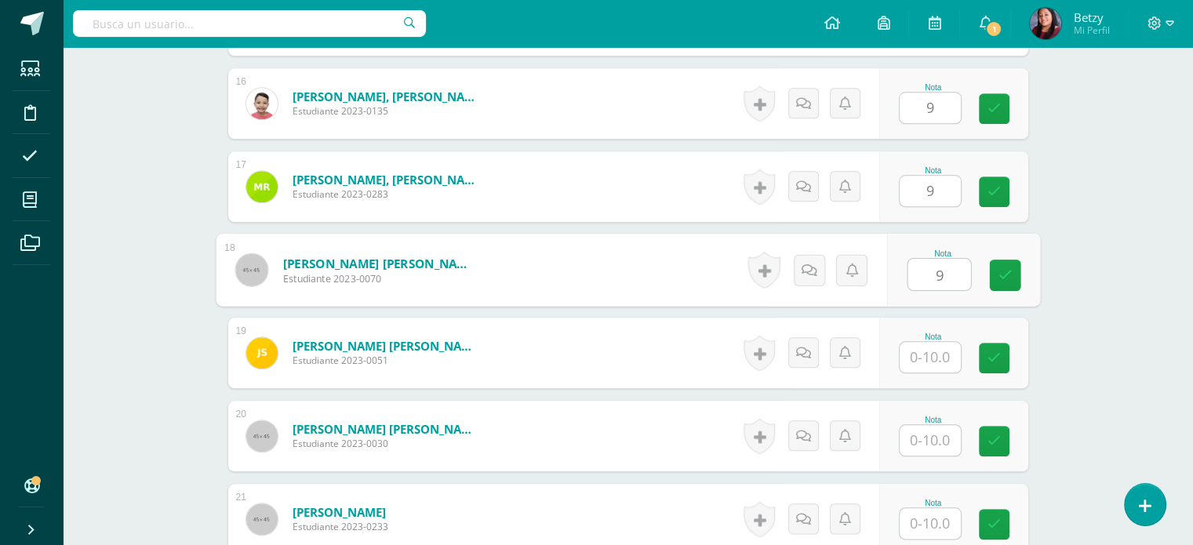
type input "9"
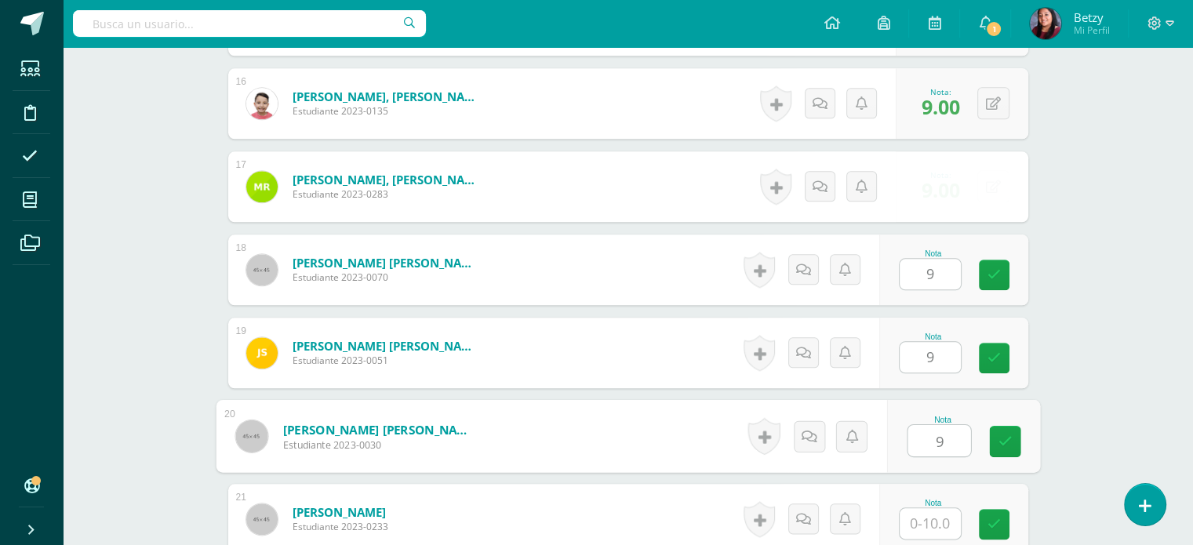
type input "9"
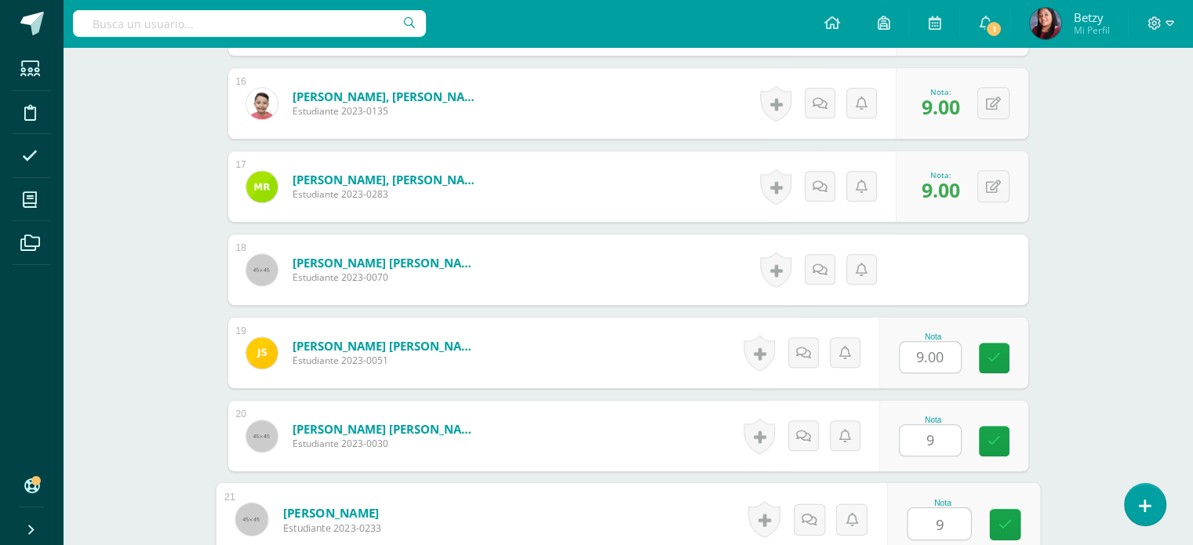
type input "9"
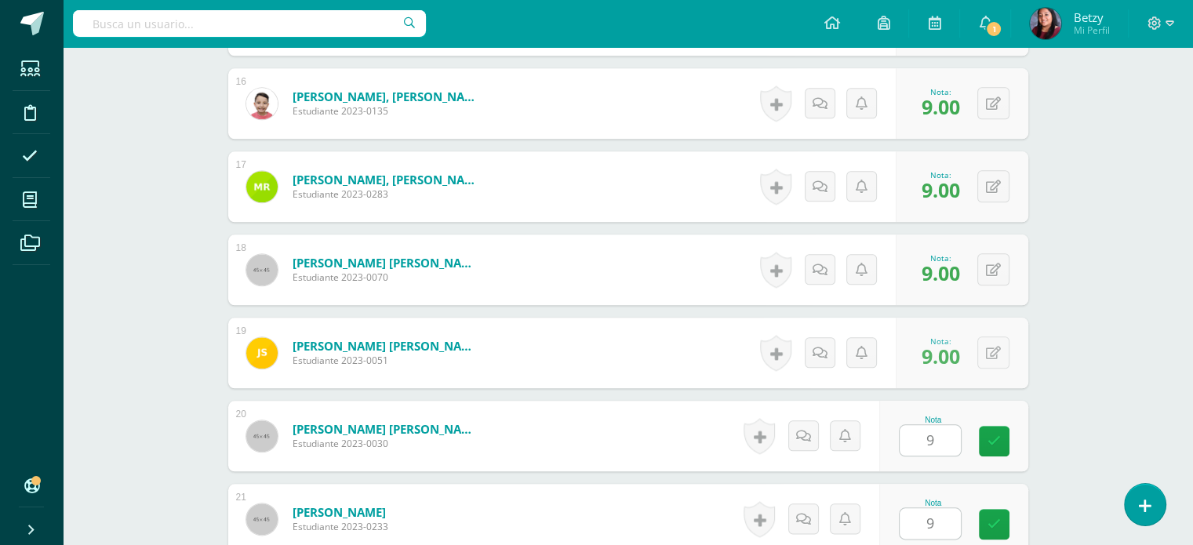
scroll to position [1995, 0]
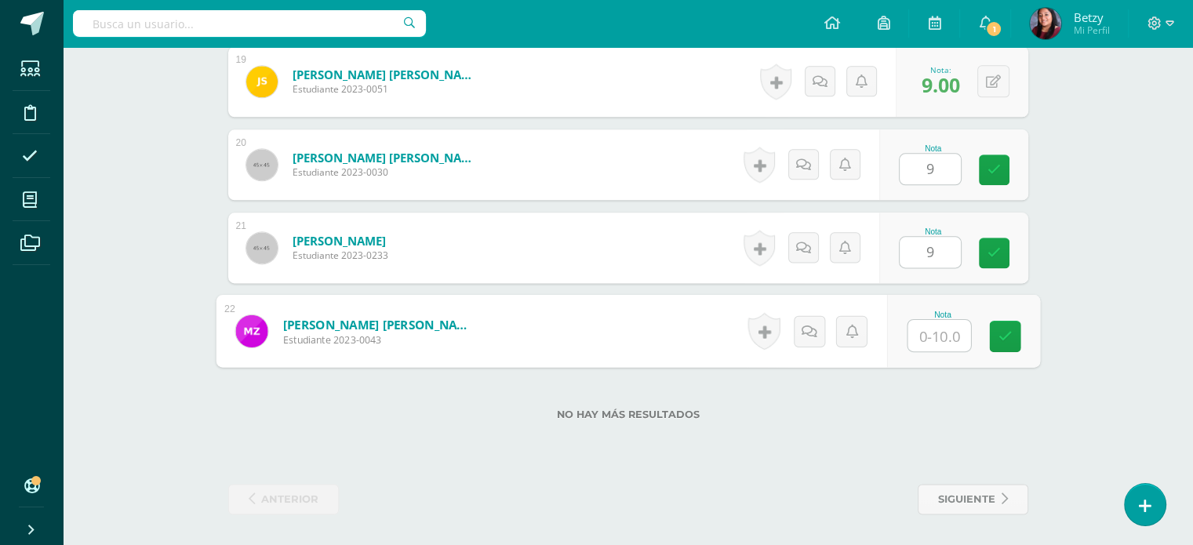
type input "9"
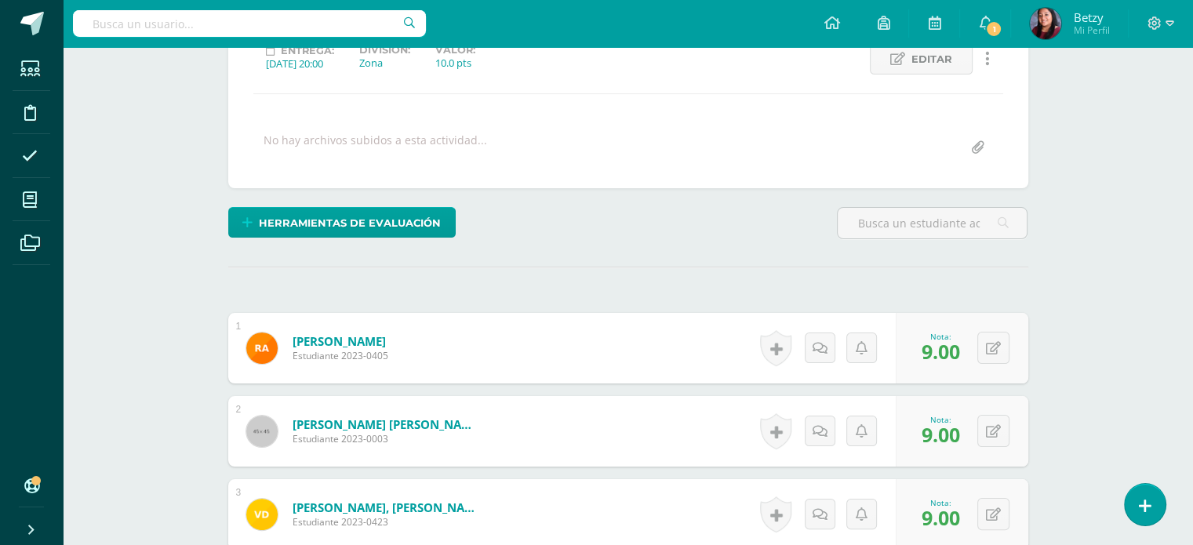
scroll to position [463, 0]
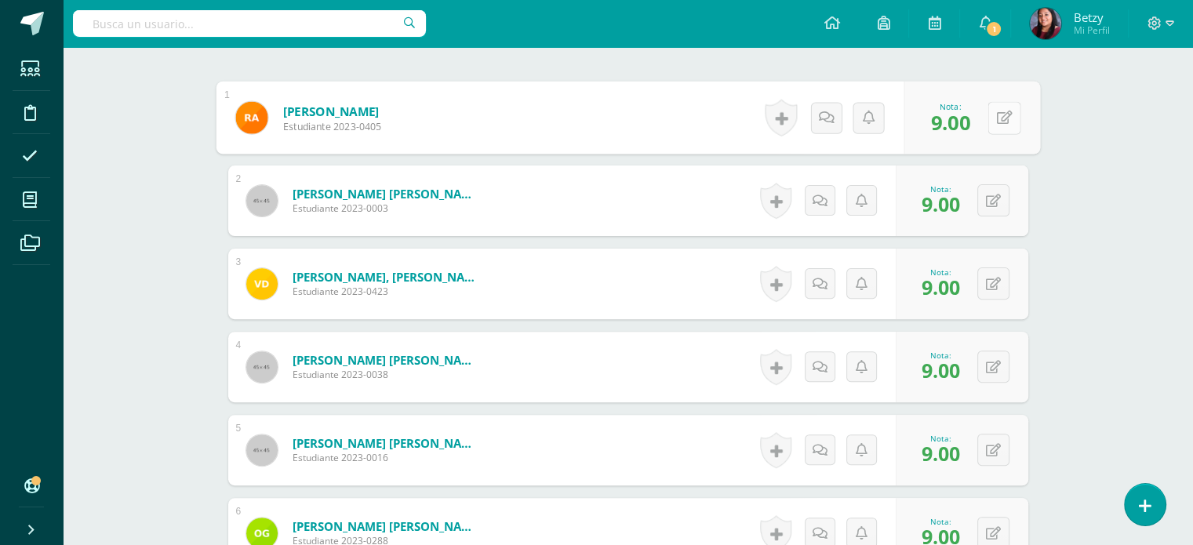
click at [994, 119] on button at bounding box center [1003, 117] width 33 height 33
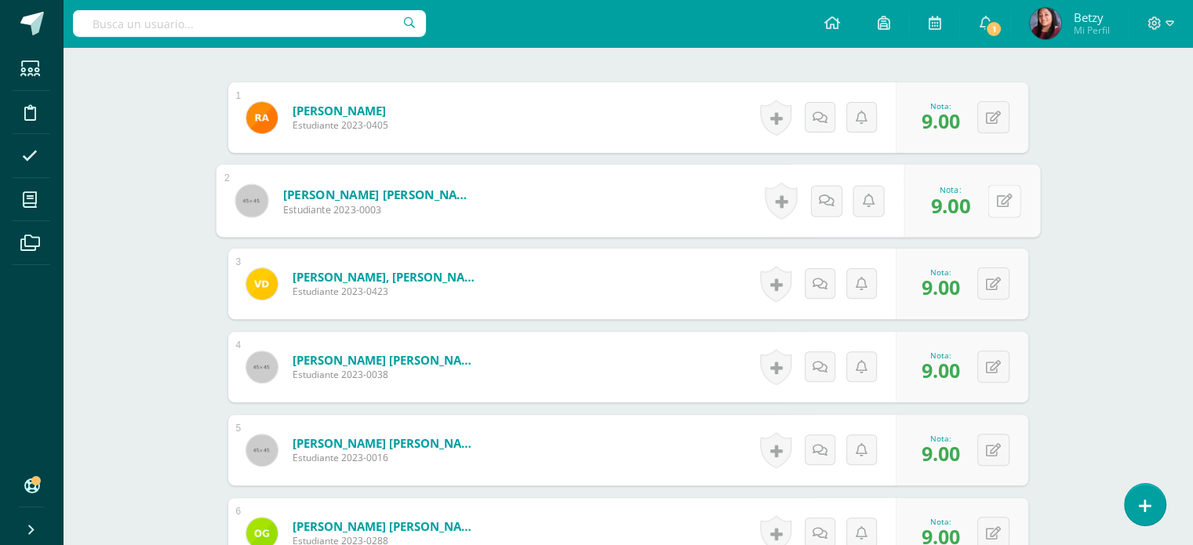
click at [996, 202] on icon at bounding box center [1004, 200] width 16 height 13
type input "8"
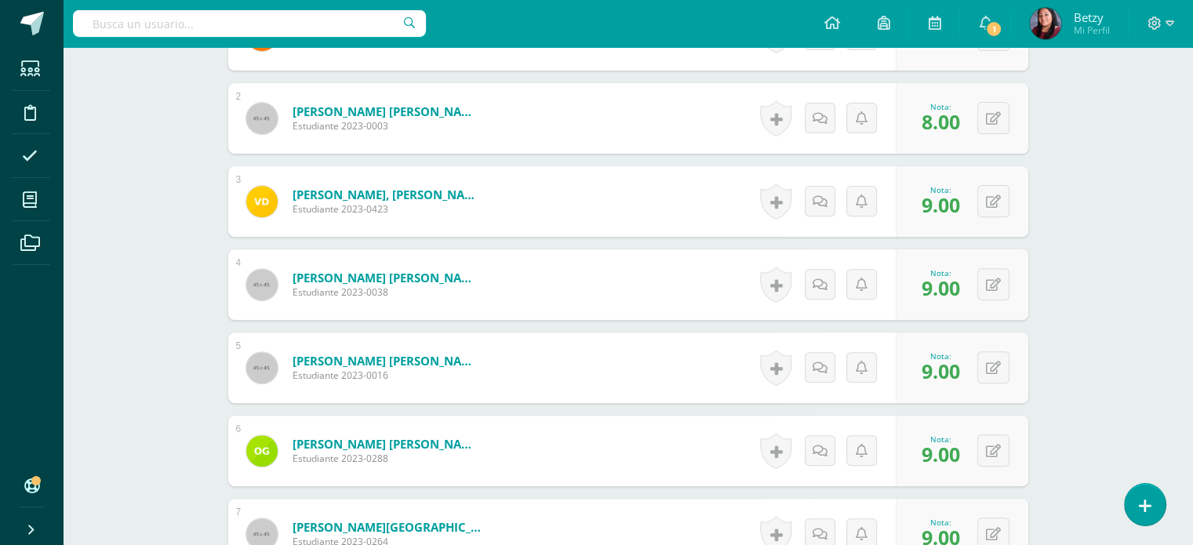
scroll to position [592, 0]
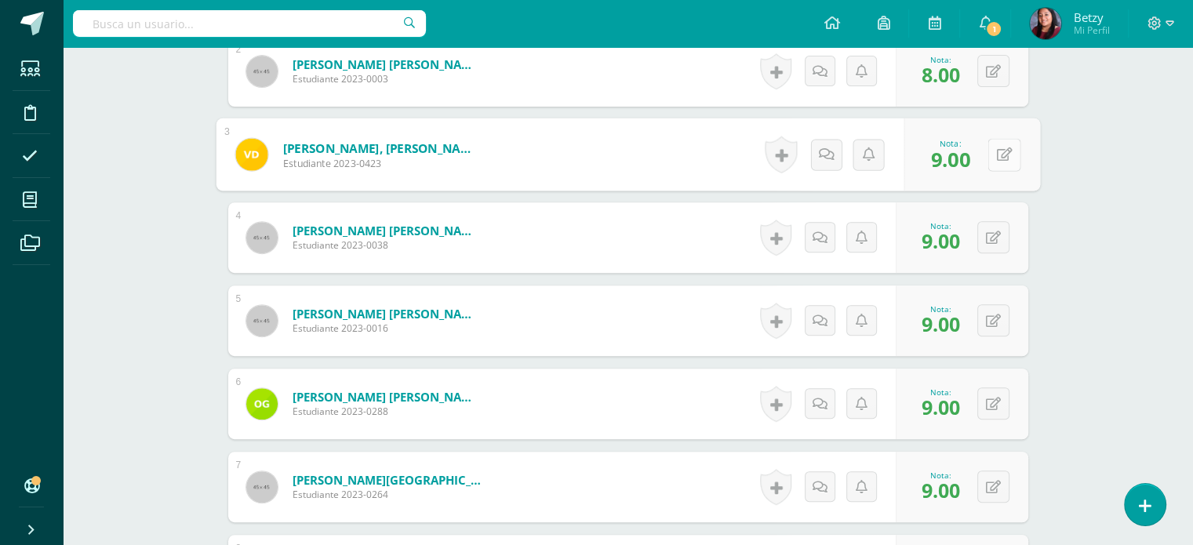
click at [997, 164] on button at bounding box center [1003, 154] width 33 height 33
type input "7"
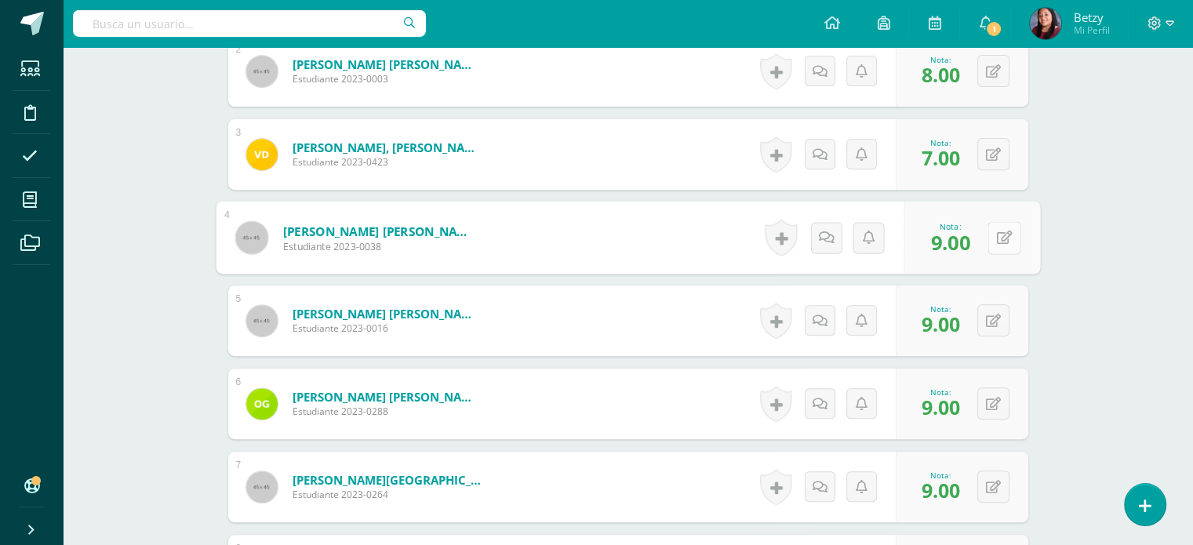
click at [993, 228] on button at bounding box center [1003, 237] width 33 height 33
type input "8"
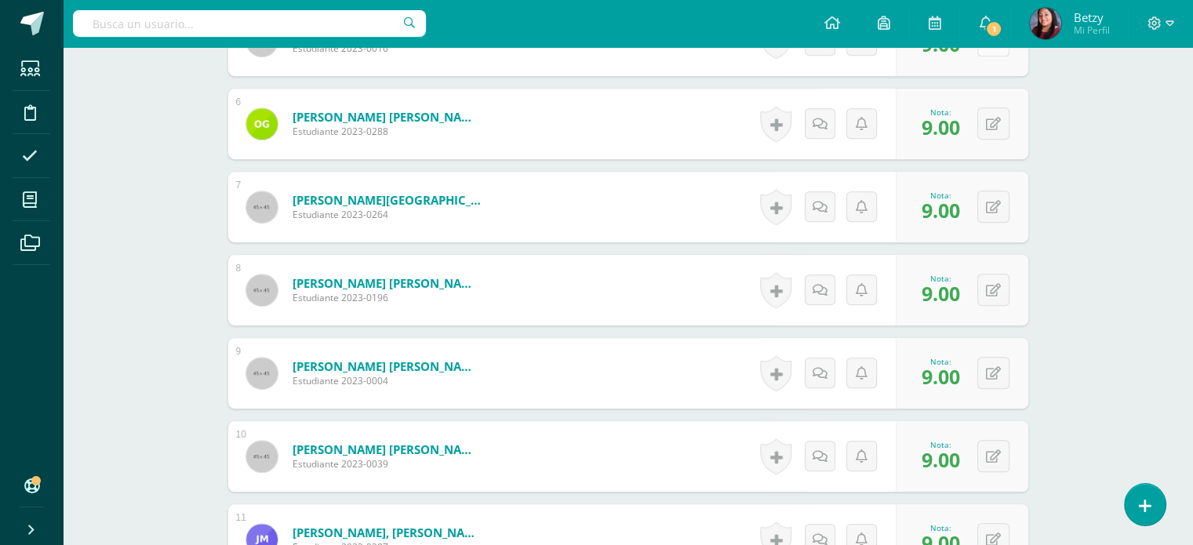
scroll to position [871, 0]
click at [991, 122] on button at bounding box center [1003, 124] width 33 height 33
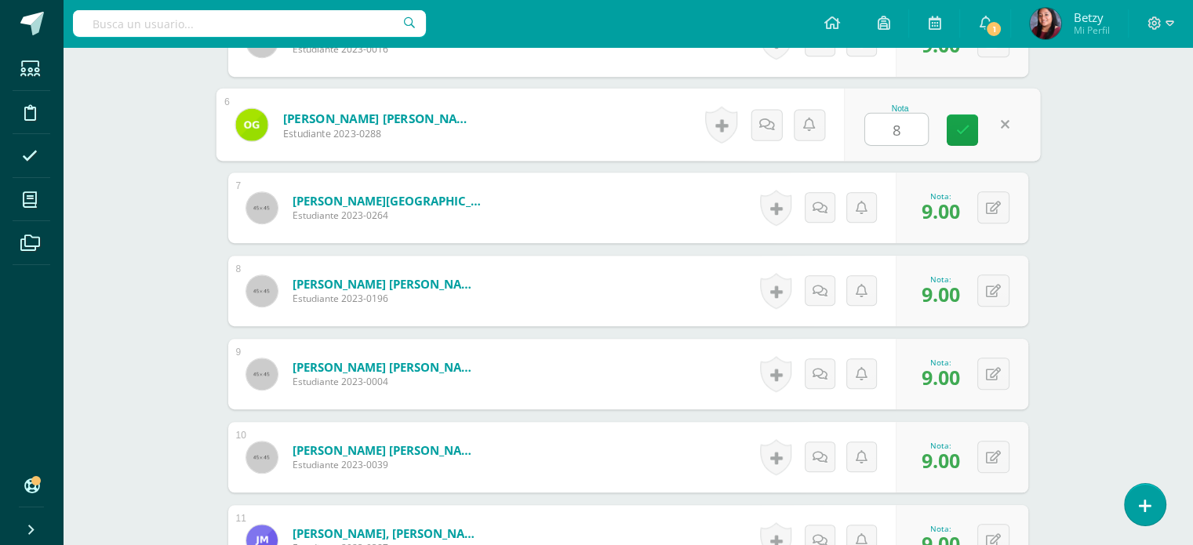
type input "8"
click at [1082, 282] on div "Expresión Artística Preparatoria Preprimaria "B" Herramientas Detalle de asiste…" at bounding box center [628, 422] width 1130 height 2493
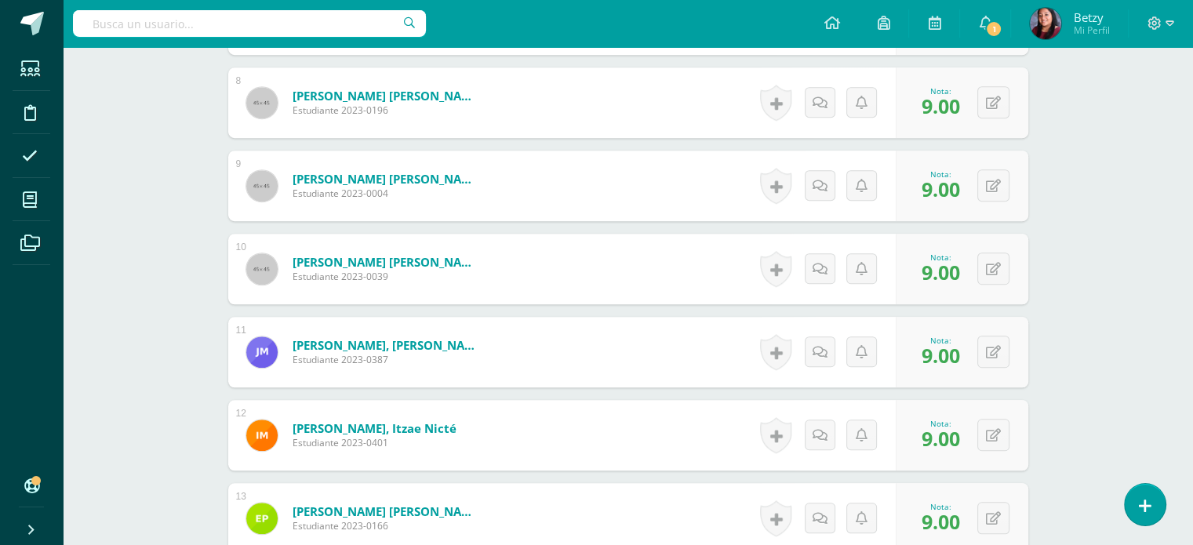
scroll to position [1081, 0]
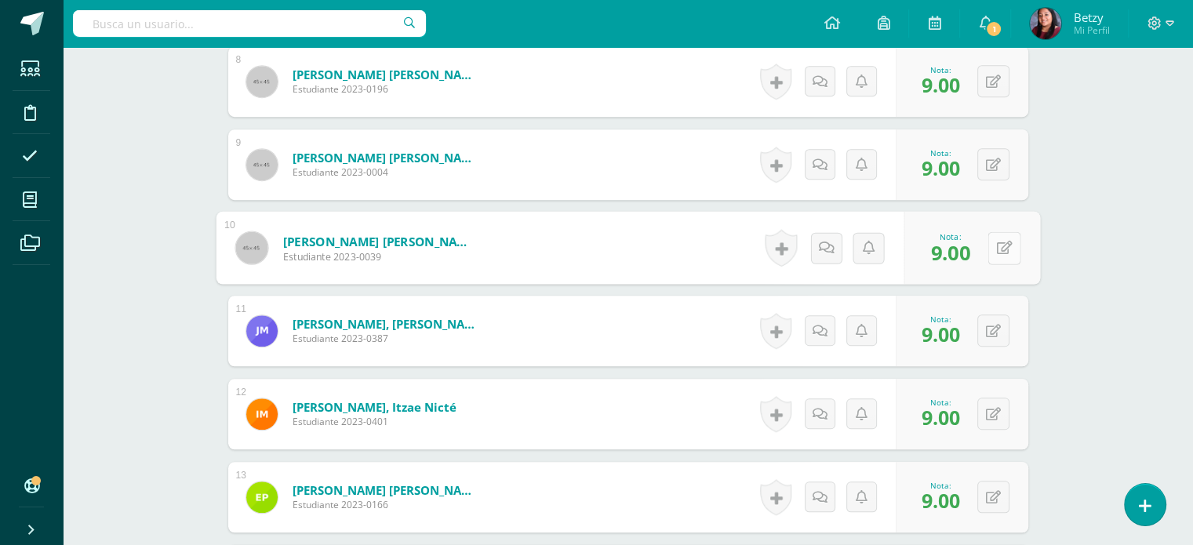
click at [999, 246] on icon at bounding box center [1004, 247] width 16 height 13
type input "8"
click at [1057, 350] on div "¿Estás seguro que quieres eliminar esta actividad? Esto borrará la actividad y …" at bounding box center [628, 267] width 863 height 2385
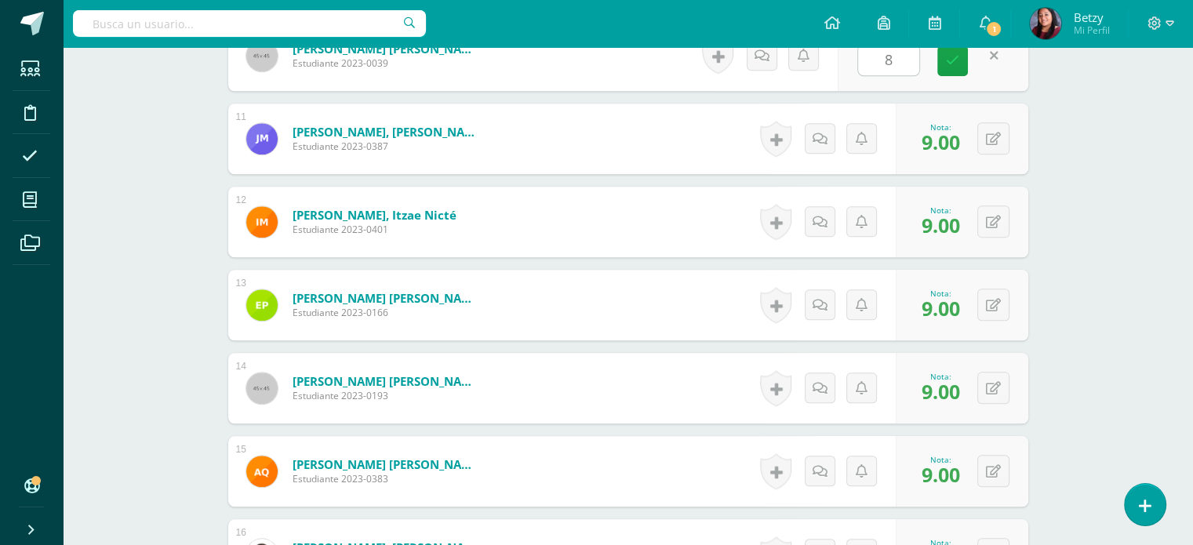
scroll to position [1278, 0]
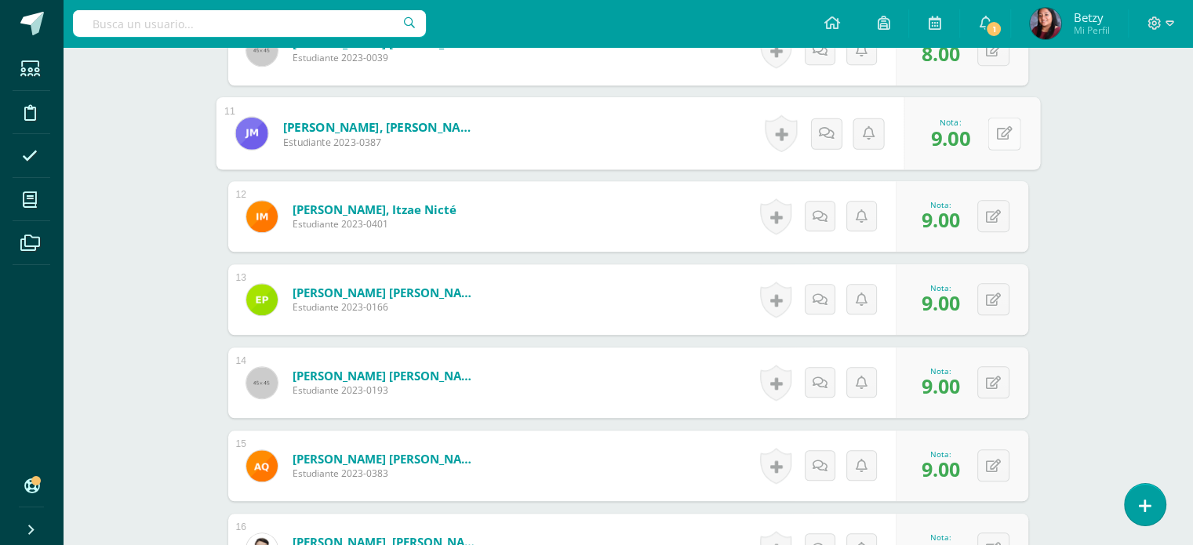
click at [992, 137] on button at bounding box center [1003, 133] width 33 height 33
type input "8"
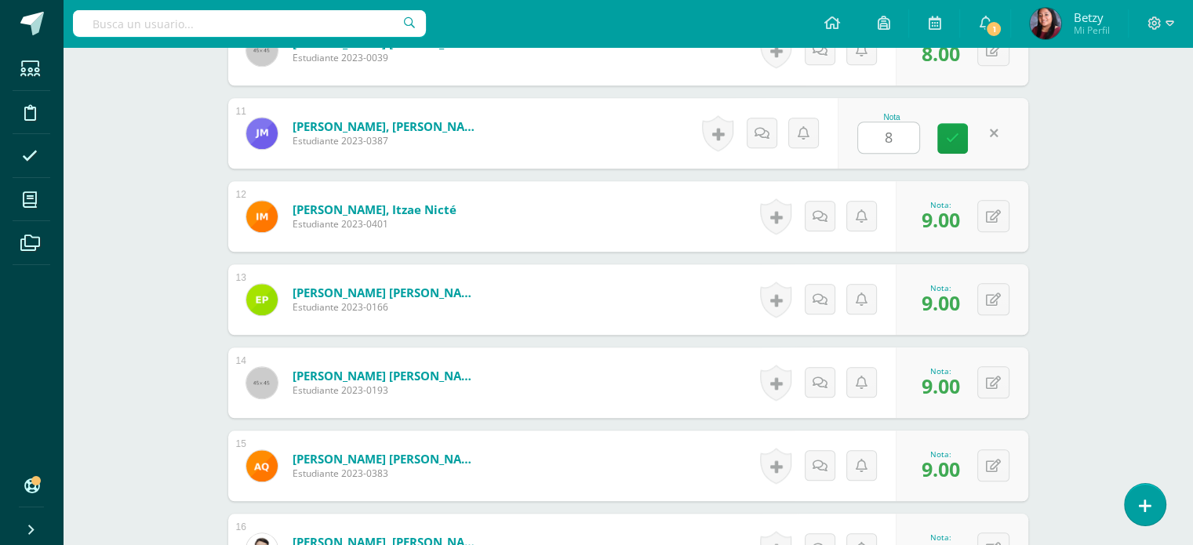
click at [1073, 249] on div "Expresión Artística Preparatoria Preprimaria "B" Herramientas Detalle de asiste…" at bounding box center [628, 15] width 1130 height 2493
click at [1002, 219] on button at bounding box center [993, 216] width 32 height 32
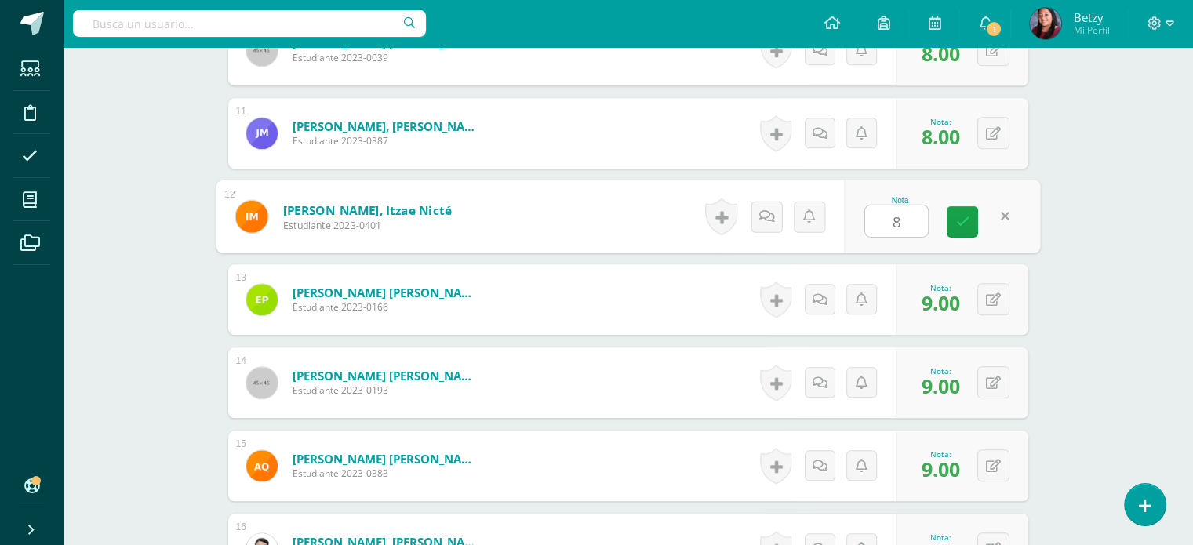
type input "8"
click at [1110, 338] on div "Expresión Artística Preparatoria Preprimaria "B" Herramientas Detalle de asiste…" at bounding box center [628, 15] width 1130 height 2493
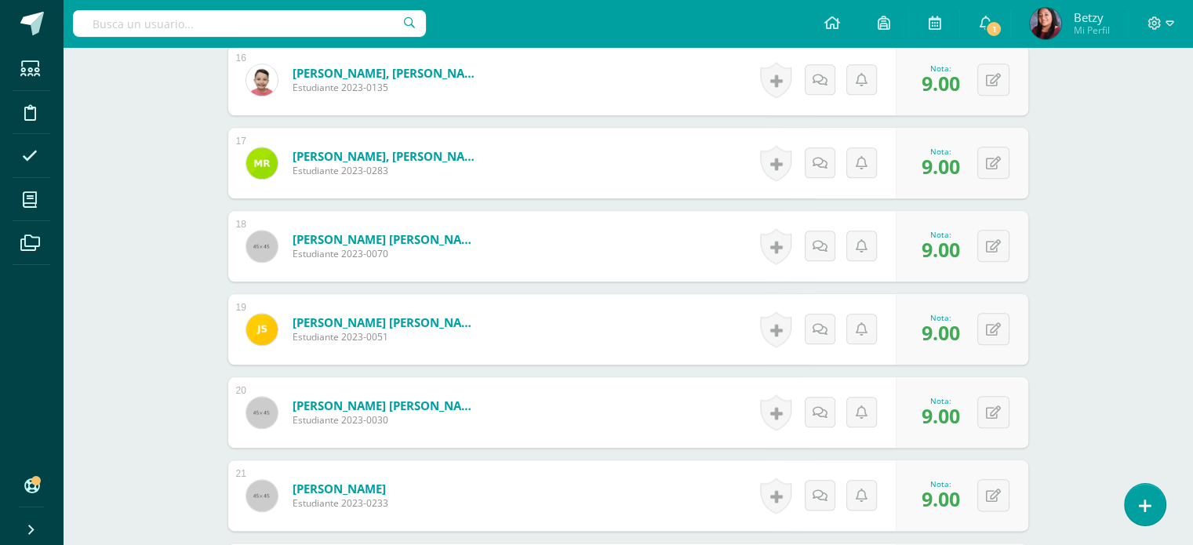
scroll to position [1749, 0]
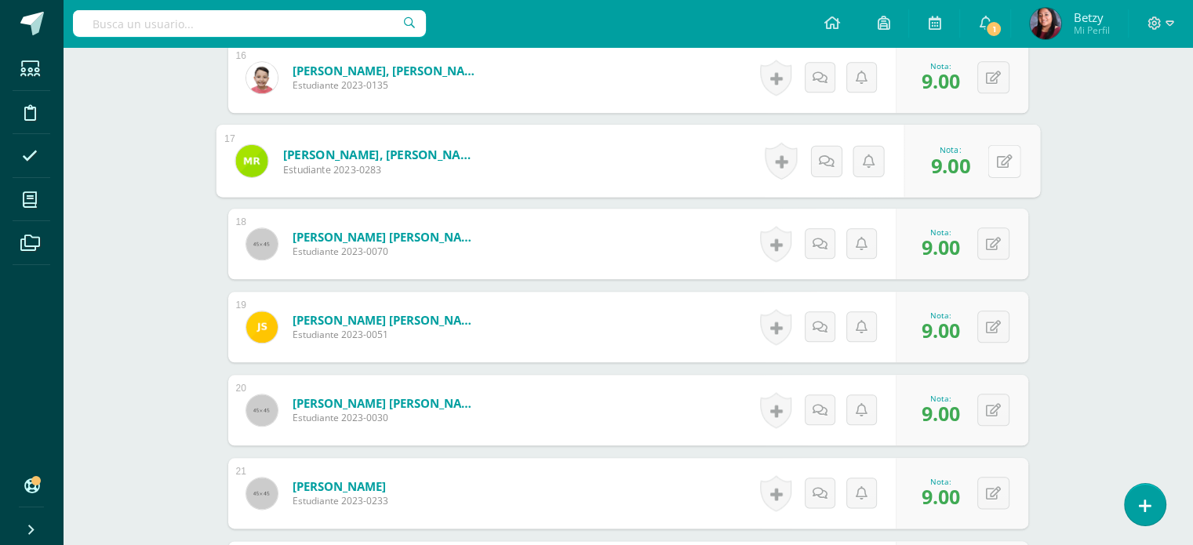
click at [993, 164] on button at bounding box center [1003, 160] width 33 height 33
type input "7"
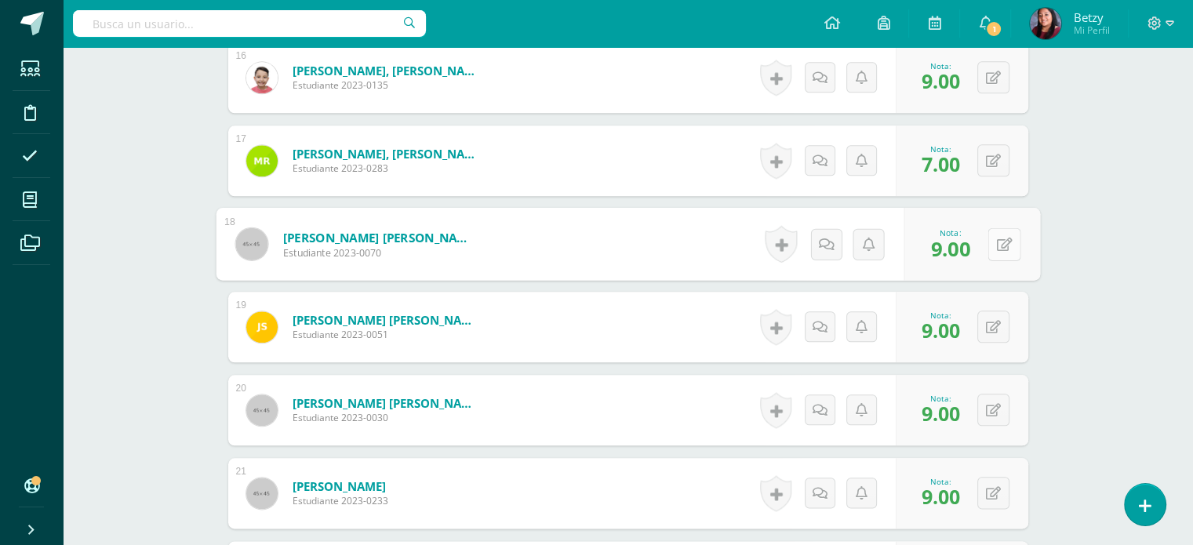
click at [985, 238] on div "0 [GEOGRAPHIC_DATA] Logros obtenidos Aún no hay logros agregados Nota: 9.00" at bounding box center [971, 244] width 136 height 73
click at [1013, 247] on button at bounding box center [1003, 243] width 33 height 33
type input "8"
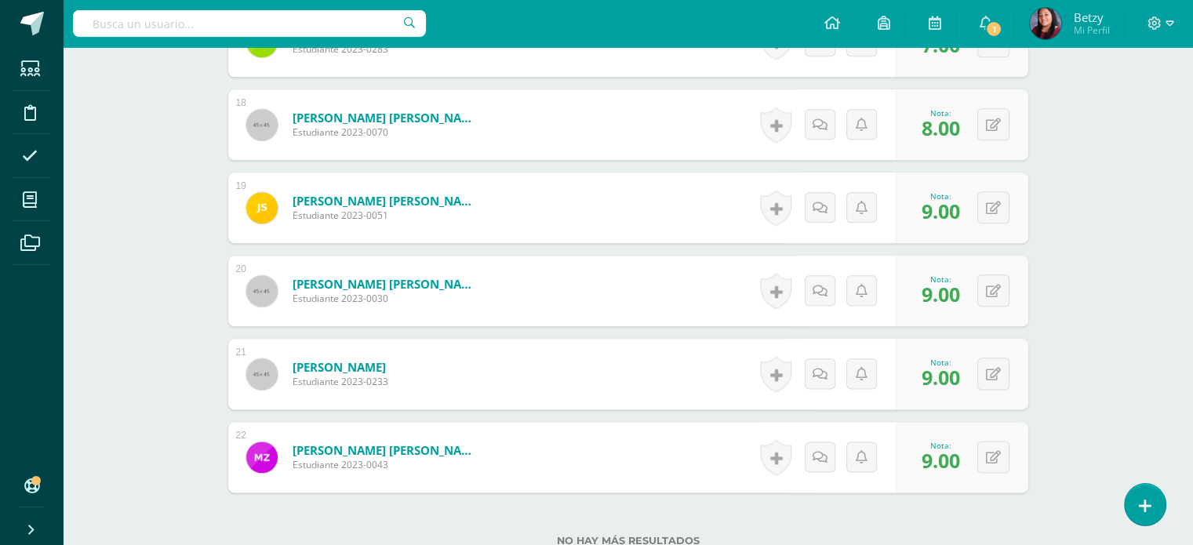
scroll to position [1872, 0]
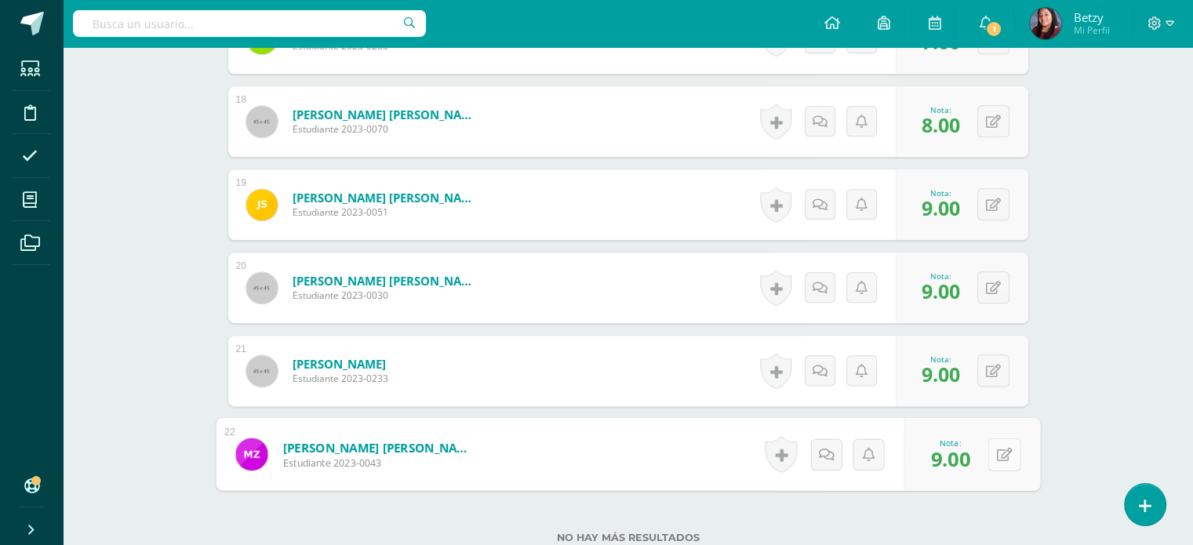
click at [998, 449] on icon at bounding box center [1004, 453] width 16 height 13
type input "8"
click at [956, 460] on icon at bounding box center [962, 458] width 14 height 13
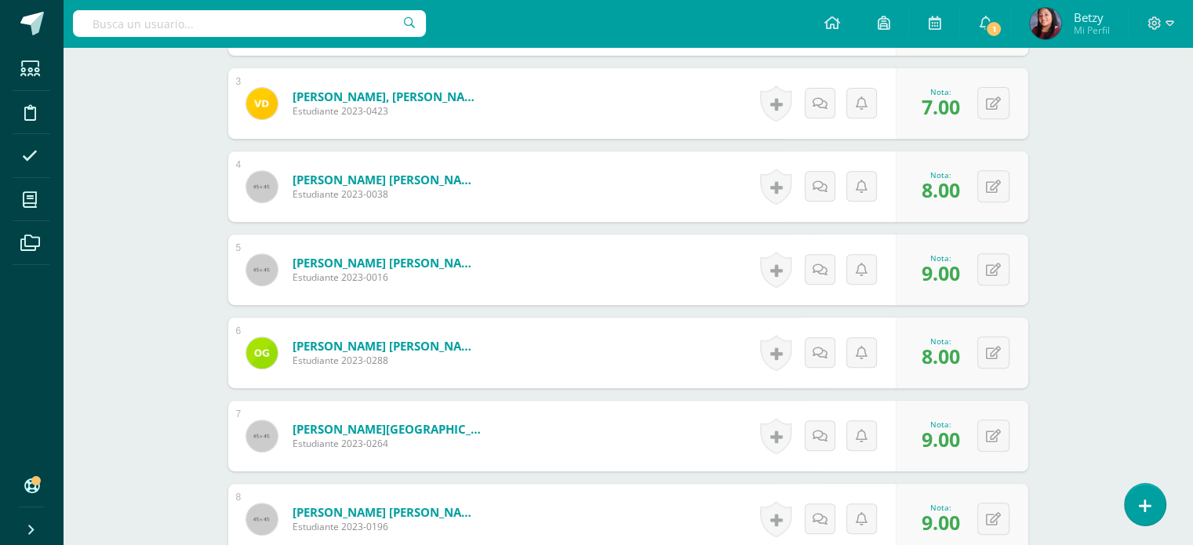
scroll to position [0, 0]
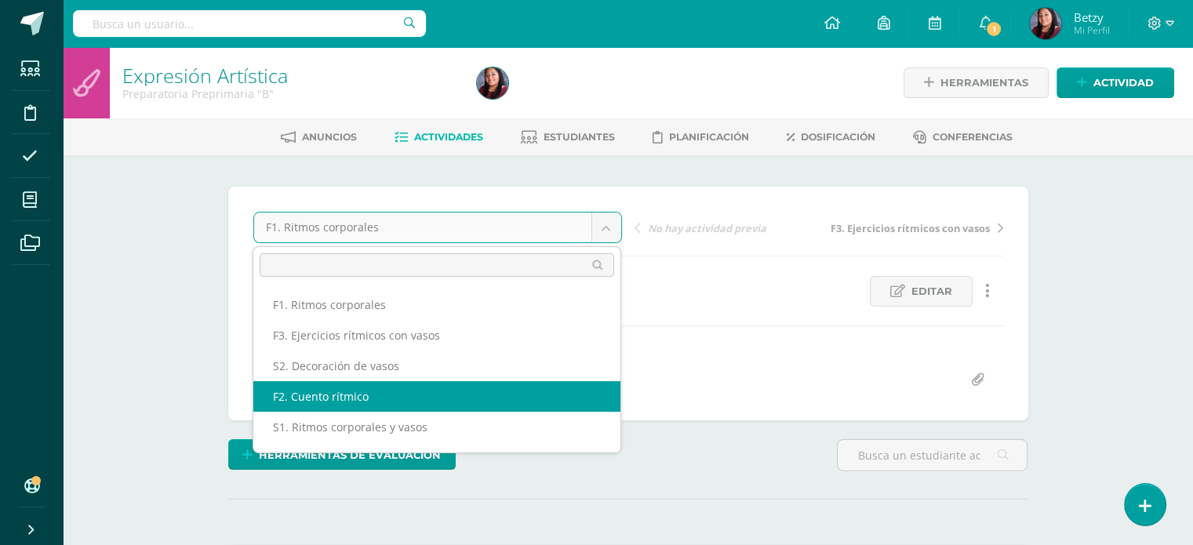
select select "/dashboard/teacher/grade-activity/47653/"
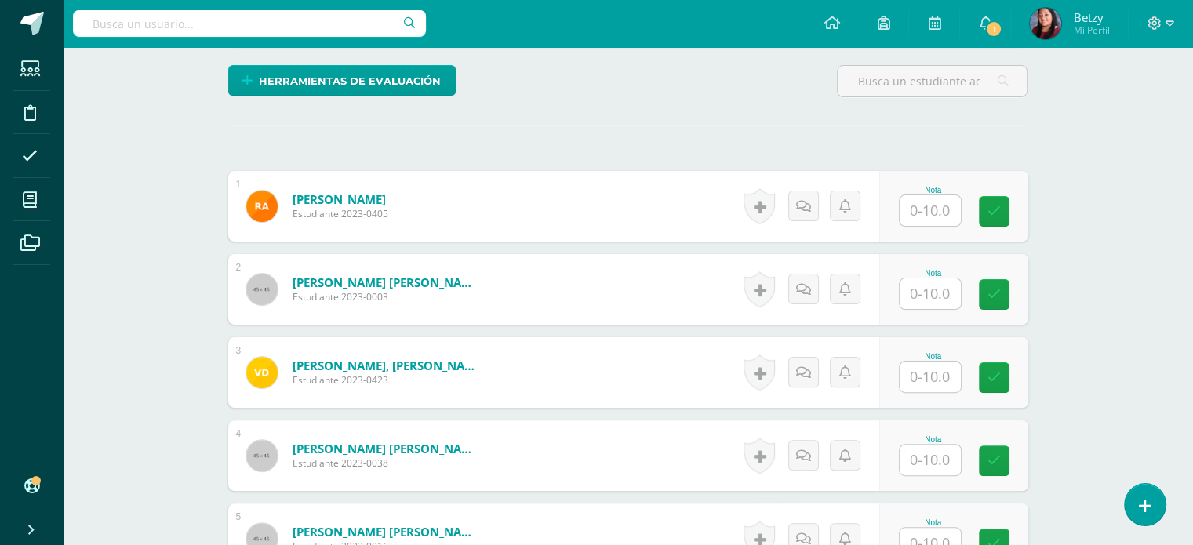
scroll to position [375, 0]
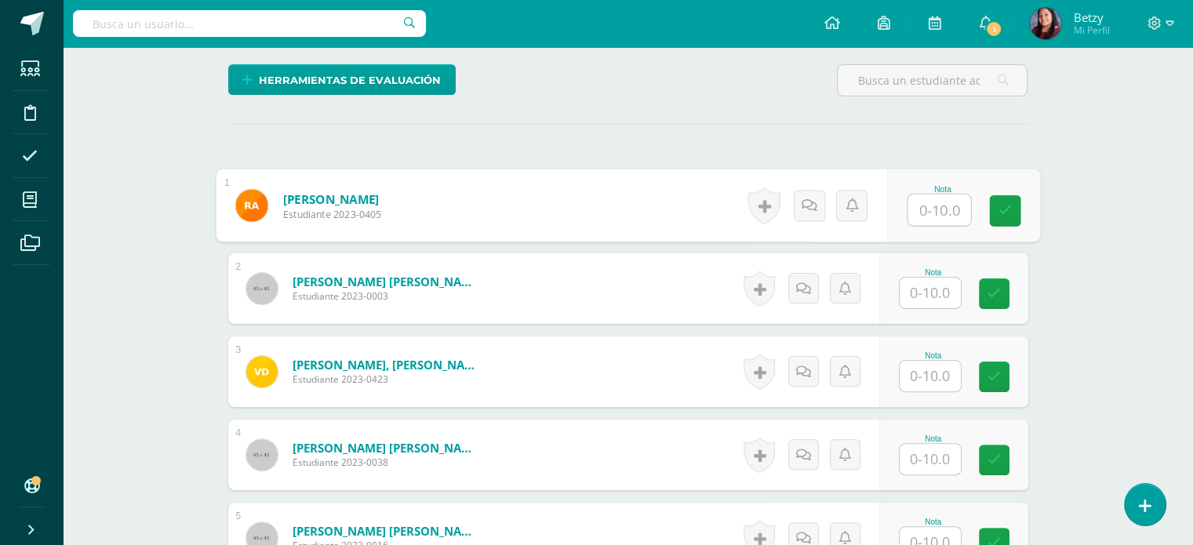
click at [939, 218] on input "text" at bounding box center [938, 209] width 63 height 31
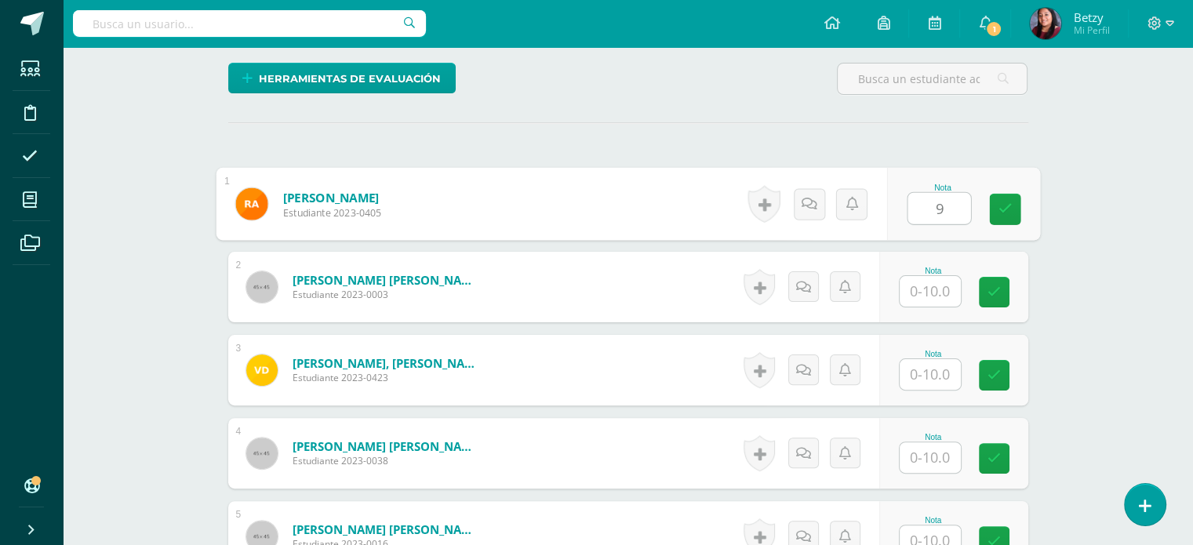
type input "9"
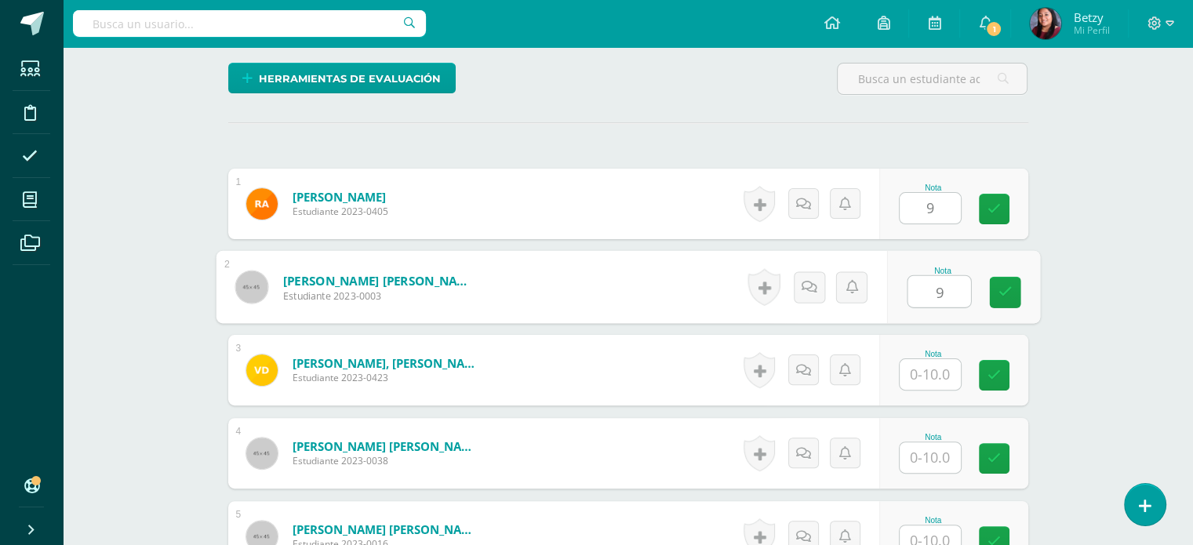
type input "9"
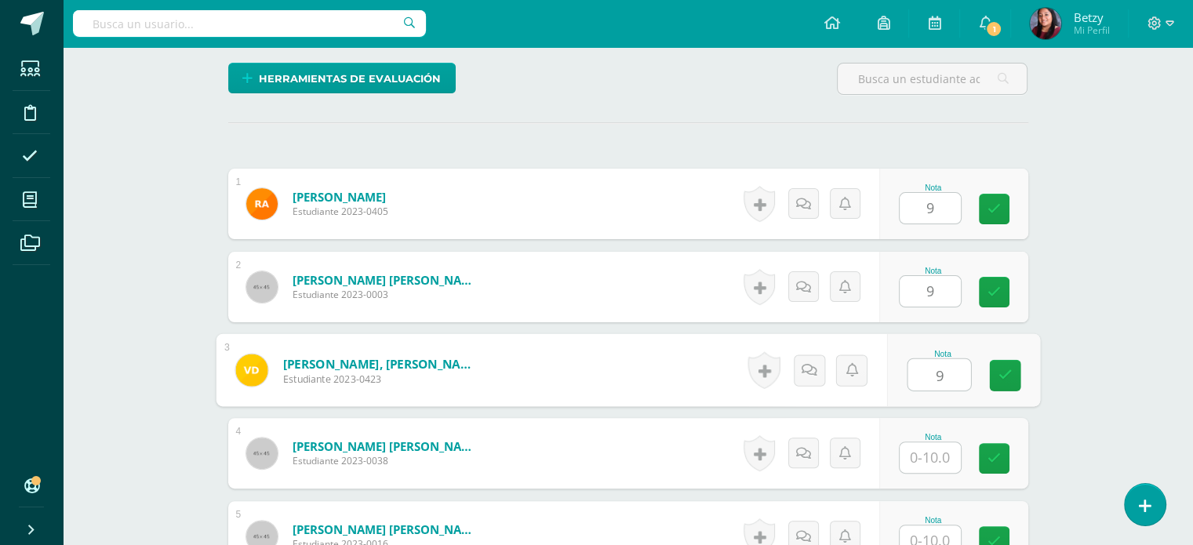
type input "9"
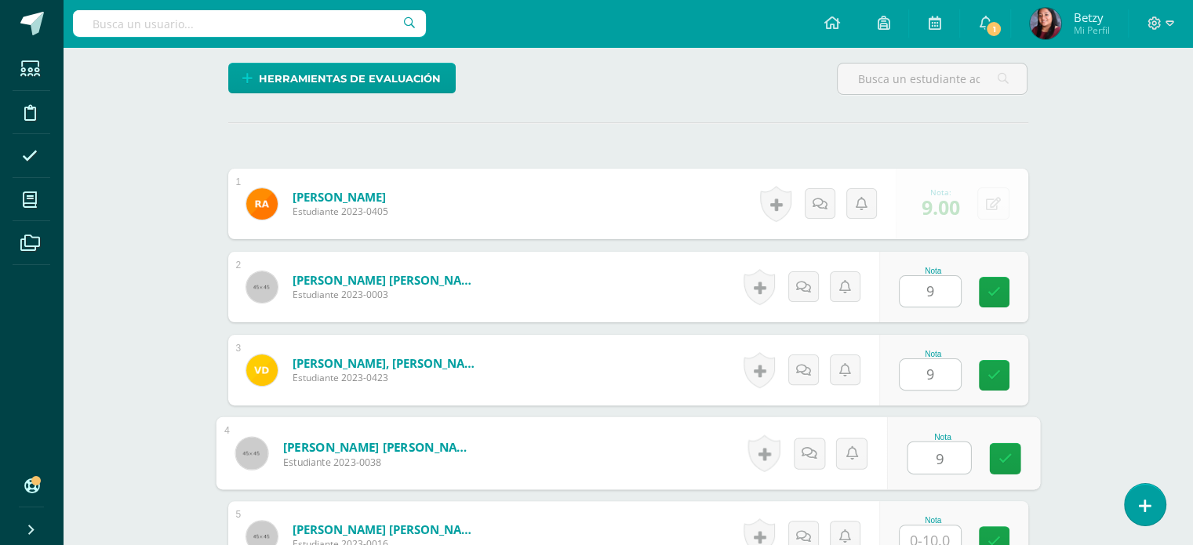
type input "9"
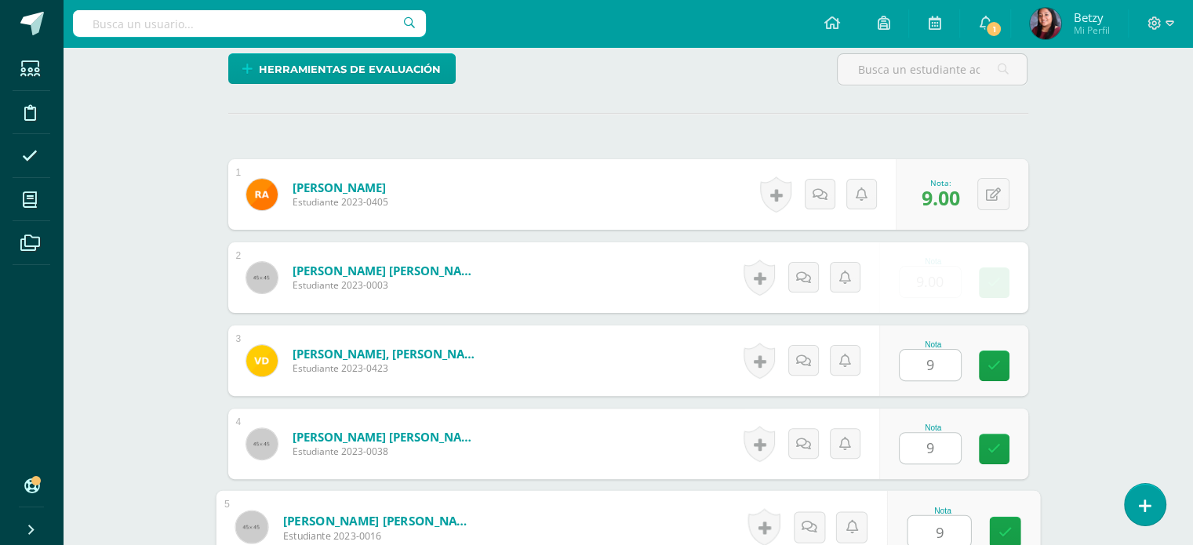
type input "9"
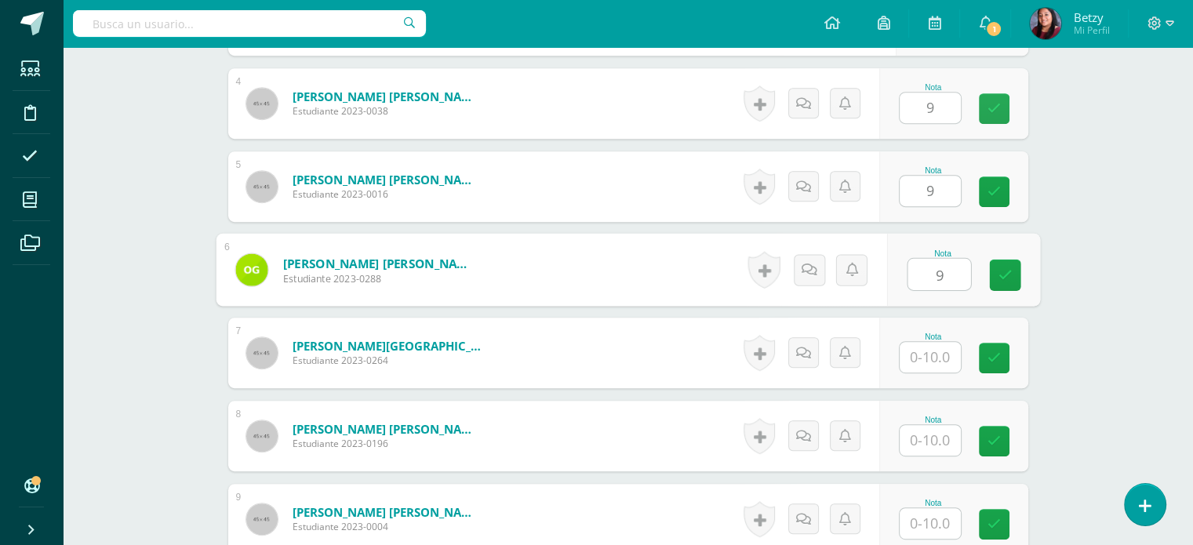
type input "9"
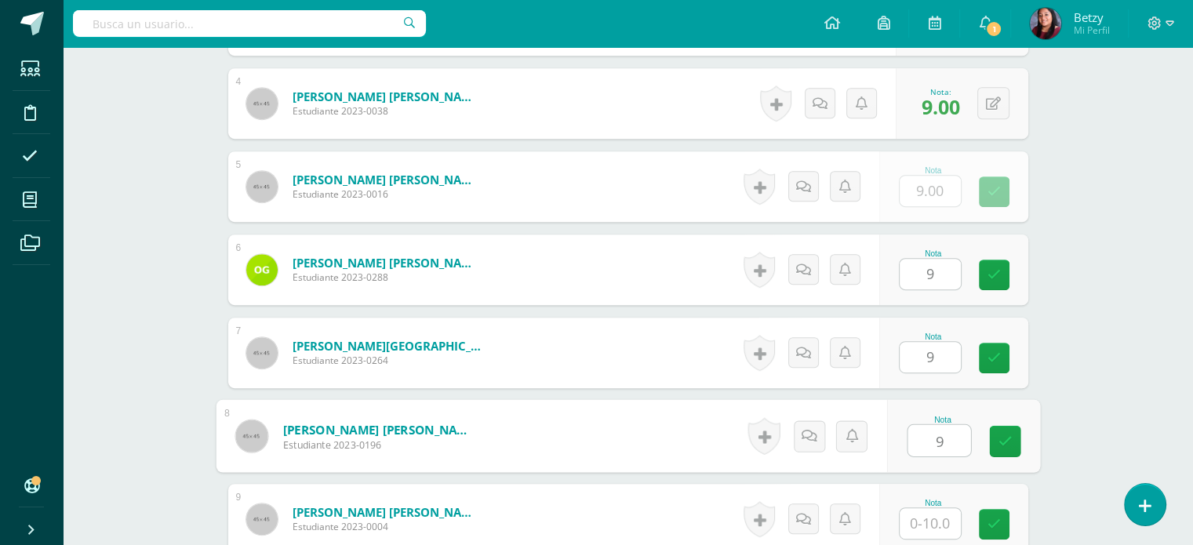
type input "9"
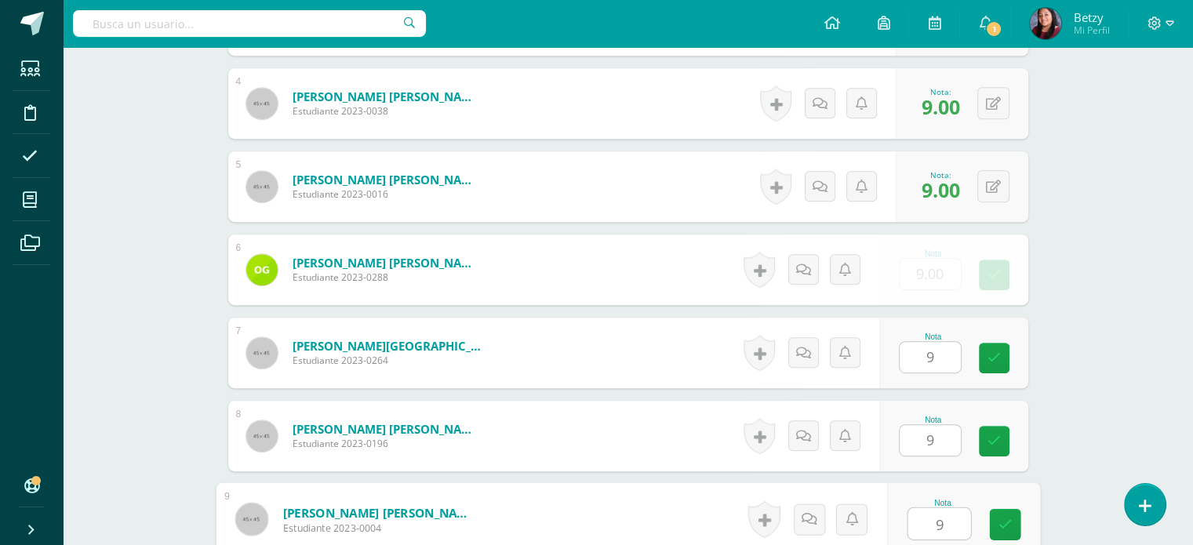
type input "9"
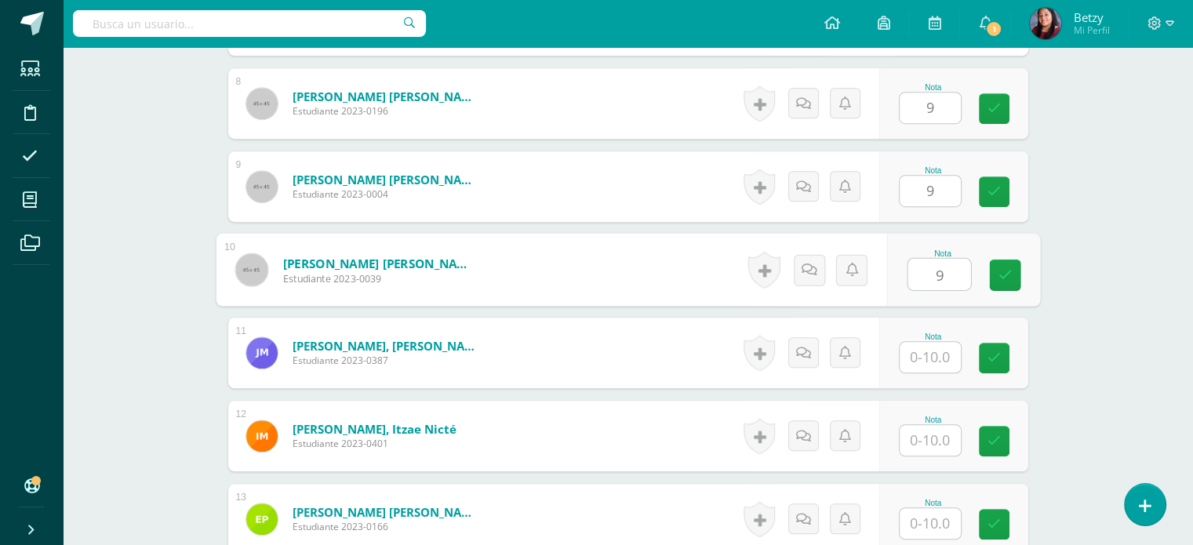
type input "9"
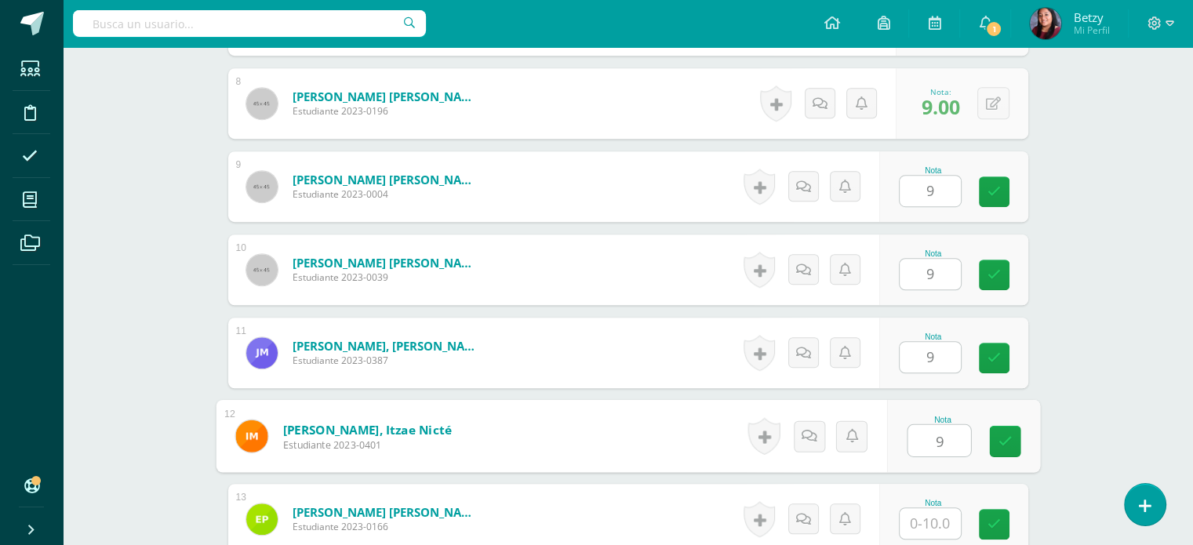
type input "9"
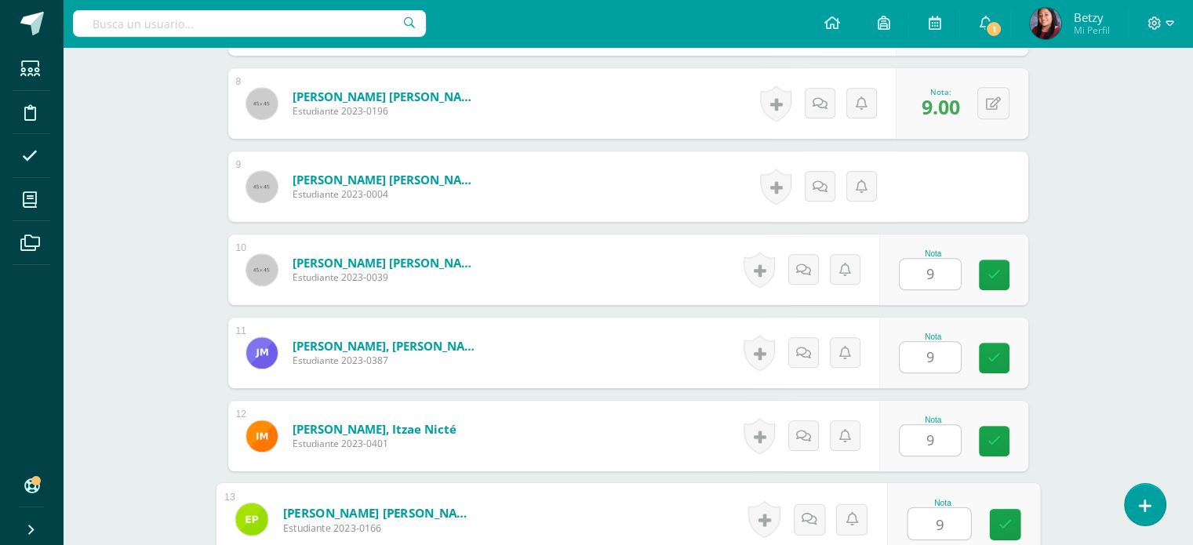
type input "9"
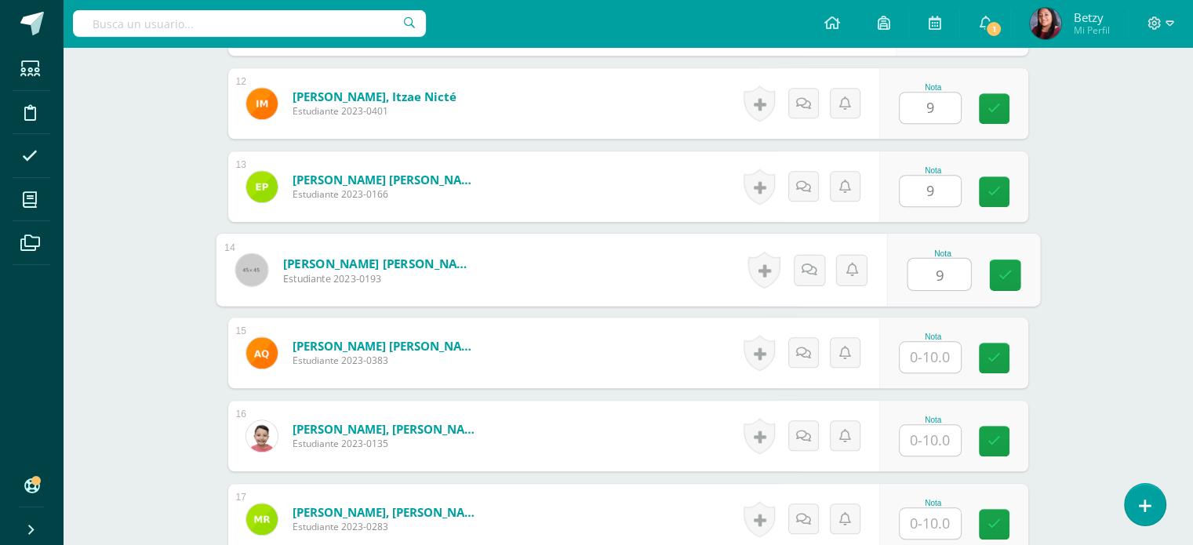
type input "9"
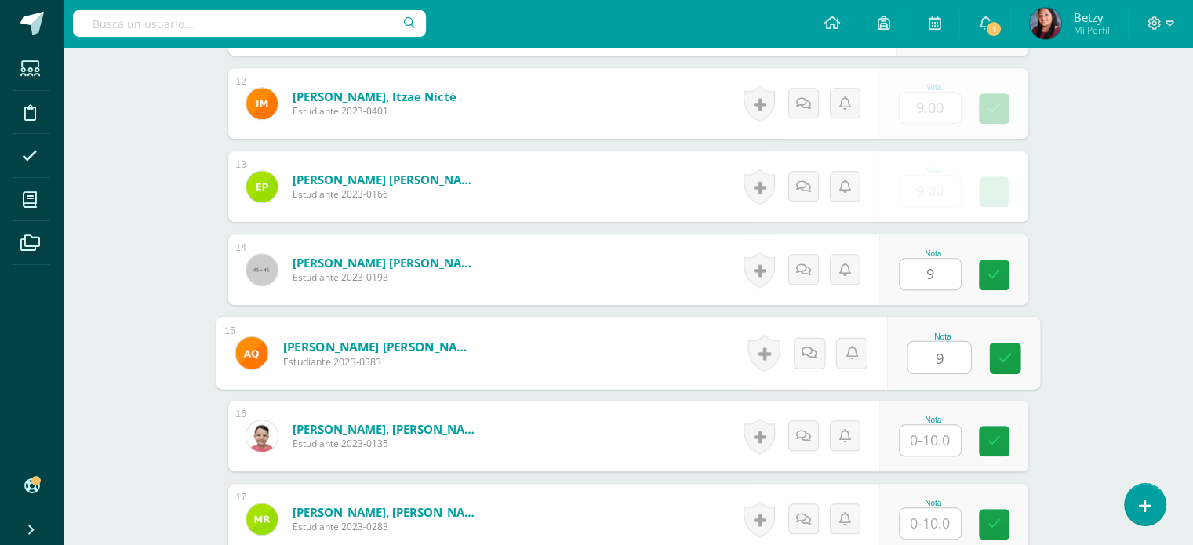
type input "9"
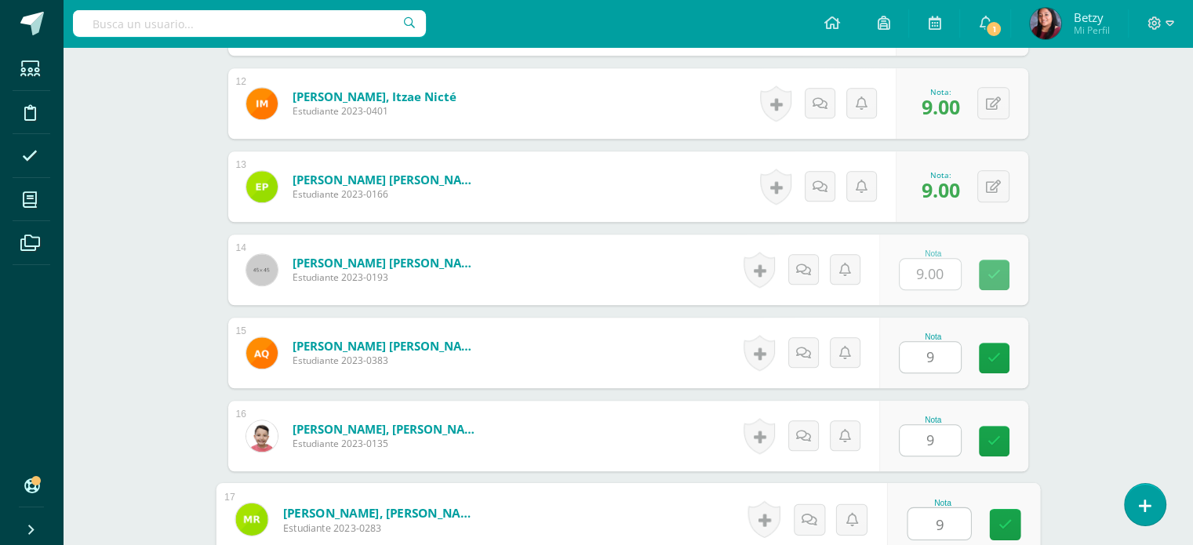
type input "9"
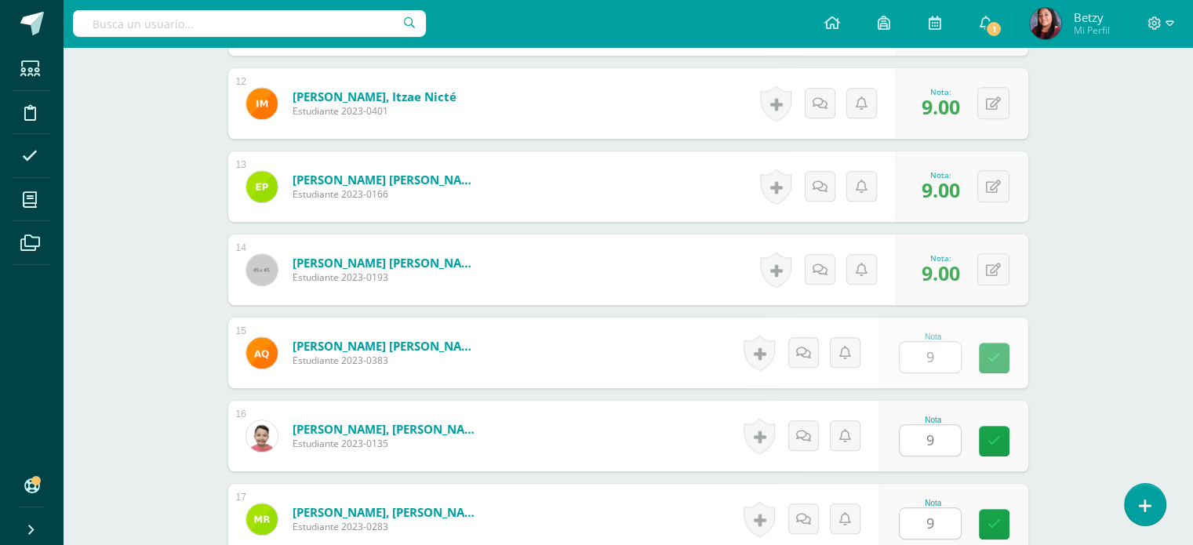
scroll to position [1723, 0]
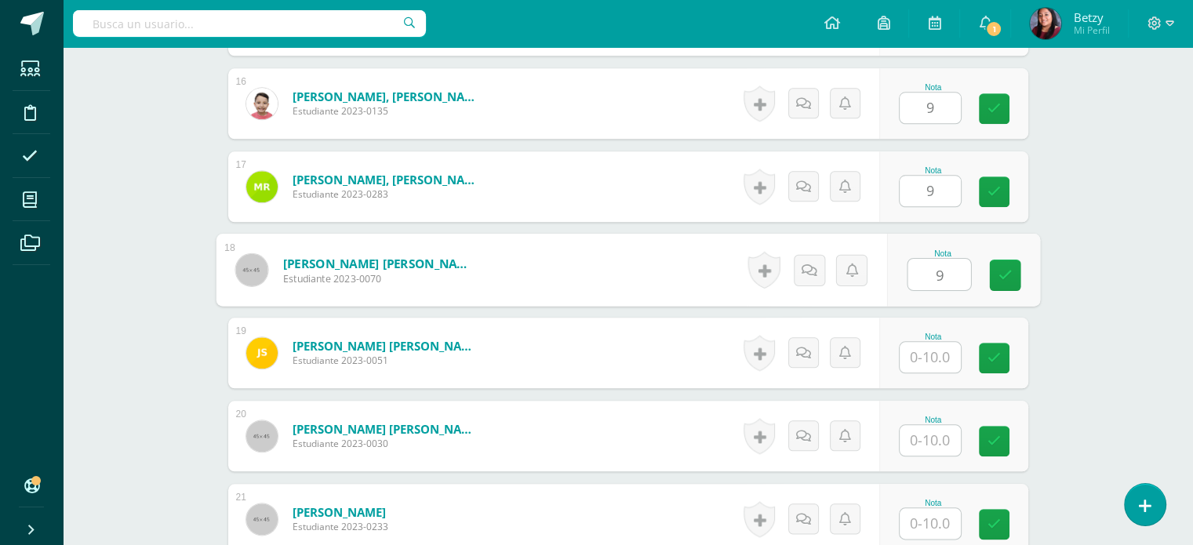
type input "9"
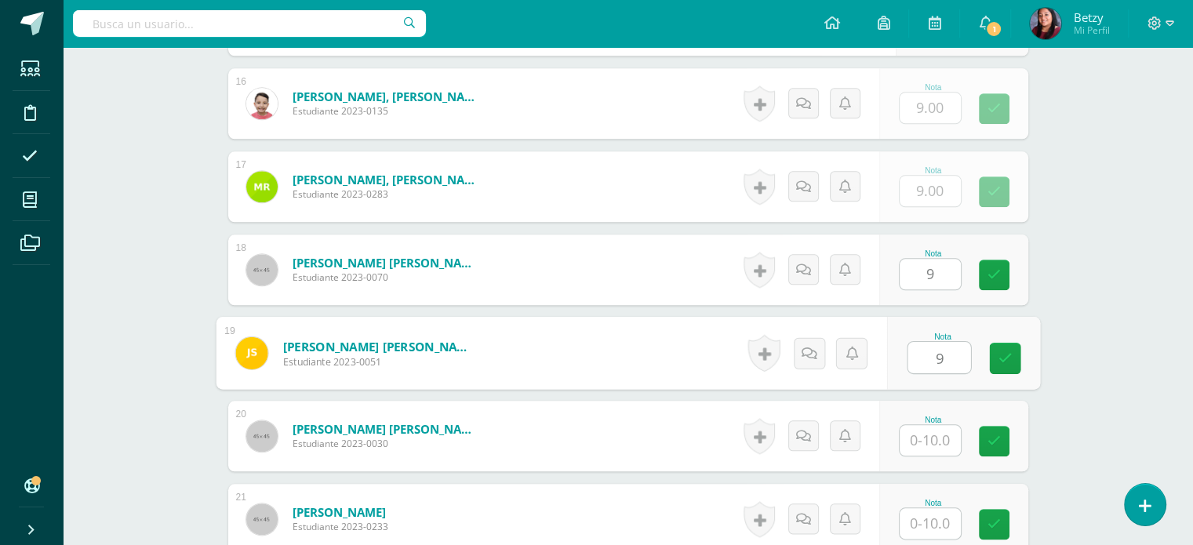
type input "9"
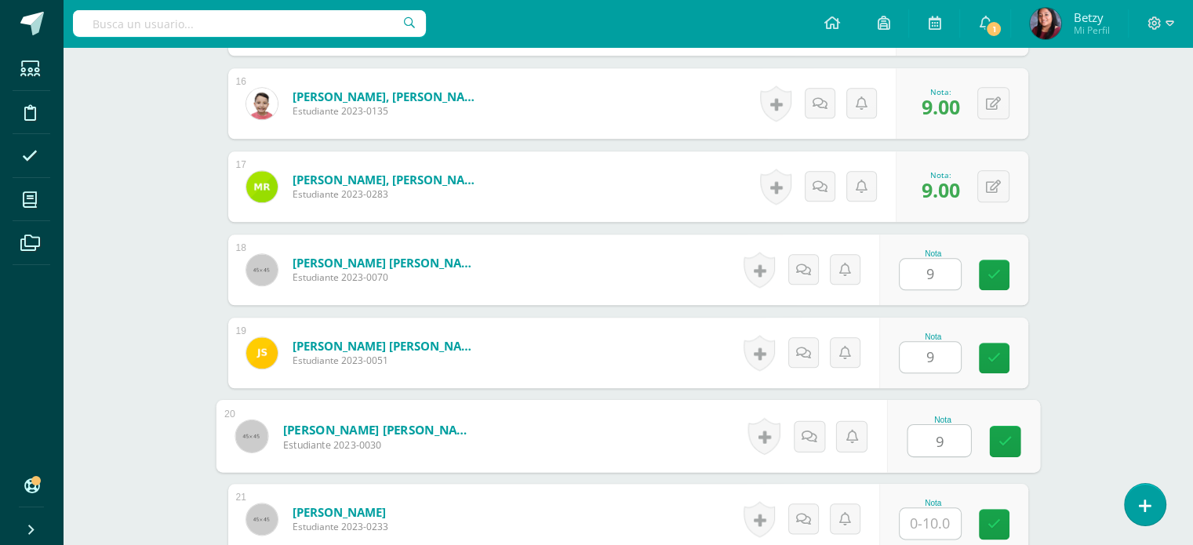
type input "9"
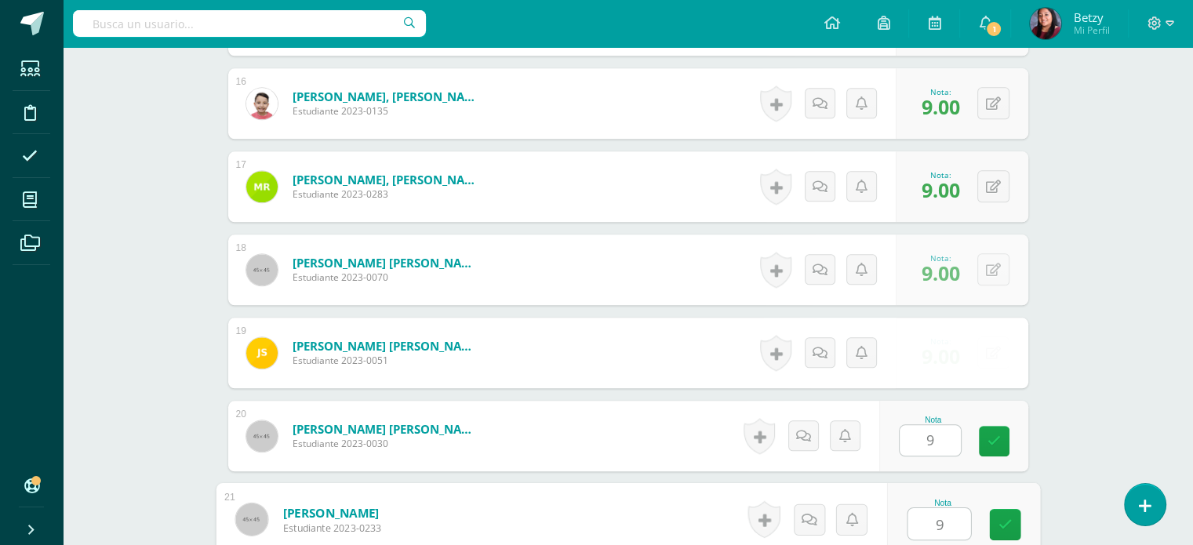
type input "9"
type input "99"
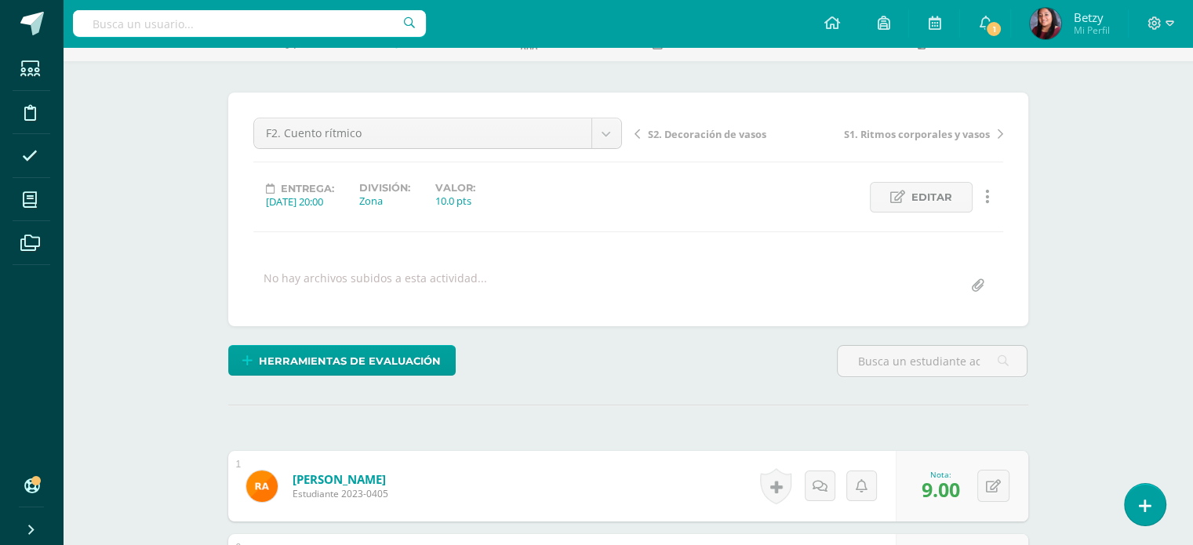
scroll to position [430, 0]
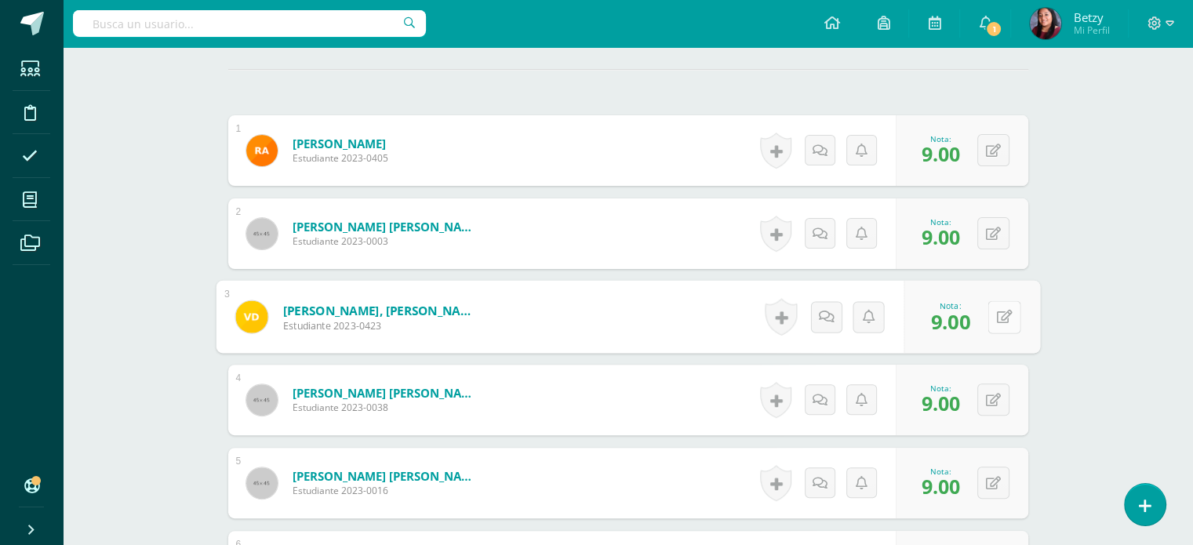
click at [988, 307] on button at bounding box center [1003, 316] width 33 height 33
type input "8"
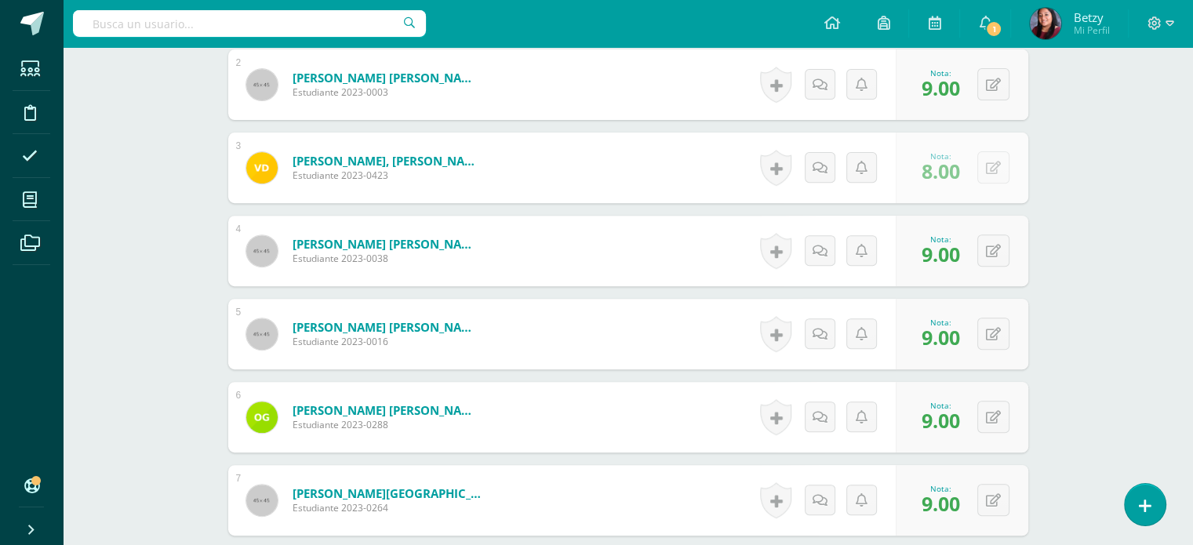
scroll to position [593, 0]
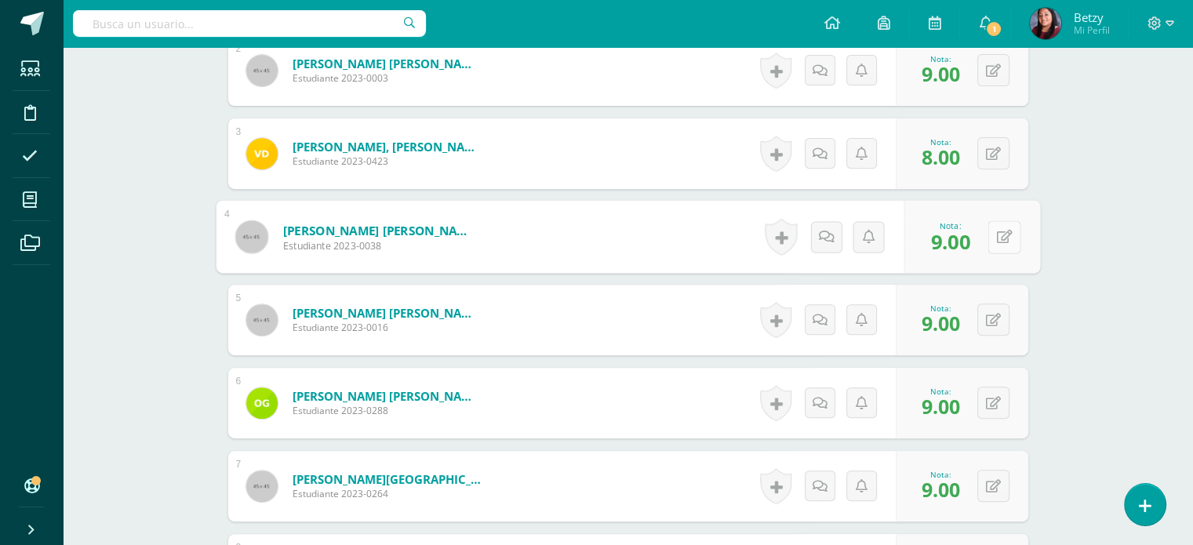
click at [997, 246] on button at bounding box center [1003, 236] width 33 height 33
type input "8"
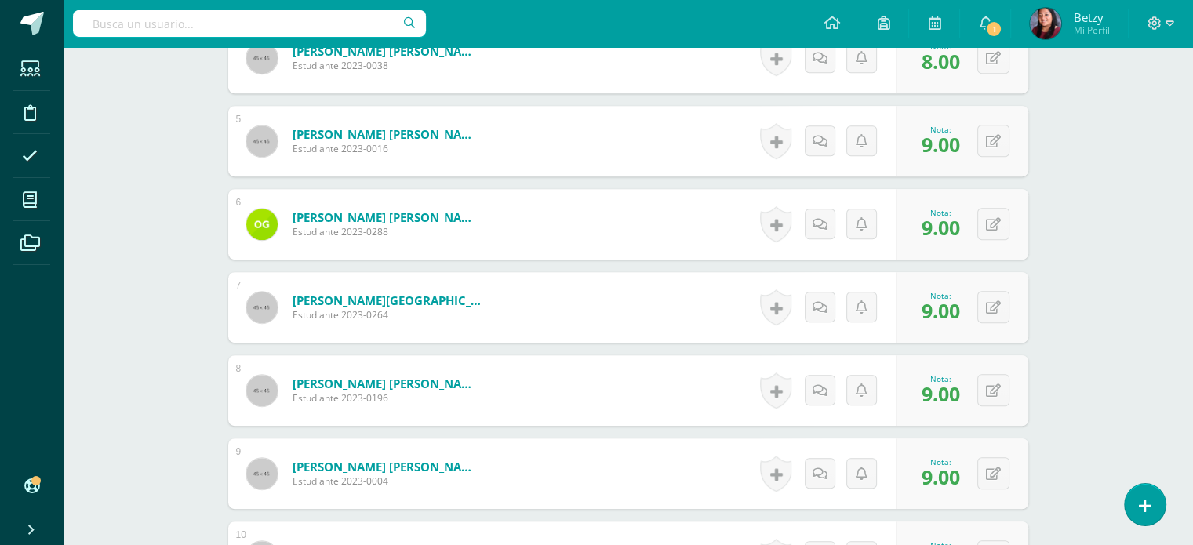
scroll to position [875, 0]
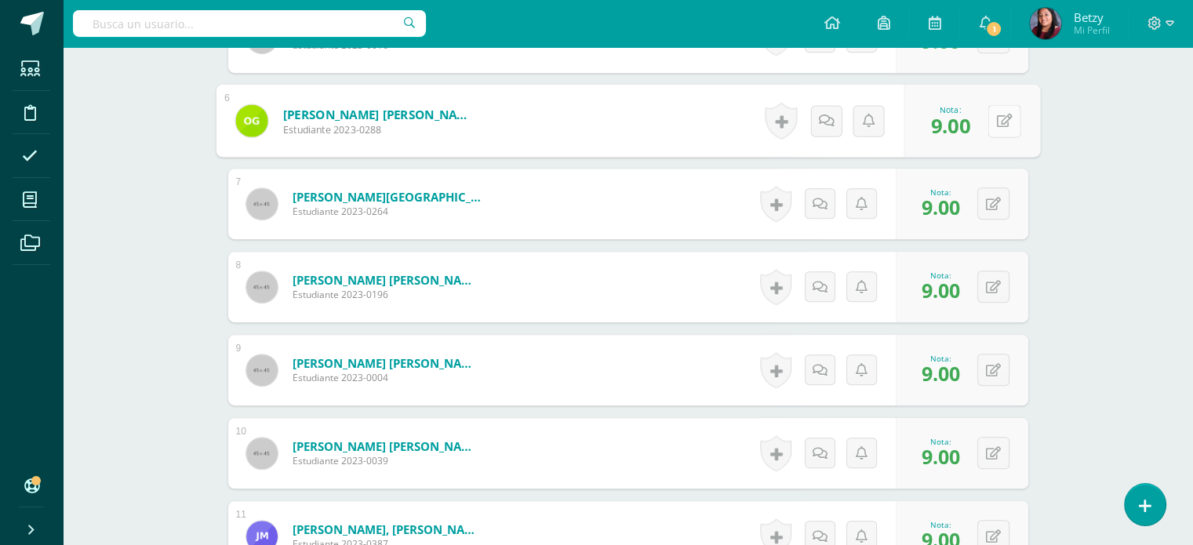
click at [1001, 129] on button at bounding box center [1003, 120] width 33 height 33
type input "8"
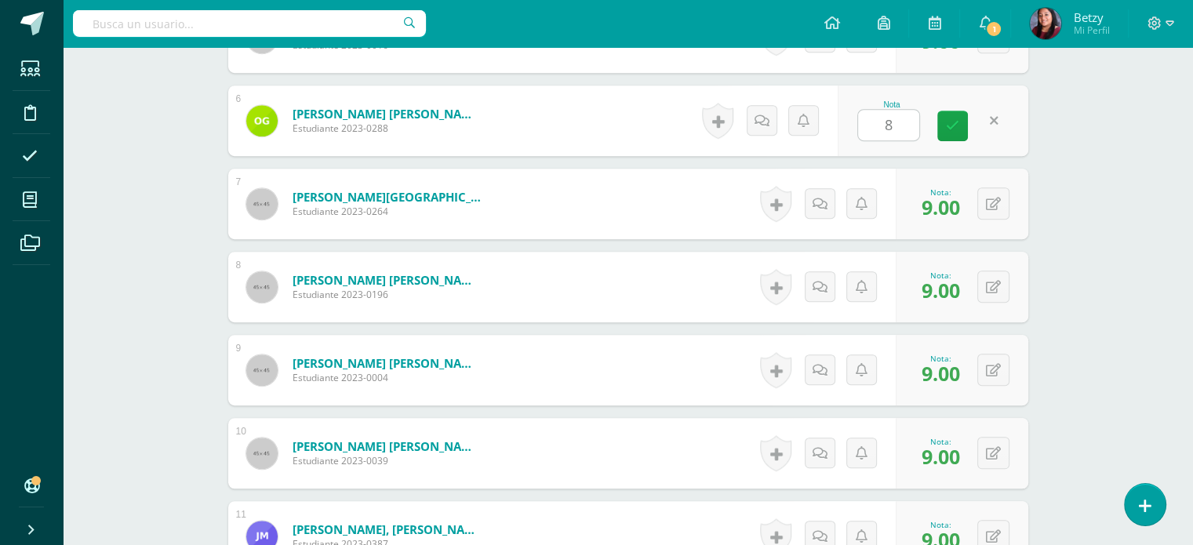
click at [1135, 235] on div "Expresión Artística Preparatoria Preprimaria "B" Herramientas Detalle de asiste…" at bounding box center [628, 418] width 1130 height 2493
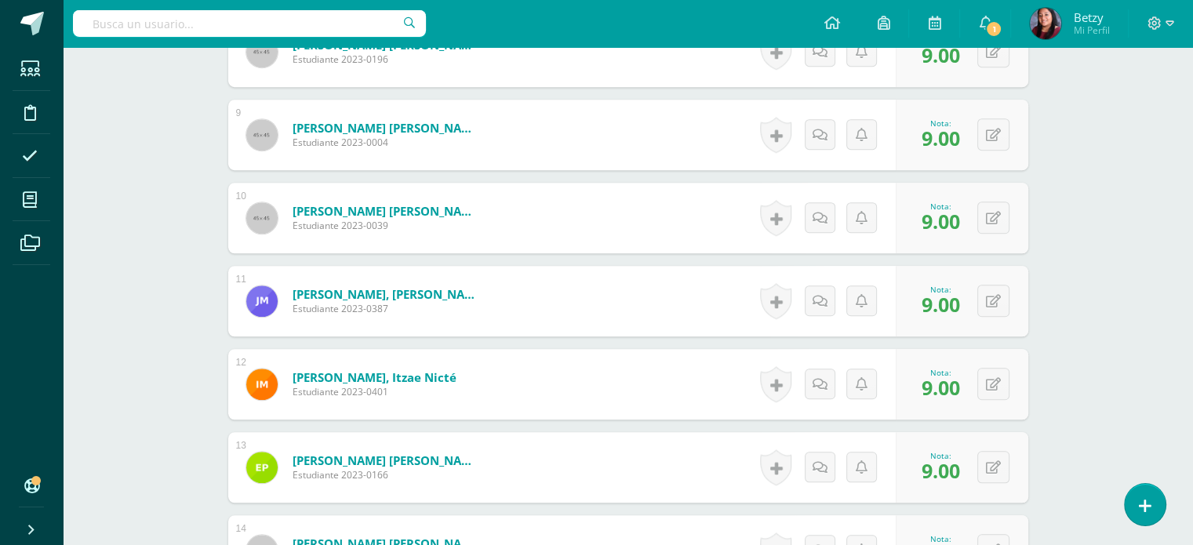
scroll to position [1124, 0]
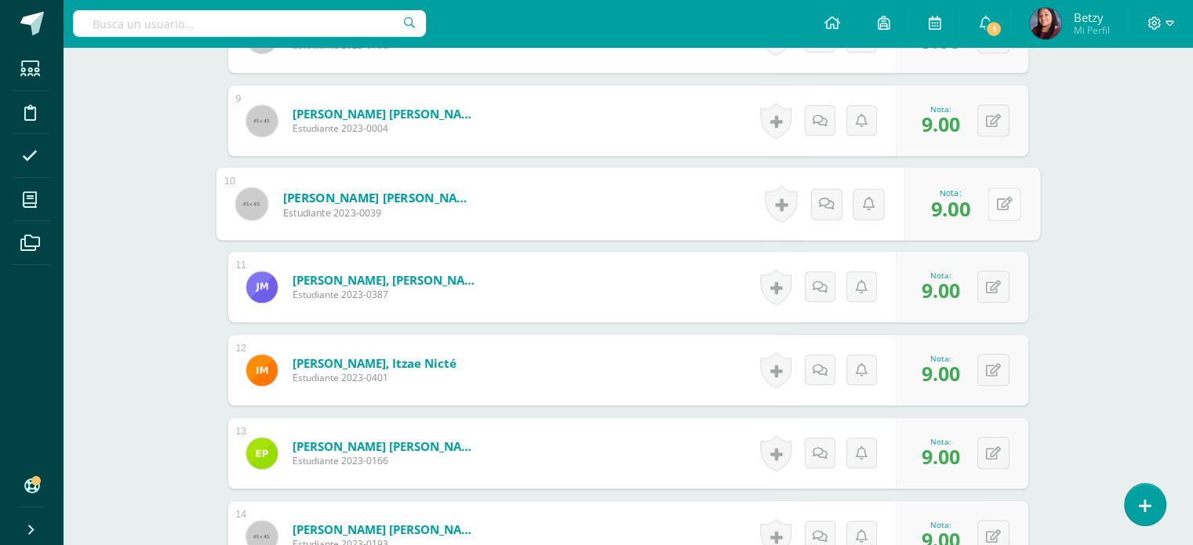
click at [993, 201] on button at bounding box center [1003, 203] width 33 height 33
type input "8"
click at [1053, 329] on div "¿Estás seguro que quieres eliminar esta actividad? Esto borrará la actividad y …" at bounding box center [628, 223] width 863 height 2385
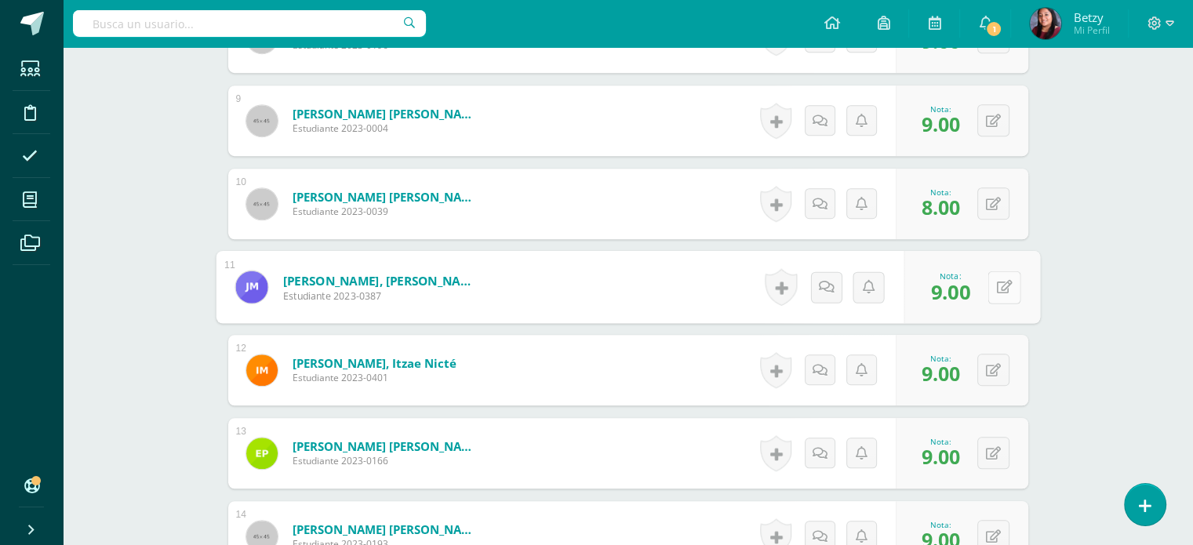
click at [994, 283] on button at bounding box center [1003, 287] width 33 height 33
type input "8"
click at [1059, 363] on div "Expresión Artística Preparatoria Preprimaria "B" Herramientas Detalle de asiste…" at bounding box center [628, 169] width 1130 height 2493
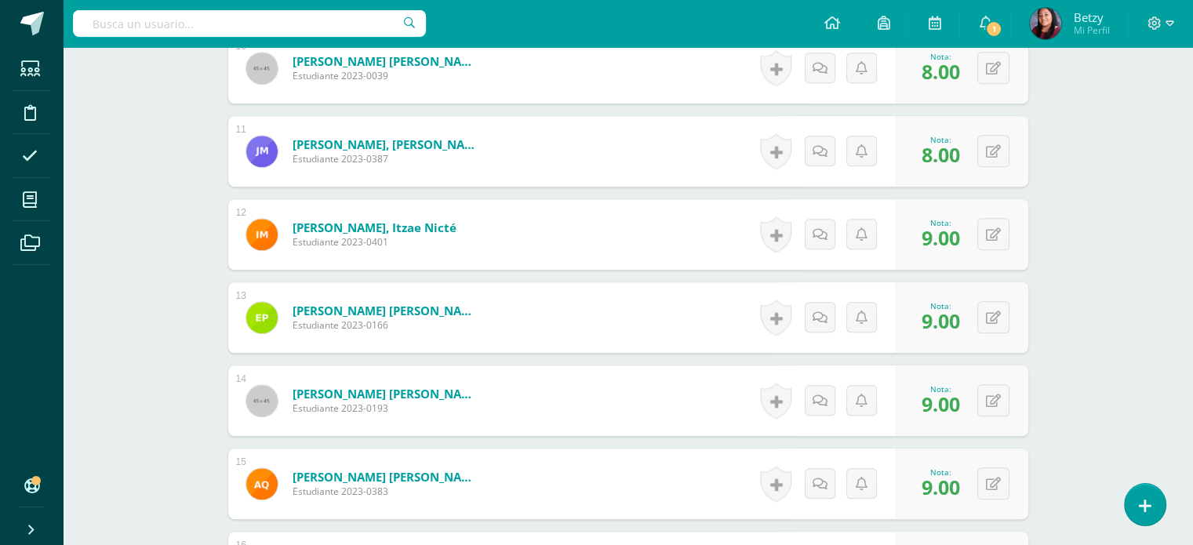
scroll to position [1261, 0]
click at [1001, 234] on button at bounding box center [1003, 233] width 33 height 33
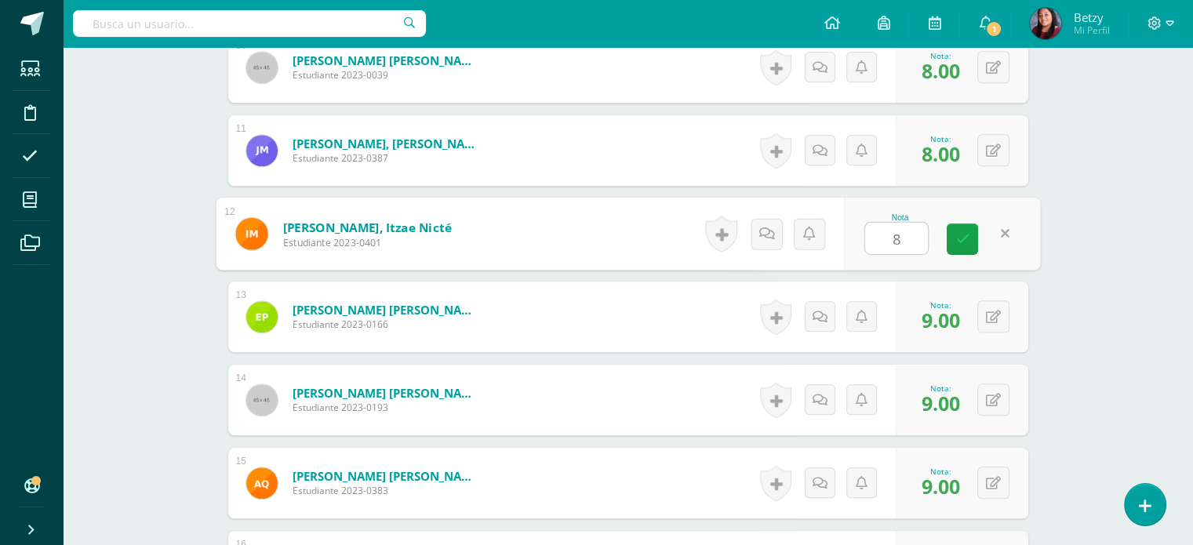
type input "8"
click at [1030, 312] on div "¿Estás seguro que quieres eliminar esta actividad? Esto borrará la actividad y …" at bounding box center [628, 87] width 812 height 2323
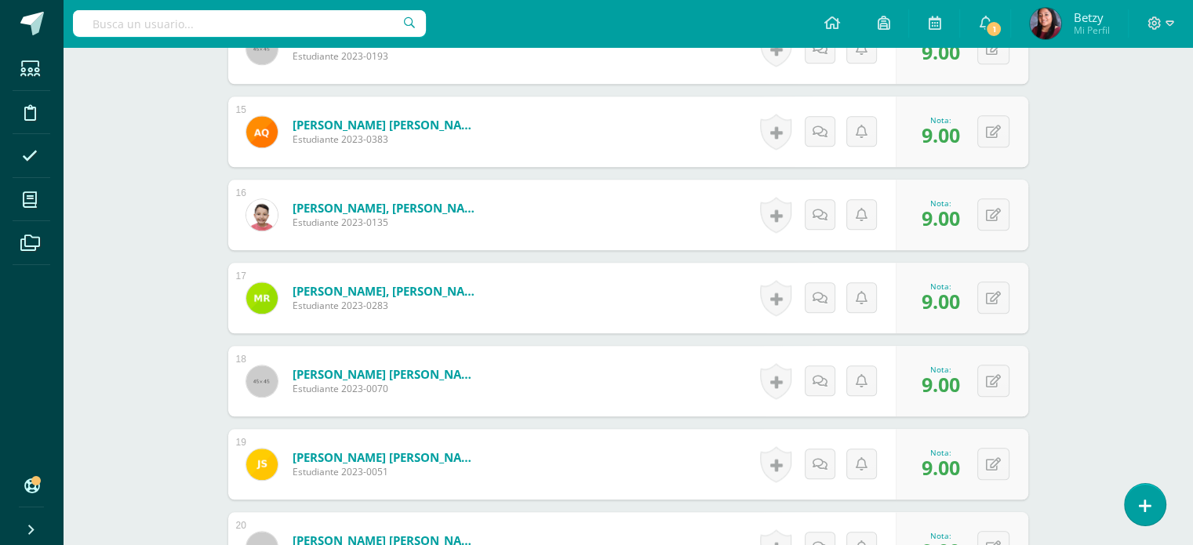
scroll to position [1614, 0]
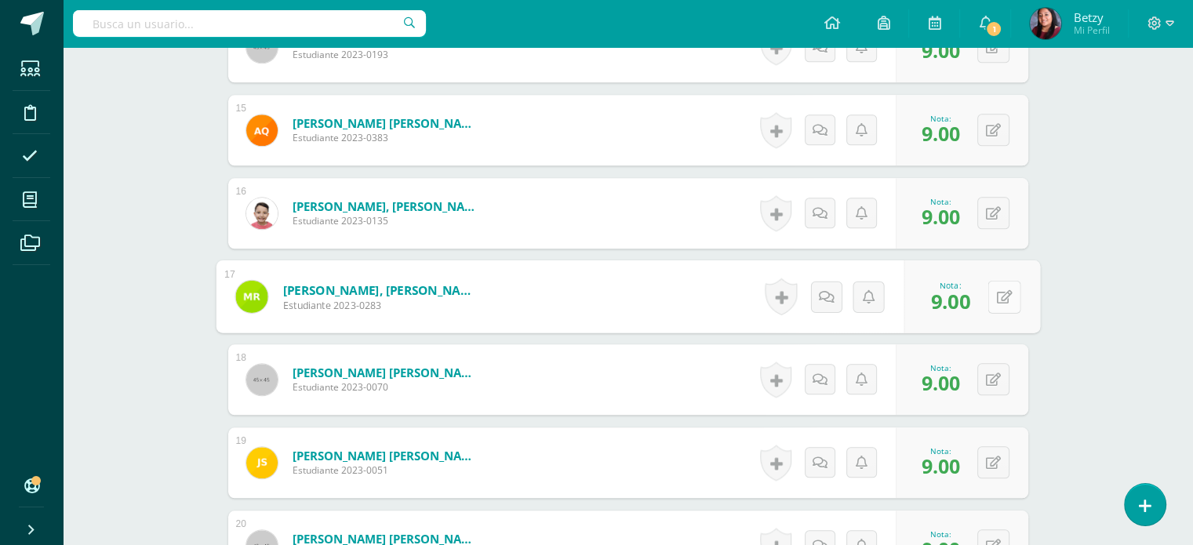
click at [990, 299] on button at bounding box center [1003, 296] width 33 height 33
type input "7"
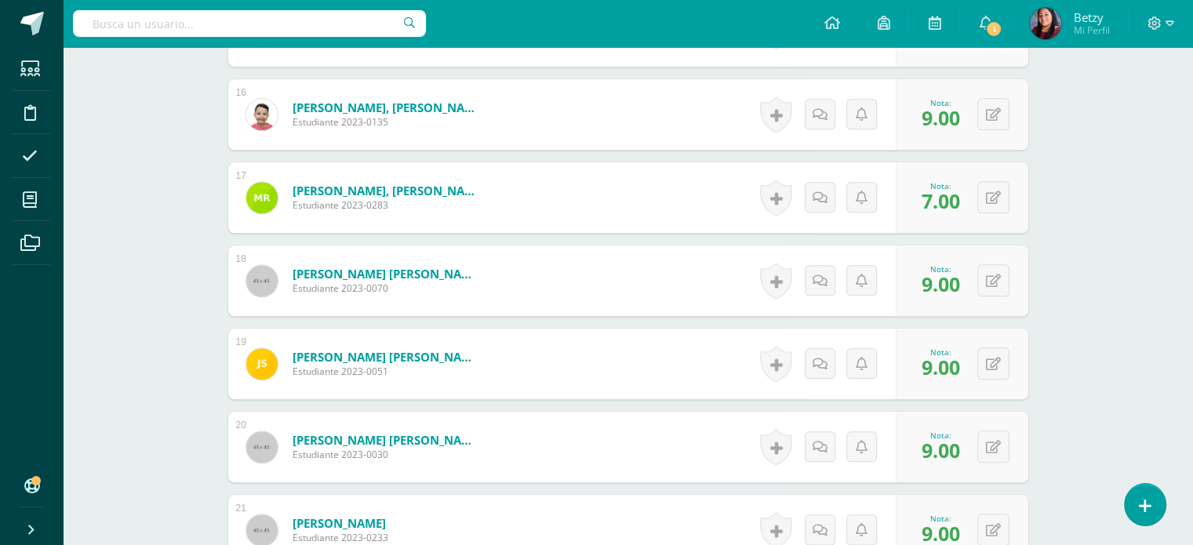
scroll to position [1725, 0]
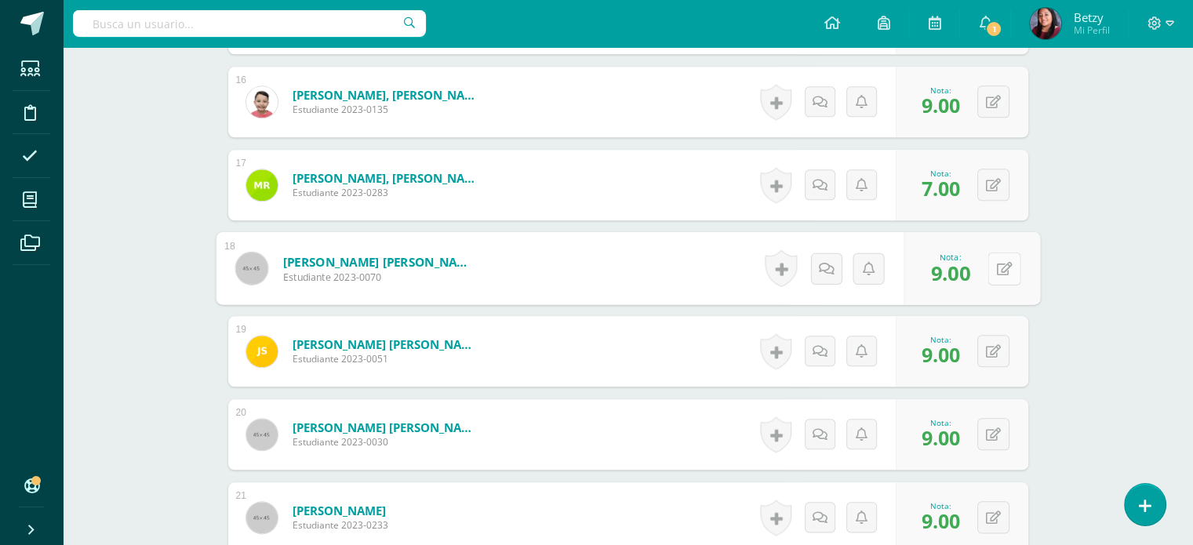
click at [994, 271] on button at bounding box center [1003, 268] width 33 height 33
type input "8"
type input "7"
type input "8"
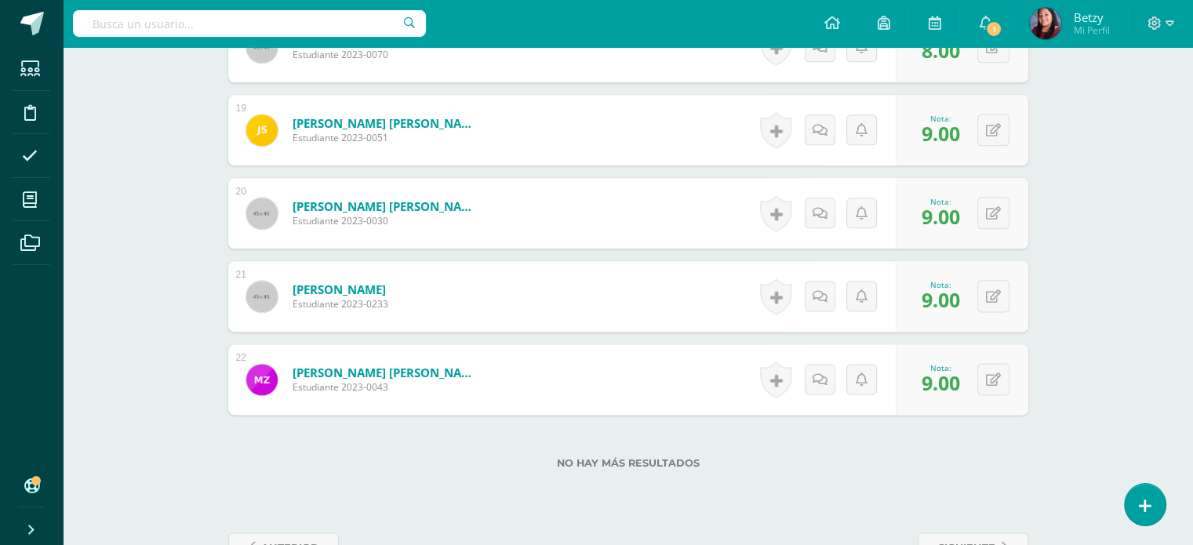
scroll to position [1951, 0]
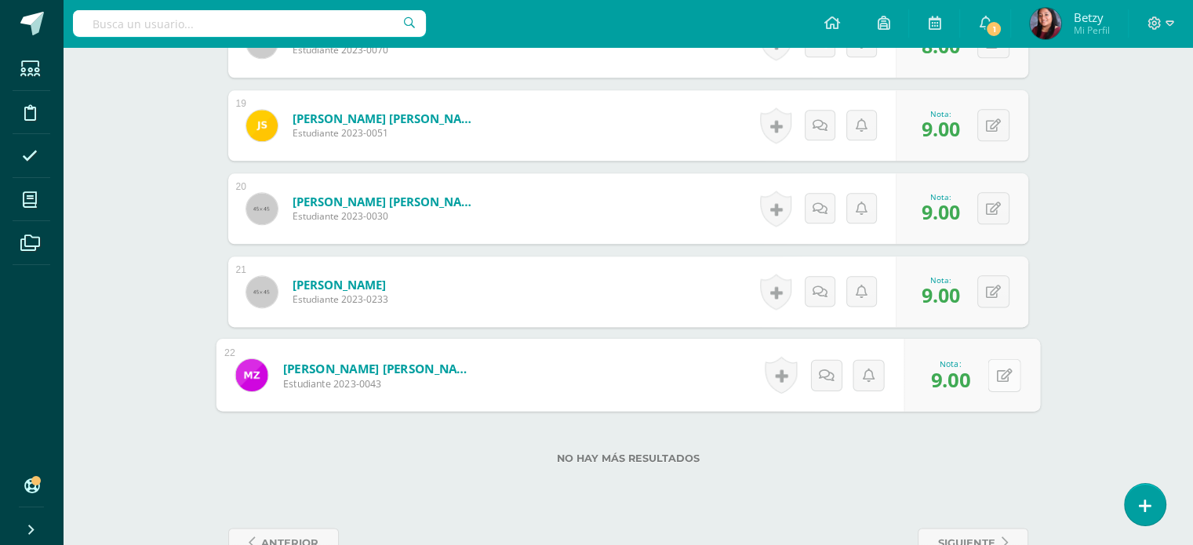
click at [992, 376] on button at bounding box center [1003, 374] width 33 height 33
type input "8"
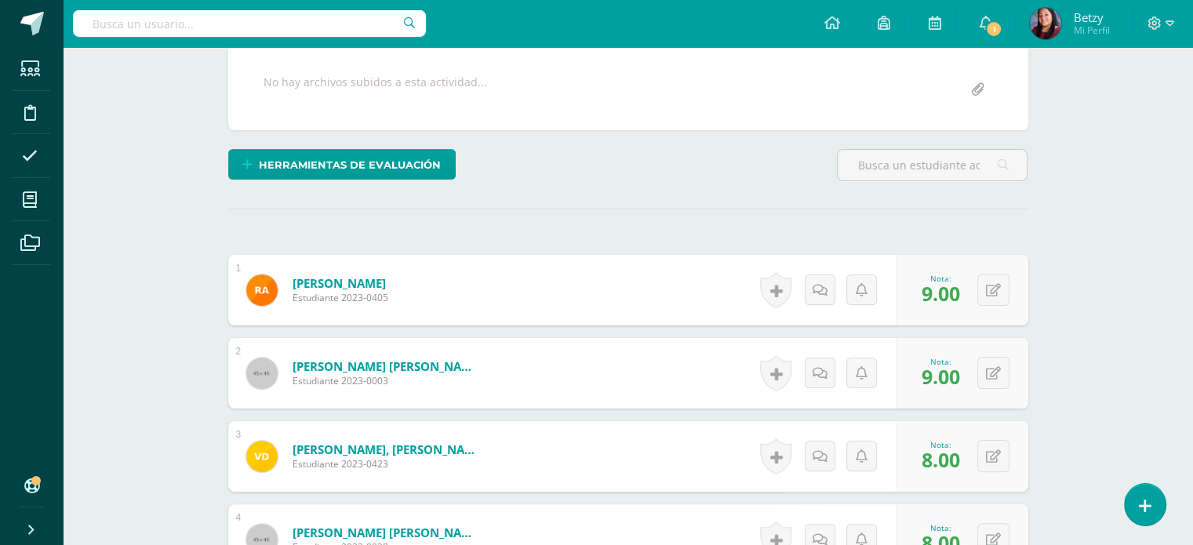
scroll to position [0, 0]
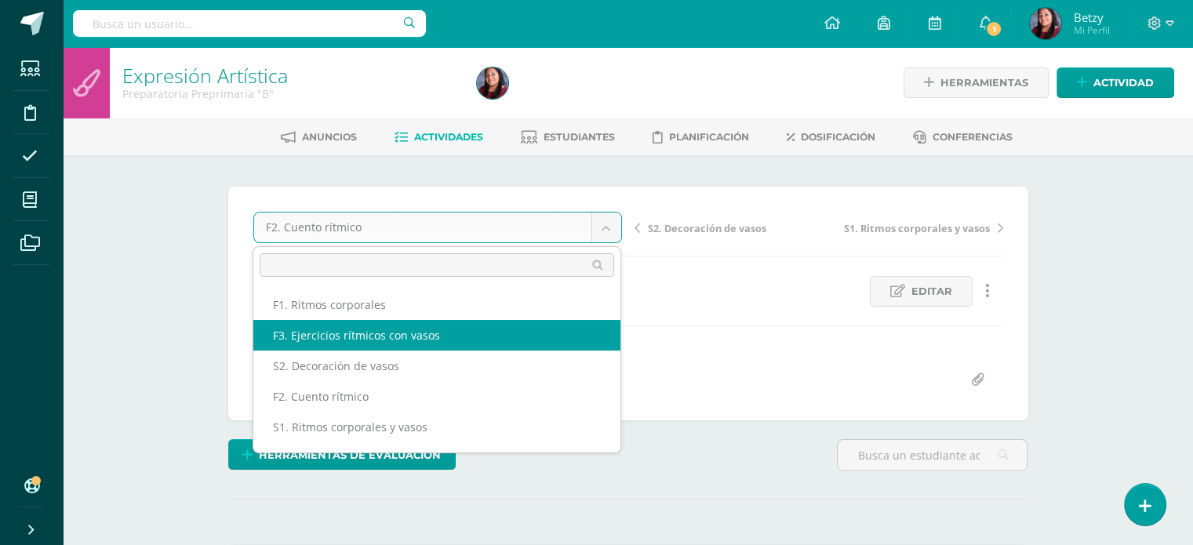
select select "/dashboard/teacher/grade-activity/47657/"
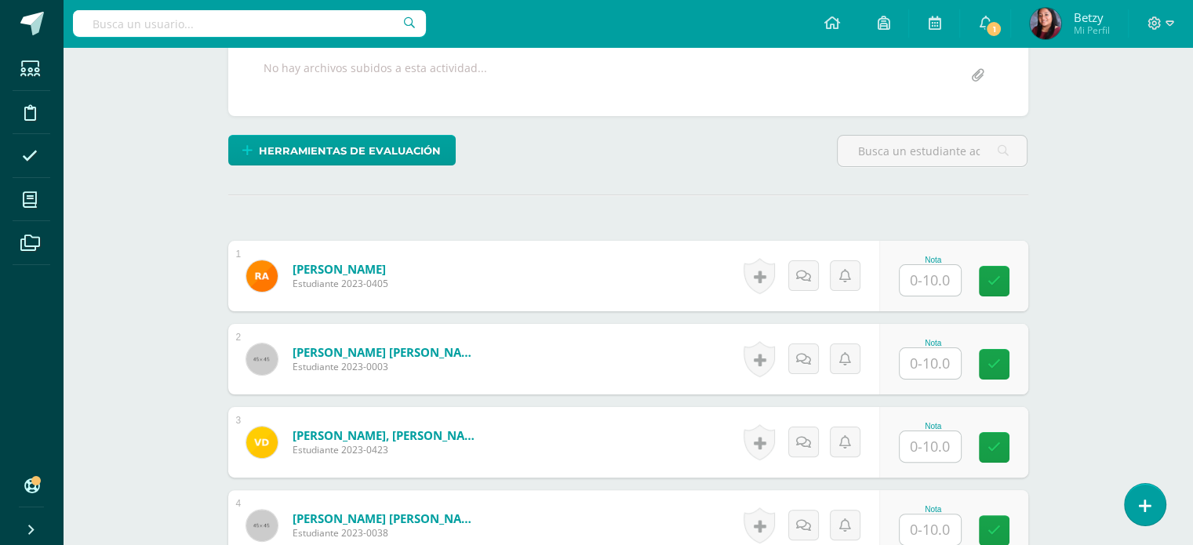
scroll to position [305, 0]
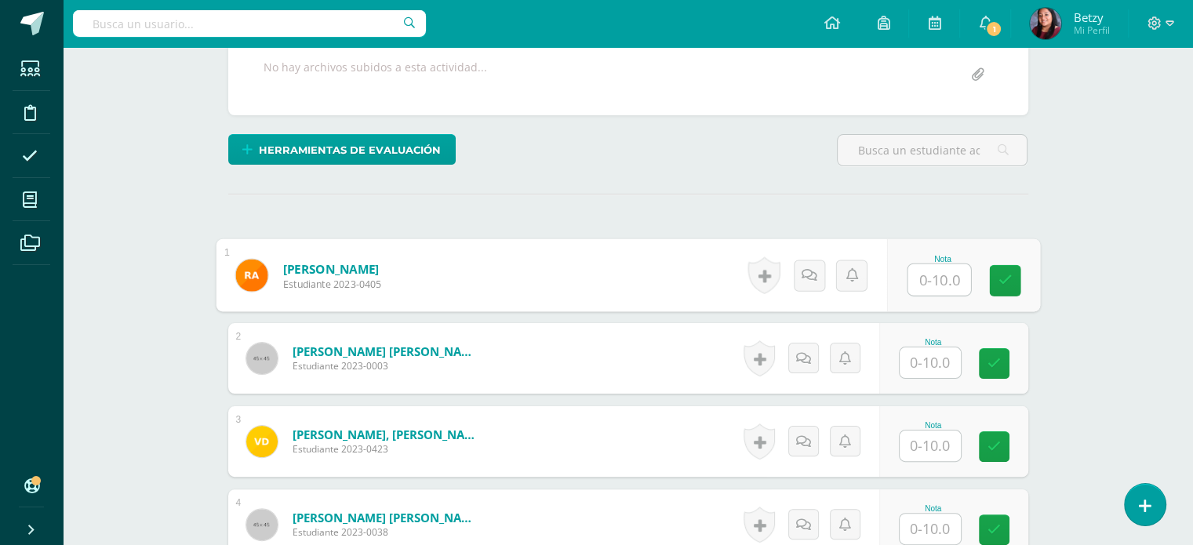
click at [938, 281] on input "text" at bounding box center [938, 279] width 63 height 31
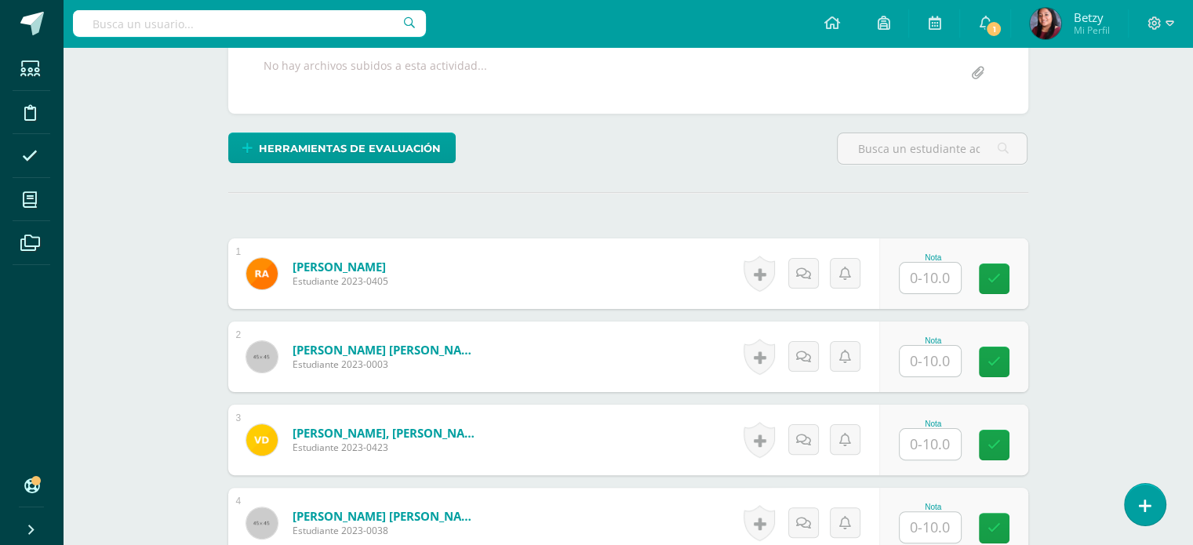
click at [941, 267] on input "text" at bounding box center [938, 278] width 63 height 31
type input "9"
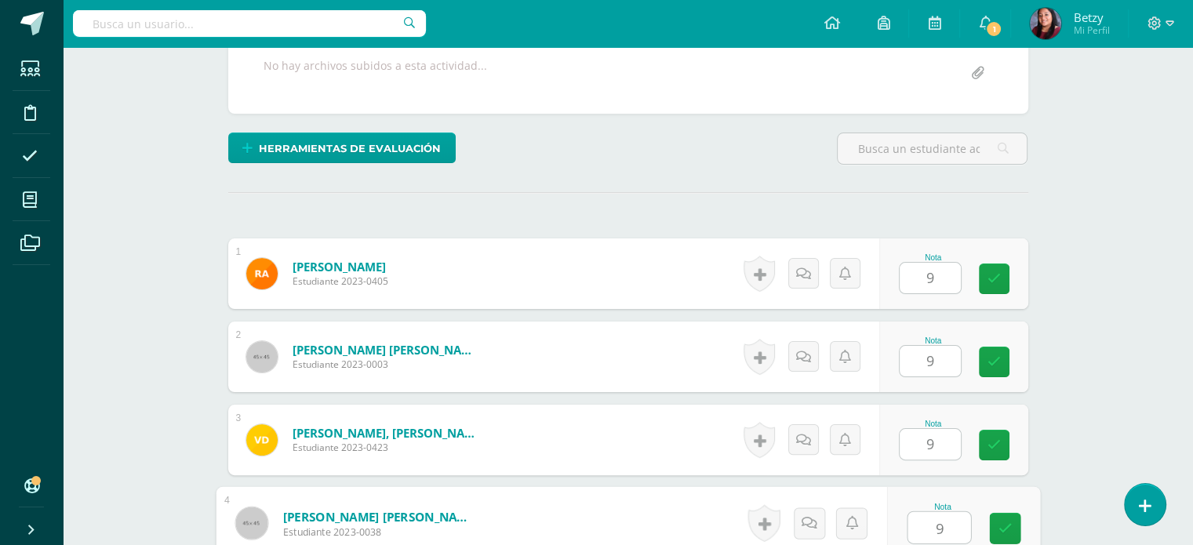
type input "9"
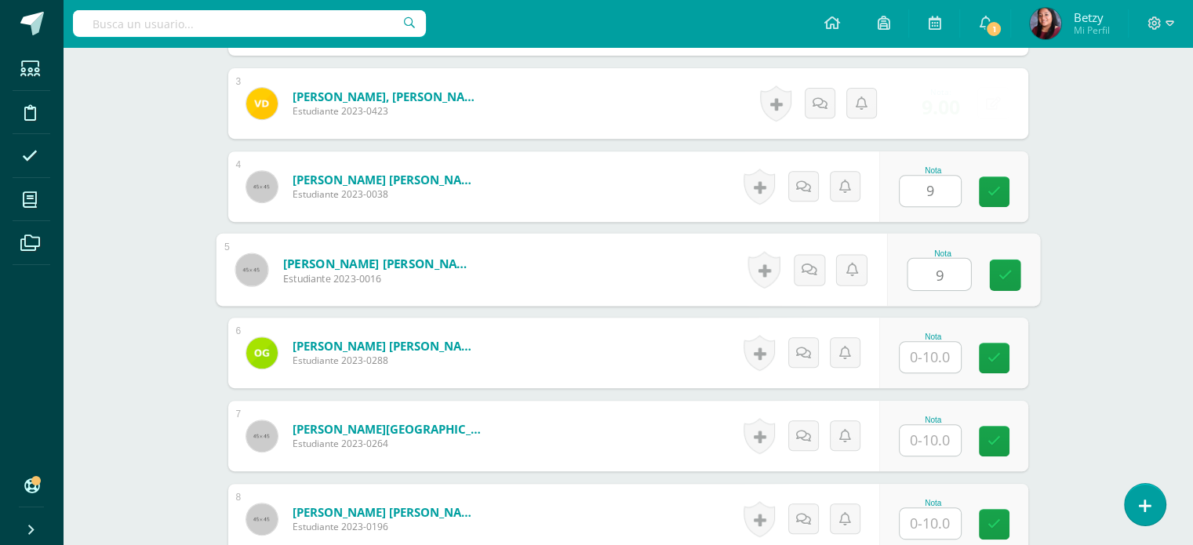
type input "9"
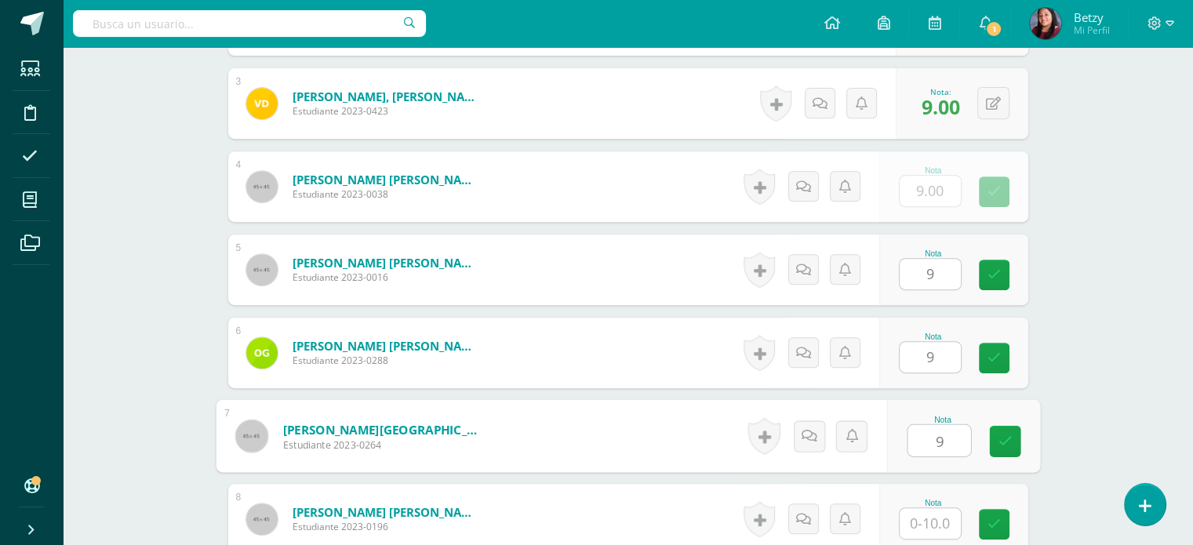
type input "9"
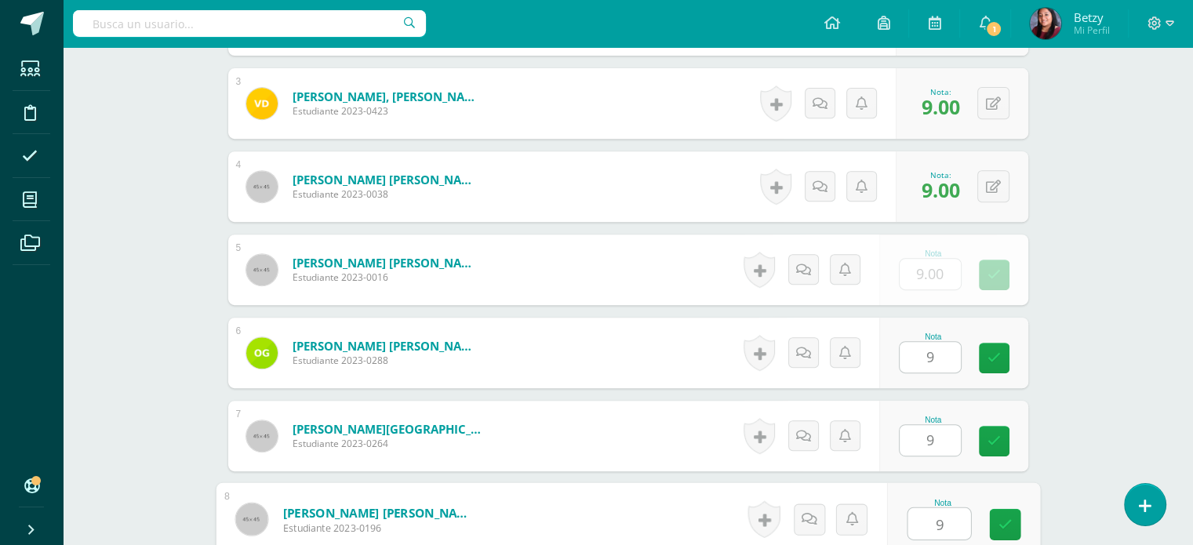
type input "9"
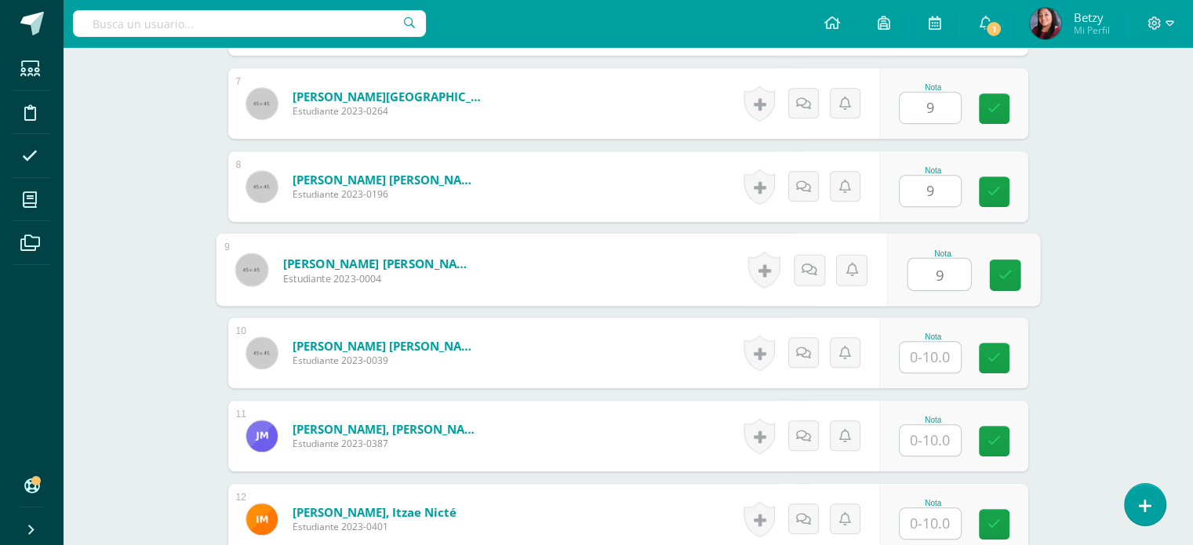
type input "9"
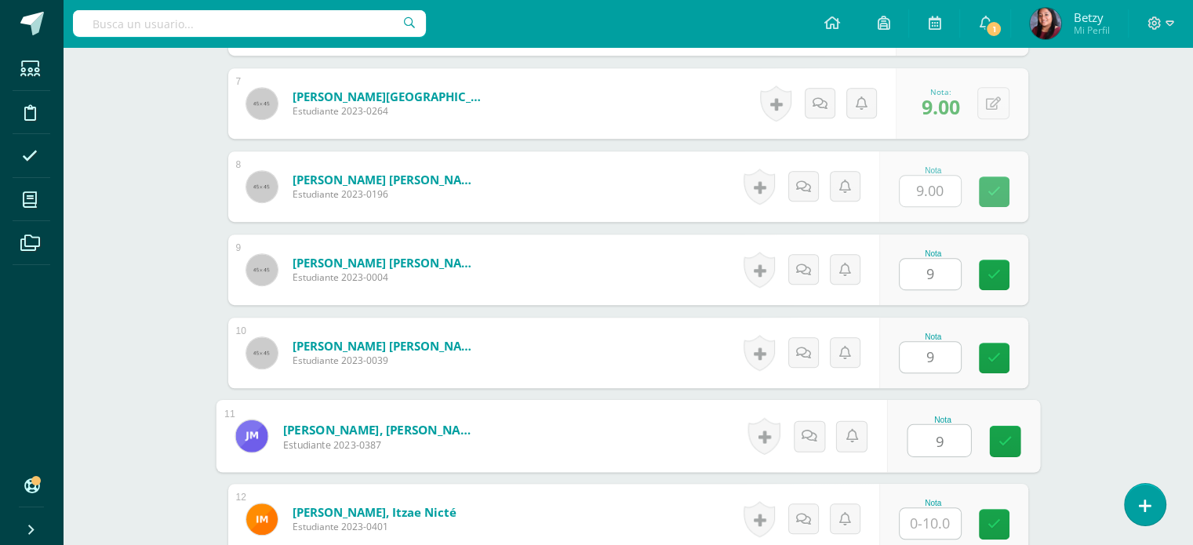
type input "9"
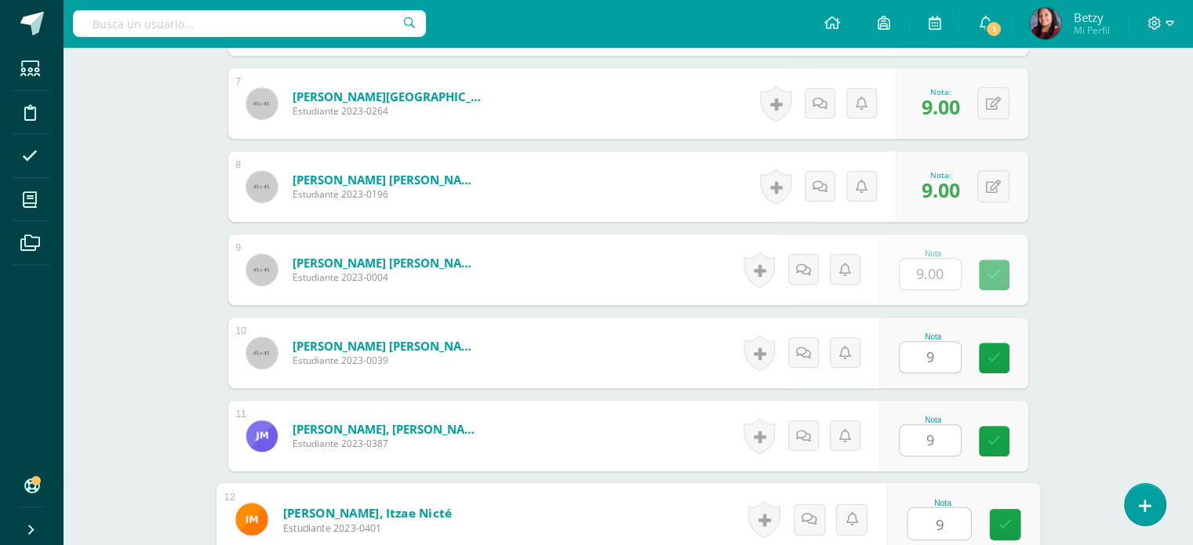
type input "9"
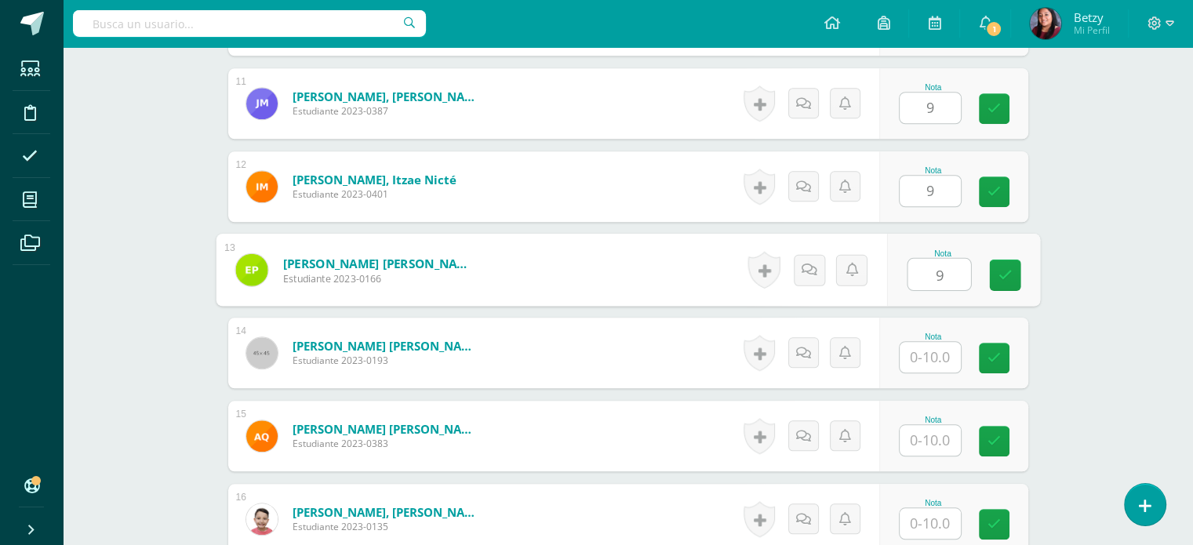
type input "9"
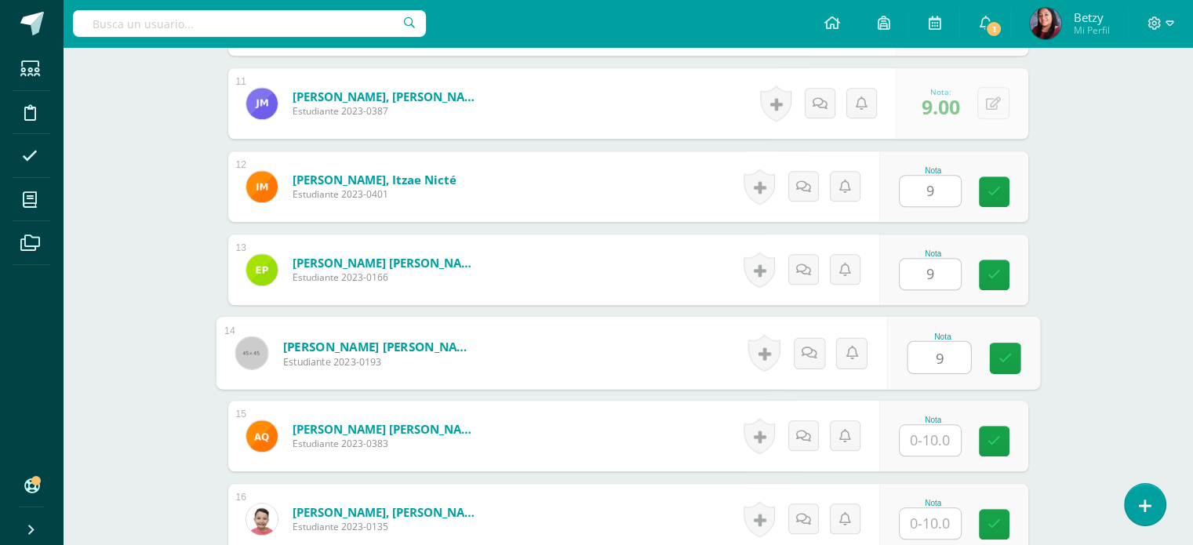
type input "9"
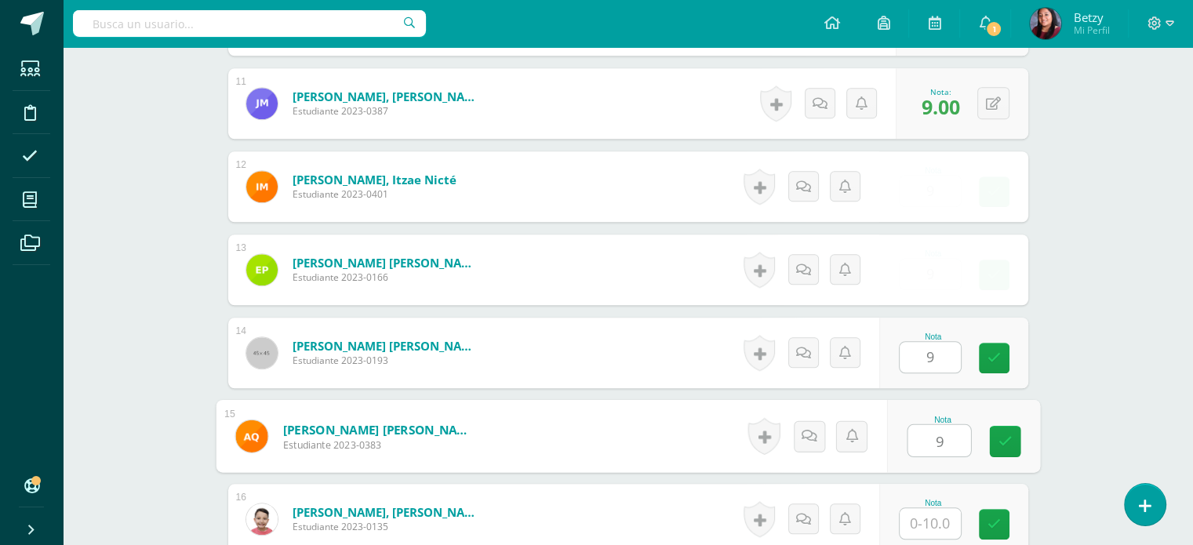
type input "9"
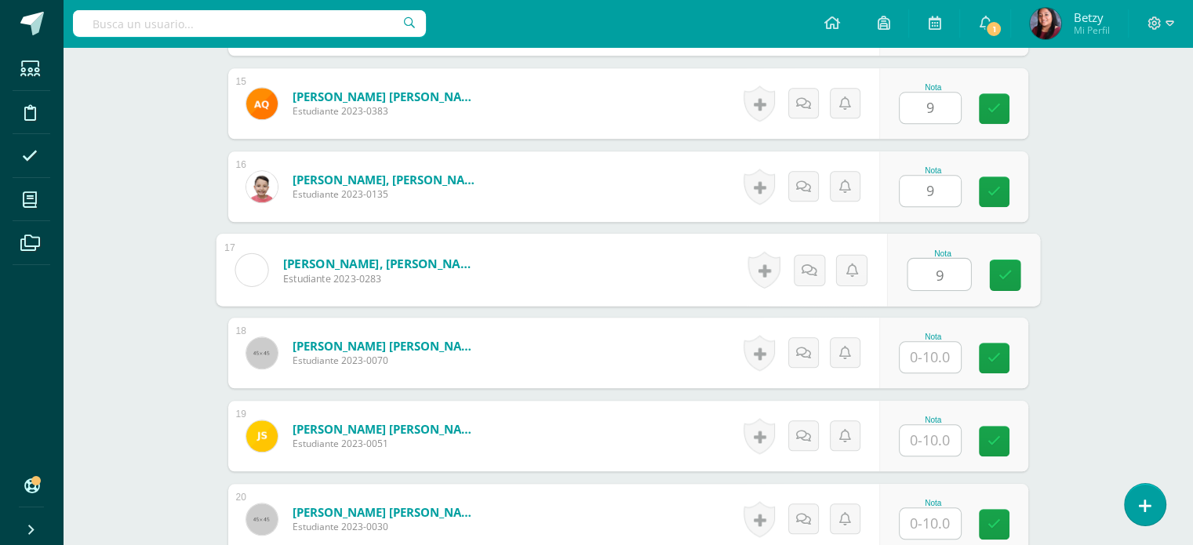
type input "9"
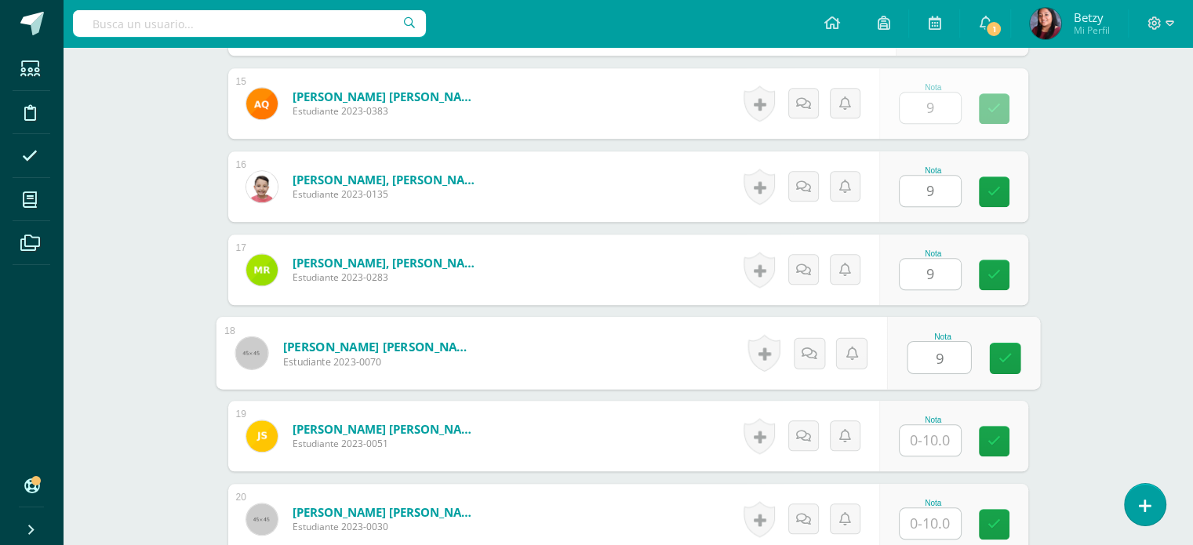
type input "9"
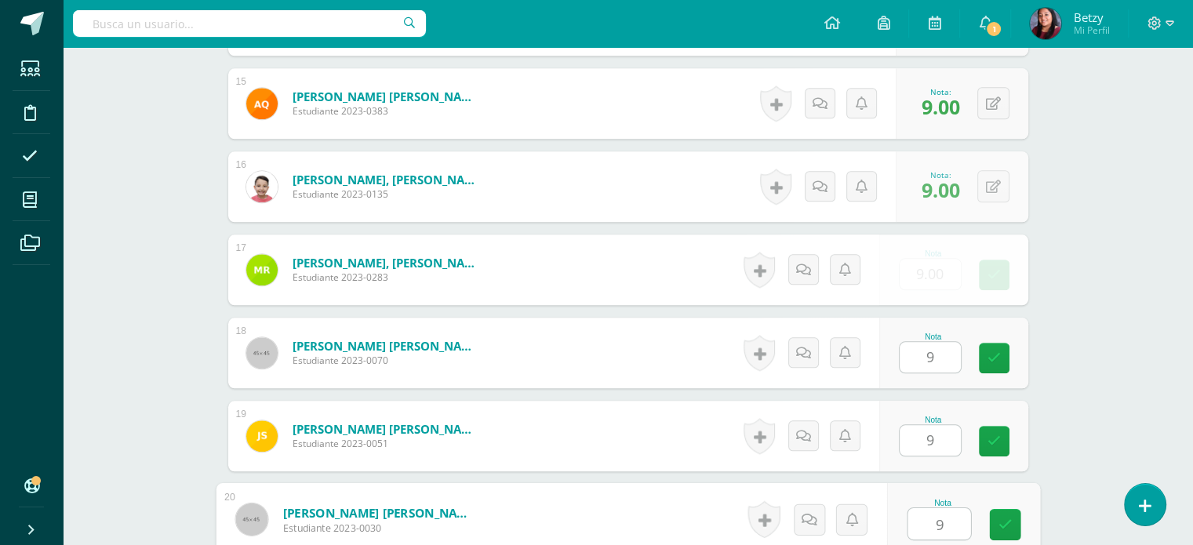
type input "9"
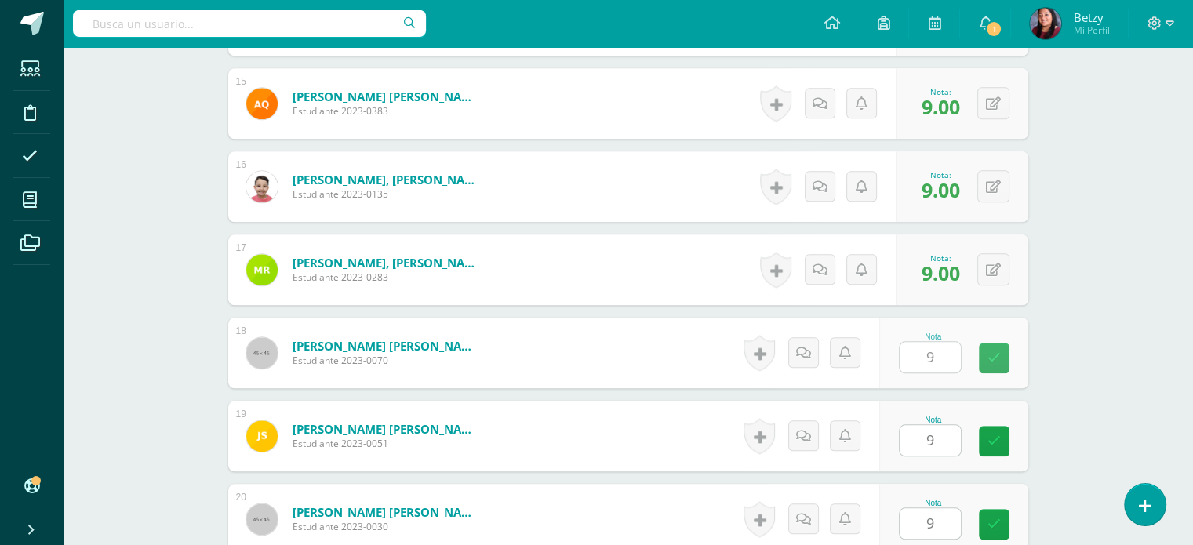
scroll to position [1973, 0]
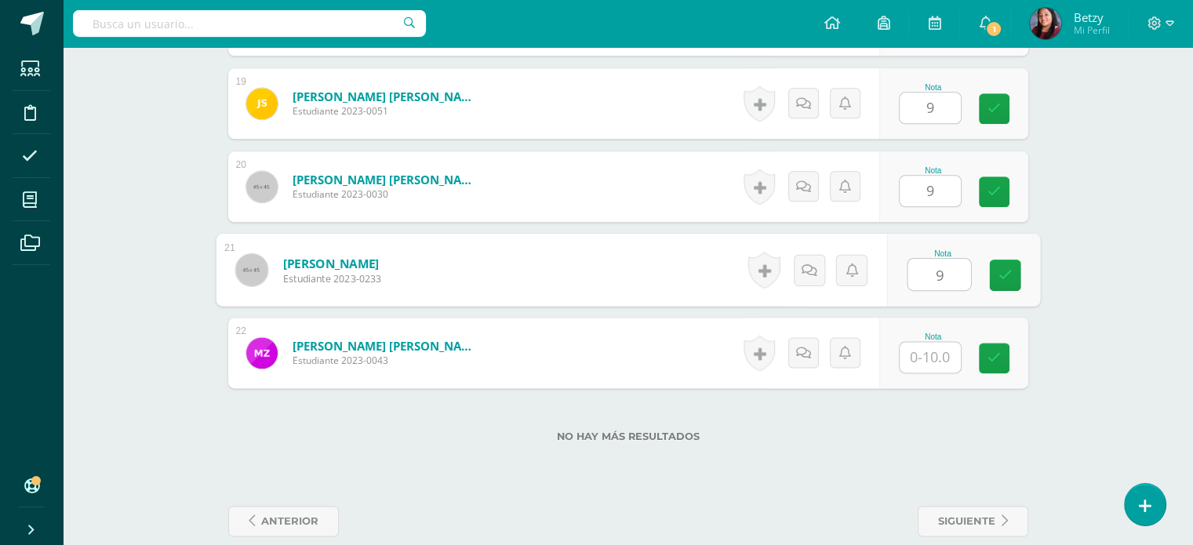
type input "9"
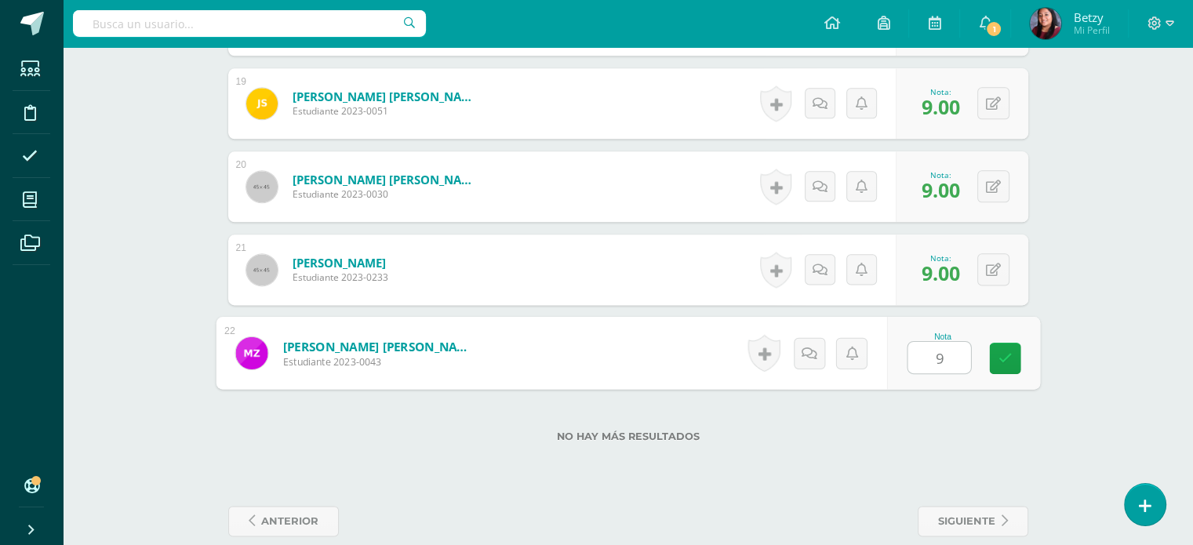
type input "9"
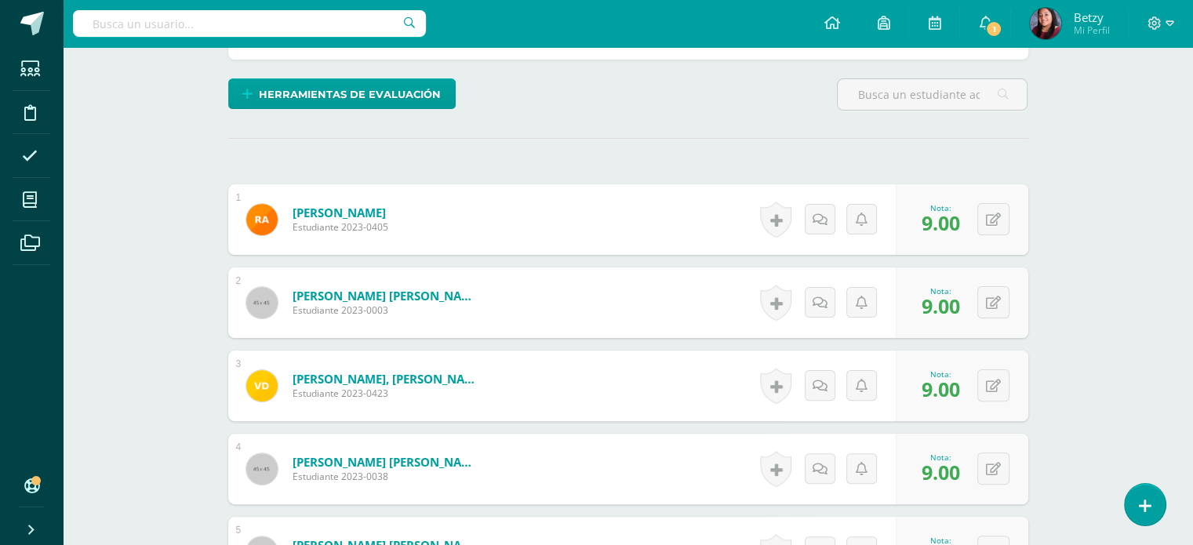
scroll to position [459, 0]
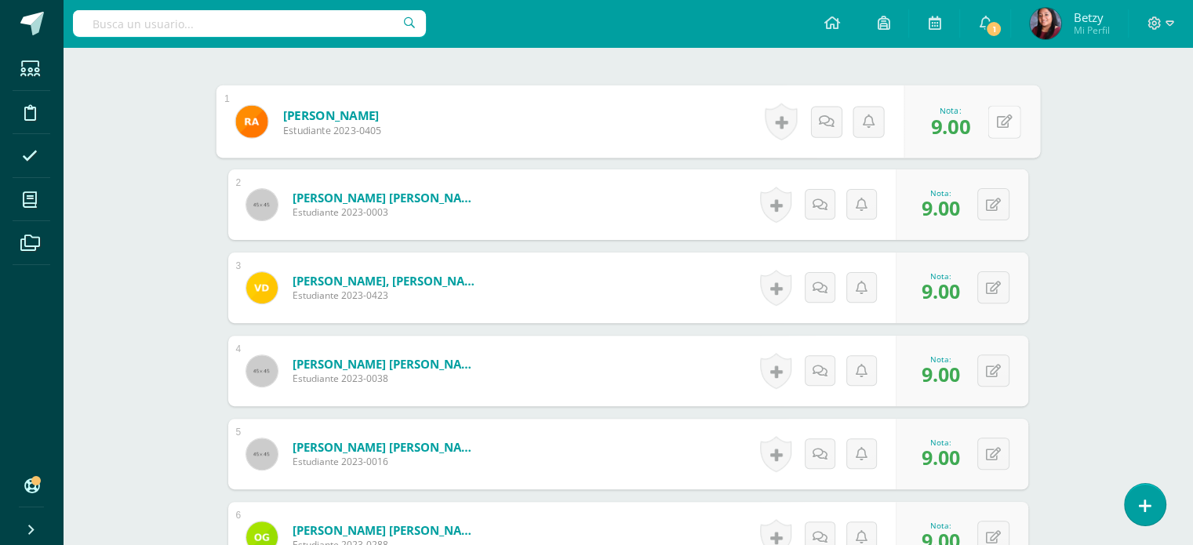
click at [997, 123] on icon at bounding box center [1004, 120] width 16 height 13
type input "8"
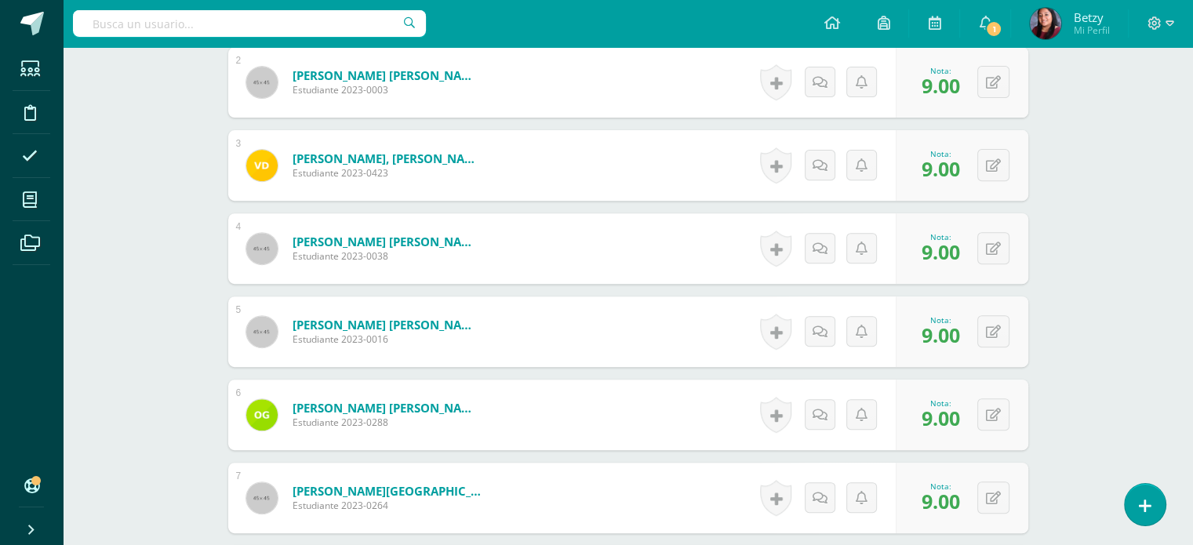
scroll to position [583, 0]
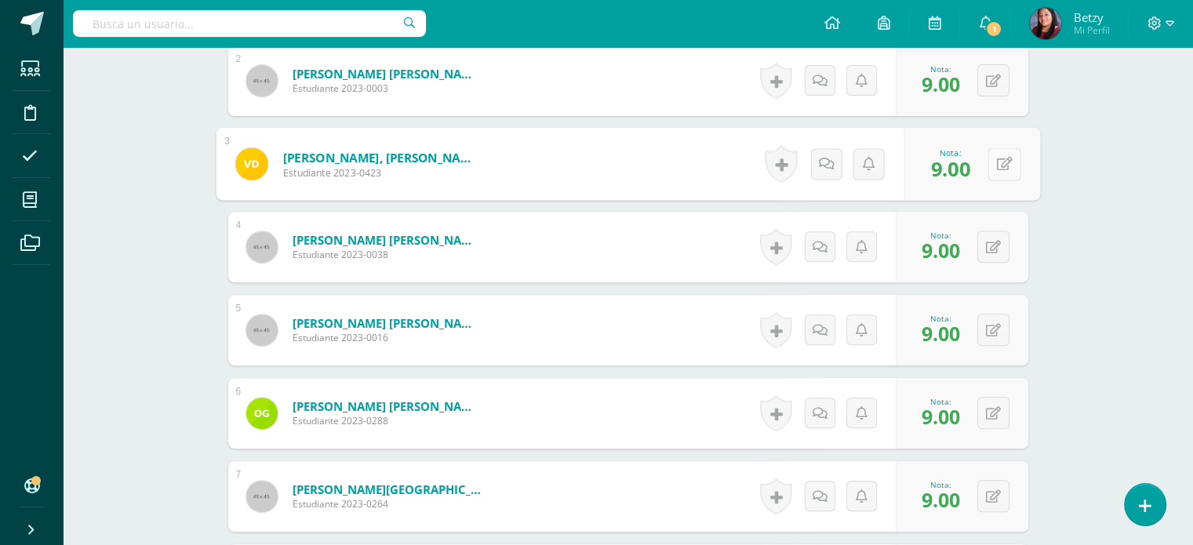
click at [988, 165] on button at bounding box center [1003, 163] width 33 height 33
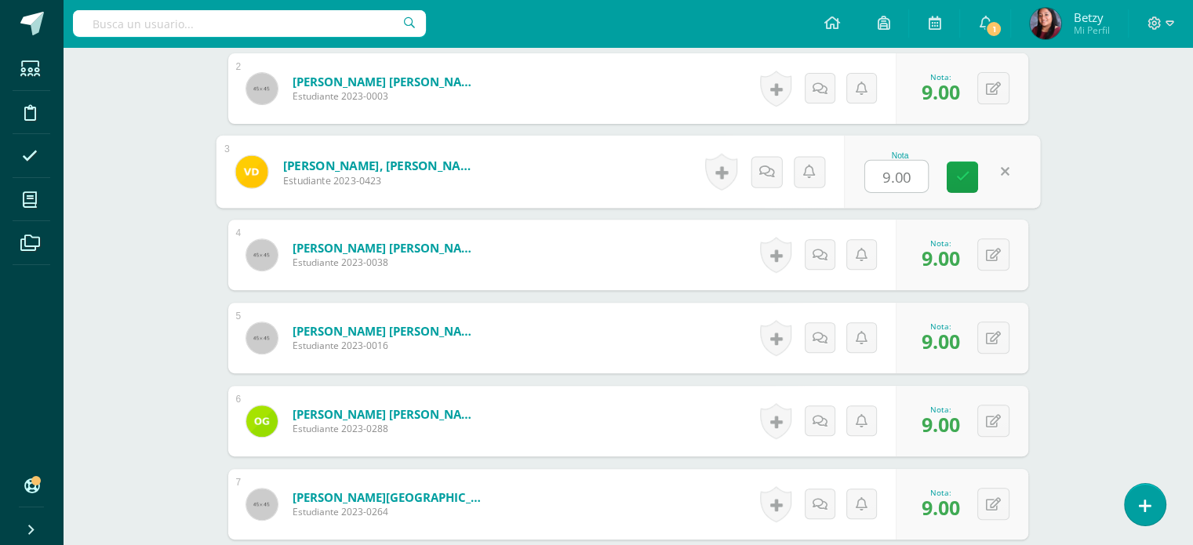
scroll to position [597, 0]
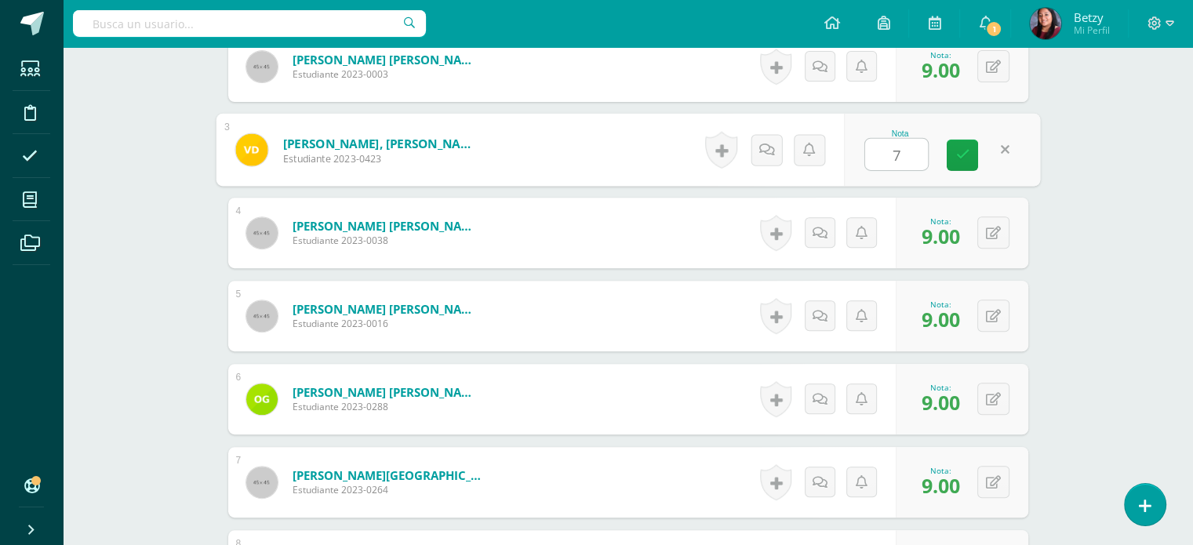
type input "7"
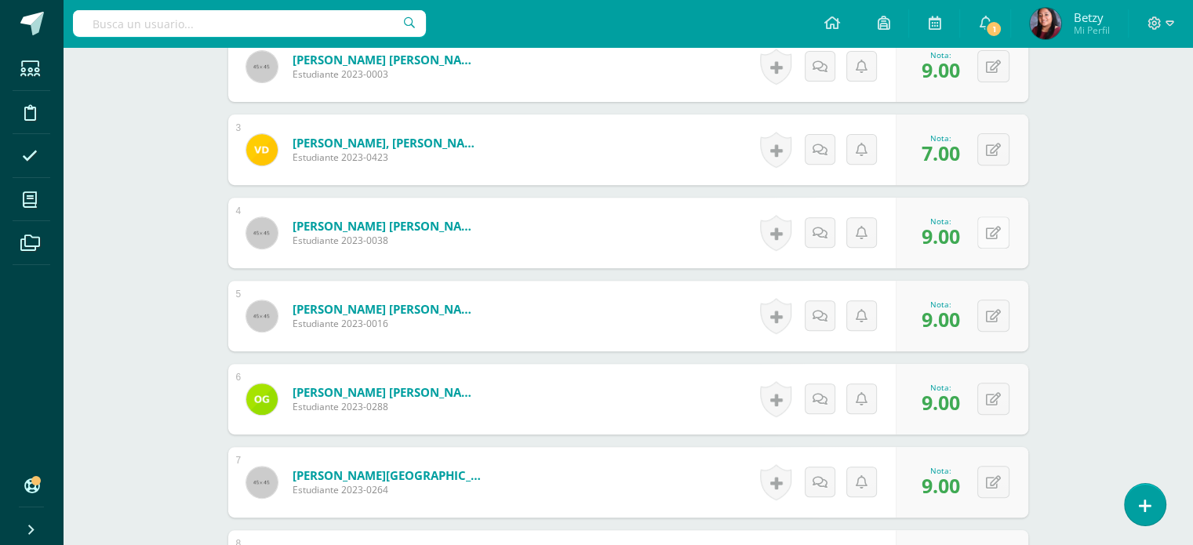
click at [1008, 240] on button at bounding box center [993, 232] width 32 height 32
type input "8"
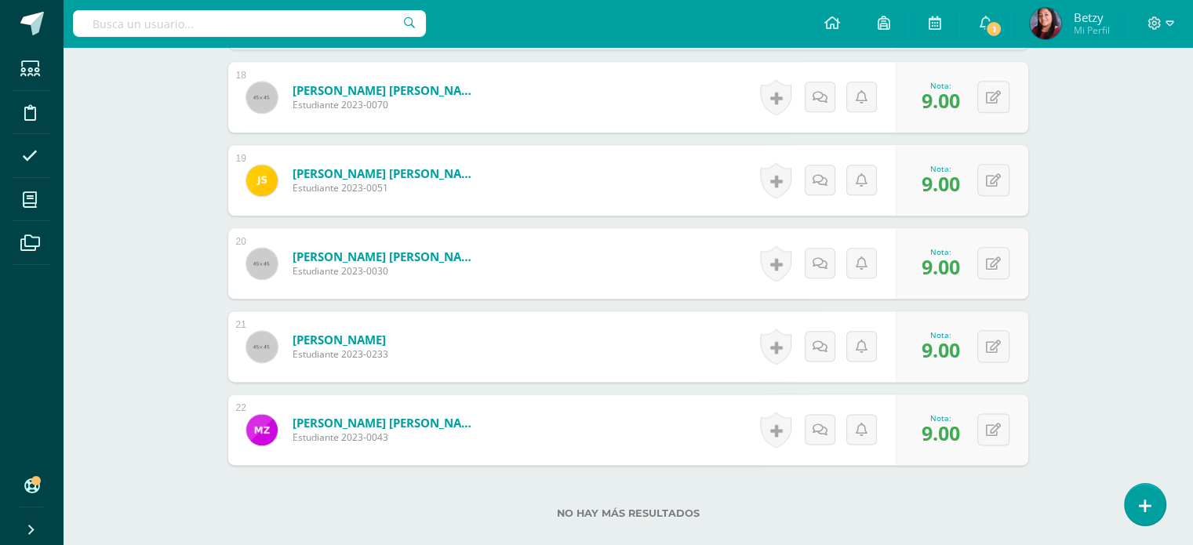
scroll to position [1894, 0]
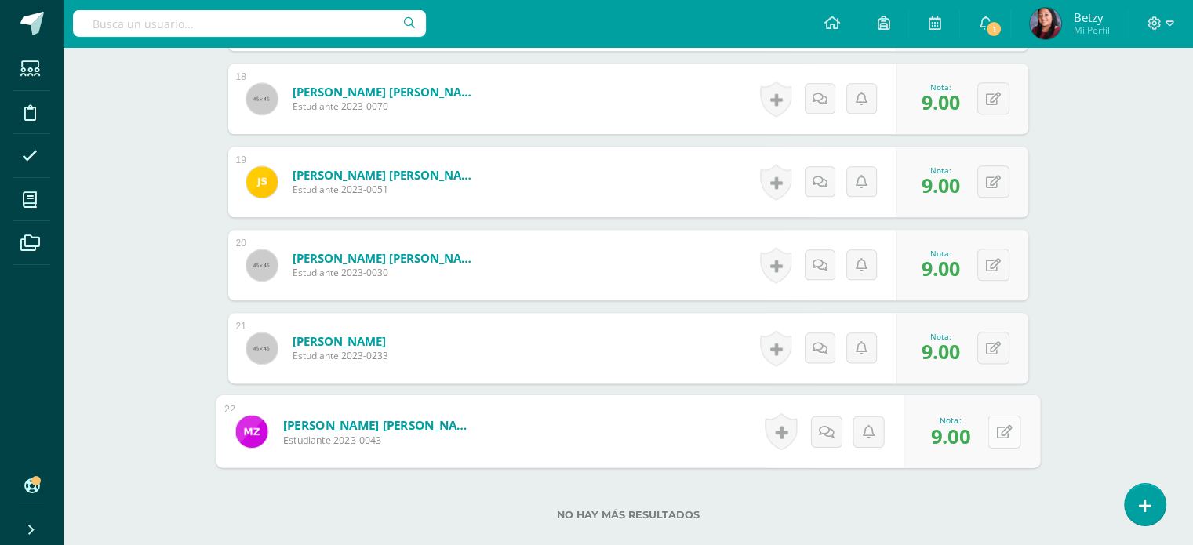
click at [999, 435] on icon at bounding box center [1004, 430] width 16 height 13
type input "8"
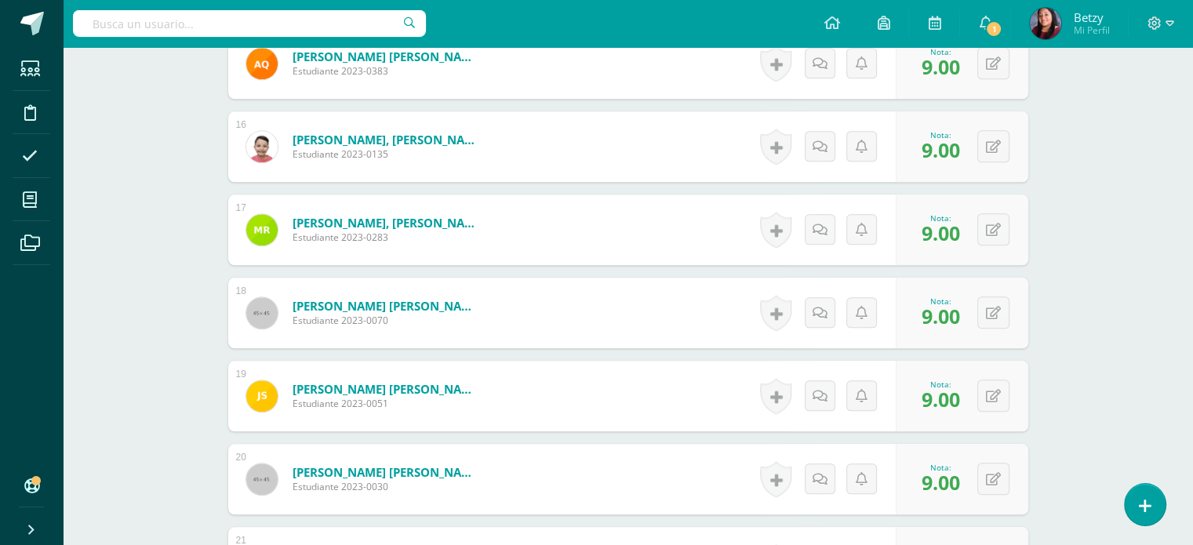
scroll to position [1583, 0]
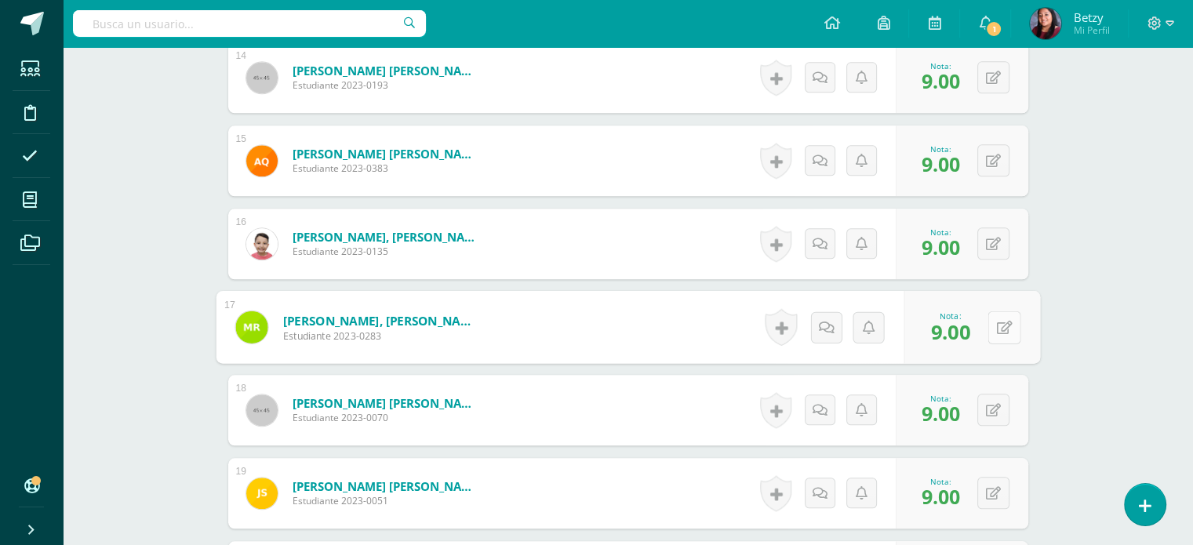
click at [996, 322] on icon at bounding box center [1004, 326] width 16 height 13
type input "7"
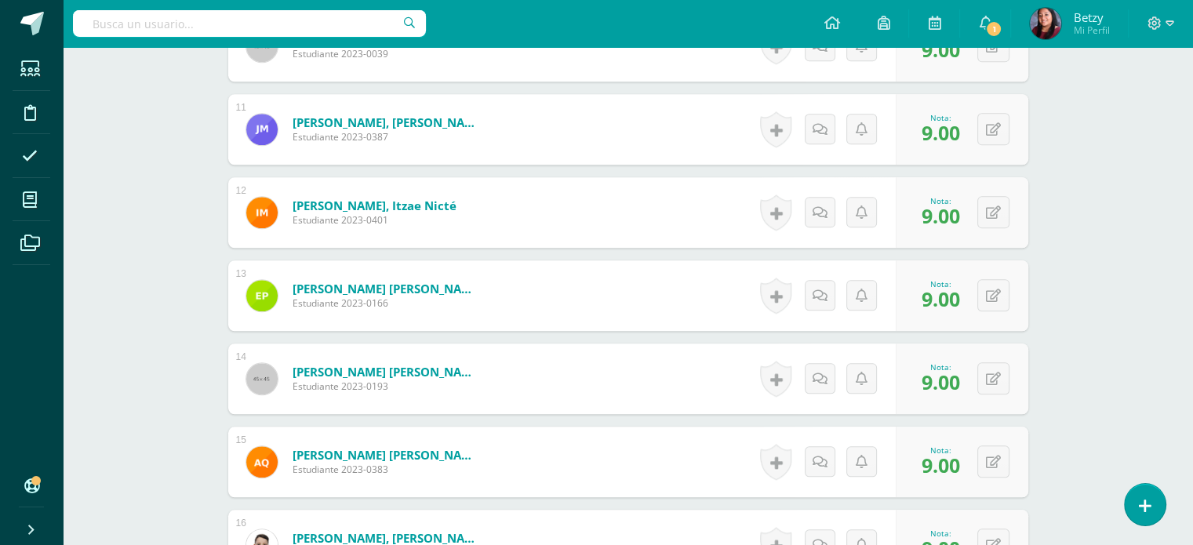
scroll to position [1280, 0]
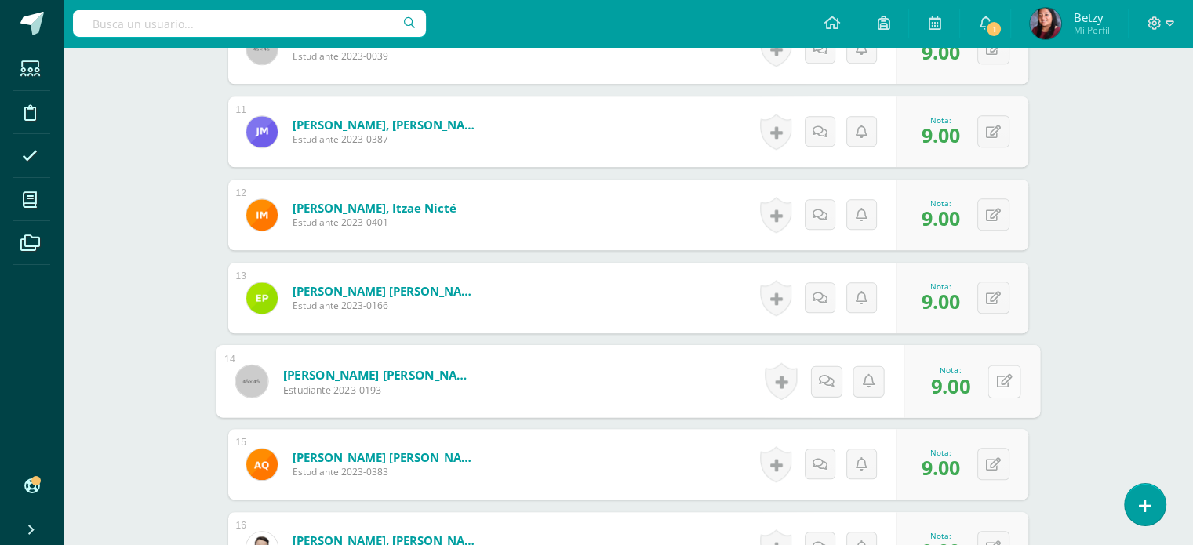
click at [989, 377] on button at bounding box center [1003, 381] width 33 height 33
type input "8"
click at [1132, 401] on div "Expresión Artística Preparatoria Preprimaria "B" Herramientas Detalle de asiste…" at bounding box center [628, 13] width 1130 height 2493
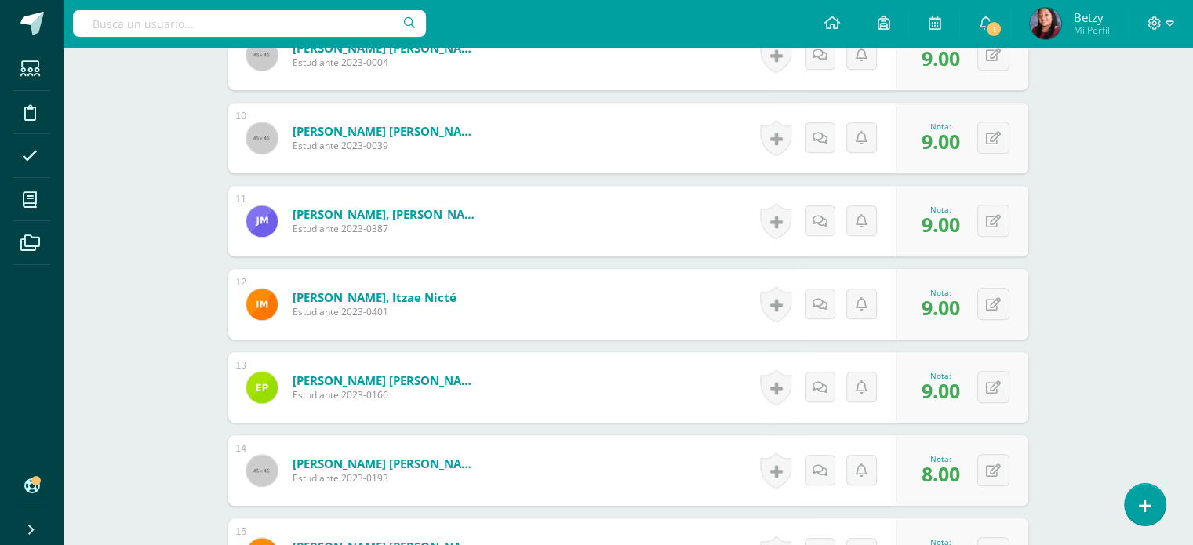
scroll to position [1107, 0]
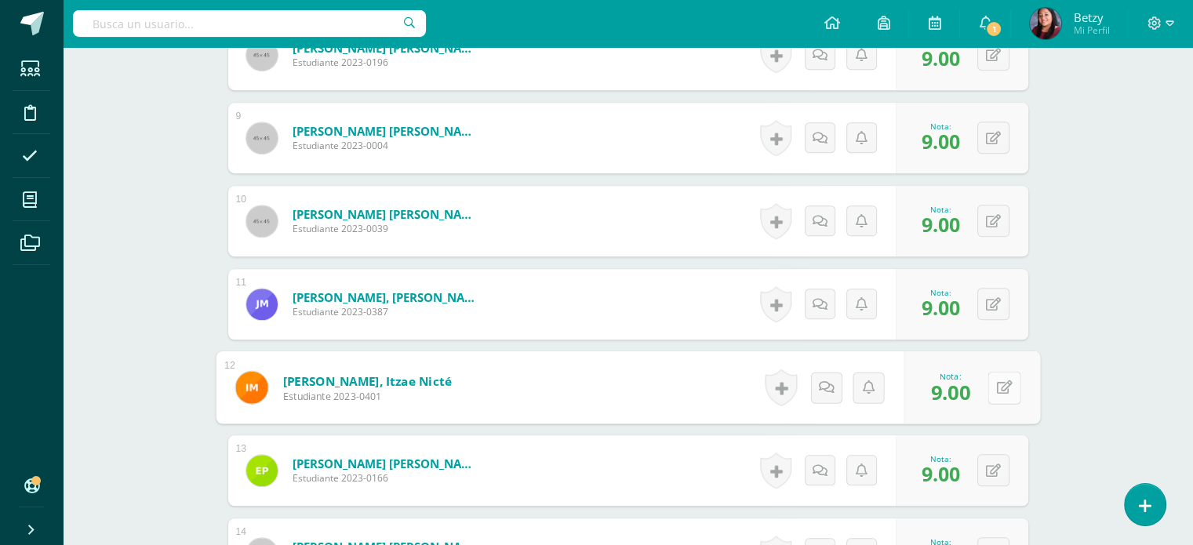
click at [1002, 383] on button at bounding box center [1003, 387] width 33 height 33
type input "8"
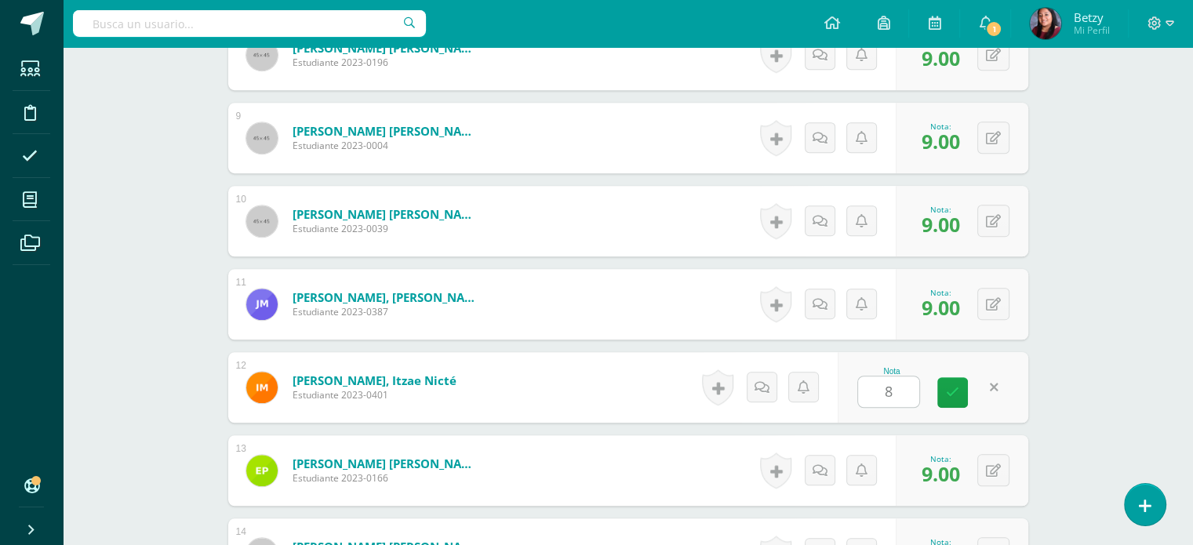
click at [1119, 370] on div "Expresión Artística Preparatoria Preprimaria "B" Herramientas Detalle de asiste…" at bounding box center [628, 186] width 1130 height 2493
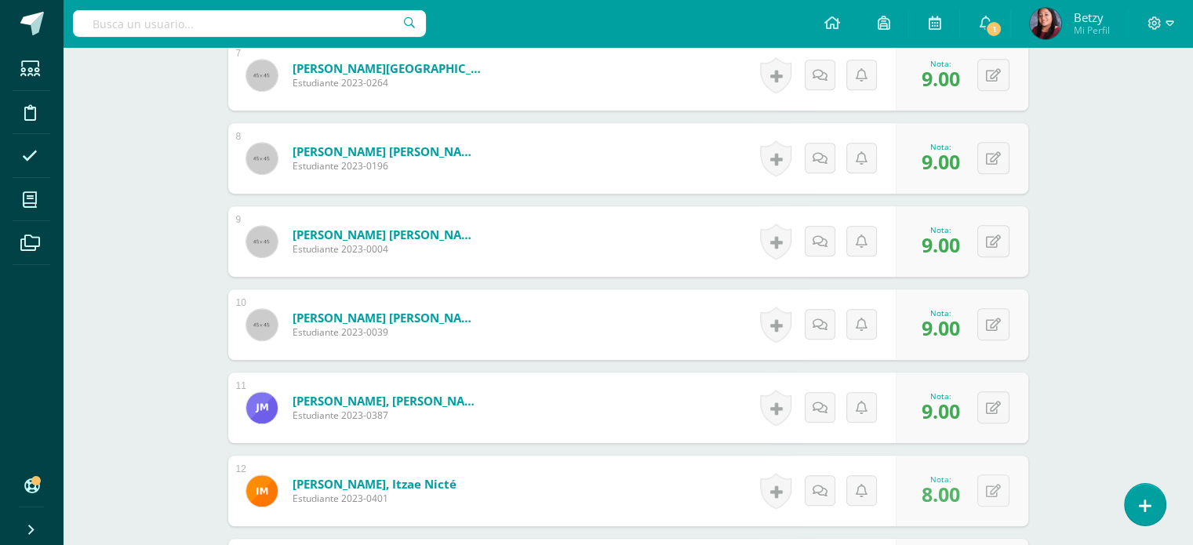
scroll to position [1002, 0]
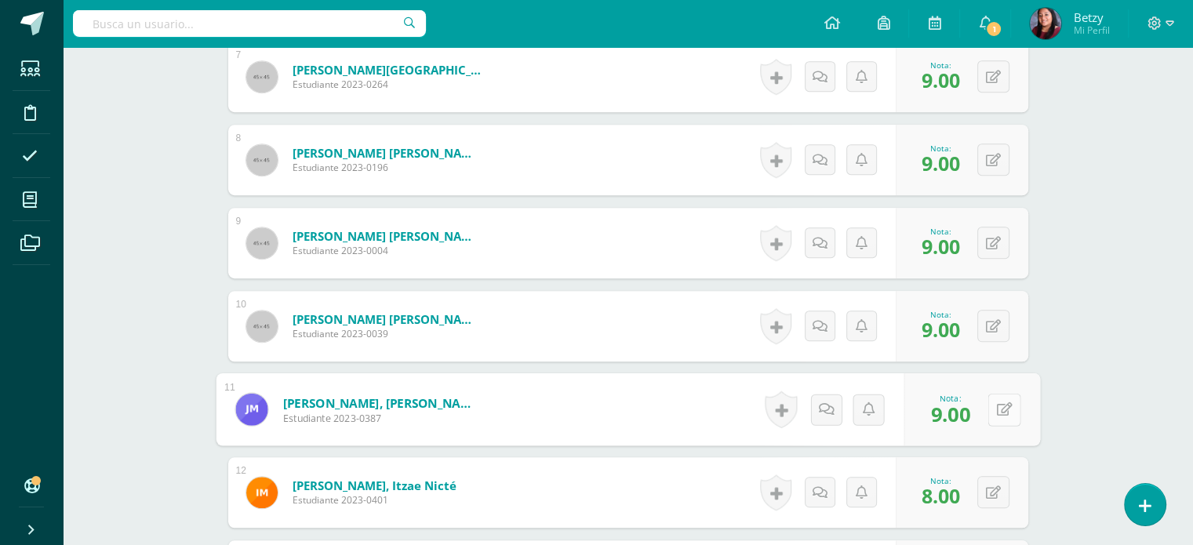
click at [986, 416] on div "0 [GEOGRAPHIC_DATA] Logros obtenidos Aún no hay logros agregados Nota: 9.00" at bounding box center [971, 409] width 136 height 73
click at [1014, 410] on button at bounding box center [1003, 409] width 33 height 33
type input "8"
click at [1091, 365] on div "Expresión Artística Preparatoria Preprimaria "B" Herramientas Detalle de asiste…" at bounding box center [628, 291] width 1130 height 2493
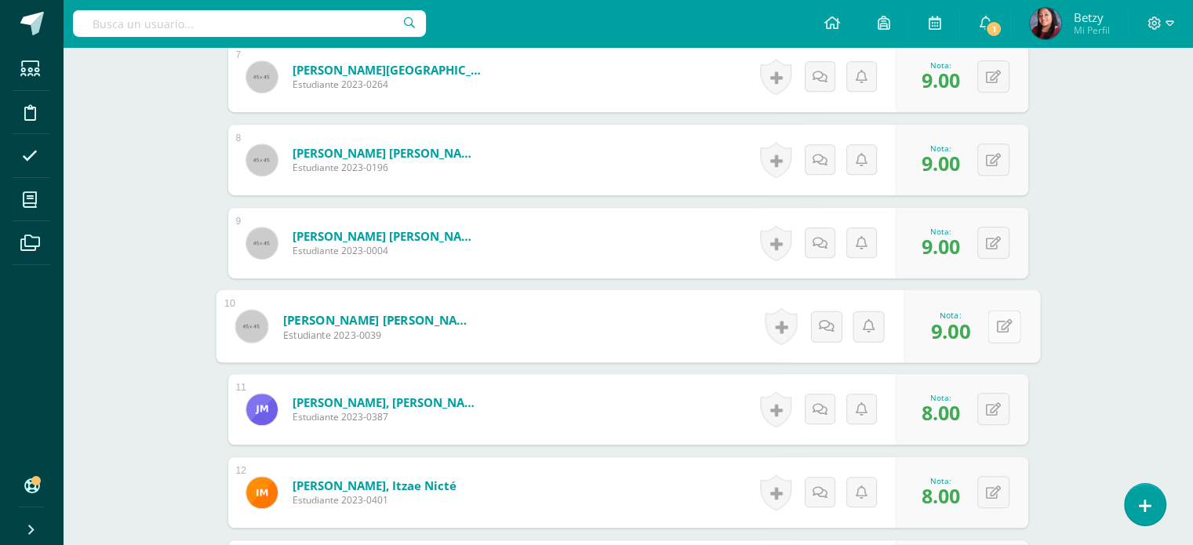
click at [1001, 325] on button at bounding box center [1003, 326] width 33 height 33
type input "8"
click at [1107, 342] on div "Expresión Artística Preparatoria Preprimaria "B" Herramientas Detalle de asiste…" at bounding box center [628, 291] width 1130 height 2493
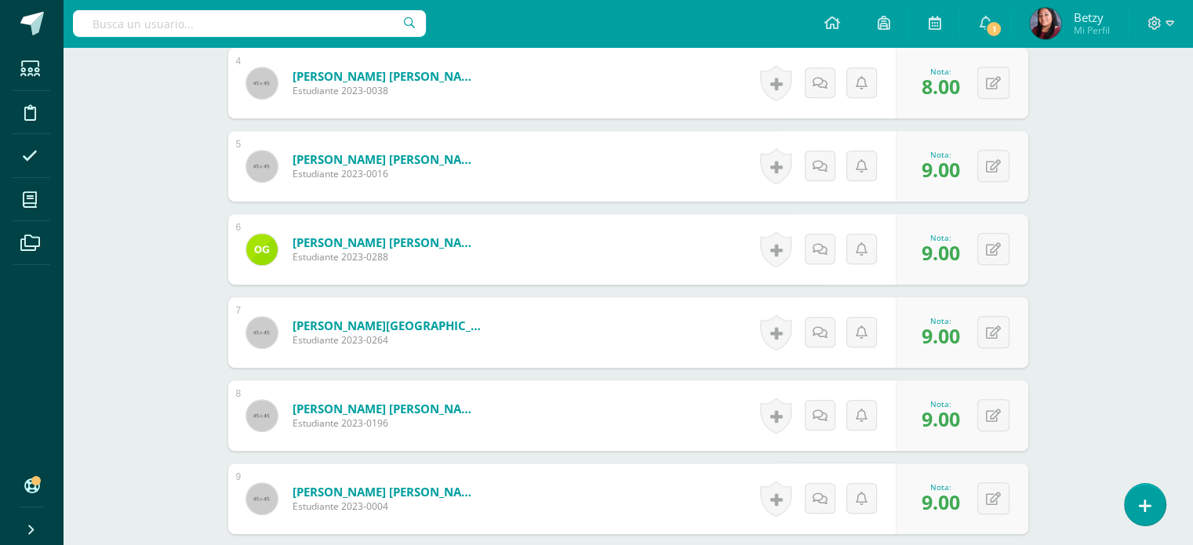
scroll to position [746, 0]
click at [1001, 258] on button at bounding box center [1003, 249] width 33 height 33
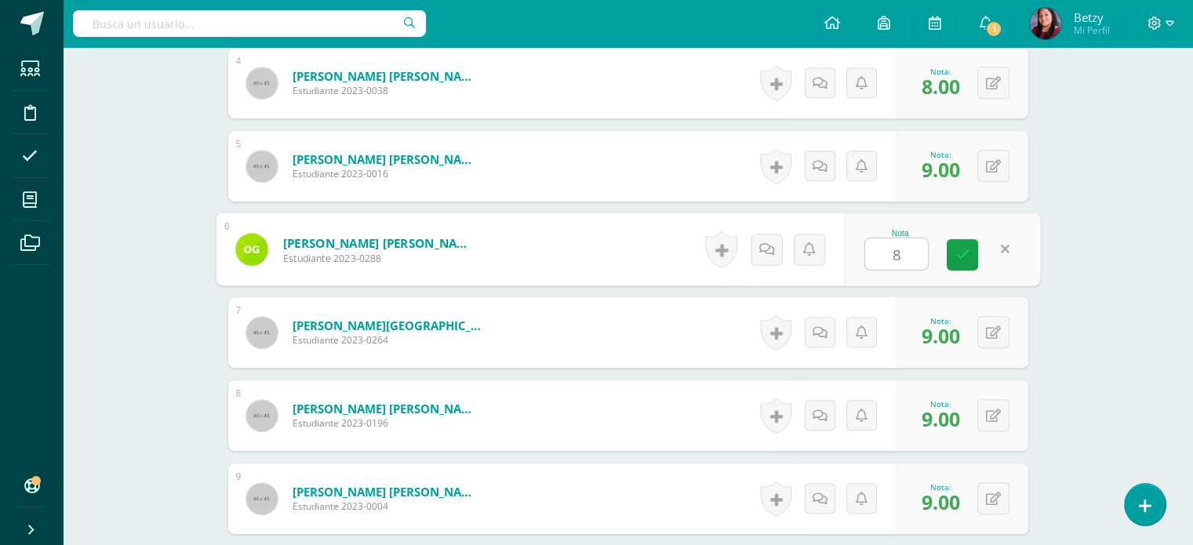
type input "8"
click at [1091, 357] on div "Expresión Artística Preparatoria Preprimaria "B" Herramientas Detalle de asiste…" at bounding box center [628, 547] width 1130 height 2493
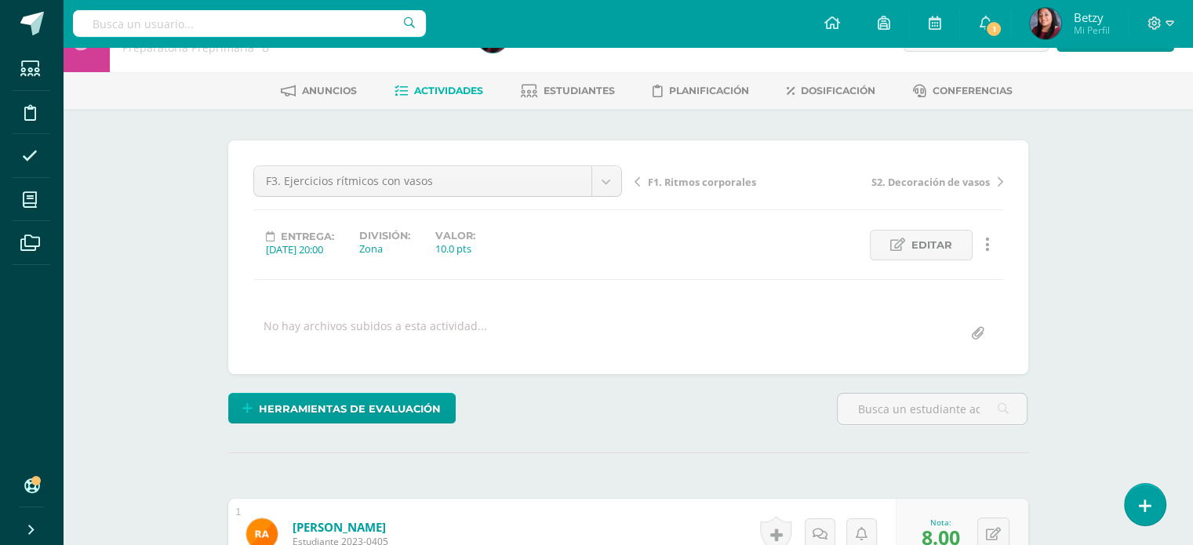
scroll to position [0, 0]
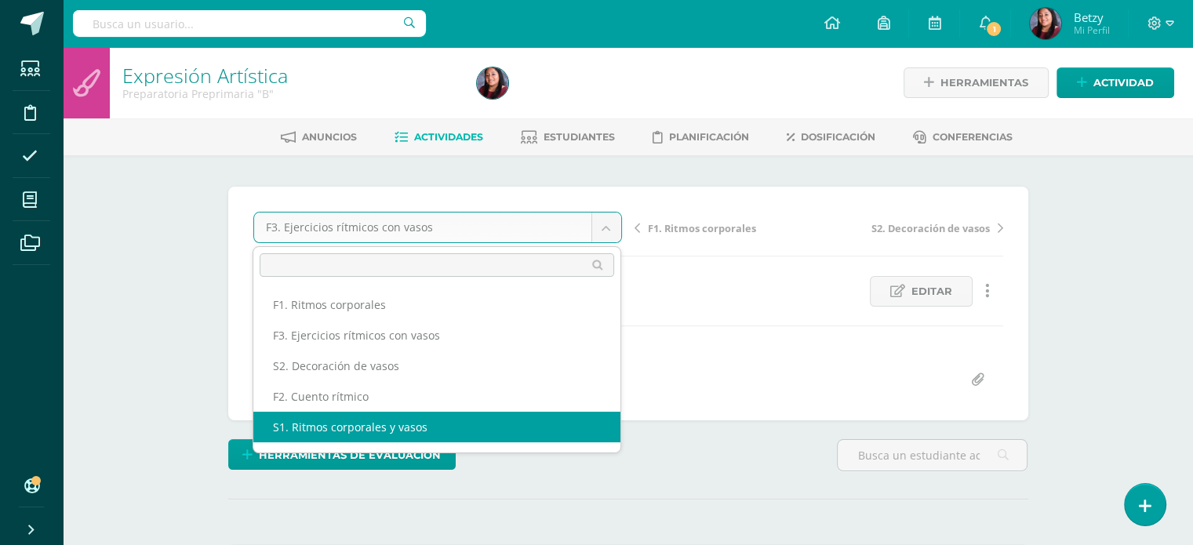
scroll to position [56, 0]
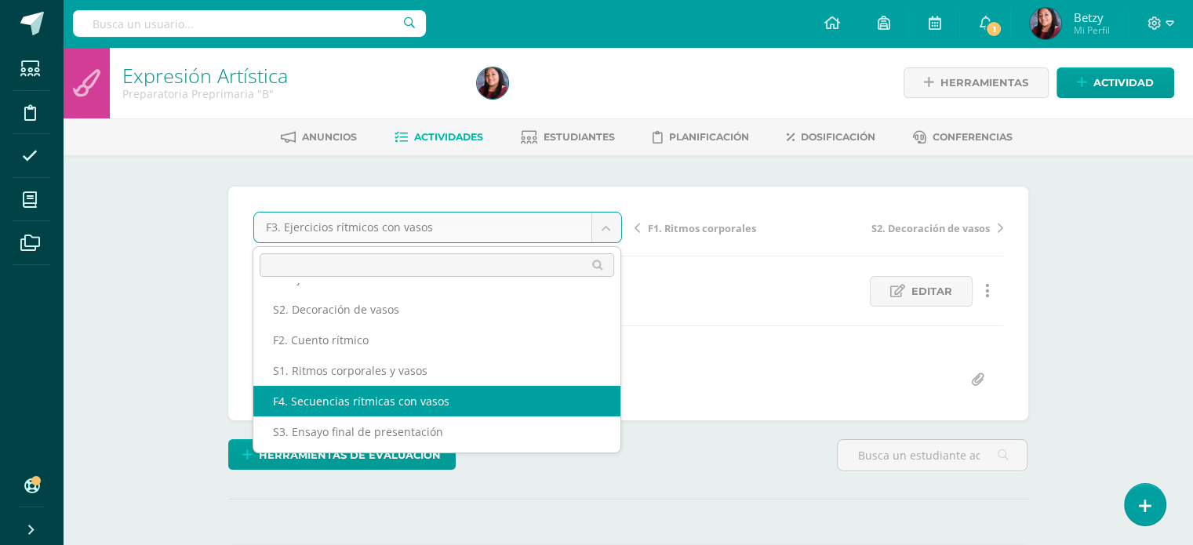
select select "/dashboard/teacher/grade-activity/47661/"
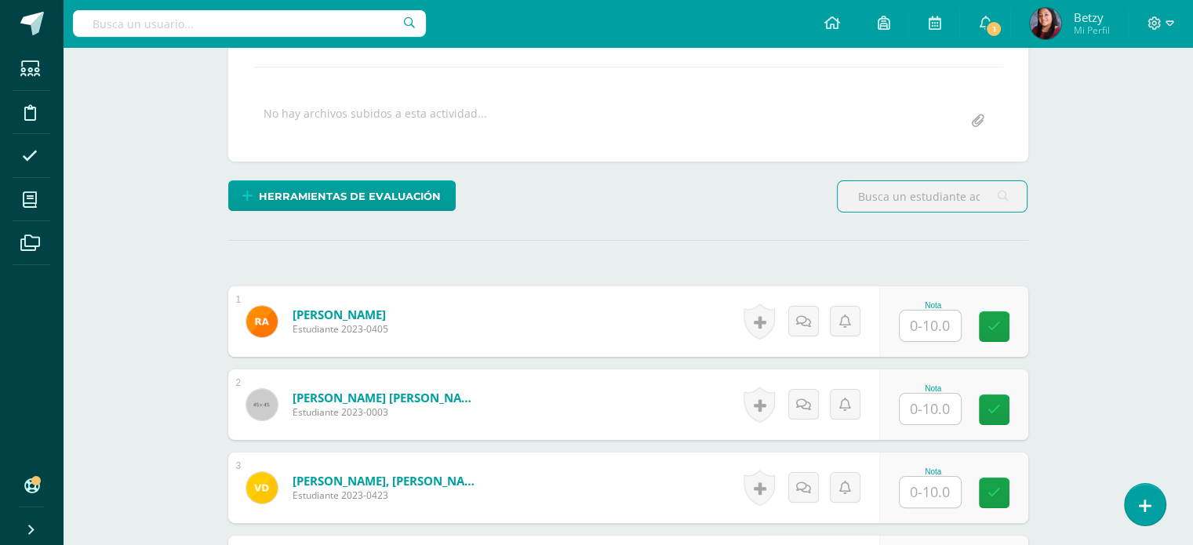
scroll to position [309, 0]
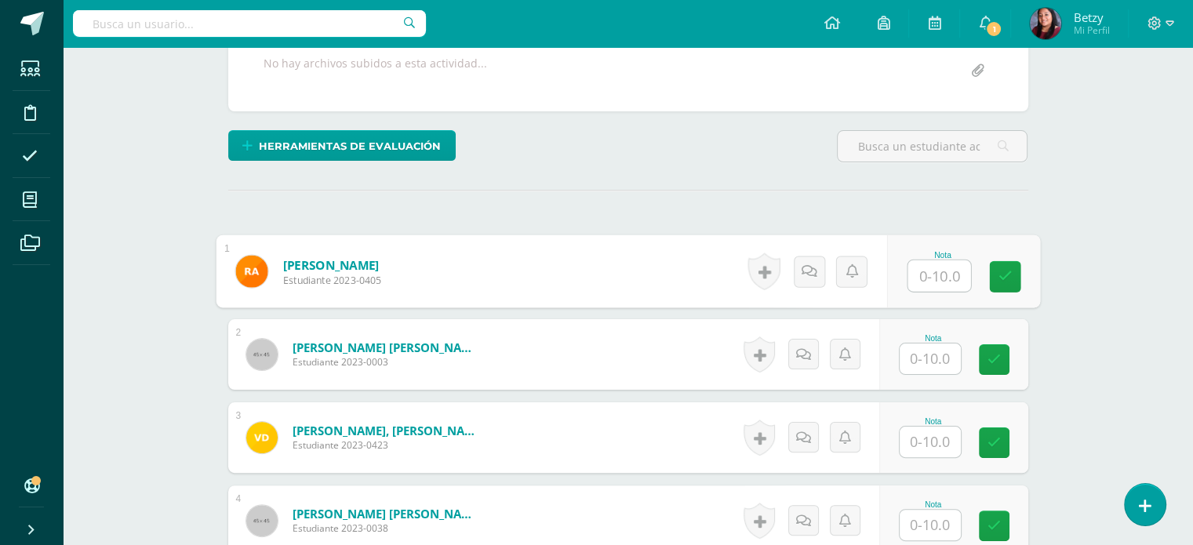
click at [948, 267] on input "text" at bounding box center [938, 275] width 63 height 31
type input "9"
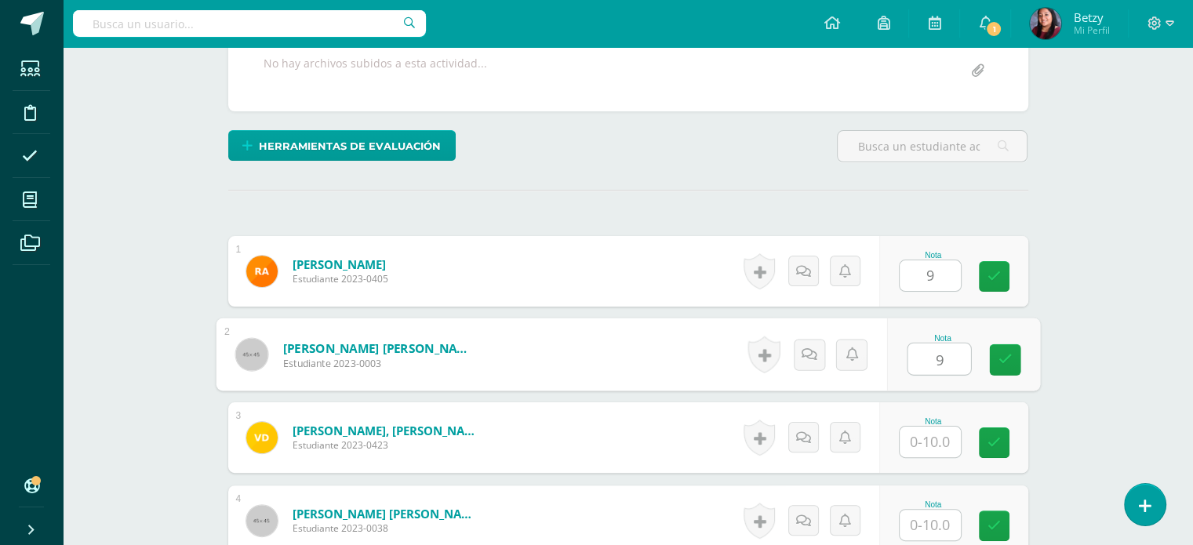
type input "9"
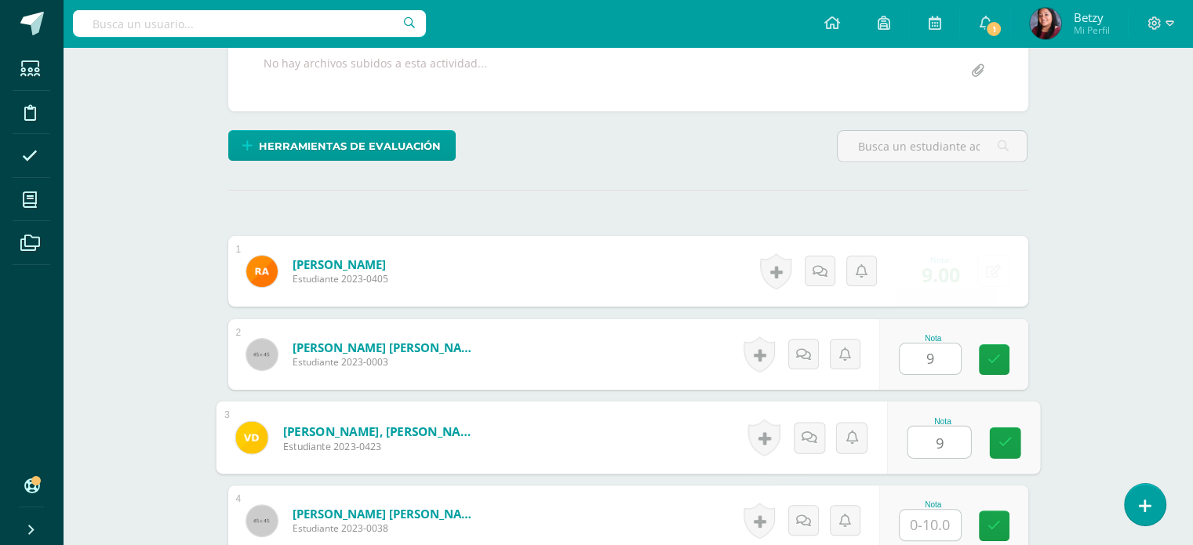
type input "9"
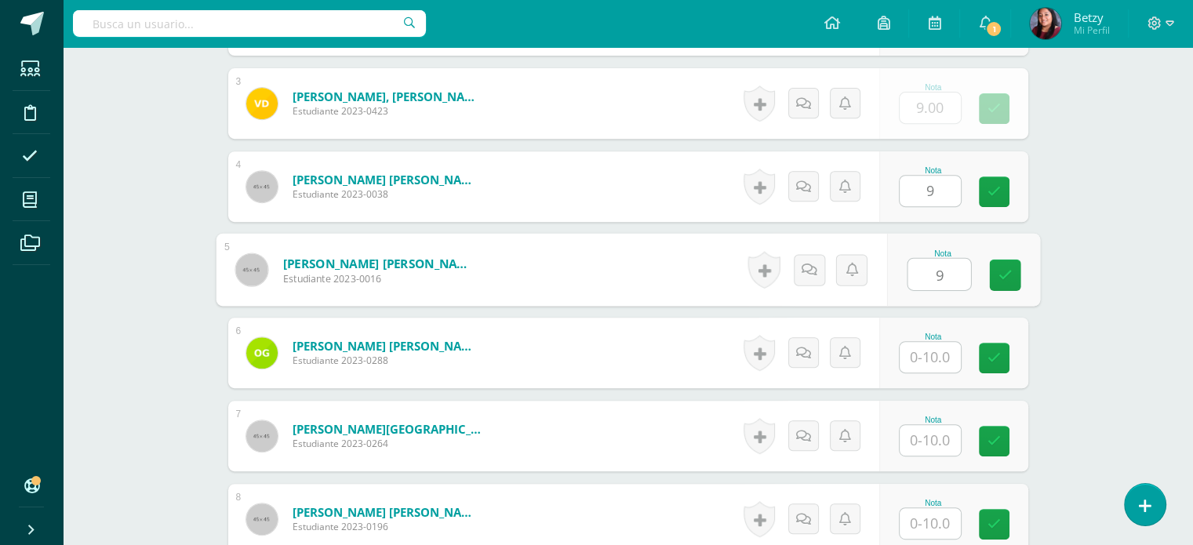
type input "9"
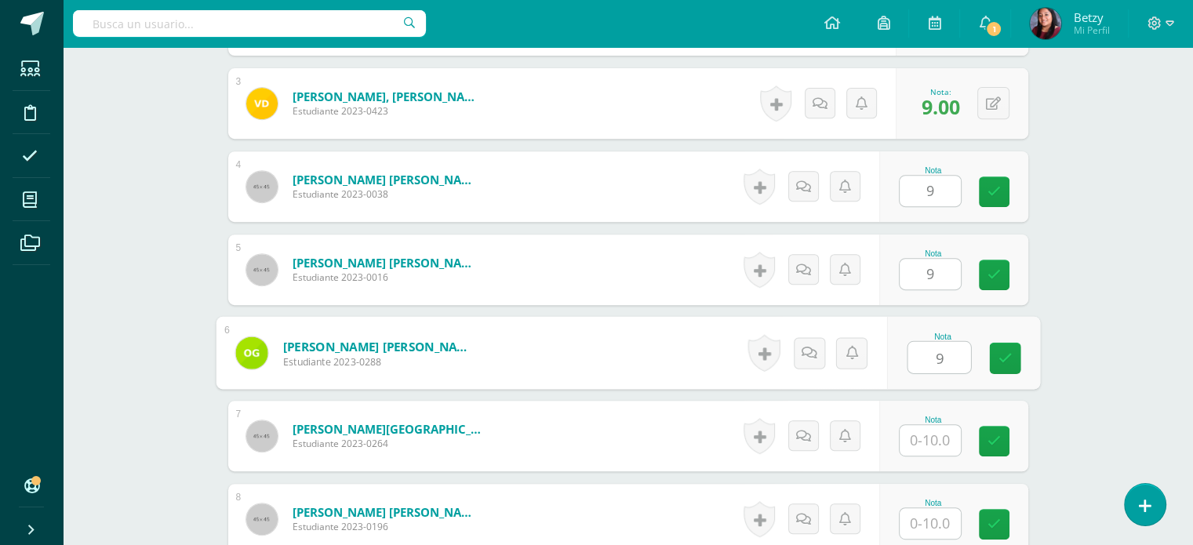
type input "9"
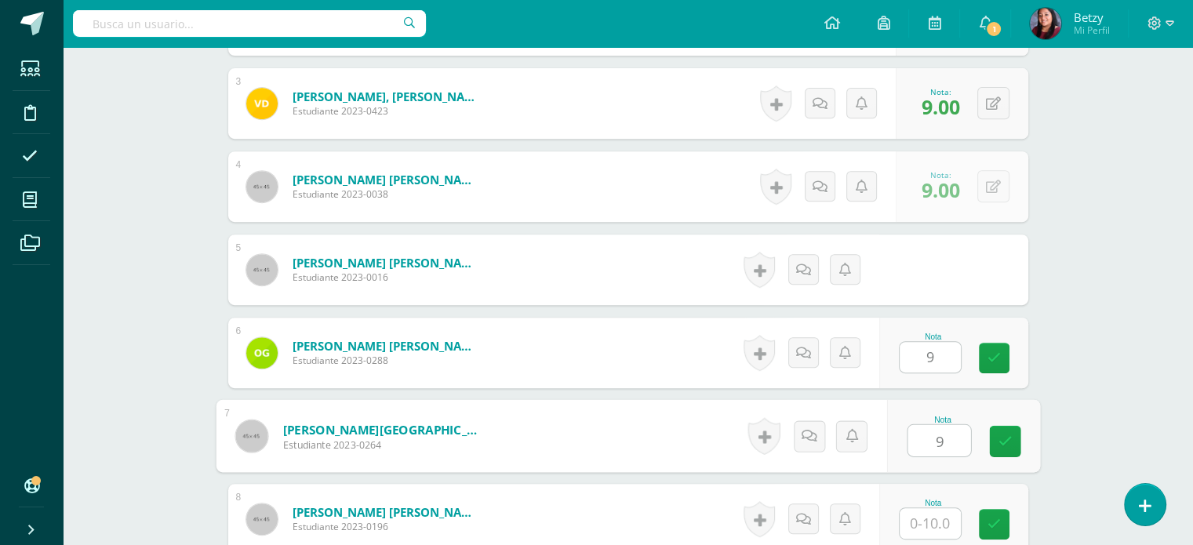
type input "9"
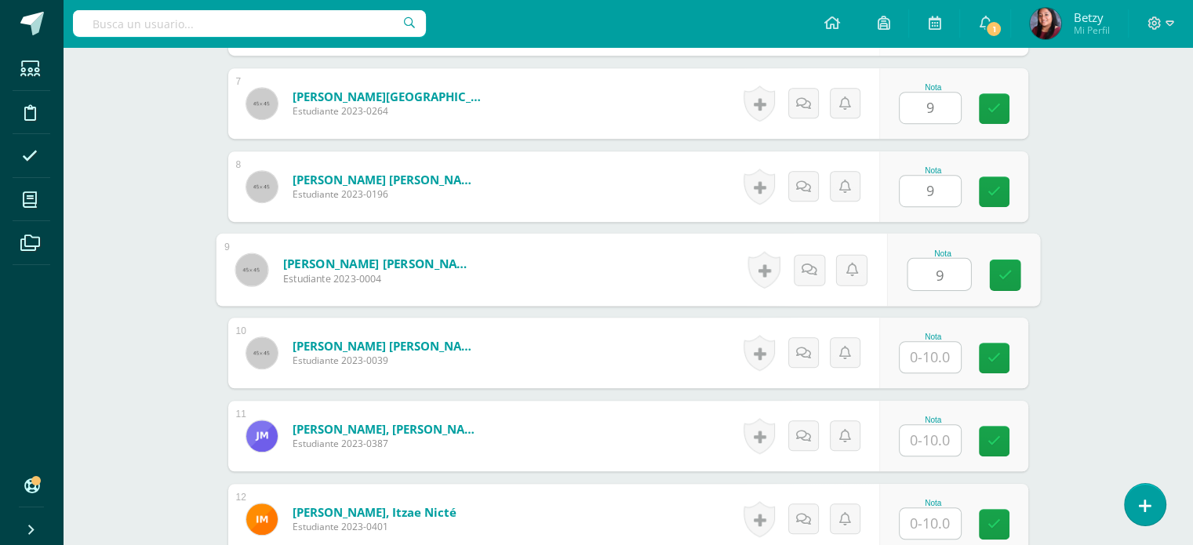
type input "9"
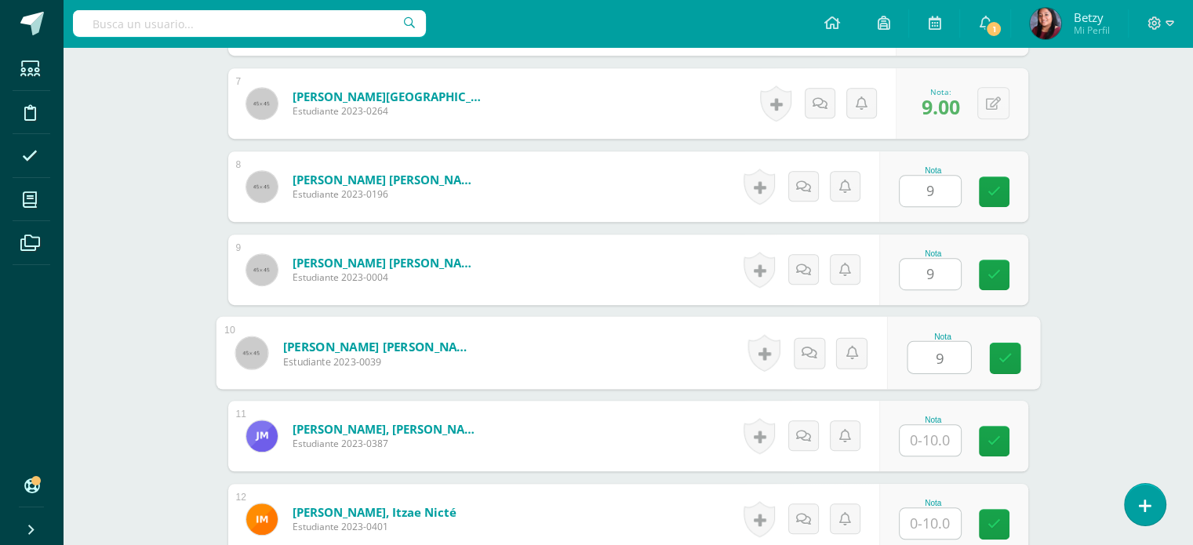
type input "9"
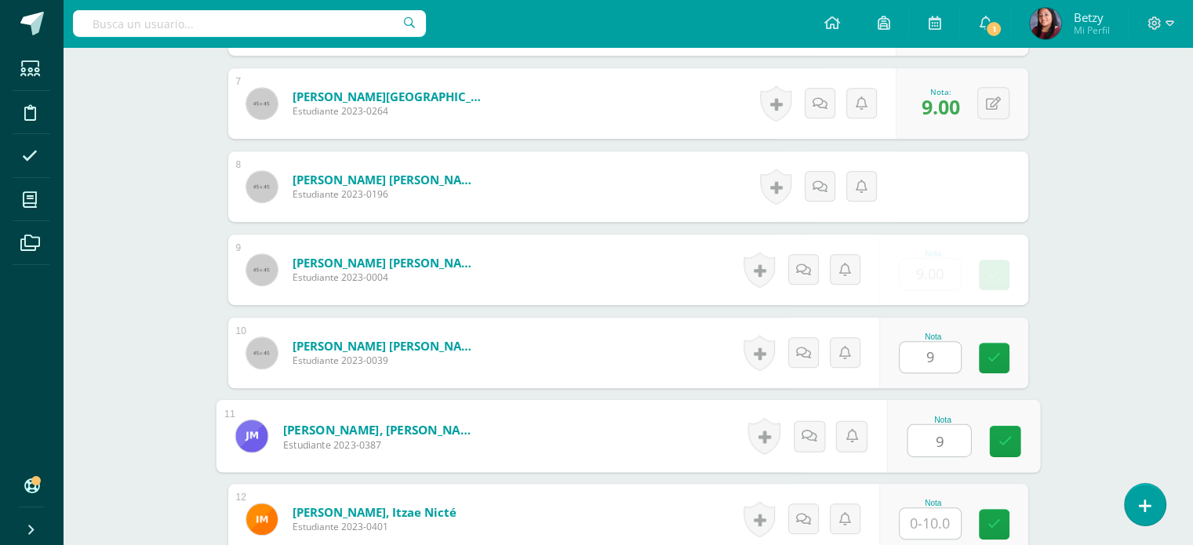
type input "9"
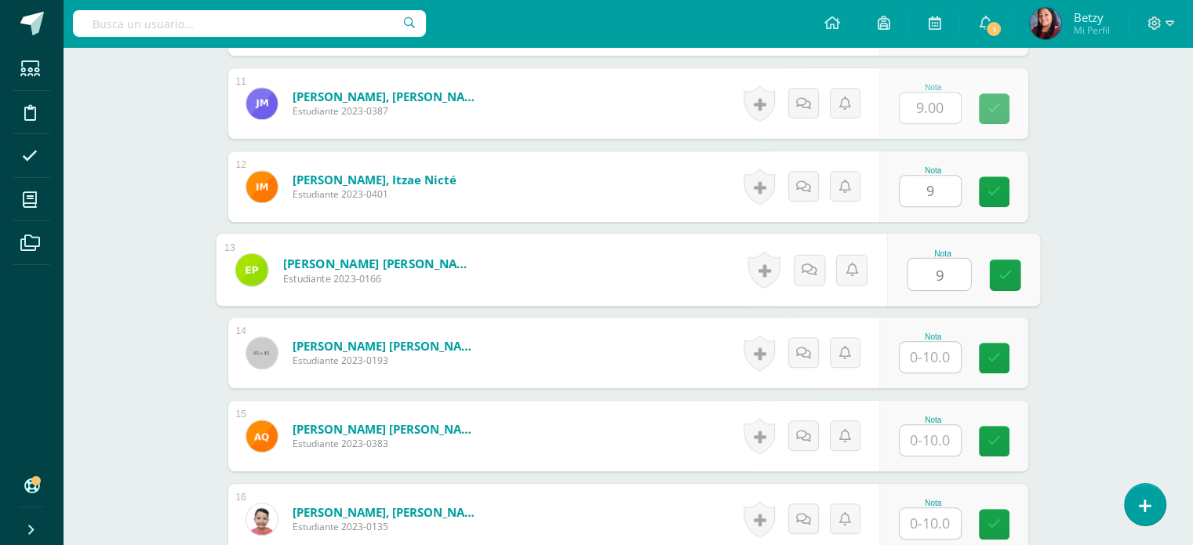
type input "9"
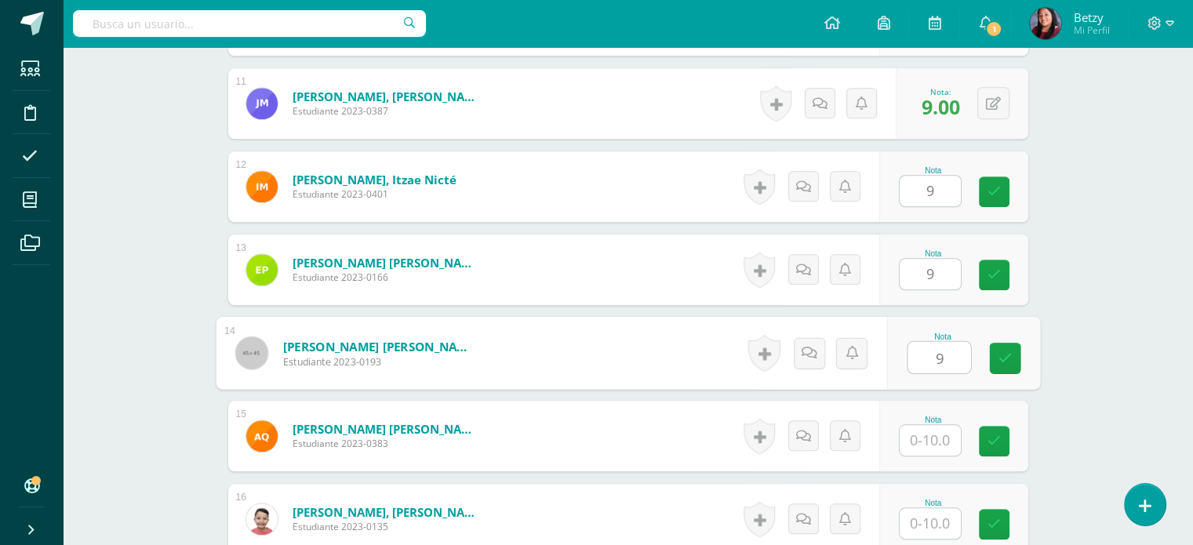
type input "9"
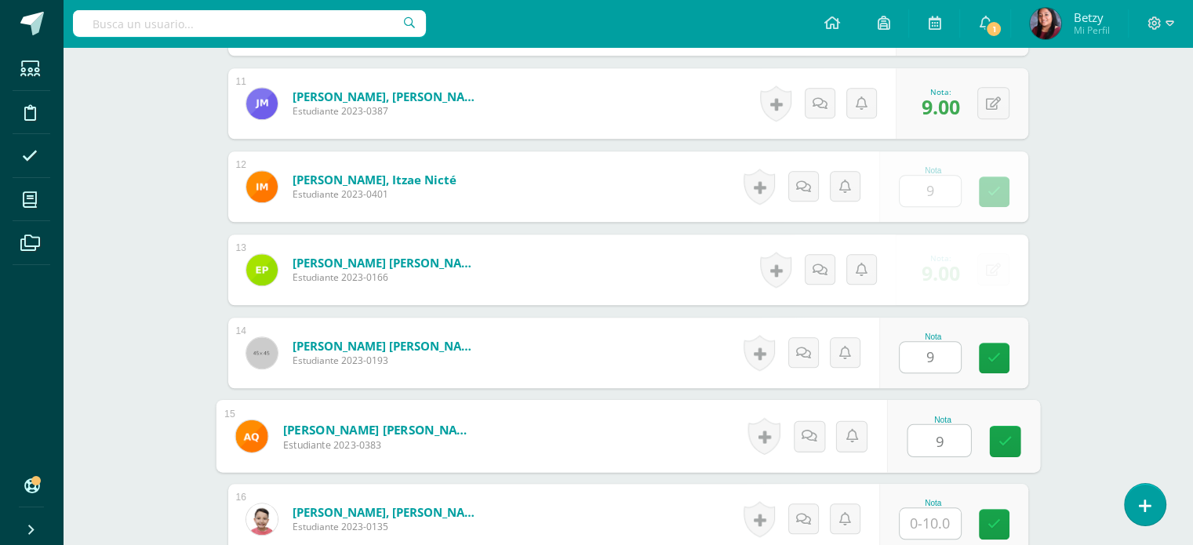
type input "9"
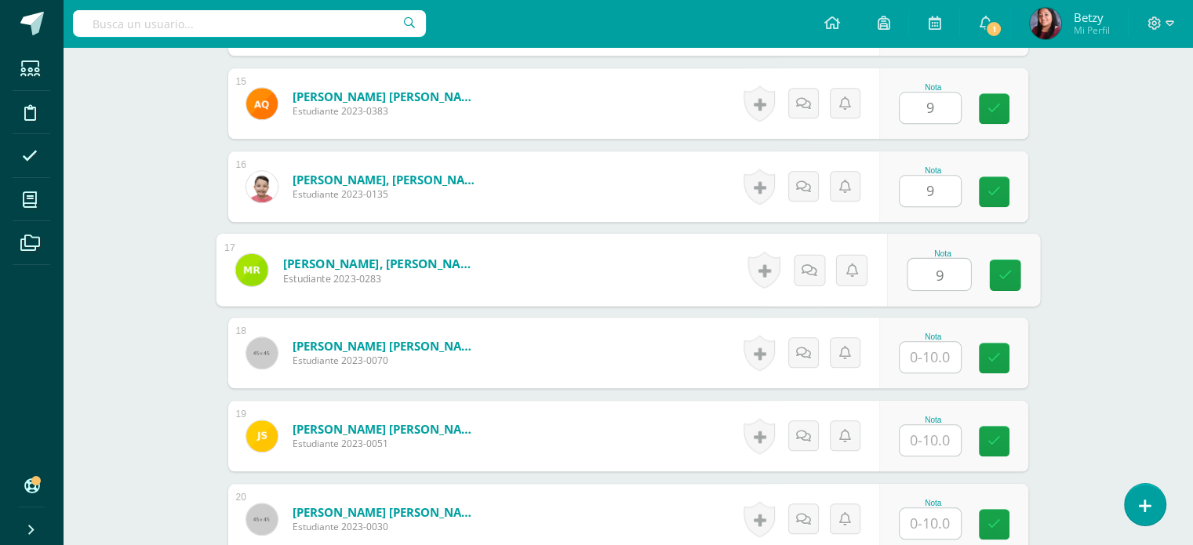
type input "9"
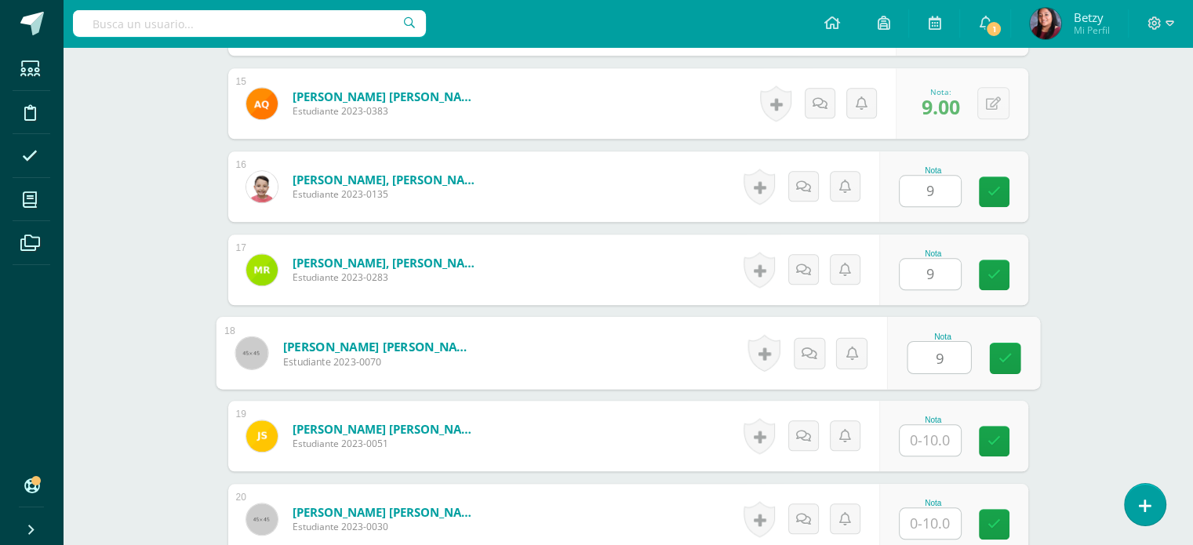
type input "9"
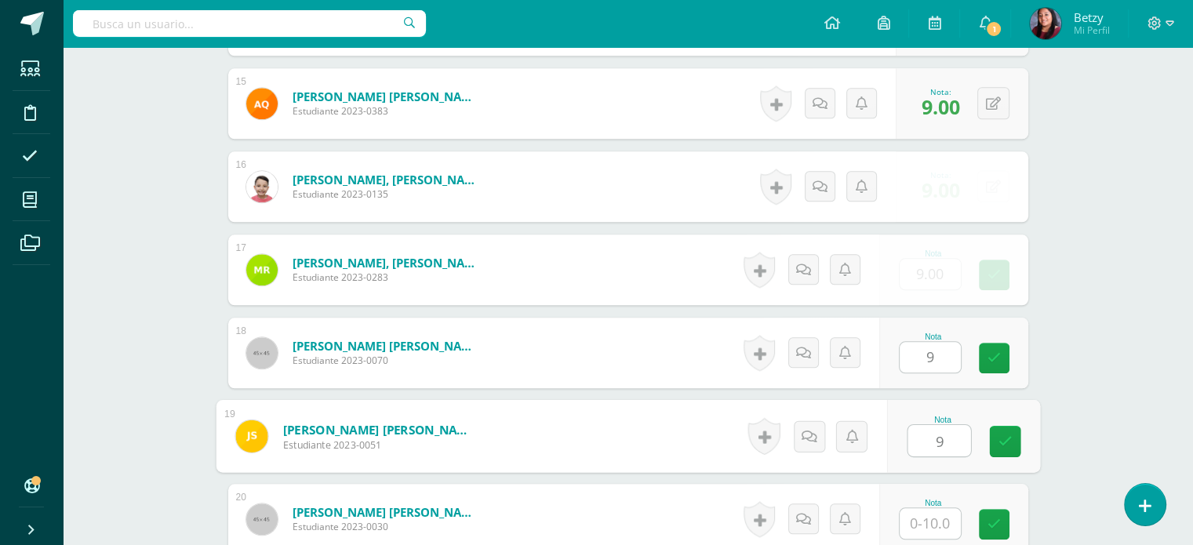
type input "9"
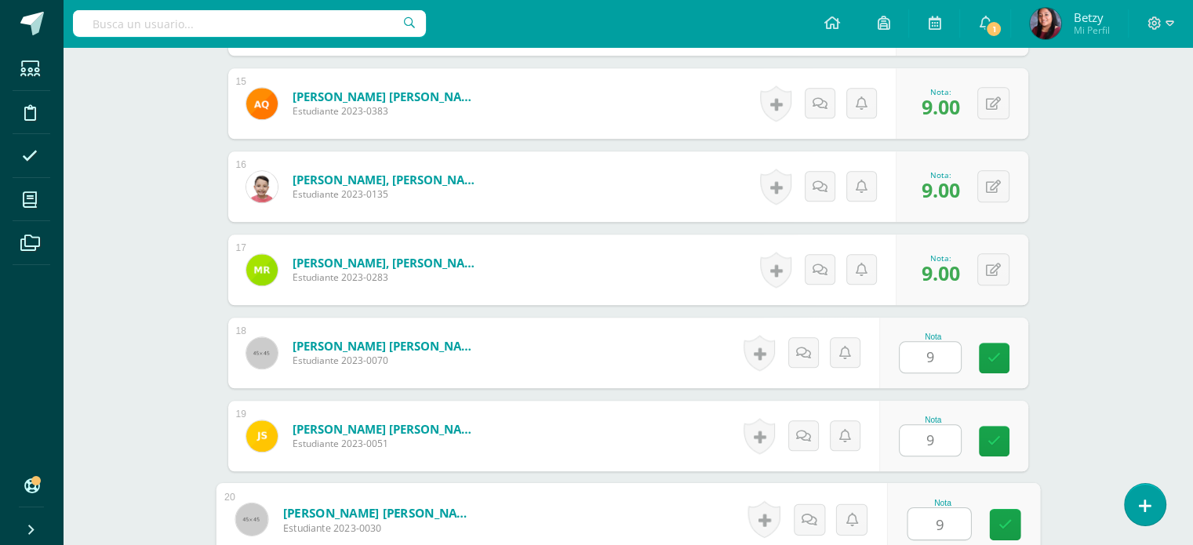
type input "9"
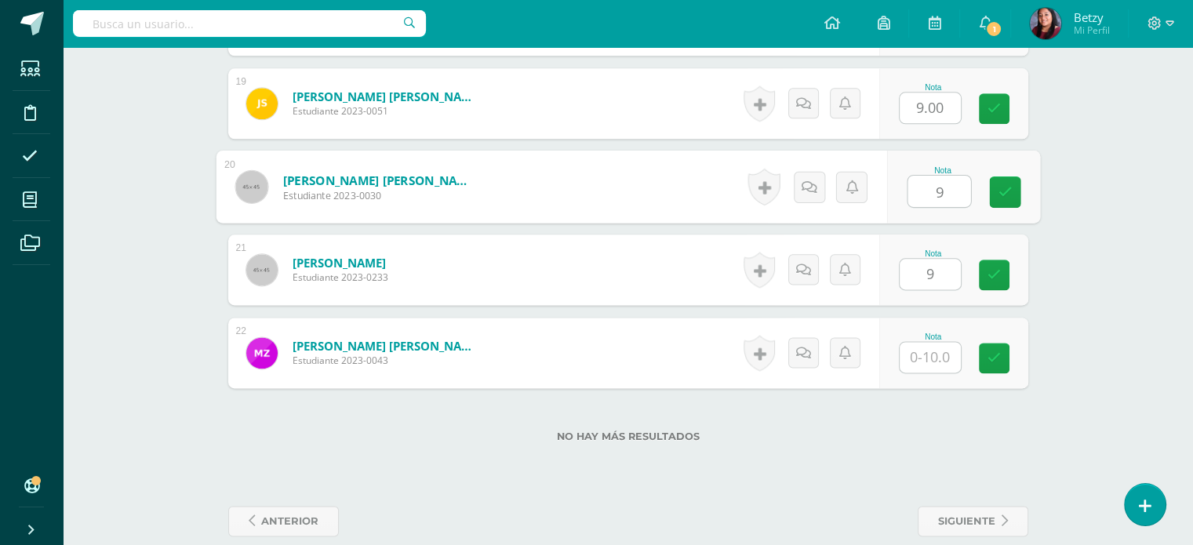
type input "9"
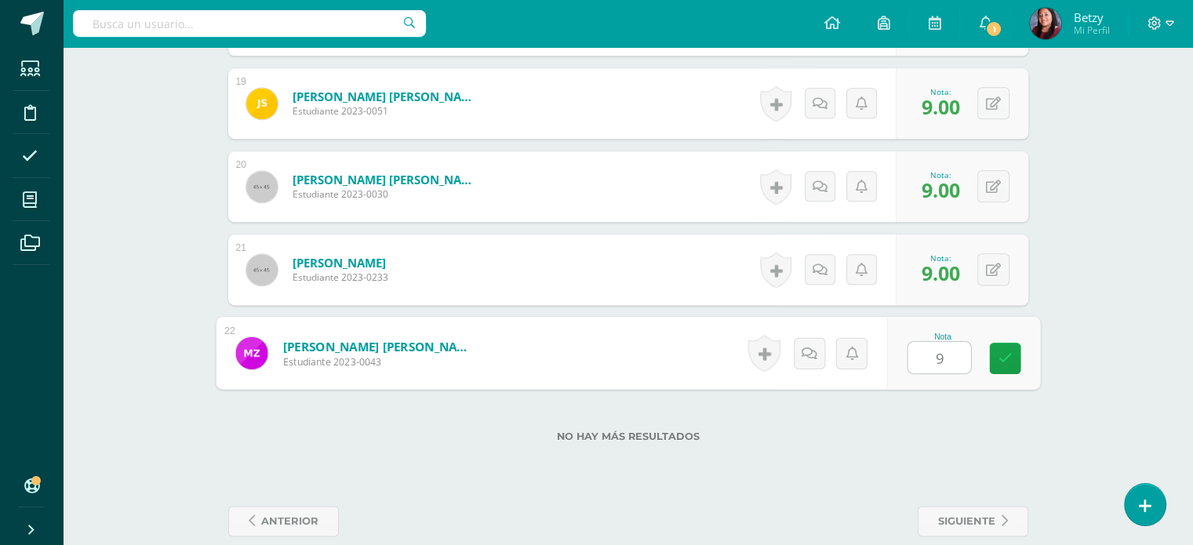
type input "9"
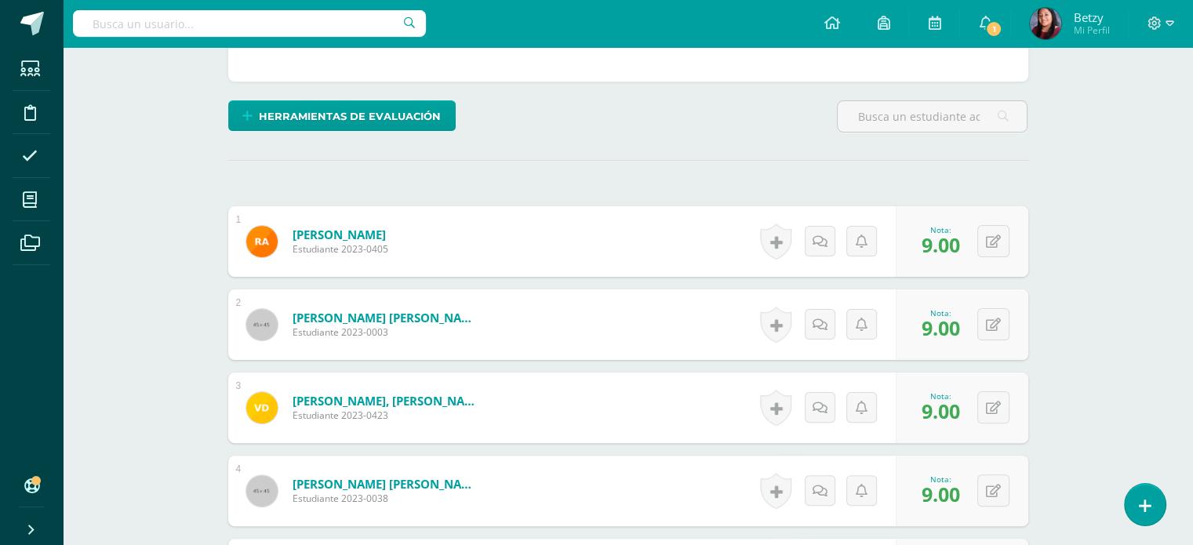
scroll to position [492, 0]
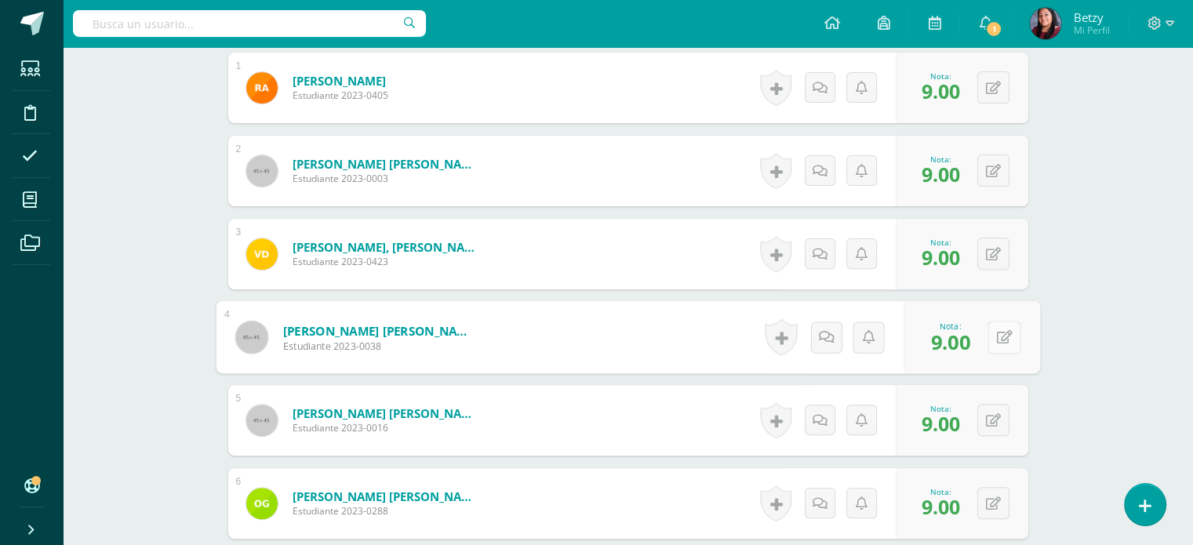
click at [982, 343] on div "0 [GEOGRAPHIC_DATA] Logros obtenidos Aún no hay logros agregados Nota: 9.00" at bounding box center [971, 337] width 136 height 73
click at [1015, 344] on button at bounding box center [1003, 337] width 33 height 33
type input "8"
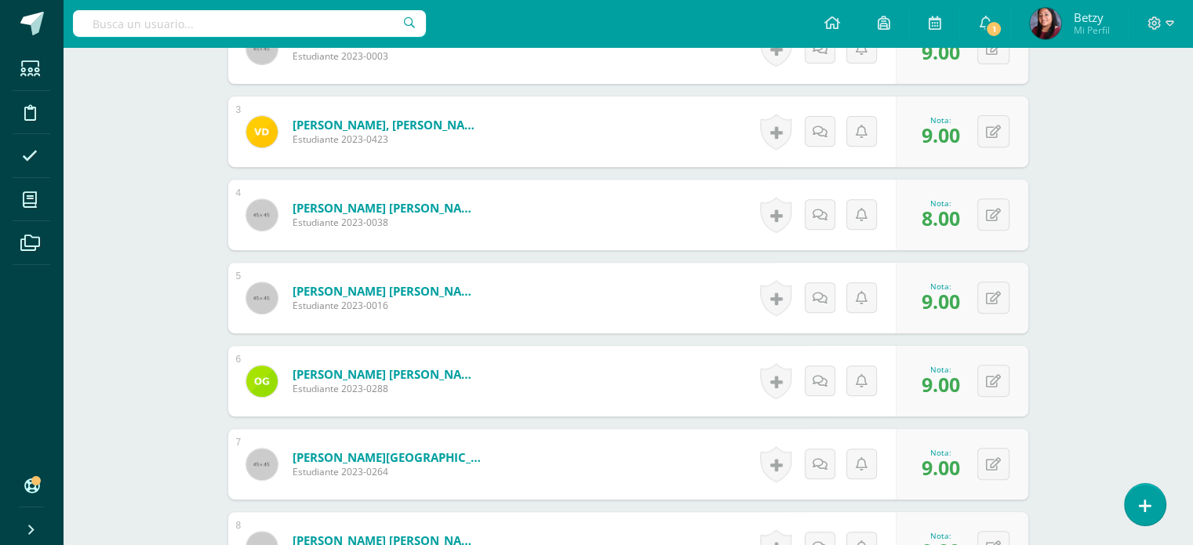
scroll to position [617, 0]
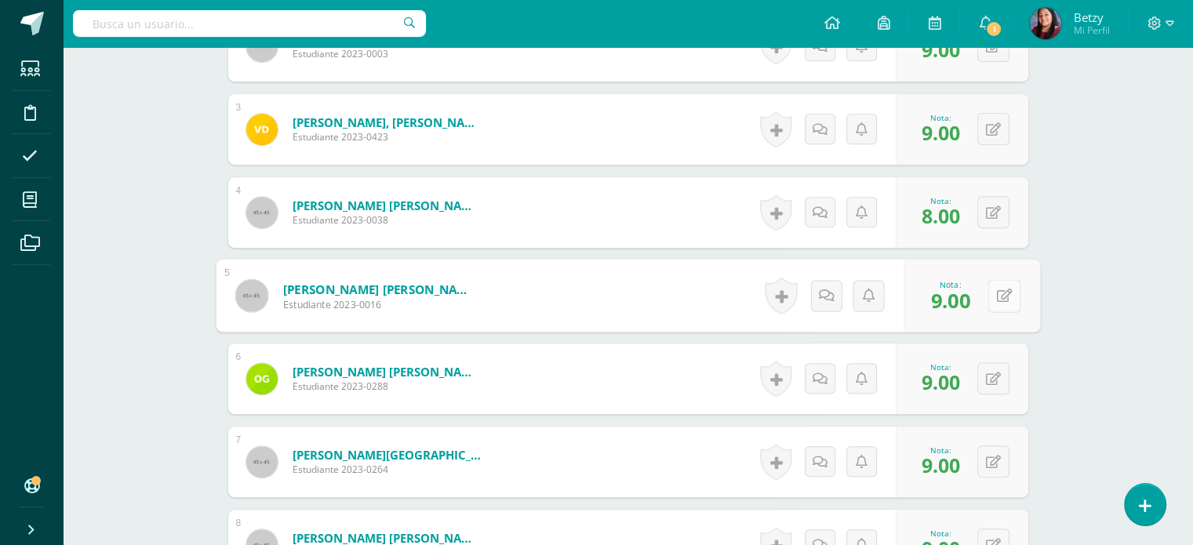
click at [997, 291] on icon at bounding box center [1004, 295] width 16 height 13
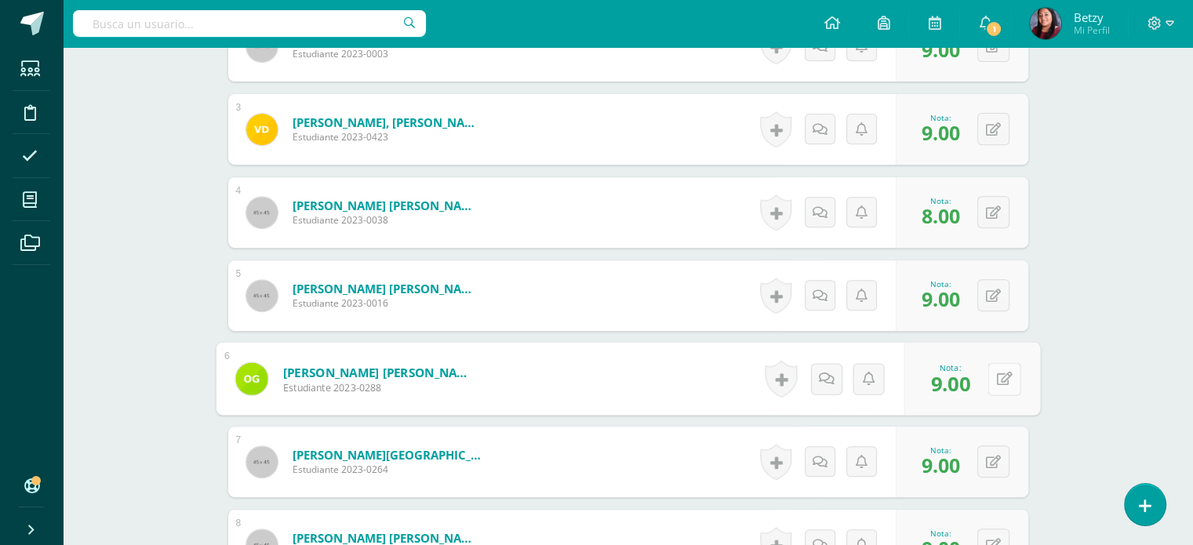
click at [995, 368] on button at bounding box center [1003, 378] width 33 height 33
type input "8"
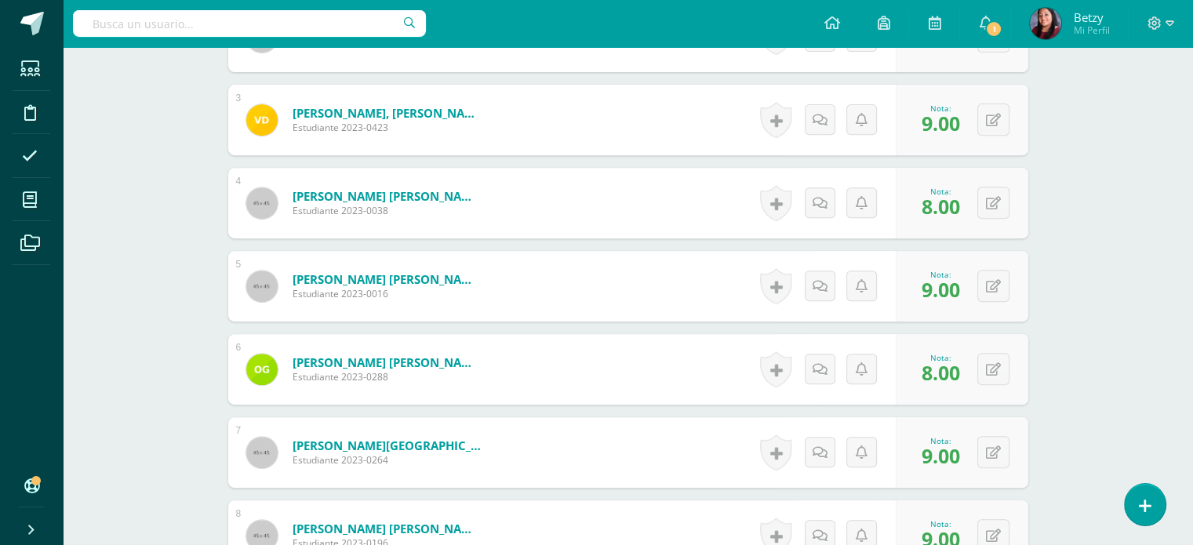
scroll to position [645, 0]
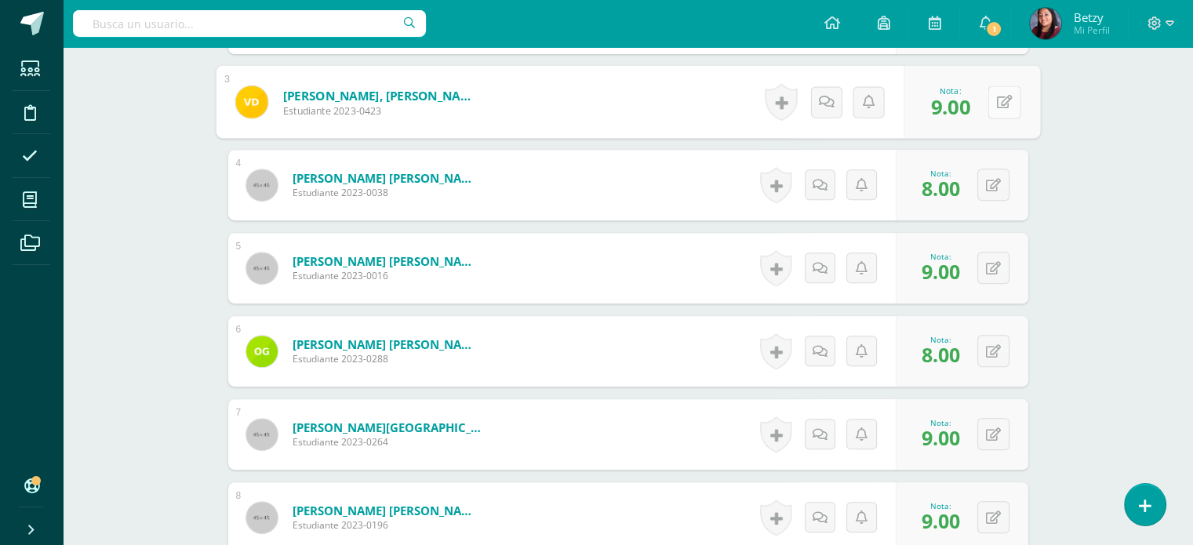
click at [997, 106] on icon at bounding box center [1004, 101] width 16 height 13
type input "8"
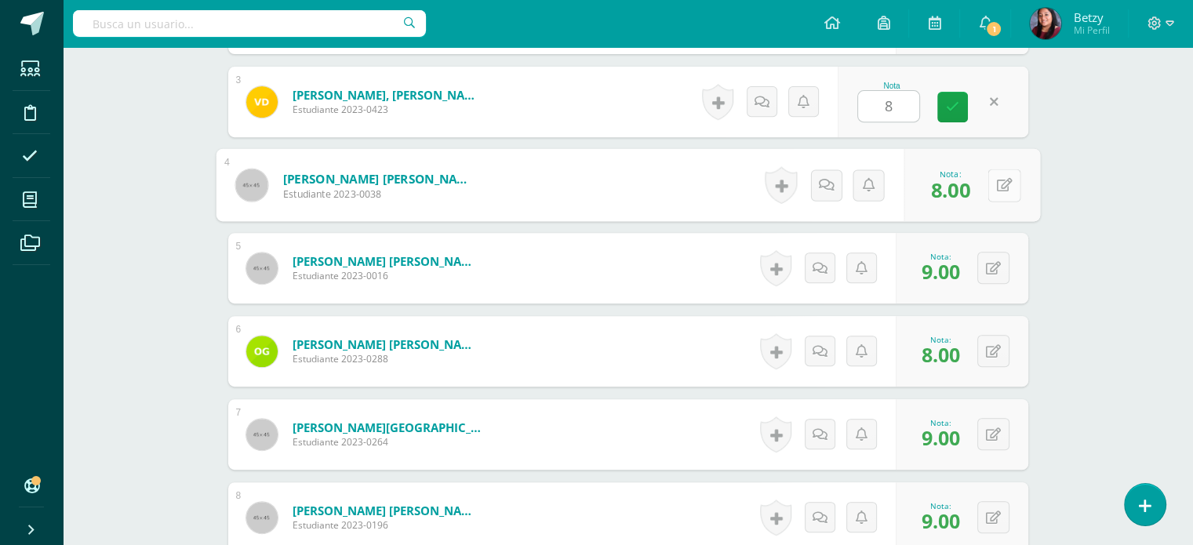
click at [987, 188] on button at bounding box center [1003, 185] width 33 height 33
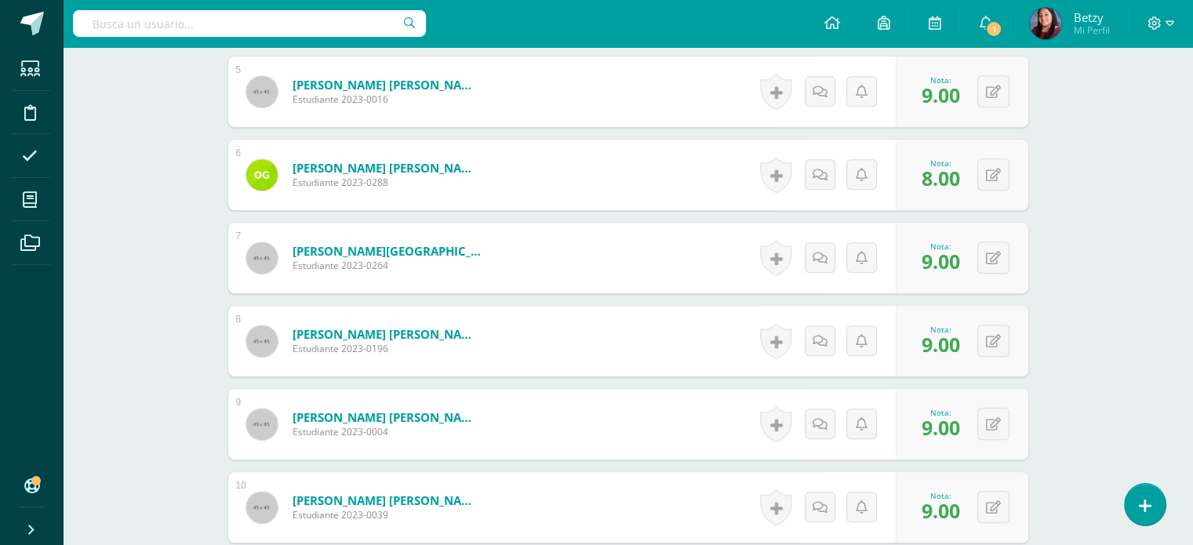
scroll to position [823, 0]
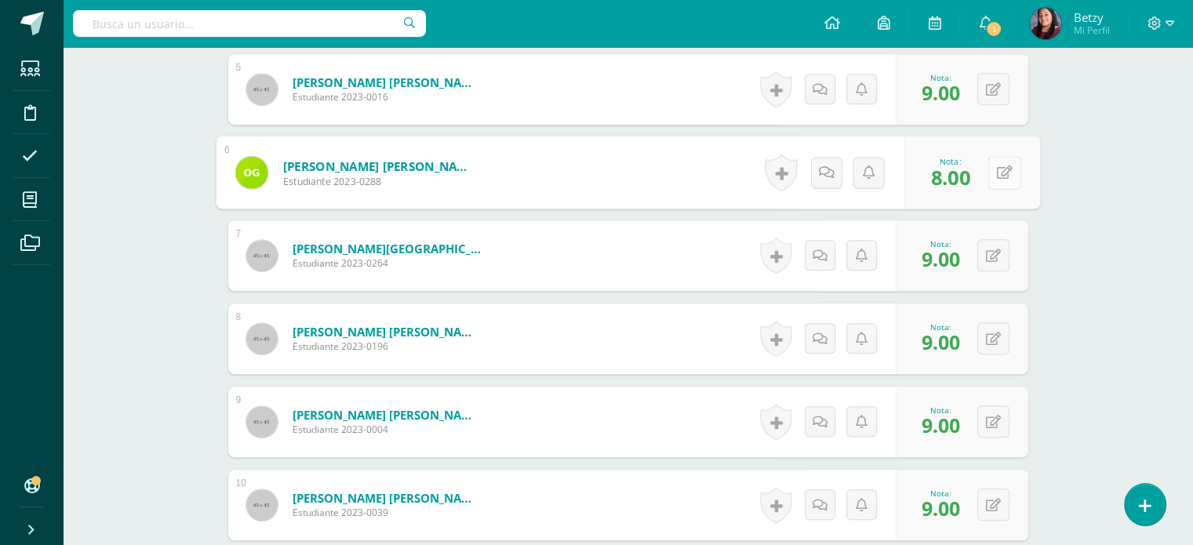
click at [988, 178] on button at bounding box center [1003, 172] width 33 height 33
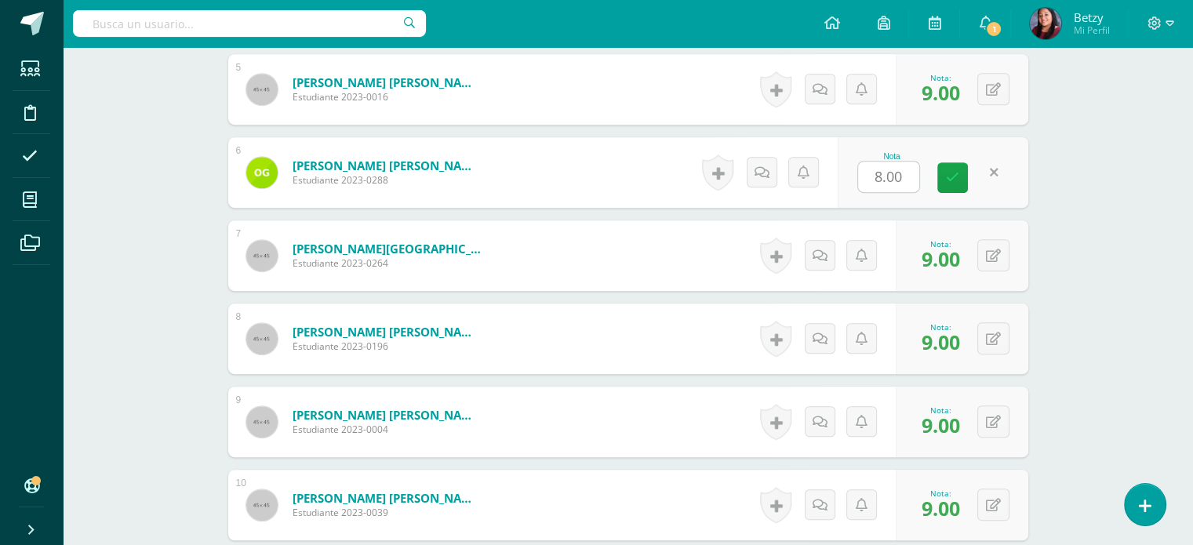
click at [1117, 326] on div "Expresión Artística Preparatoria Preprimaria "B" Herramientas Detalle de asiste…" at bounding box center [628, 470] width 1130 height 2493
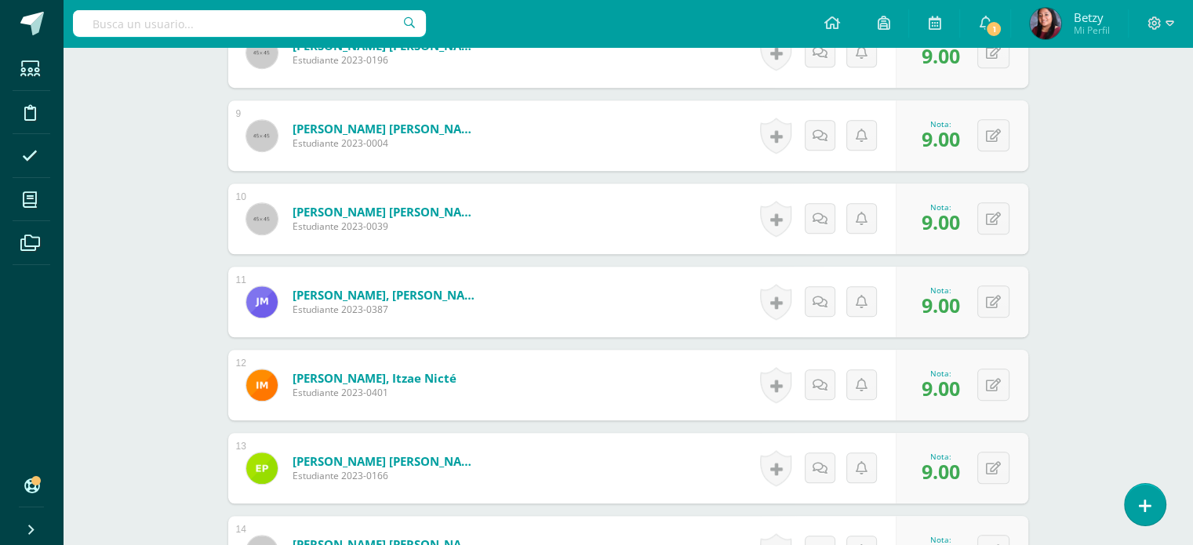
scroll to position [1109, 0]
click at [991, 225] on button at bounding box center [1003, 219] width 33 height 33
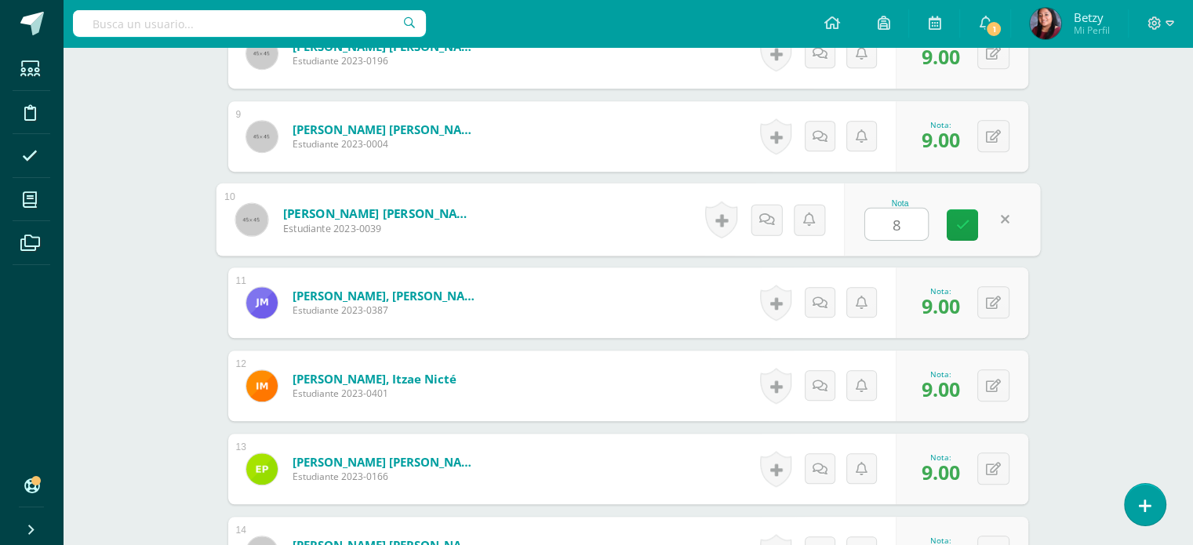
type input "8"
click at [1062, 278] on div "Expresión Artística Preparatoria Preprimaria "B" Herramientas Detalle de asiste…" at bounding box center [628, 184] width 1130 height 2493
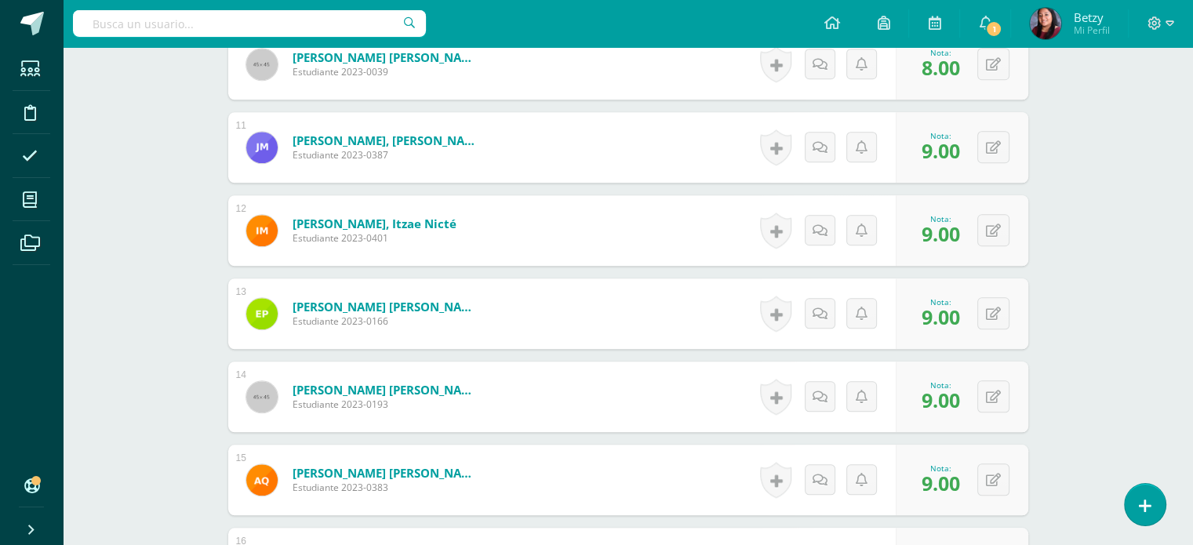
scroll to position [1267, 0]
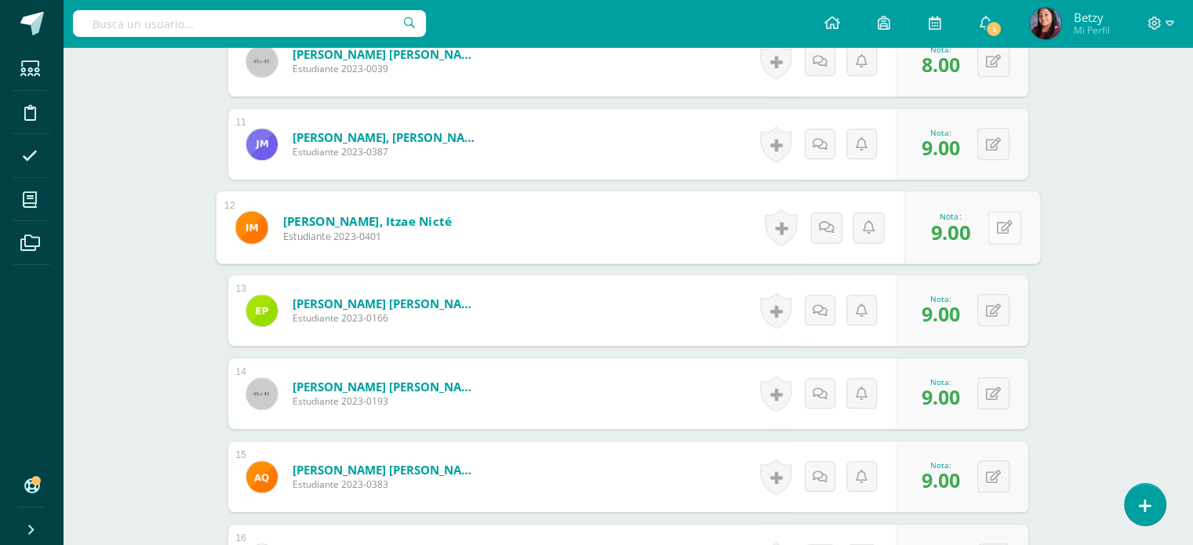
click at [985, 222] on div "0 [GEOGRAPHIC_DATA] Logros obtenidos Aún no hay logros agregados Nota: 9.00" at bounding box center [971, 227] width 136 height 73
click at [1001, 225] on icon at bounding box center [1004, 226] width 16 height 13
type input "8"
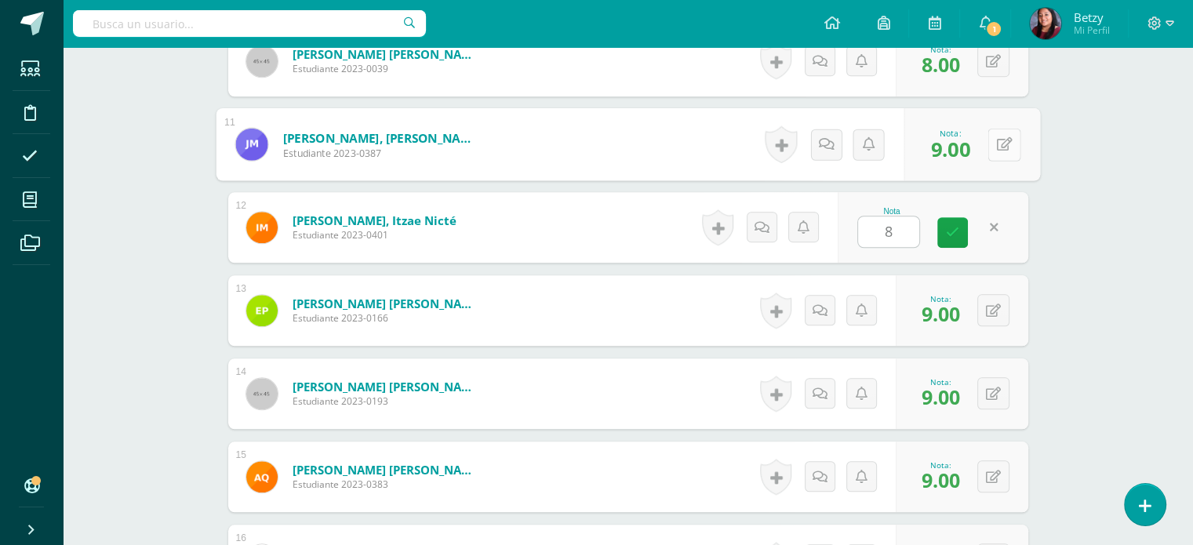
click at [988, 129] on button at bounding box center [1003, 144] width 33 height 33
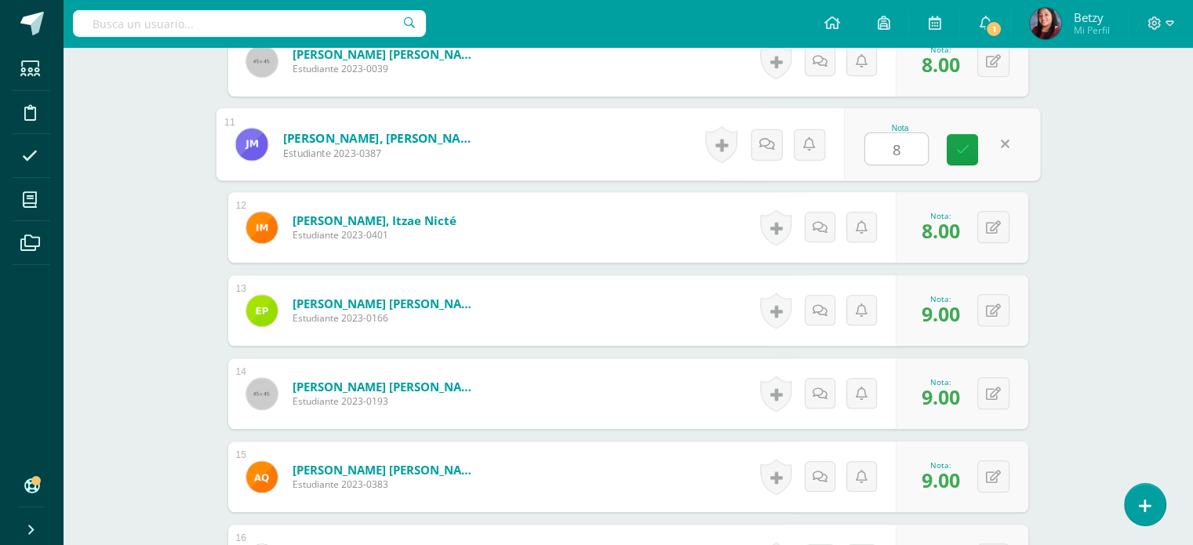
type input "8"
click at [1076, 278] on div "Expresión Artística Preparatoria Preprimaria "B" Herramientas Detalle de asiste…" at bounding box center [628, 26] width 1130 height 2493
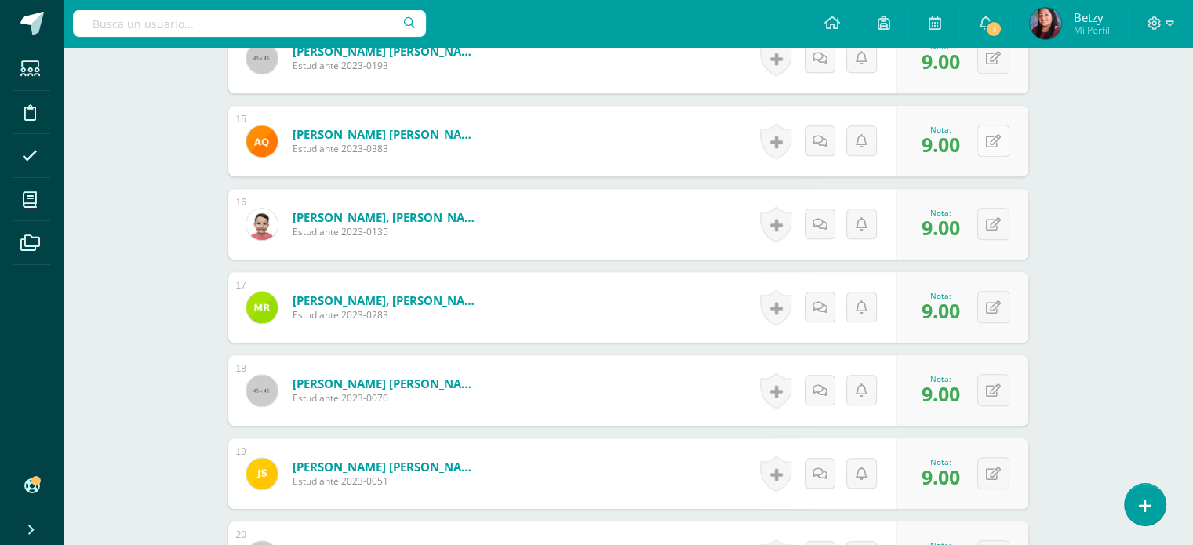
scroll to position [1603, 0]
click at [997, 307] on icon at bounding box center [1004, 306] width 16 height 13
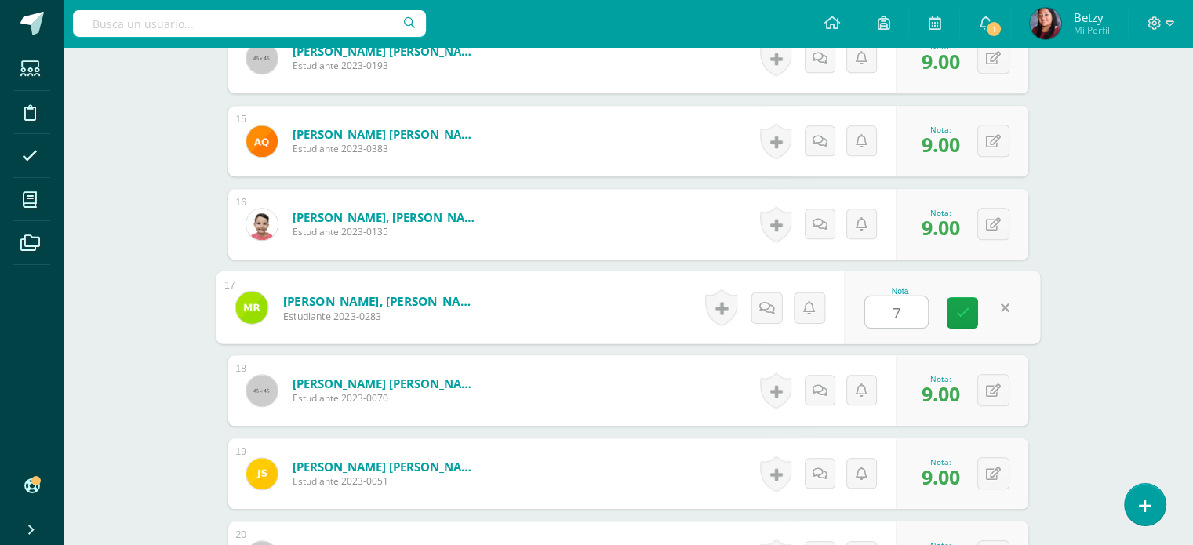
type input "7"
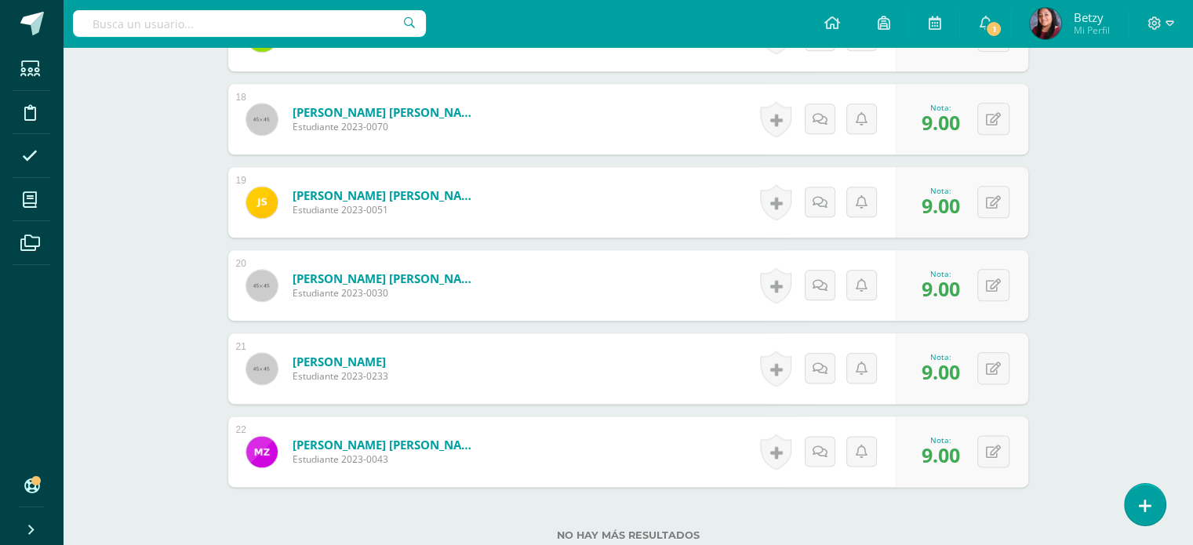
scroll to position [1875, 0]
click at [997, 129] on button at bounding box center [1003, 118] width 33 height 33
type input "8"
click at [1007, 446] on button at bounding box center [1003, 450] width 33 height 33
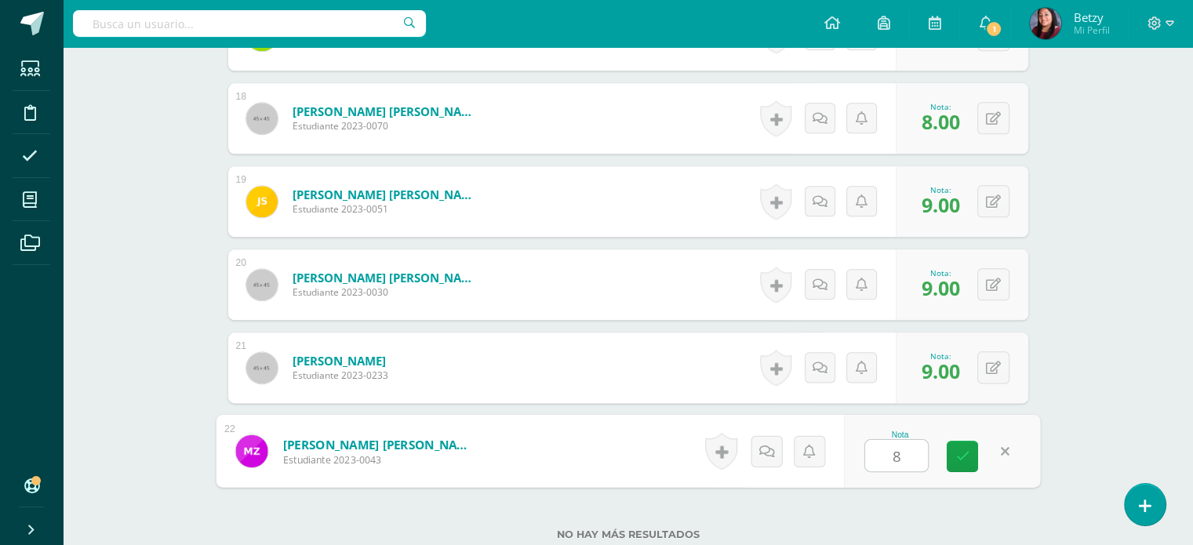
type input "8"
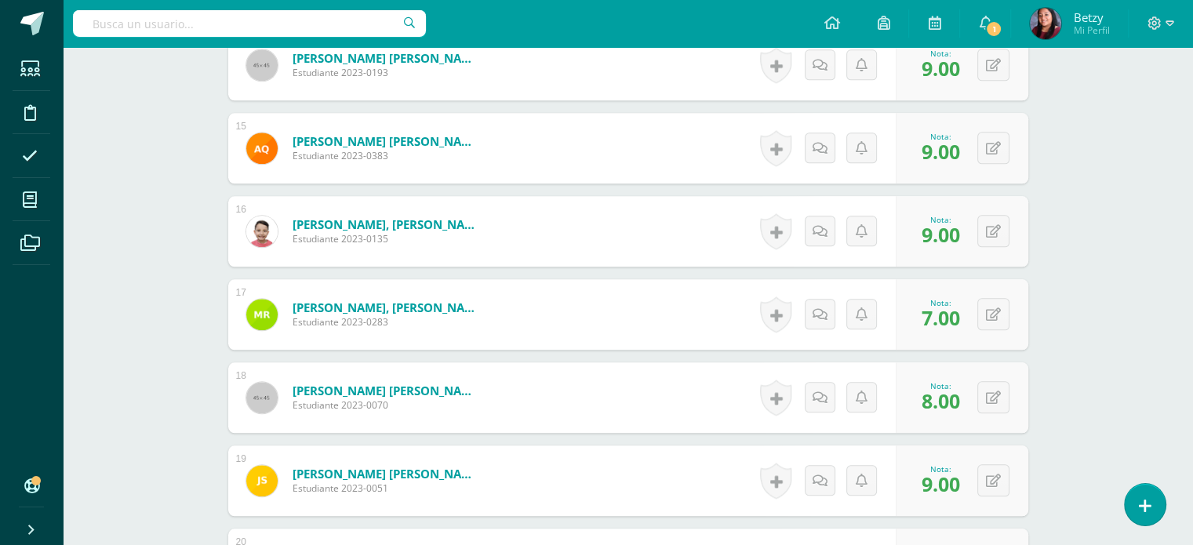
scroll to position [1595, 0]
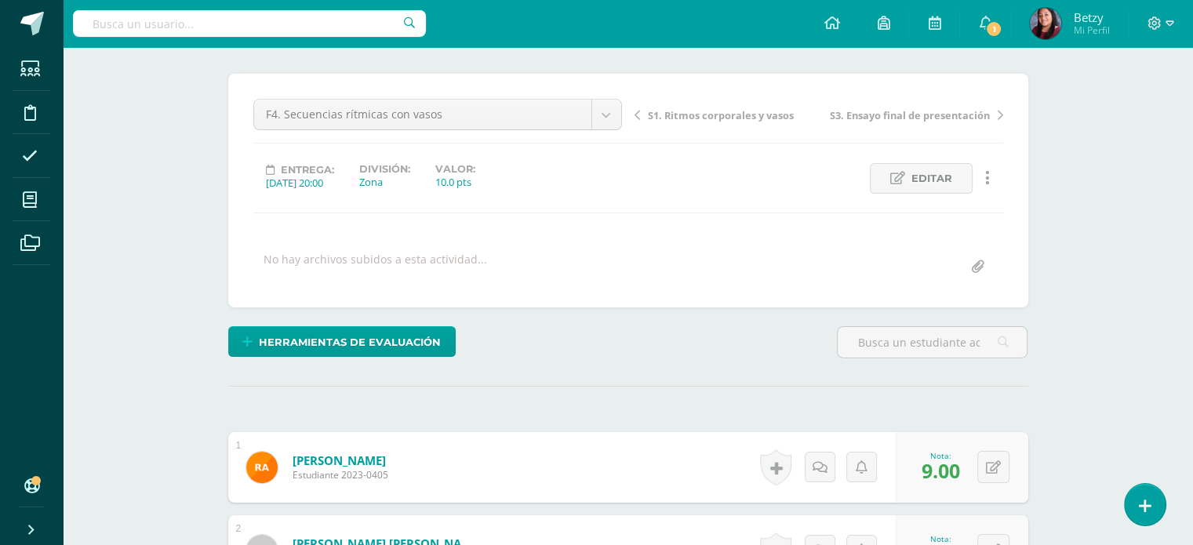
scroll to position [56, 0]
